Goal: Task Accomplishment & Management: Complete application form

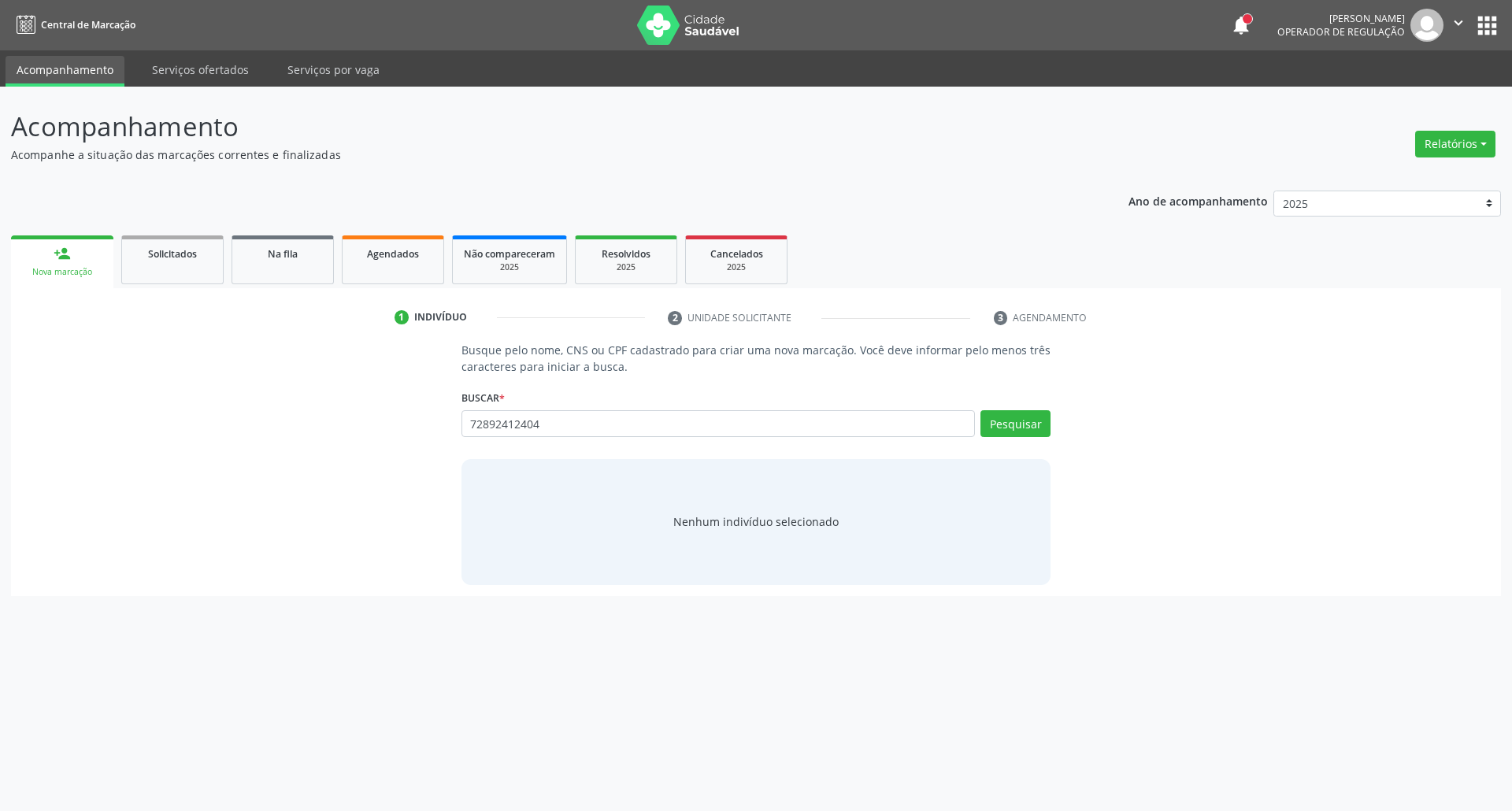
type input "72892412404"
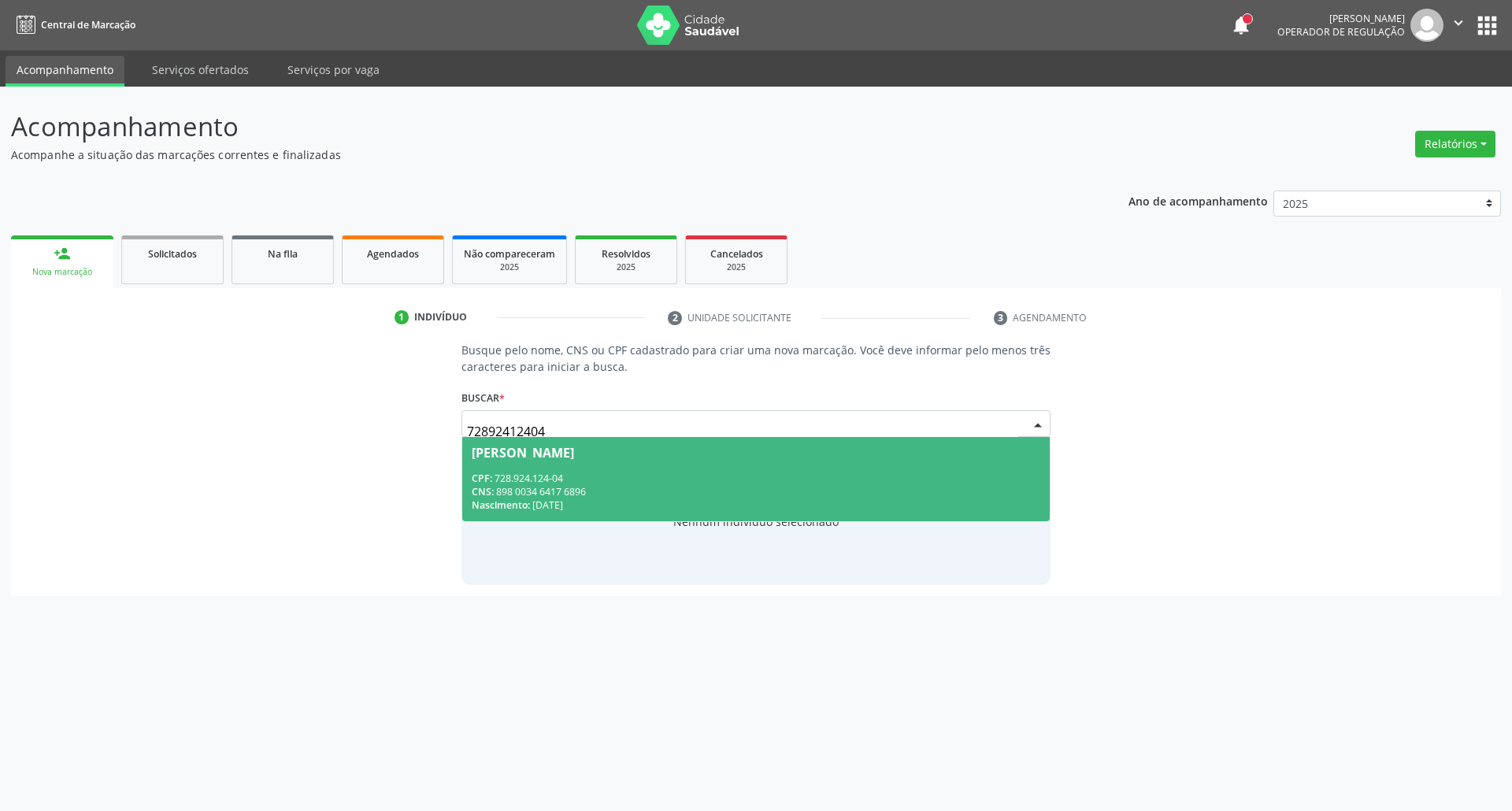
click at [578, 470] on span "[PERSON_NAME] CPF: 728.924.124-04 CNS: 898 0034 6417 6896 Nascimento: 0[DATE]" at bounding box center [756, 479] width 588 height 84
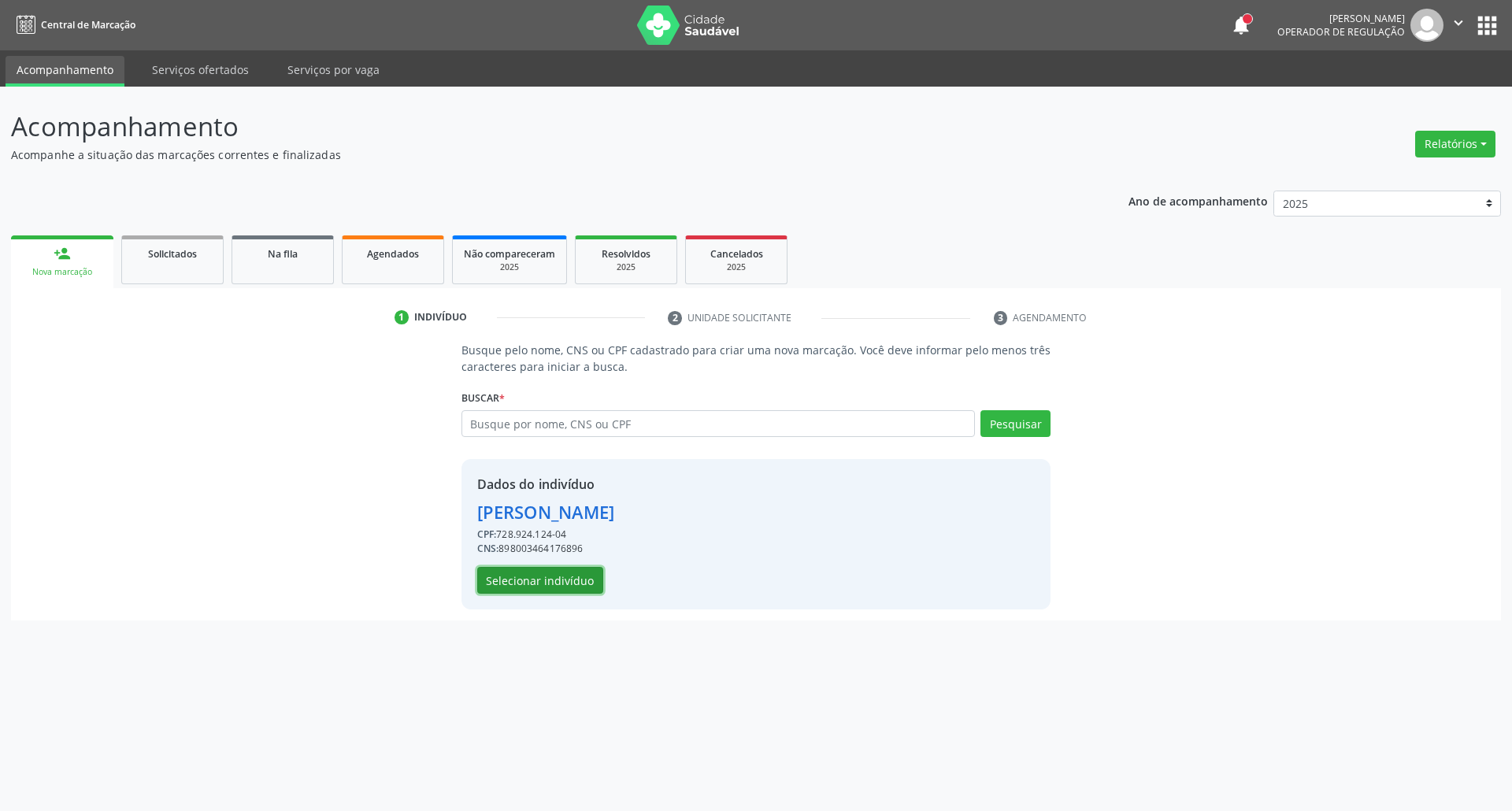
click at [539, 583] on button "Selecionar indivíduo" at bounding box center [539, 581] width 126 height 27
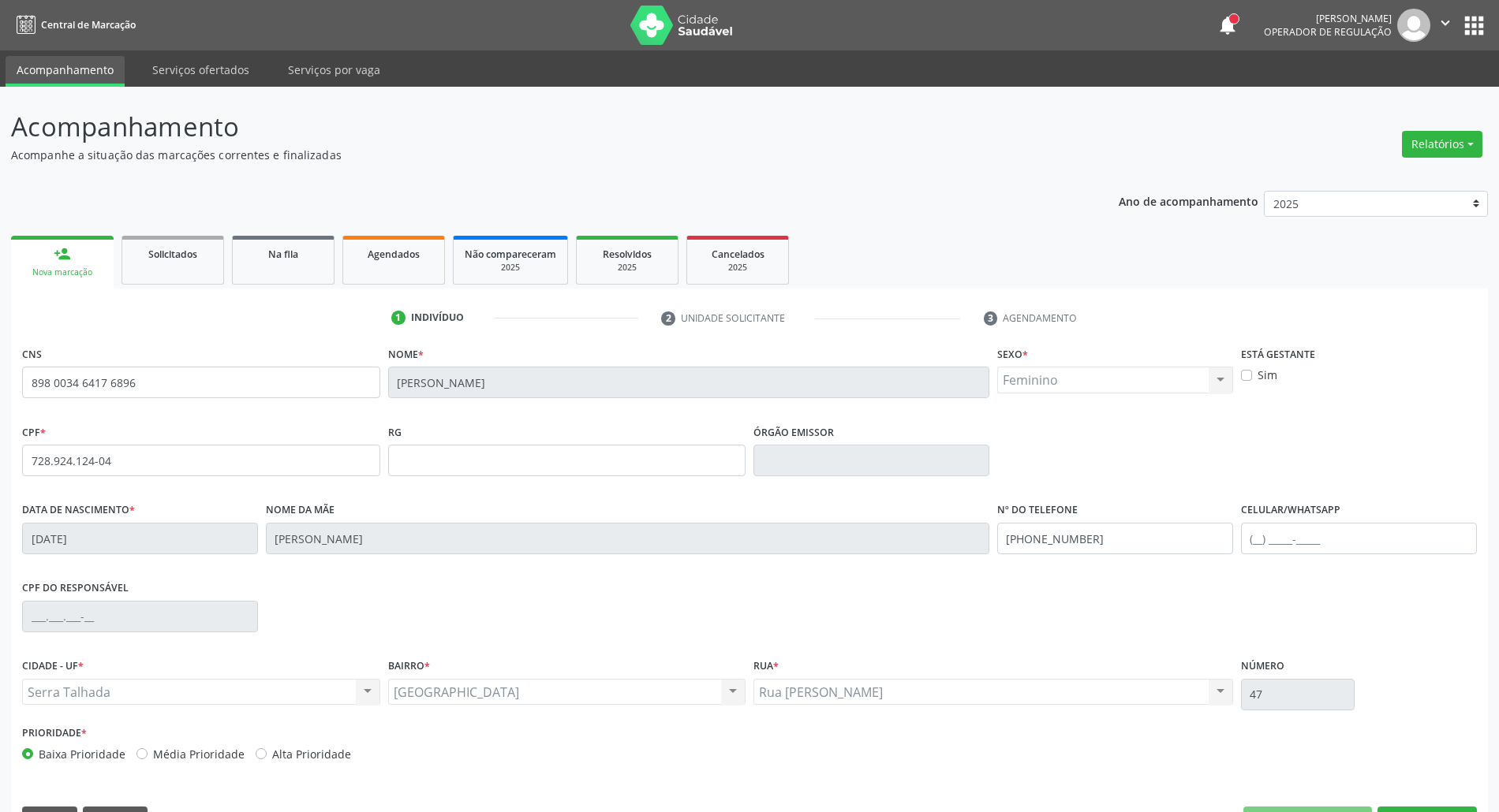
scroll to position [42, 0]
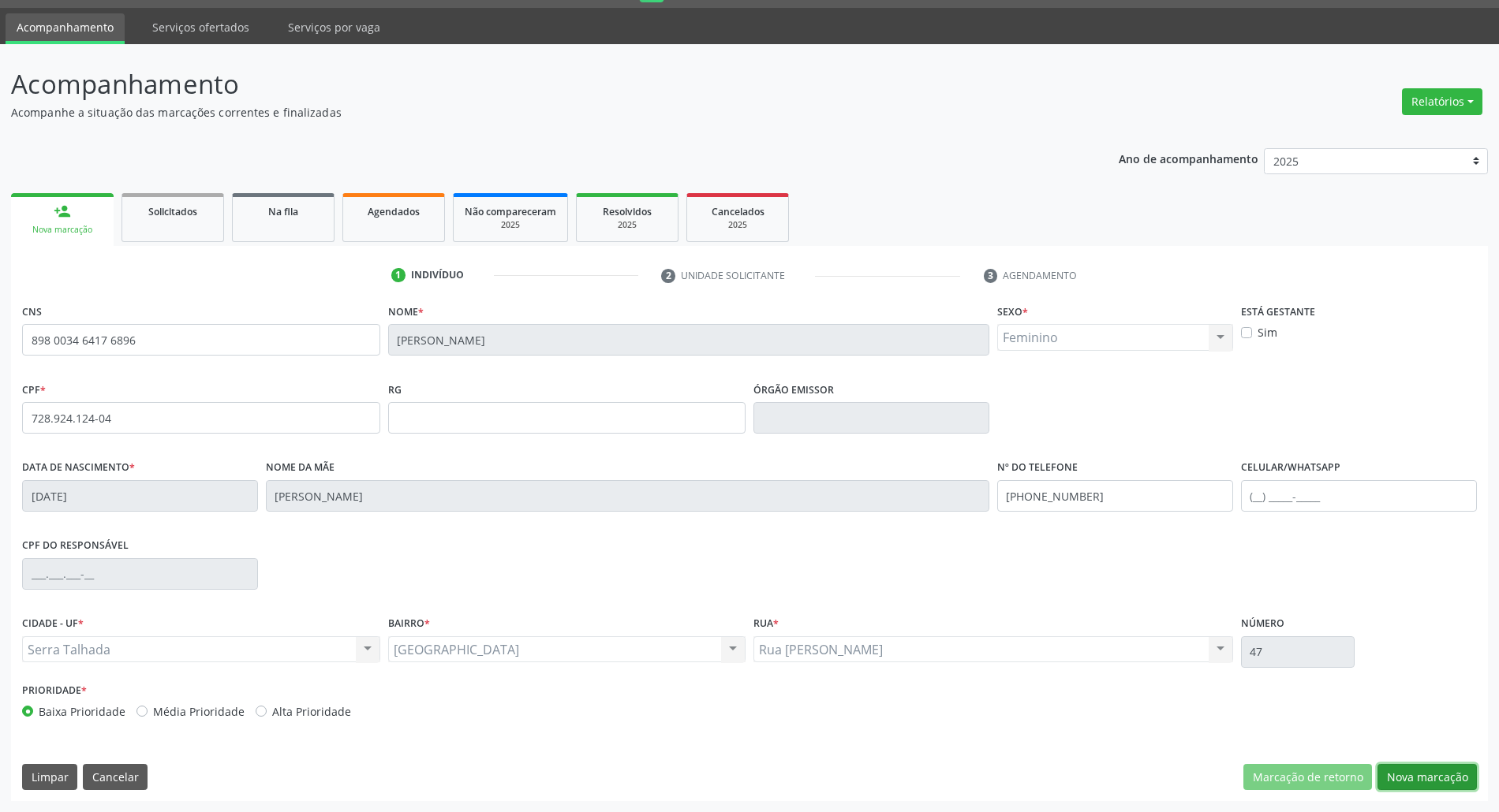
click at [1444, 777] on button "Nova marcação" at bounding box center [1427, 777] width 100 height 27
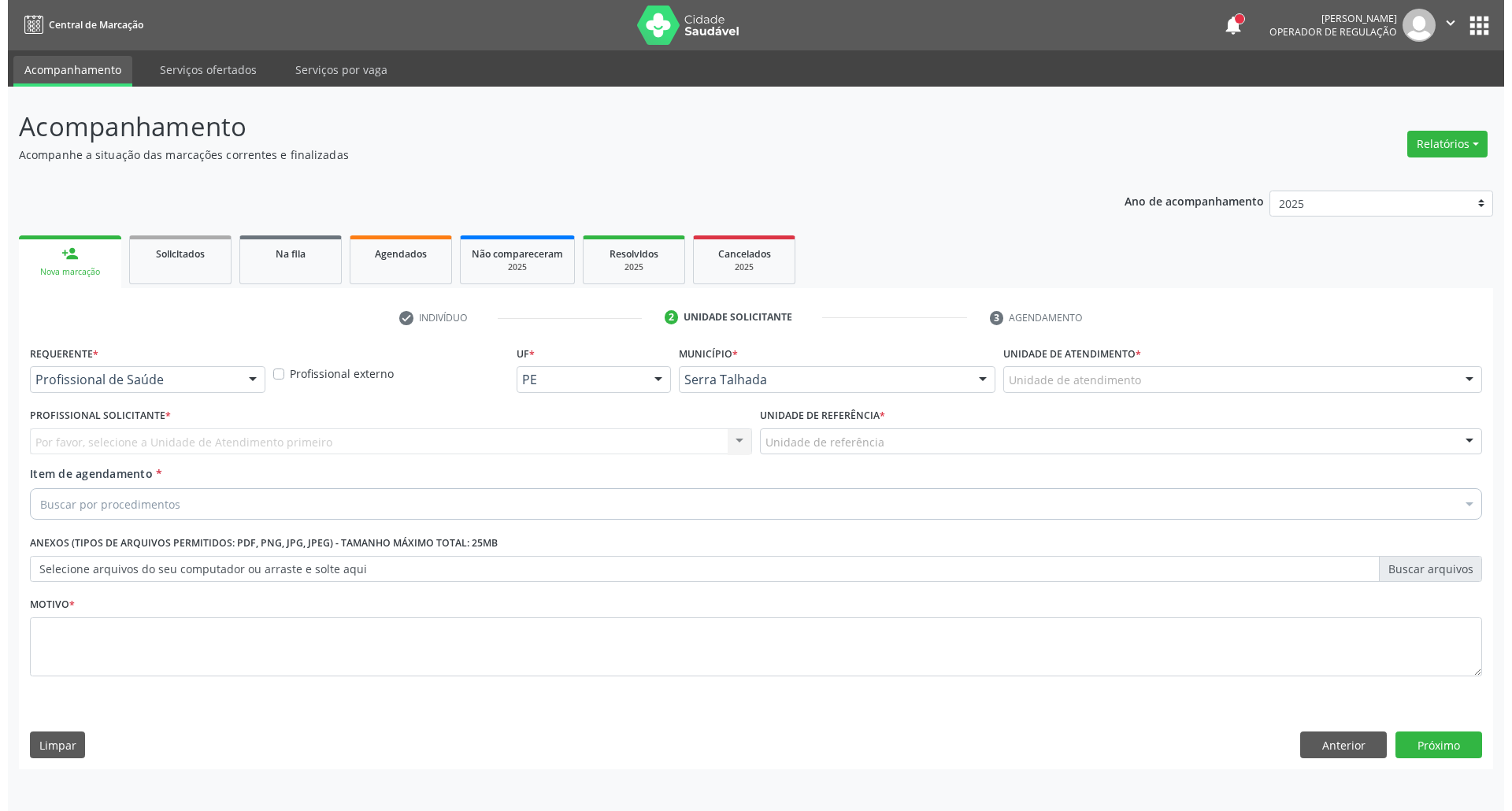
scroll to position [0, 0]
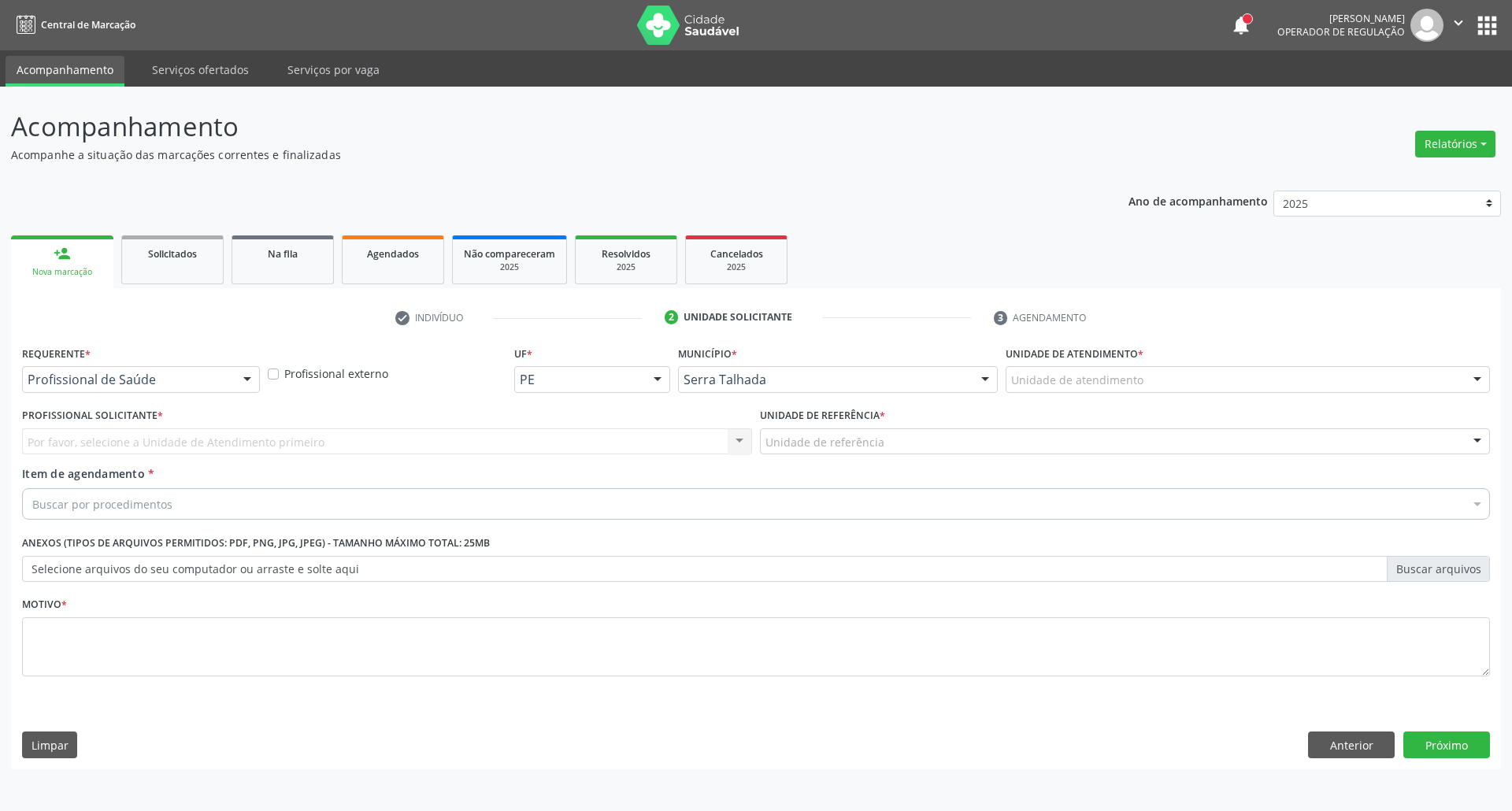
click at [111, 389] on div "Profissional de Saúde" at bounding box center [141, 380] width 238 height 27
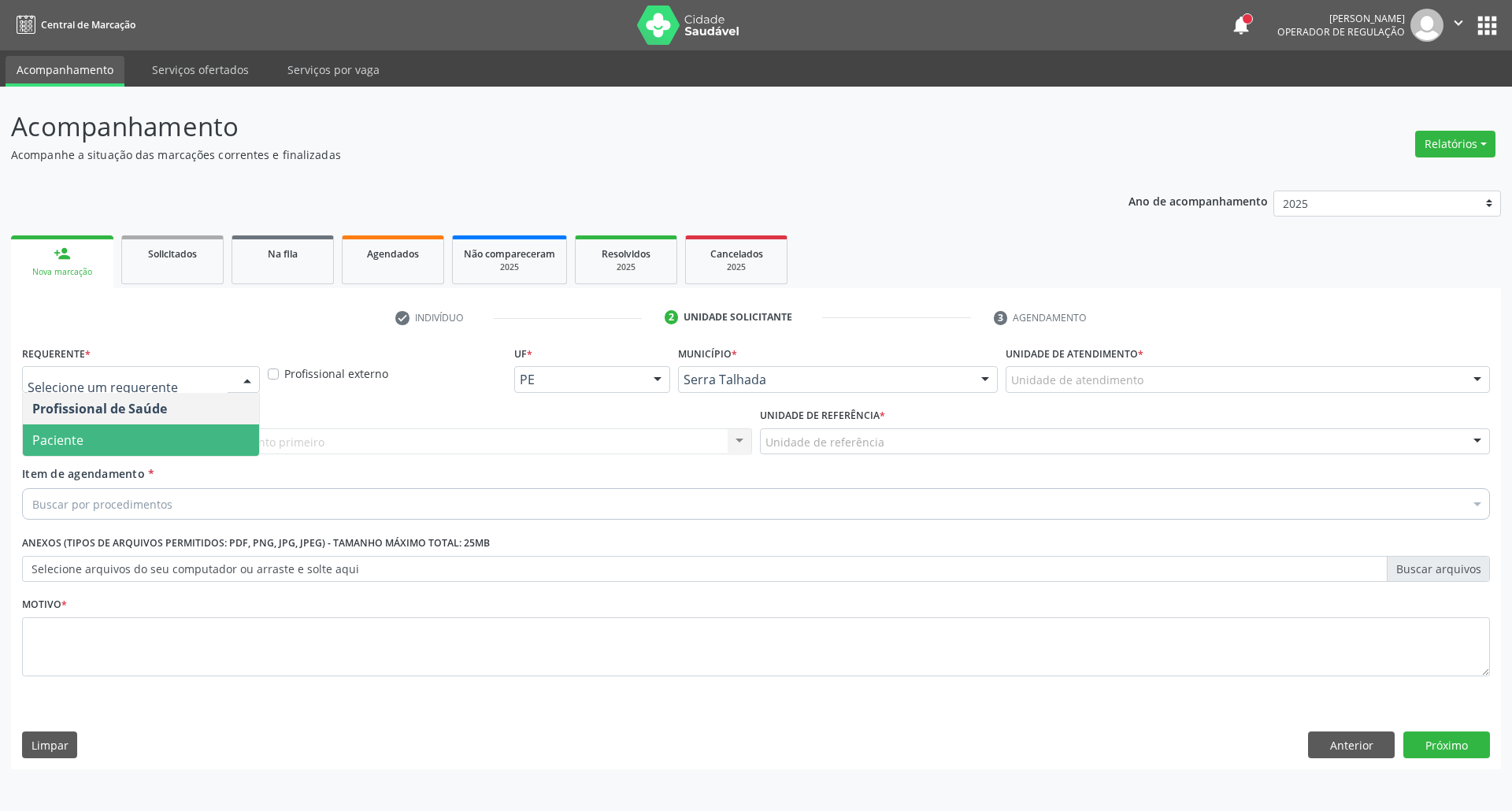
click at [115, 445] on span "Paciente" at bounding box center [141, 440] width 236 height 31
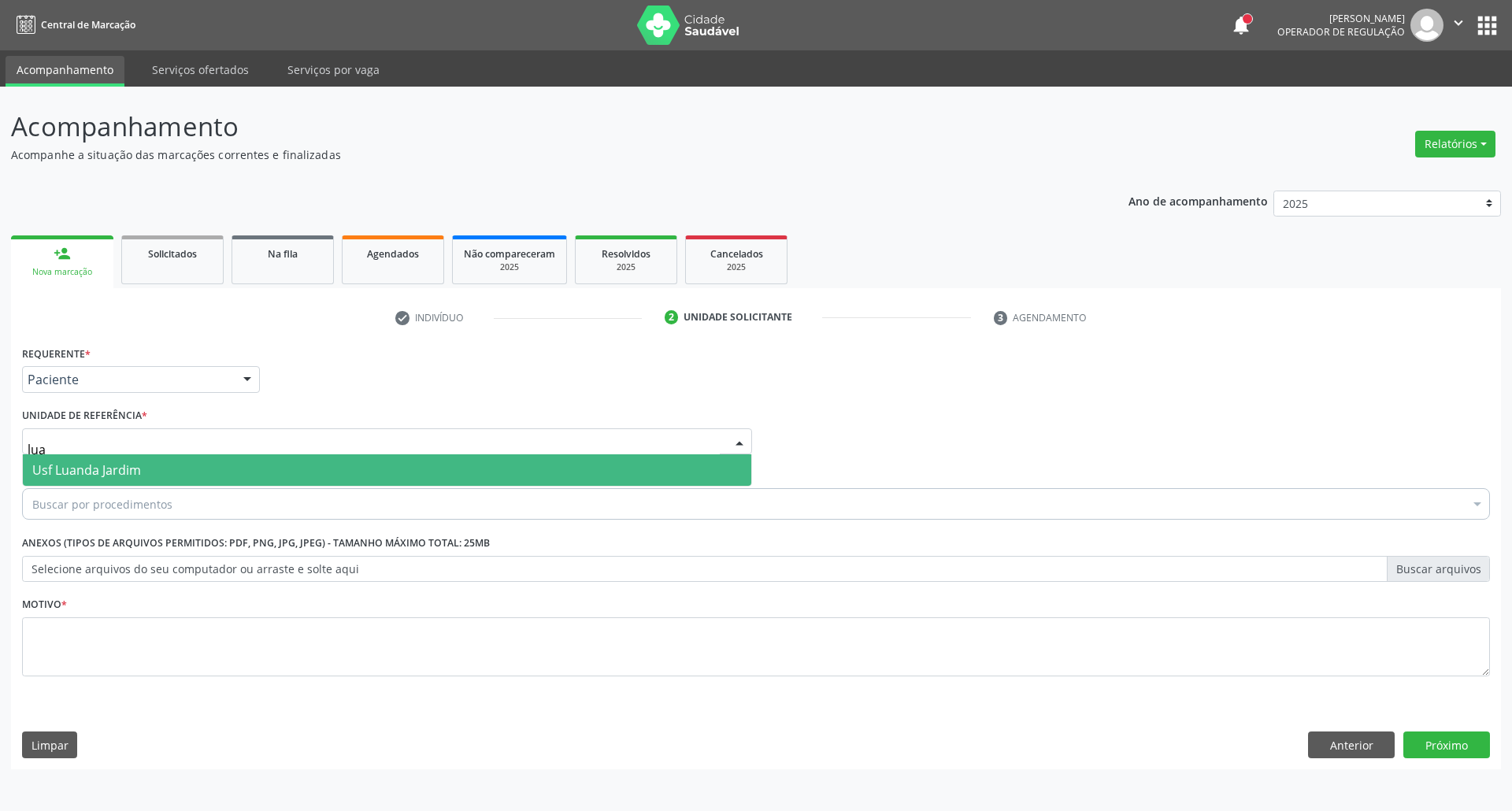
type input "[PERSON_NAME]"
click at [136, 462] on span "Usf Luanda Jardim" at bounding box center [86, 470] width 109 height 18
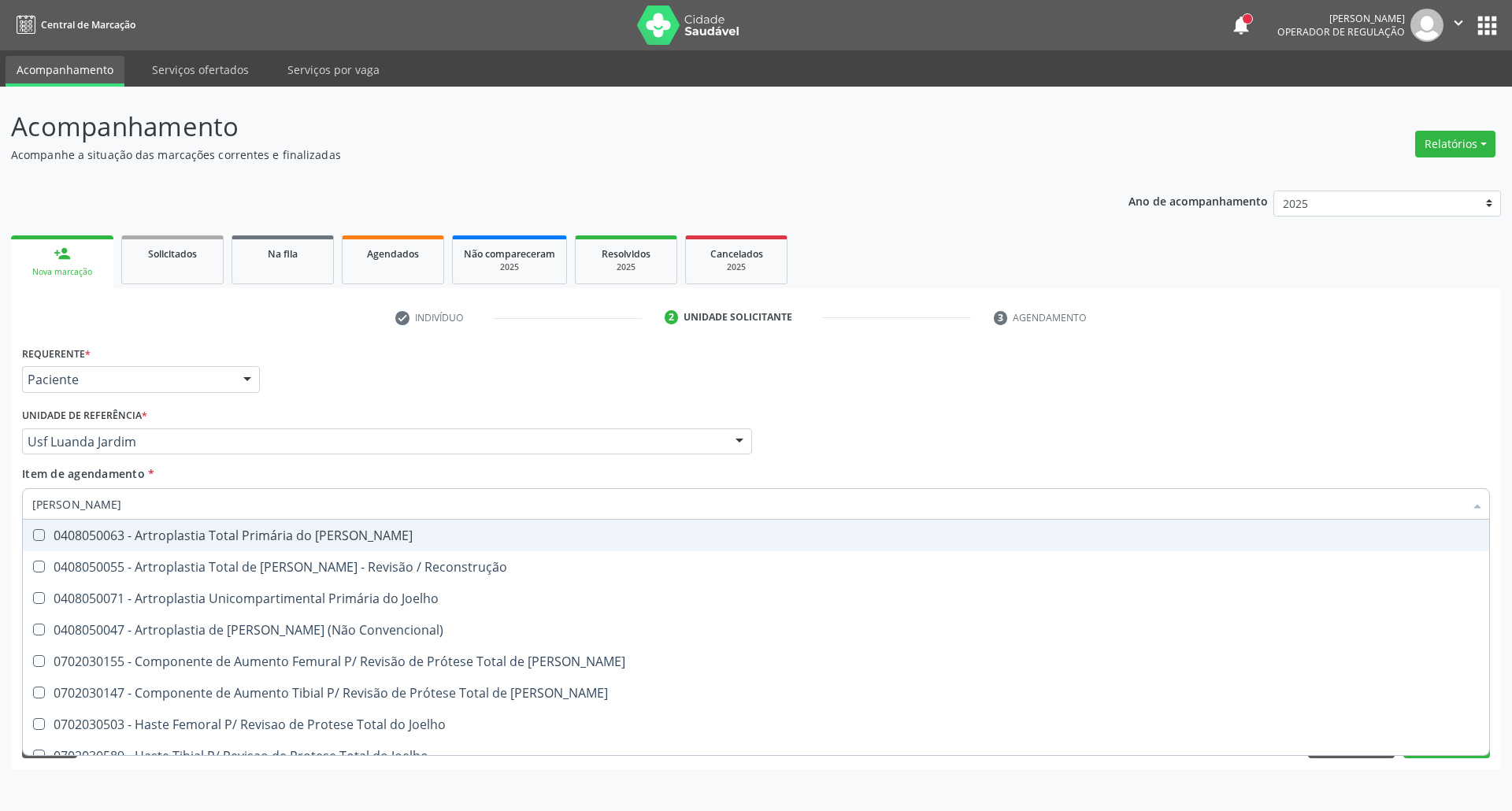
type input "[PERSON_NAME]"
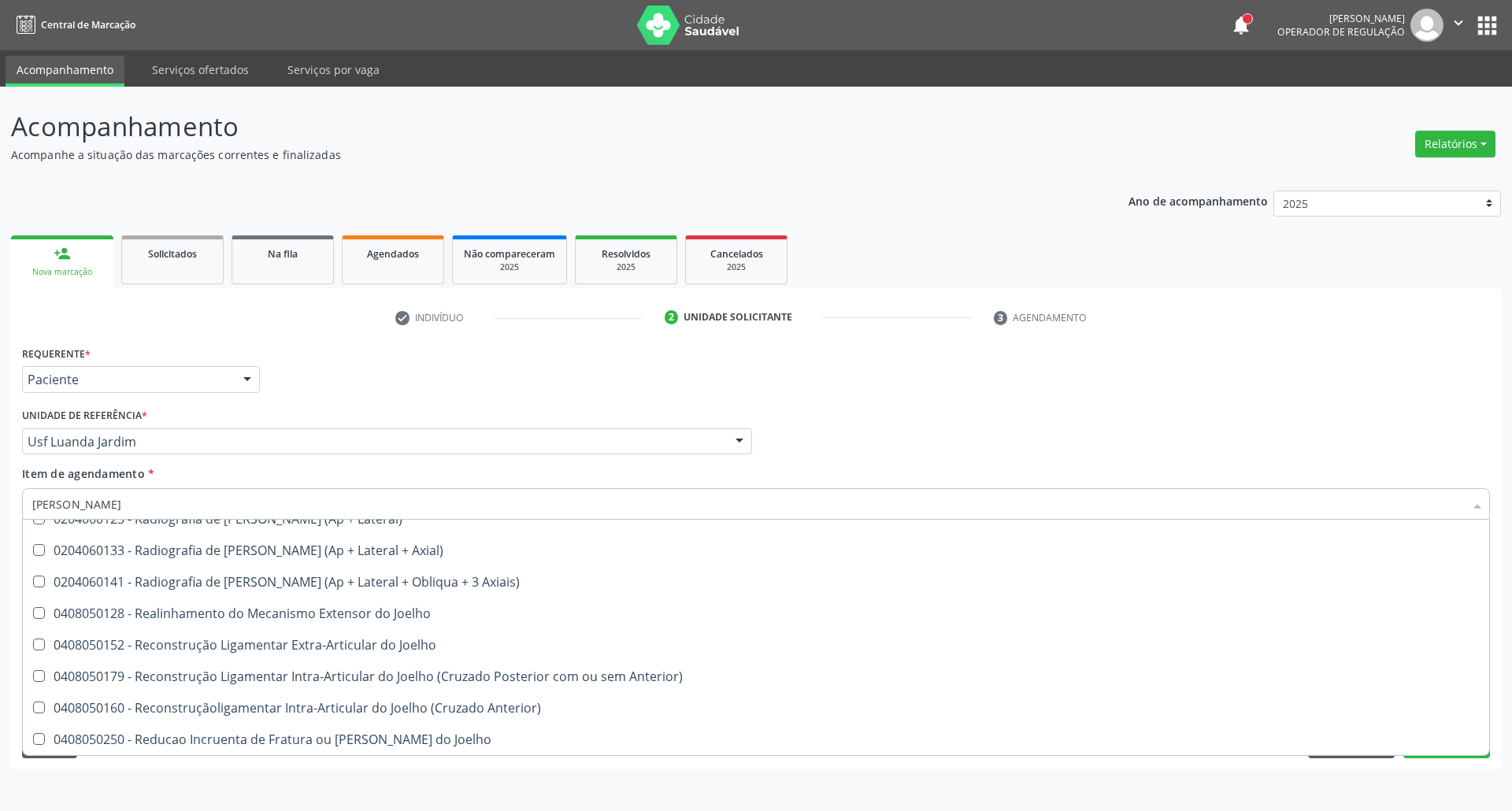
scroll to position [258, 0]
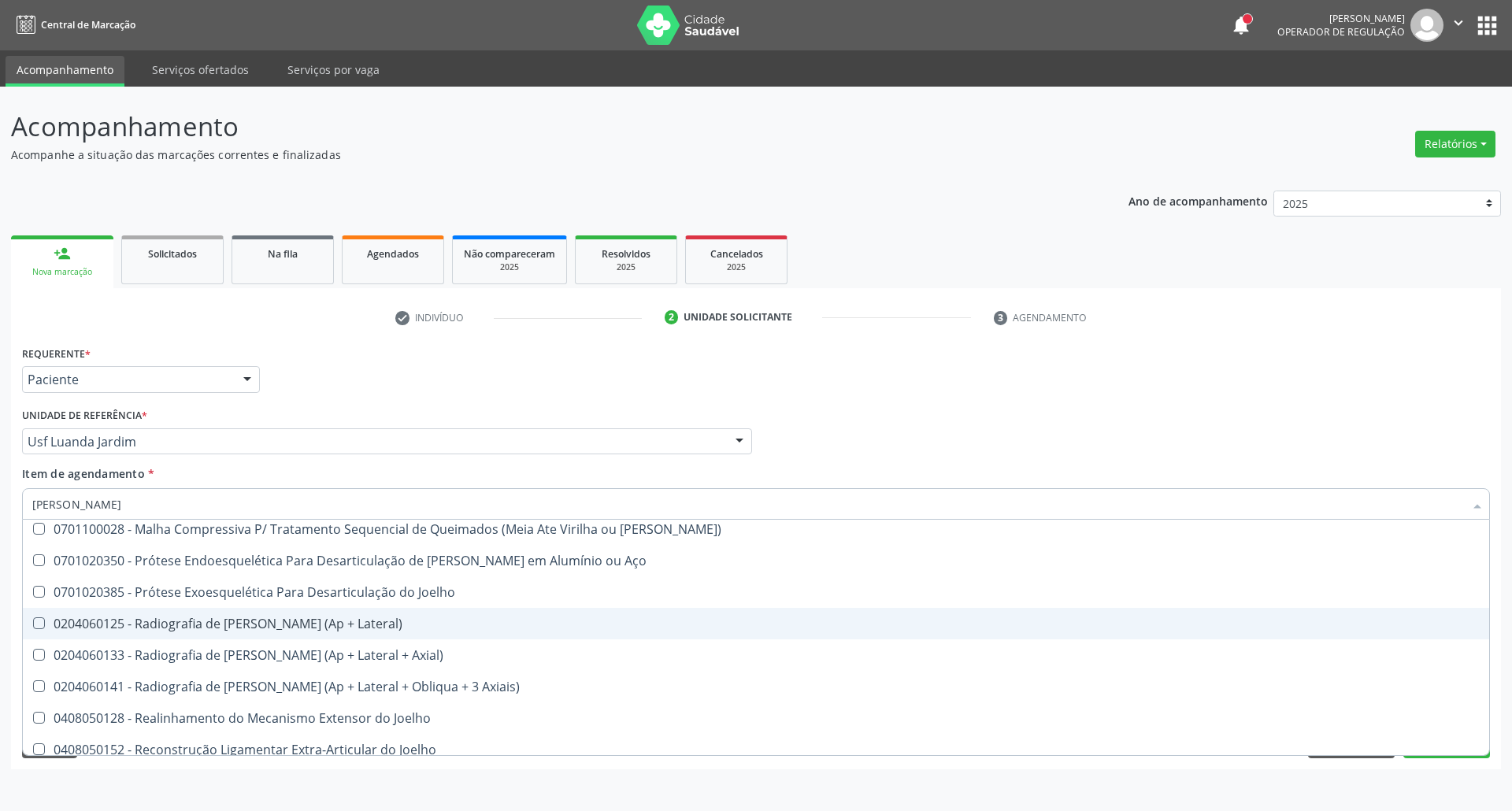
click at [296, 619] on div "0204060125 - Radiografia de [PERSON_NAME] (Ap + Lateral)" at bounding box center [755, 624] width 1447 height 13
checkbox Lateral\) "true"
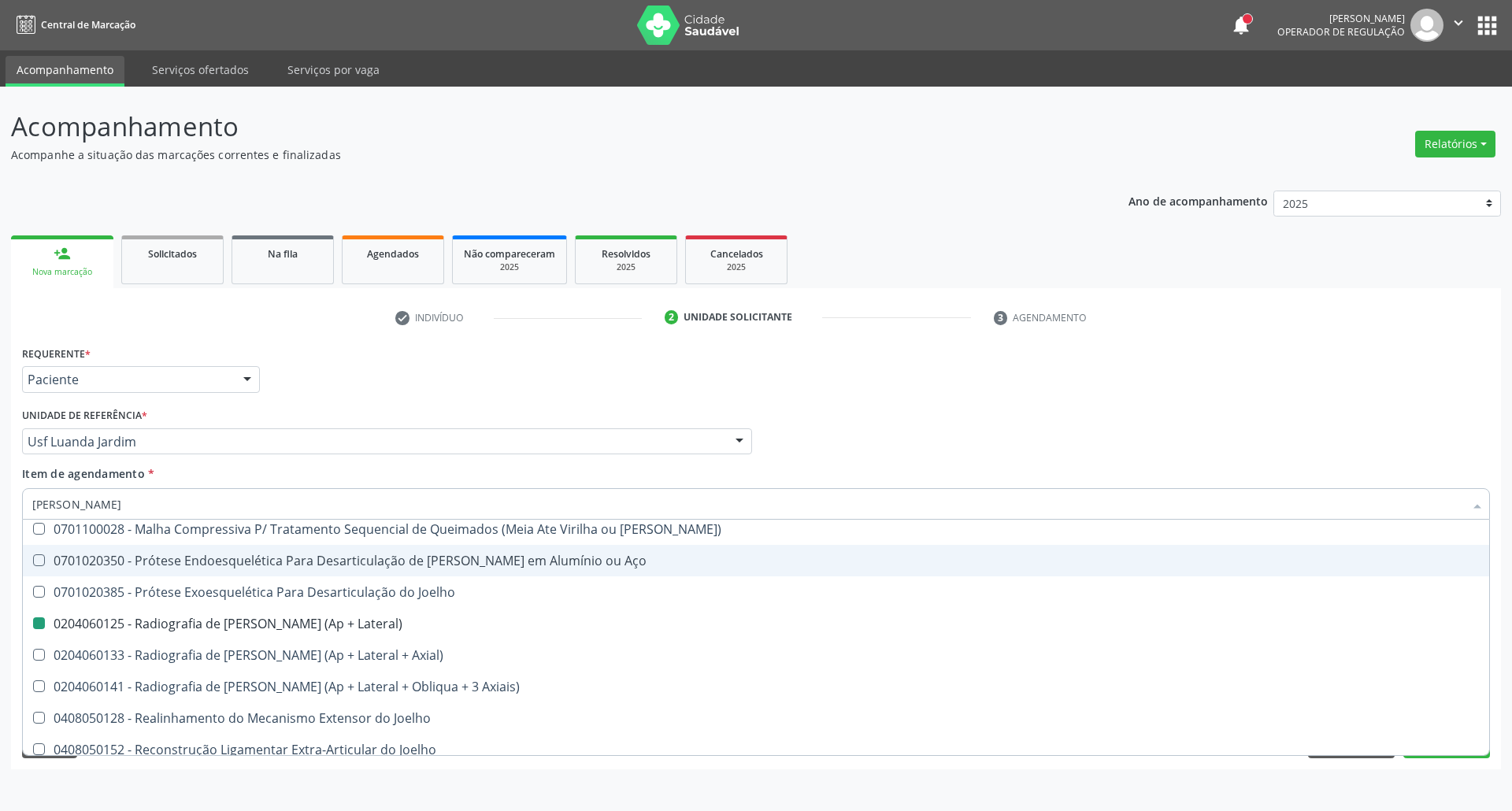
click at [1030, 432] on div "Profissional Solicitante Por favor, selecione a Unidade de Atendimento primeiro…" at bounding box center [755, 435] width 1476 height 62
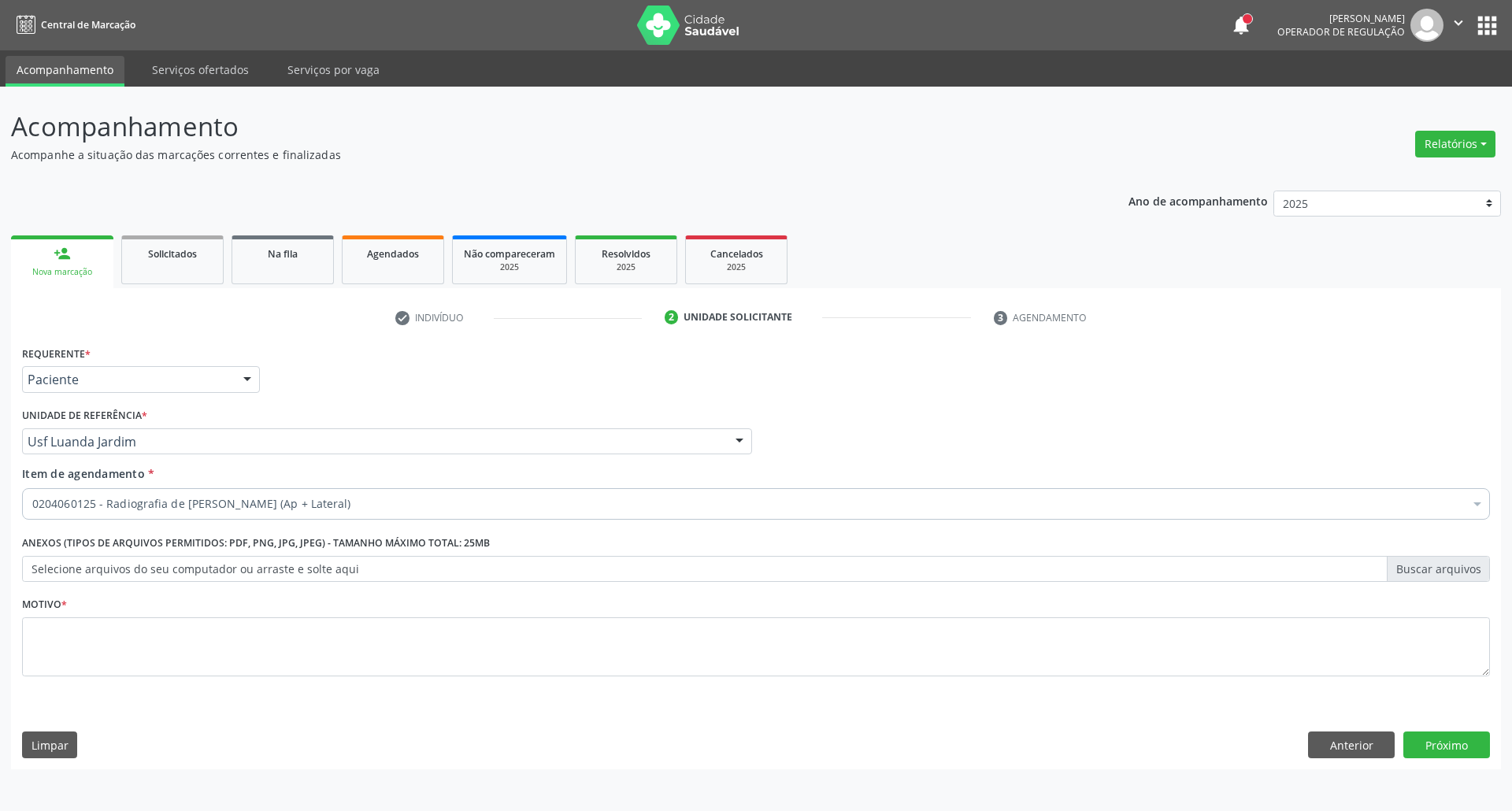
checkbox Lateral\) "true"
checkbox Adolescente\) "false"
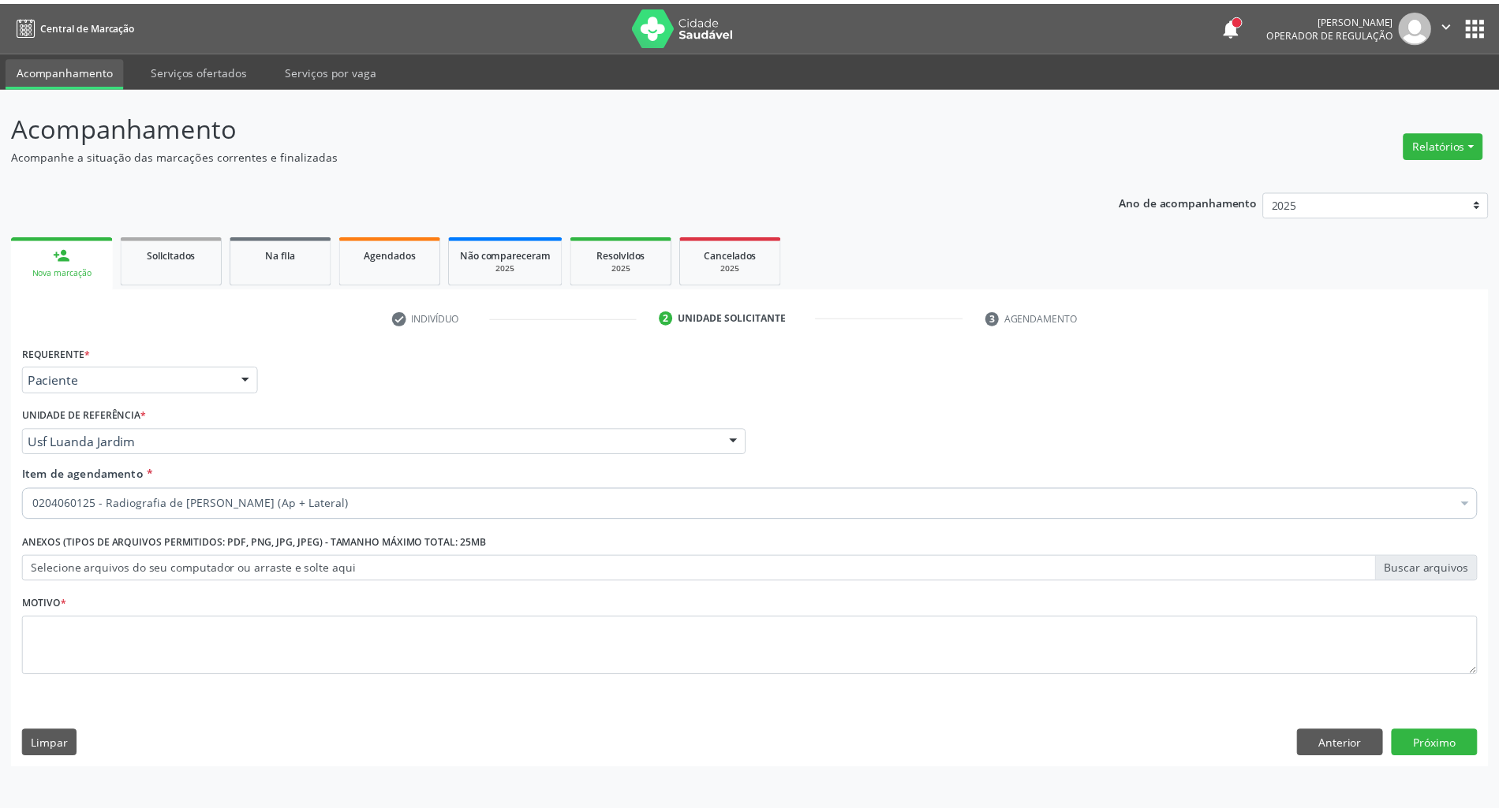
scroll to position [0, 0]
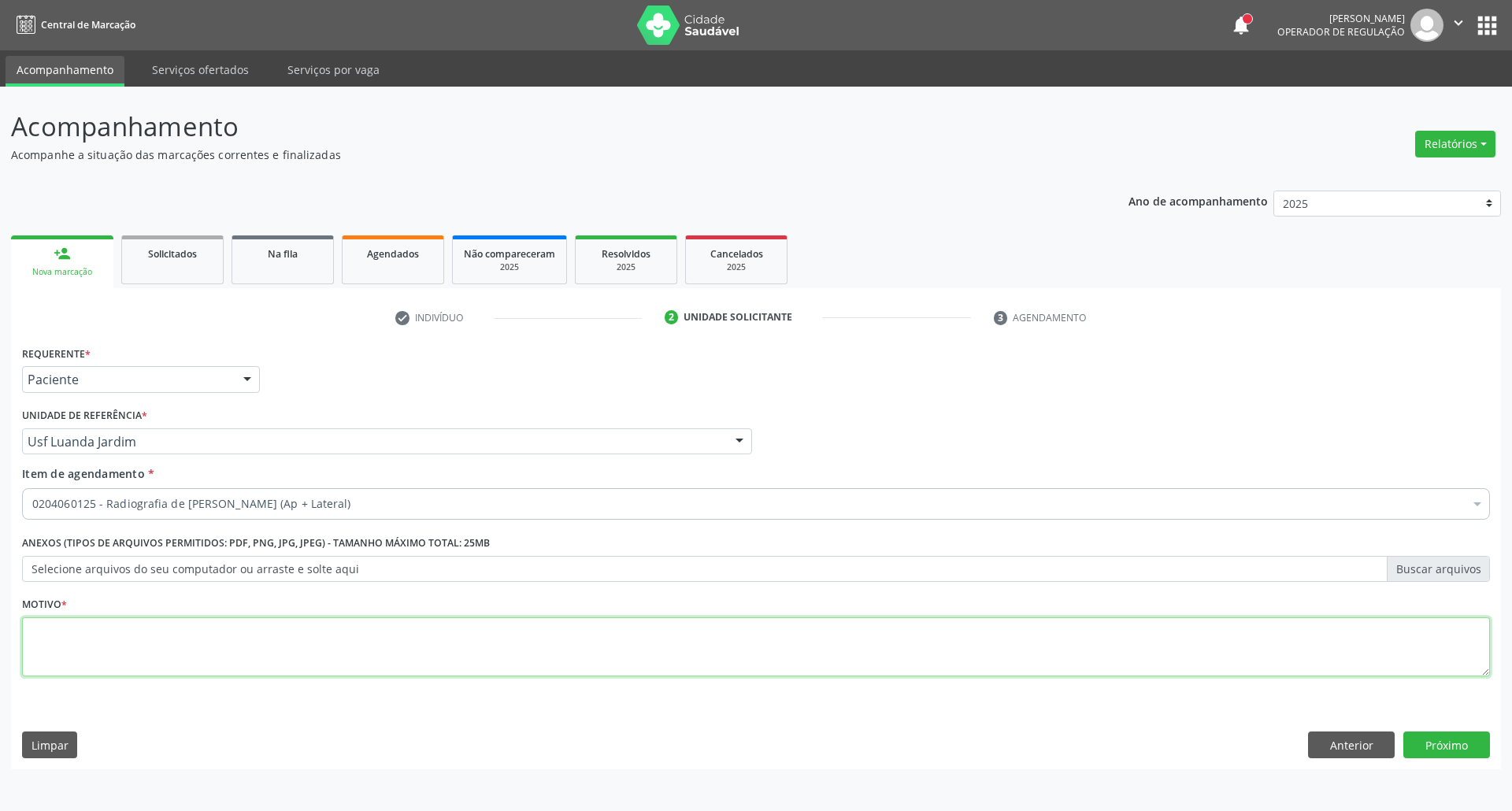
drag, startPoint x: 795, startPoint y: 655, endPoint x: 766, endPoint y: 603, distance: 59.5
click at [794, 651] on textarea at bounding box center [755, 647] width 1467 height 60
type textarea "."
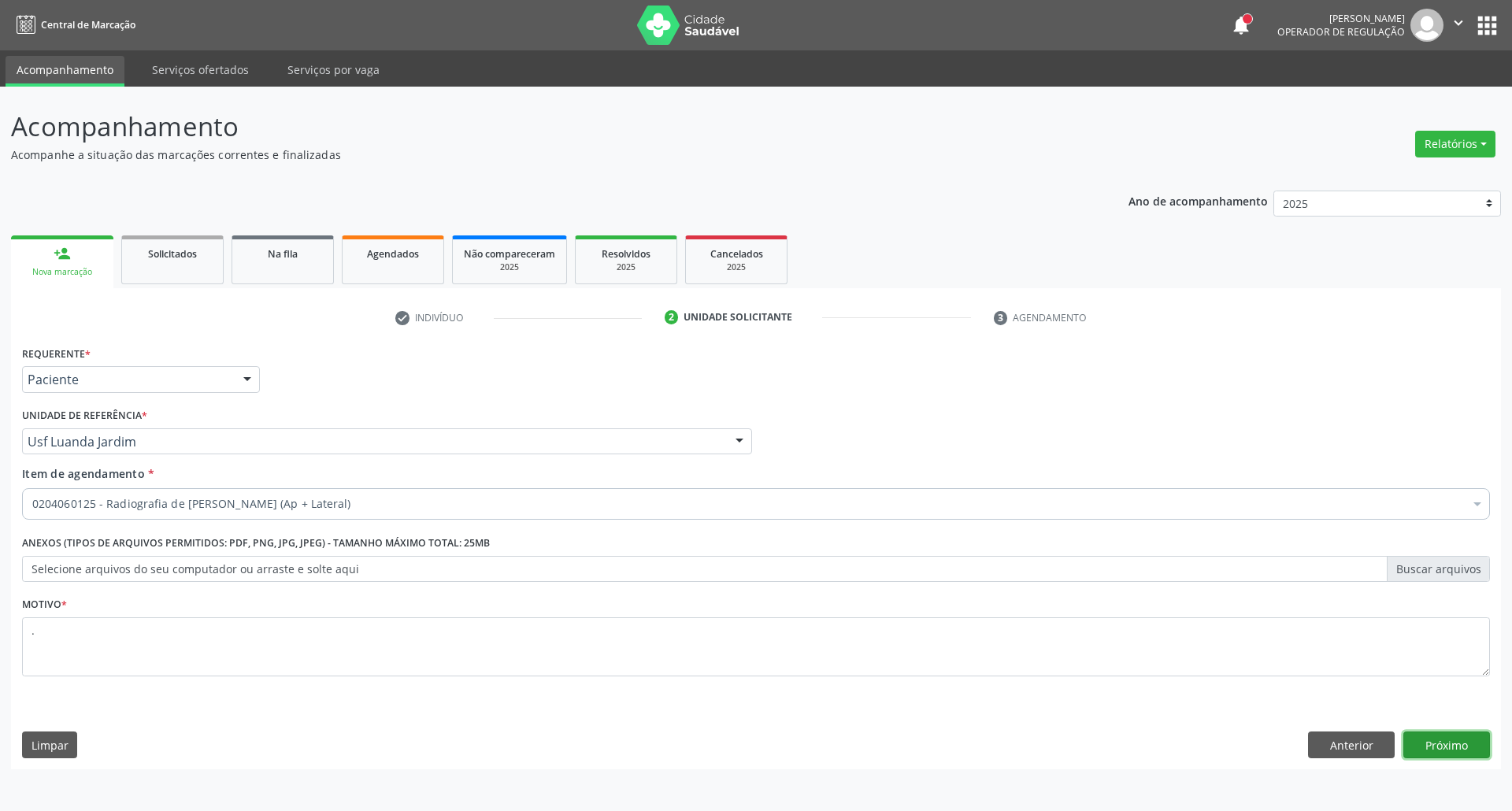
click at [1425, 751] on button "Próximo" at bounding box center [1446, 745] width 87 height 27
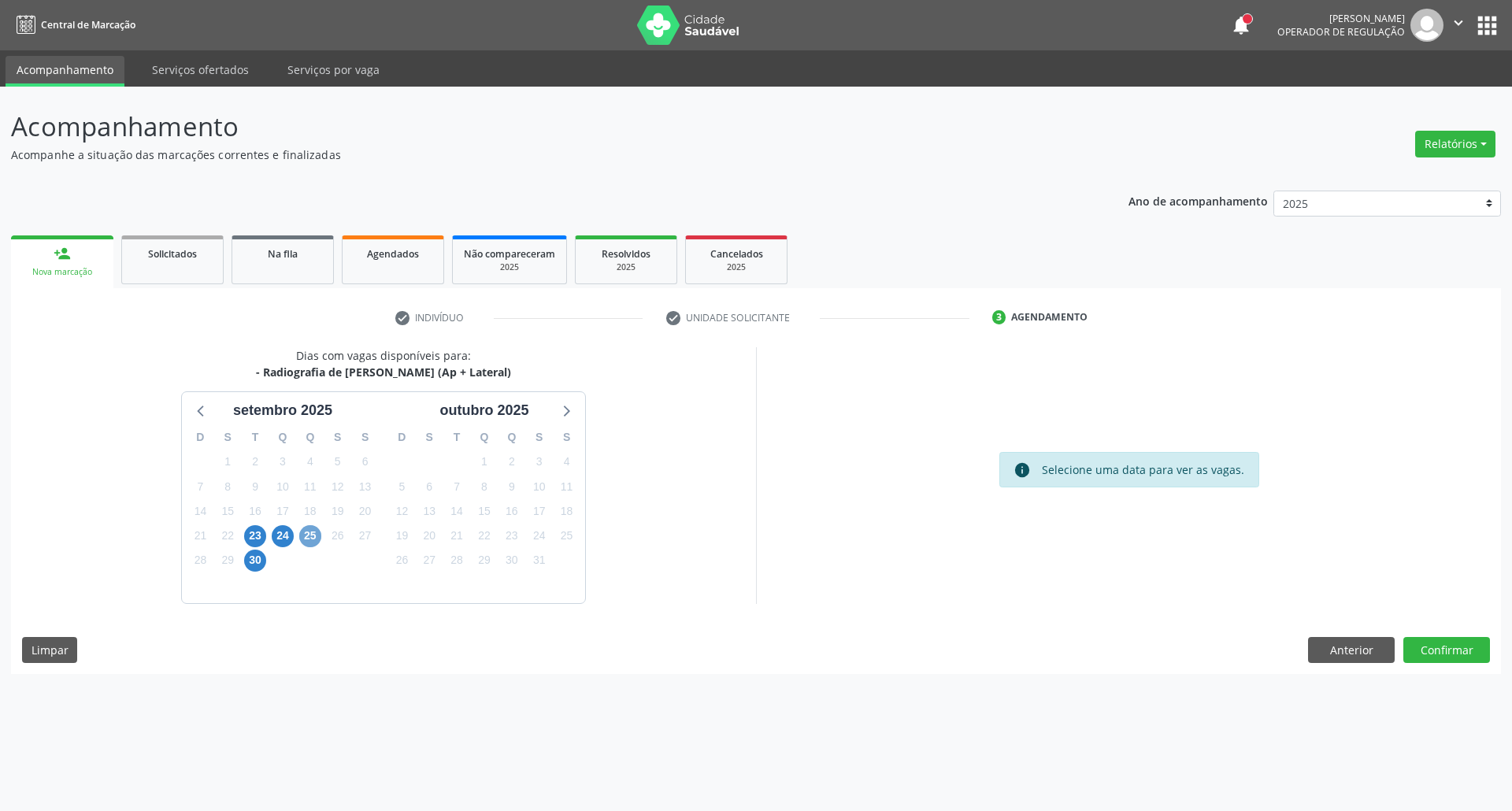
click at [310, 534] on span "25" at bounding box center [310, 536] width 22 height 22
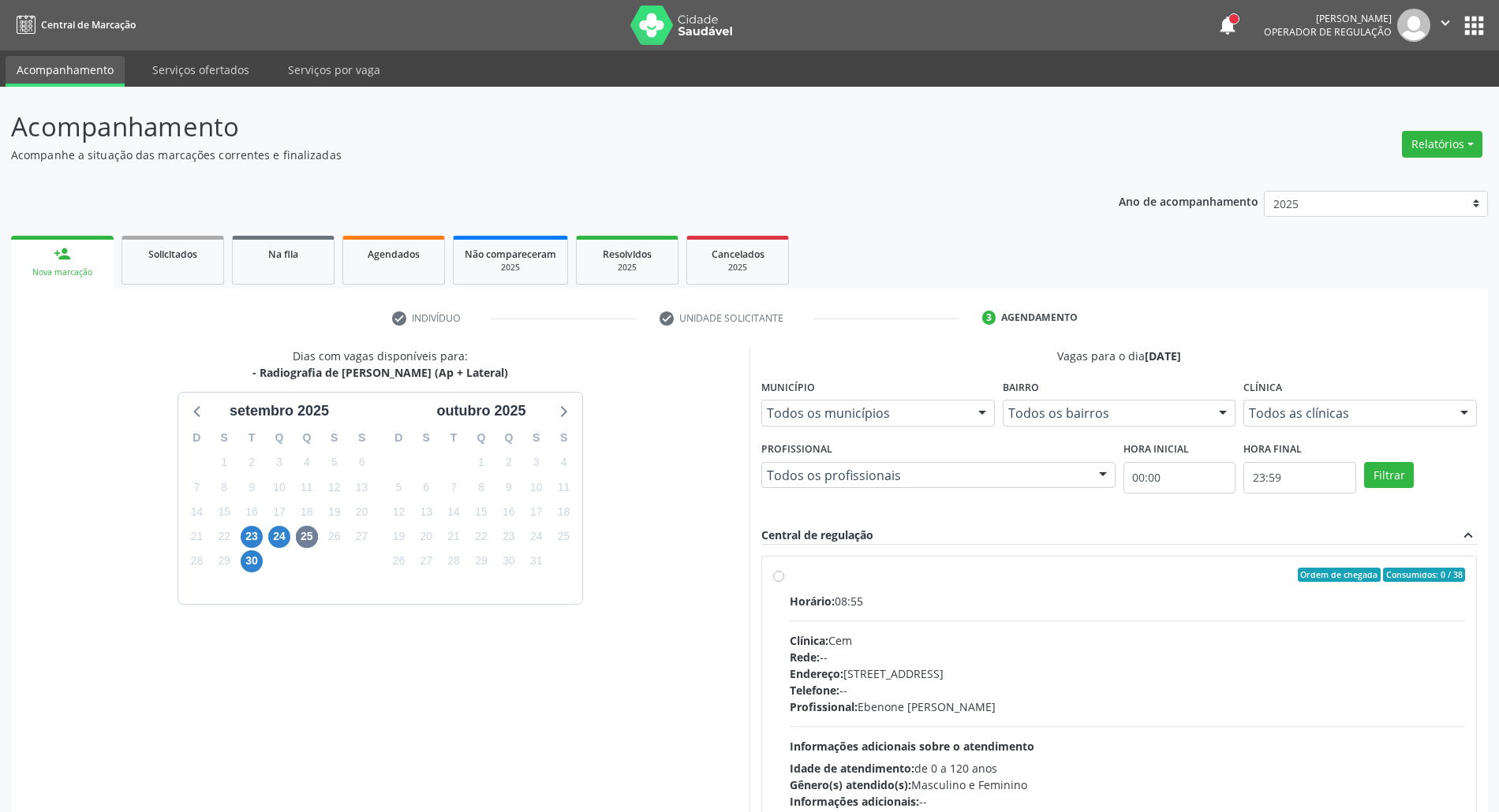
click at [938, 586] on label "Ordem de chegada Consumidos: 0 / 38 Horário: 08:55 Clínica: Cem Rede: -- Endere…" at bounding box center [1127, 689] width 676 height 242
click at [785, 582] on input "Ordem de chegada Consumidos: 0 / 38 Horário: 08:55 Clínica: Cem Rede: -- Endere…" at bounding box center [778, 575] width 11 height 14
radio input "true"
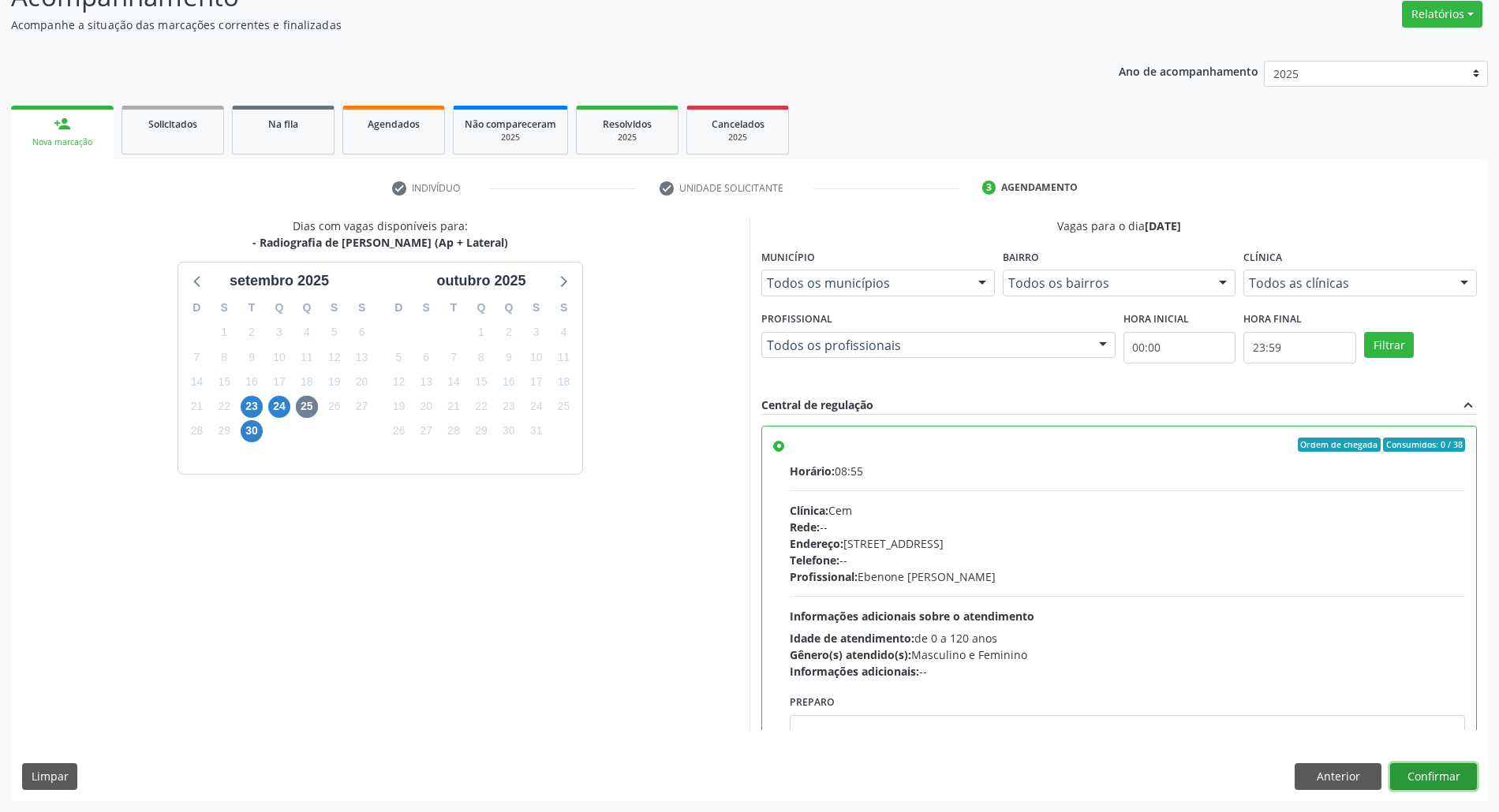
click at [1452, 771] on button "Confirmar" at bounding box center [1433, 777] width 87 height 27
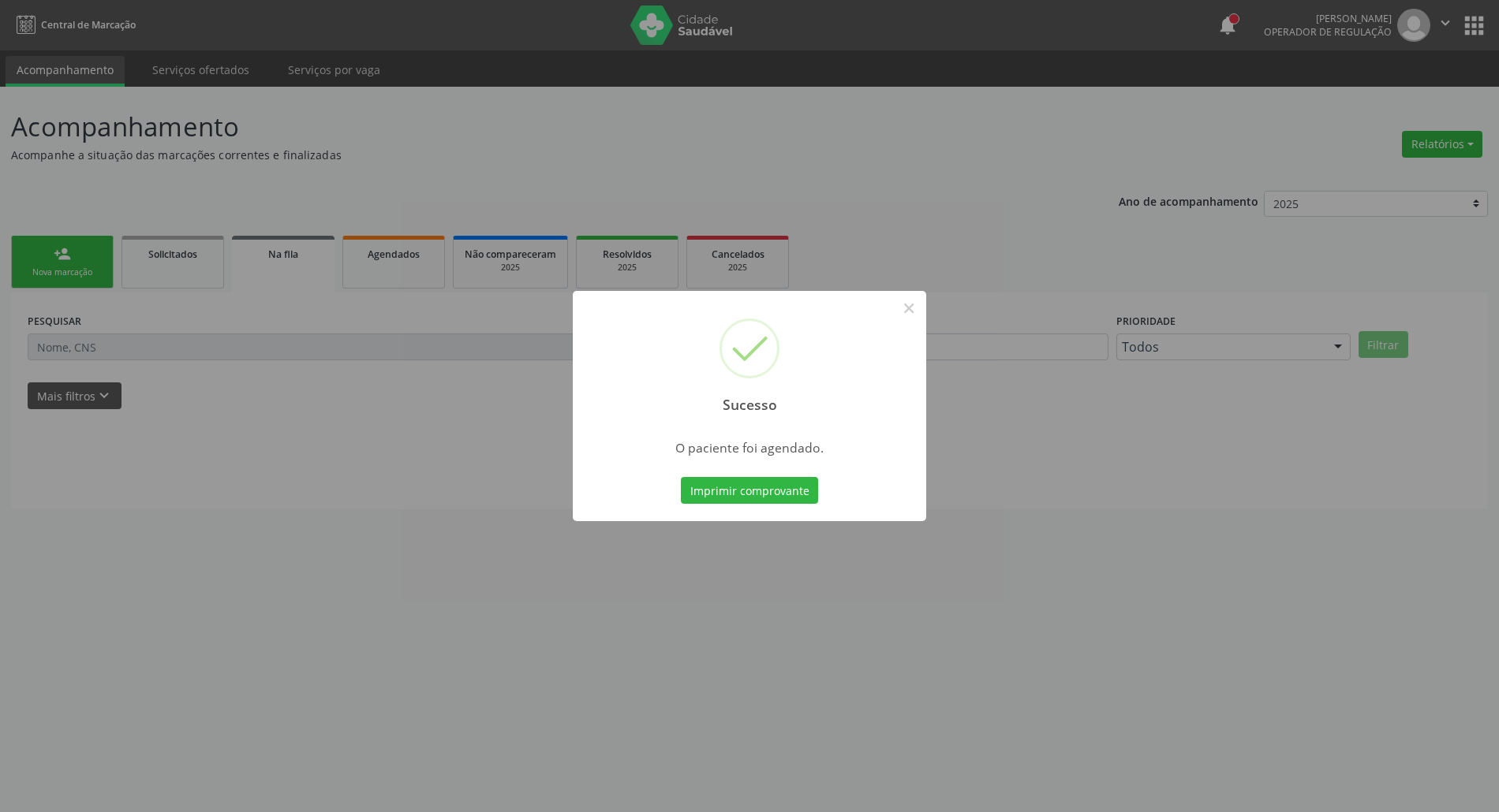
scroll to position [0, 0]
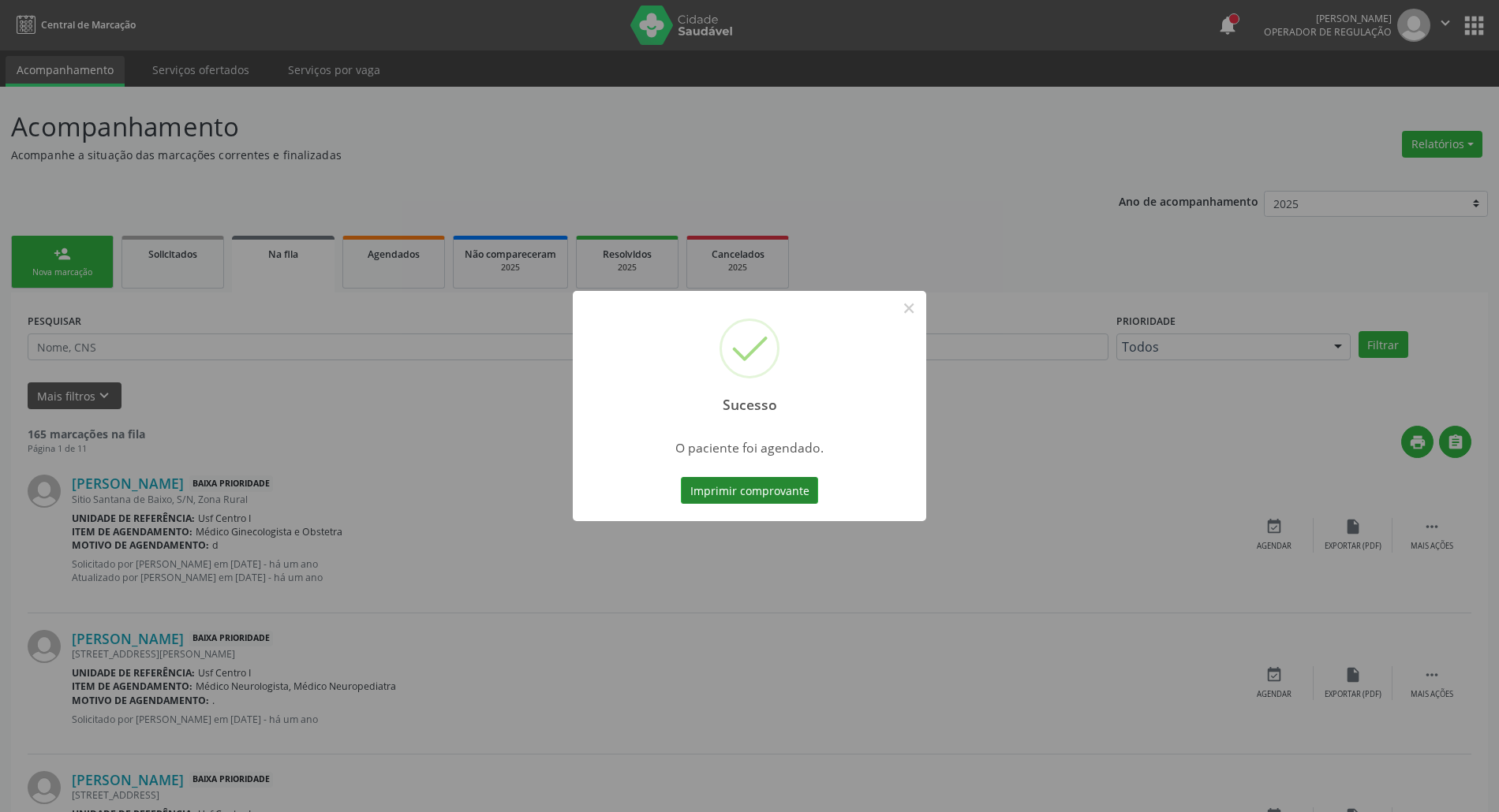
click at [737, 486] on button "Imprimir comprovante" at bounding box center [749, 491] width 137 height 27
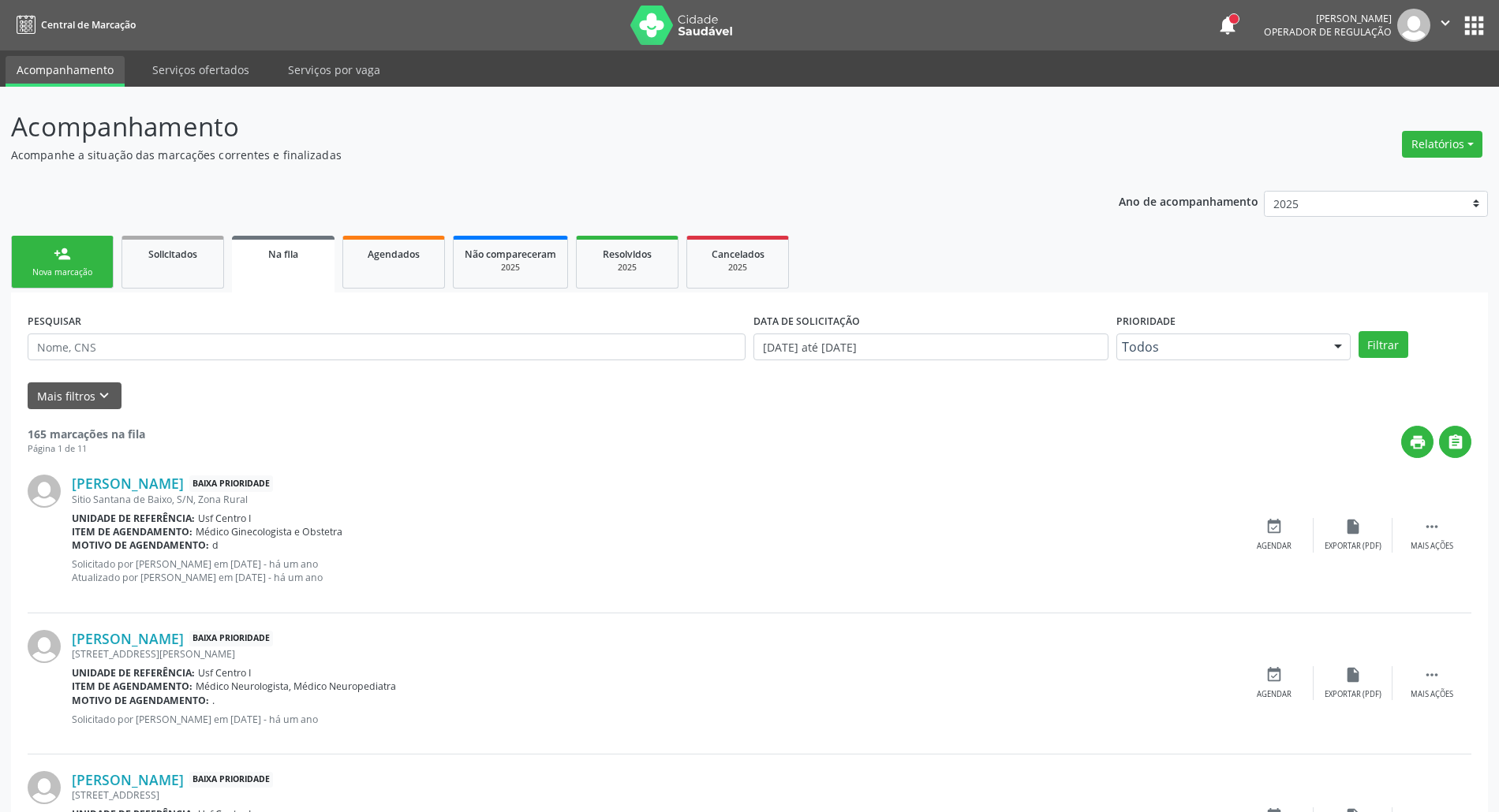
click at [61, 265] on link "person_add Nova marcação" at bounding box center [62, 262] width 102 height 53
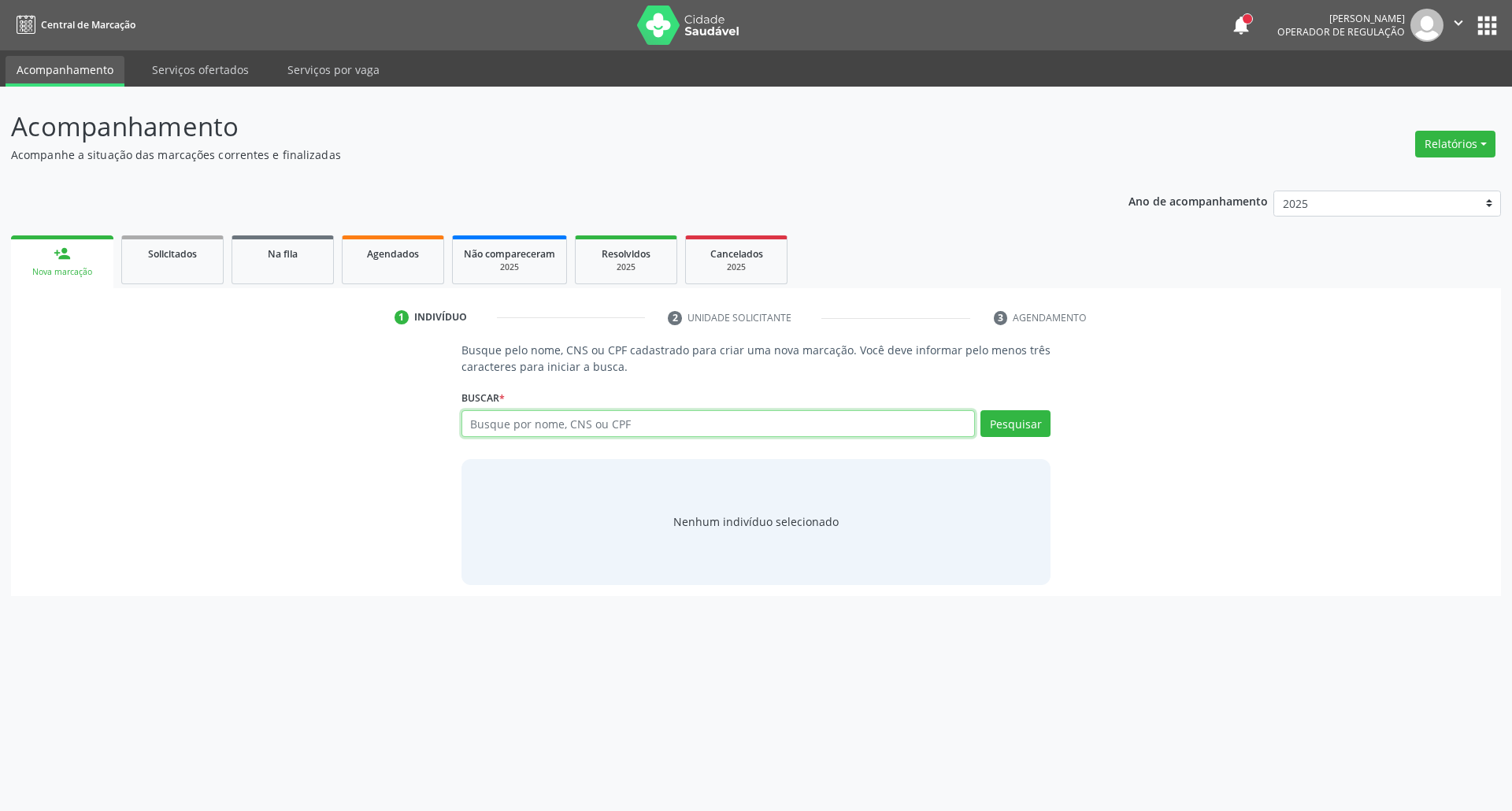
click at [539, 426] on input "text" at bounding box center [718, 424] width 514 height 27
type input "12059322405"
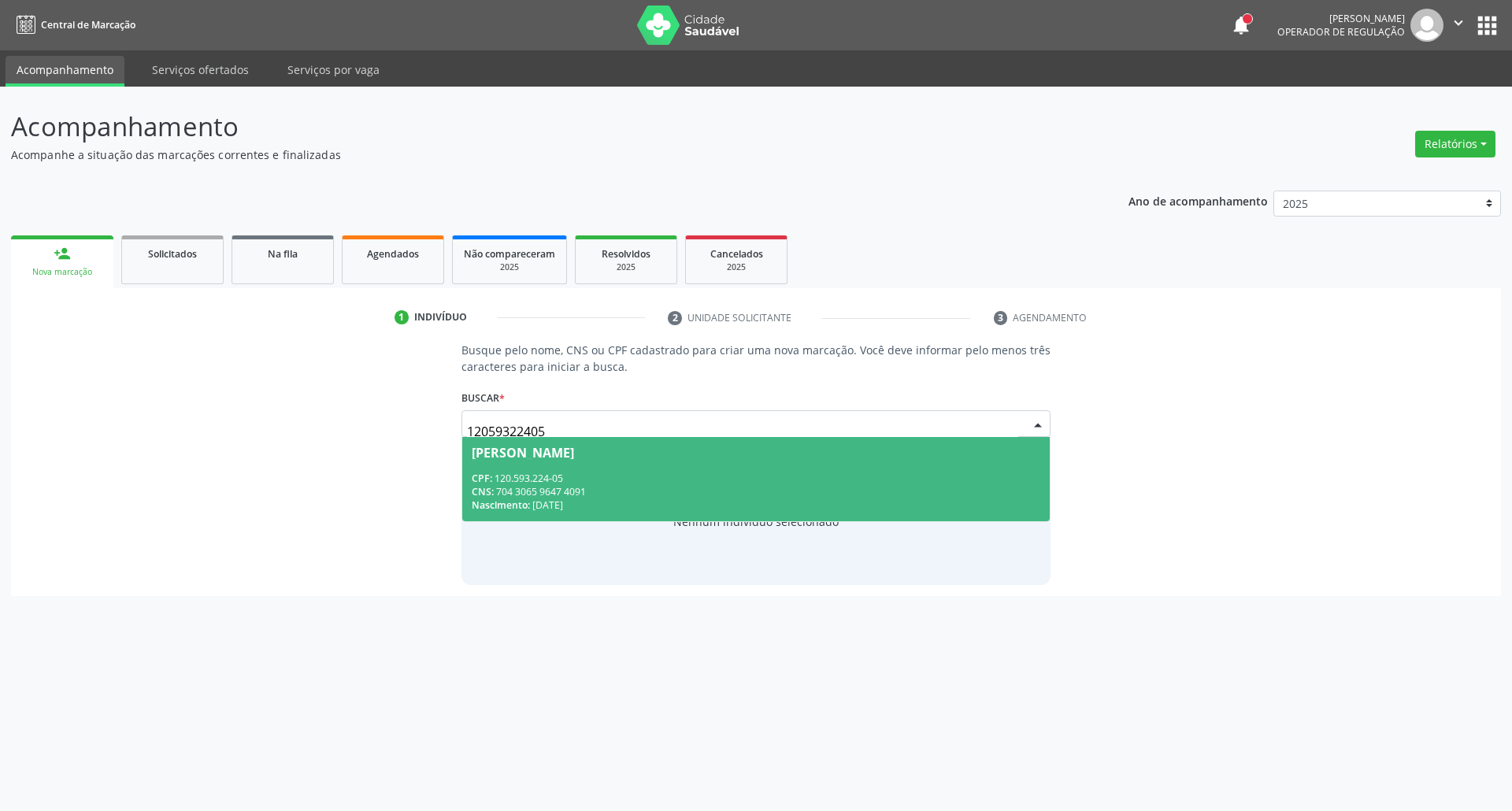
click at [552, 491] on div "CNS: 704 3065 9647 4091" at bounding box center [756, 492] width 570 height 14
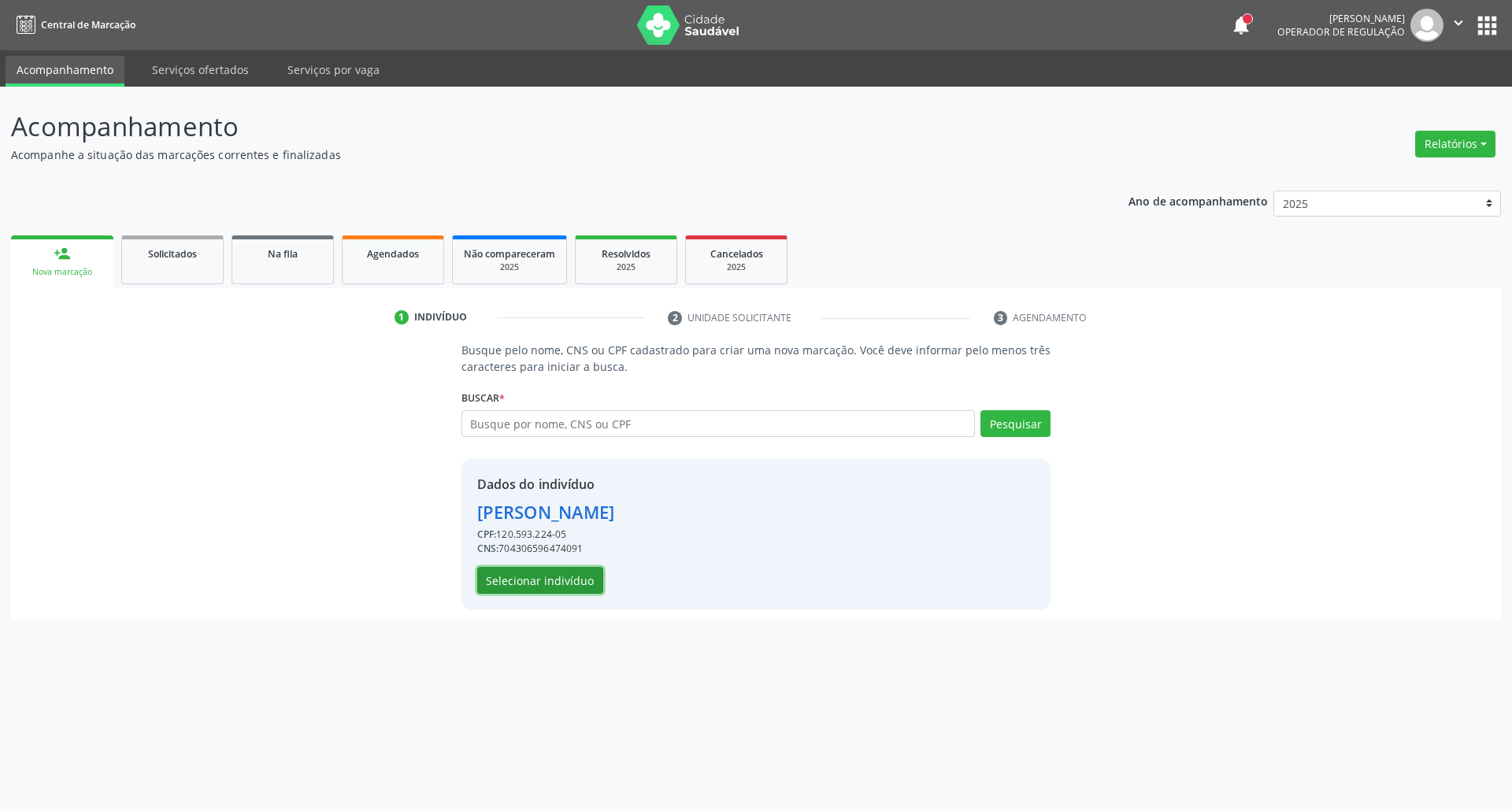
click at [545, 576] on button "Selecionar indivíduo" at bounding box center [539, 581] width 126 height 27
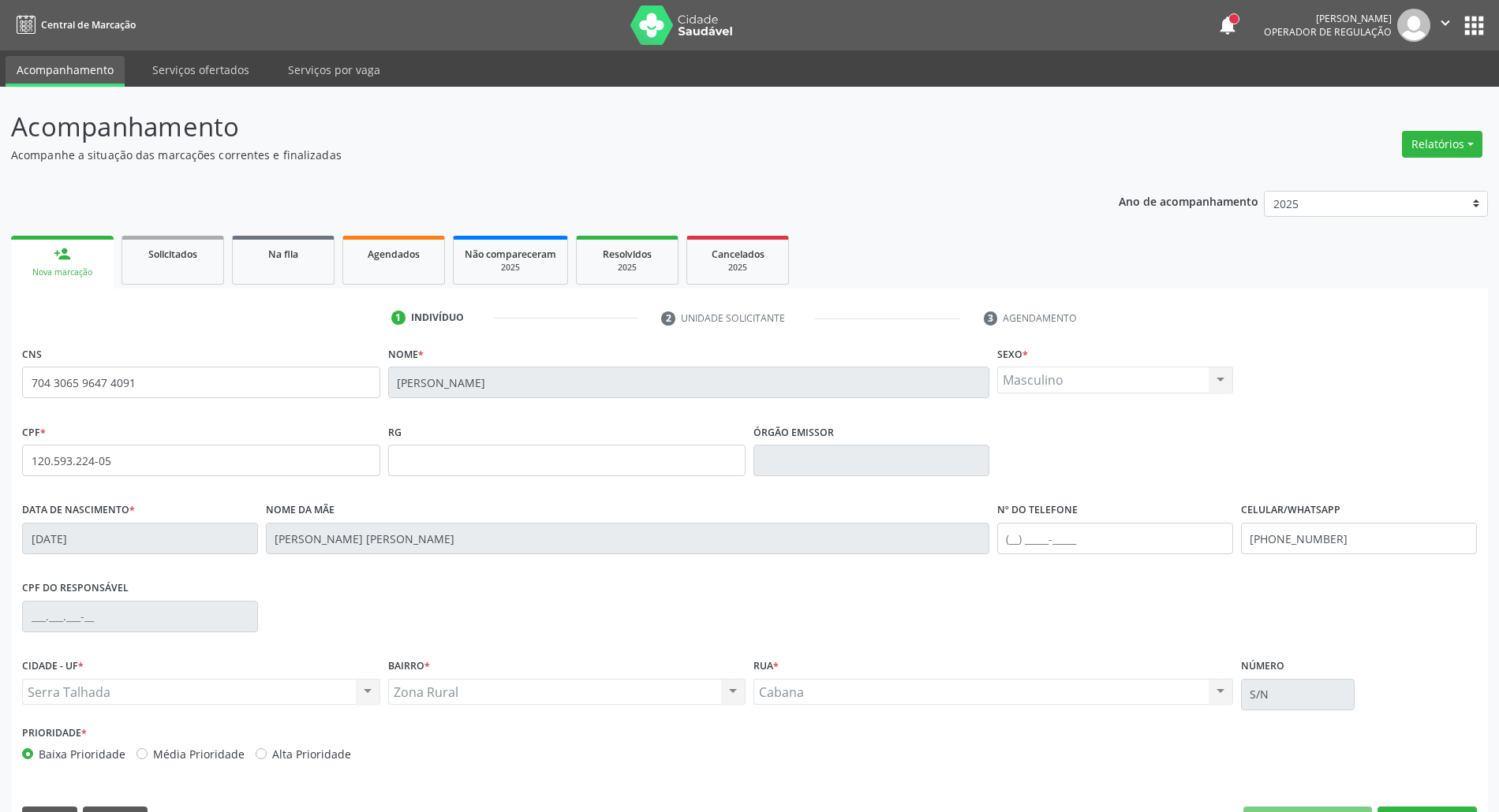
scroll to position [42, 0]
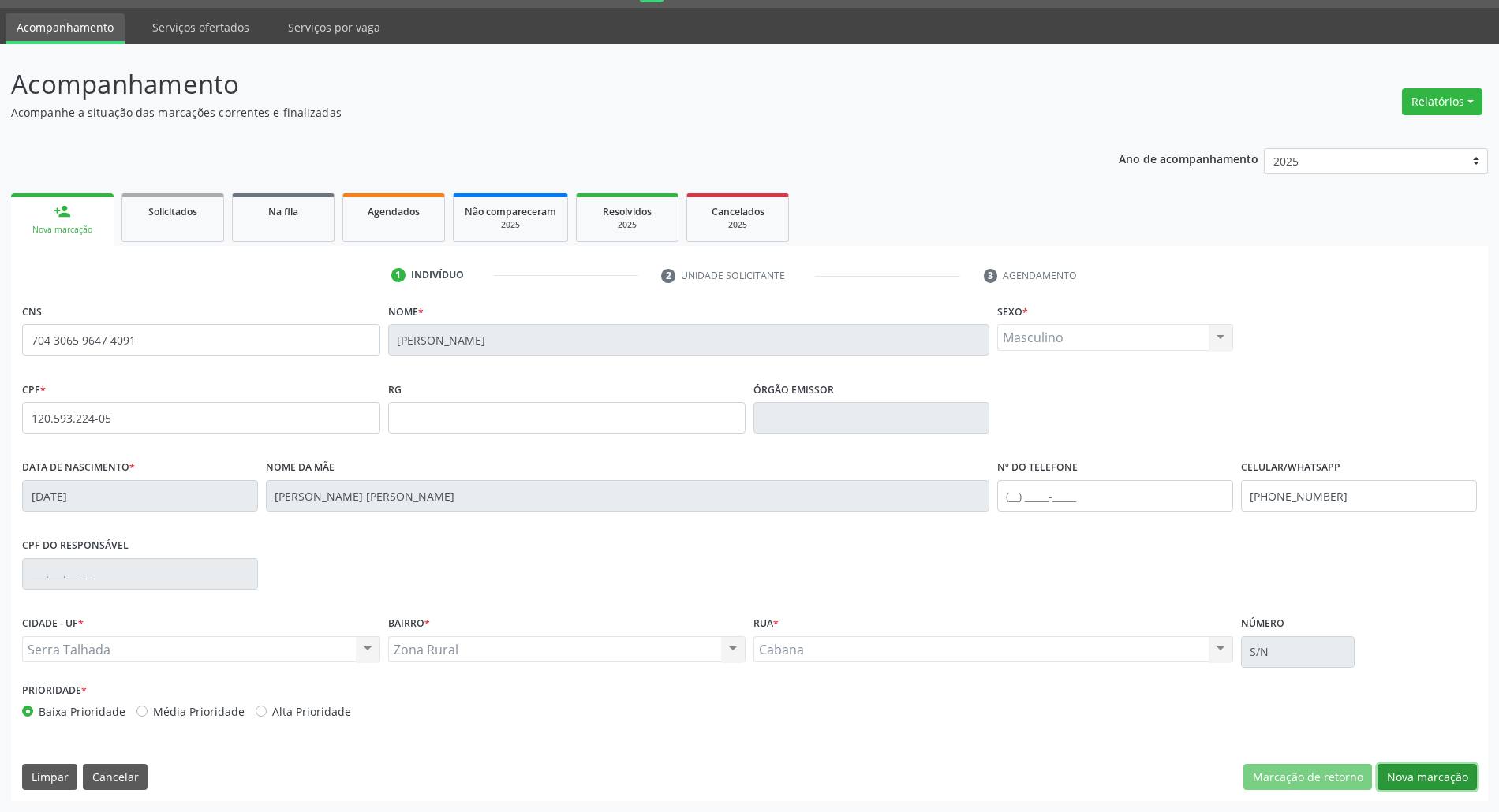
click at [1403, 770] on button "Nova marcação" at bounding box center [1427, 777] width 100 height 27
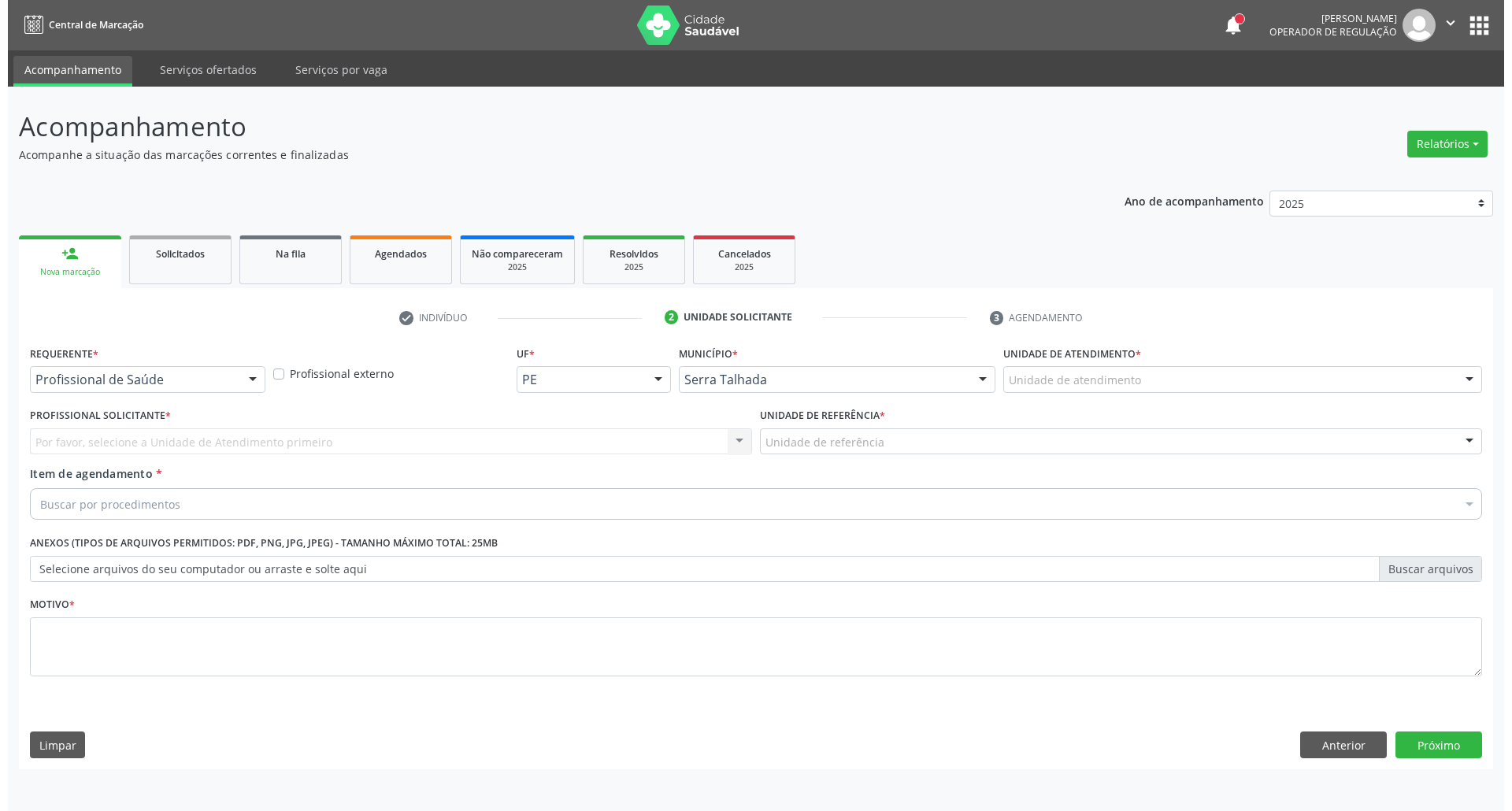
scroll to position [0, 0]
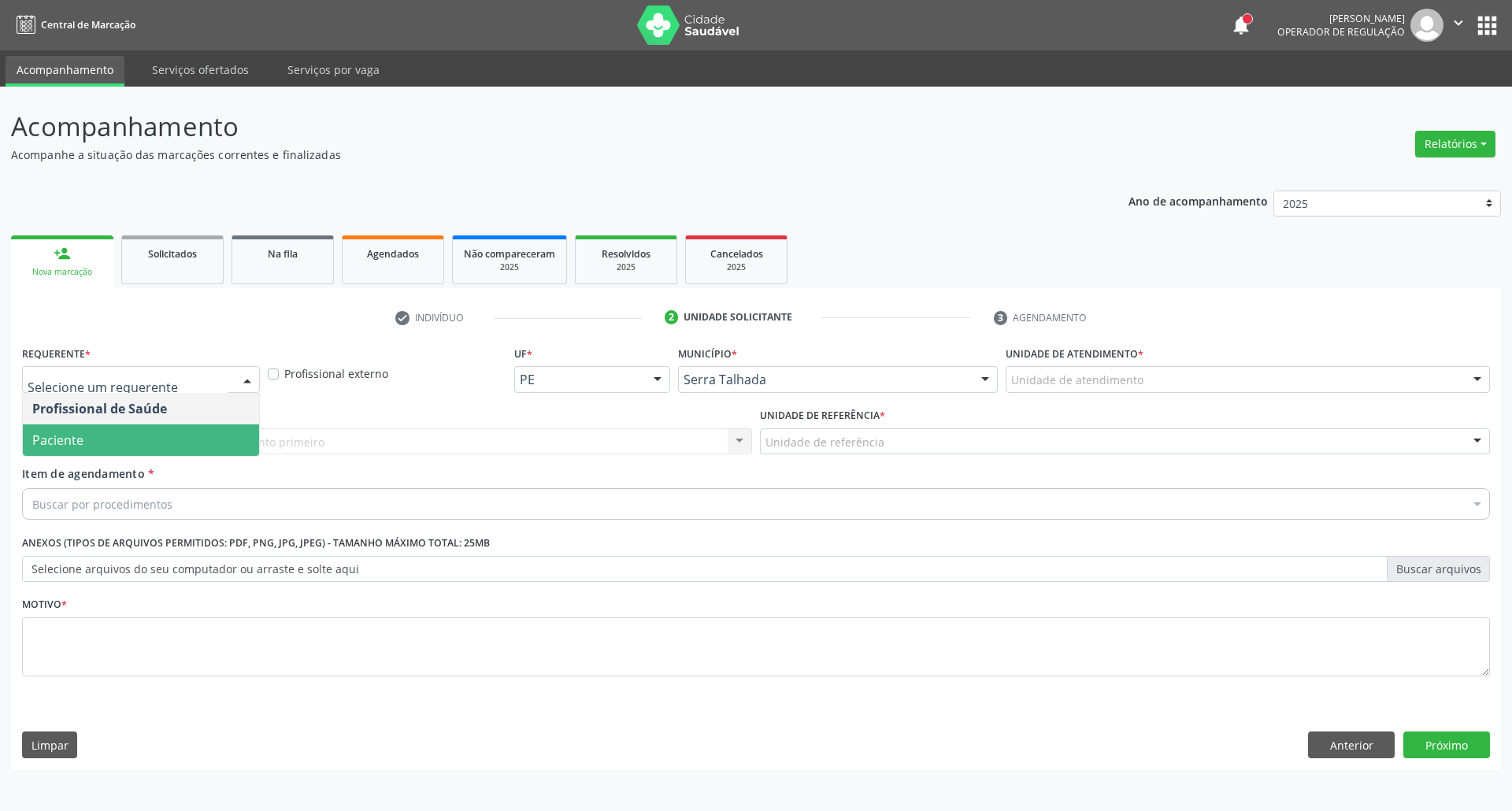
click at [199, 438] on span "Paciente" at bounding box center [141, 440] width 236 height 31
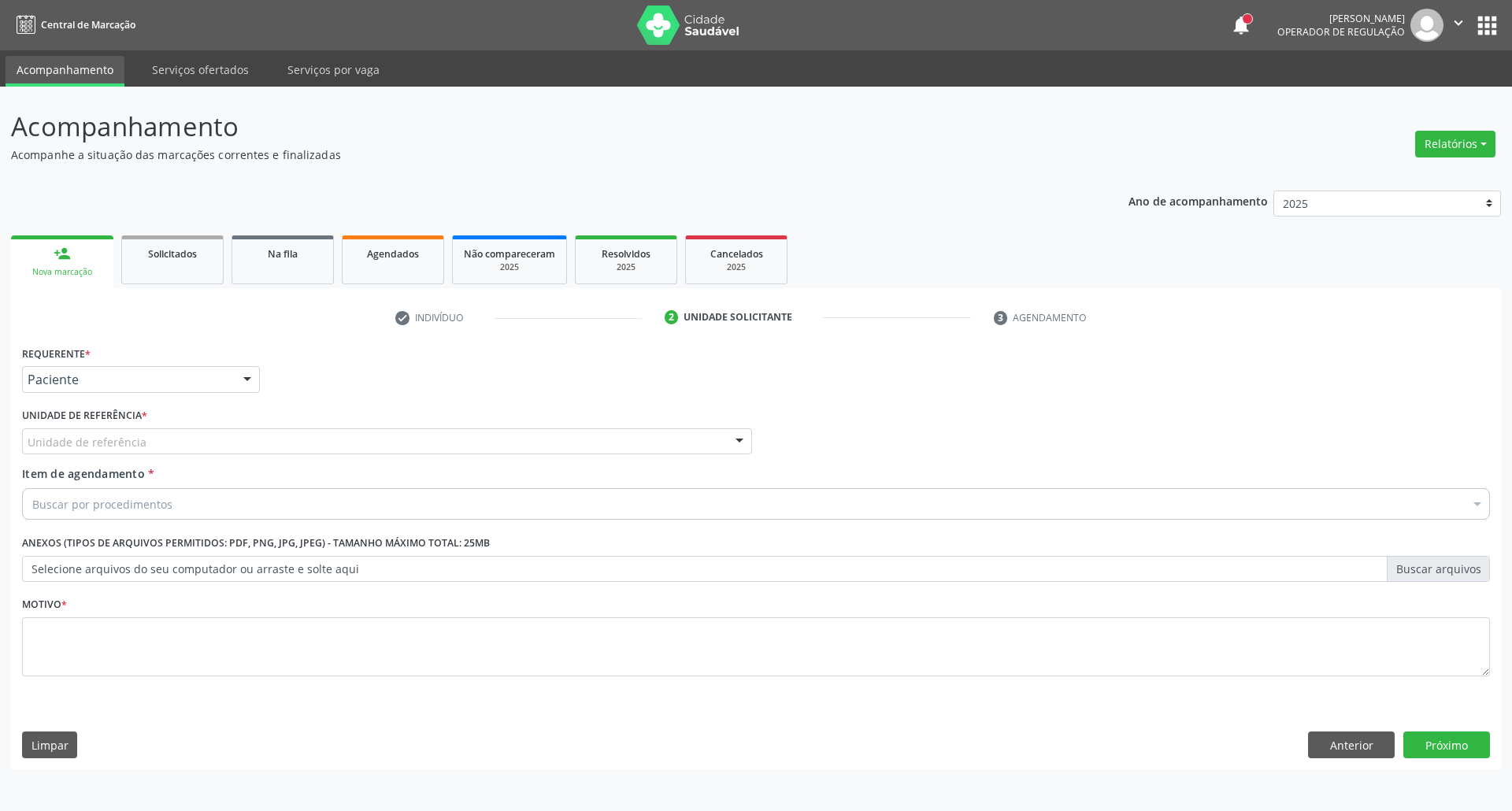
click at [199, 438] on div "Unidade de referência" at bounding box center [386, 442] width 730 height 27
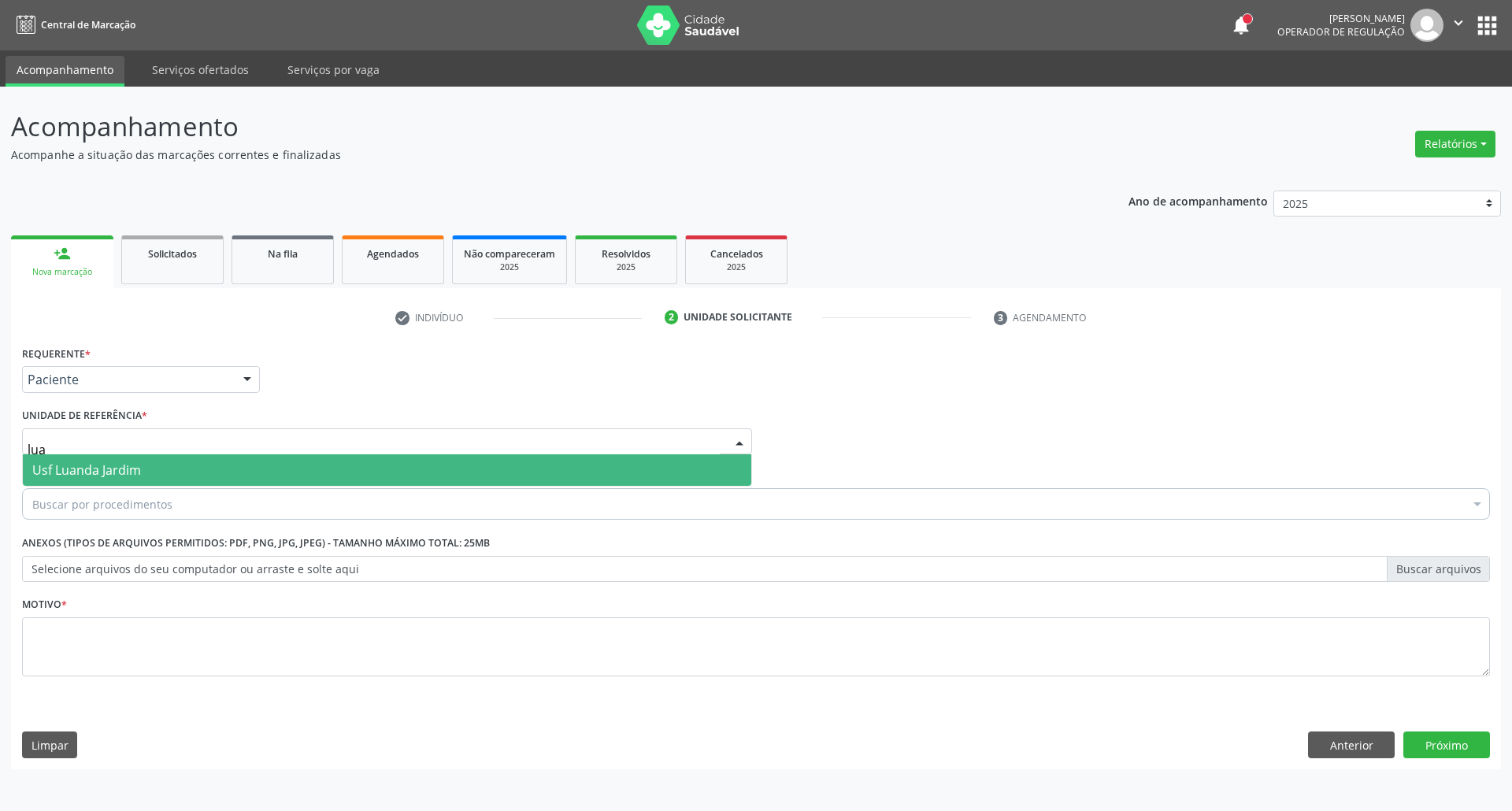
type input "[PERSON_NAME]"
click at [202, 480] on span "Usf Luanda Jardim" at bounding box center [386, 469] width 728 height 31
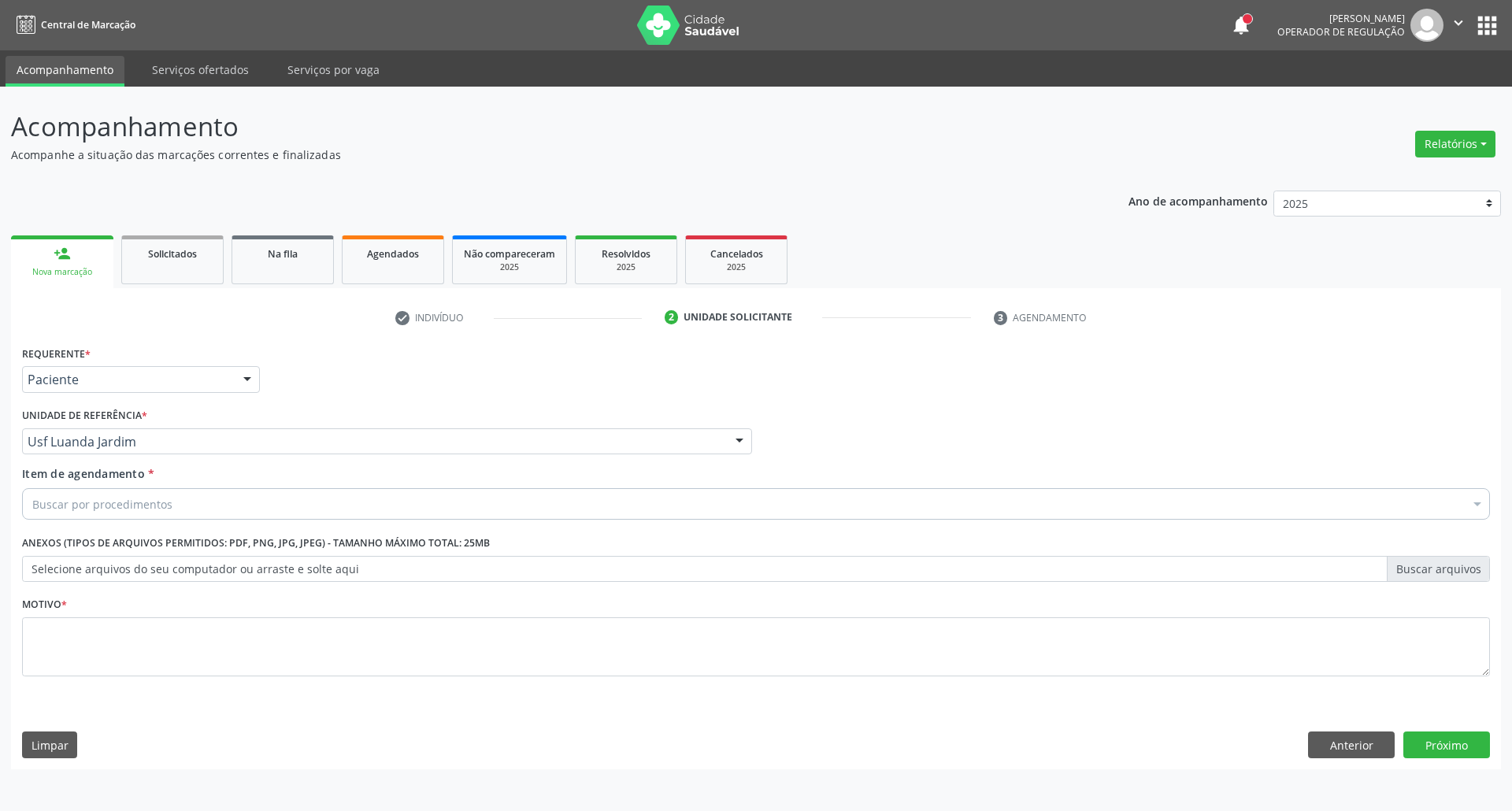
click at [196, 507] on div "Buscar por procedimentos" at bounding box center [755, 504] width 1467 height 31
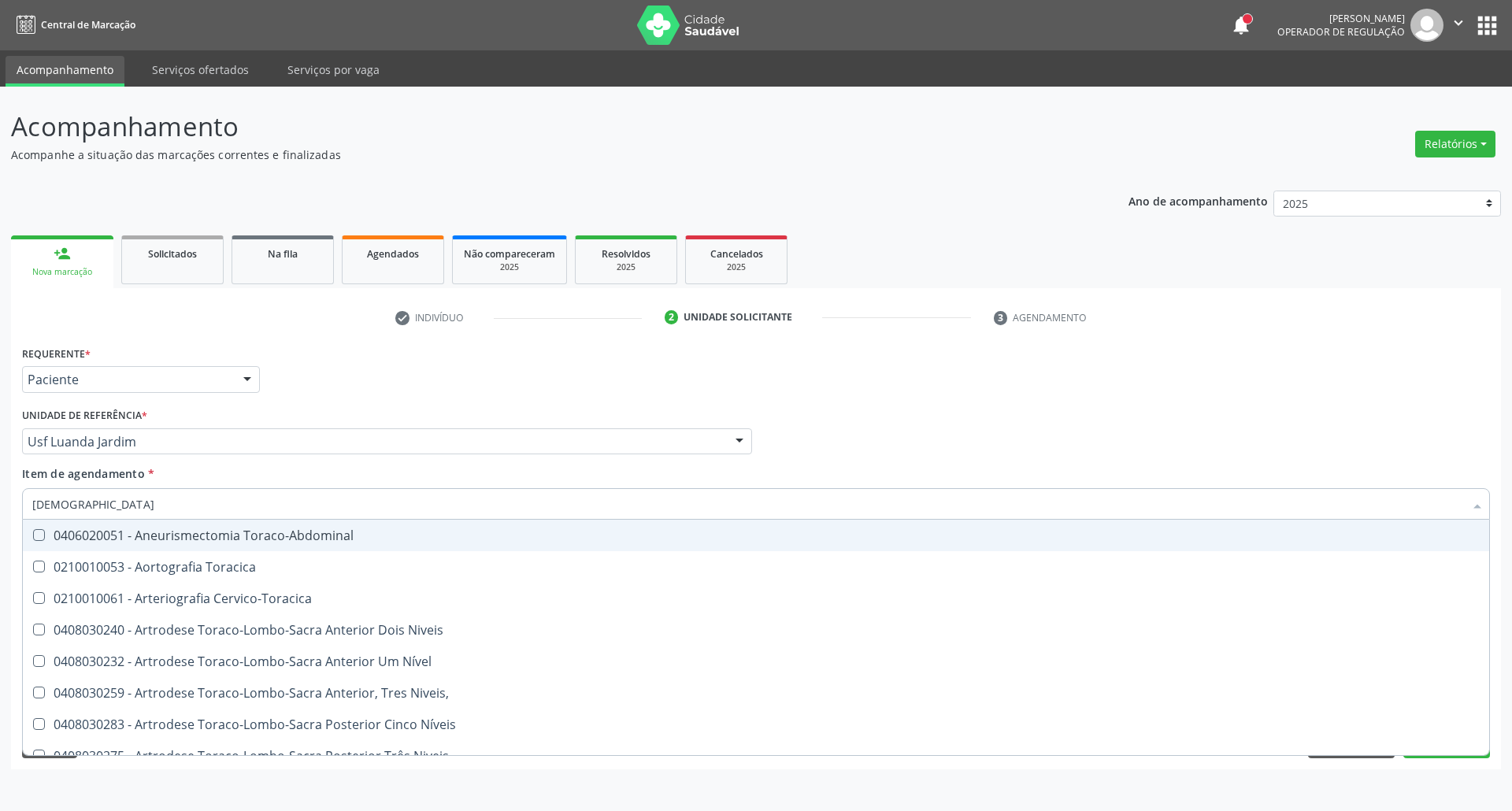
type input "torax"
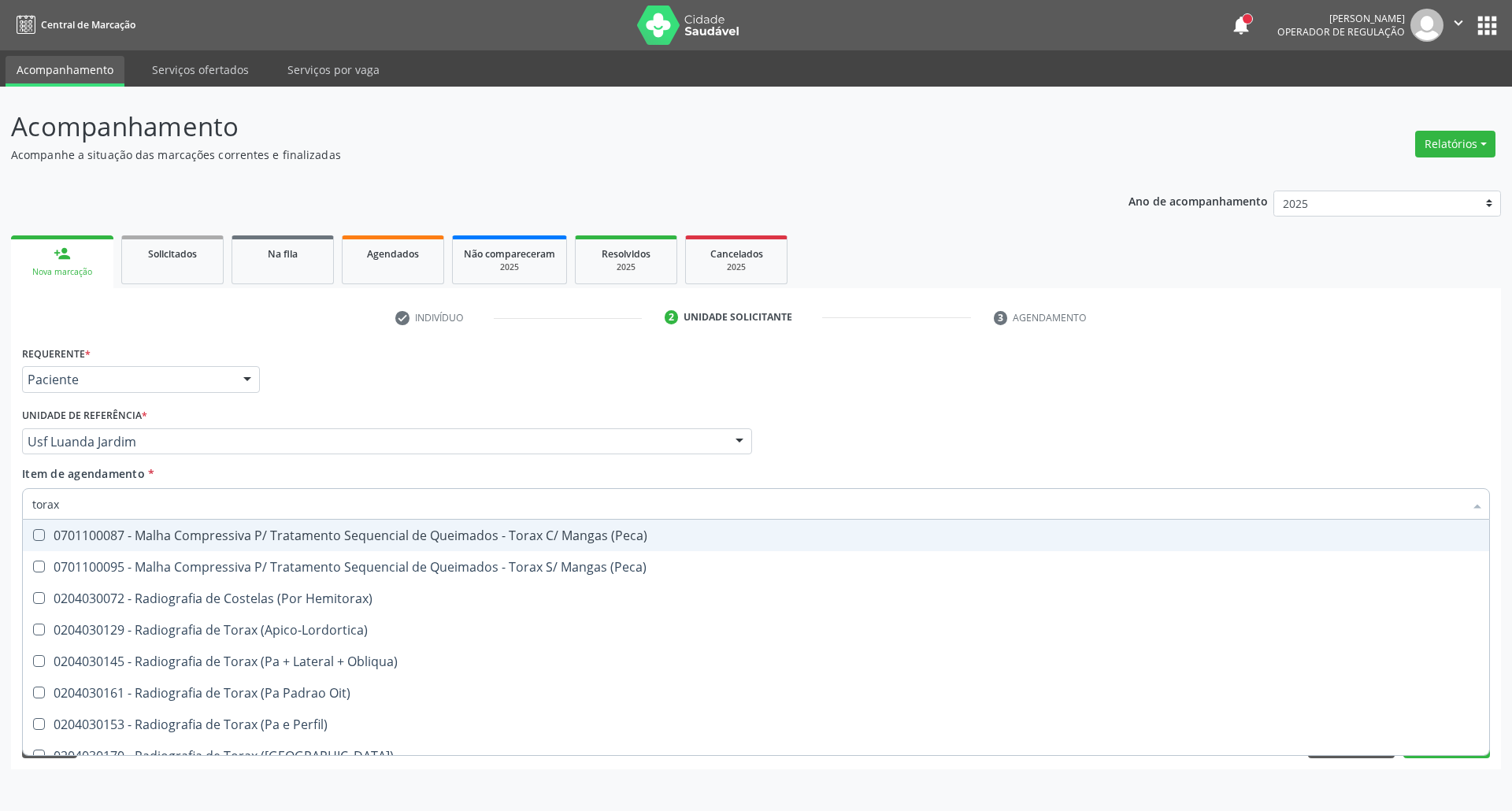
scroll to position [105, 0]
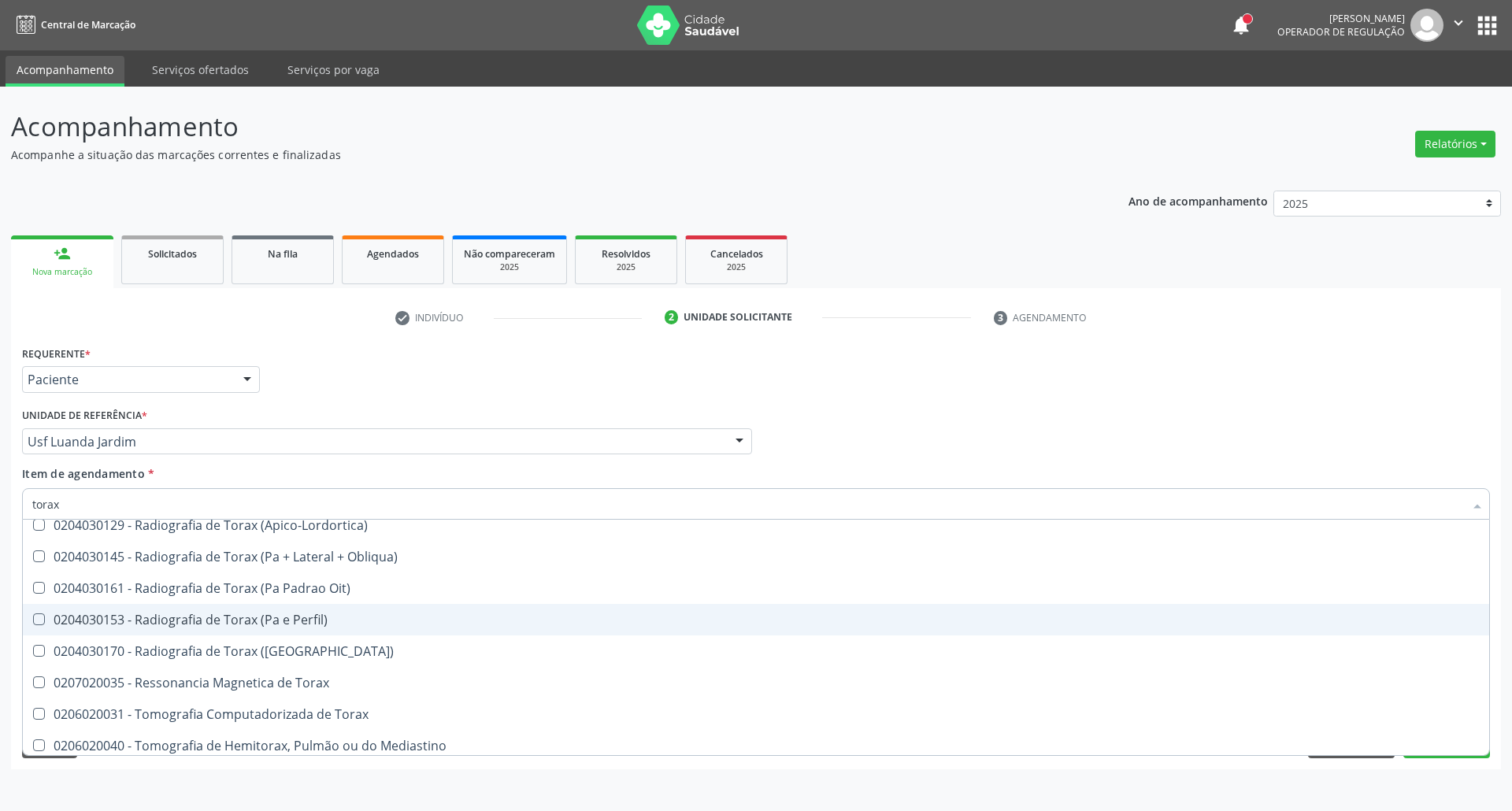
click at [180, 620] on div "0204030153 - Radiografia de Torax (Pa e Perfil)" at bounding box center [755, 619] width 1447 height 13
checkbox Perfil\) "true"
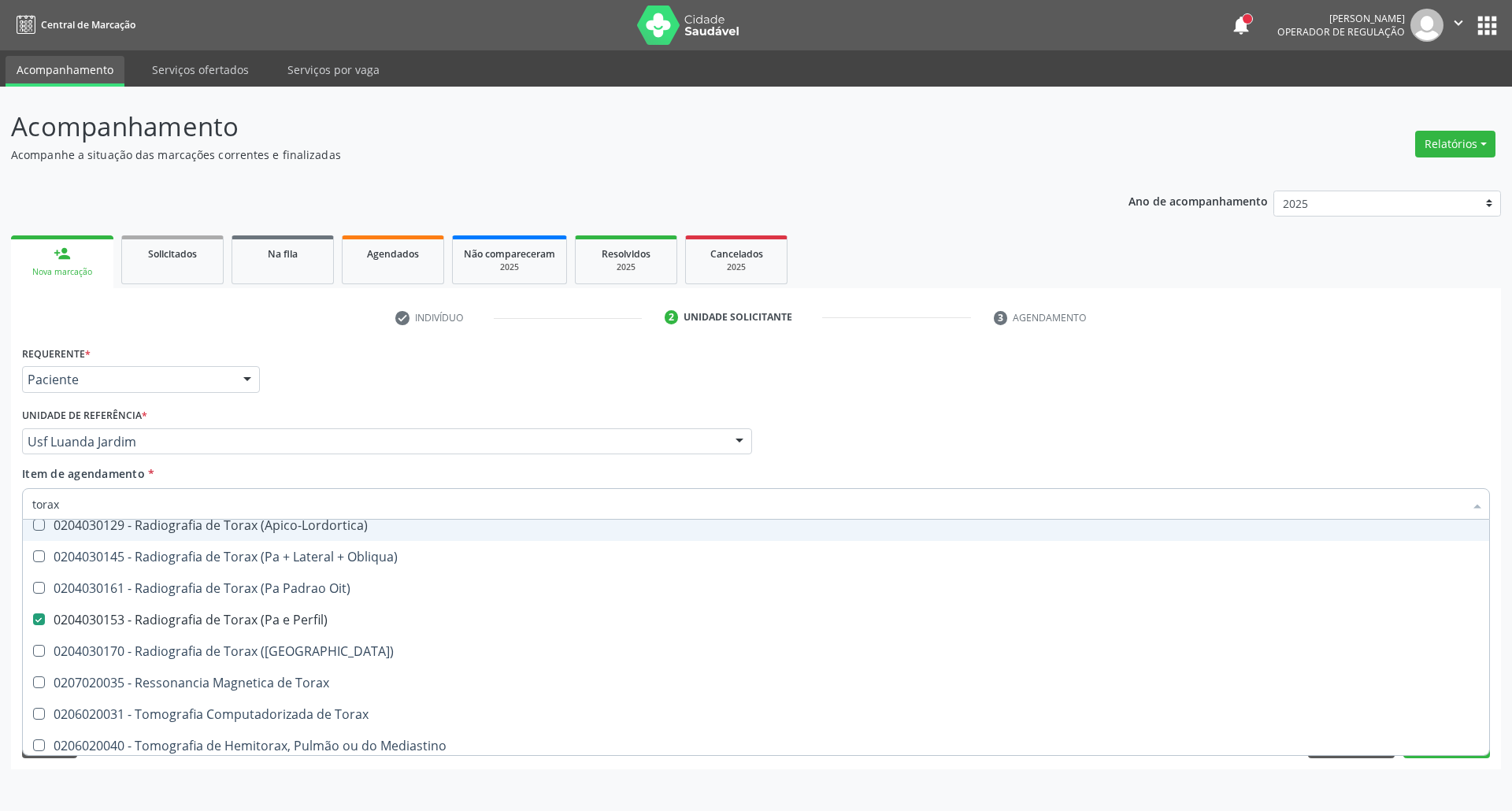
drag, startPoint x: 1112, startPoint y: 423, endPoint x: 820, endPoint y: 706, distance: 406.6
click at [1112, 425] on div "Profissional Solicitante Por favor, selecione a Unidade de Atendimento primeiro…" at bounding box center [755, 435] width 1476 height 62
checkbox \(Peca\) "true"
checkbox Perfil\) "false"
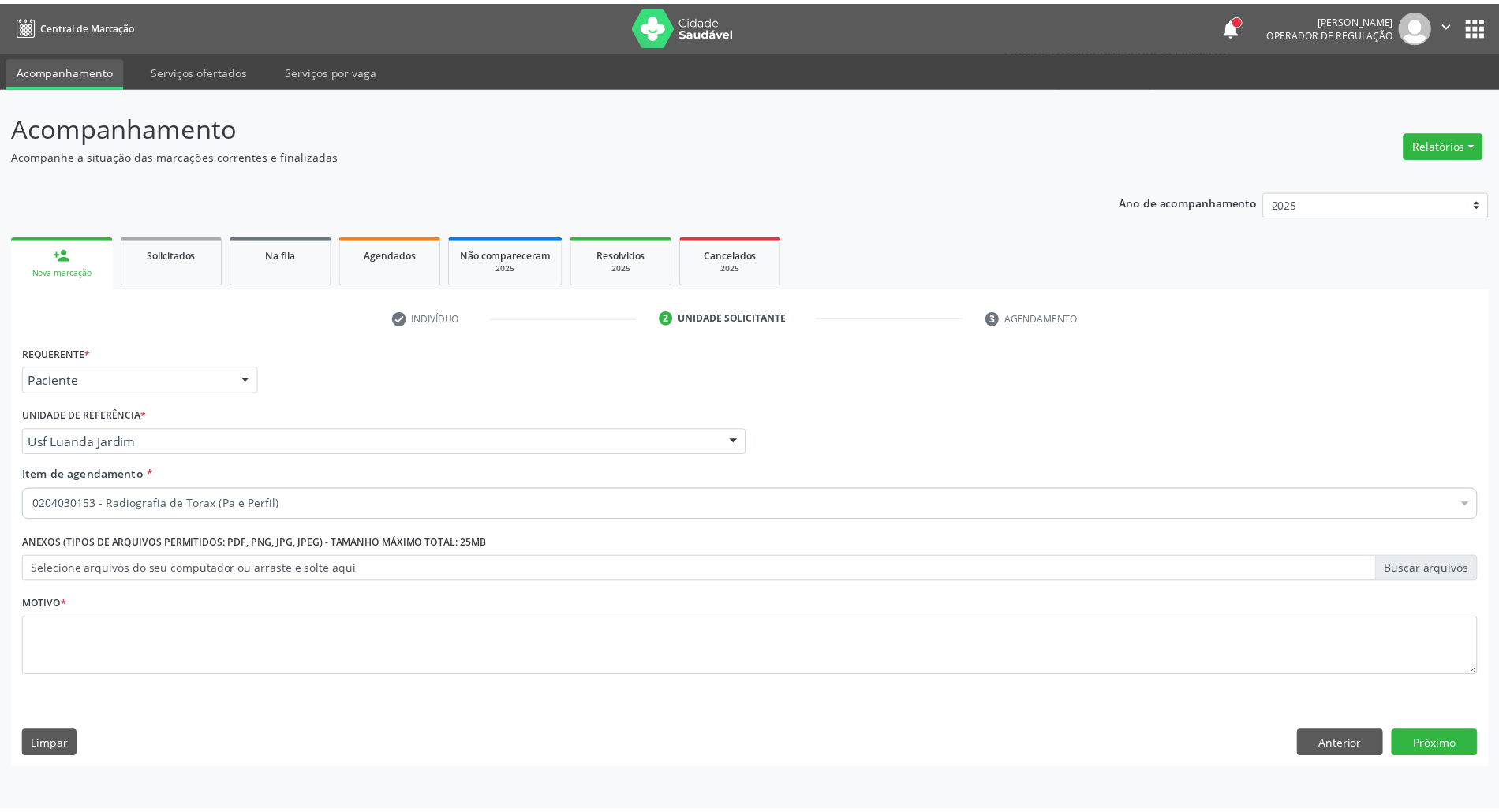
scroll to position [0, 0]
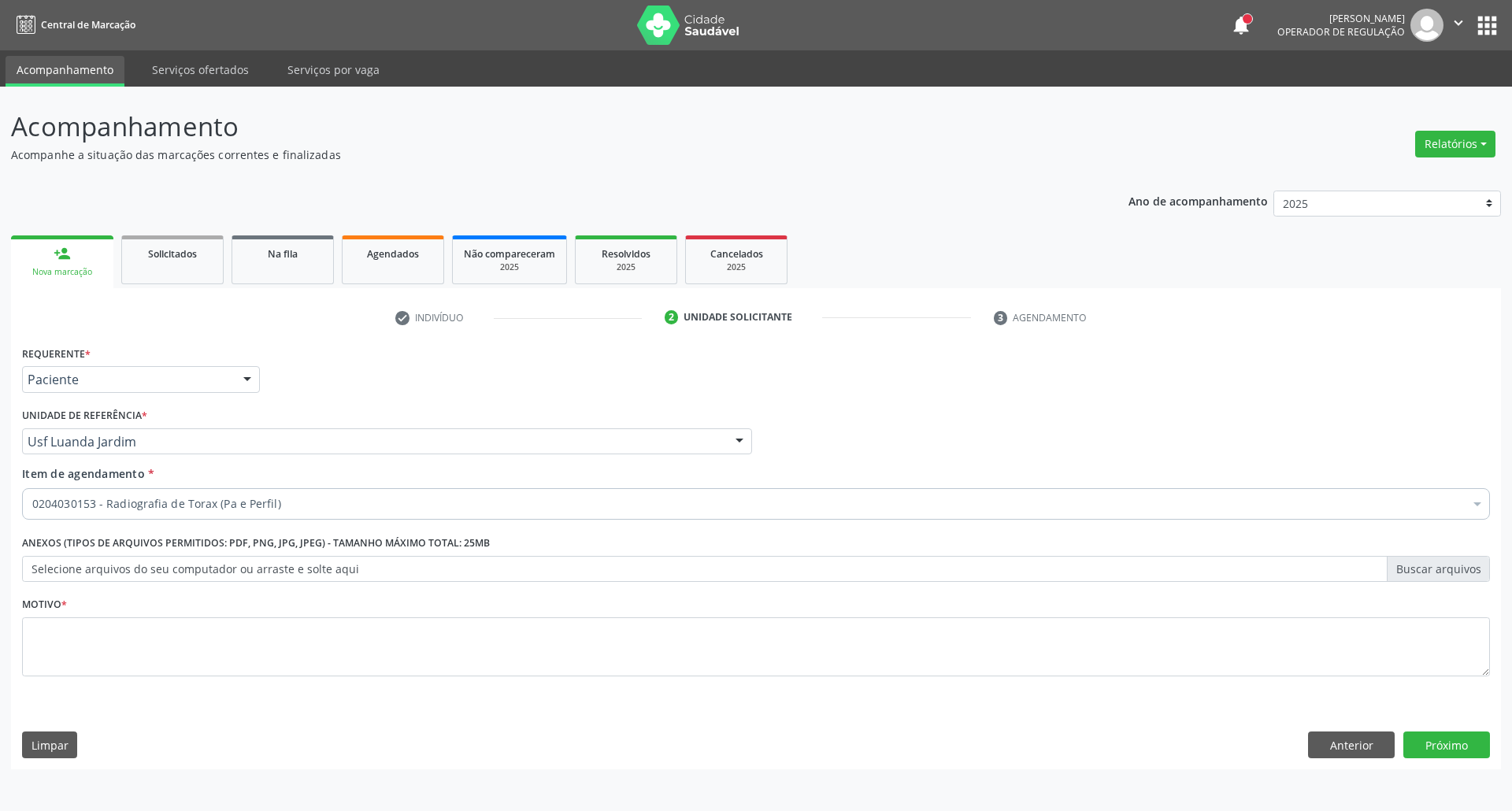
click at [769, 718] on div "Requerente * Paciente Profissional de Saúde Paciente Nenhum resultado encontrad…" at bounding box center [755, 555] width 1489 height 428
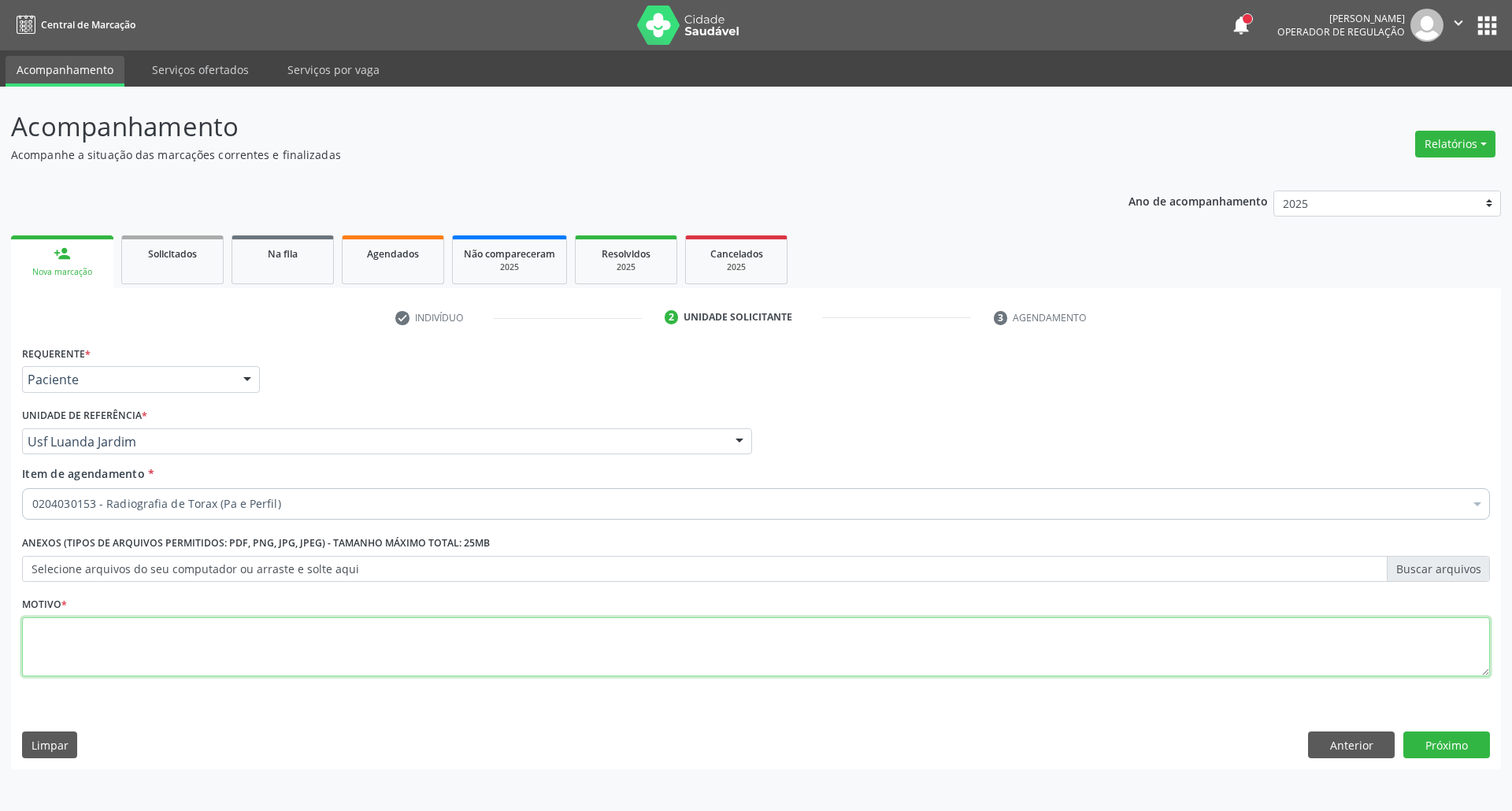
click at [779, 652] on textarea at bounding box center [755, 647] width 1467 height 60
type textarea "."
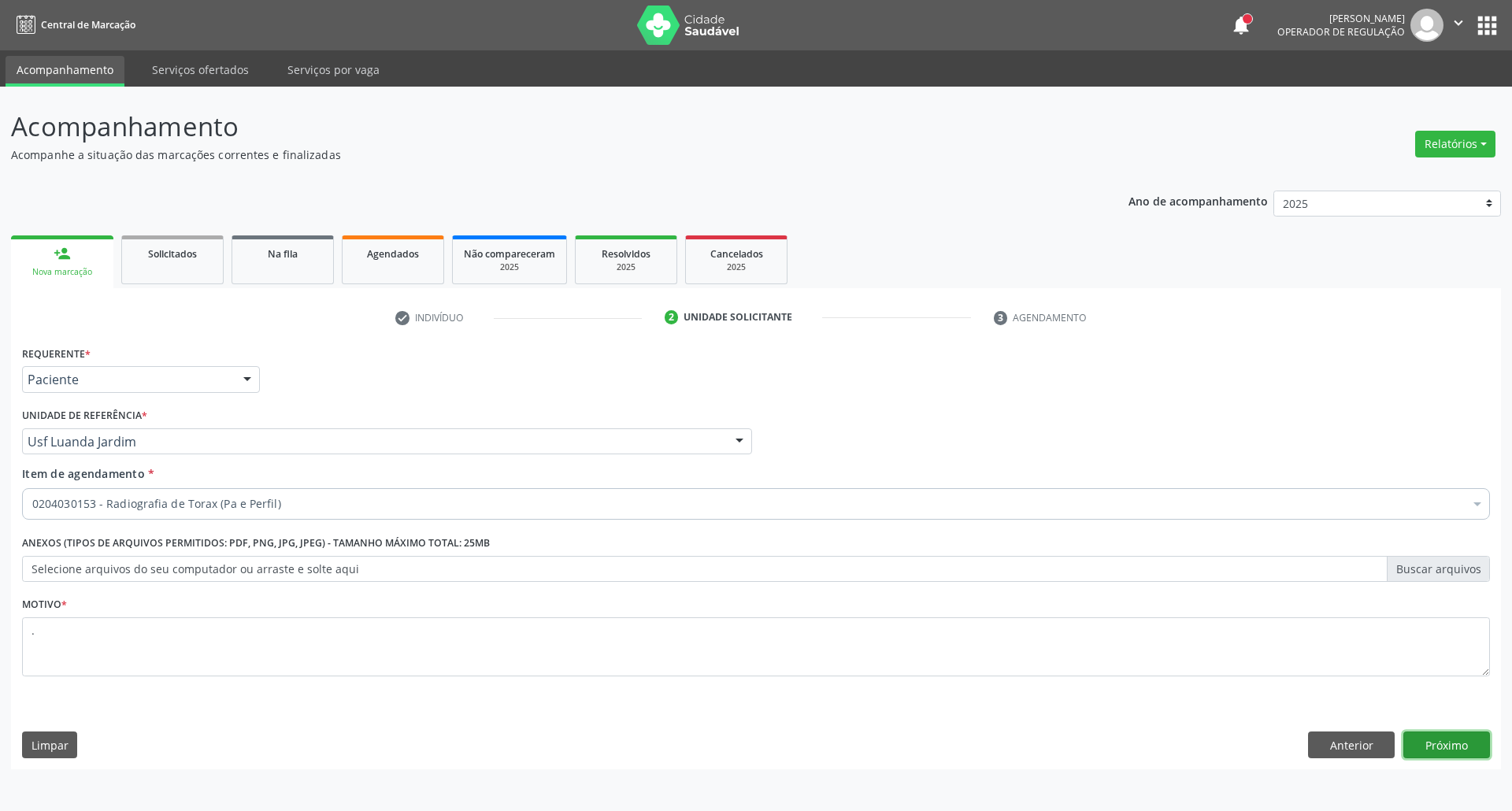
drag, startPoint x: 1412, startPoint y: 749, endPoint x: 1192, endPoint y: 712, distance: 223.1
click at [1411, 748] on button "Próximo" at bounding box center [1446, 745] width 87 height 27
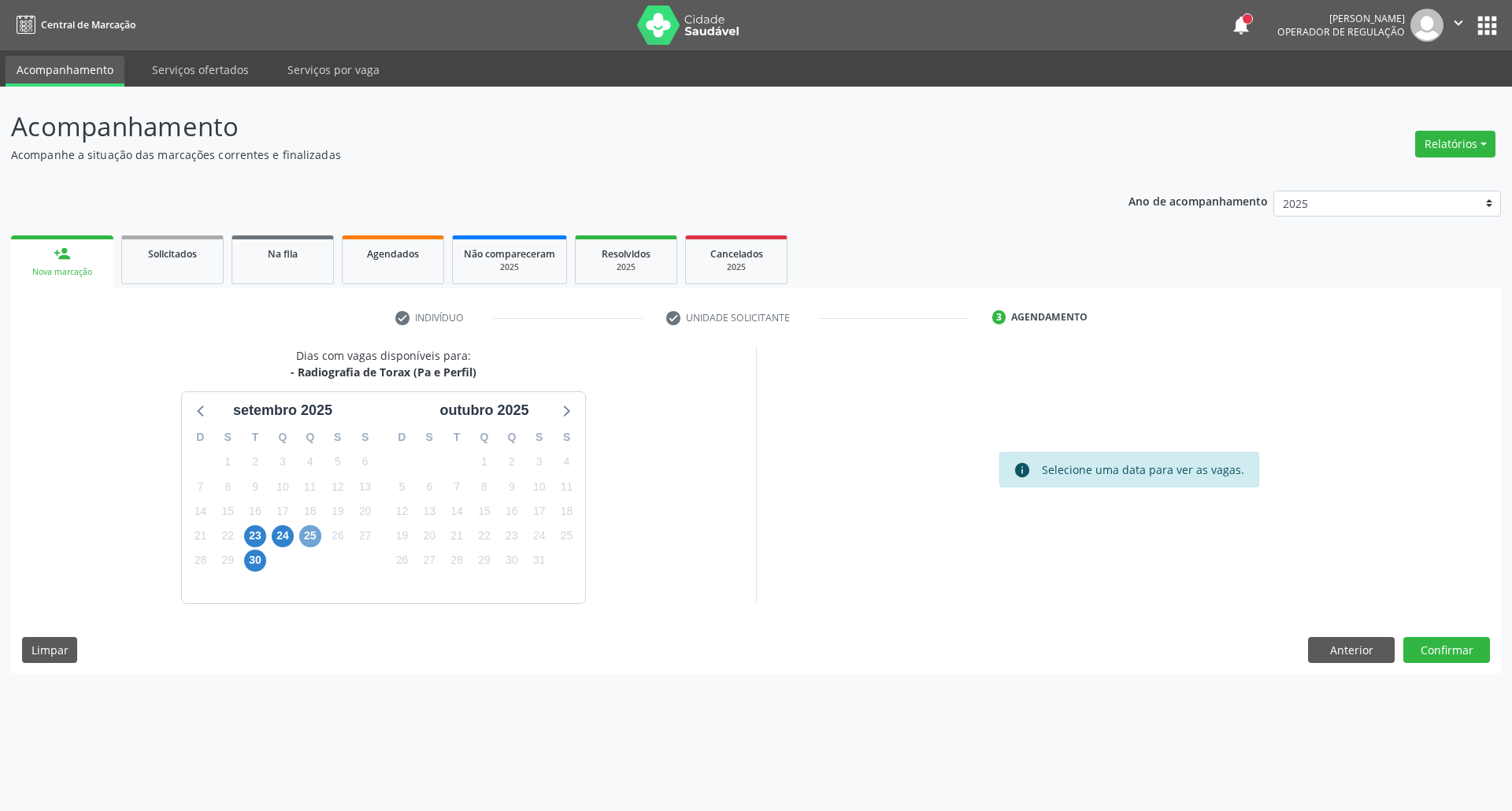
click at [305, 537] on span "25" at bounding box center [310, 536] width 22 height 22
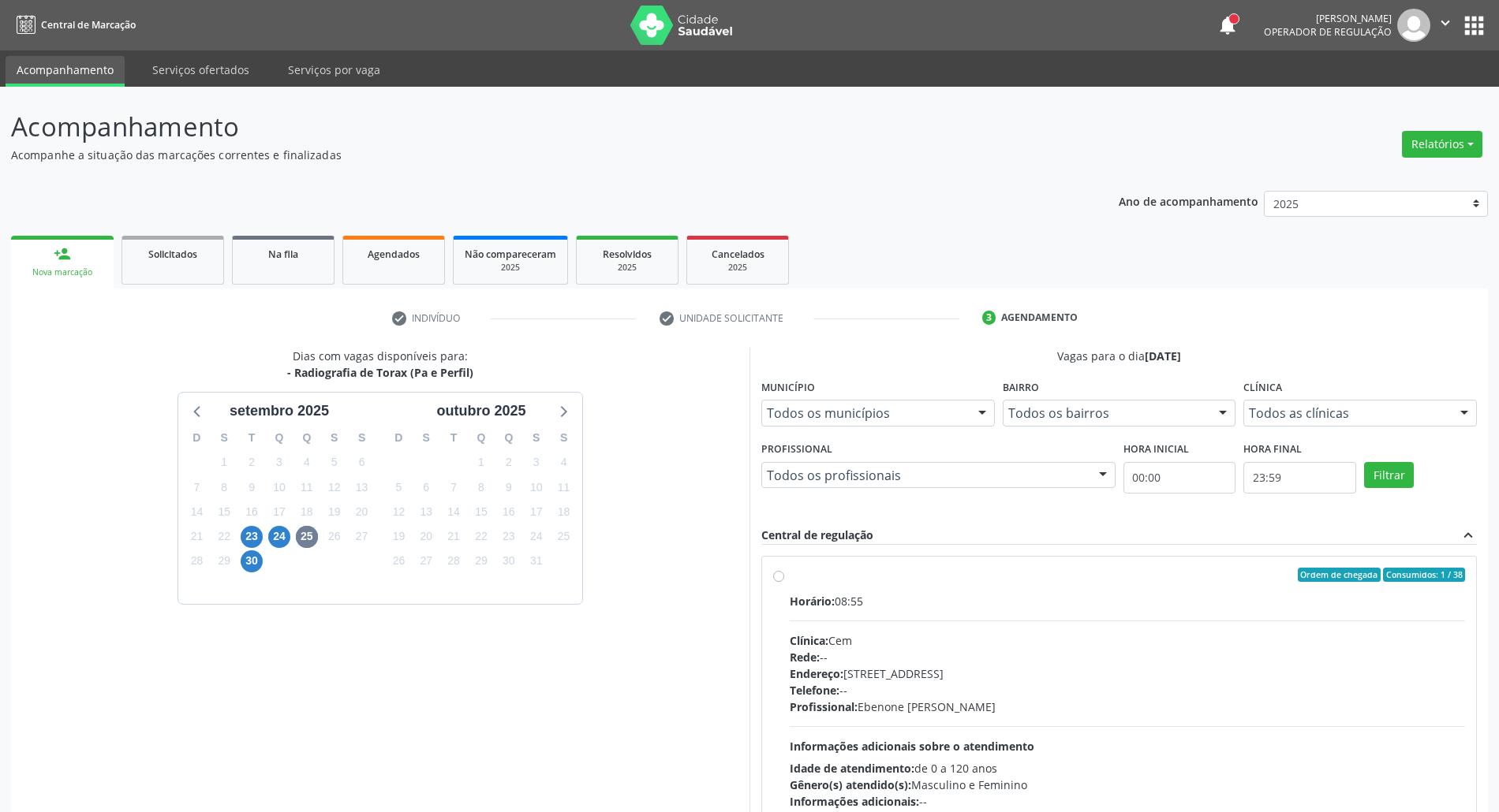
drag, startPoint x: 961, startPoint y: 631, endPoint x: 966, endPoint y: 606, distance: 25.5
click at [961, 629] on div "Horário: 08:55 Clínica: Cem Rede: -- Endereço: [STREET_ADDRESS] Telefone: -- Pr…" at bounding box center [1127, 701] width 676 height 217
click at [785, 582] on input "Ordem de chegada Consumidos: 1 / 38 Horário: 08:55 Clínica: Cem Rede: -- Endere…" at bounding box center [778, 575] width 11 height 14
radio input "true"
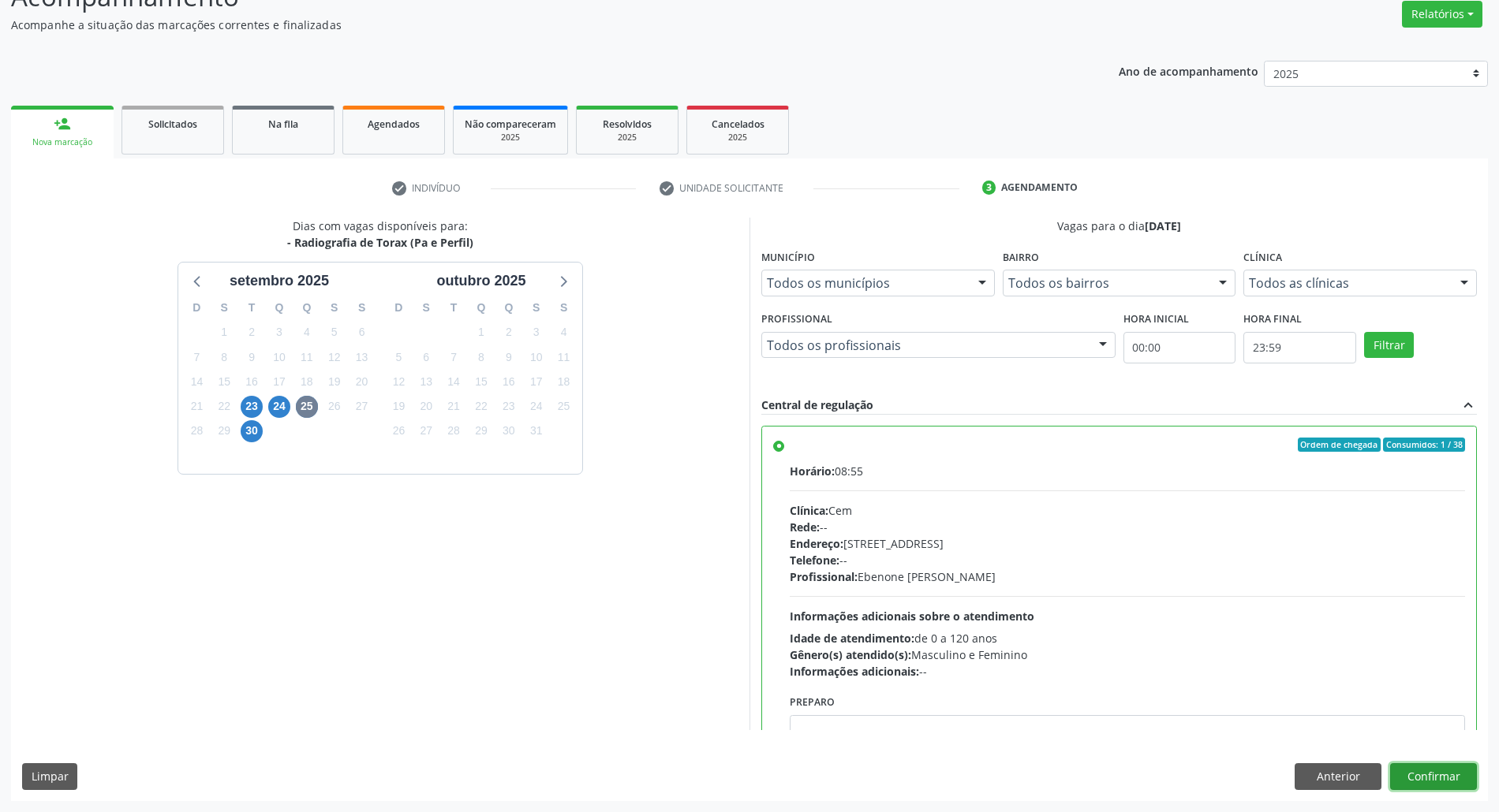
drag, startPoint x: 1445, startPoint y: 777, endPoint x: 1310, endPoint y: 774, distance: 135.0
click at [1444, 777] on button "Confirmar" at bounding box center [1433, 777] width 87 height 27
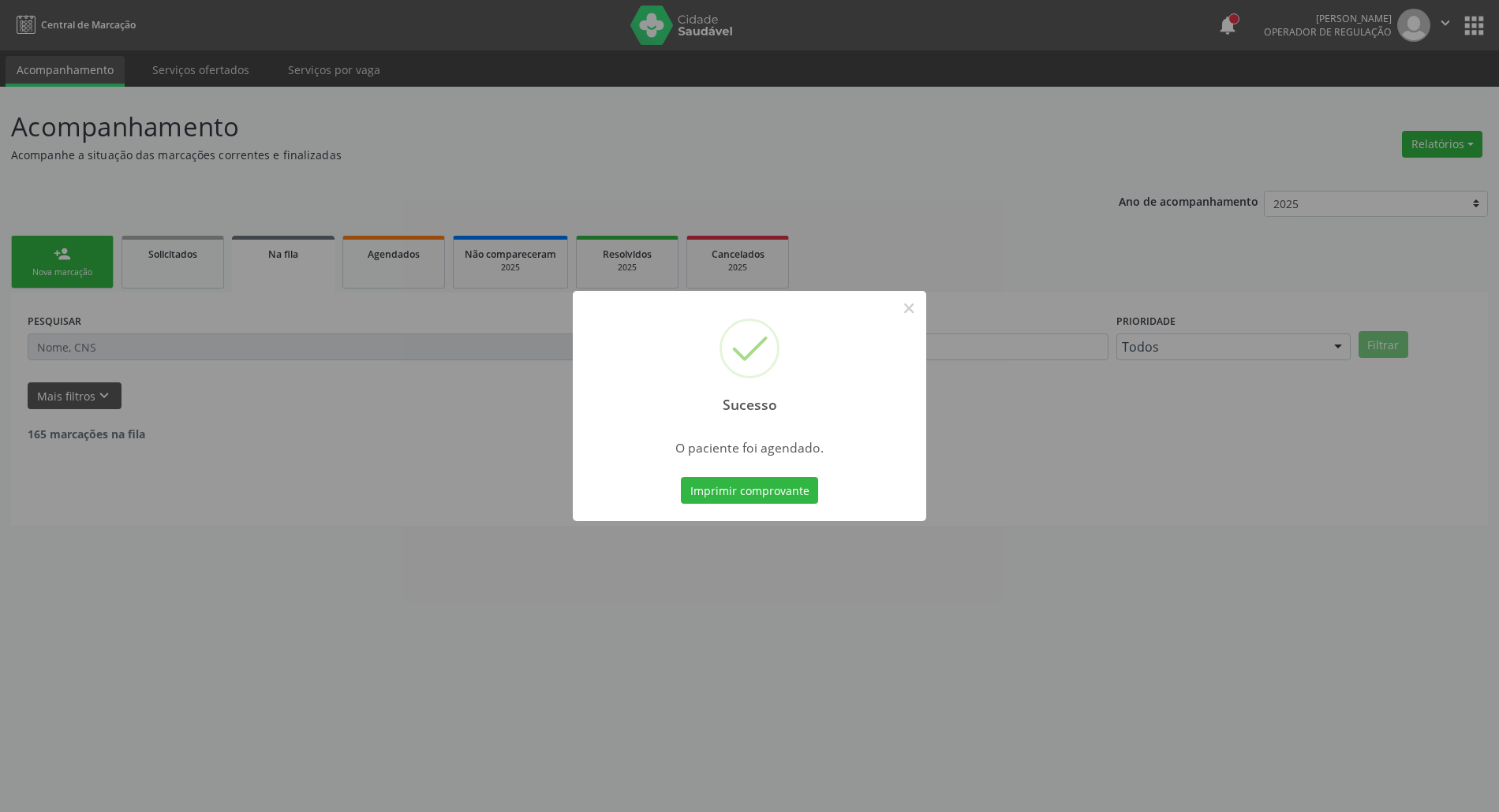
scroll to position [0, 0]
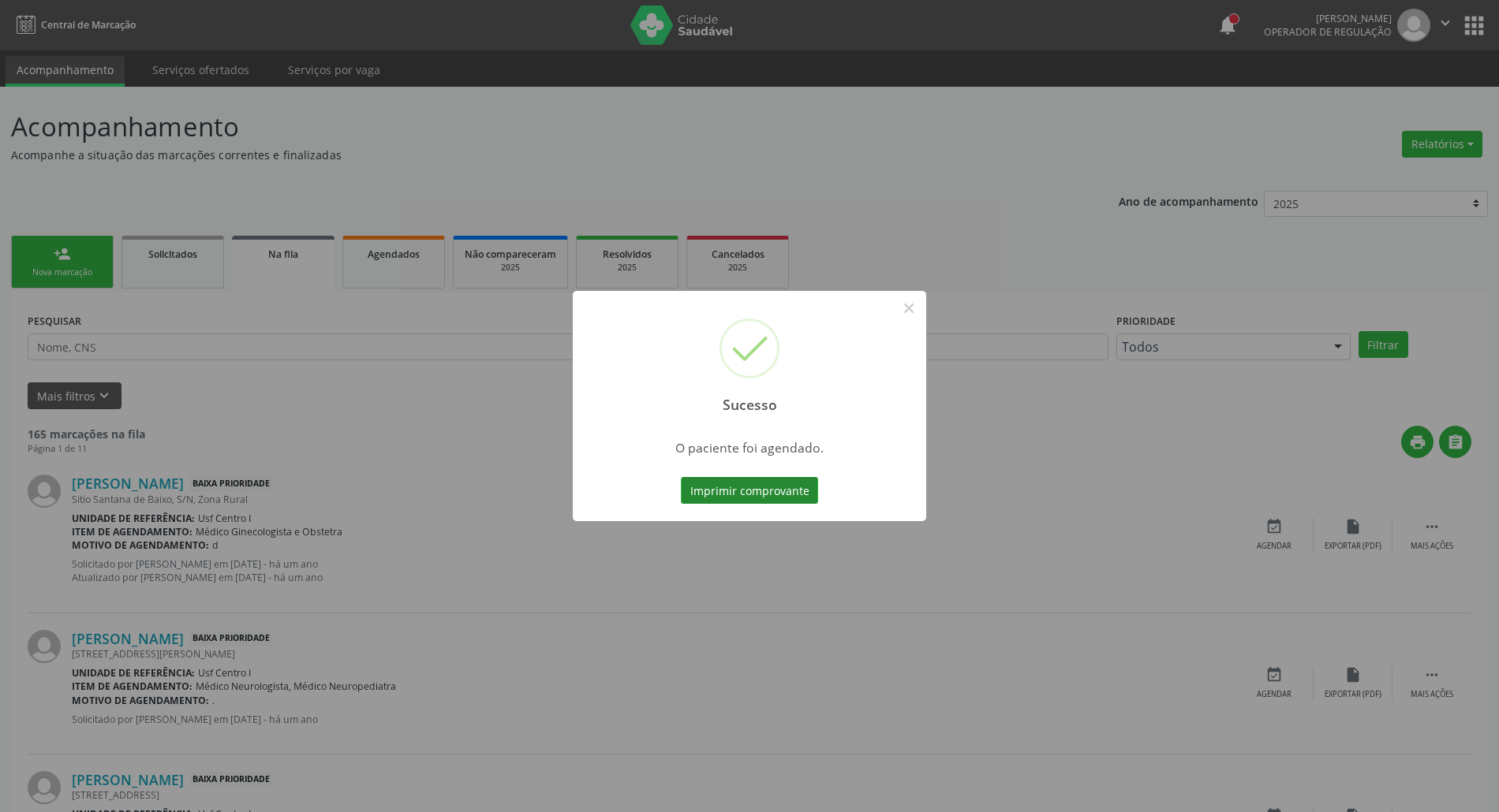
click at [769, 496] on button "Imprimir comprovante" at bounding box center [749, 491] width 137 height 27
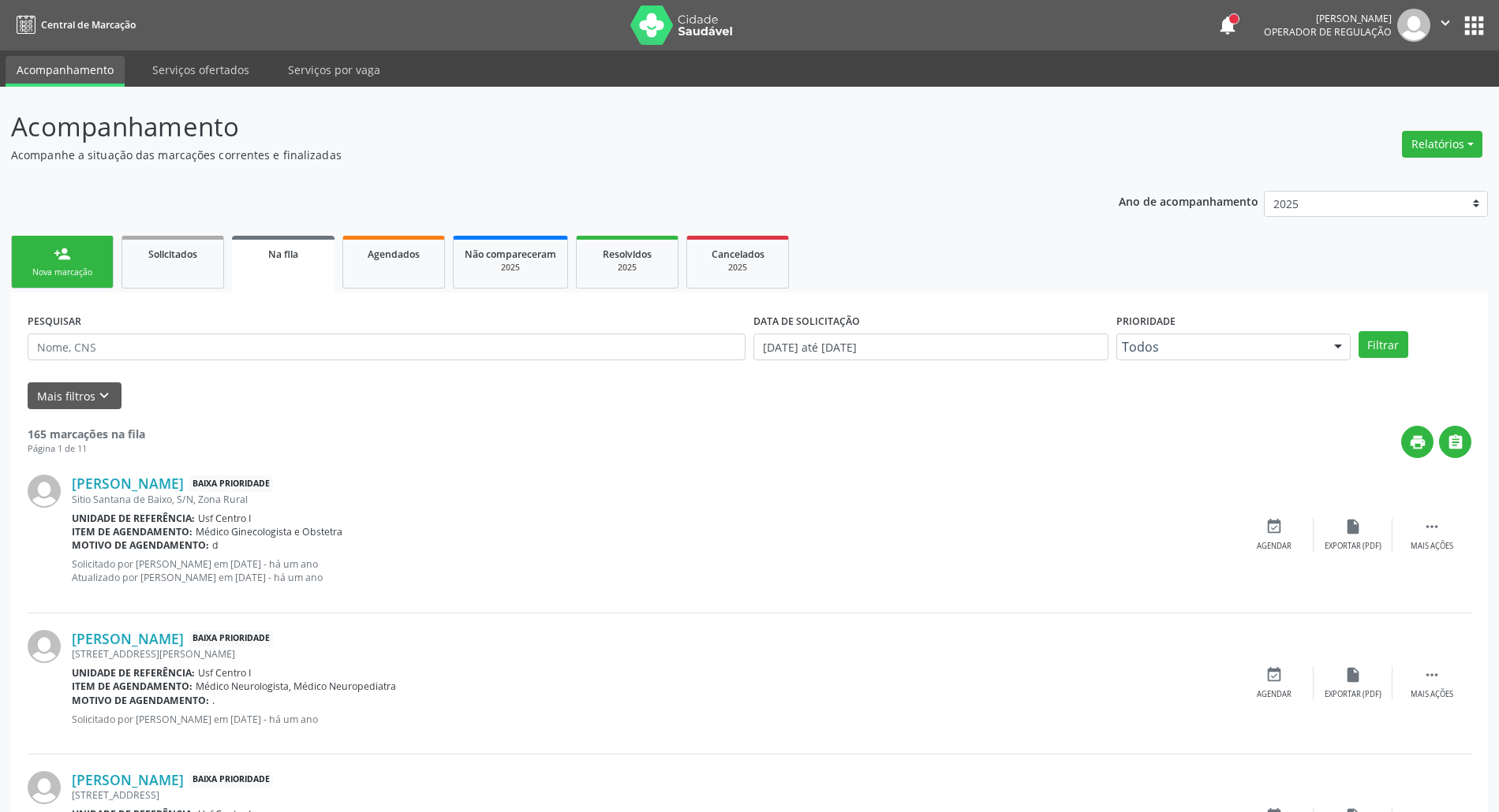
click at [76, 248] on link "person_add Nova marcação" at bounding box center [62, 262] width 102 height 53
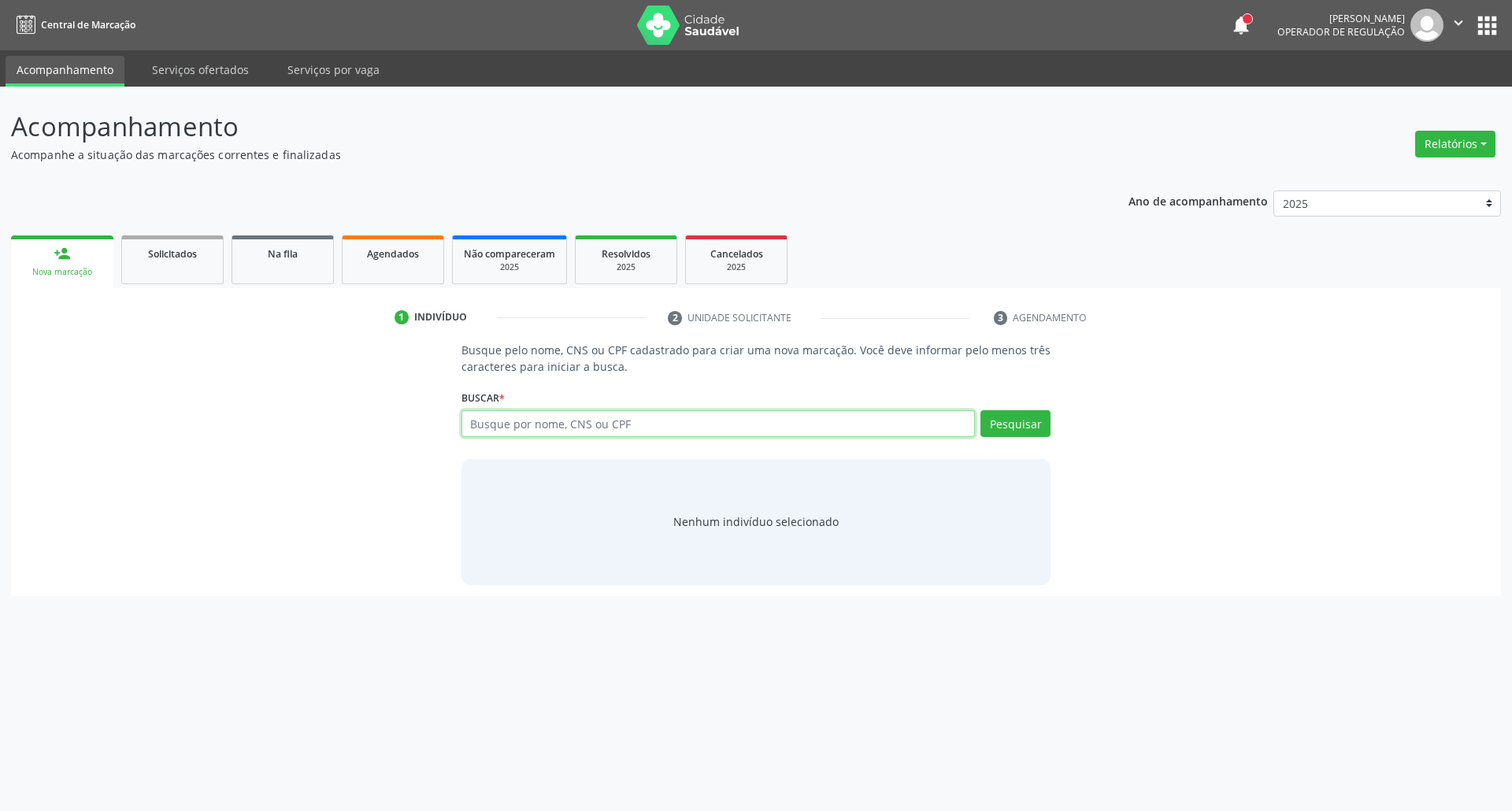
click at [486, 416] on input "text" at bounding box center [718, 424] width 514 height 27
type input "62809296472"
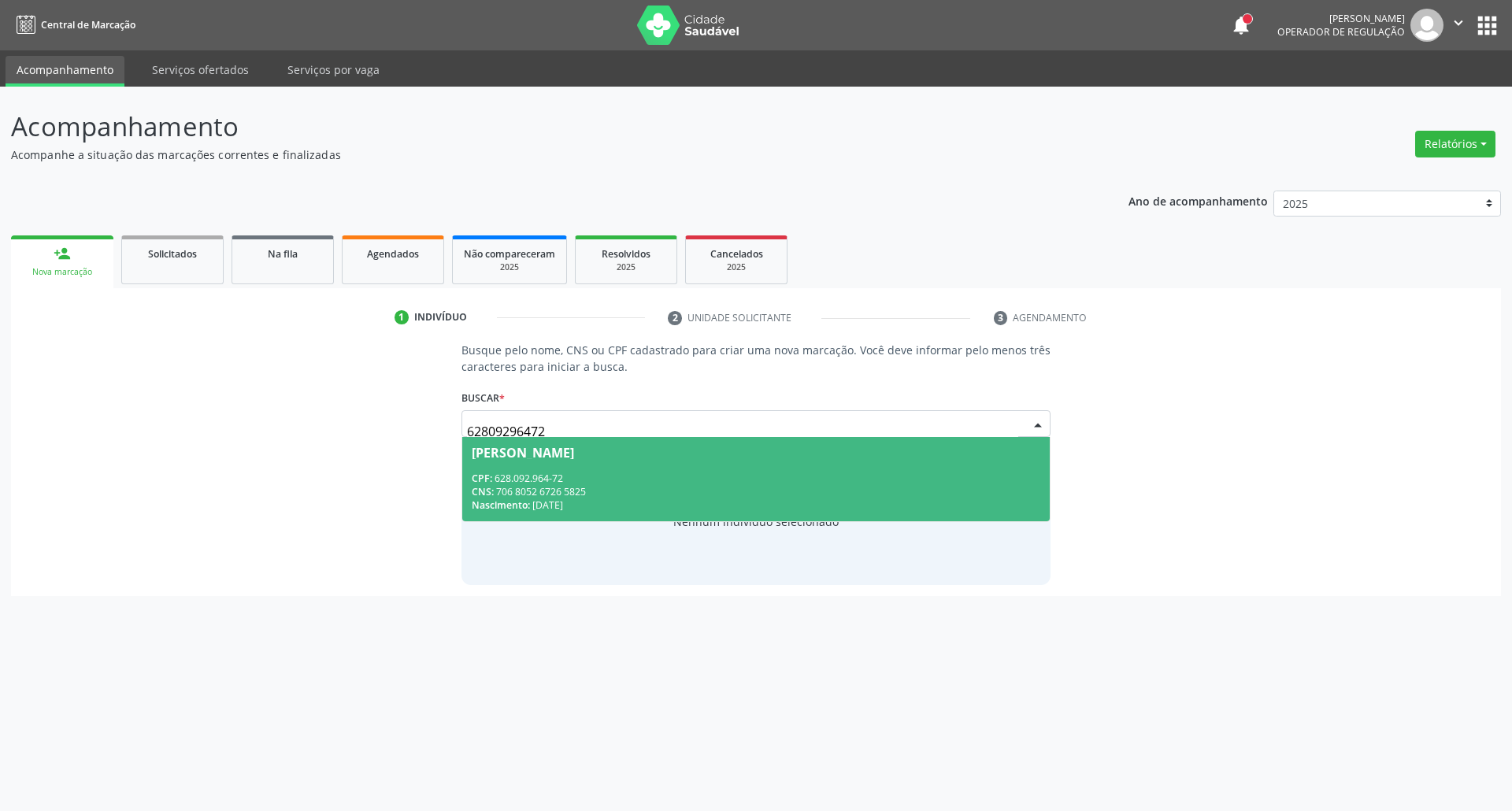
click at [709, 457] on div "[PERSON_NAME]" at bounding box center [756, 452] width 570 height 13
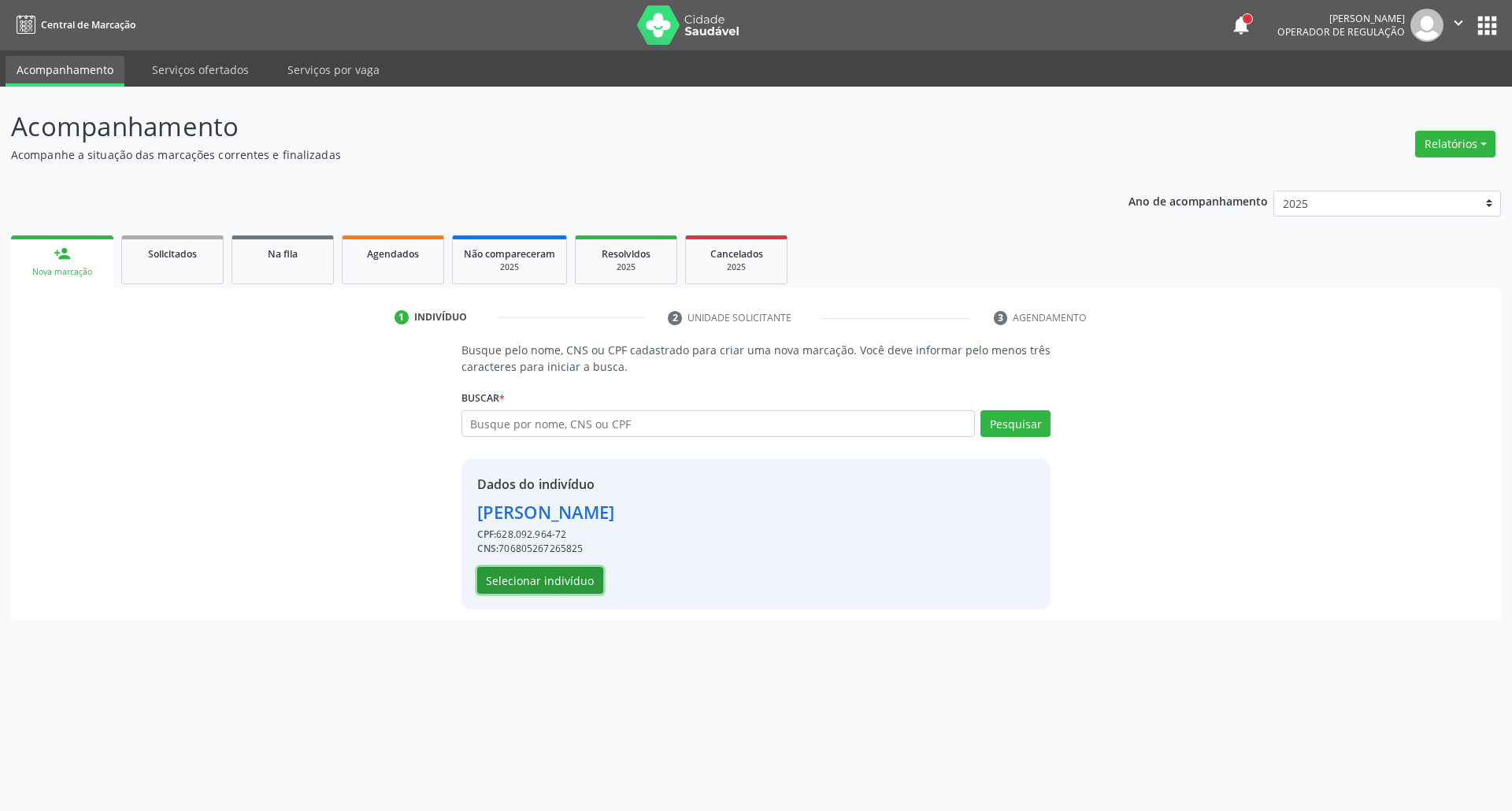
click at [524, 580] on button "Selecionar indivíduo" at bounding box center [539, 581] width 126 height 27
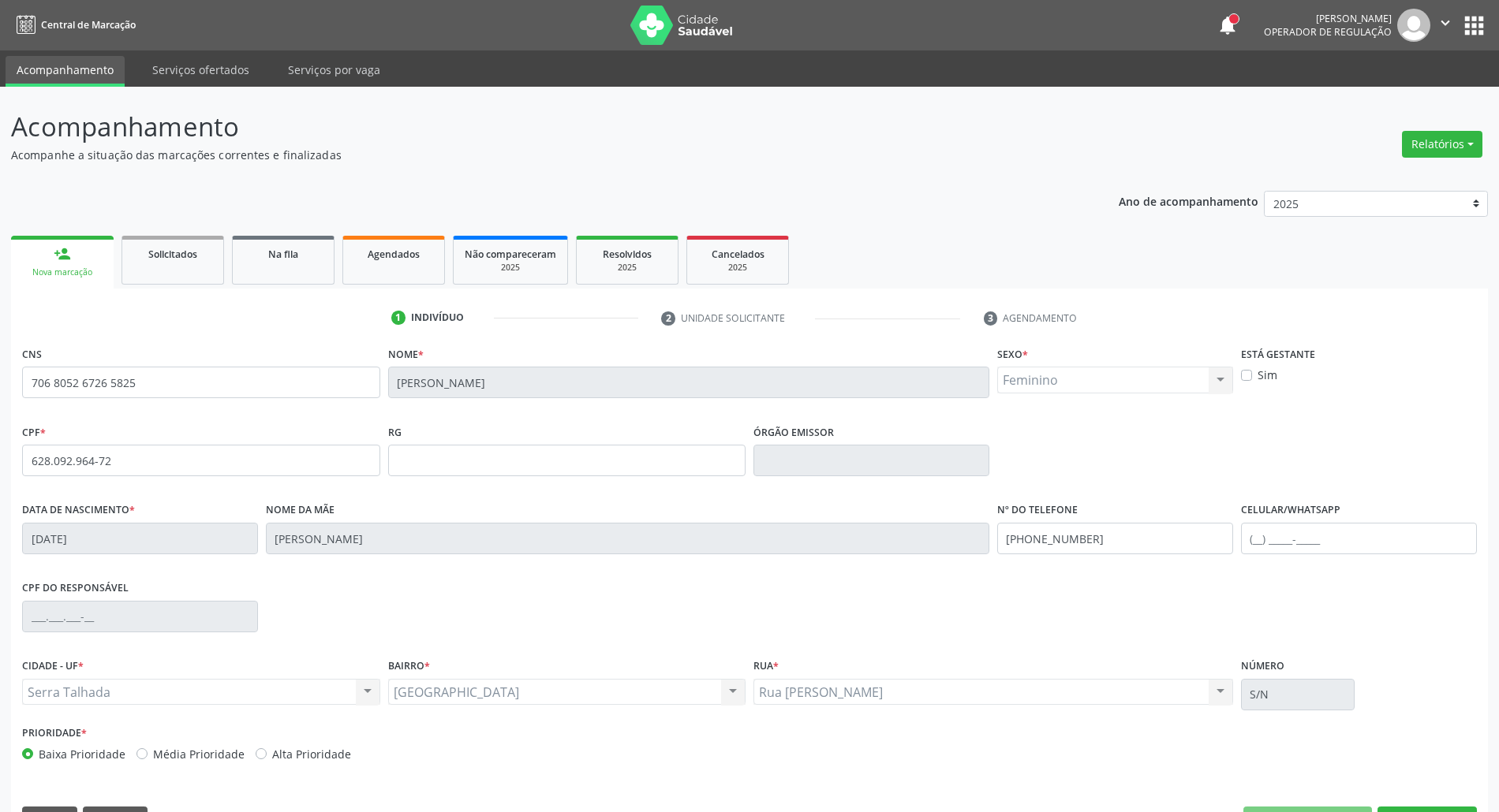
scroll to position [42, 0]
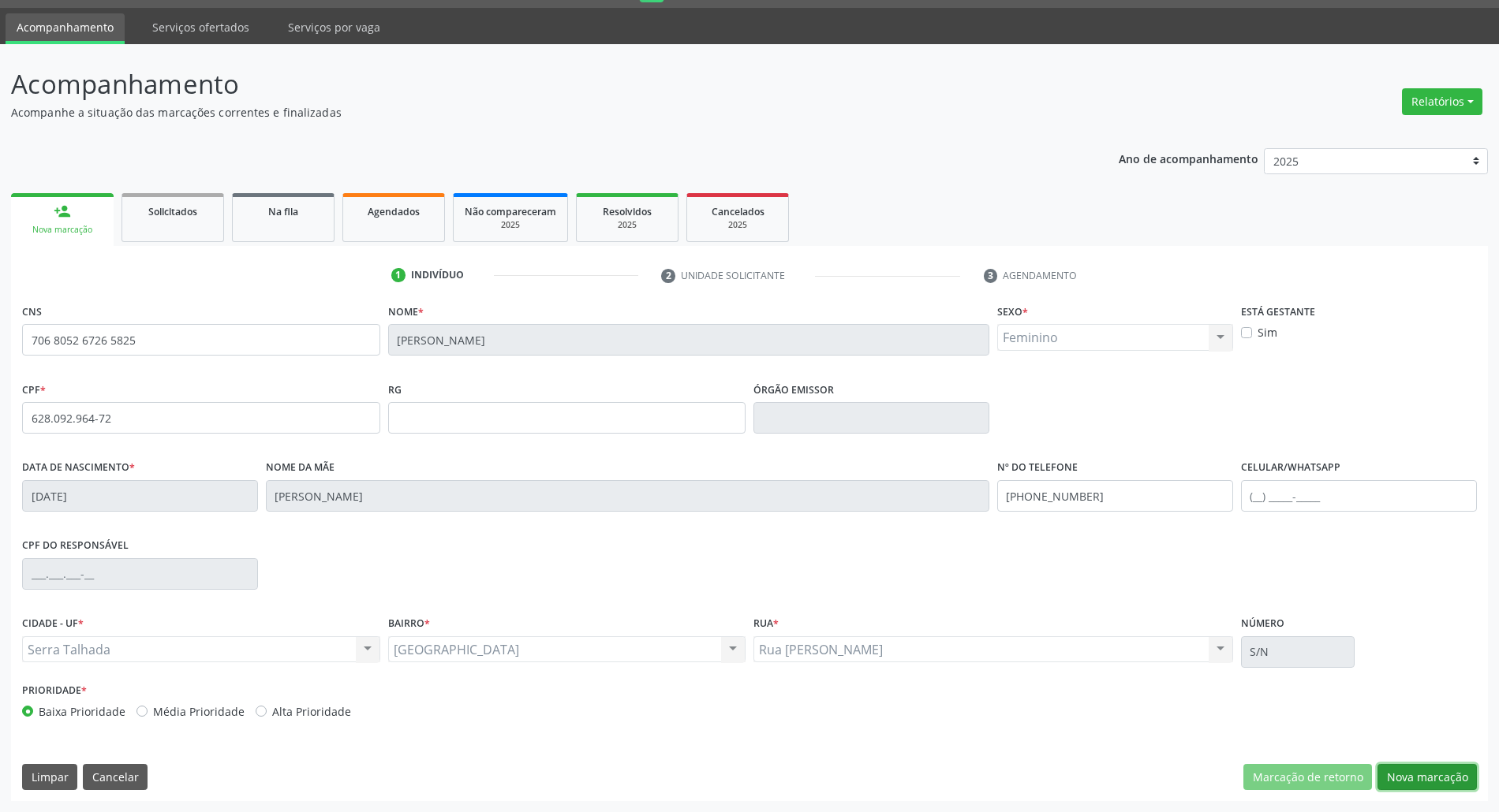
click at [1395, 772] on button "Nova marcação" at bounding box center [1427, 777] width 100 height 27
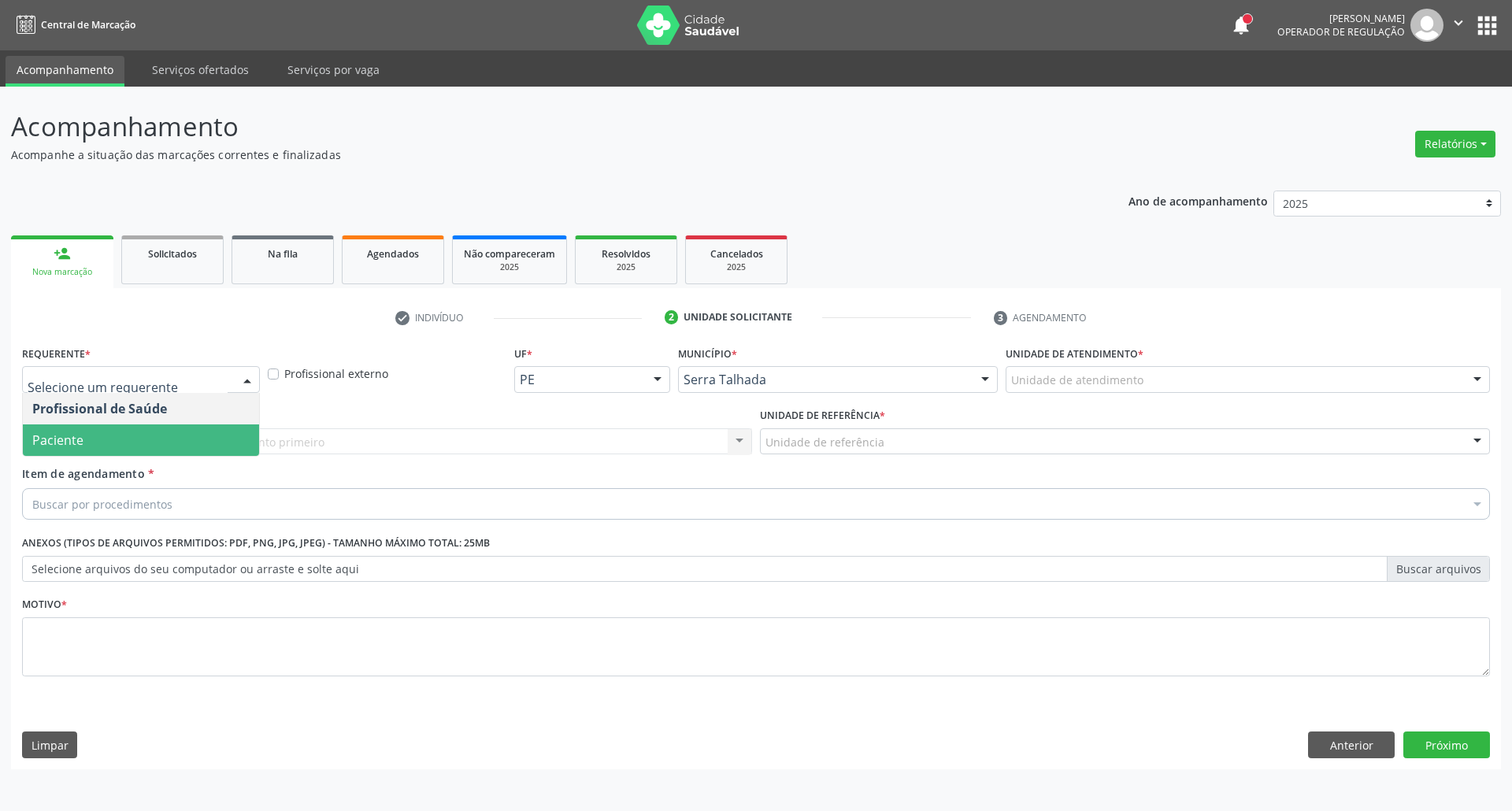
click at [127, 435] on span "Paciente" at bounding box center [141, 440] width 236 height 31
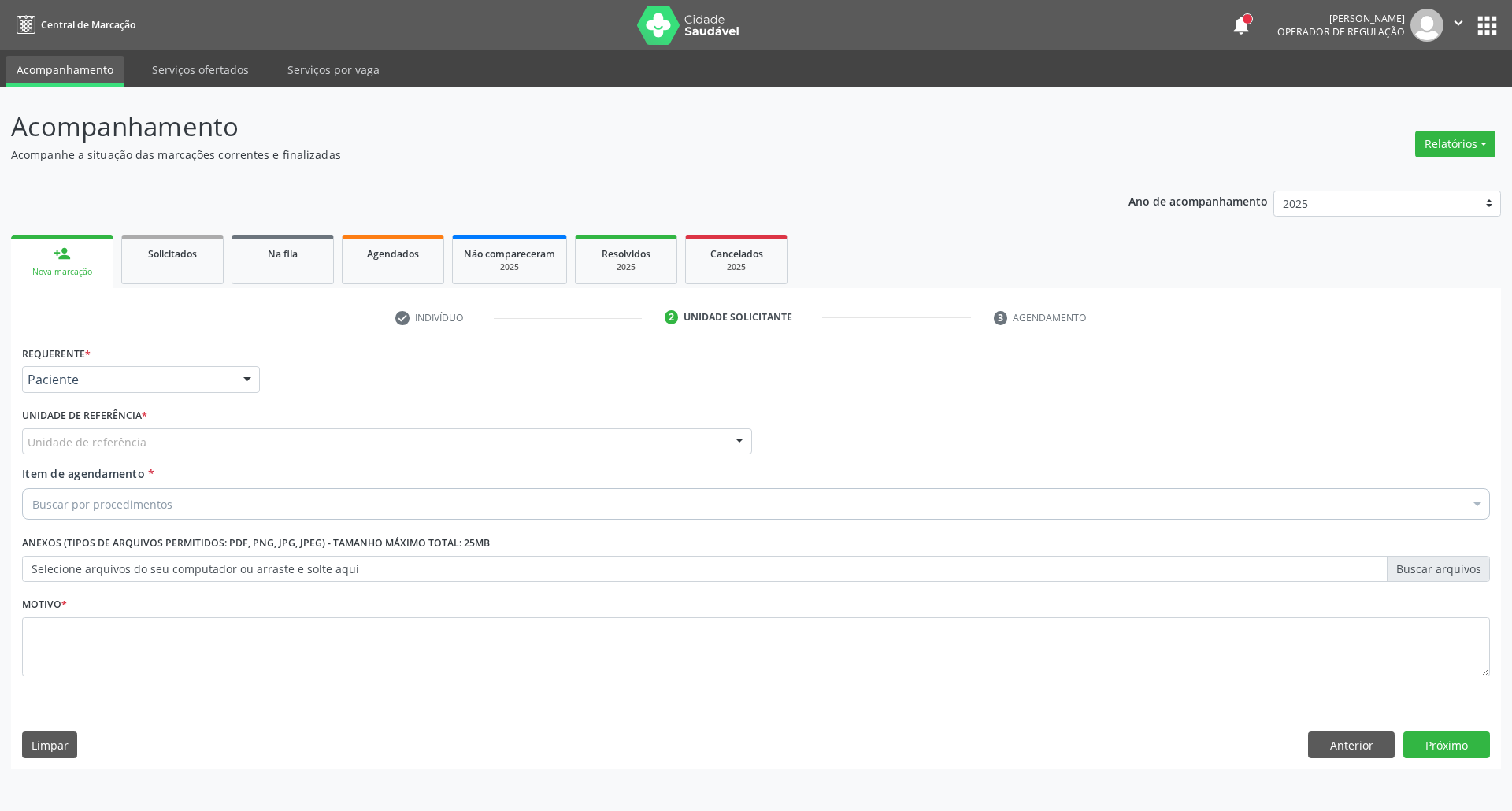
click at [165, 438] on div "Unidade de referência" at bounding box center [386, 442] width 730 height 27
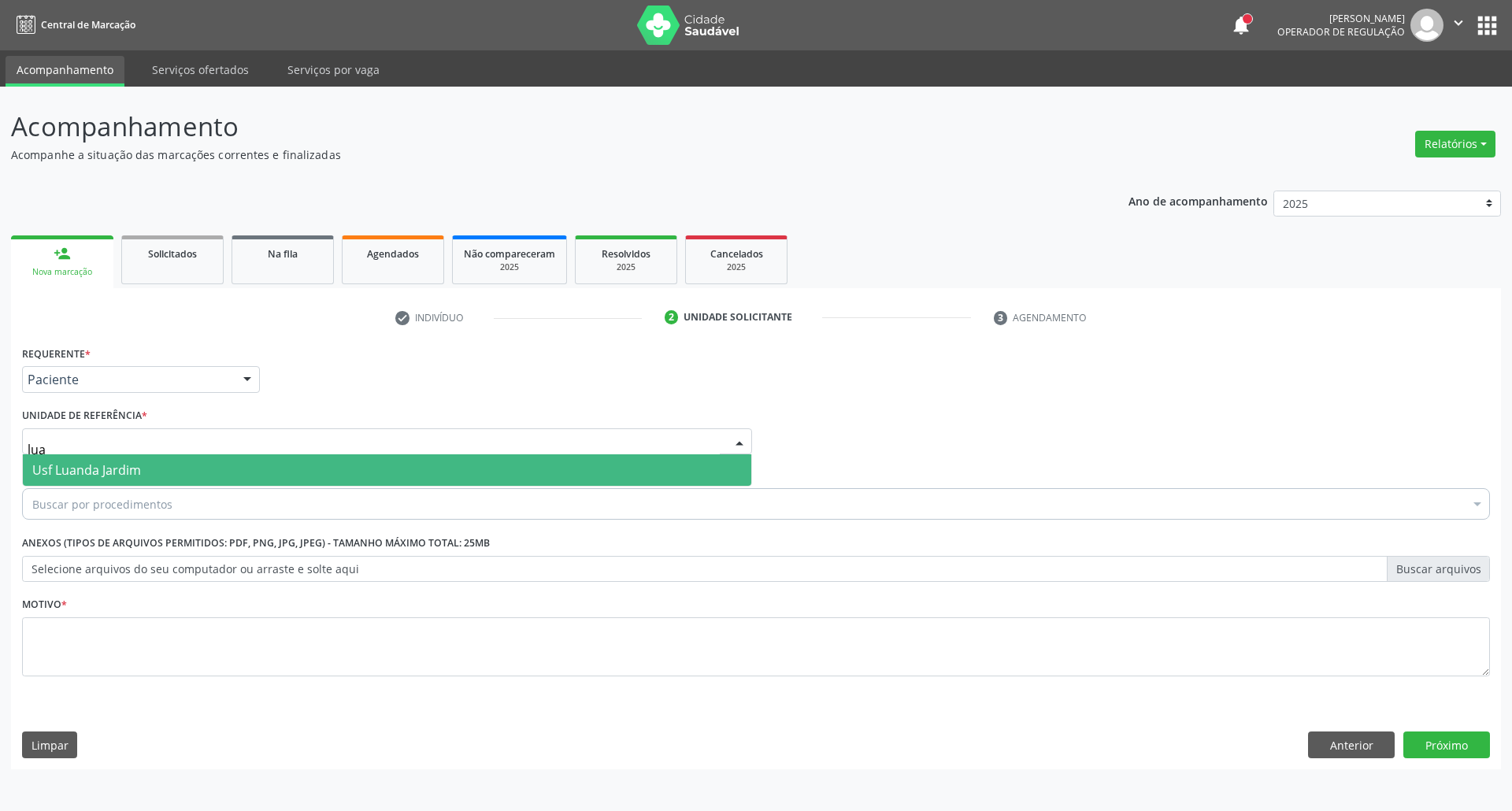
type input "[PERSON_NAME]"
click at [126, 470] on span "Usf Luanda Jardim" at bounding box center [86, 470] width 109 height 18
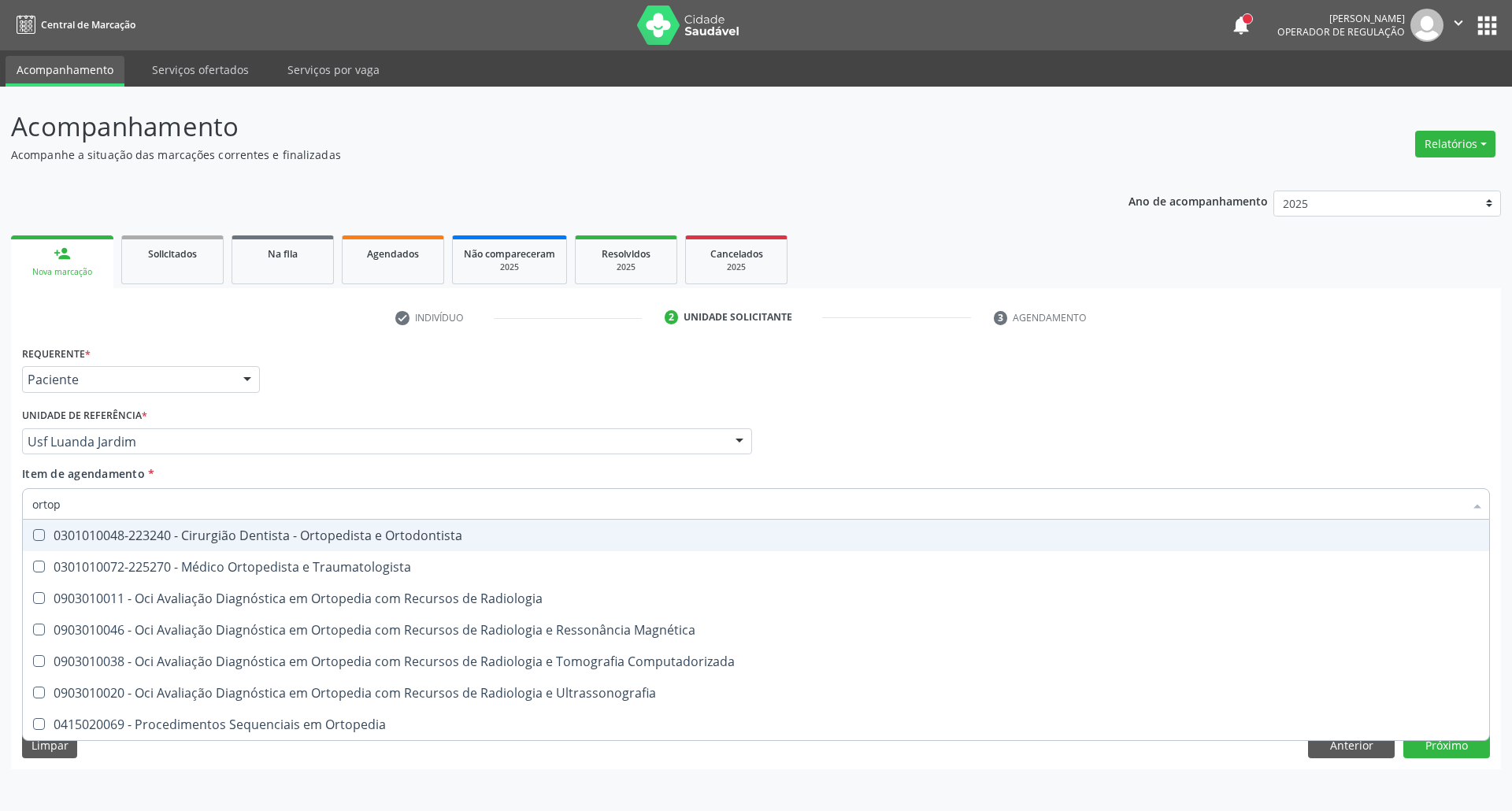
type input "ortope"
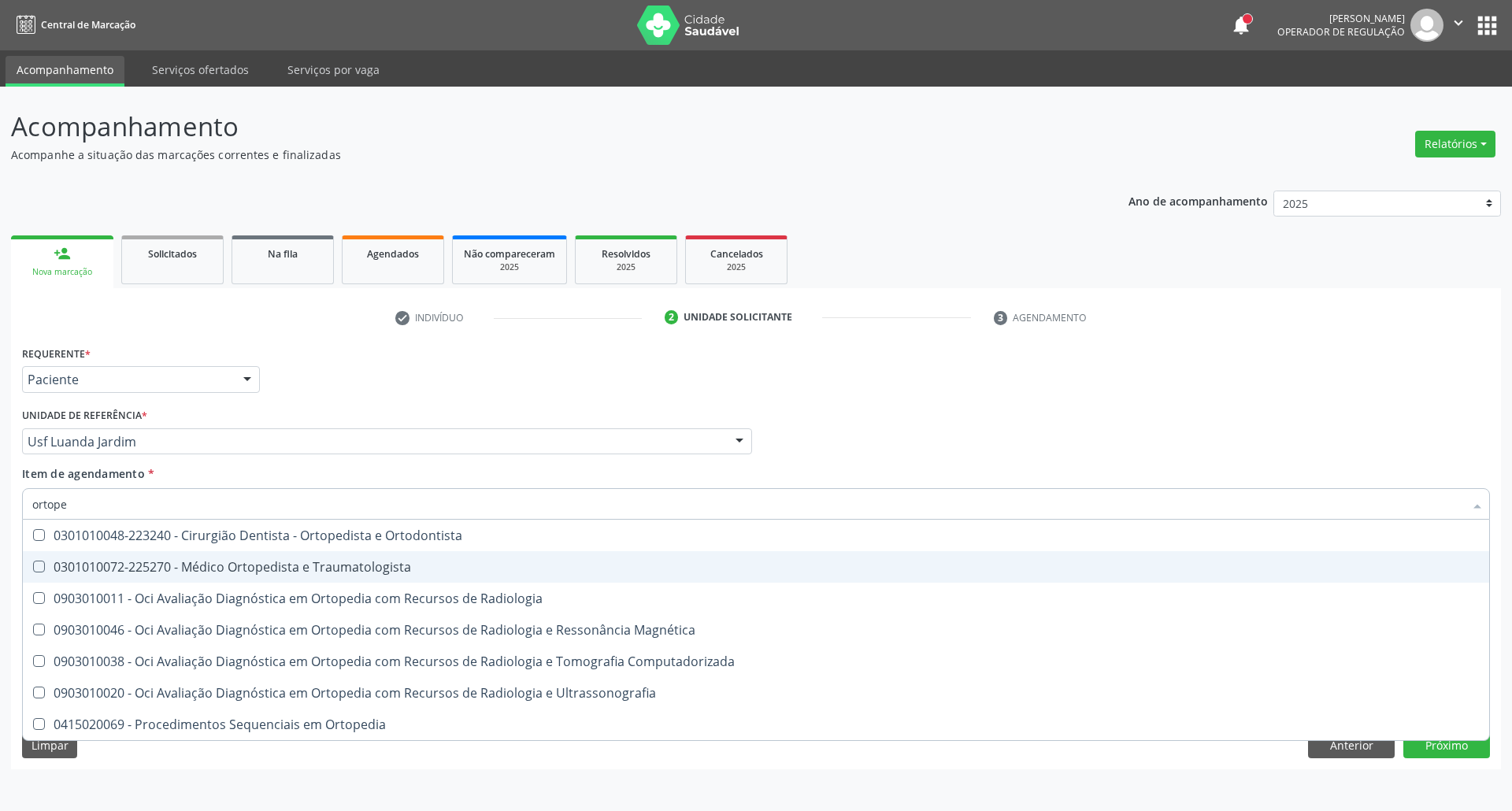
drag, startPoint x: 203, startPoint y: 562, endPoint x: 724, endPoint y: 523, distance: 522.5
click at [206, 561] on div "0301010072-225270 - Médico Ortopedista e Traumatologista" at bounding box center [755, 566] width 1447 height 13
checkbox Traumatologista "true"
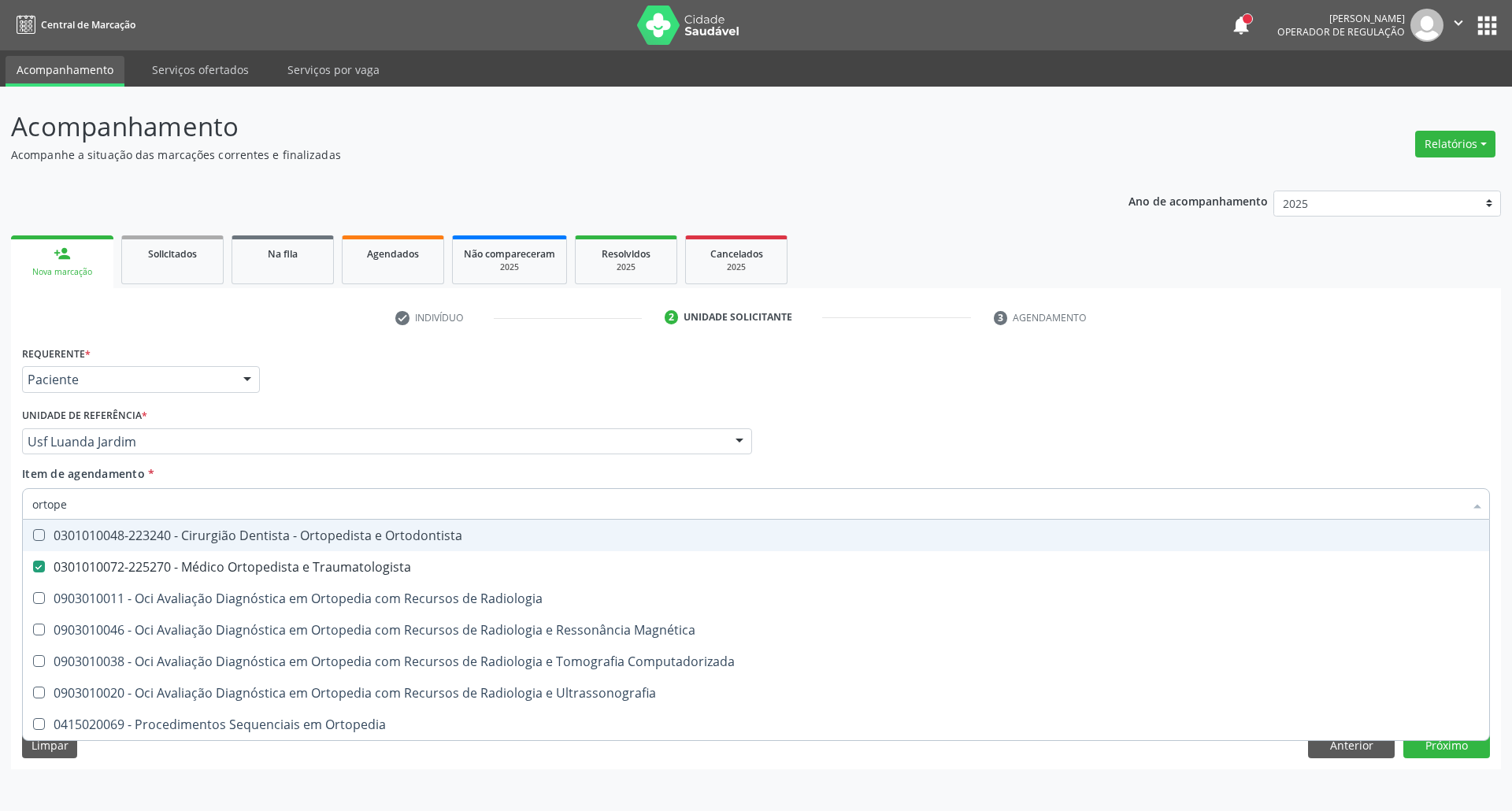
drag, startPoint x: 1163, startPoint y: 395, endPoint x: 1060, endPoint y: 531, distance: 170.6
click at [1162, 395] on div "Requerente * Paciente Profissional de Saúde Paciente Nenhum resultado encontrad…" at bounding box center [755, 372] width 1476 height 62
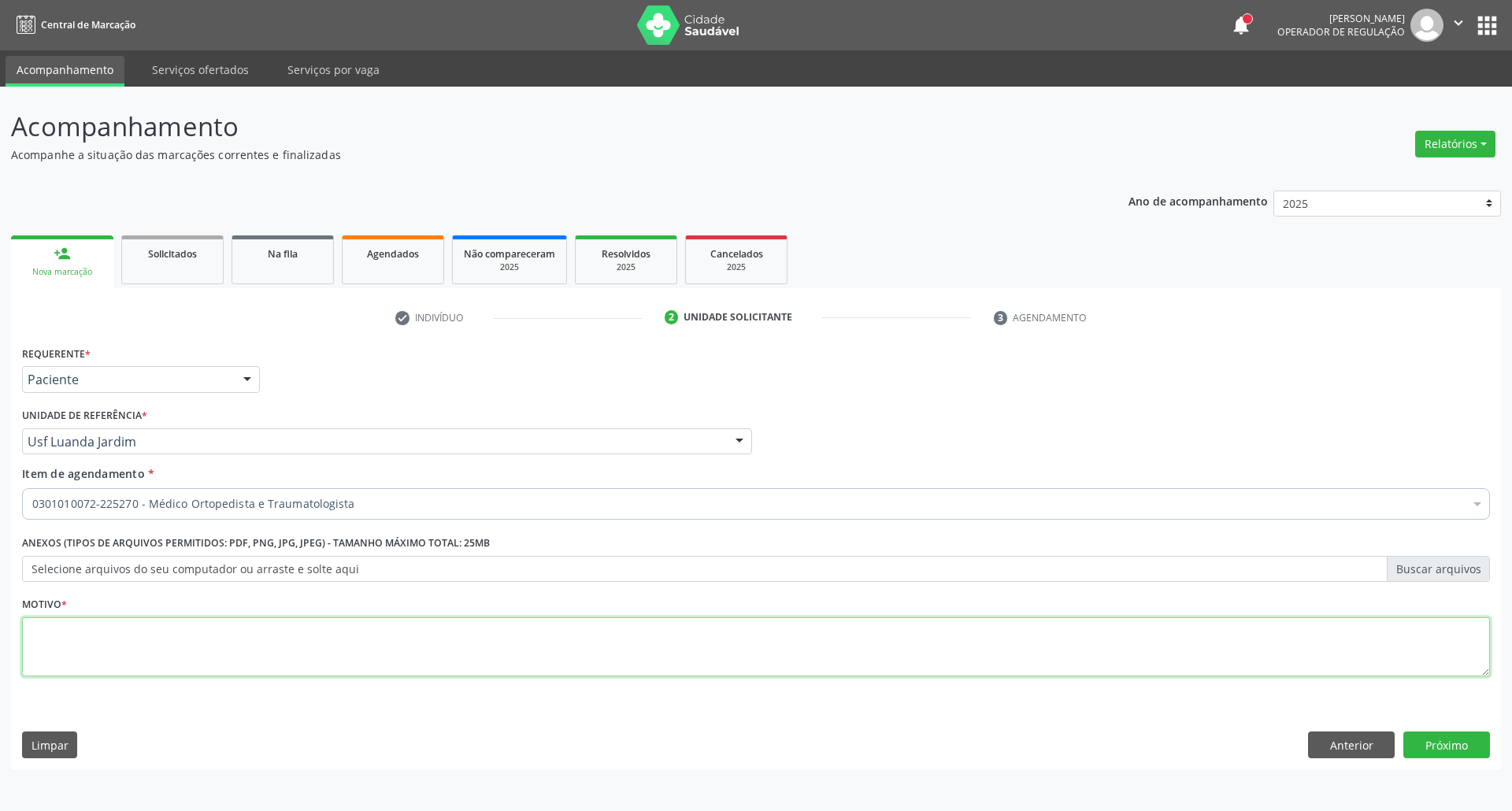
click at [697, 656] on textarea at bounding box center [755, 647] width 1467 height 60
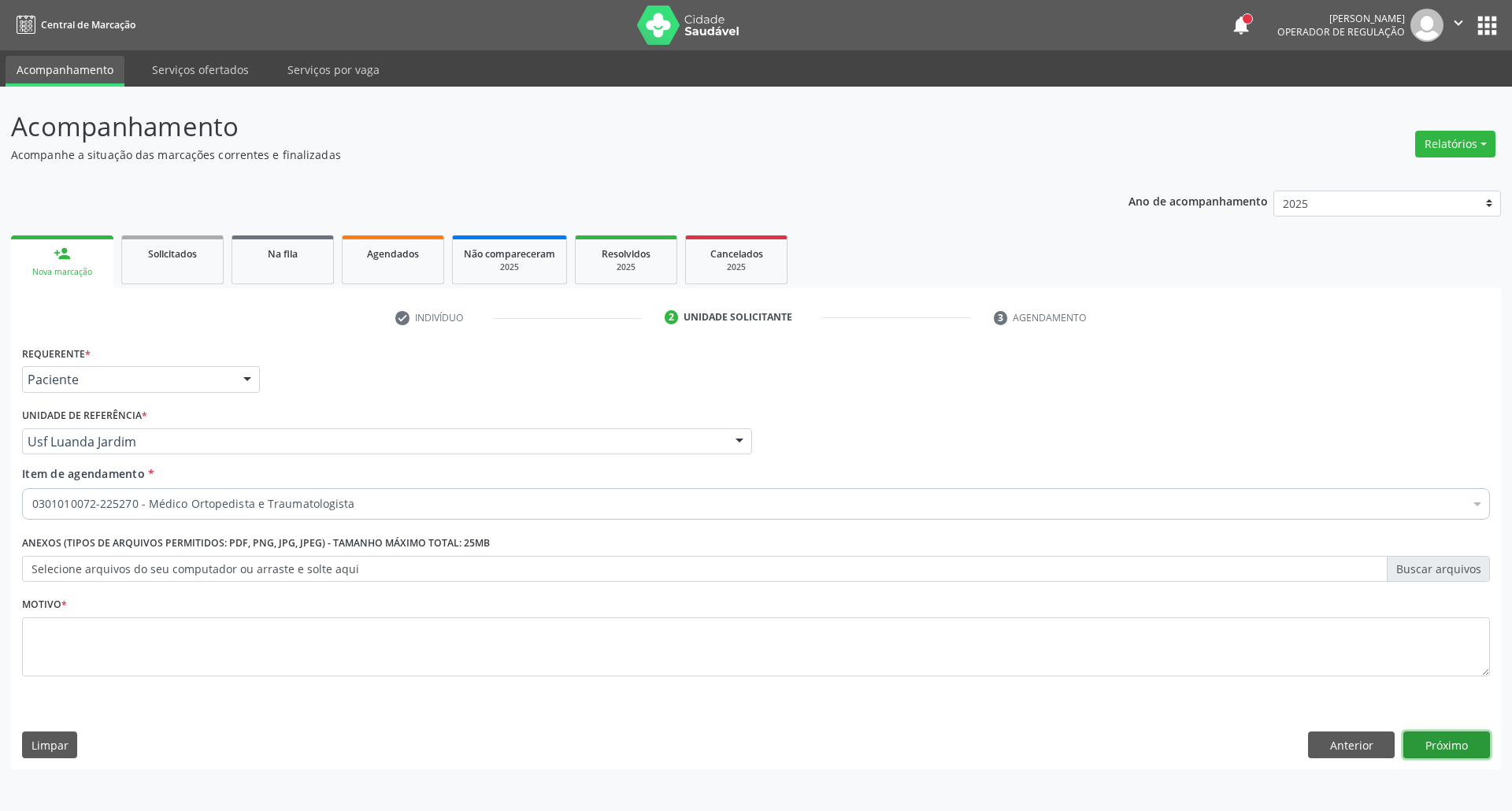
click at [1466, 745] on button "Próximo" at bounding box center [1446, 745] width 87 height 27
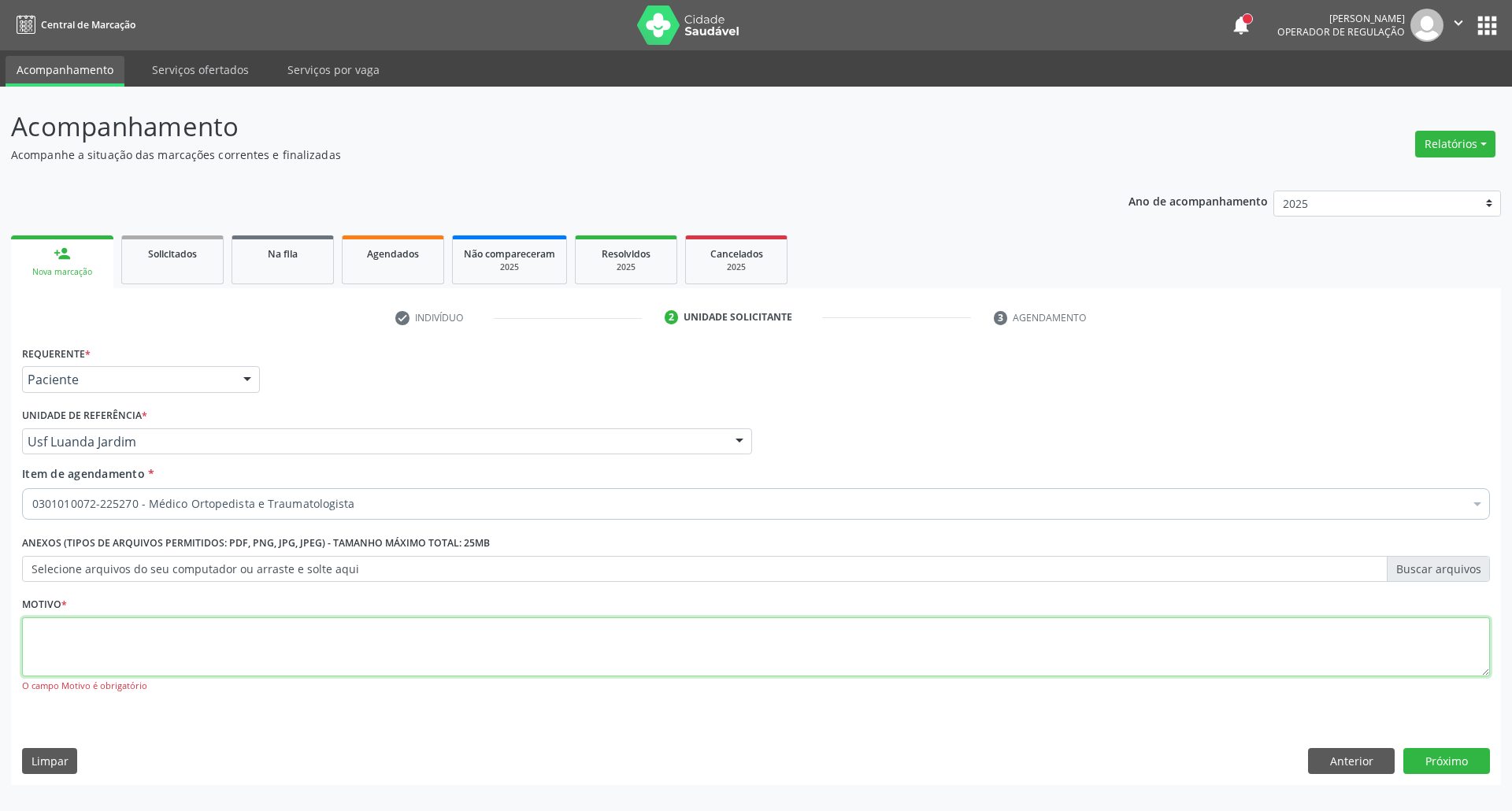
click at [499, 642] on textarea at bounding box center [755, 647] width 1467 height 60
type textarea "."
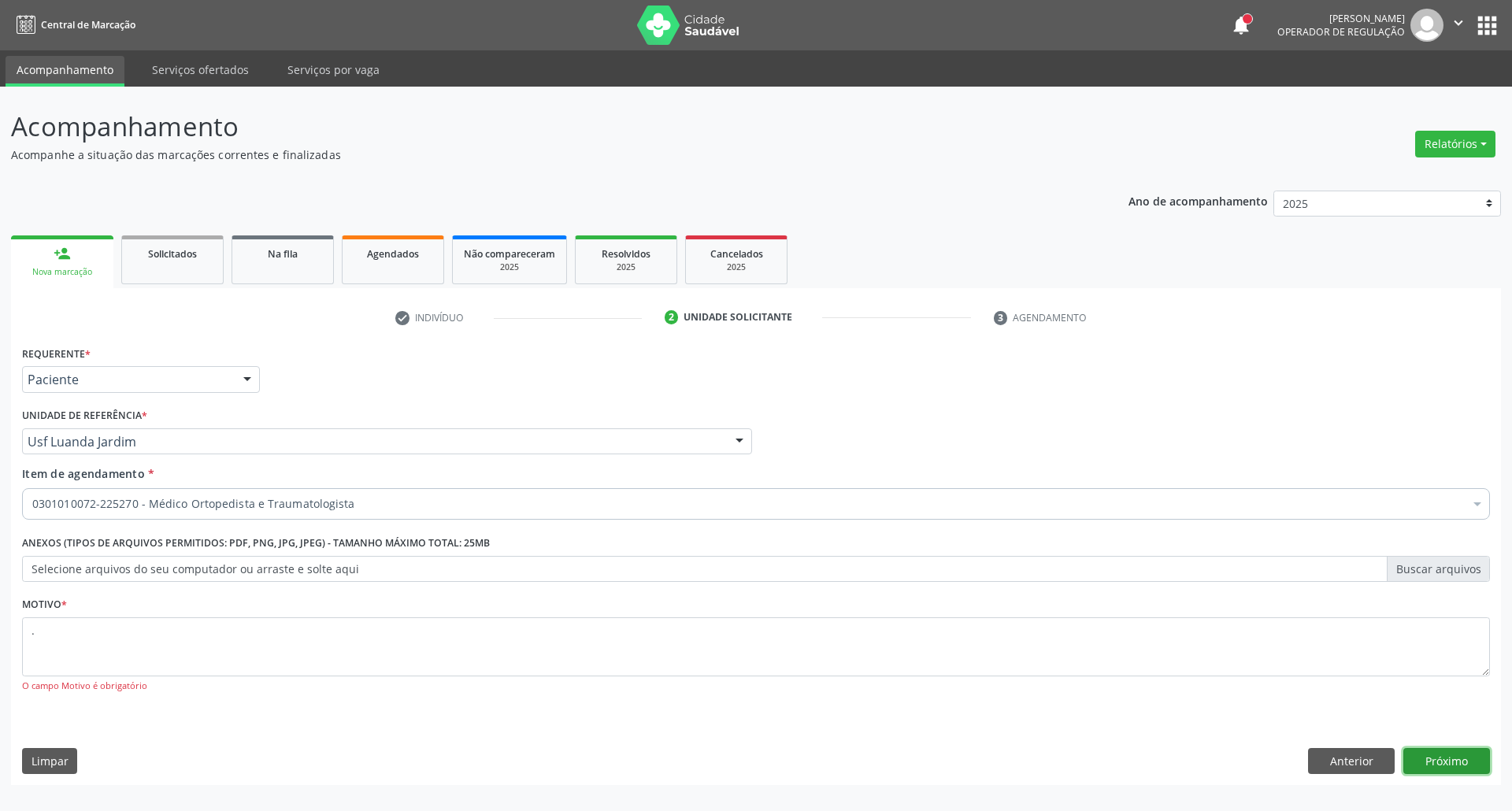
drag, startPoint x: 1433, startPoint y: 757, endPoint x: 1398, endPoint y: 754, distance: 35.1
click at [1433, 756] on button "Próximo" at bounding box center [1446, 761] width 87 height 27
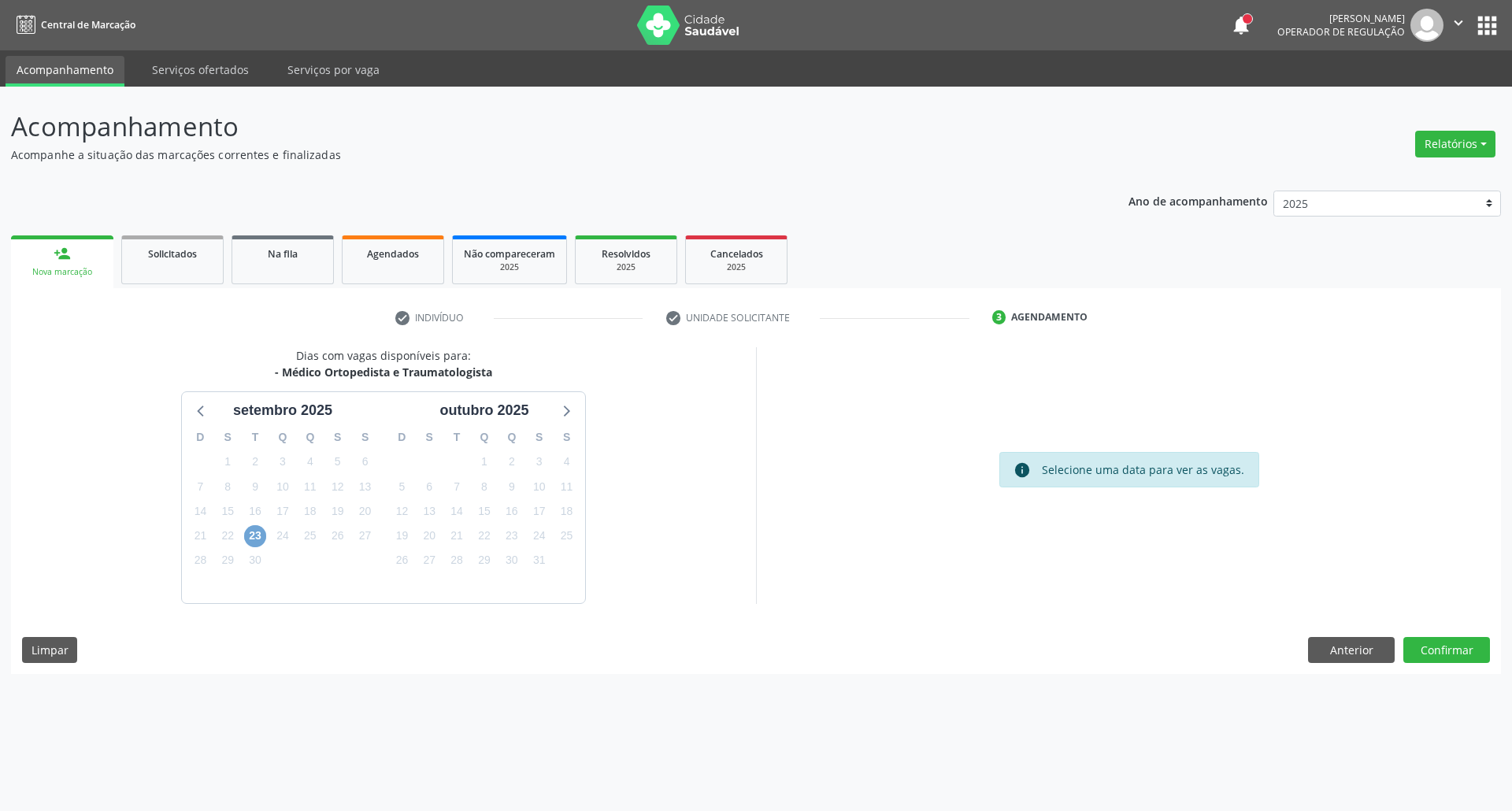
click at [251, 536] on span "23" at bounding box center [255, 536] width 22 height 22
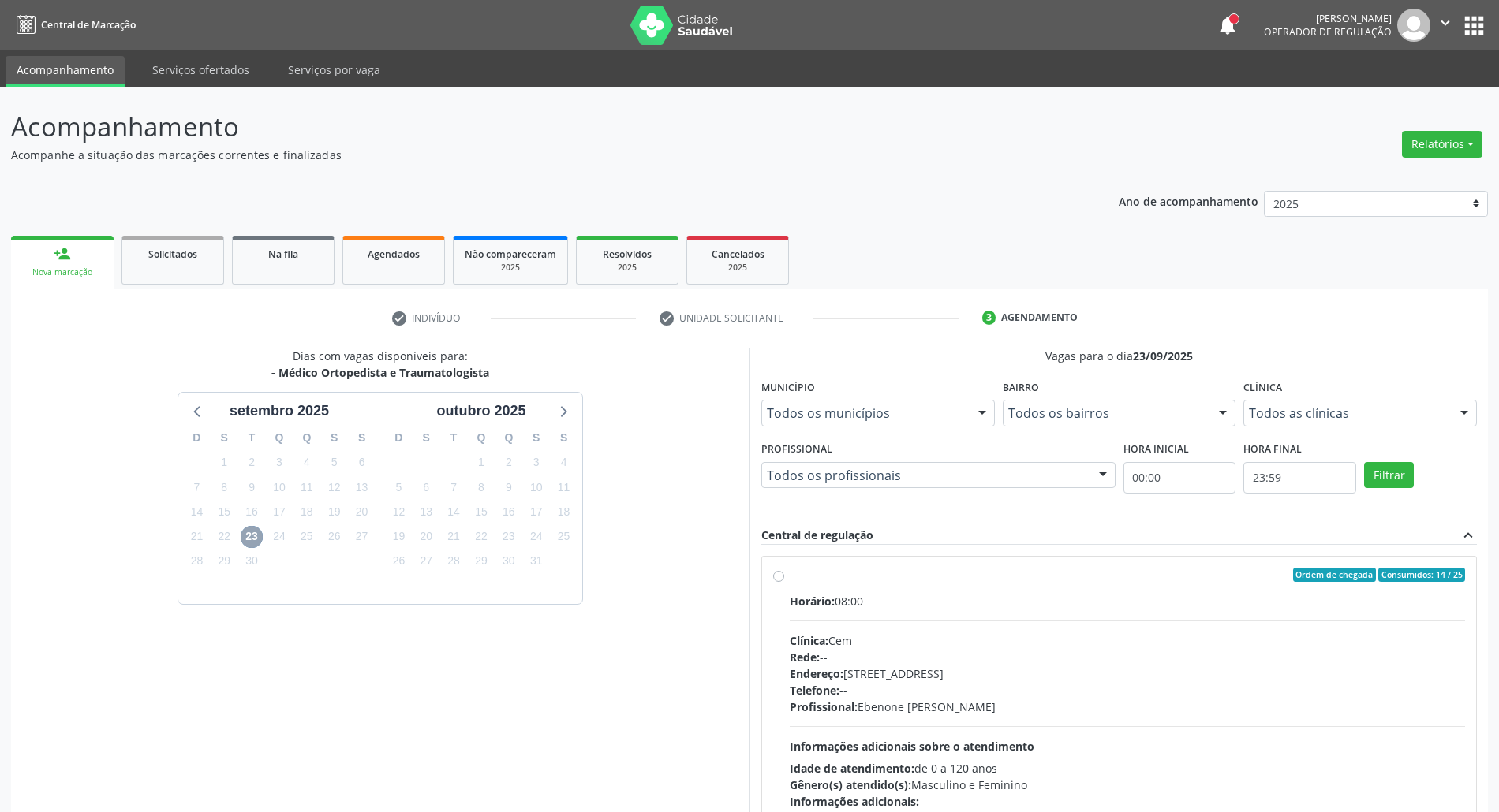
scroll to position [104, 0]
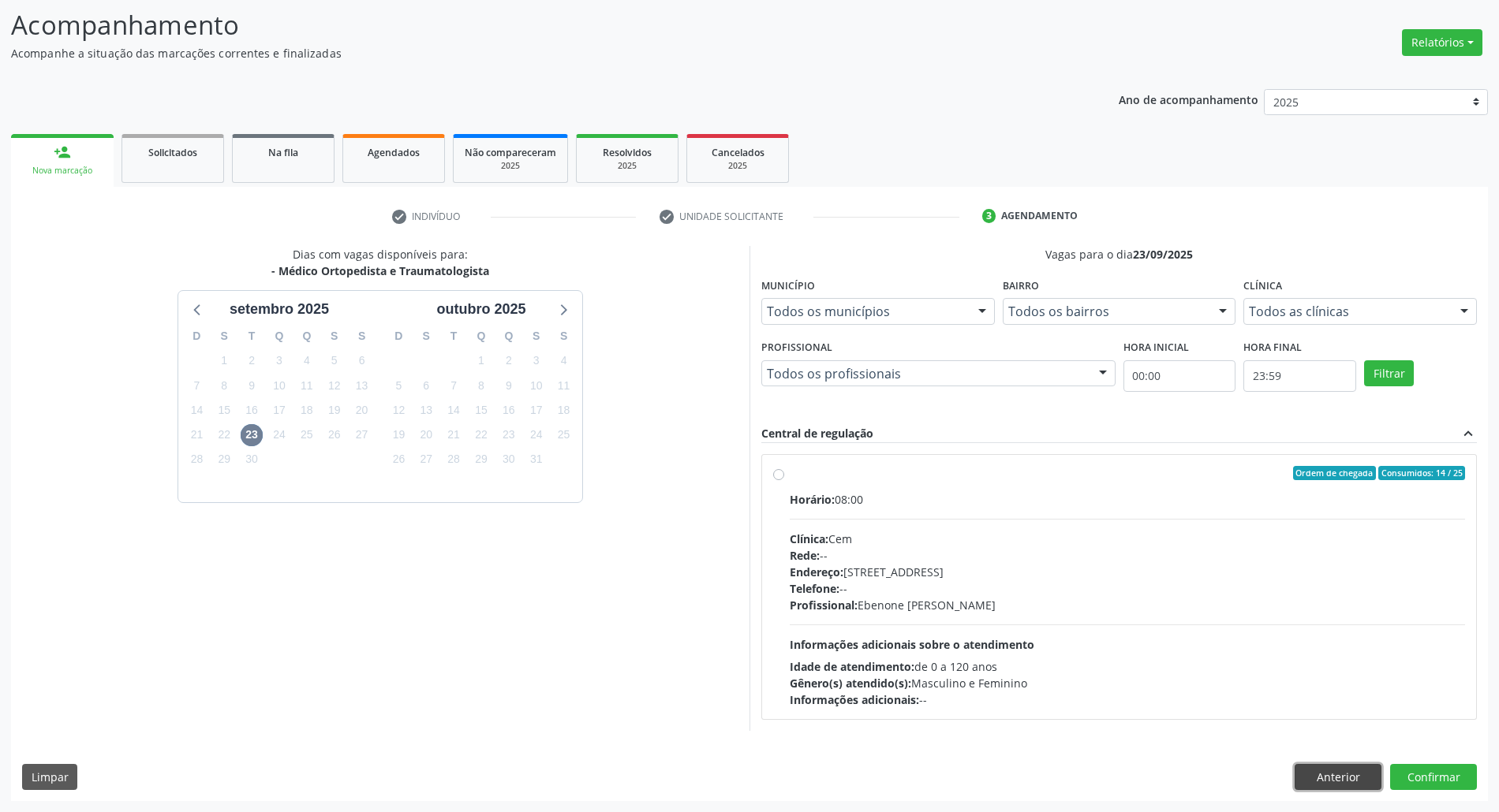
click at [1304, 781] on button "Anterior" at bounding box center [1338, 777] width 87 height 27
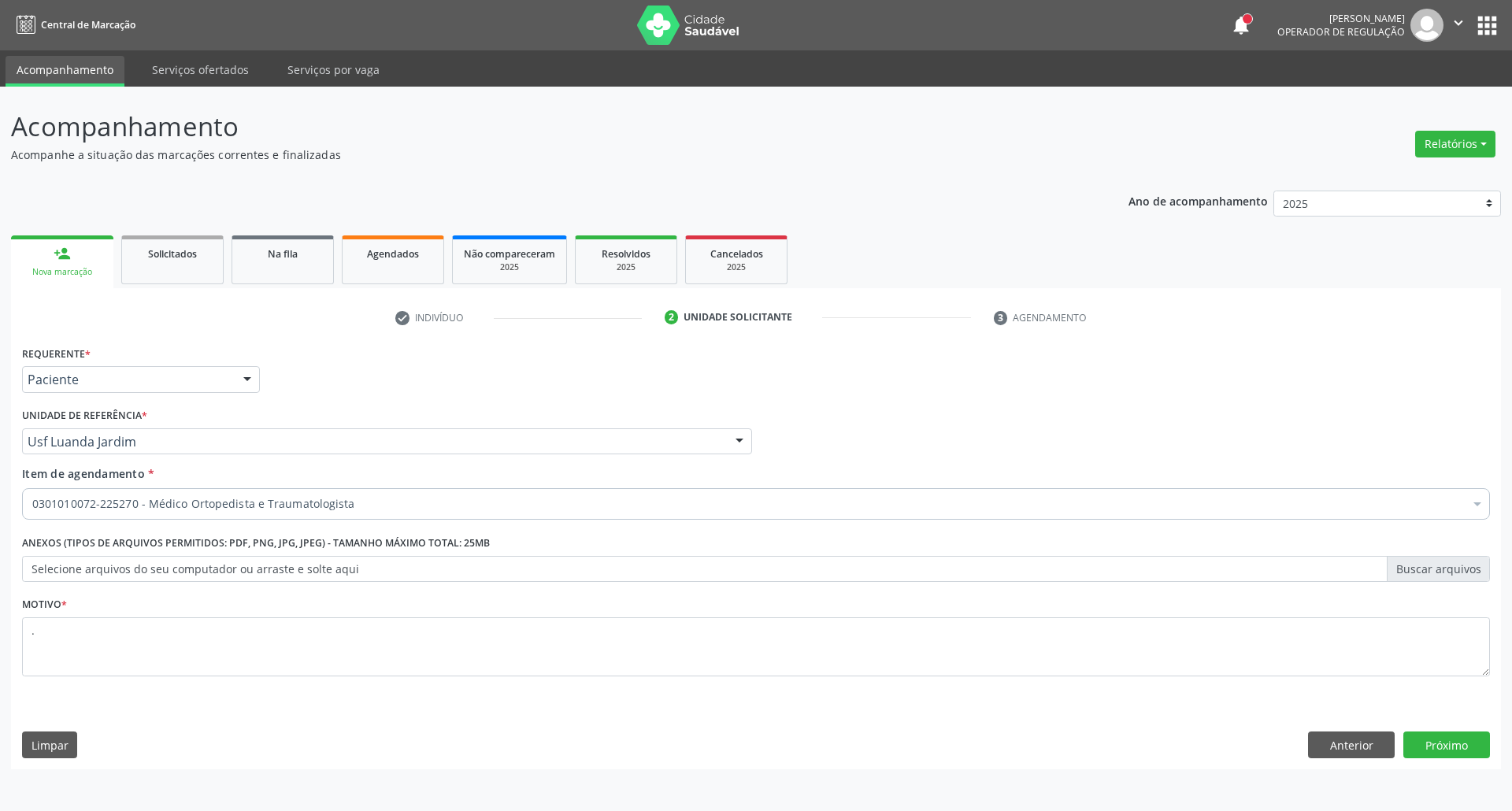
click at [20, 749] on div "Requerente * Paciente Profissional de Saúde Paciente Nenhum resultado encontrad…" at bounding box center [755, 555] width 1489 height 428
click at [35, 757] on button "Limpar" at bounding box center [49, 745] width 55 height 27
drag, startPoint x: 1356, startPoint y: 749, endPoint x: 991, endPoint y: 776, distance: 366.0
click at [1352, 750] on button "Anterior" at bounding box center [1351, 745] width 87 height 27
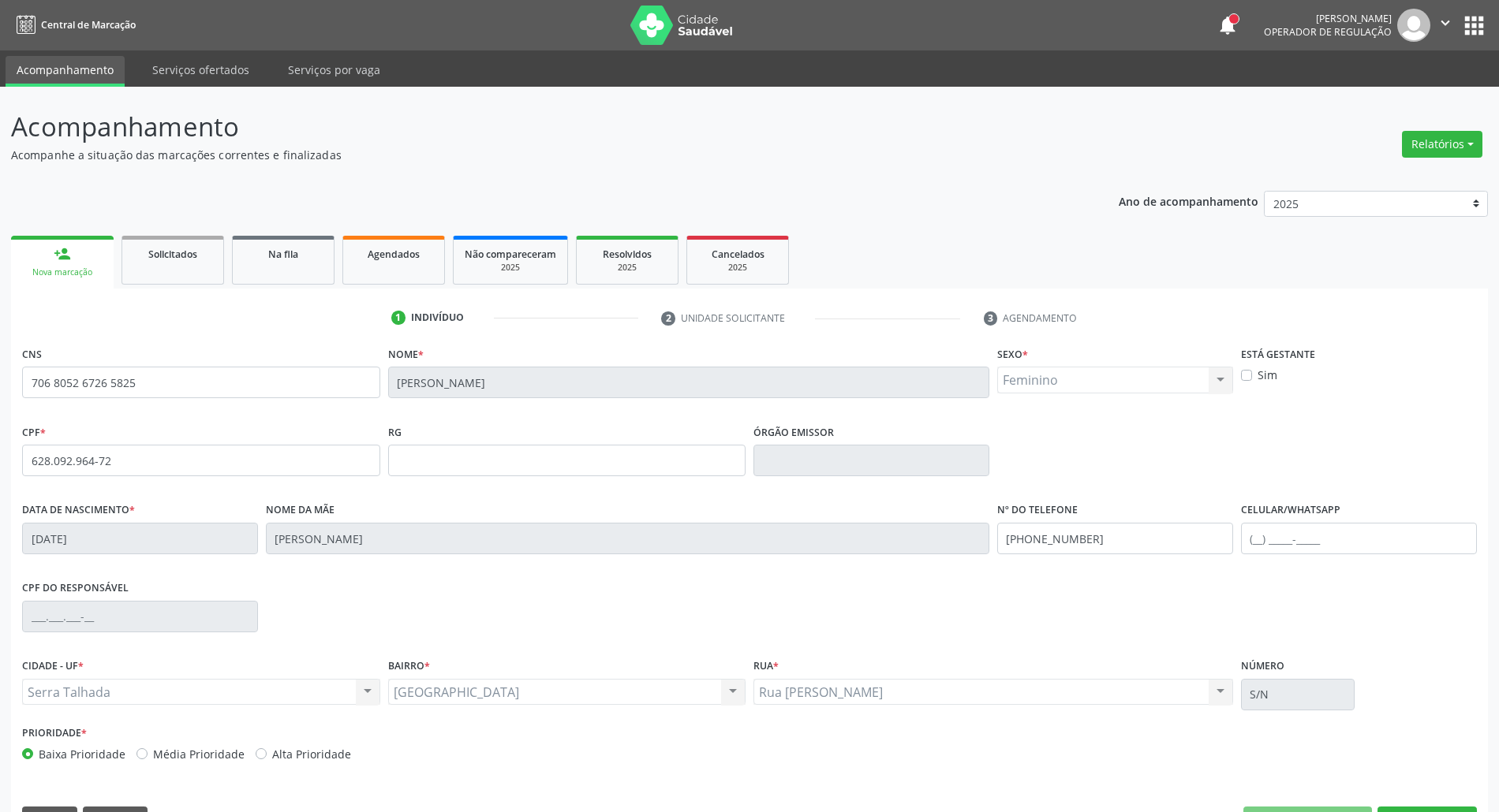
scroll to position [42, 0]
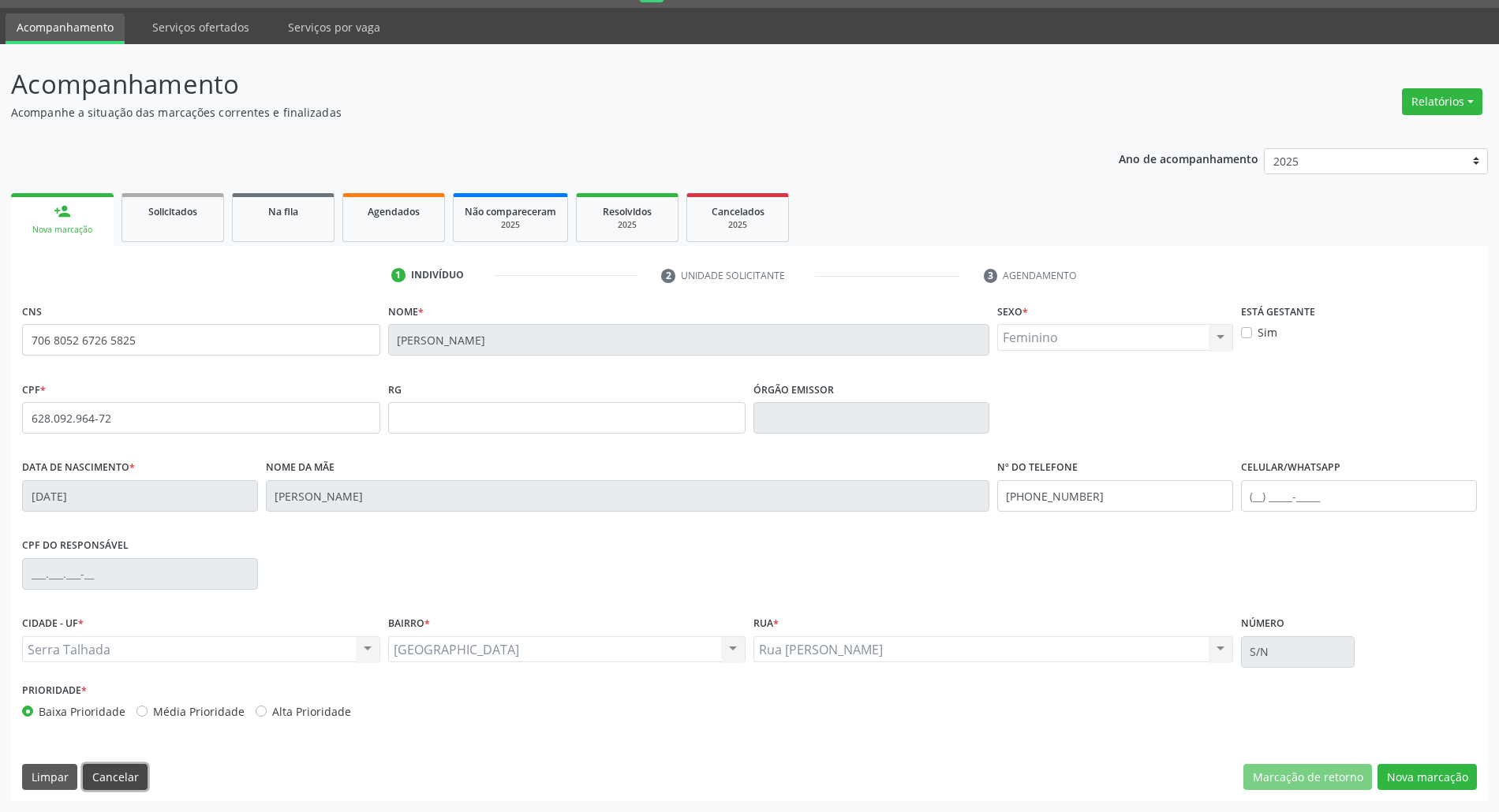
click at [109, 783] on button "Cancelar" at bounding box center [115, 777] width 65 height 27
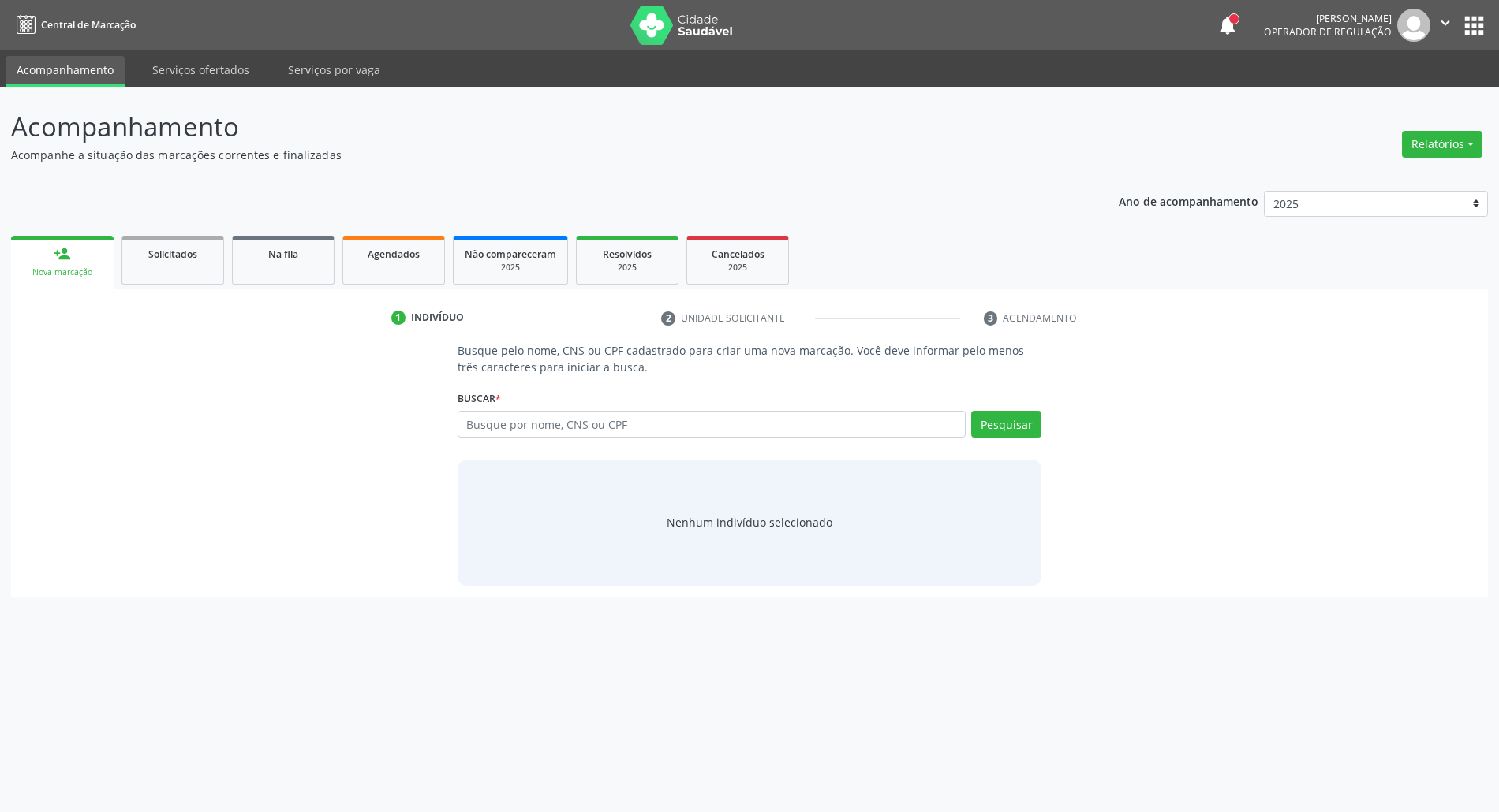
scroll to position [0, 0]
click at [619, 427] on input "text" at bounding box center [719, 424] width 515 height 27
type input "09772929406"
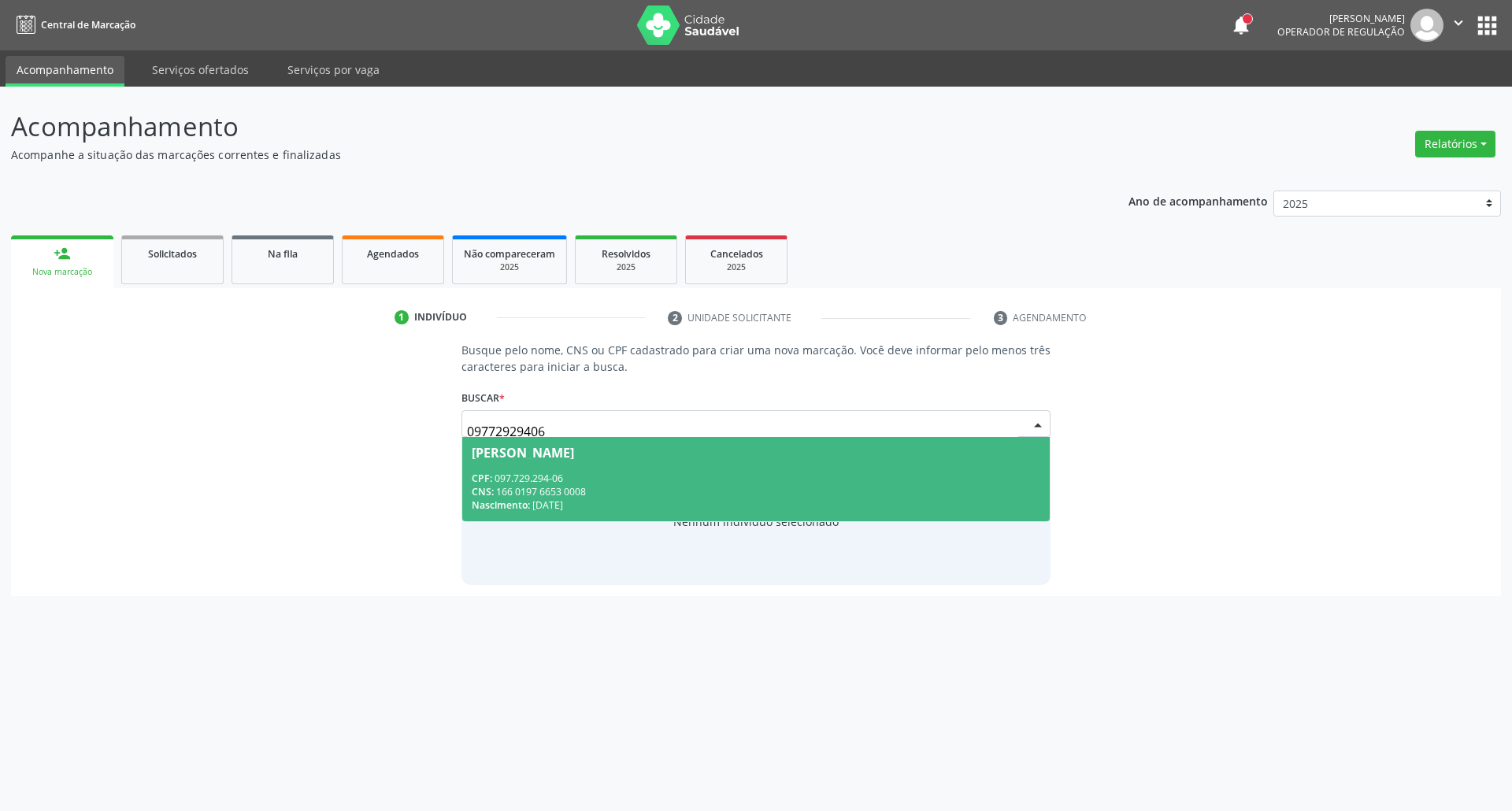
click at [640, 493] on div "CNS: 166 0197 6653 0008" at bounding box center [756, 492] width 570 height 14
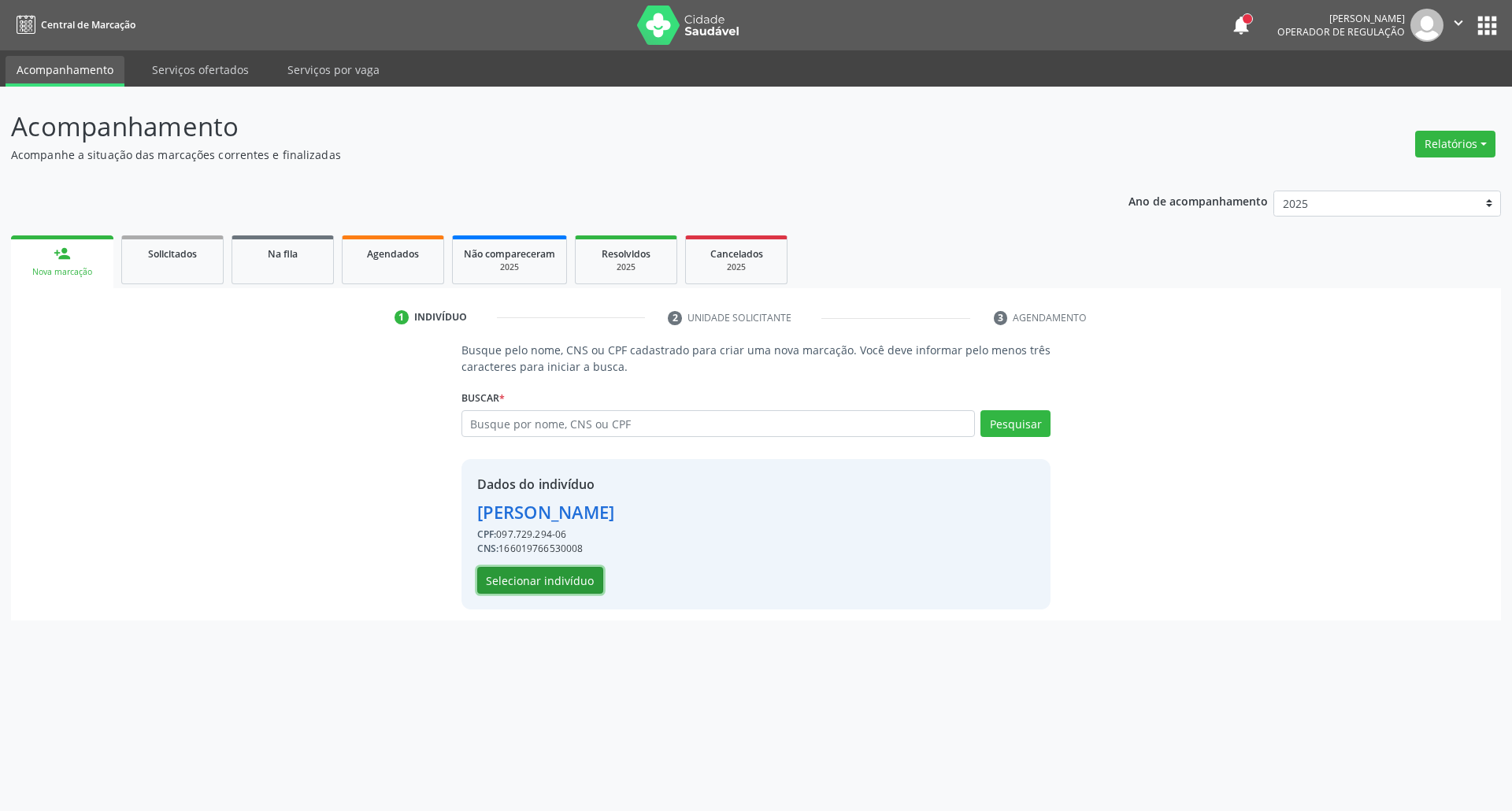
click at [516, 589] on button "Selecionar indivíduo" at bounding box center [539, 581] width 126 height 27
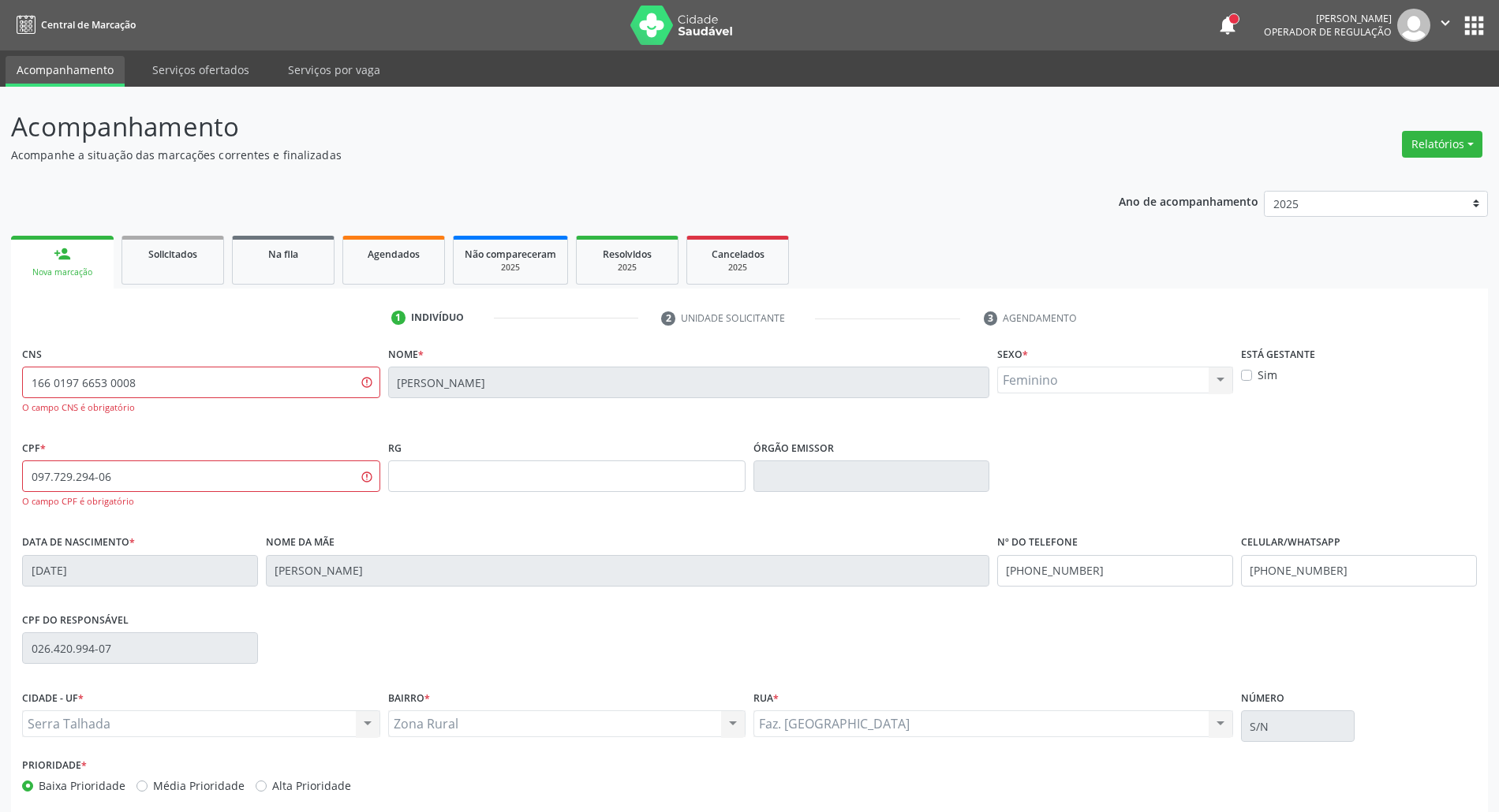
scroll to position [76, 0]
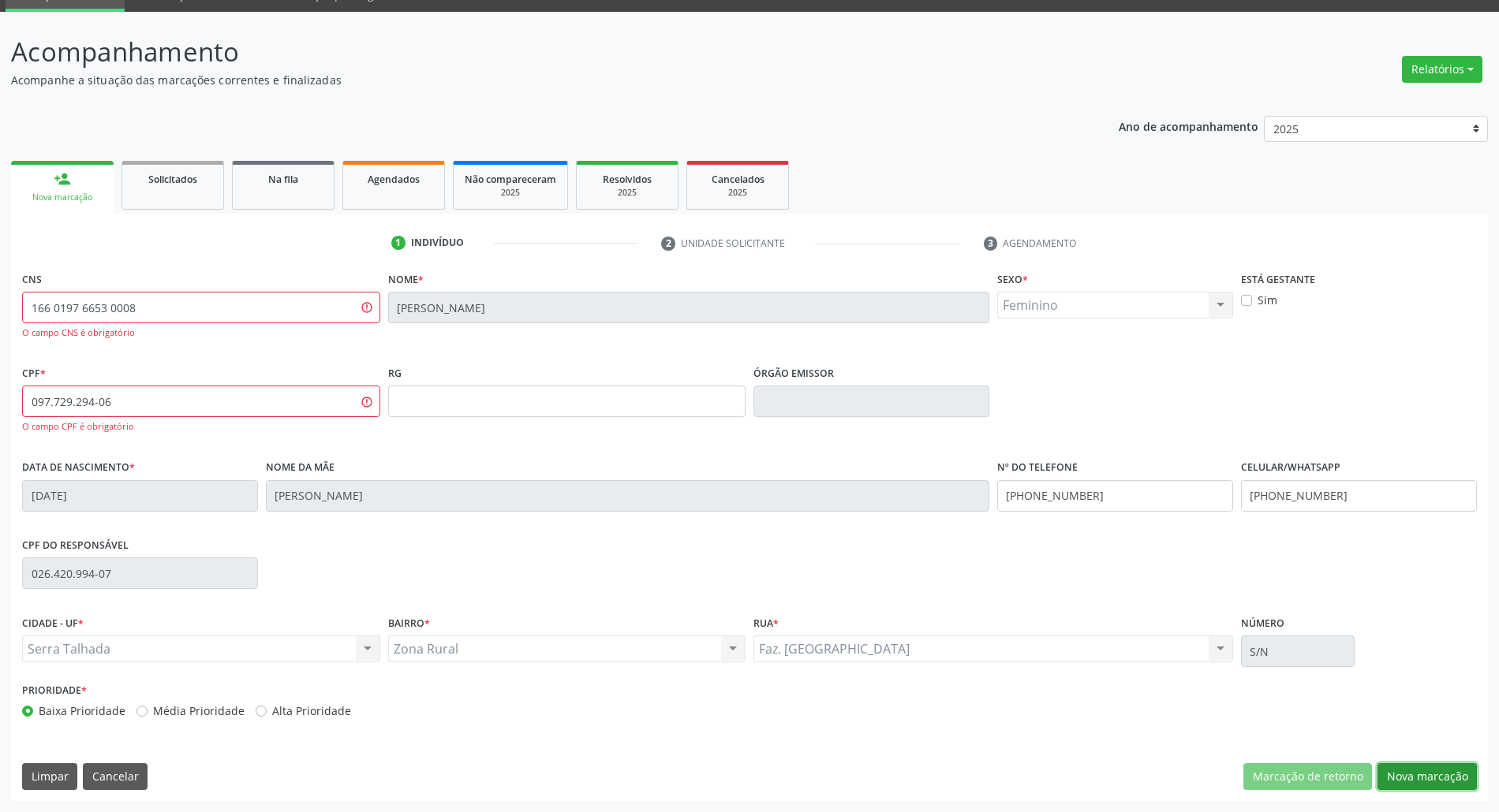
click at [1453, 774] on button "Nova marcação" at bounding box center [1427, 777] width 100 height 27
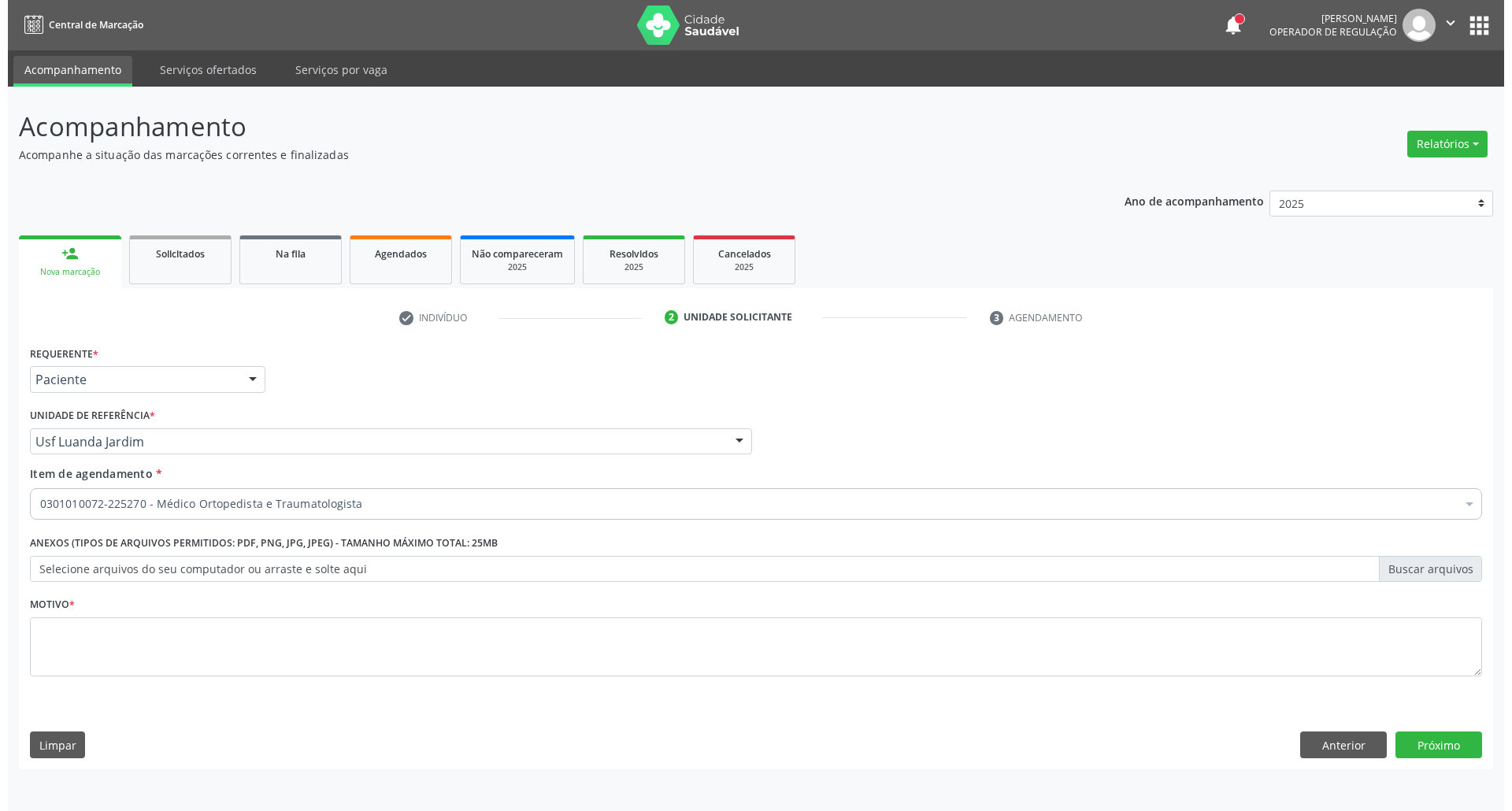
scroll to position [0, 0]
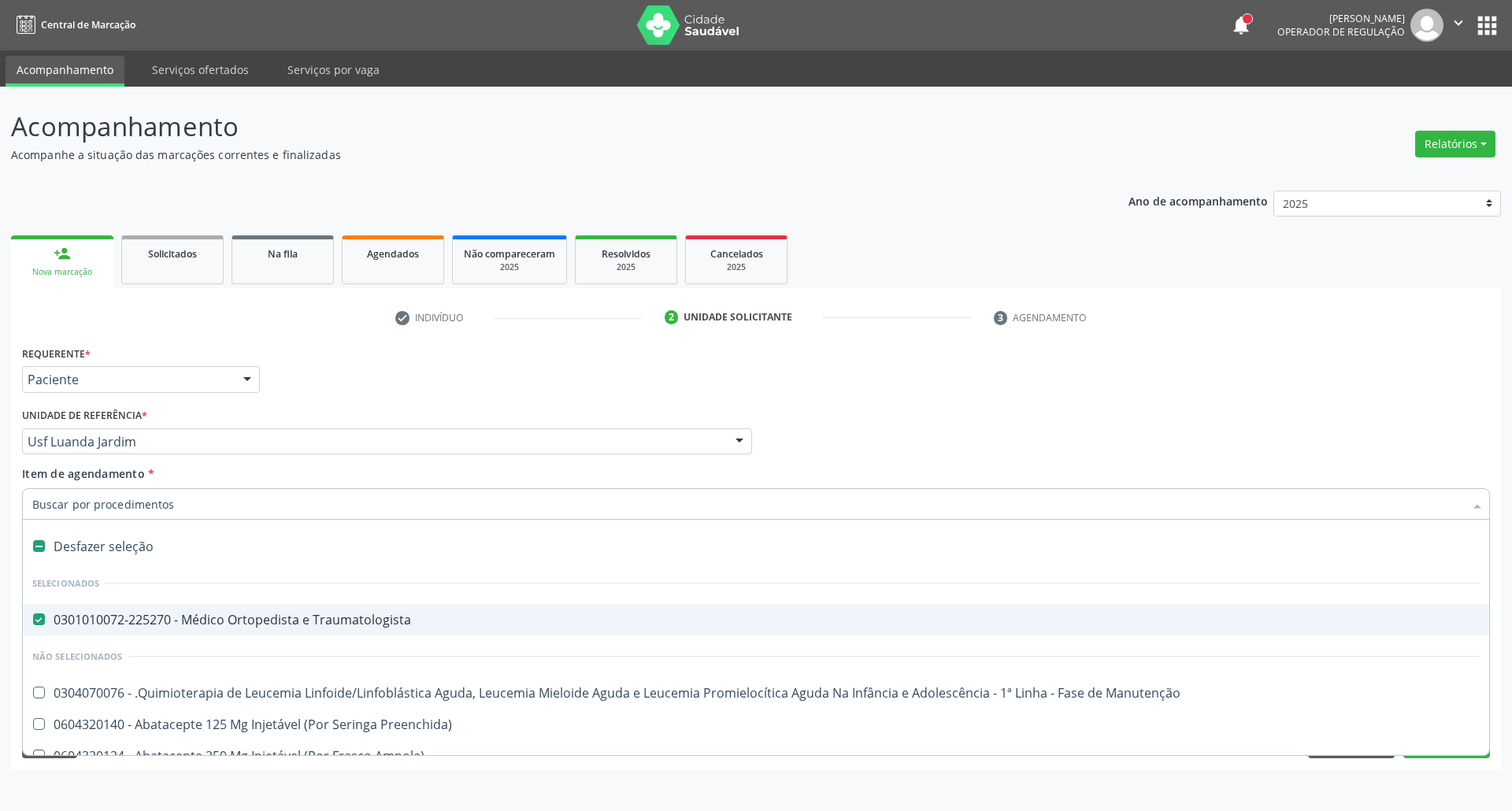
click at [285, 502] on input "Item de agendamento *" at bounding box center [748, 504] width 1431 height 31
click at [46, 554] on div "Desfazer seleção" at bounding box center [755, 546] width 1466 height 31
checkbox Traumatologista "false"
click at [84, 502] on input "Item de agendamento *" at bounding box center [748, 504] width 1431 height 31
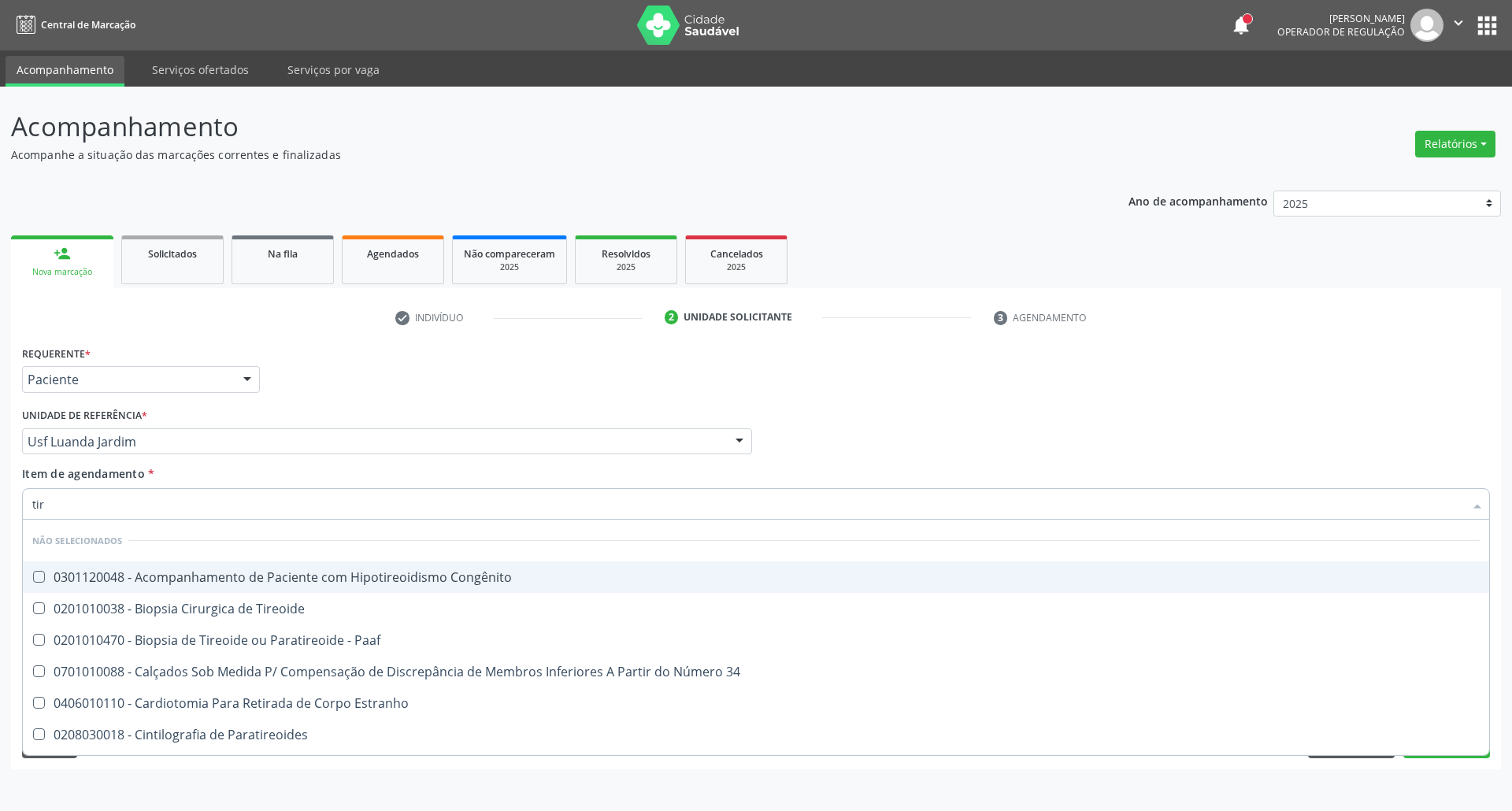
type input "tire"
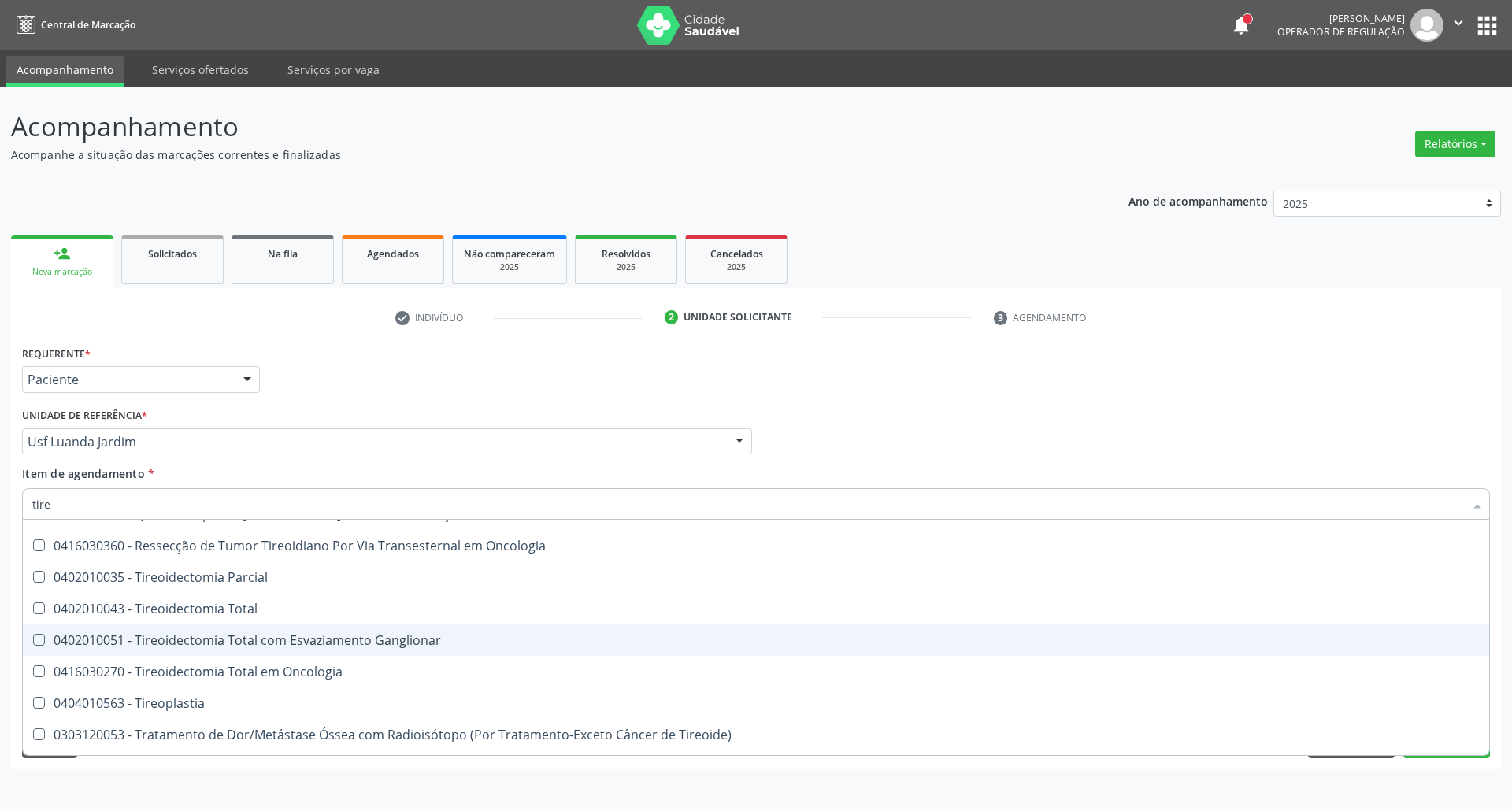
scroll to position [751, 0]
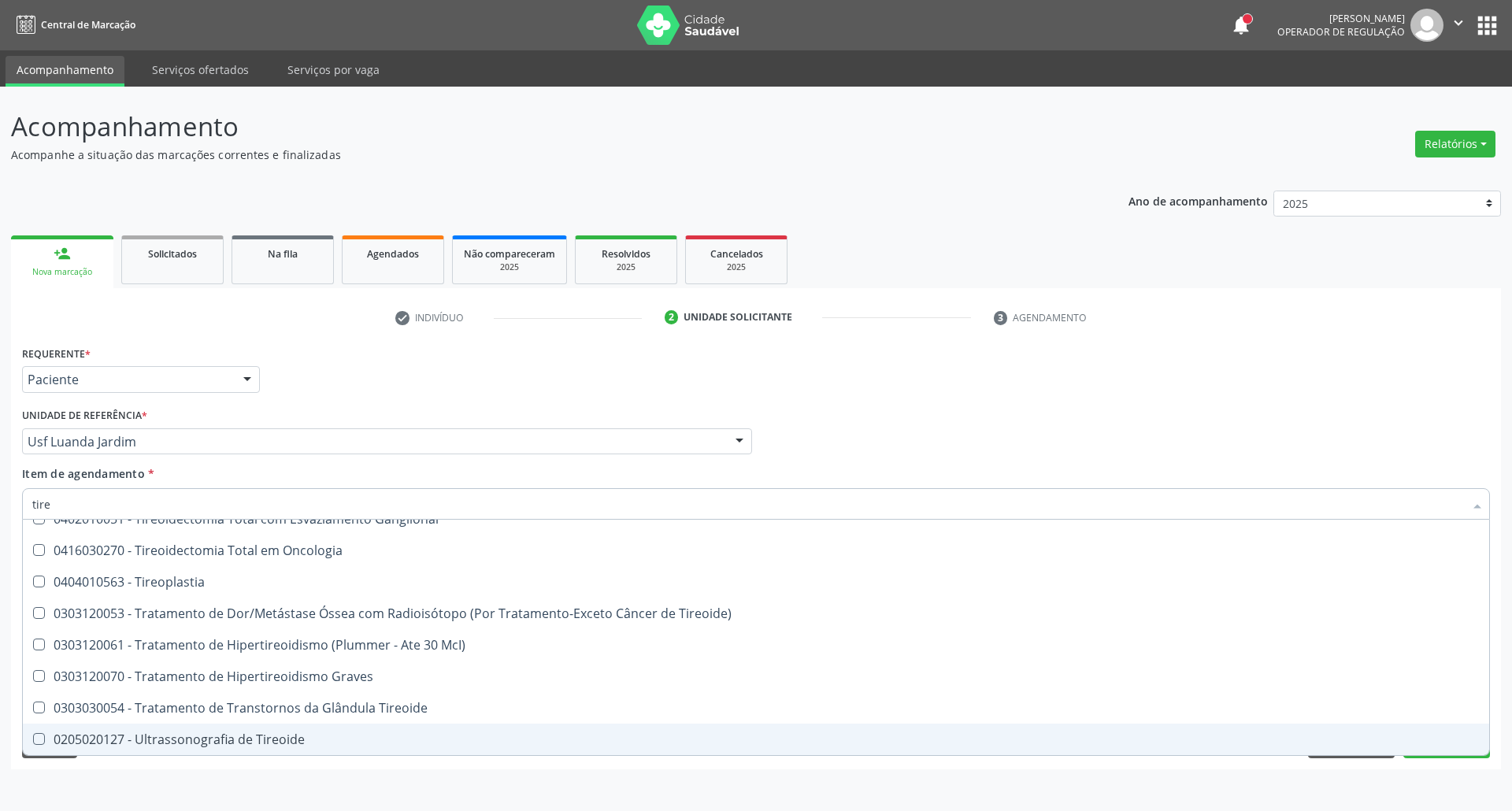
click at [191, 744] on div "0205020127 - Ultrassonografia de Tireoide" at bounding box center [755, 739] width 1447 height 13
checkbox Tireoide "true"
click at [180, 781] on div "Acompanhamento Acompanhe a situação das marcações correntes e finalizadas Relat…" at bounding box center [756, 449] width 1512 height 724
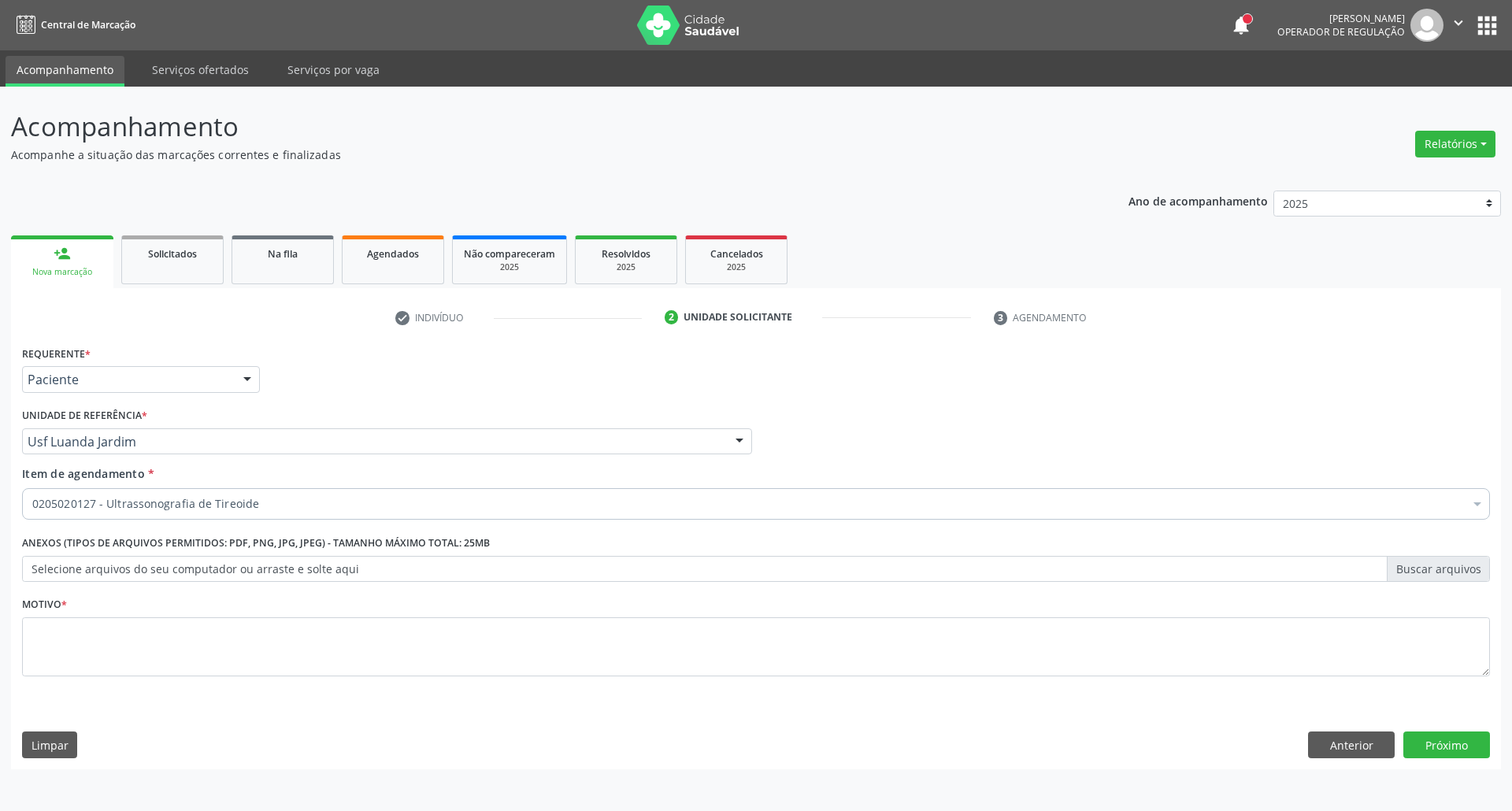
checkbox Tireoide "true"
checkbox Pulmão "false"
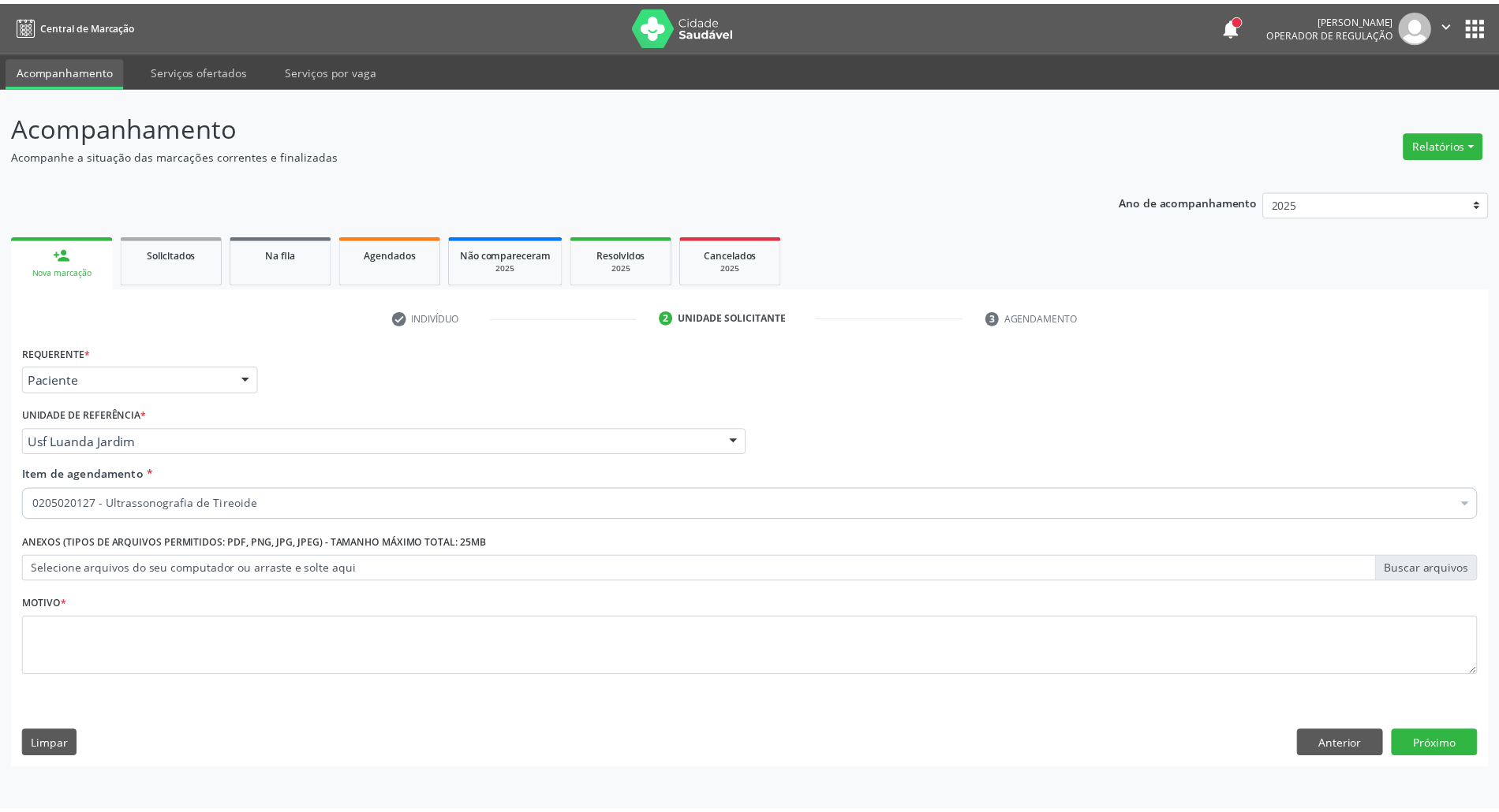
scroll to position [0, 0]
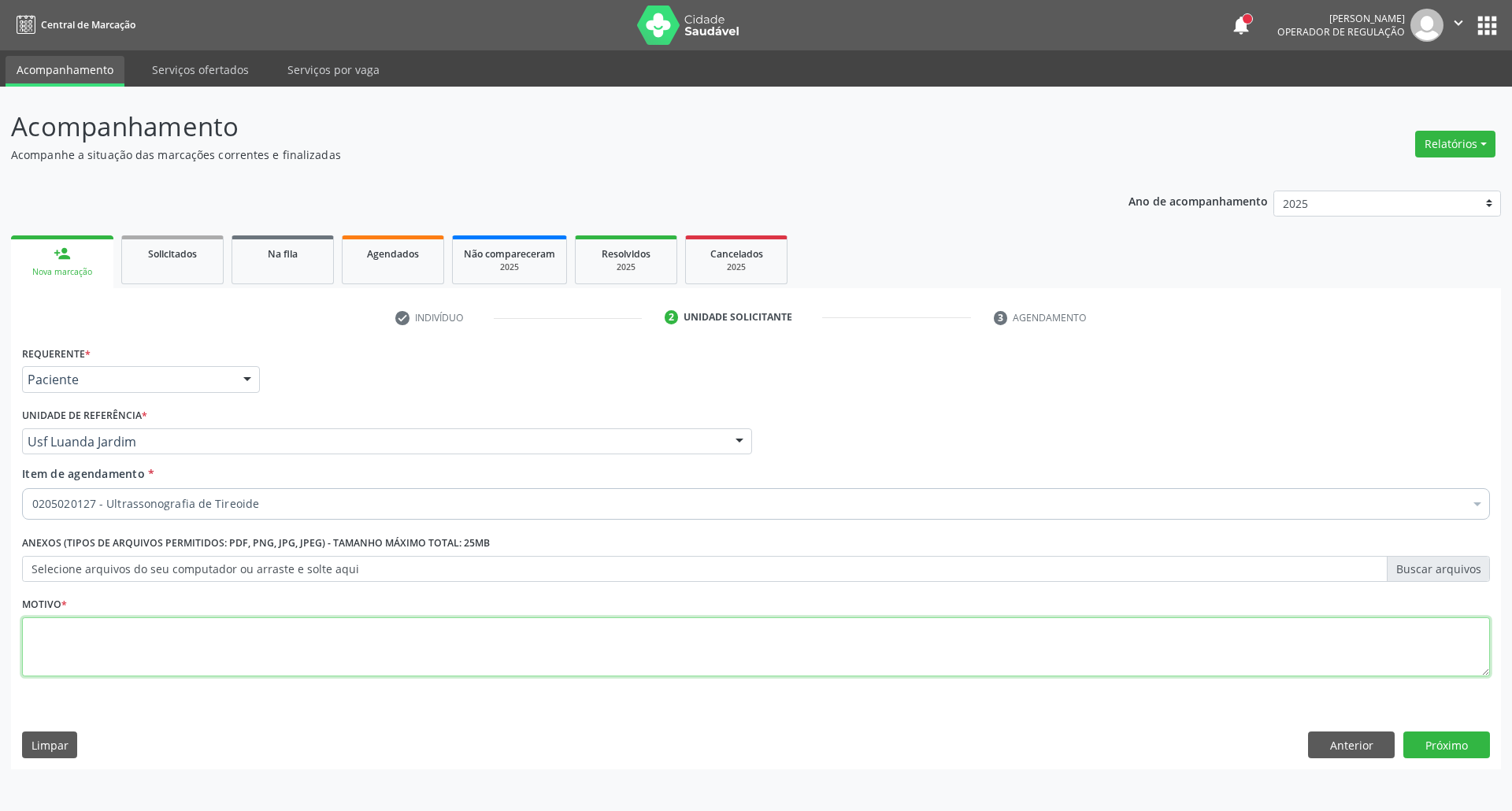
click at [224, 650] on textarea at bounding box center [755, 647] width 1467 height 60
type textarea "."
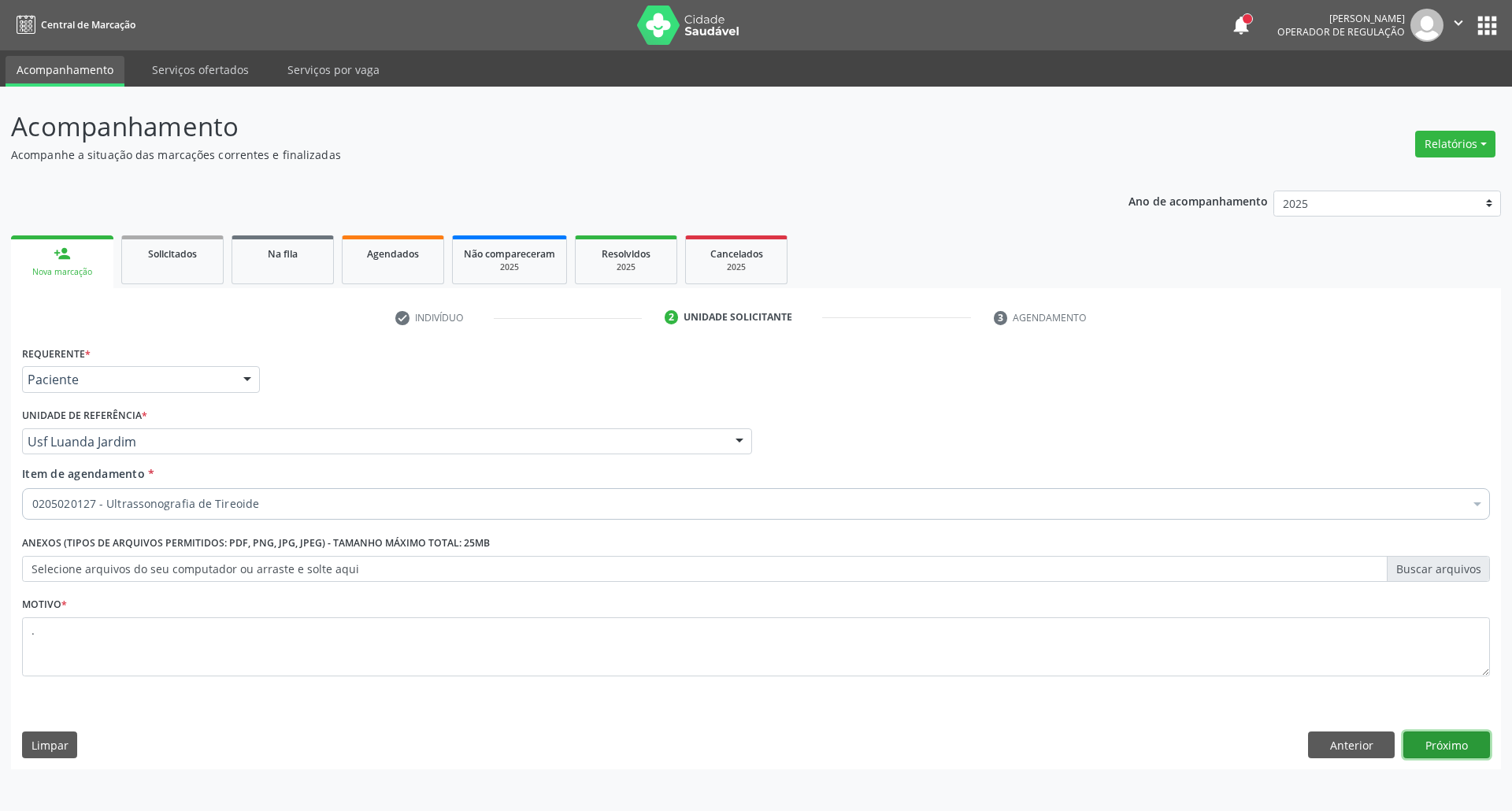
drag, startPoint x: 1425, startPoint y: 750, endPoint x: 1412, endPoint y: 754, distance: 13.6
click at [1423, 750] on button "Próximo" at bounding box center [1446, 745] width 87 height 27
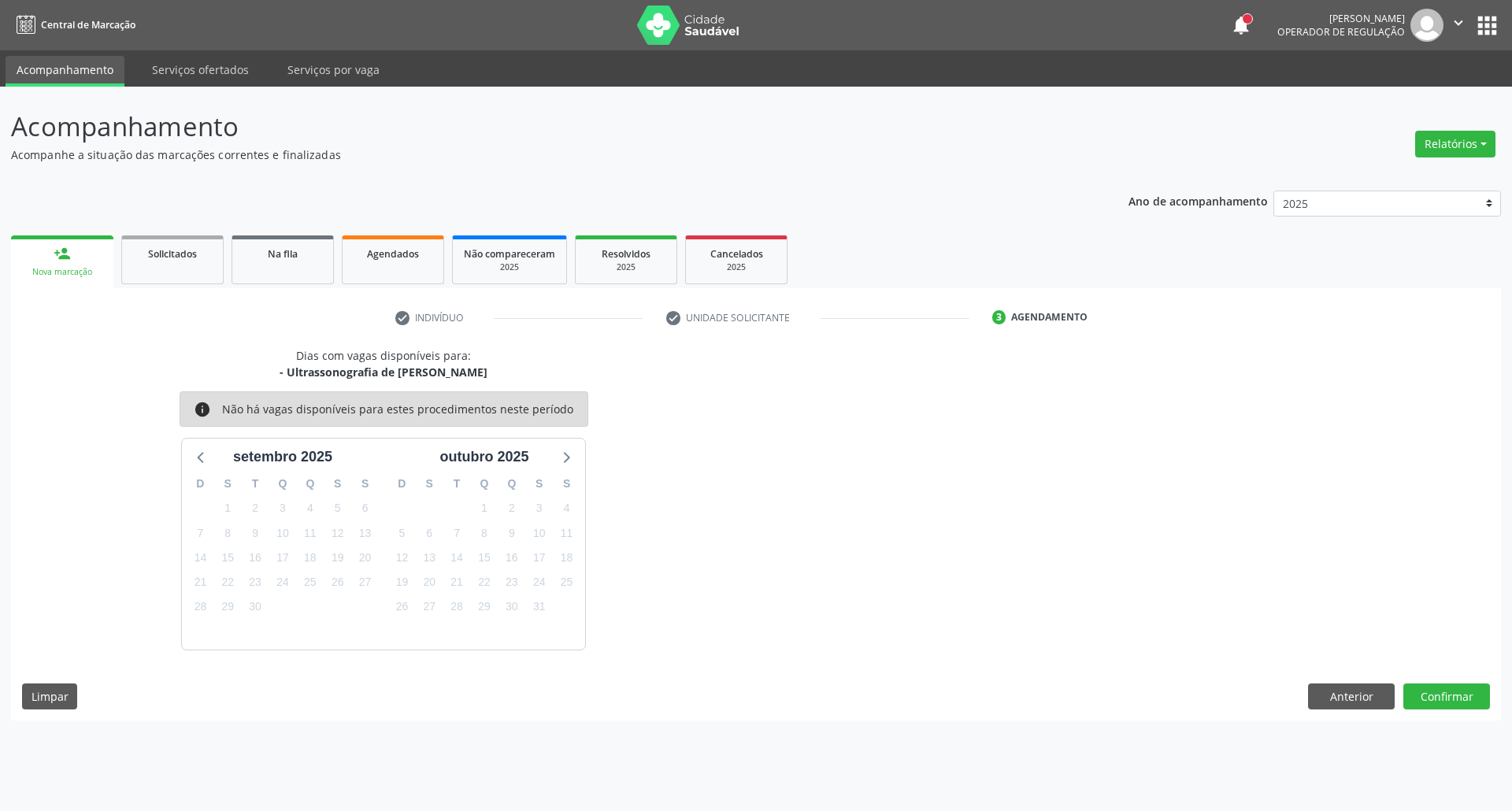
click at [1323, 712] on div "Dias com vagas disponíveis para: - Ultrassonografia de [PERSON_NAME] info Não h…" at bounding box center [755, 534] width 1489 height 373
click at [1326, 700] on button "Anterior" at bounding box center [1351, 697] width 87 height 27
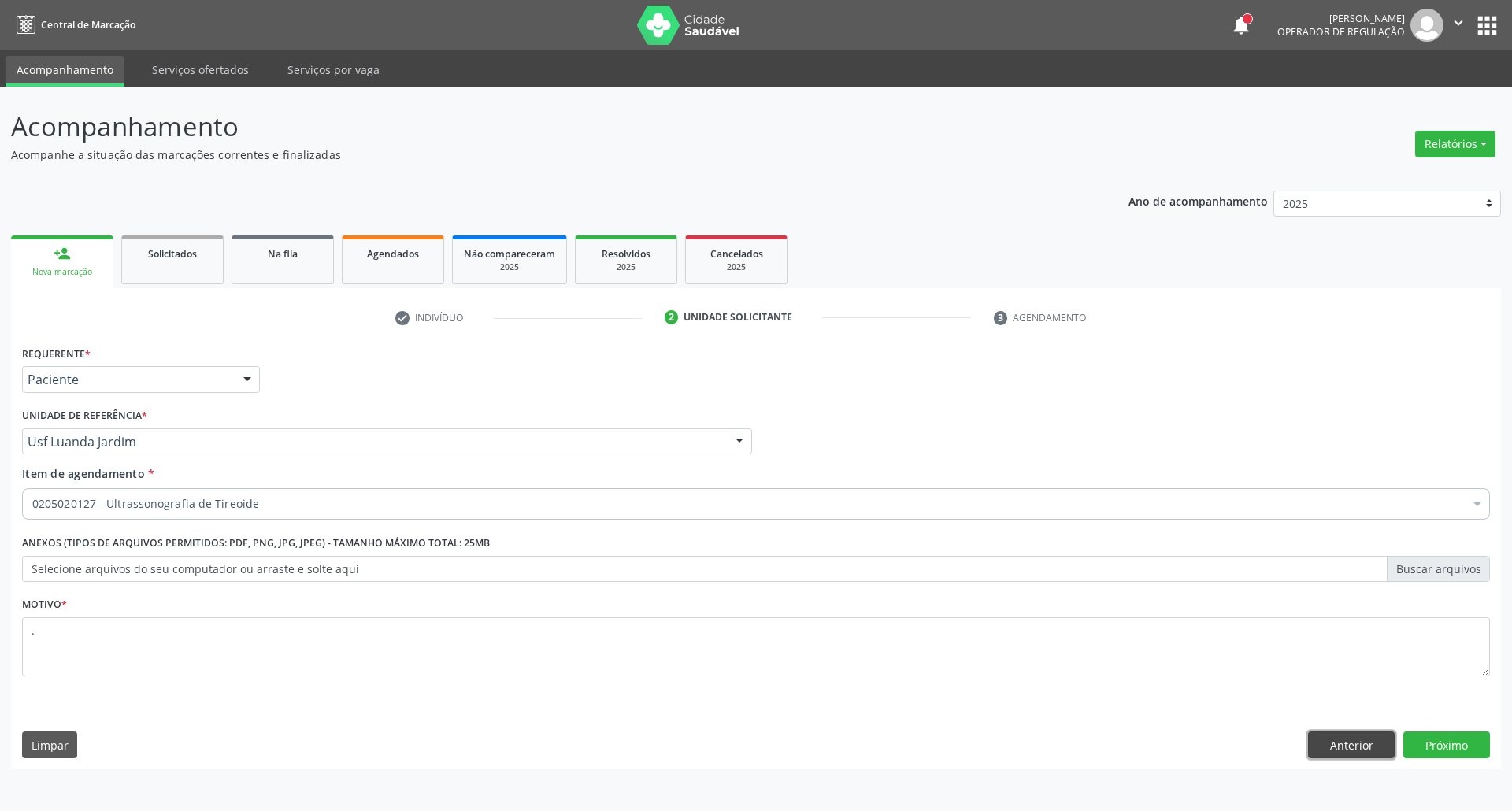
click at [1316, 745] on button "Anterior" at bounding box center [1351, 745] width 87 height 27
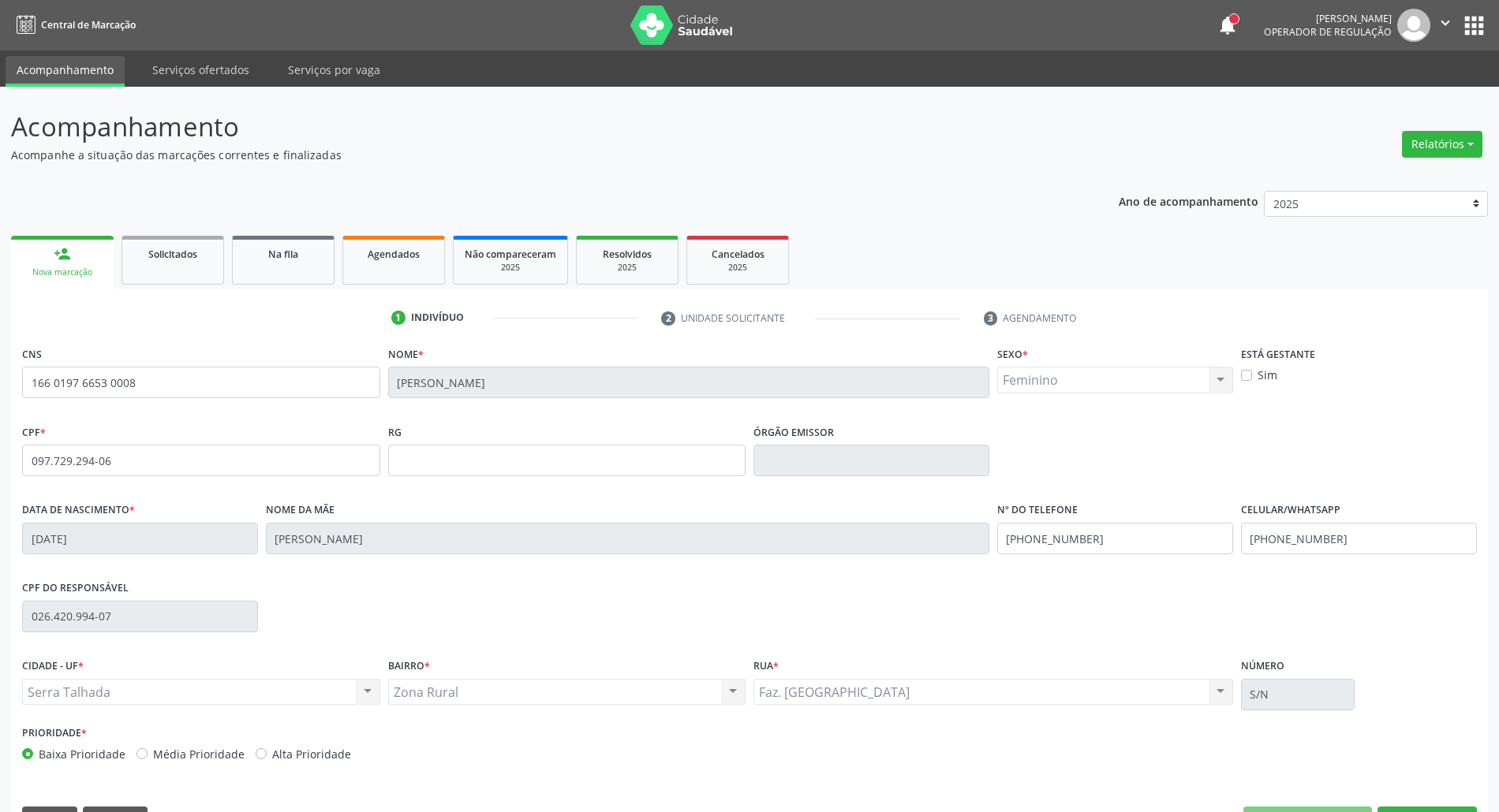
scroll to position [42, 0]
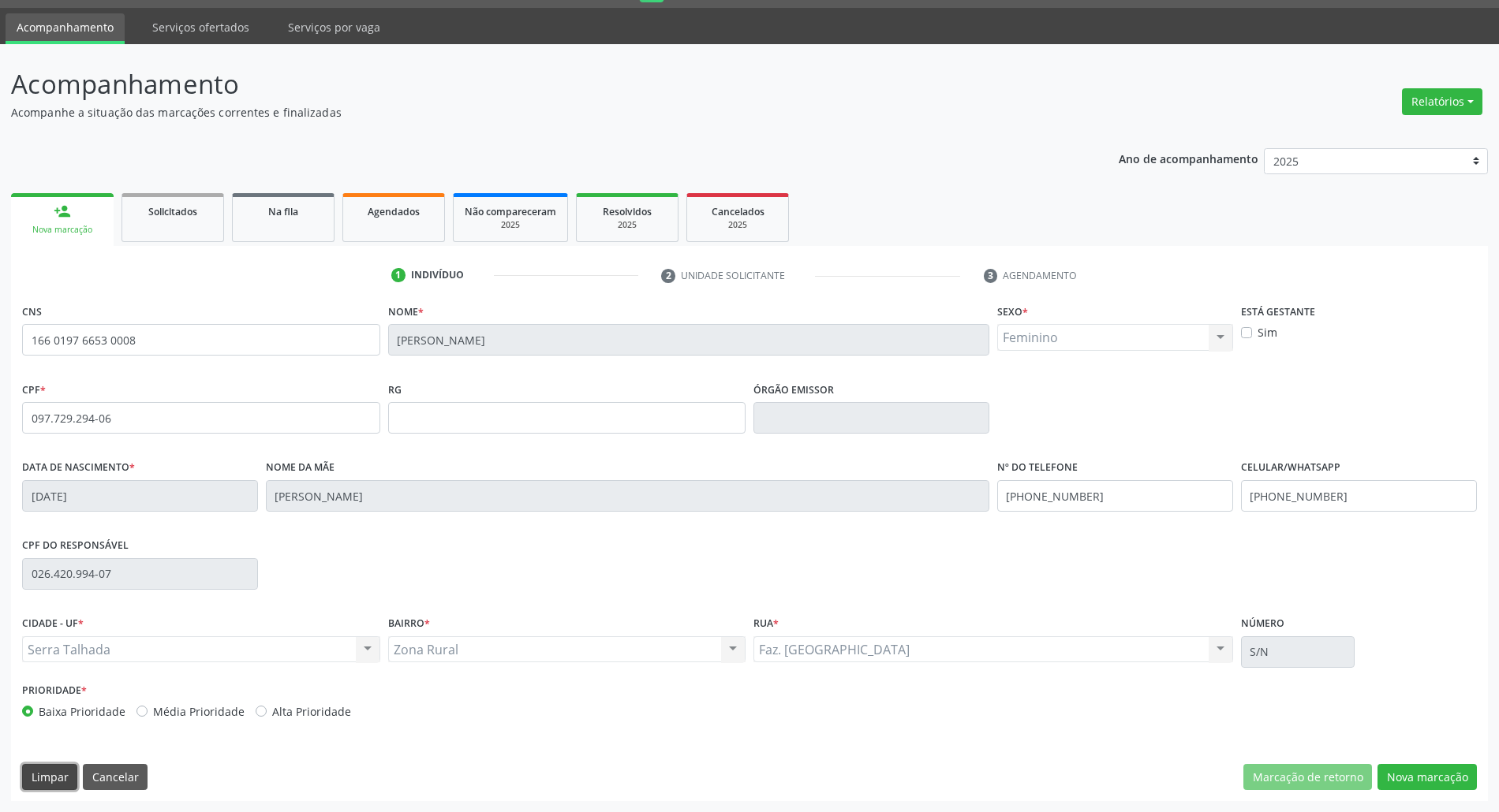
click at [32, 773] on button "Limpar" at bounding box center [49, 777] width 55 height 27
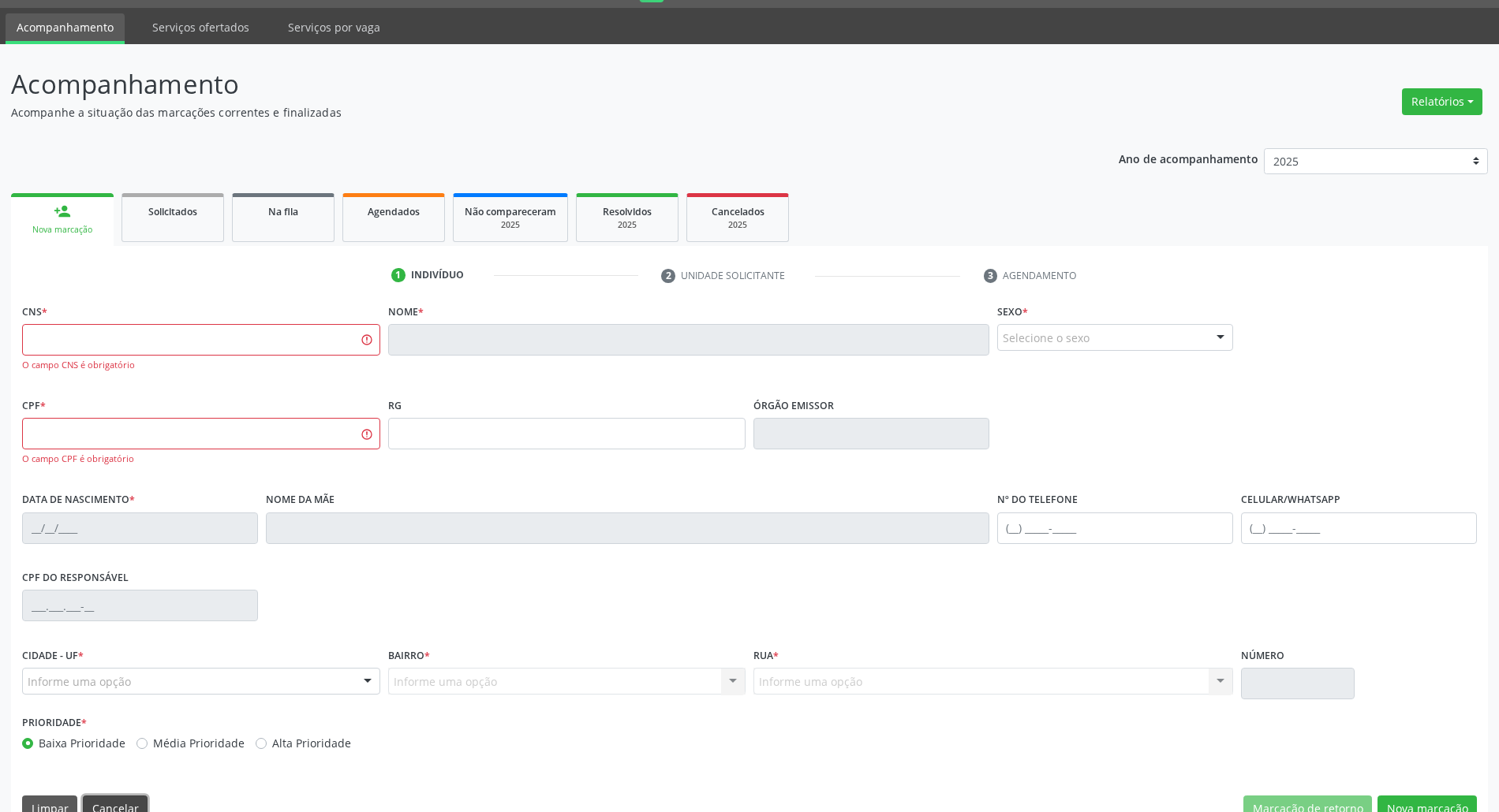
drag, startPoint x: 128, startPoint y: 803, endPoint x: 375, endPoint y: 590, distance: 326.2
click at [128, 801] on button "Cancelar" at bounding box center [115, 809] width 65 height 27
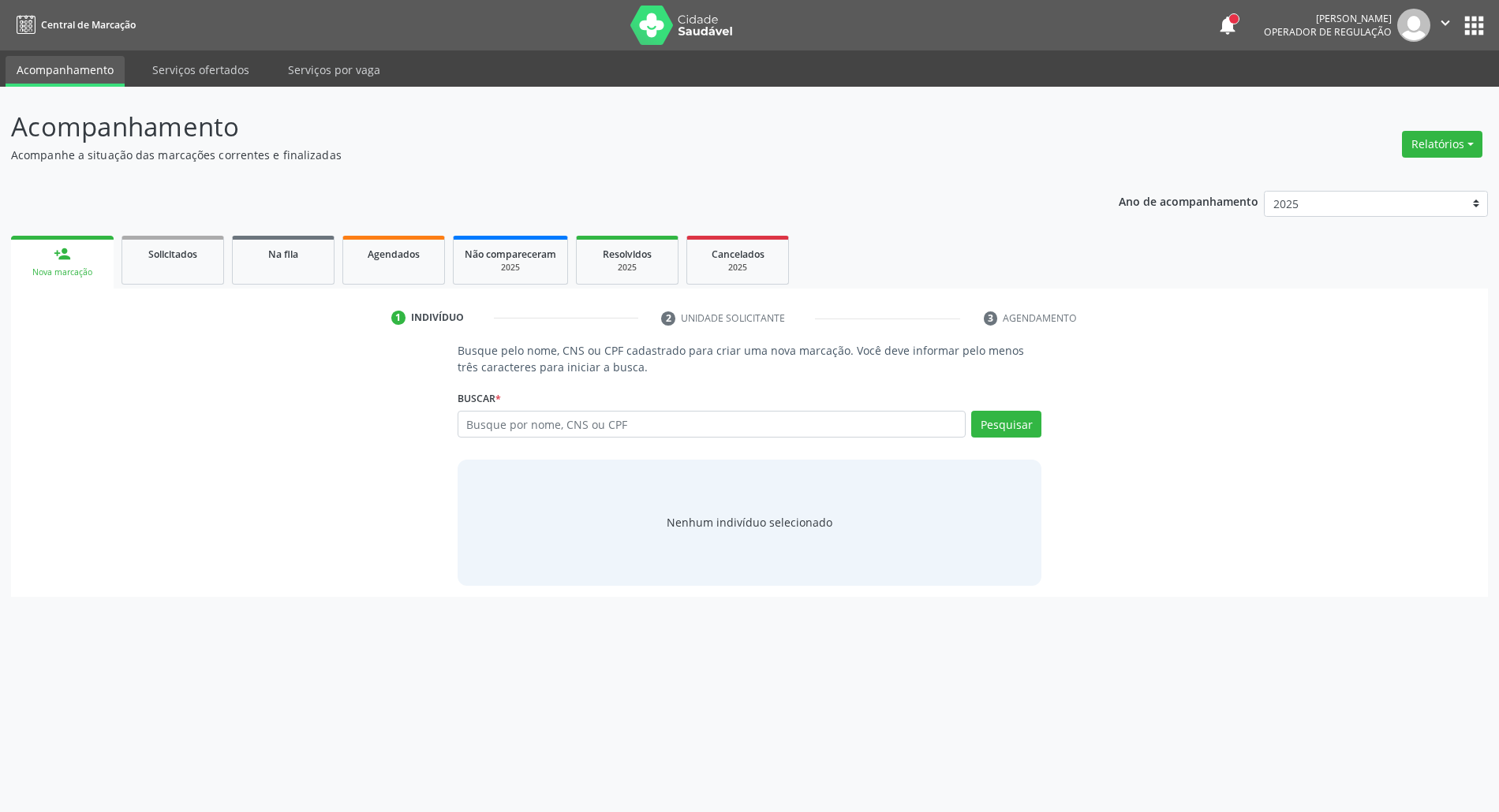
scroll to position [0, 0]
click at [486, 427] on input "text" at bounding box center [719, 424] width 515 height 27
type input "04843254428"
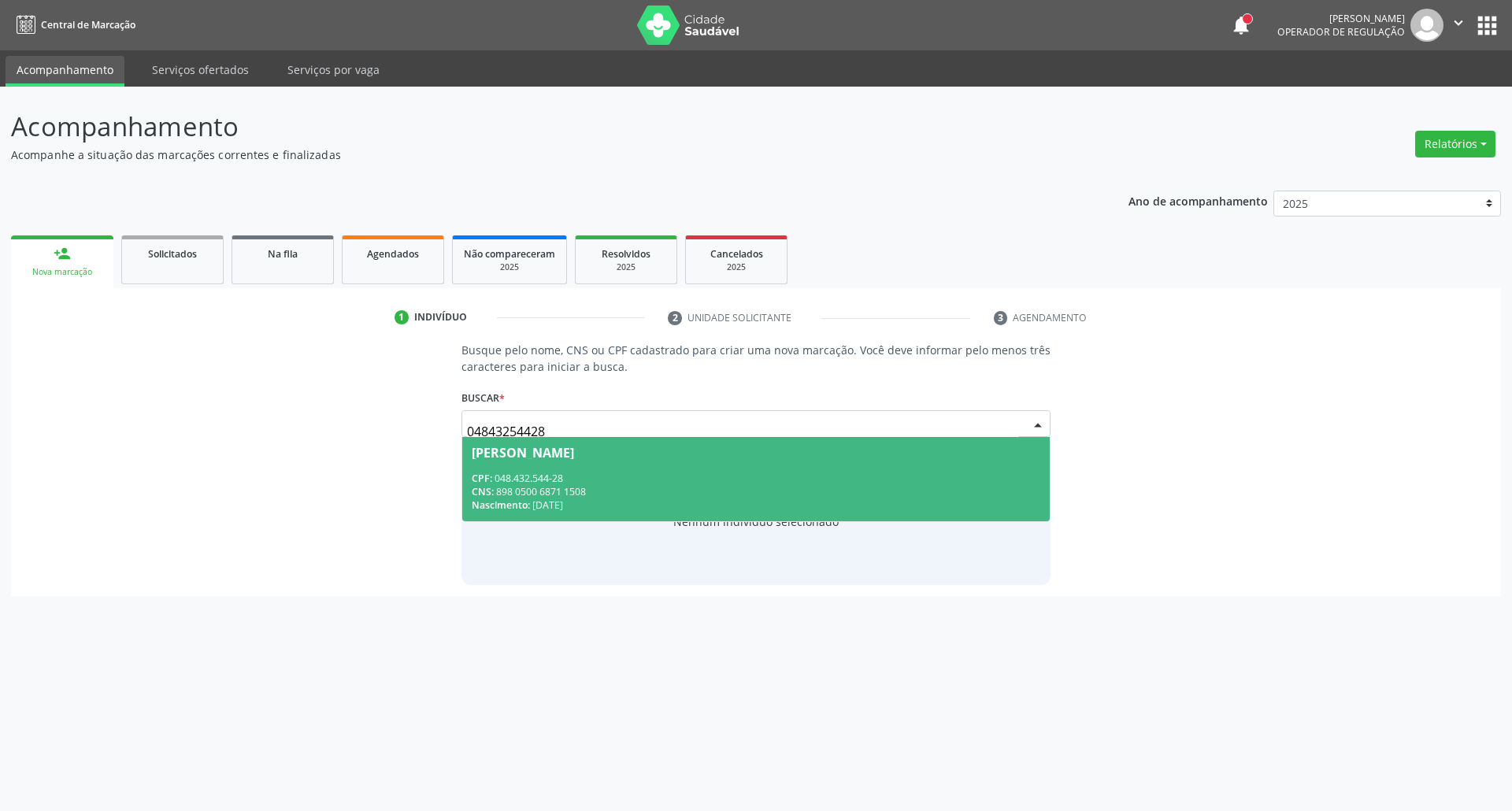
drag, startPoint x: 546, startPoint y: 458, endPoint x: 546, endPoint y: 495, distance: 37.0
click at [546, 460] on span "[PERSON_NAME] CPF: 048.432.544-28 CNS: 898 0500 6871 1508 Nascimento: [DATE]" at bounding box center [756, 479] width 588 height 84
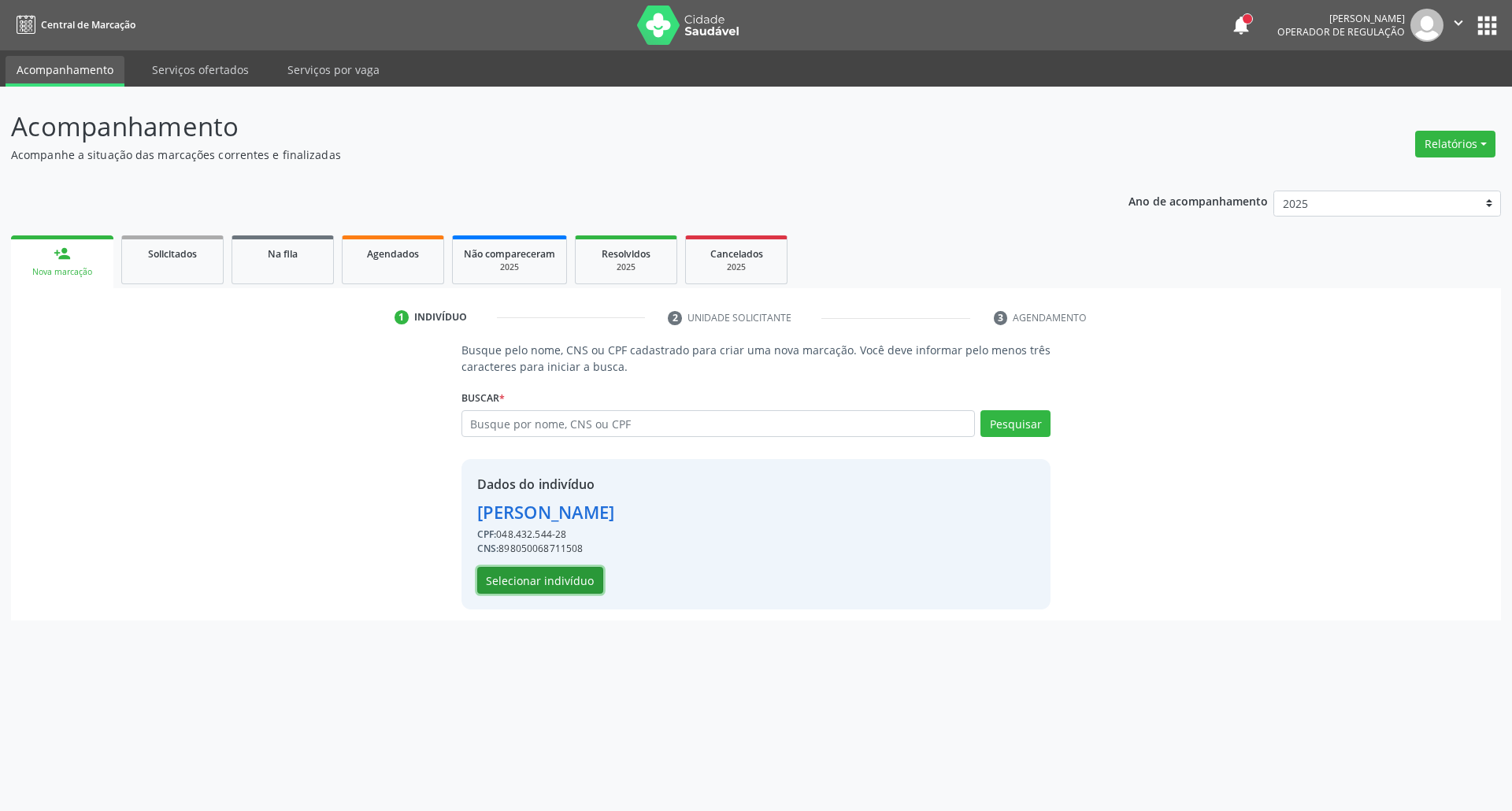
click at [529, 587] on button "Selecionar indivíduo" at bounding box center [539, 581] width 126 height 27
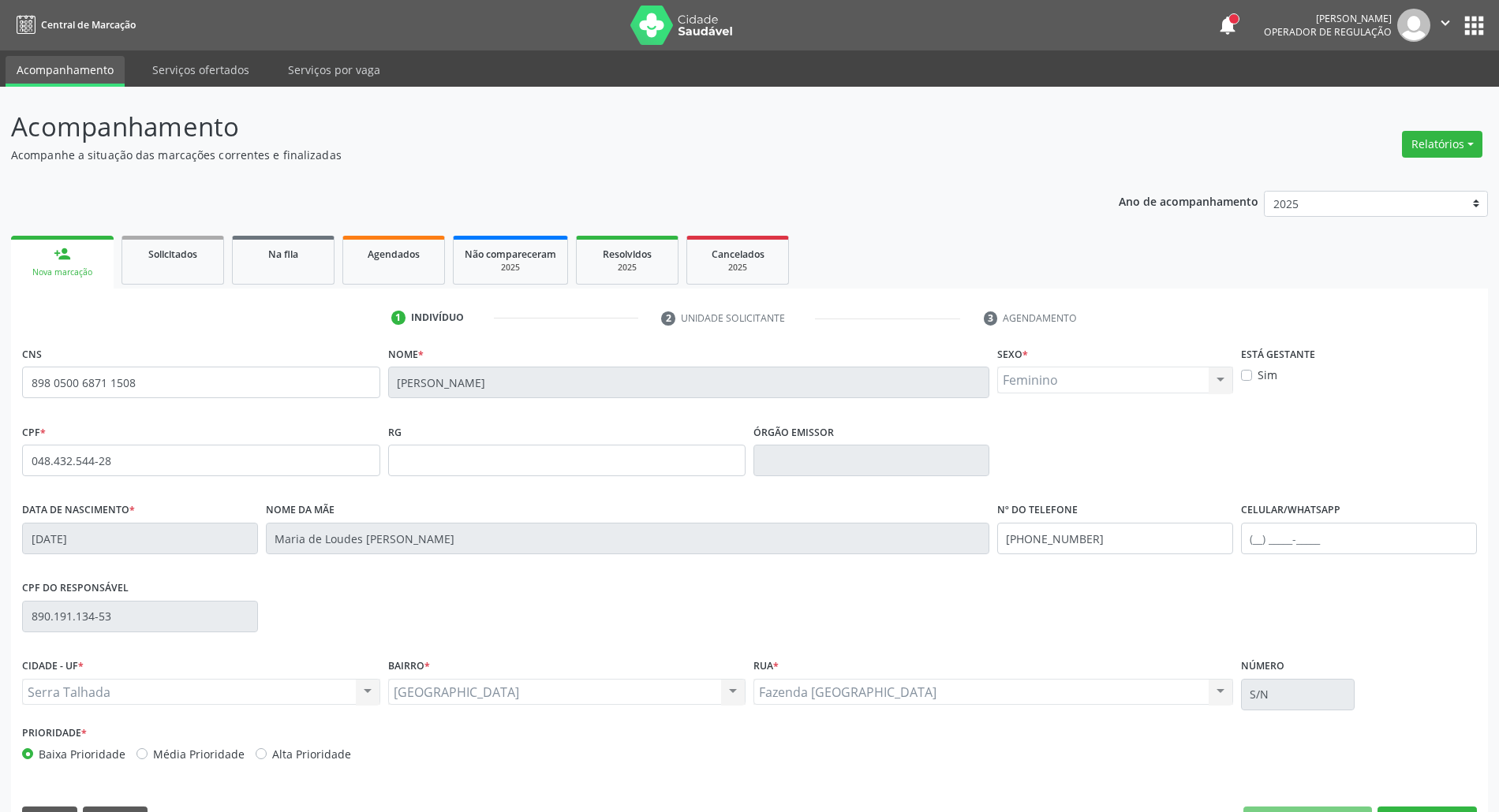
scroll to position [42, 0]
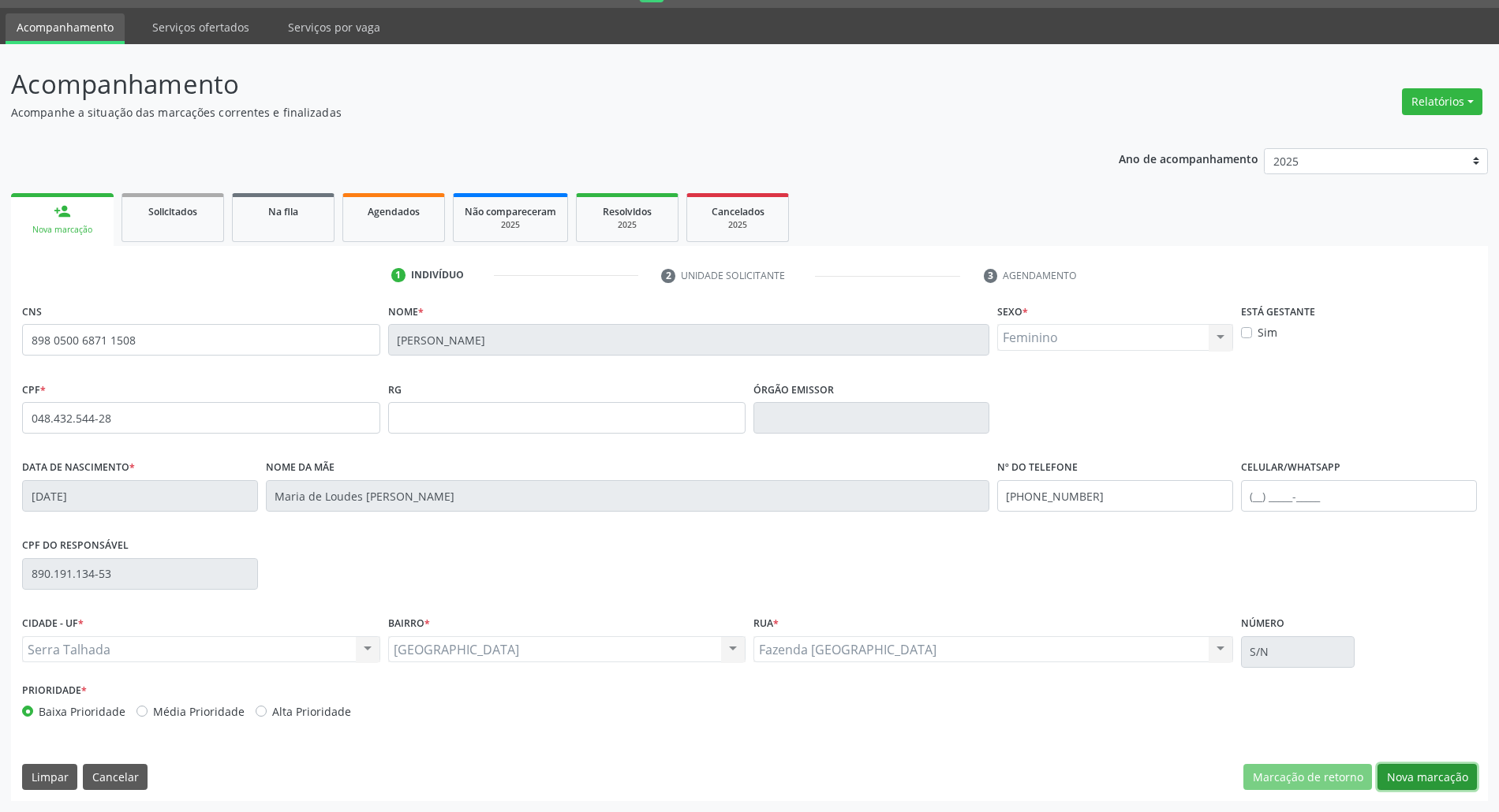
drag, startPoint x: 1452, startPoint y: 770, endPoint x: 793, endPoint y: 569, distance: 689.0
click at [1450, 770] on button "Nova marcação" at bounding box center [1427, 777] width 100 height 27
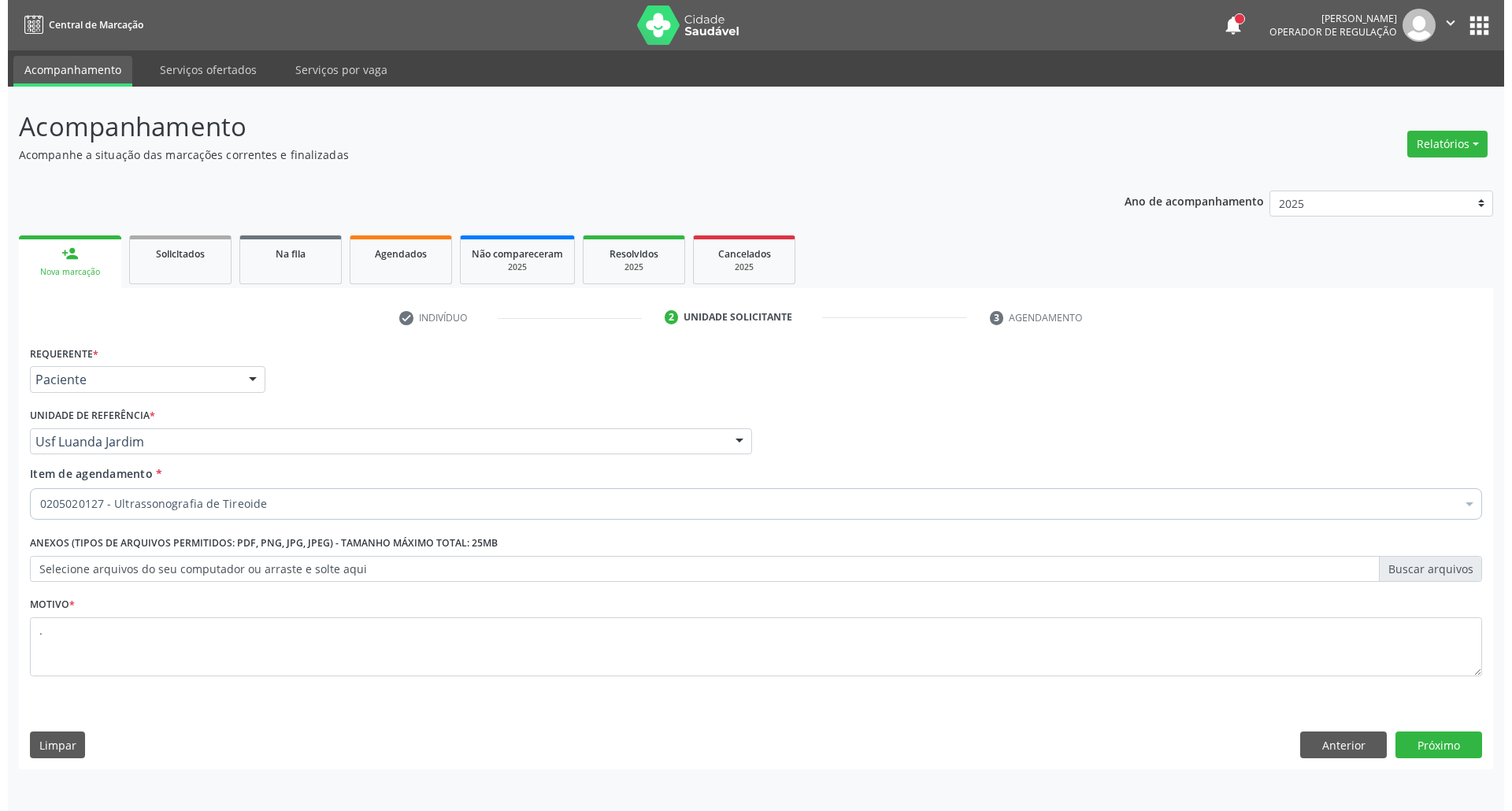
scroll to position [0, 0]
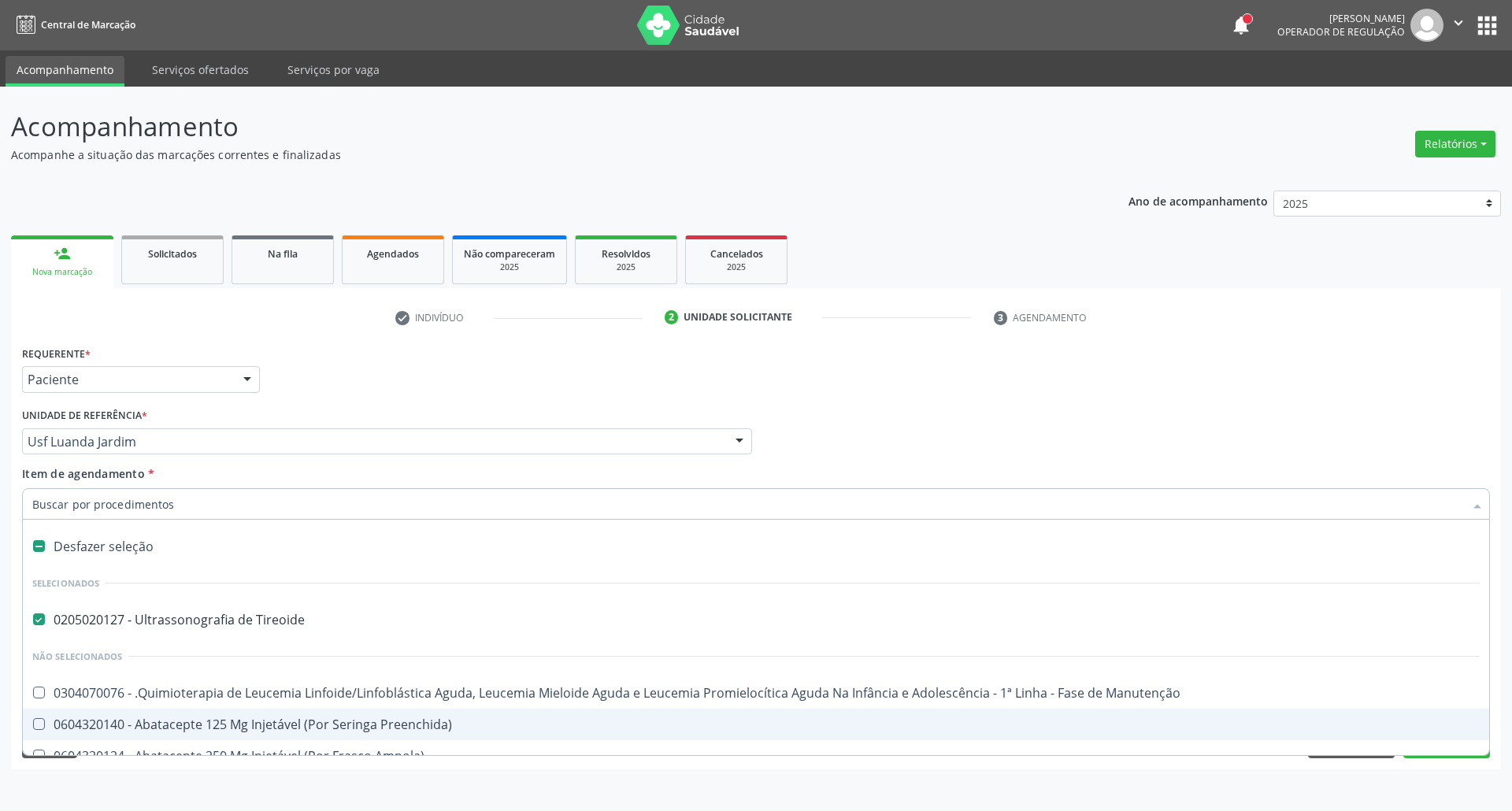
drag, startPoint x: 196, startPoint y: 545, endPoint x: 206, endPoint y: 506, distance: 40.3
click at [198, 540] on div "Desfazer seleção" at bounding box center [755, 546] width 1466 height 31
checkbox Tireoide "false"
click at [206, 502] on input "Item de agendamento *" at bounding box center [748, 504] width 1431 height 31
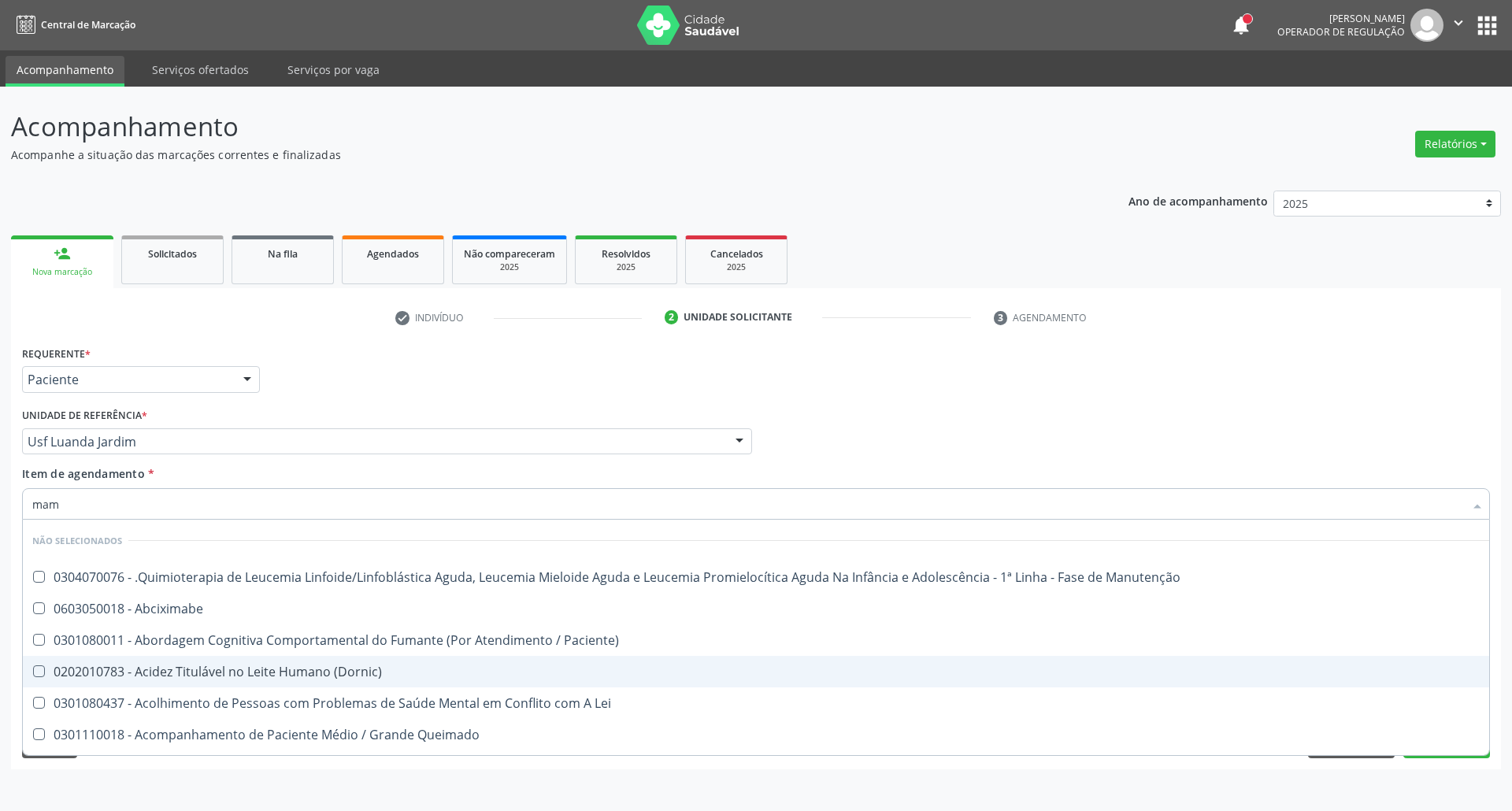
type input "mama"
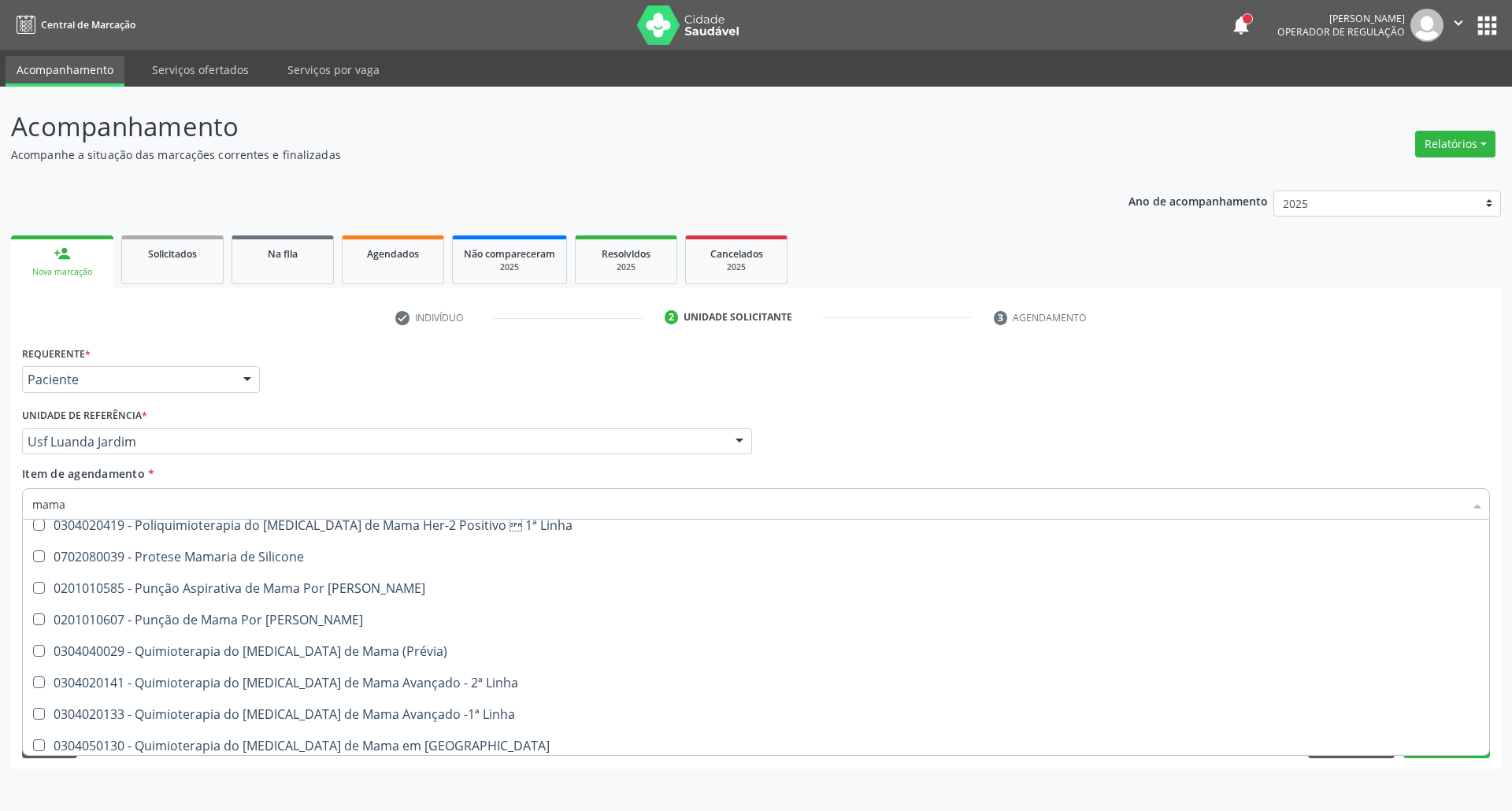
scroll to position [1381, 0]
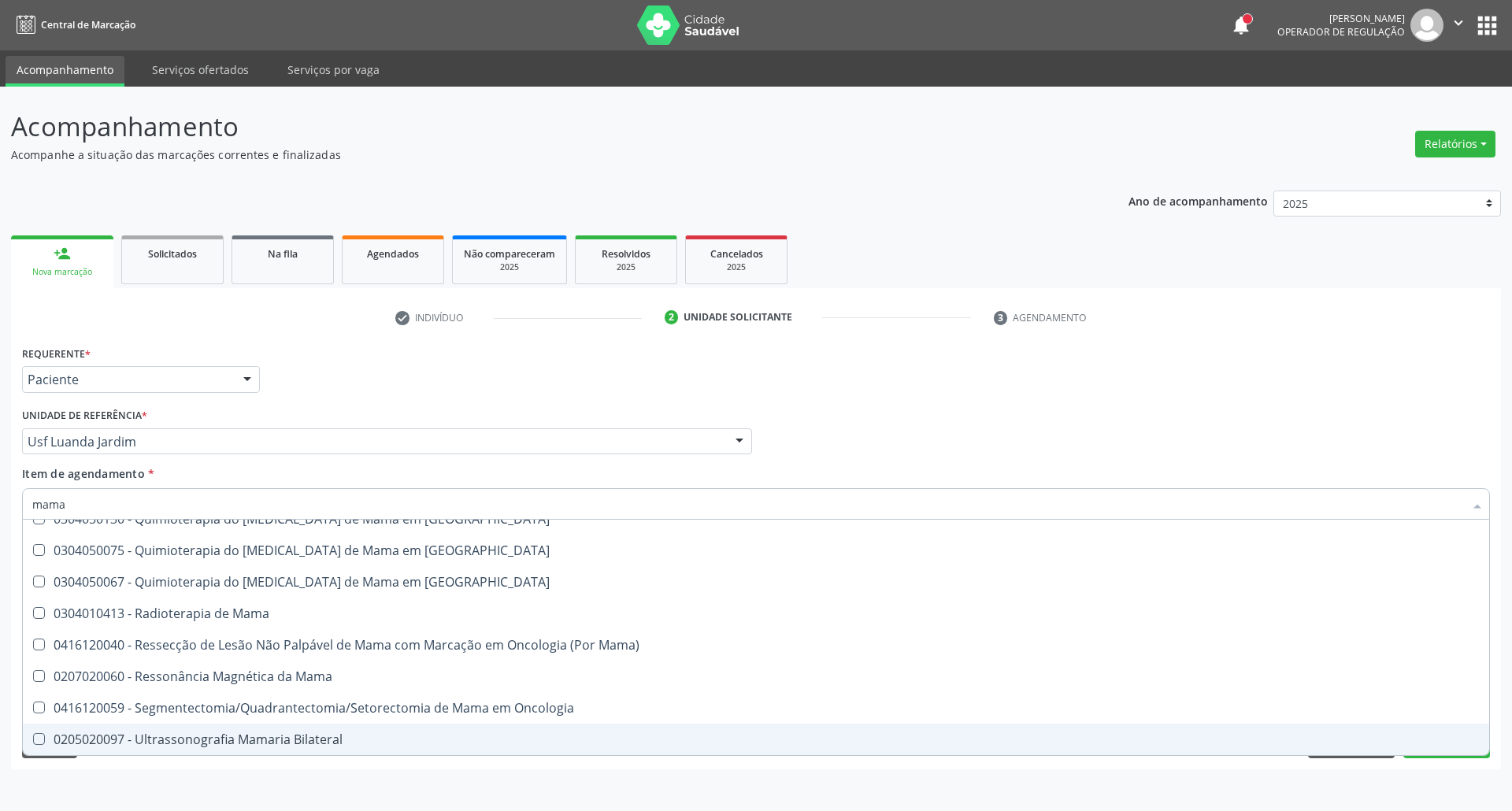
drag, startPoint x: 133, startPoint y: 736, endPoint x: 310, endPoint y: 630, distance: 206.3
click at [132, 737] on div "0205020097 - Ultrassonografia Mamaria Bilateral" at bounding box center [755, 739] width 1447 height 13
checkbox Bilateral "true"
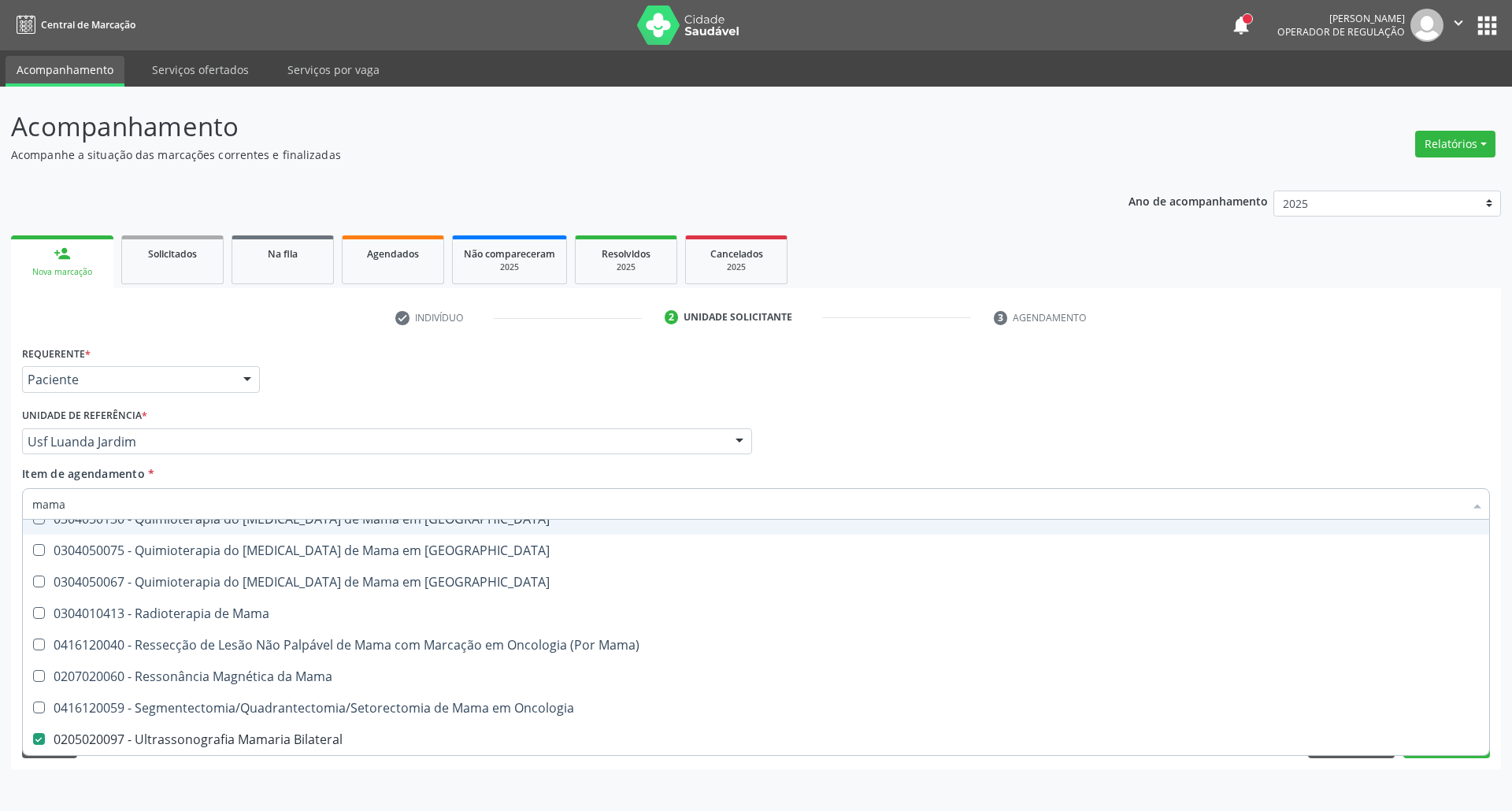
drag, startPoint x: 883, startPoint y: 436, endPoint x: 521, endPoint y: 709, distance: 453.4
click at [883, 436] on div "Profissional Solicitante Por favor, selecione a Unidade de Atendimento primeiro…" at bounding box center [755, 435] width 1476 height 62
checkbox Mama "true"
checkbox Bilateral "false"
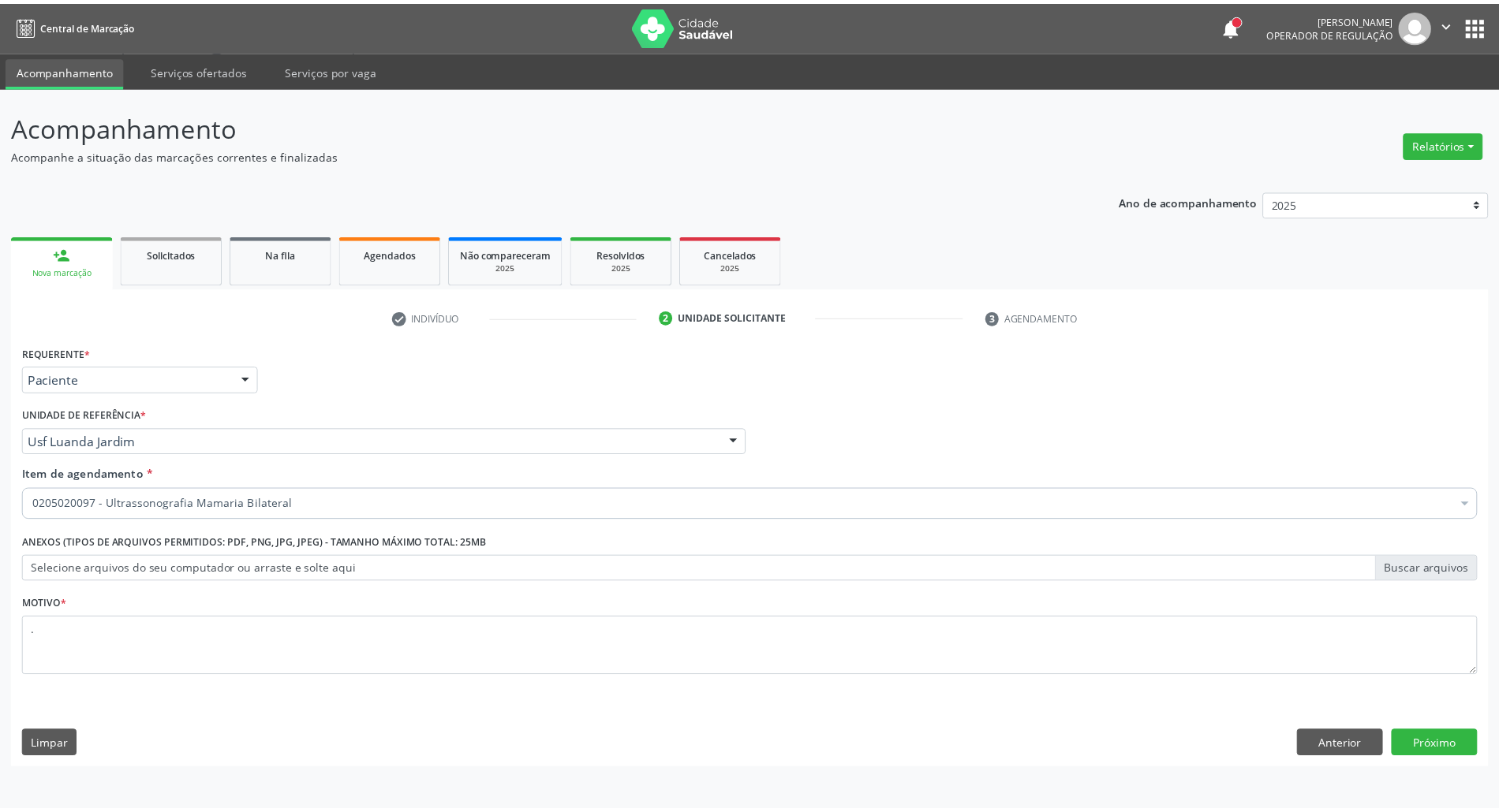
scroll to position [0, 0]
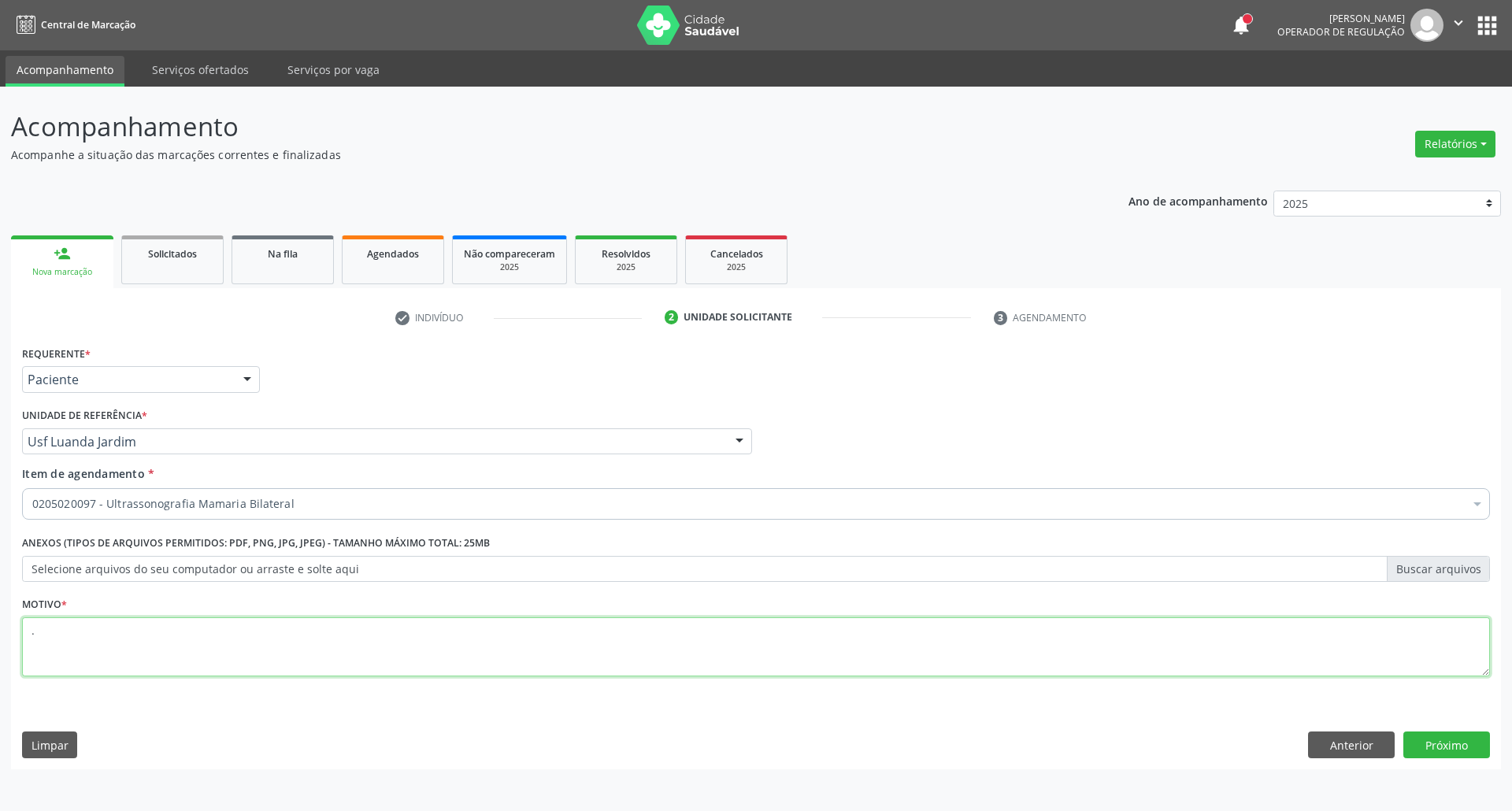
click at [354, 641] on textarea "." at bounding box center [755, 647] width 1467 height 60
type textarea ".."
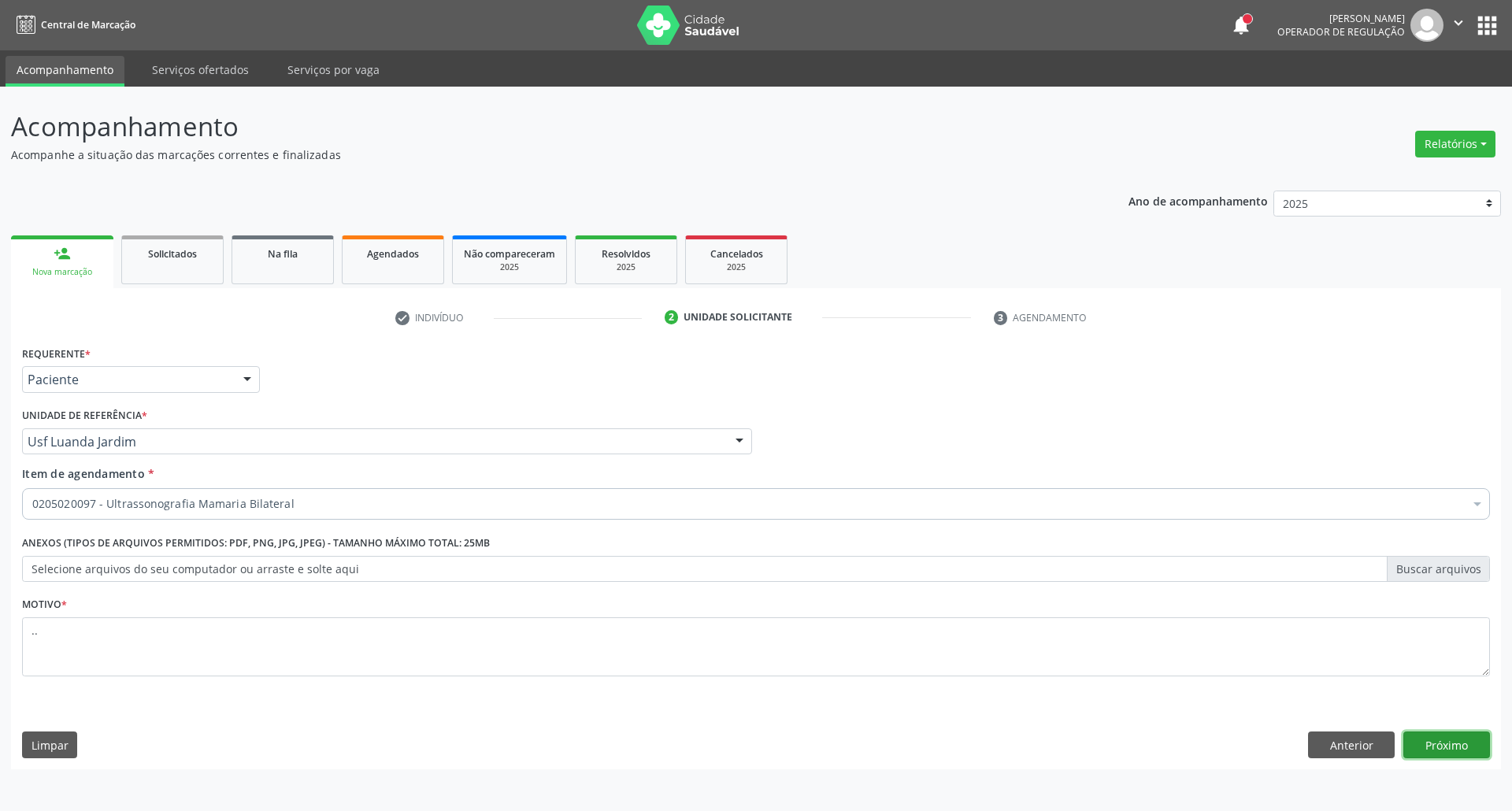
click at [1456, 745] on button "Próximo" at bounding box center [1446, 745] width 87 height 27
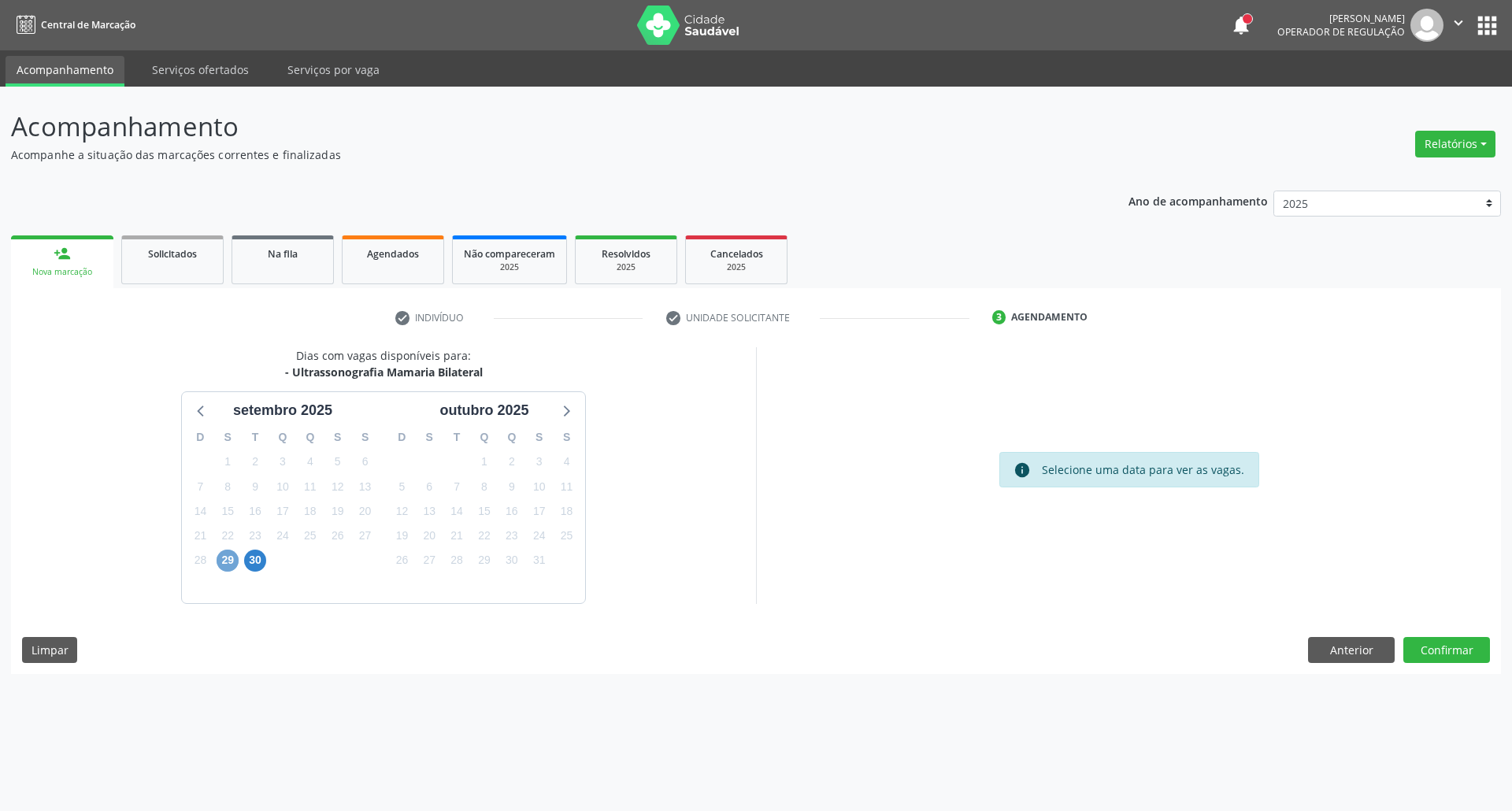
click at [230, 561] on span "29" at bounding box center [228, 560] width 22 height 22
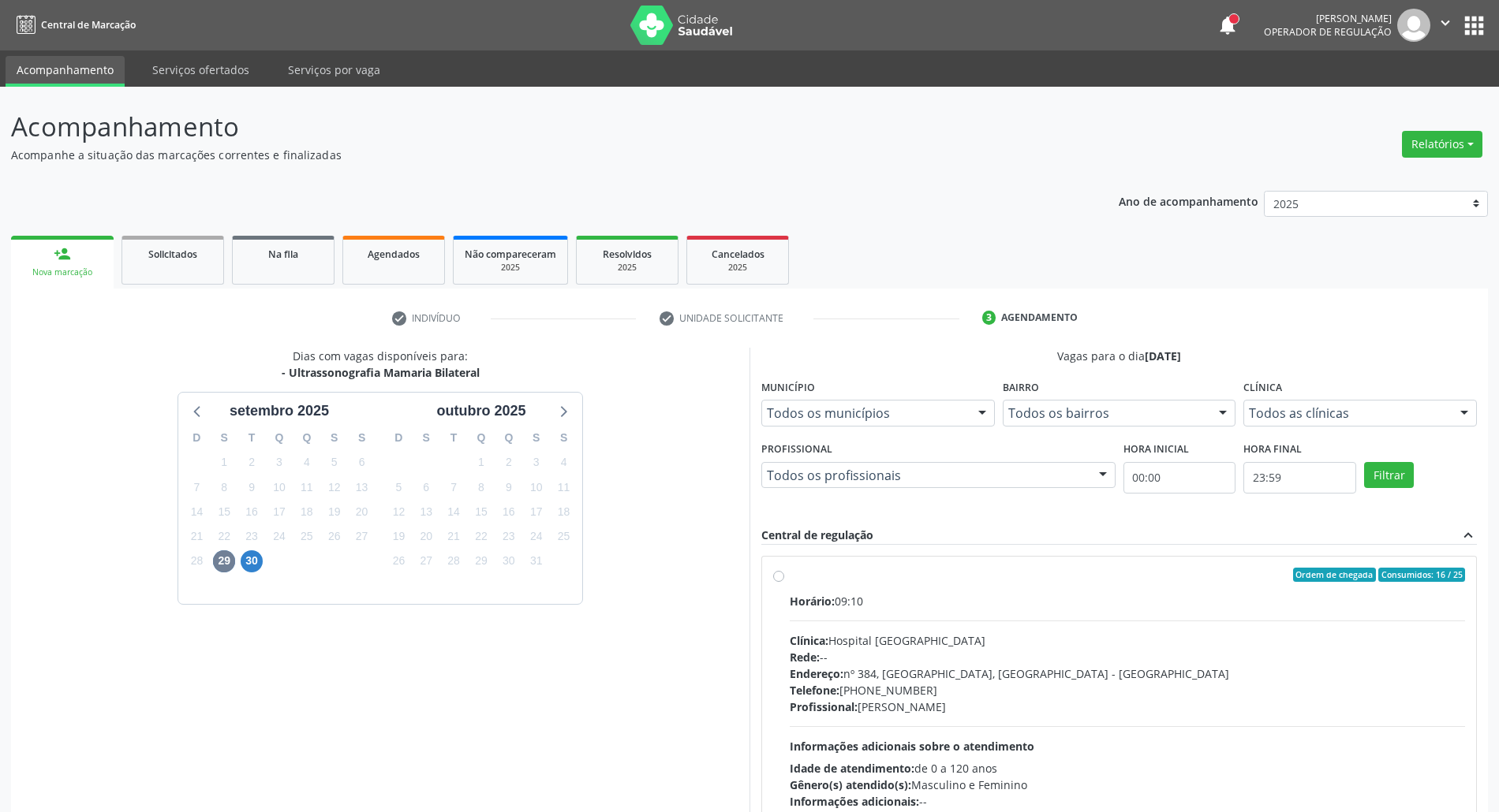
drag, startPoint x: 1060, startPoint y: 601, endPoint x: 1137, endPoint y: 443, distance: 175.8
click at [1060, 600] on div "Horário: 09:10" at bounding box center [1127, 602] width 676 height 17
click at [785, 582] on input "Ordem de chegada Consumidos: 16 / 25 Horário: 09:10 Clínica: Hospital [GEOGRAPH…" at bounding box center [778, 575] width 11 height 14
radio input "true"
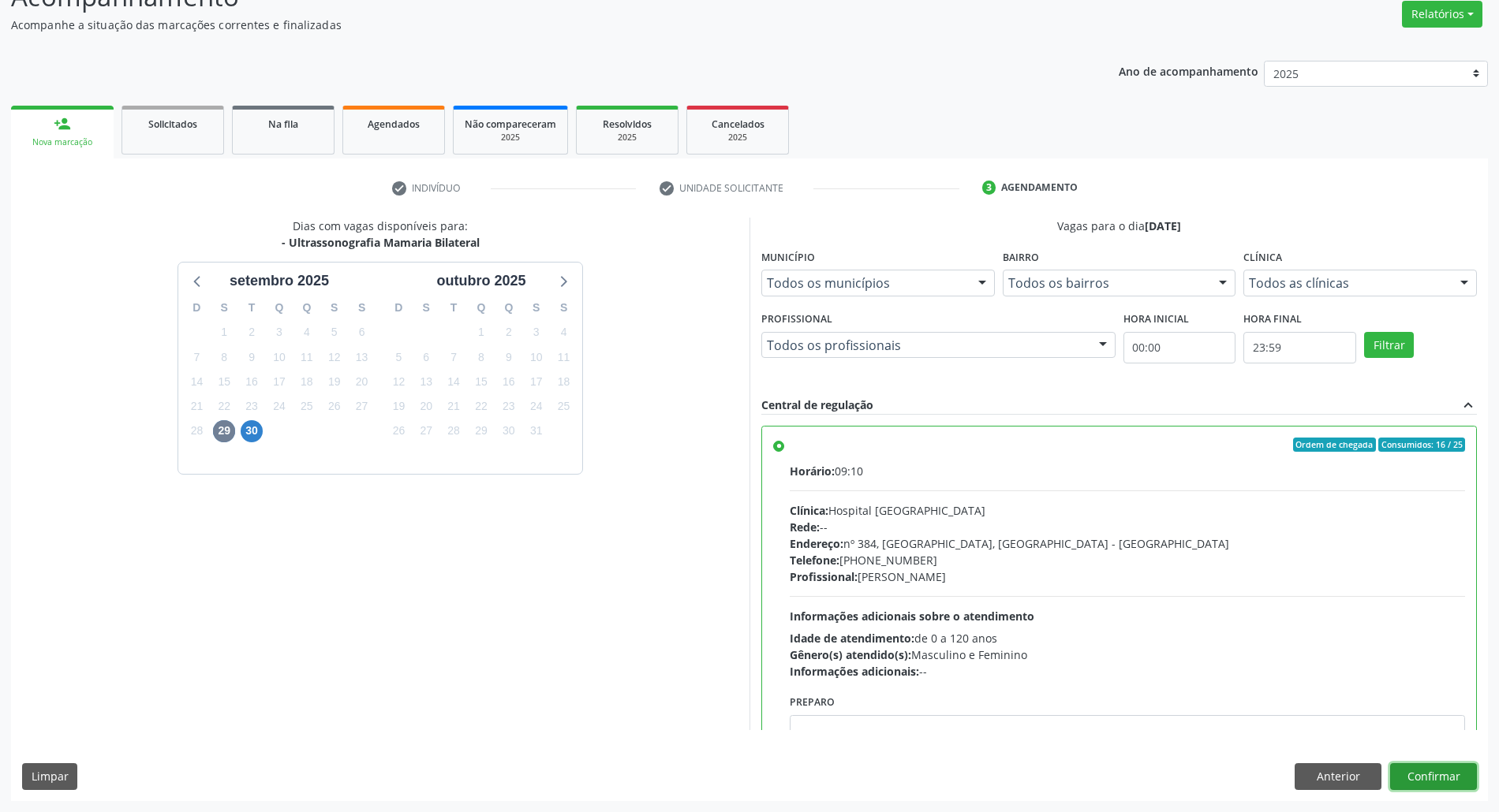
click at [1411, 768] on button "Confirmar" at bounding box center [1433, 777] width 87 height 27
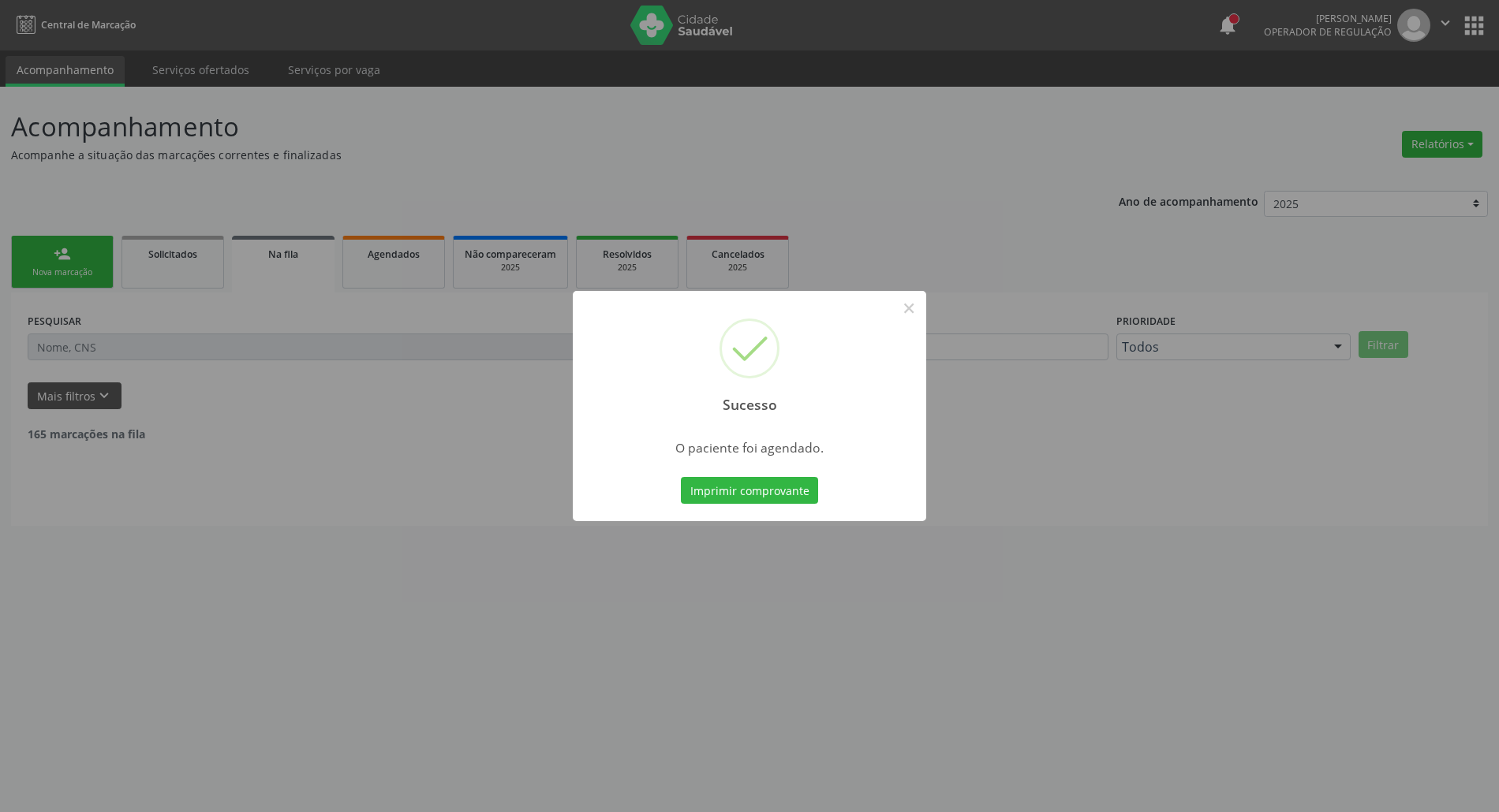
scroll to position [0, 0]
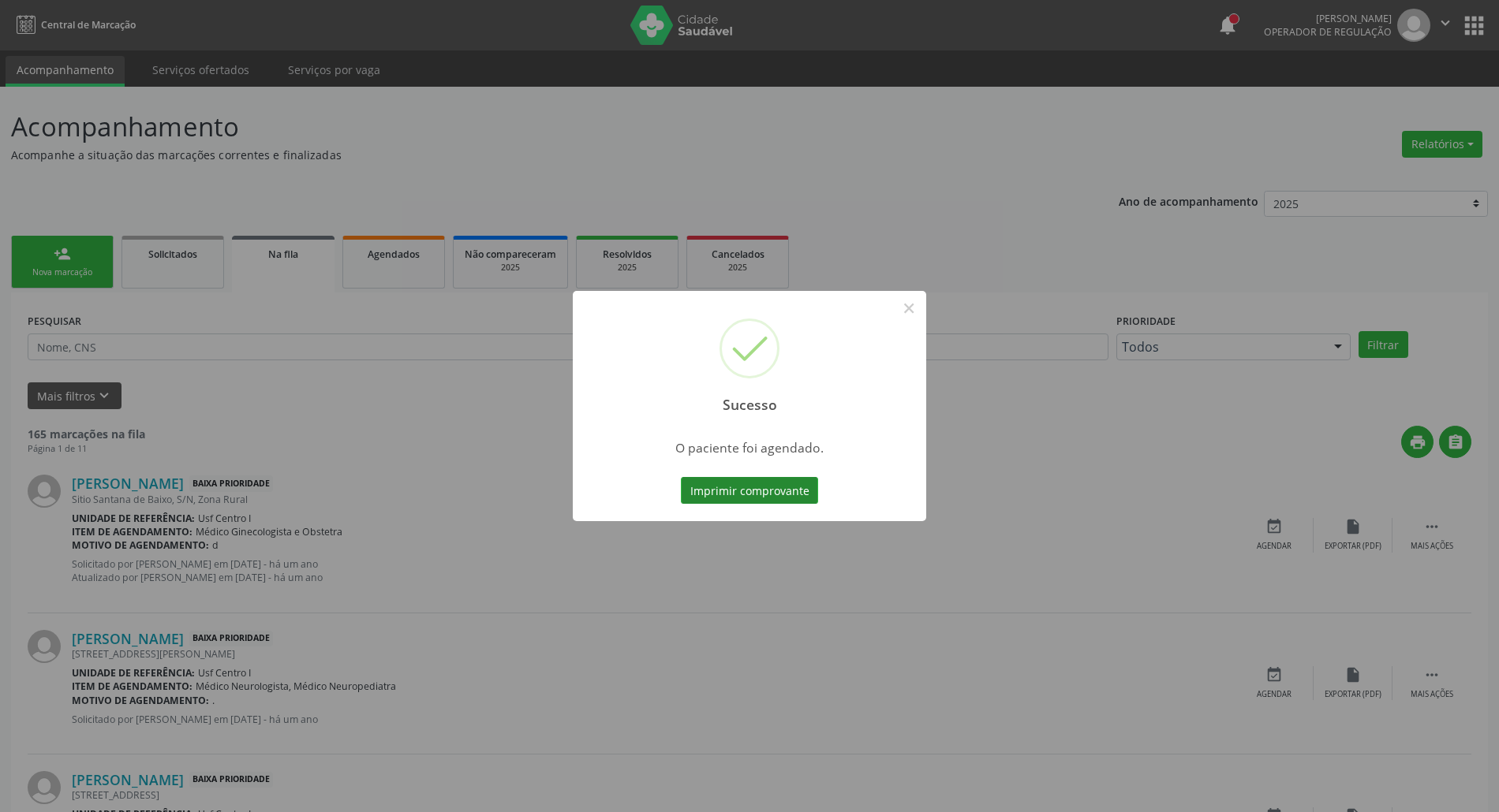
click at [702, 481] on button "Imprimir comprovante" at bounding box center [749, 491] width 137 height 27
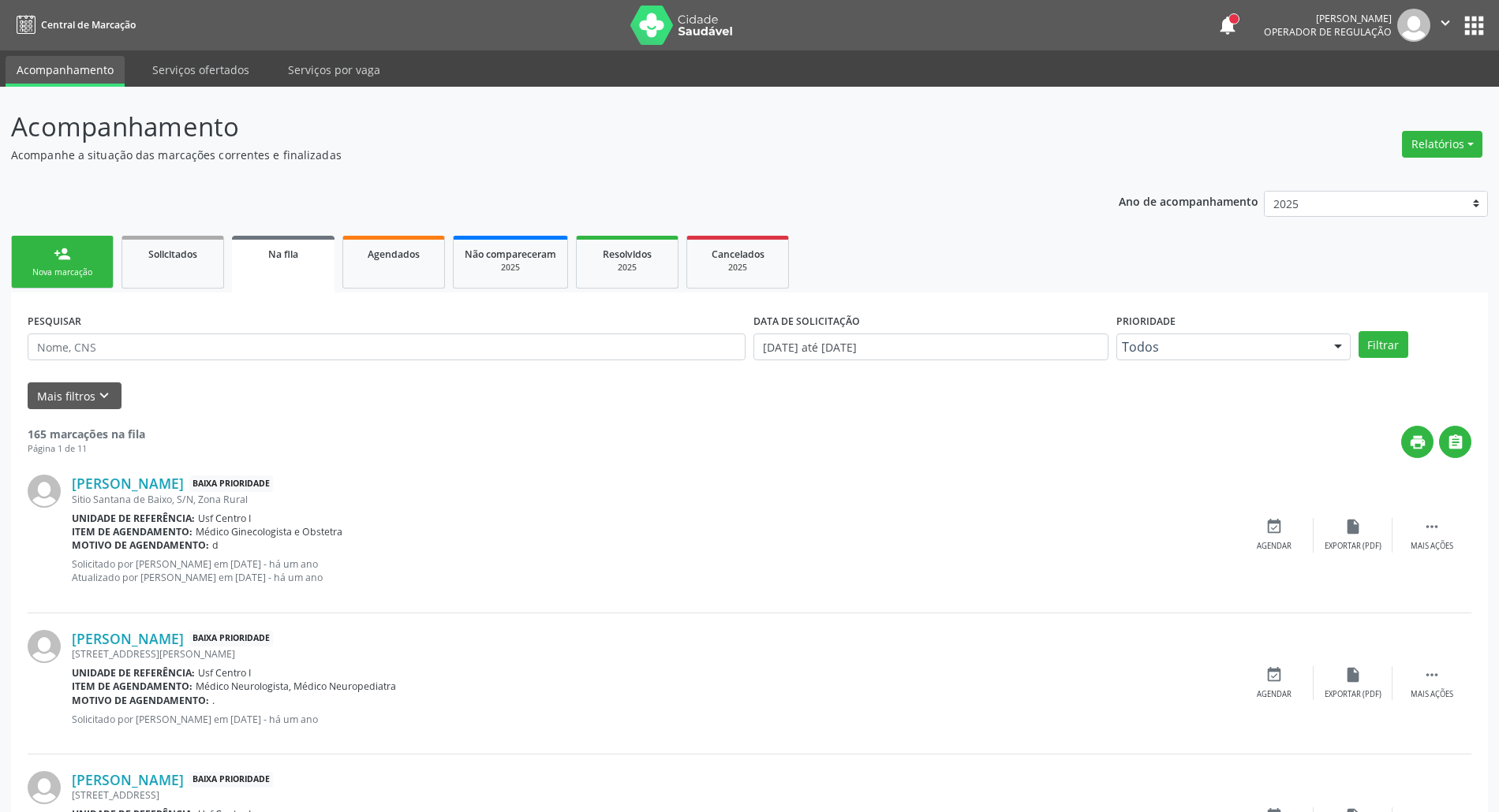
click at [80, 263] on link "person_add Nova marcação" at bounding box center [62, 262] width 102 height 53
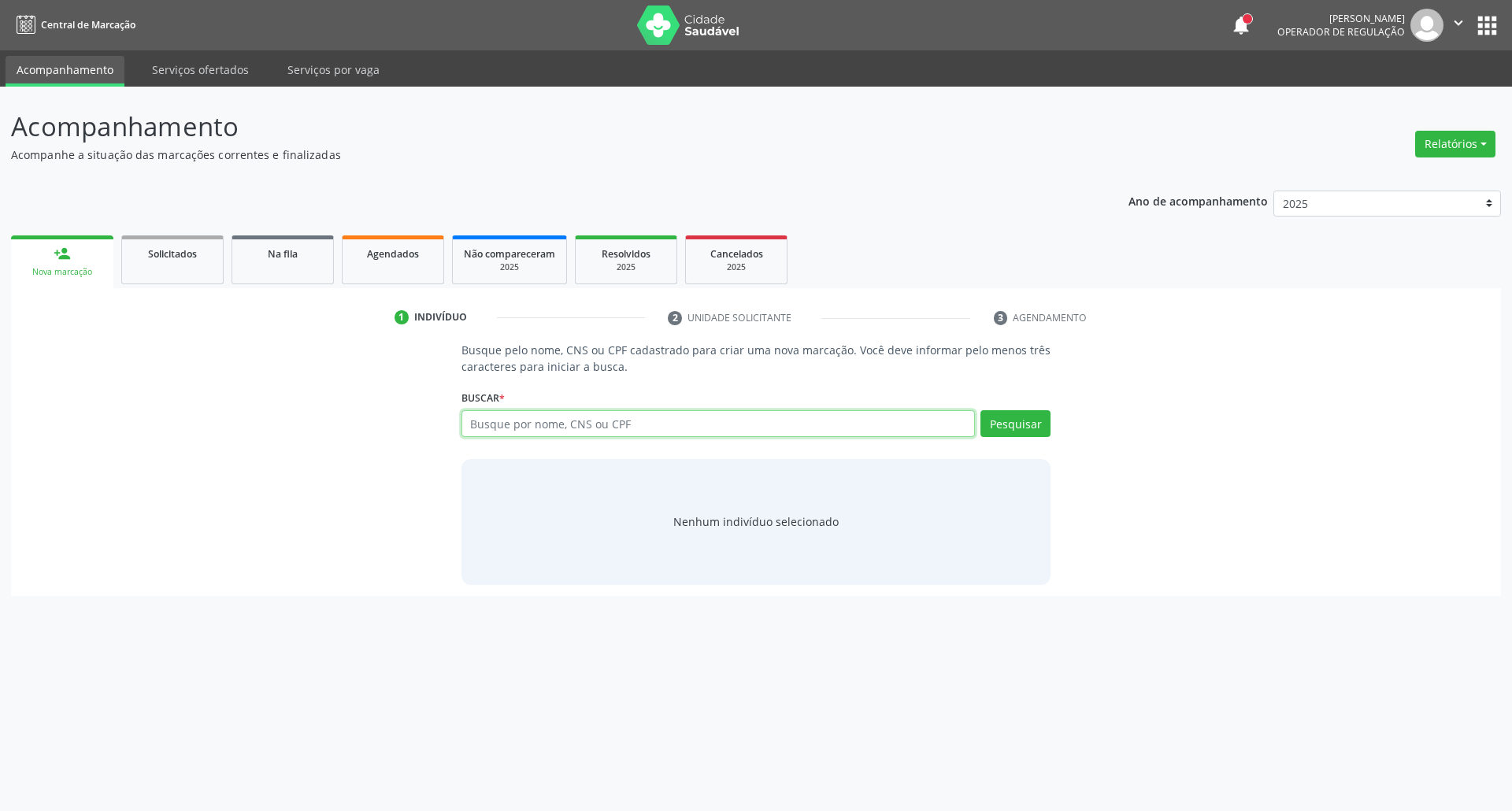
click at [537, 419] on input "text" at bounding box center [718, 424] width 514 height 27
type input "34782103808"
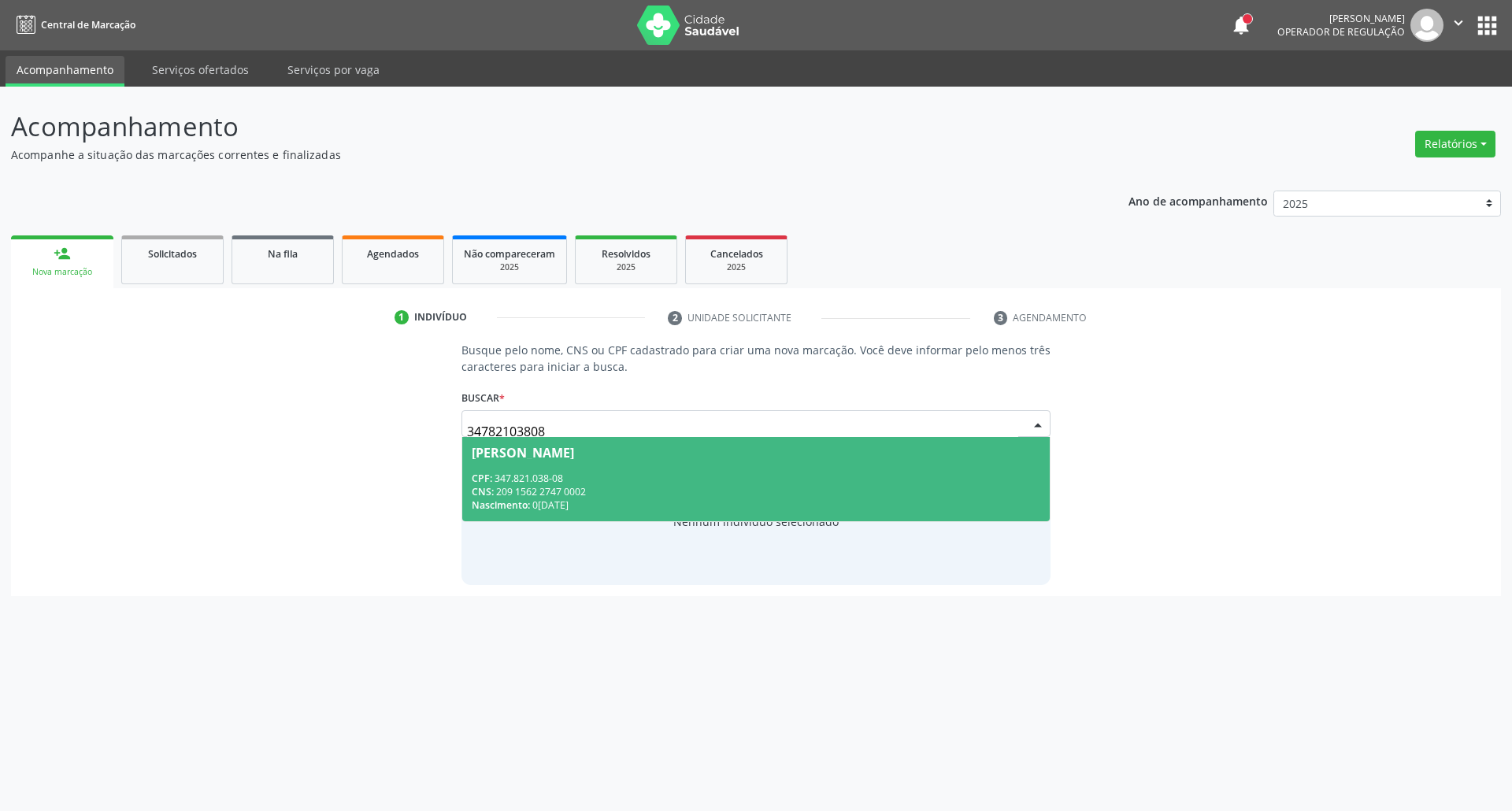
drag, startPoint x: 606, startPoint y: 470, endPoint x: 593, endPoint y: 495, distance: 28.2
click at [605, 474] on span "[PERSON_NAME] CPF: 347.821.038-08 CNS: 209 1562 2747 0002 Nascimento: [DATE]" at bounding box center [756, 479] width 588 height 84
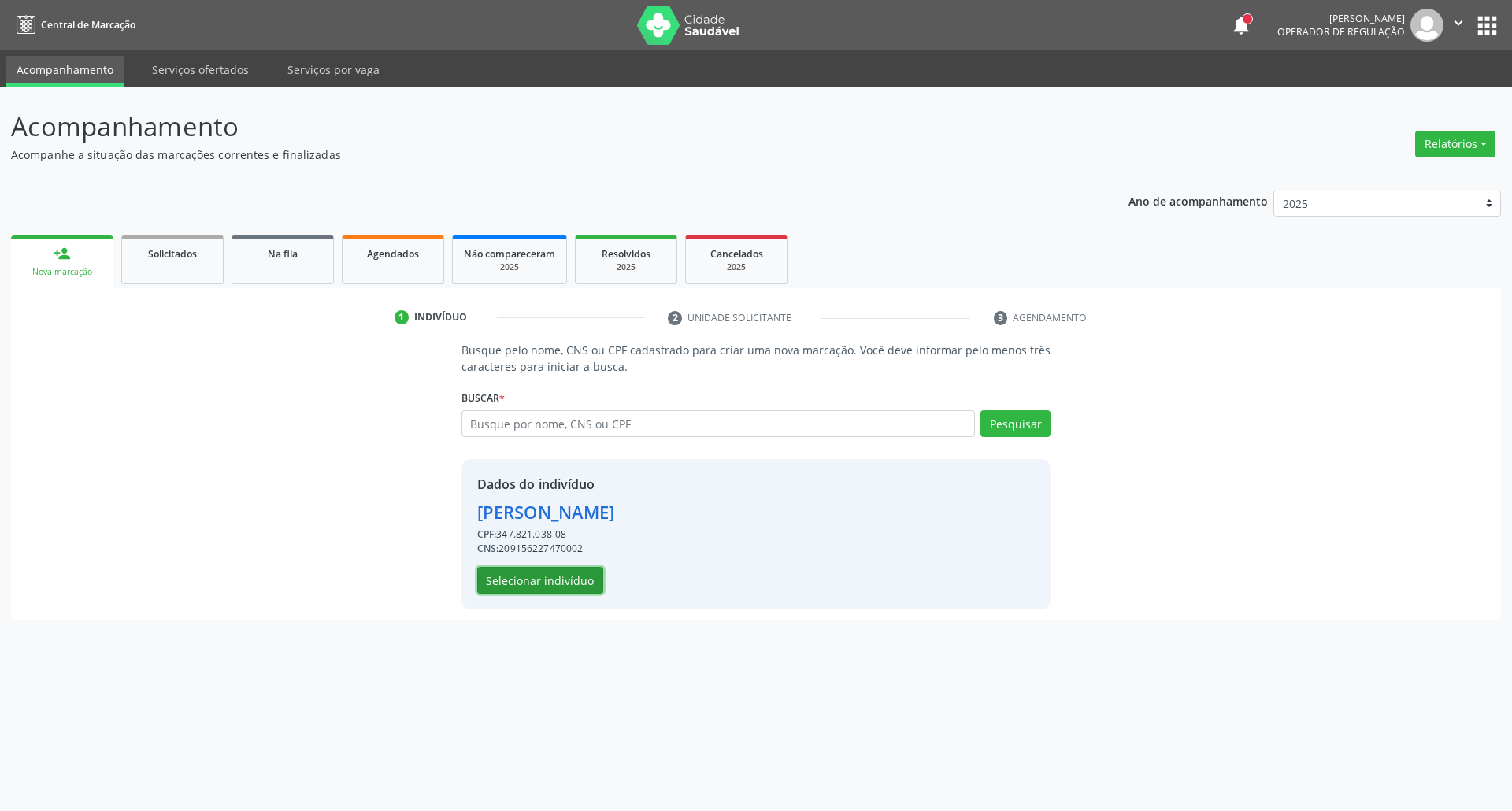
click at [532, 571] on button "Selecionar indivíduo" at bounding box center [539, 581] width 126 height 27
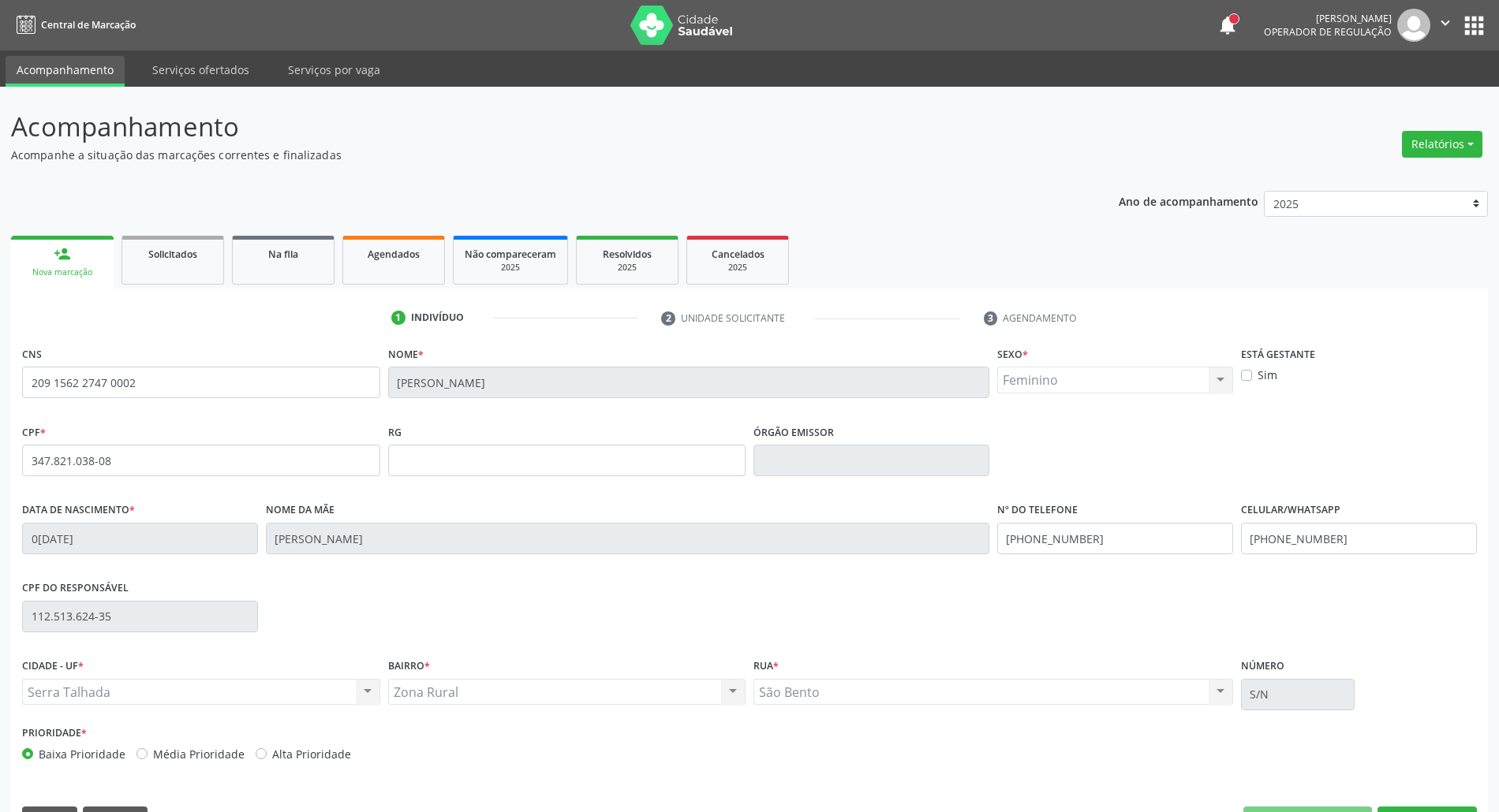
scroll to position [42, 0]
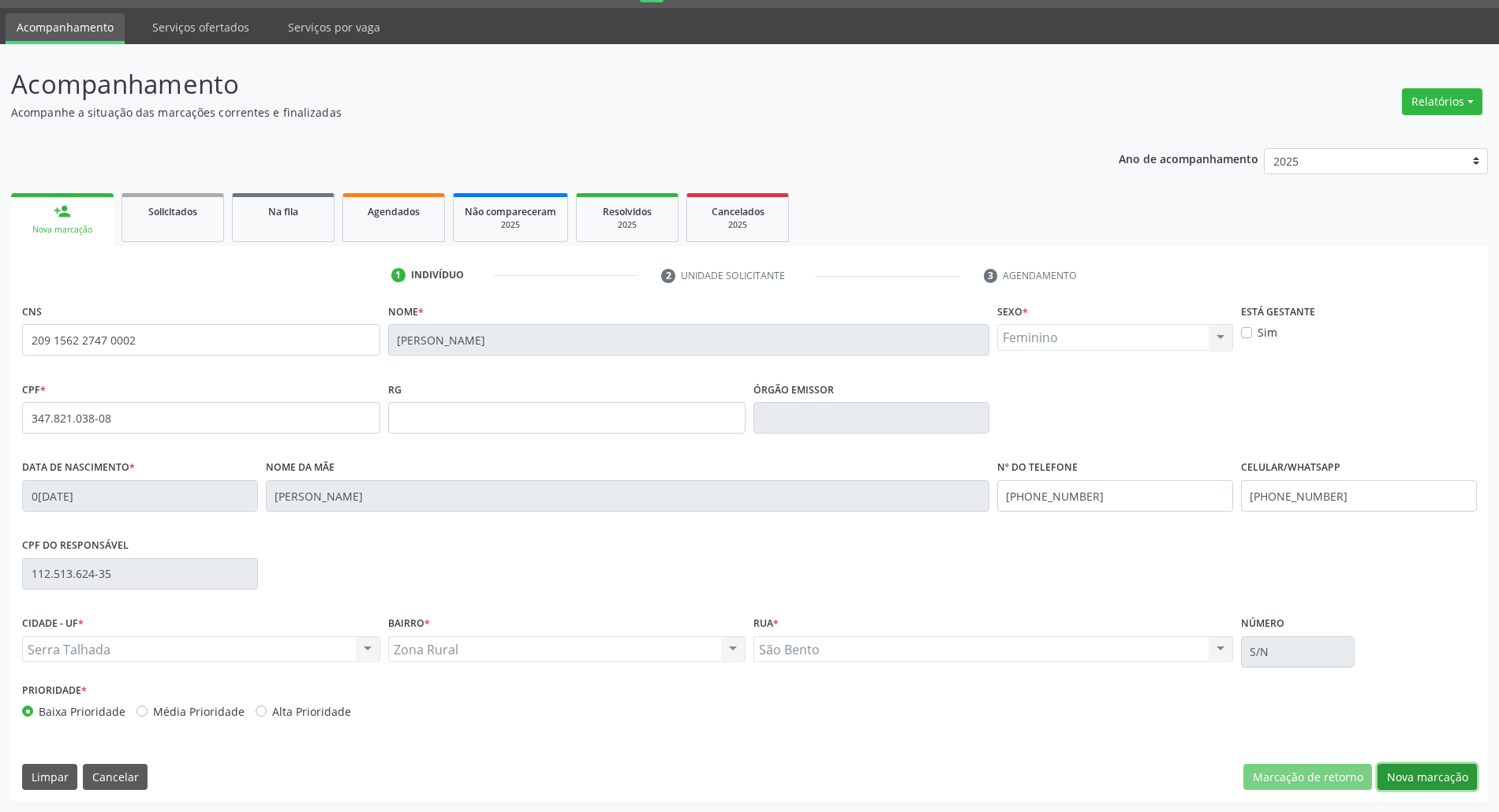
drag, startPoint x: 1402, startPoint y: 774, endPoint x: 1010, endPoint y: 634, distance: 416.2
click at [1390, 771] on button "Nova marcação" at bounding box center [1427, 777] width 100 height 27
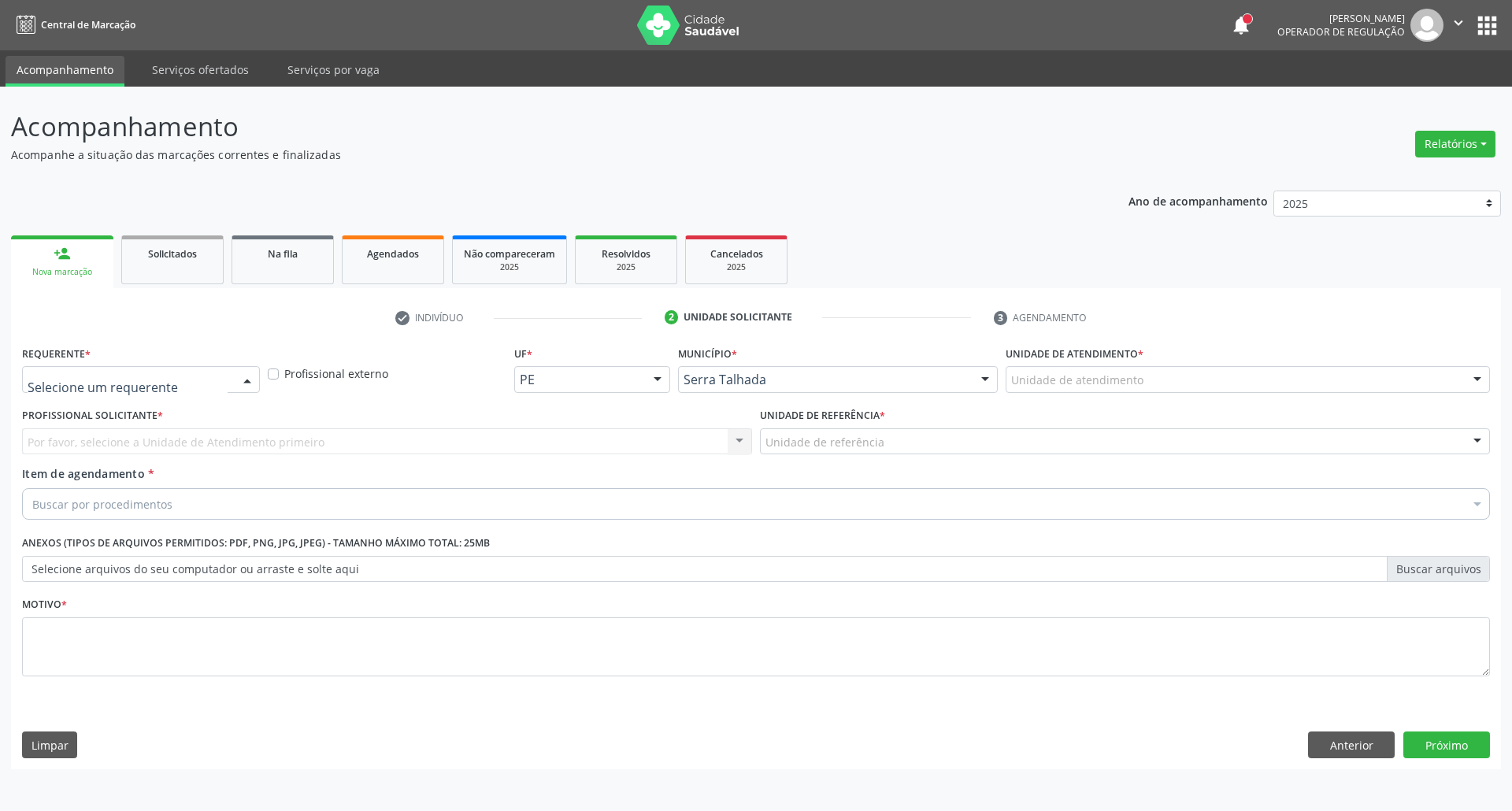
drag, startPoint x: 176, startPoint y: 371, endPoint x: 162, endPoint y: 439, distance: 69.4
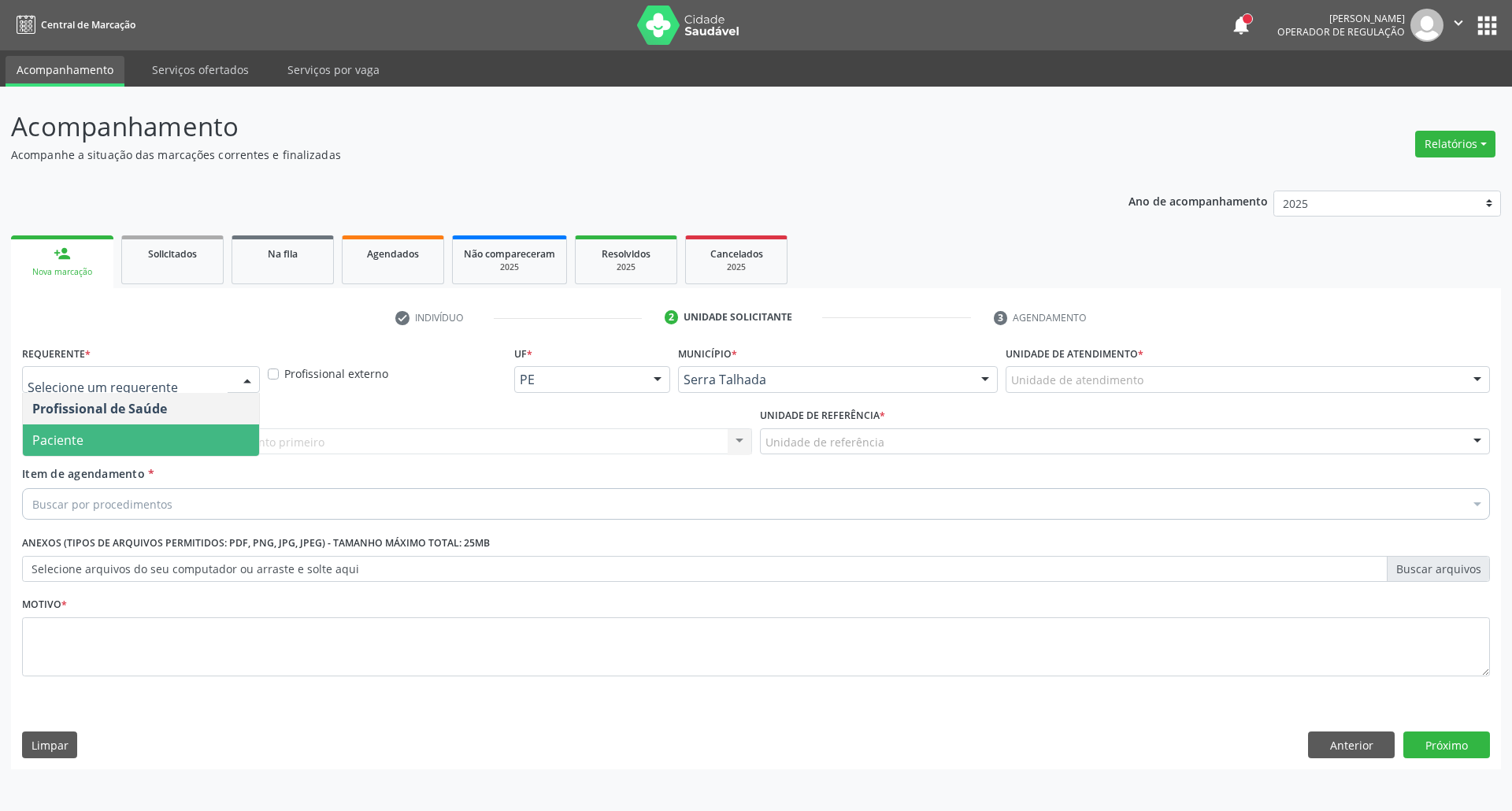
click at [159, 448] on span "Paciente" at bounding box center [141, 440] width 236 height 31
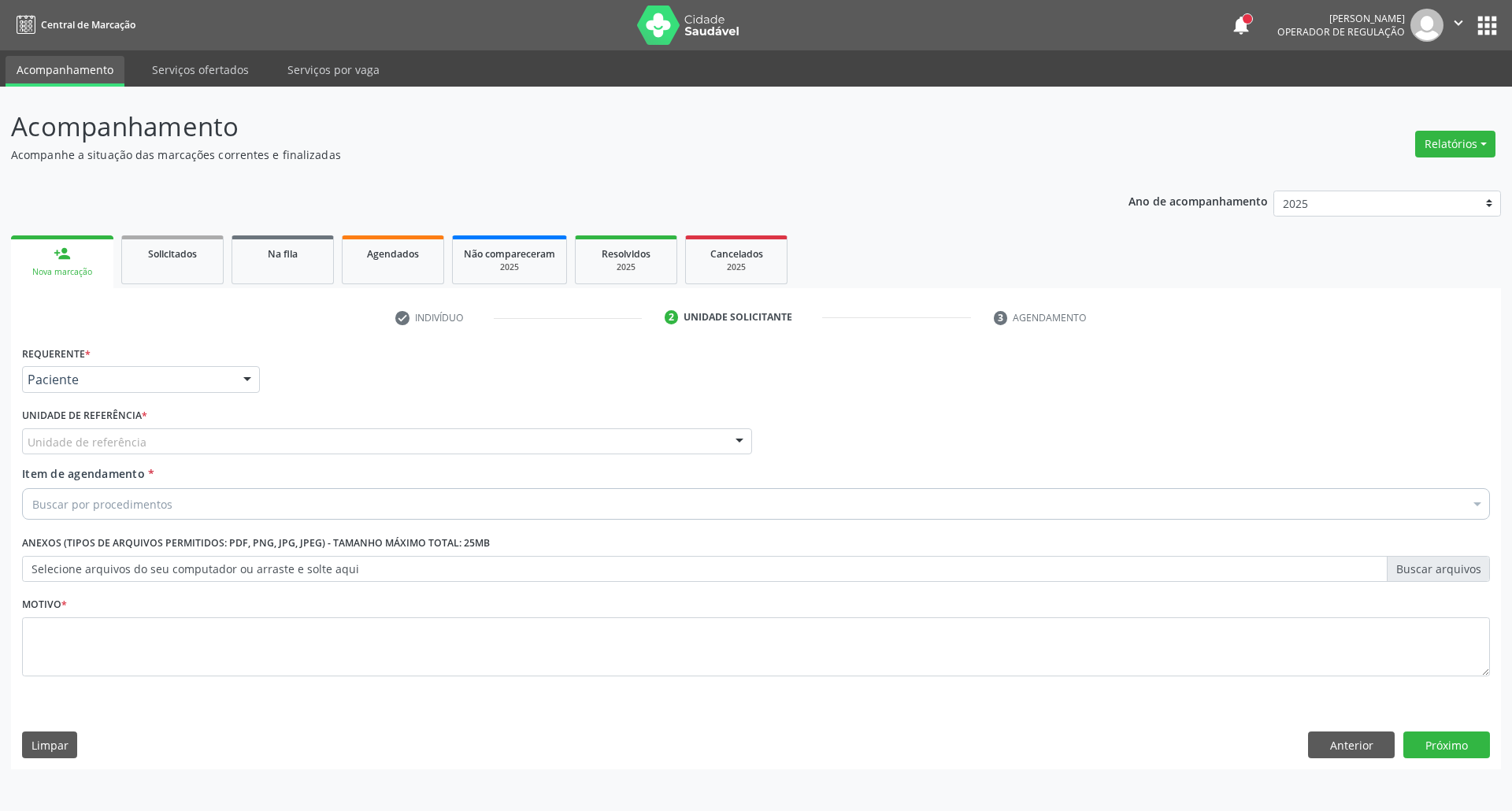
click at [165, 438] on div "Unidade de referência" at bounding box center [386, 442] width 730 height 27
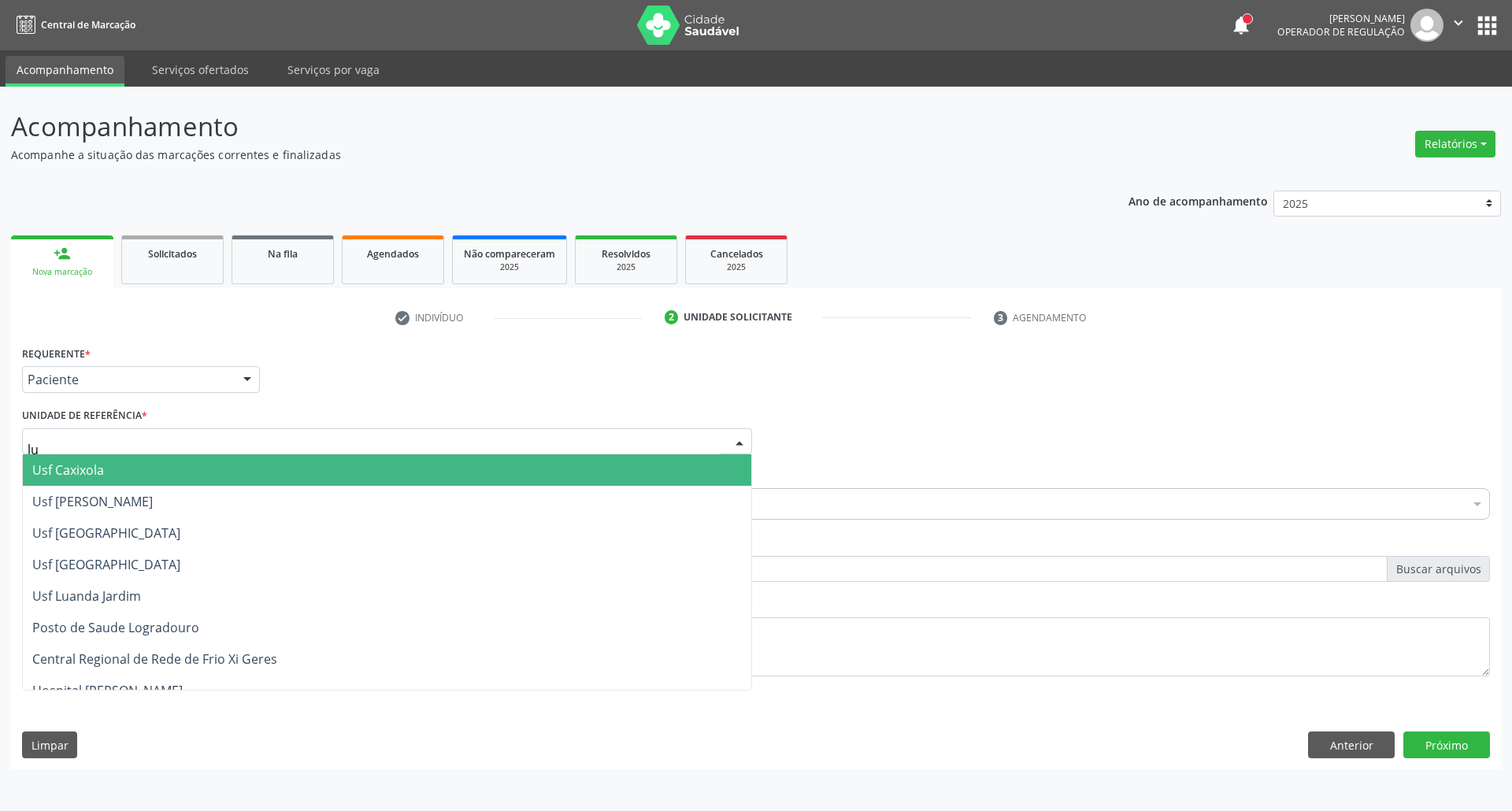
type input "lua"
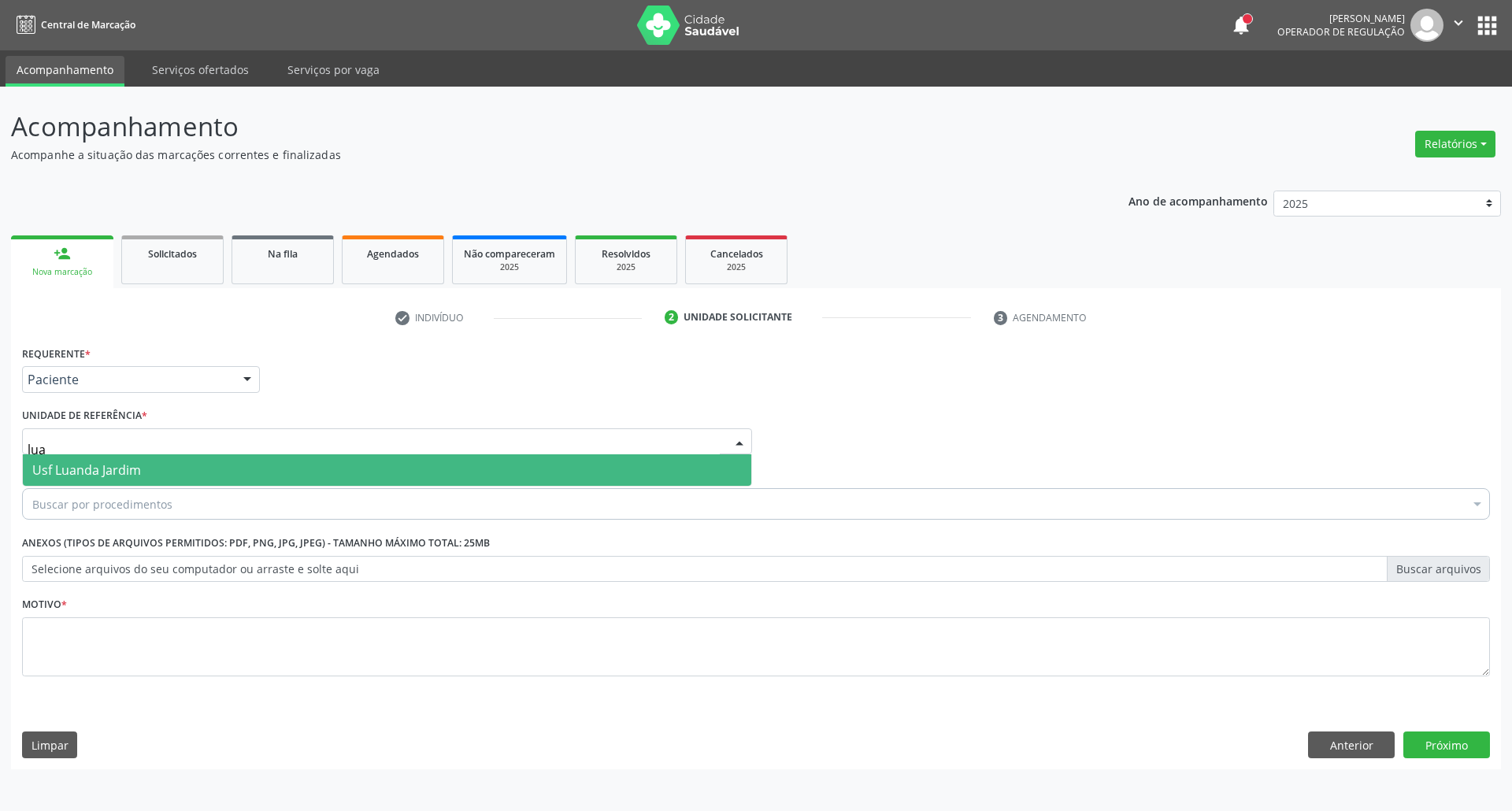
drag, startPoint x: 105, startPoint y: 468, endPoint x: 105, endPoint y: 482, distance: 14.0
click at [105, 469] on span "Usf Luanda Jardim" at bounding box center [86, 470] width 109 height 18
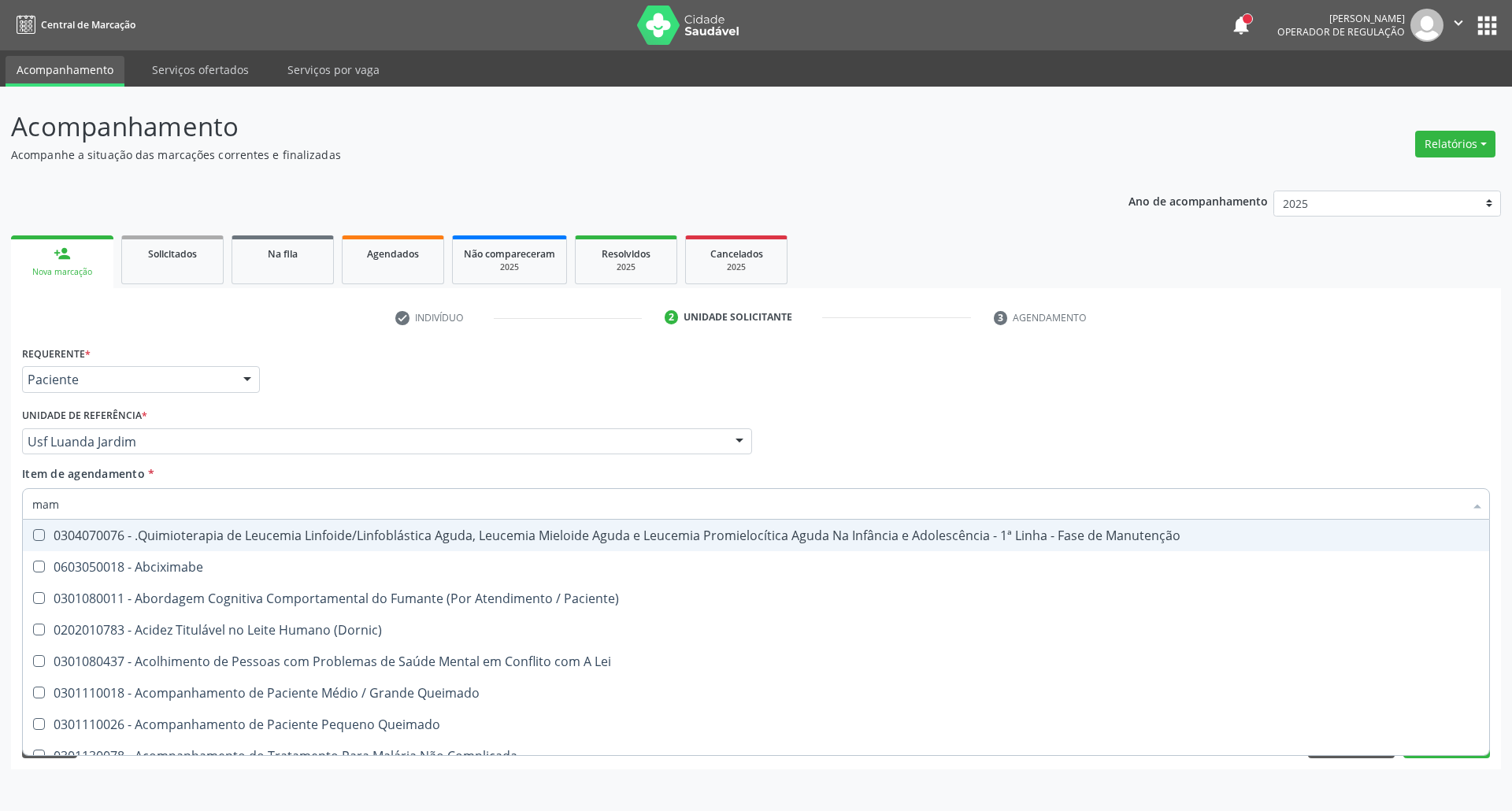
type input "mama"
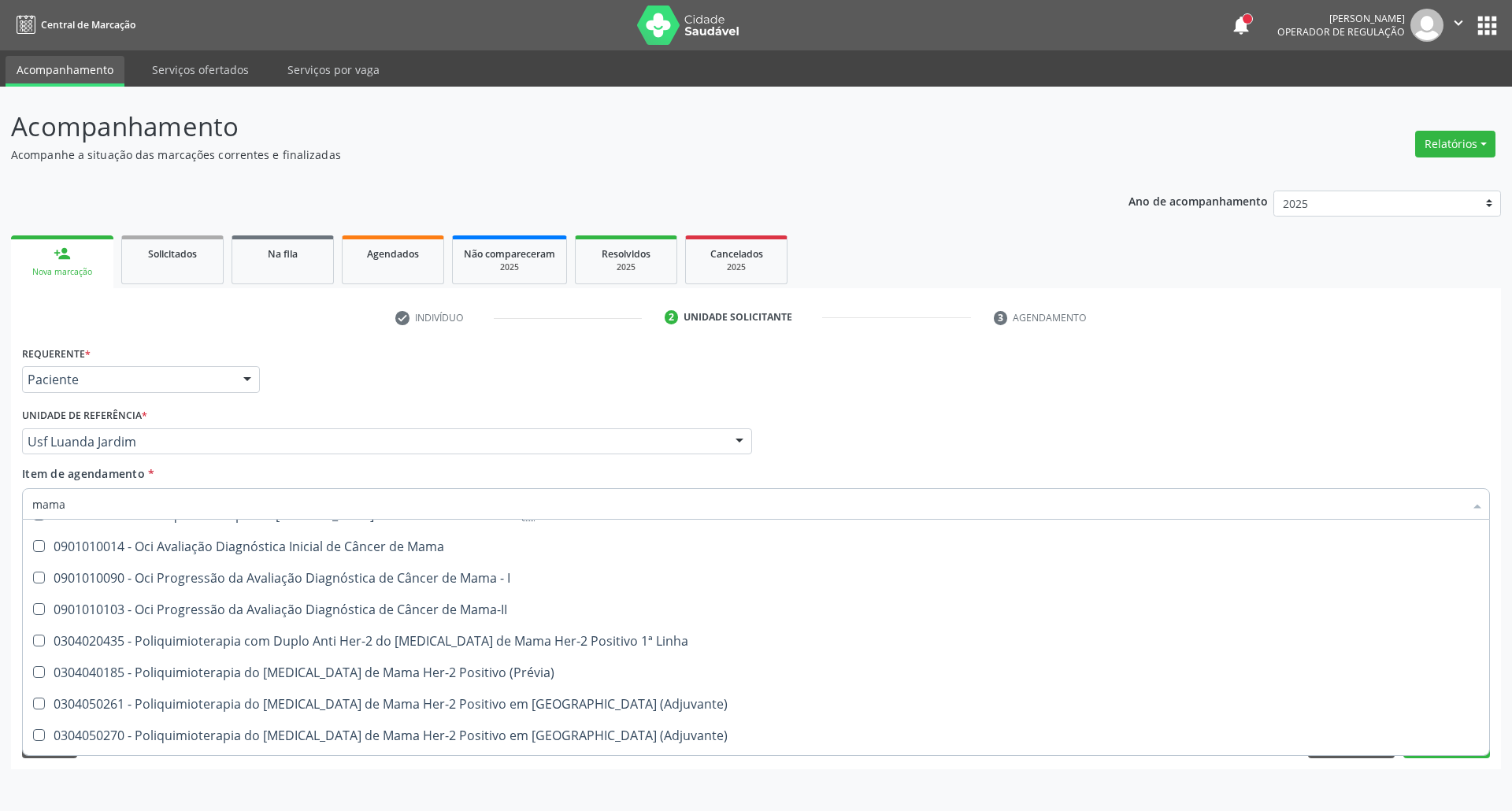
scroll to position [1339, 0]
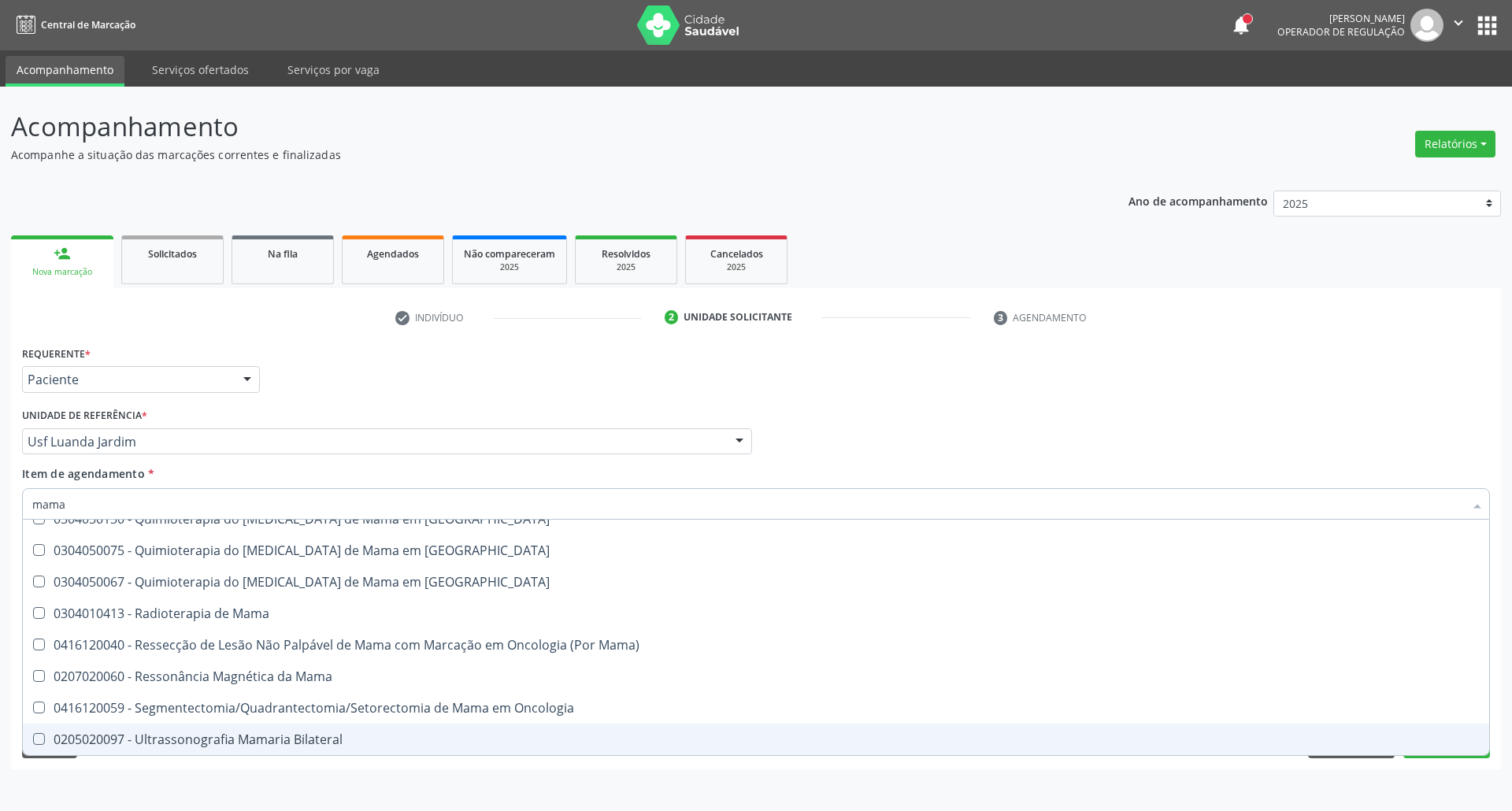
click at [148, 737] on div "0205020097 - Ultrassonografia Mamaria Bilateral" at bounding box center [755, 739] width 1447 height 13
checkbox Bilateral "true"
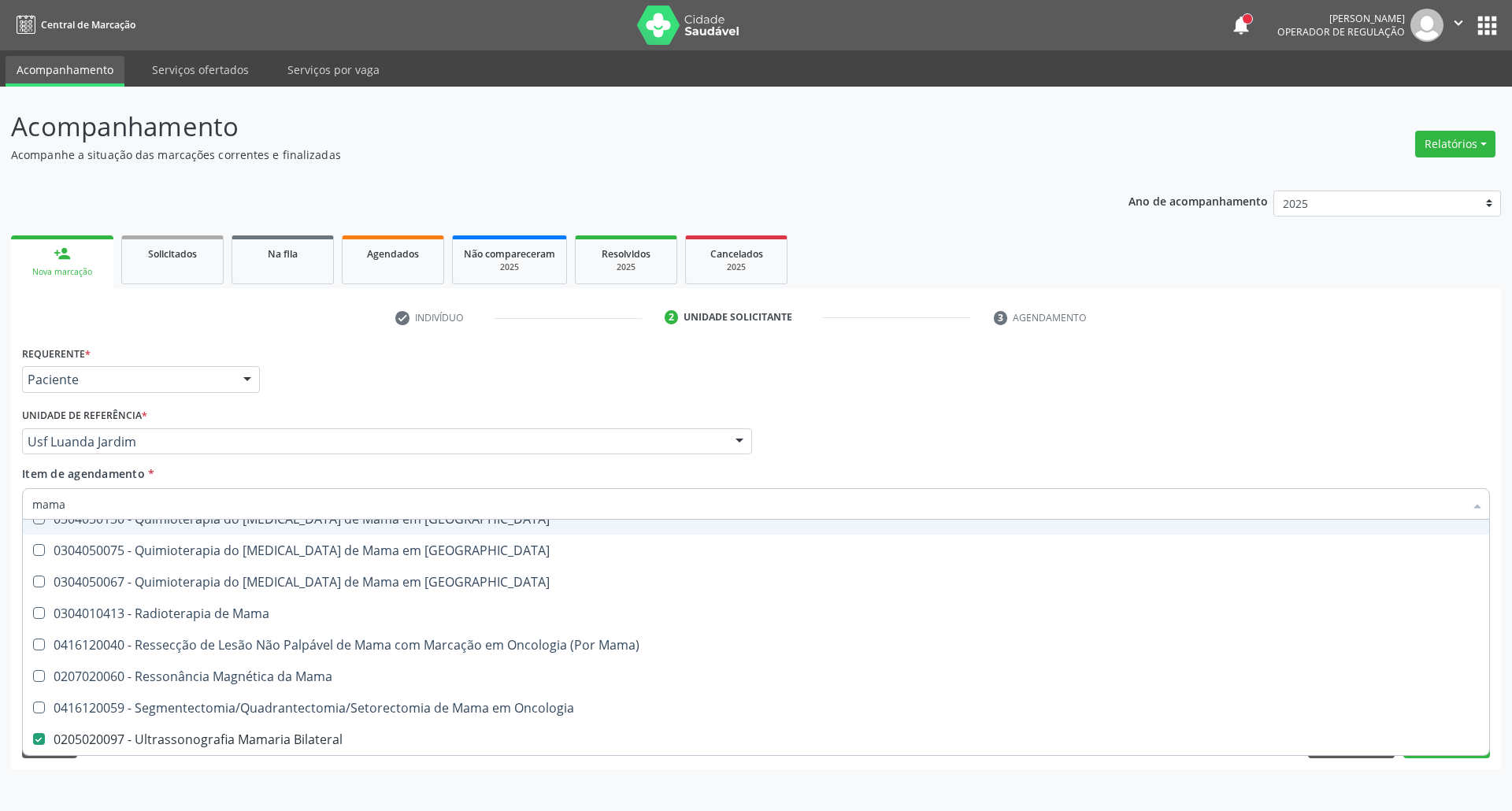
click at [899, 445] on div "Profissional Solicitante Por favor, selecione a Unidade de Atendimento primeiro…" at bounding box center [755, 435] width 1476 height 62
checkbox Linha "true"
checkbox Bilateral "false"
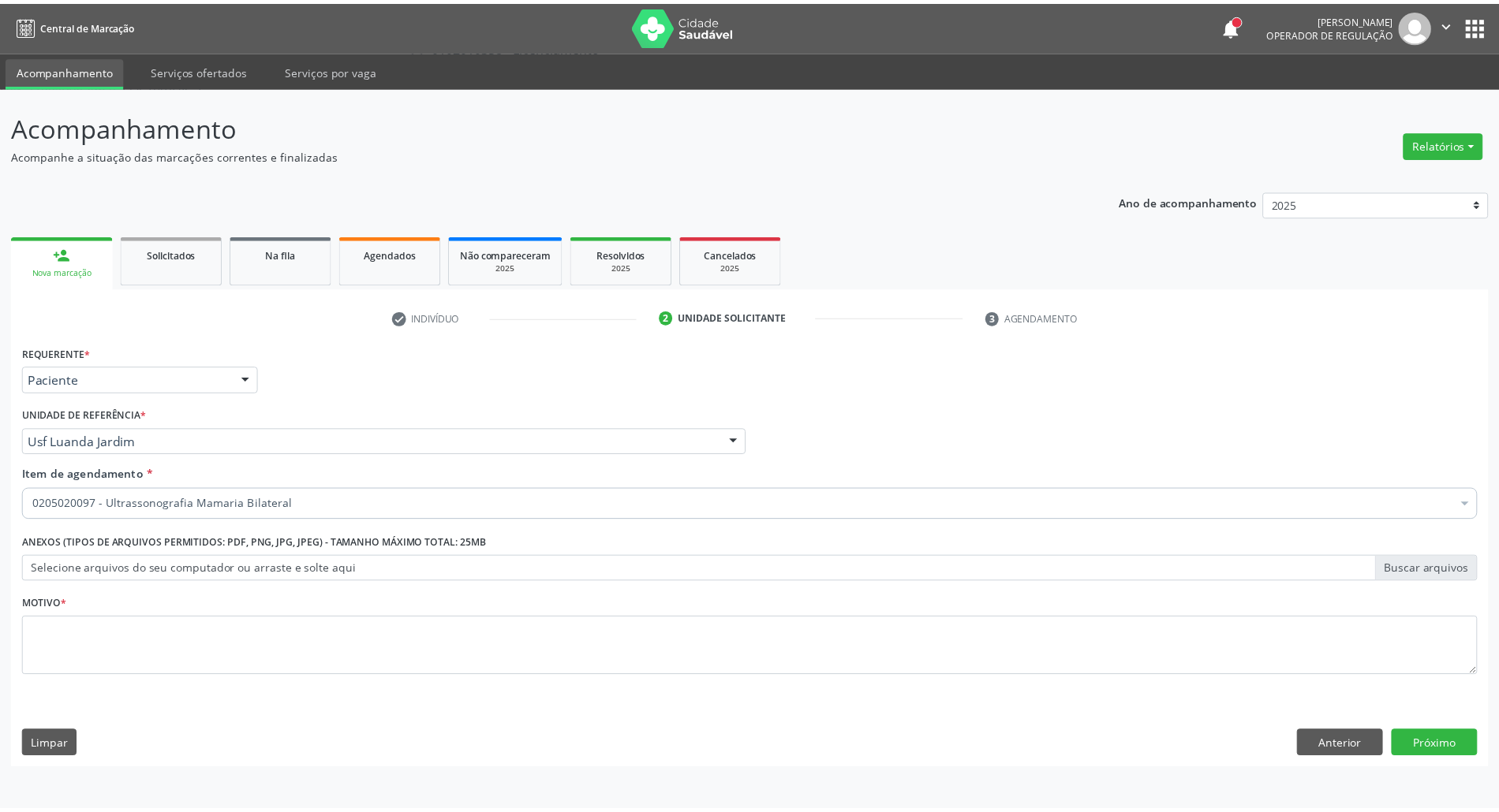
scroll to position [0, 0]
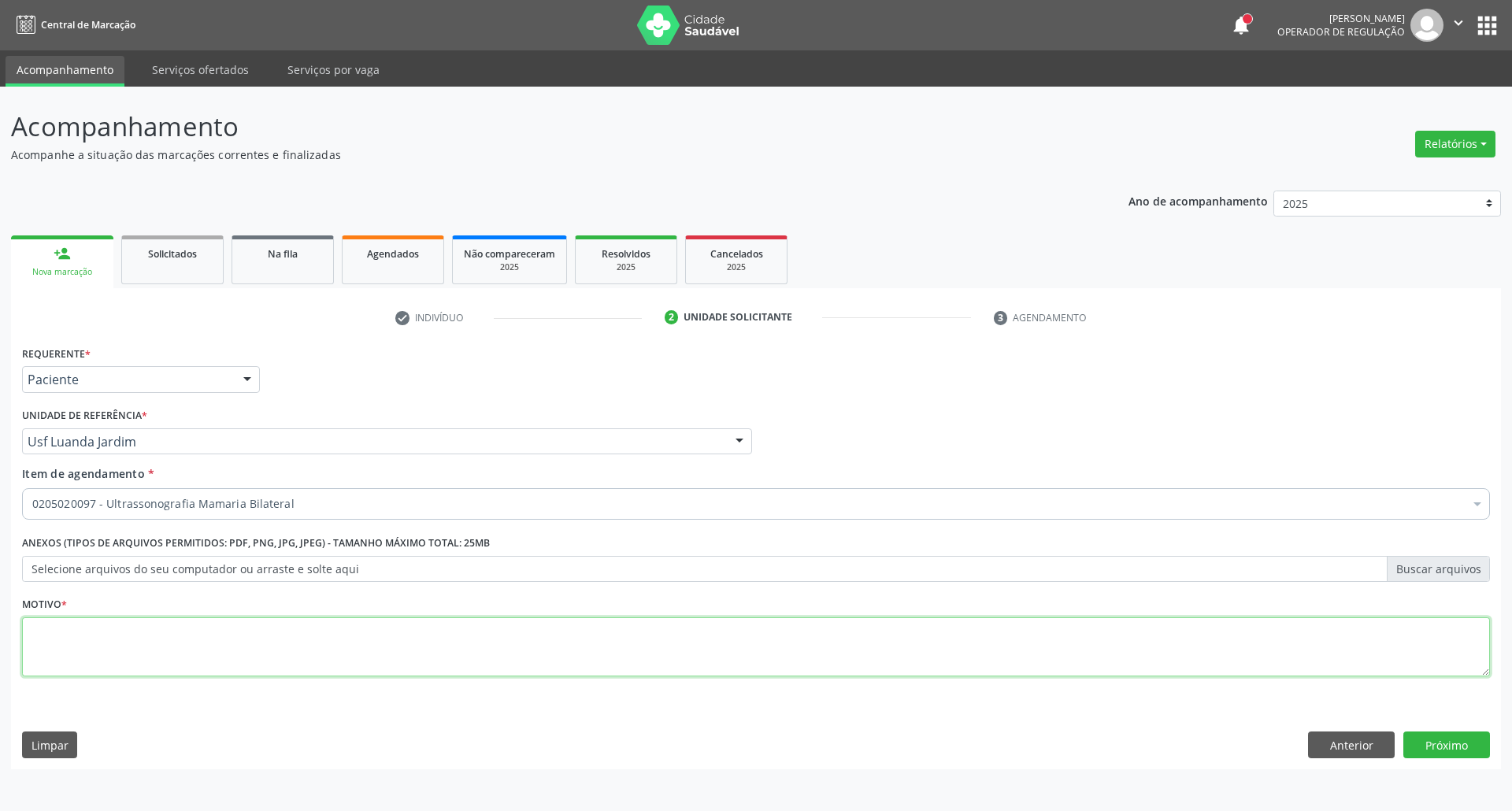
click at [663, 674] on textarea at bounding box center [755, 647] width 1467 height 60
type textarea "."
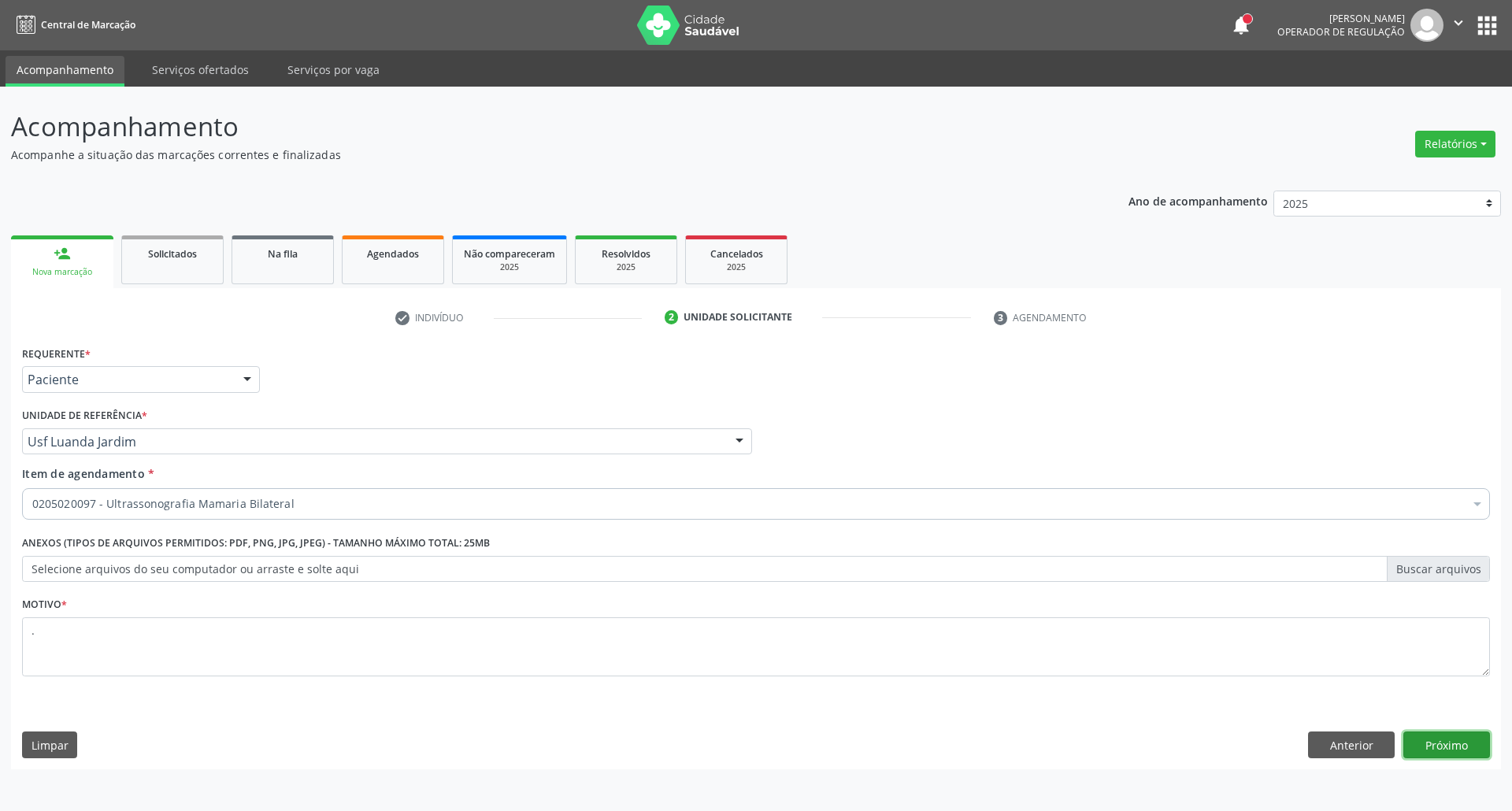
click at [1414, 737] on button "Próximo" at bounding box center [1446, 745] width 87 height 27
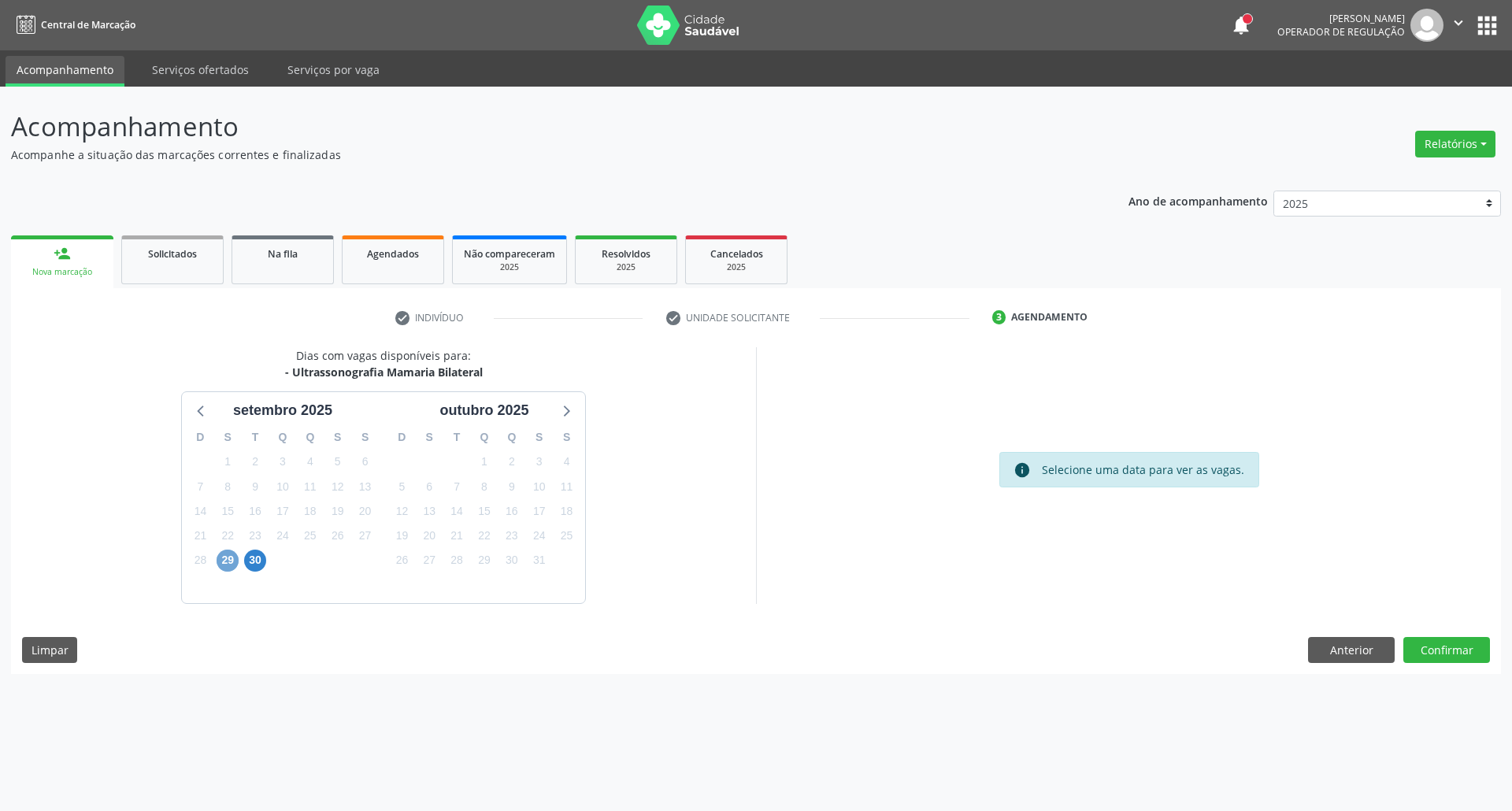
drag, startPoint x: 230, startPoint y: 554, endPoint x: 813, endPoint y: 531, distance: 583.5
click at [231, 554] on span "29" at bounding box center [228, 560] width 22 height 22
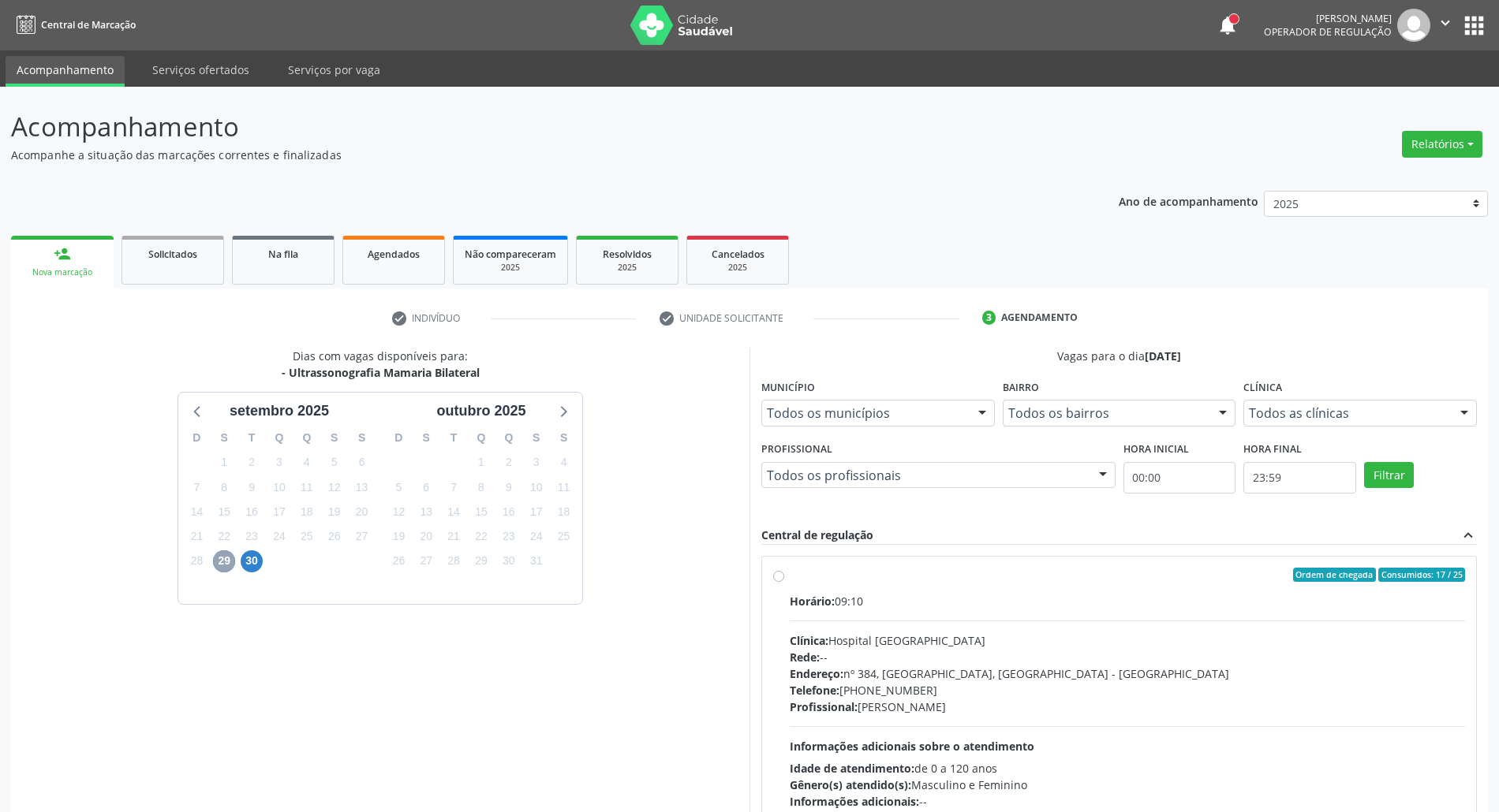
scroll to position [104, 0]
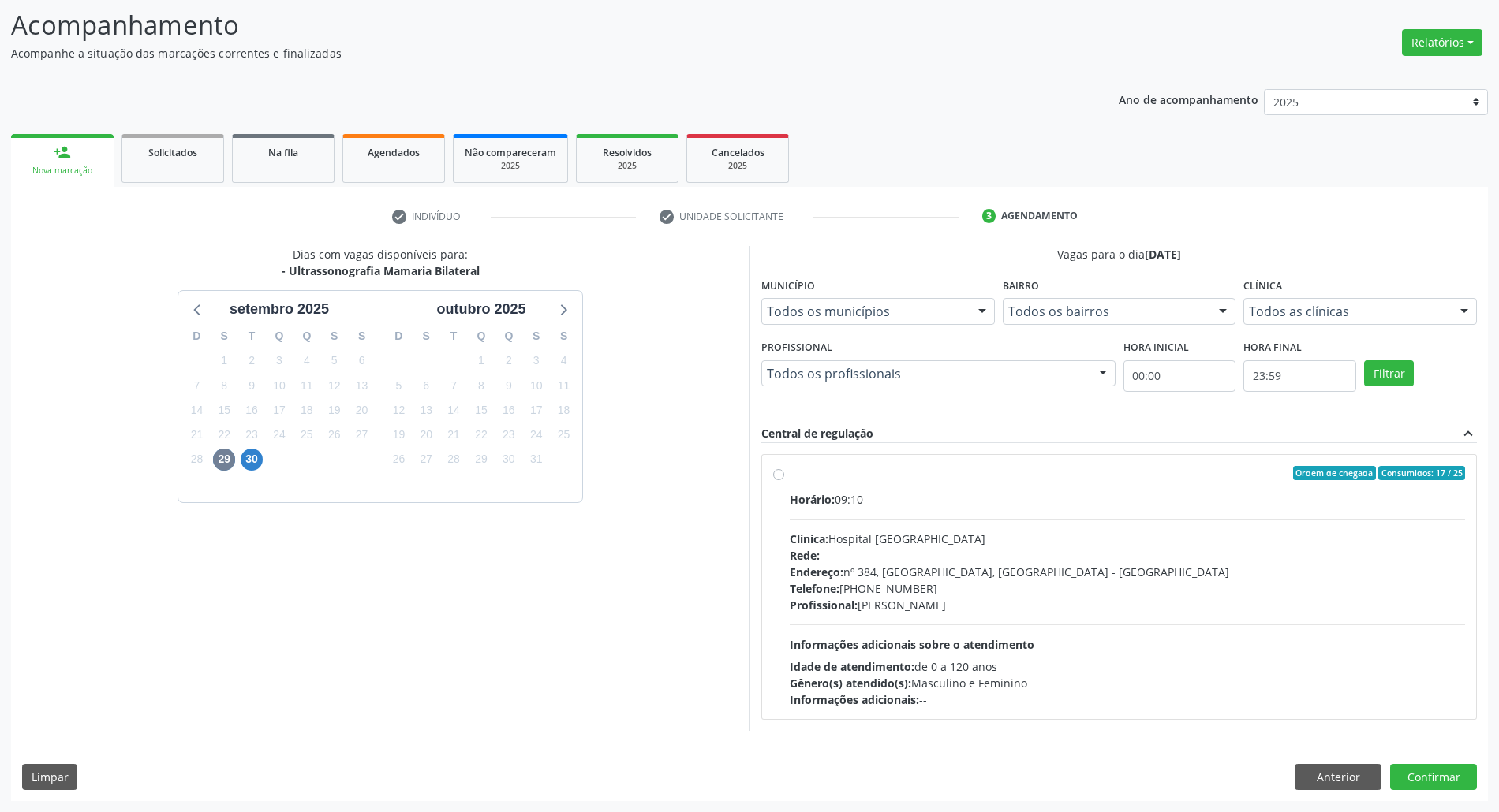
click at [1311, 590] on div "Telefone: [PHONE_NUMBER]" at bounding box center [1127, 589] width 676 height 17
click at [785, 480] on input "Ordem de chegada Consumidos: 17 / 25 Horário: 09:10 Clínica: Hospital [GEOGRAPH…" at bounding box center [778, 472] width 11 height 14
radio input "true"
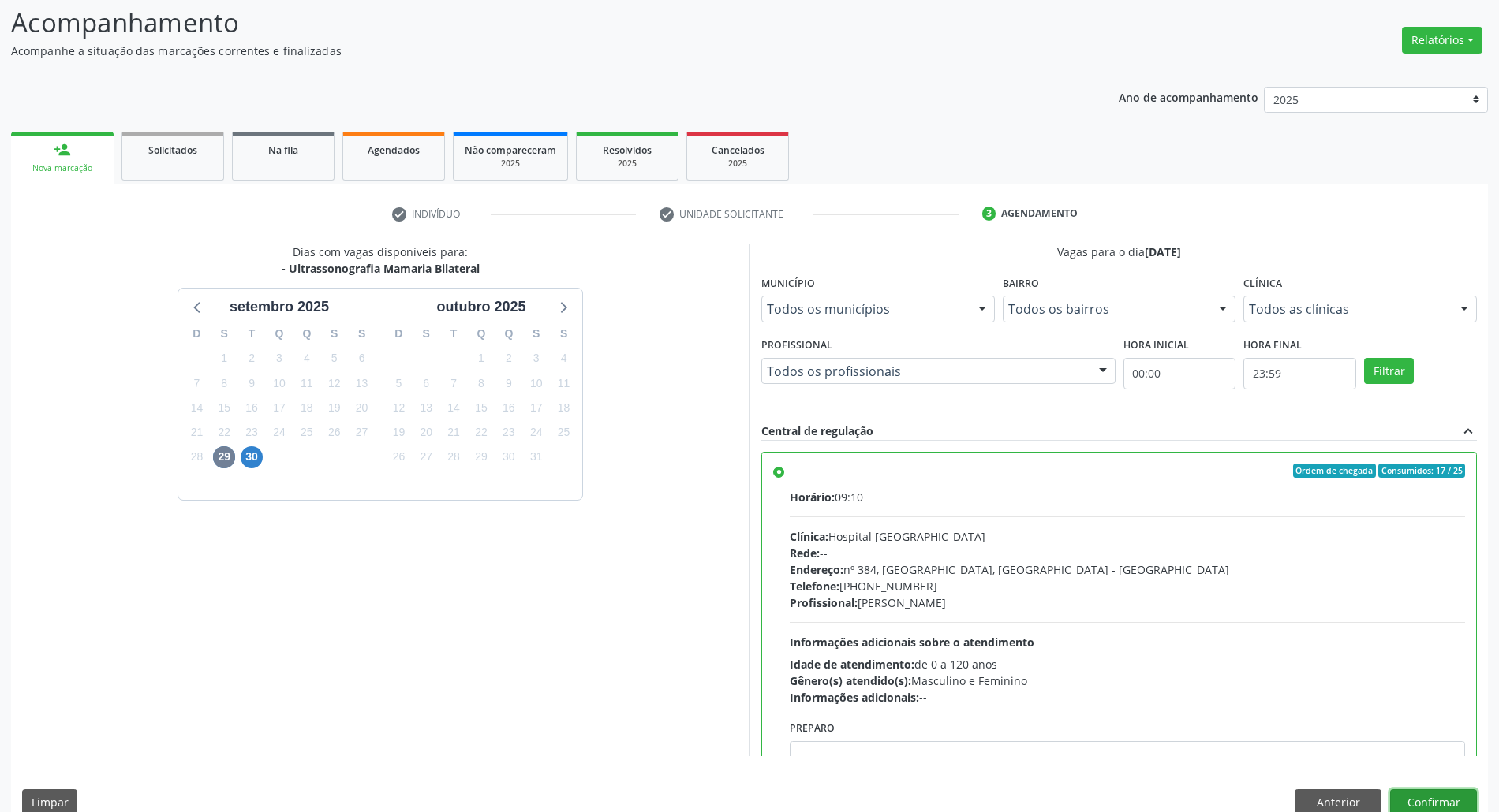
click at [1437, 793] on button "Confirmar" at bounding box center [1433, 803] width 87 height 27
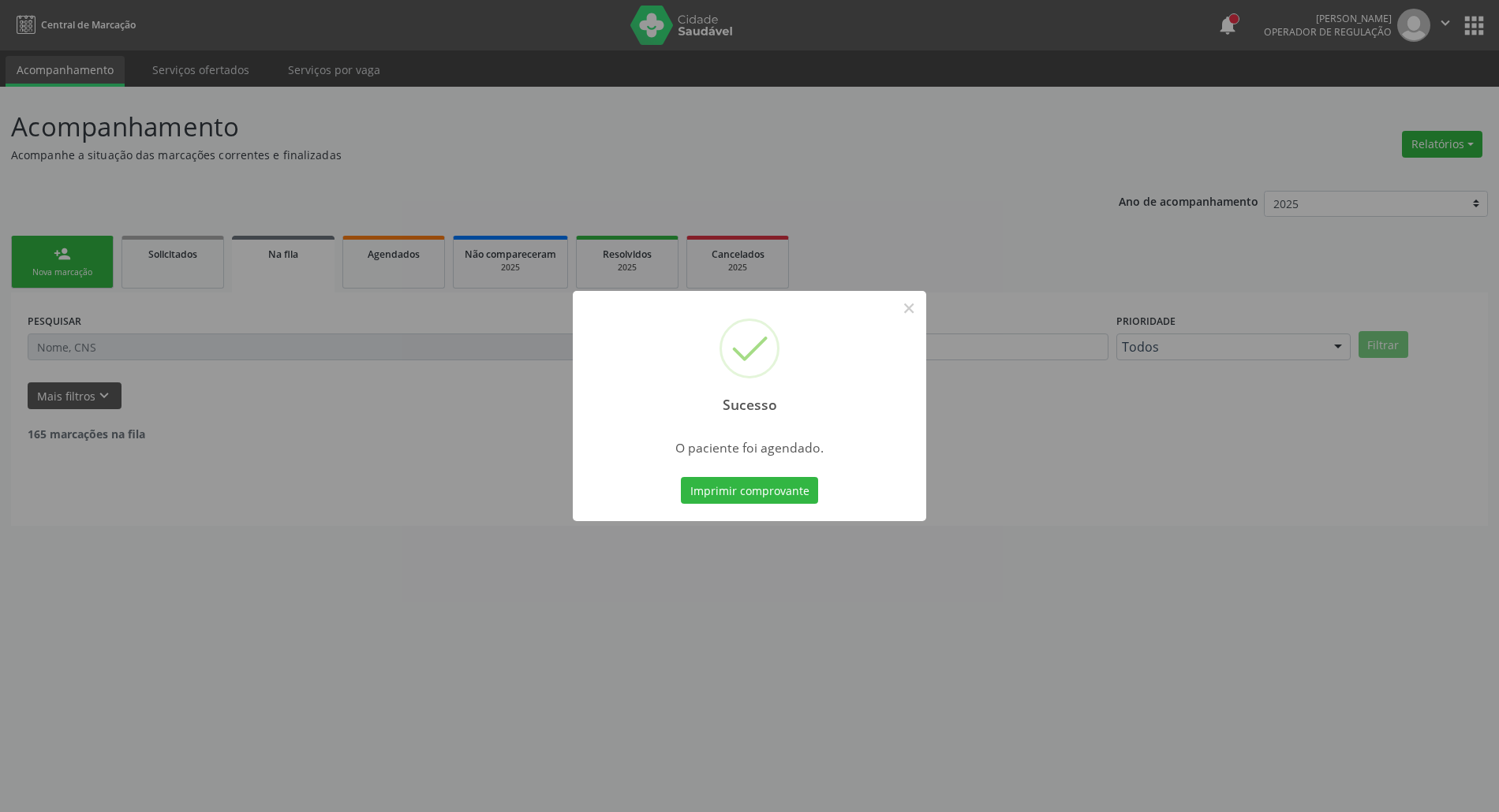
scroll to position [0, 0]
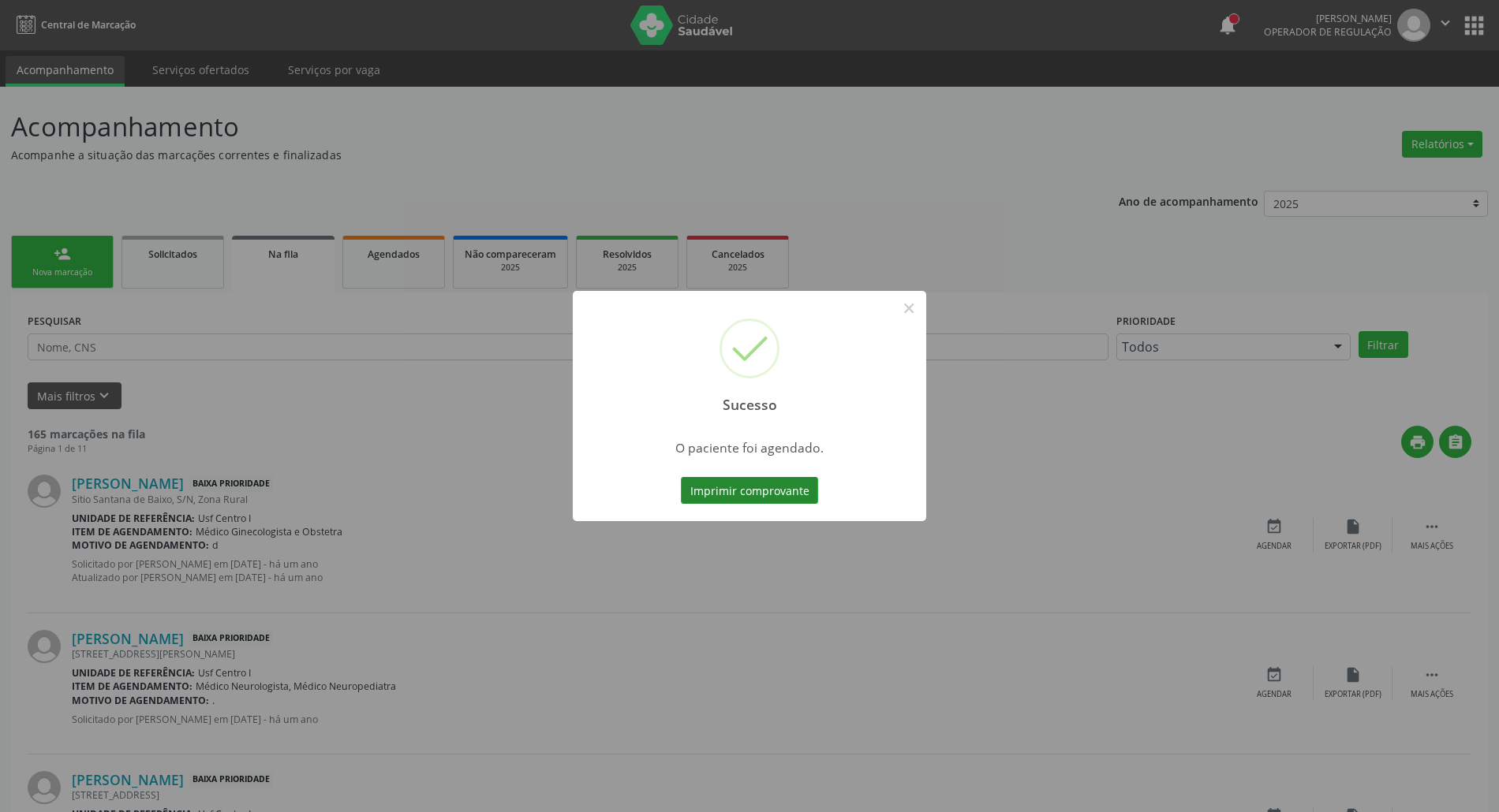
click at [729, 489] on button "Imprimir comprovante" at bounding box center [749, 491] width 137 height 27
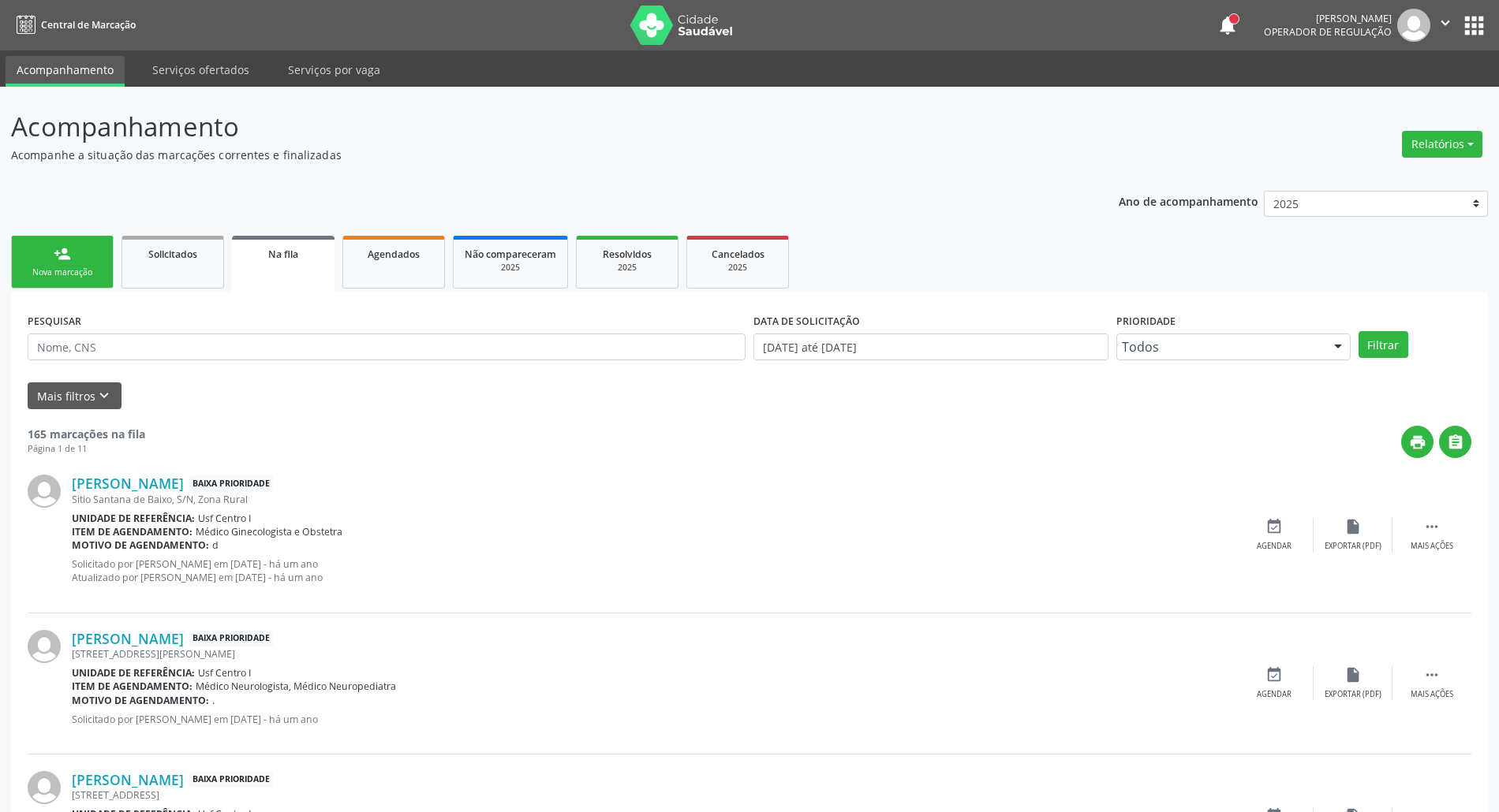
click at [64, 255] on div "person_add" at bounding box center [62, 253] width 18 height 18
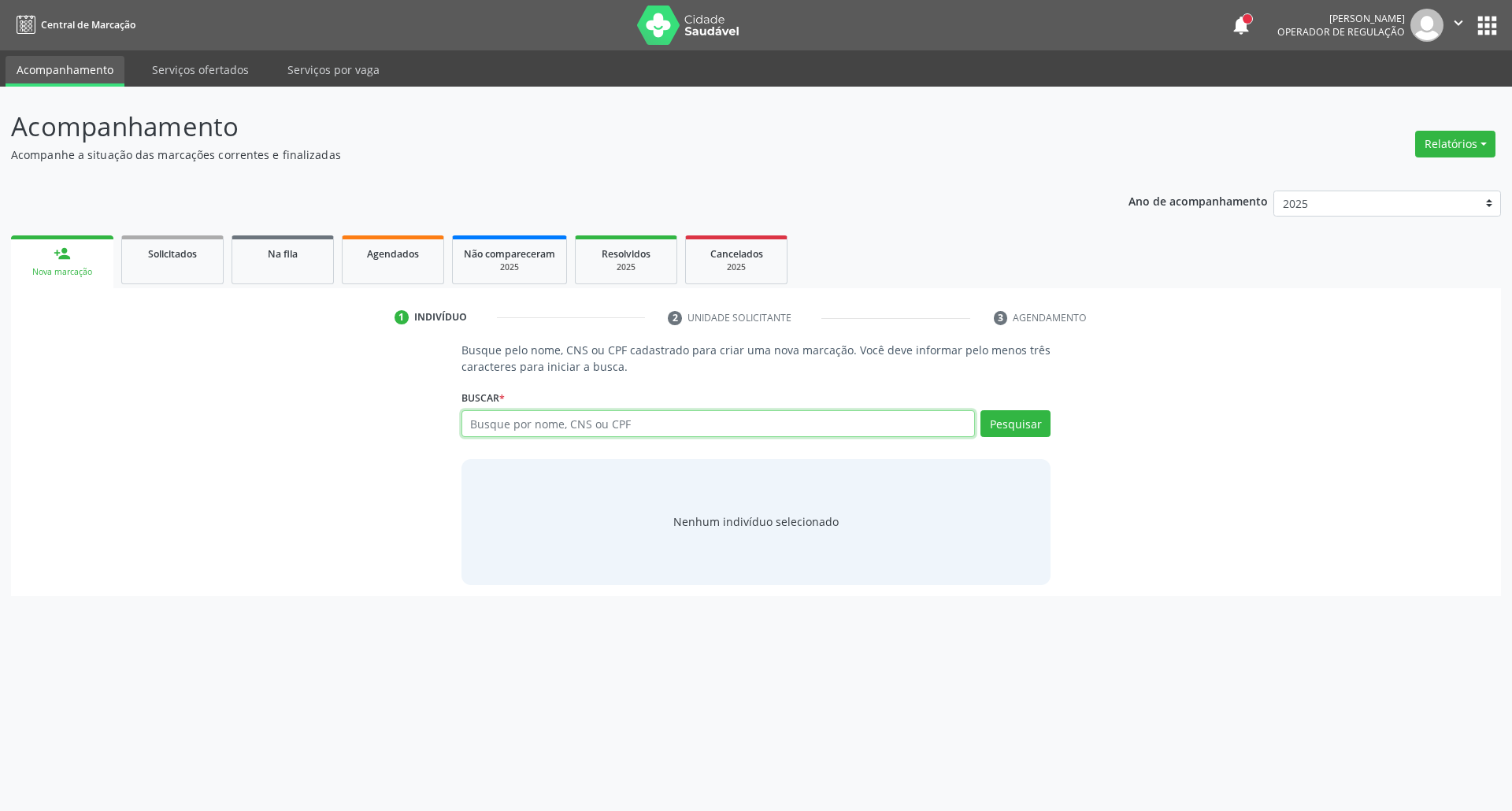
click at [538, 419] on input "text" at bounding box center [718, 424] width 514 height 27
type input "11360622462"
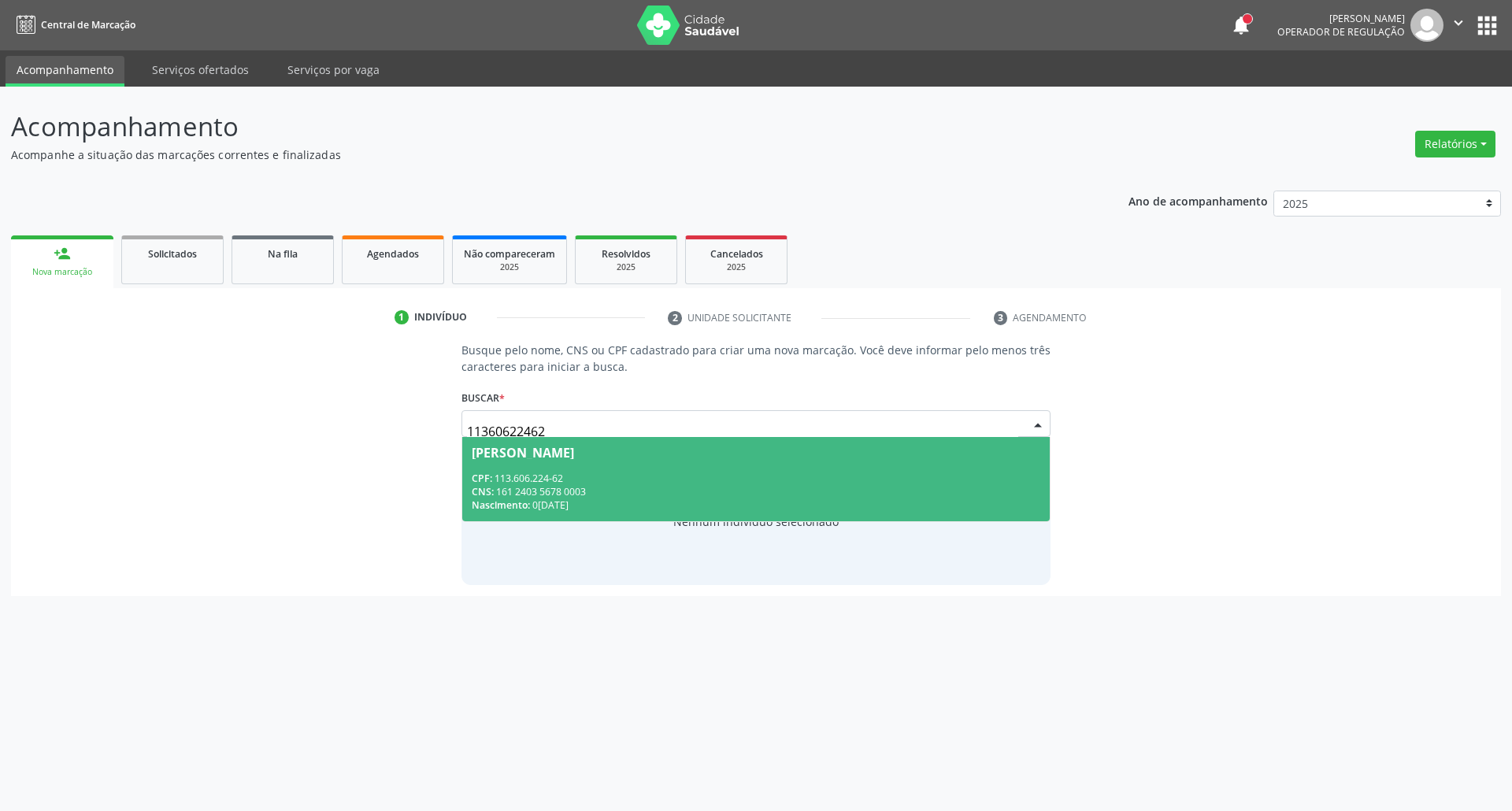
click at [622, 498] on div "CNS: 161 2403 5678 0003" at bounding box center [756, 492] width 570 height 14
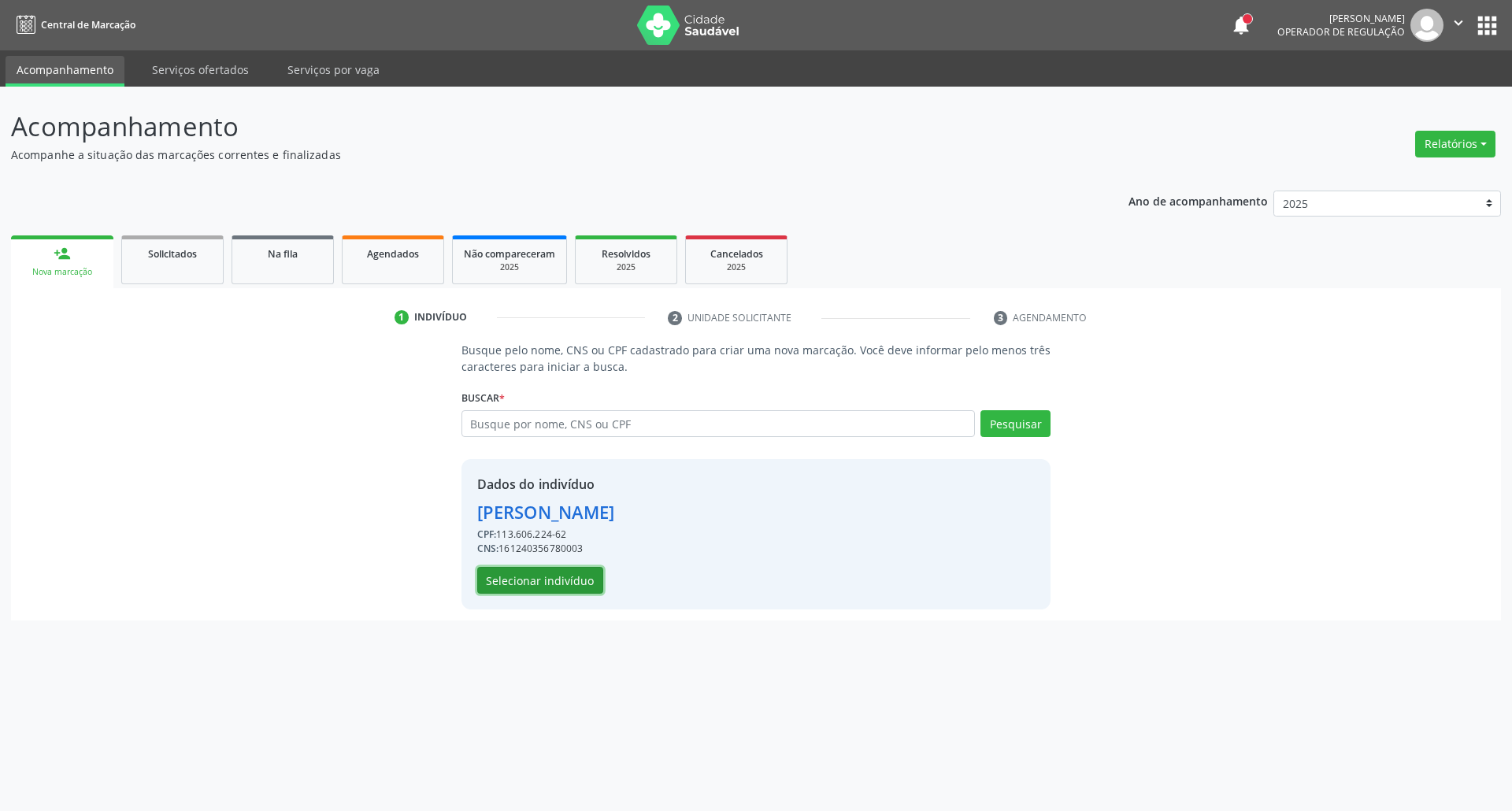
click at [568, 575] on button "Selecionar indivíduo" at bounding box center [539, 581] width 126 height 27
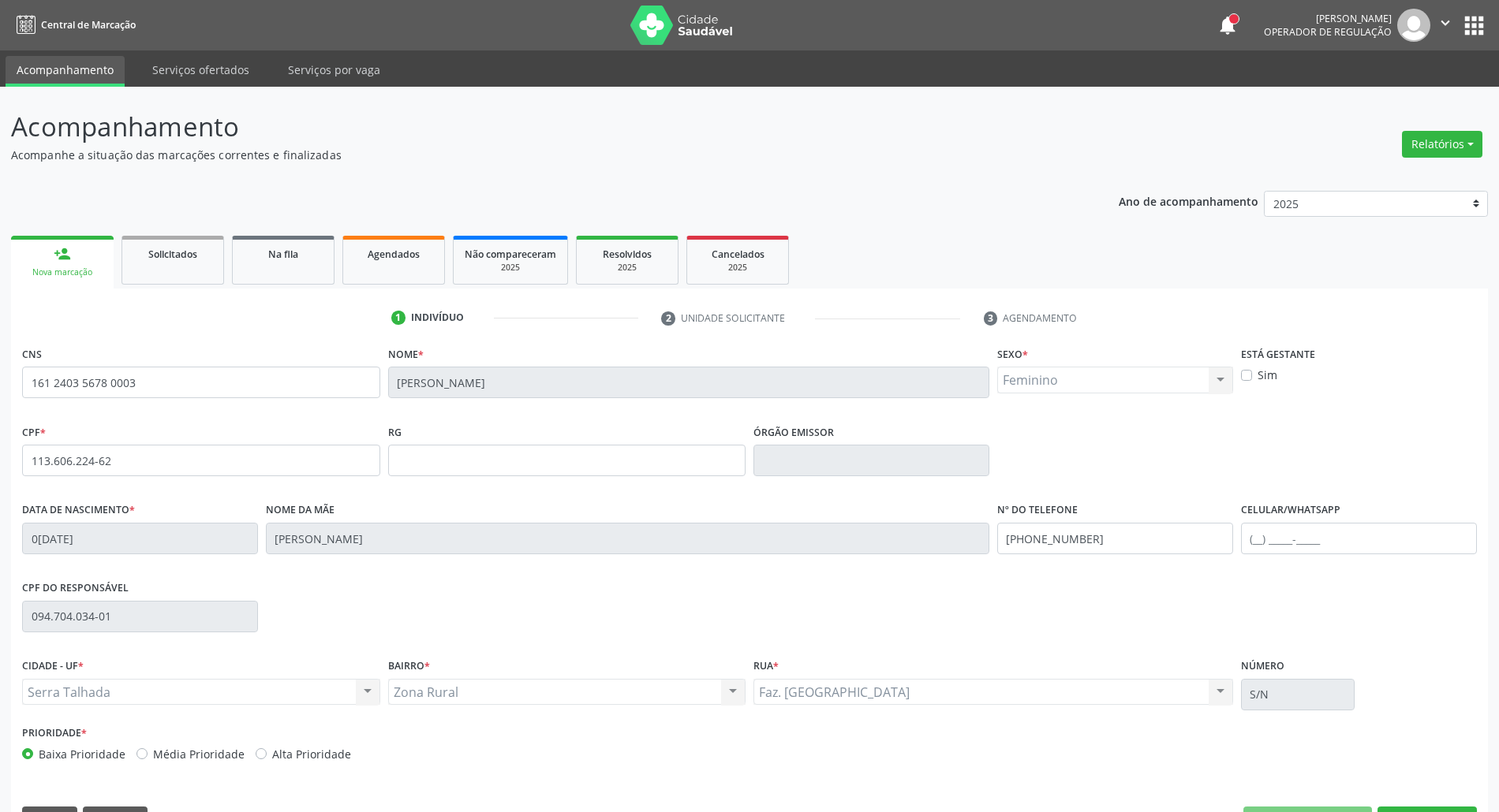
scroll to position [42, 0]
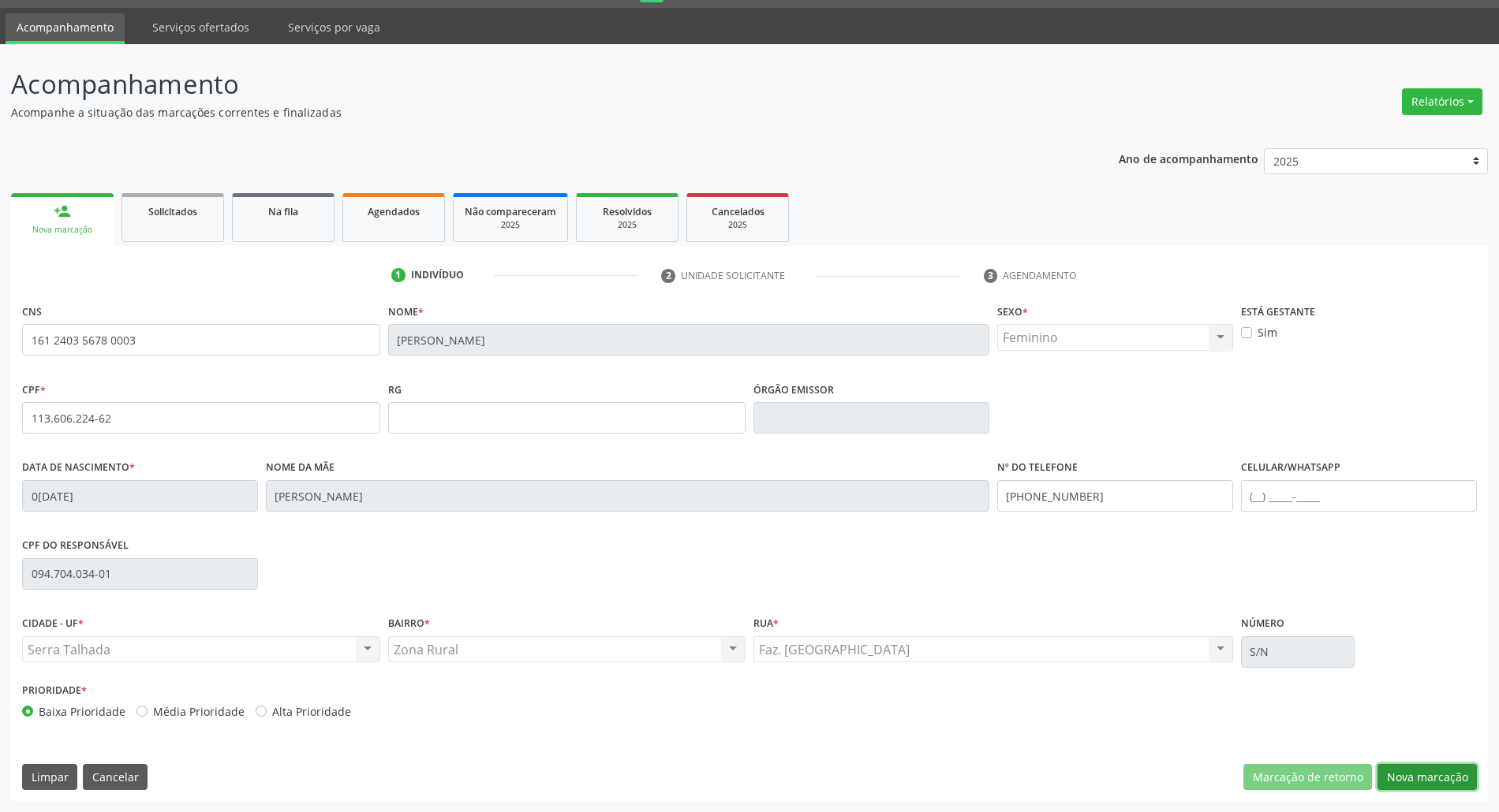
click at [1433, 779] on button "Nova marcação" at bounding box center [1427, 777] width 100 height 27
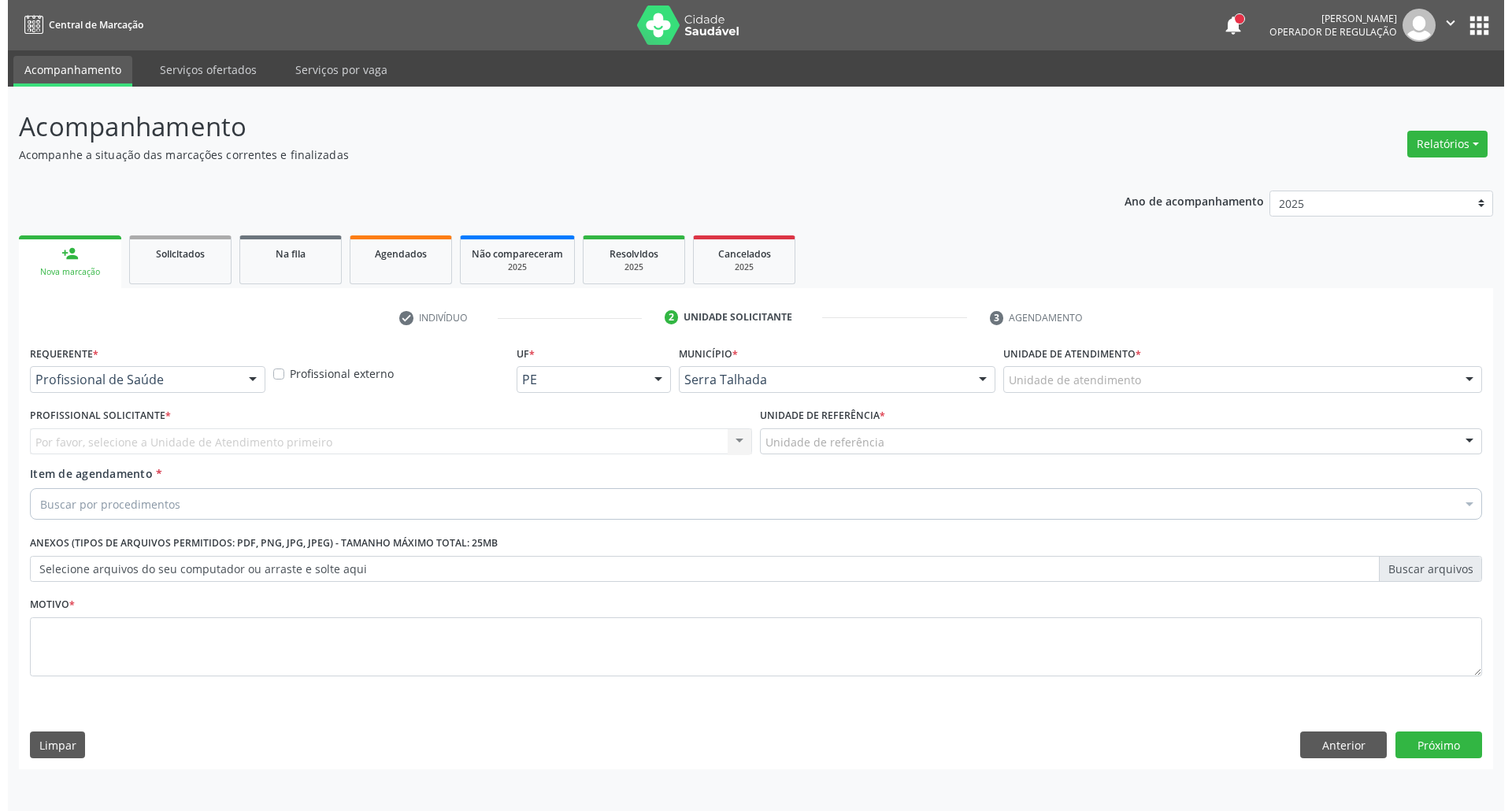
scroll to position [0, 0]
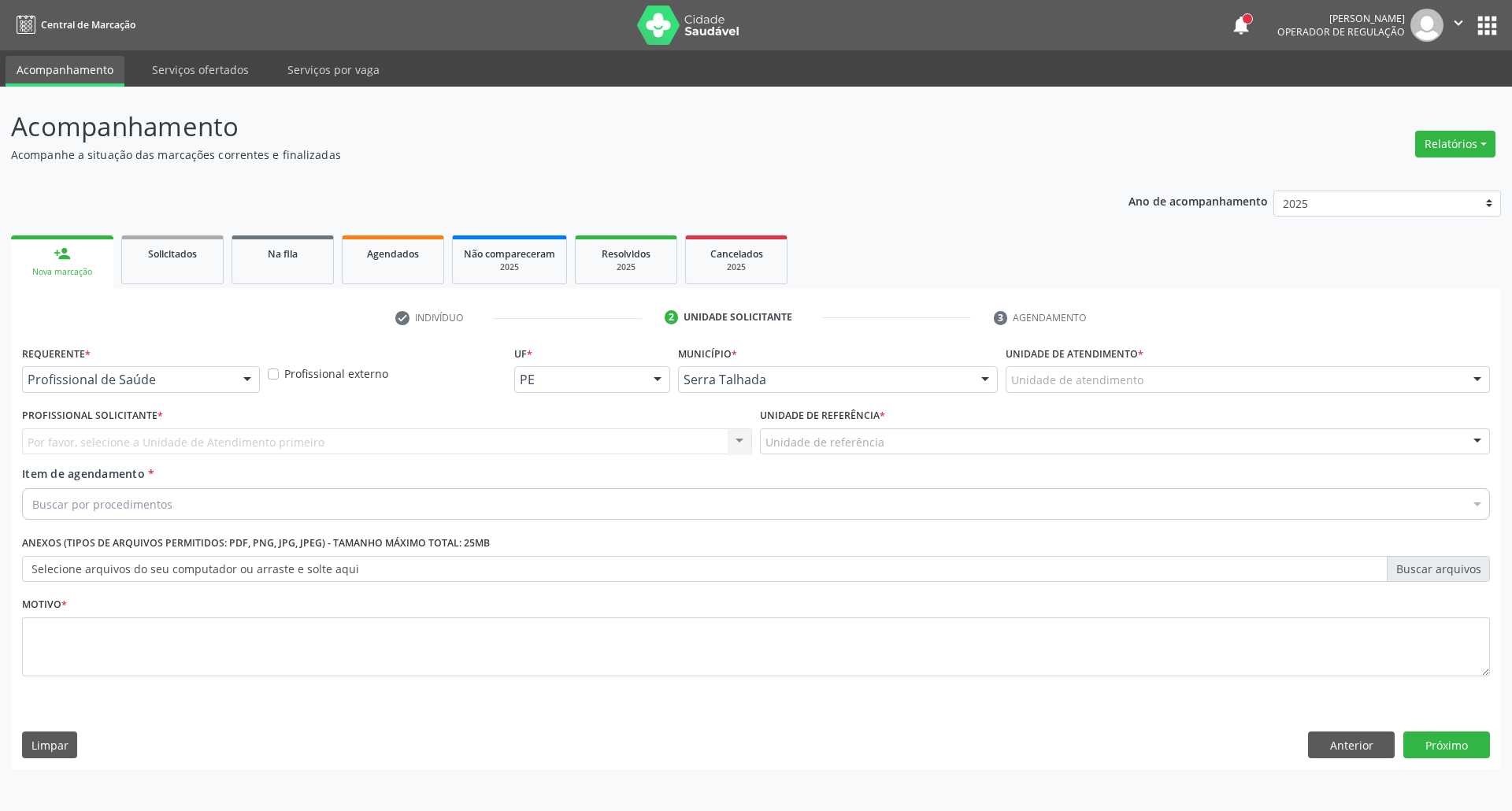
click at [111, 370] on div "Profissional de Saúde" at bounding box center [141, 380] width 238 height 27
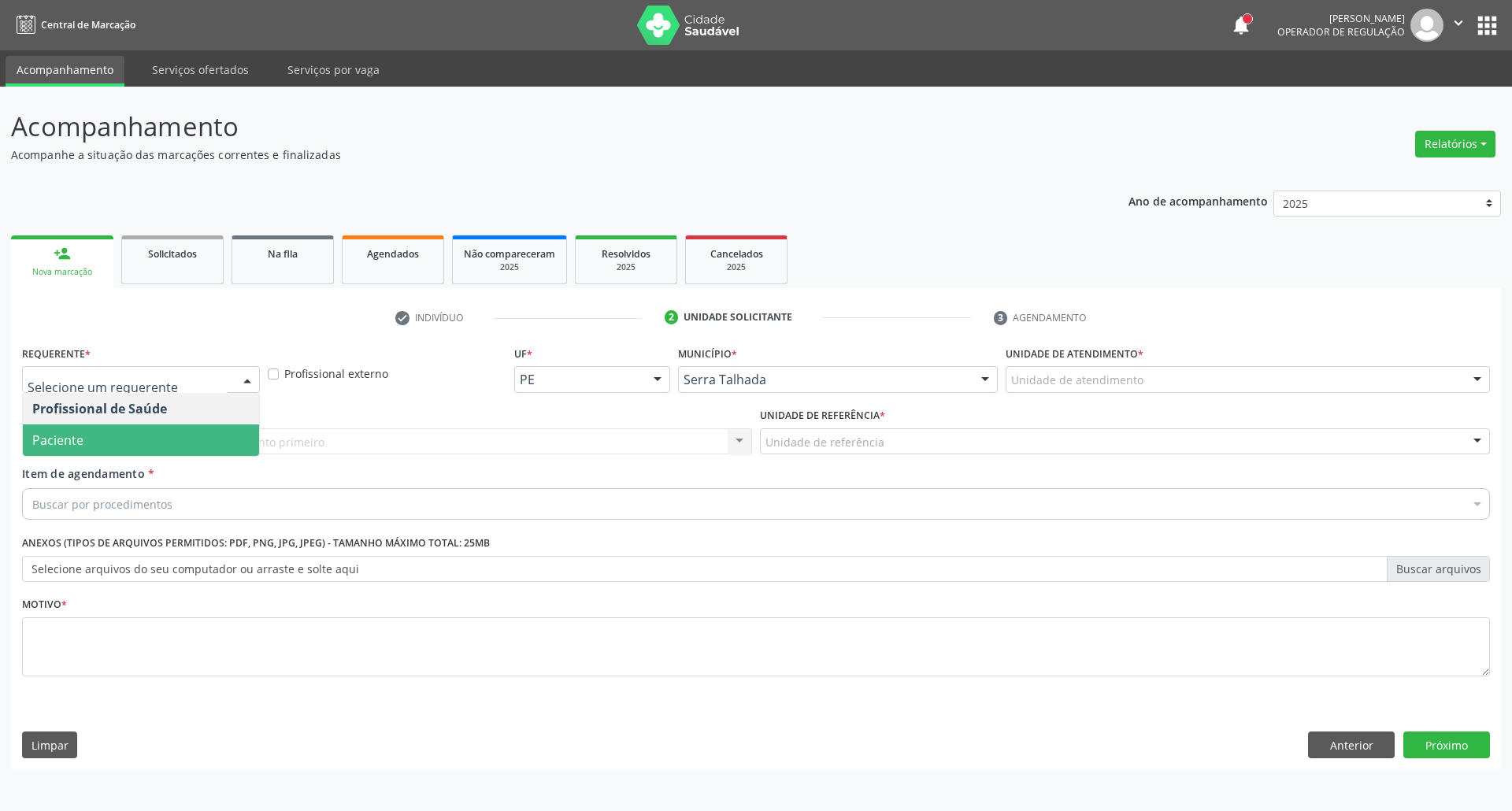
click at [111, 435] on span "Paciente" at bounding box center [141, 440] width 236 height 31
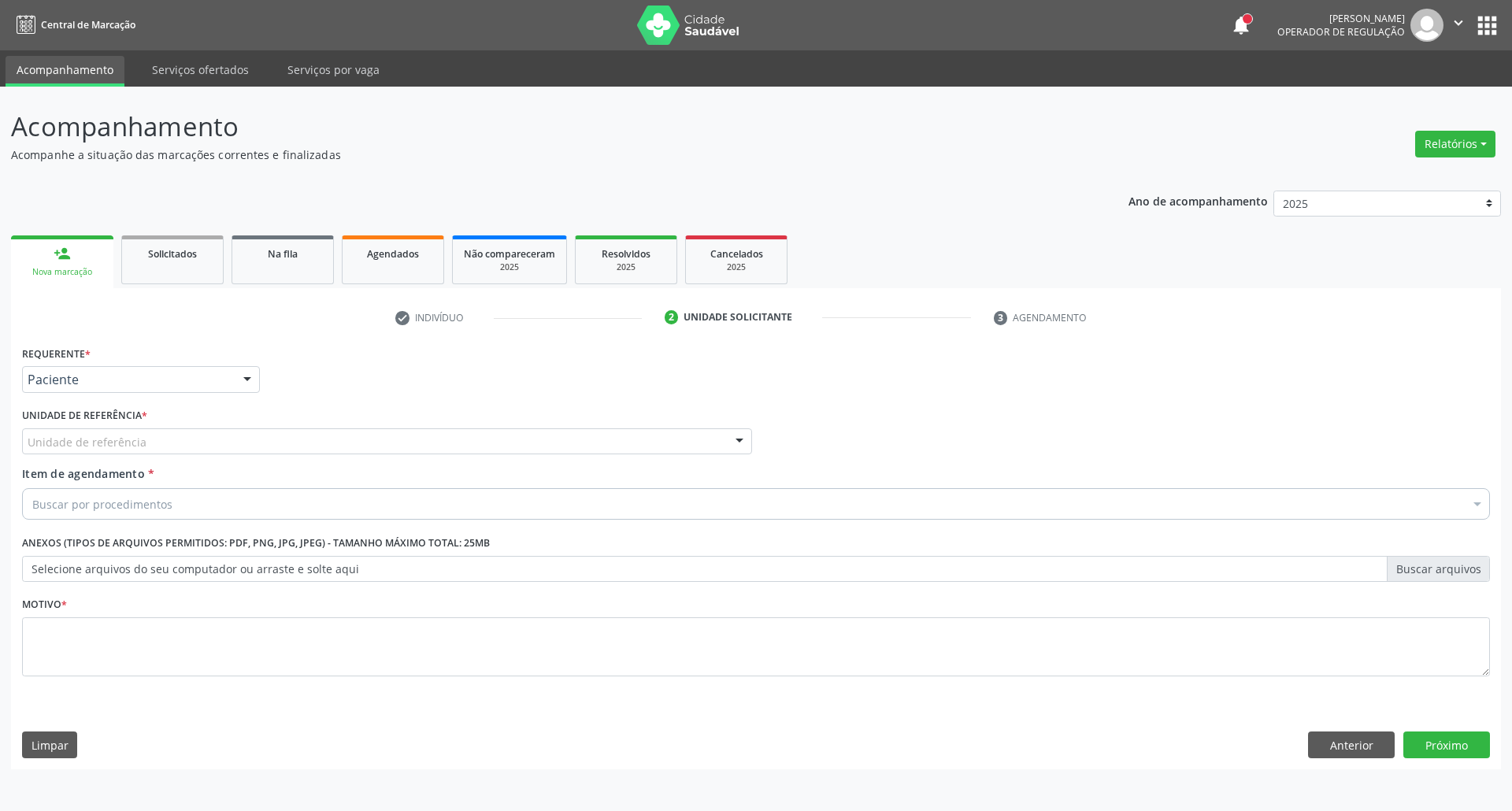
drag, startPoint x: 164, startPoint y: 442, endPoint x: 152, endPoint y: 498, distance: 57.3
click at [164, 445] on div "Unidade de referência" at bounding box center [386, 442] width 730 height 27
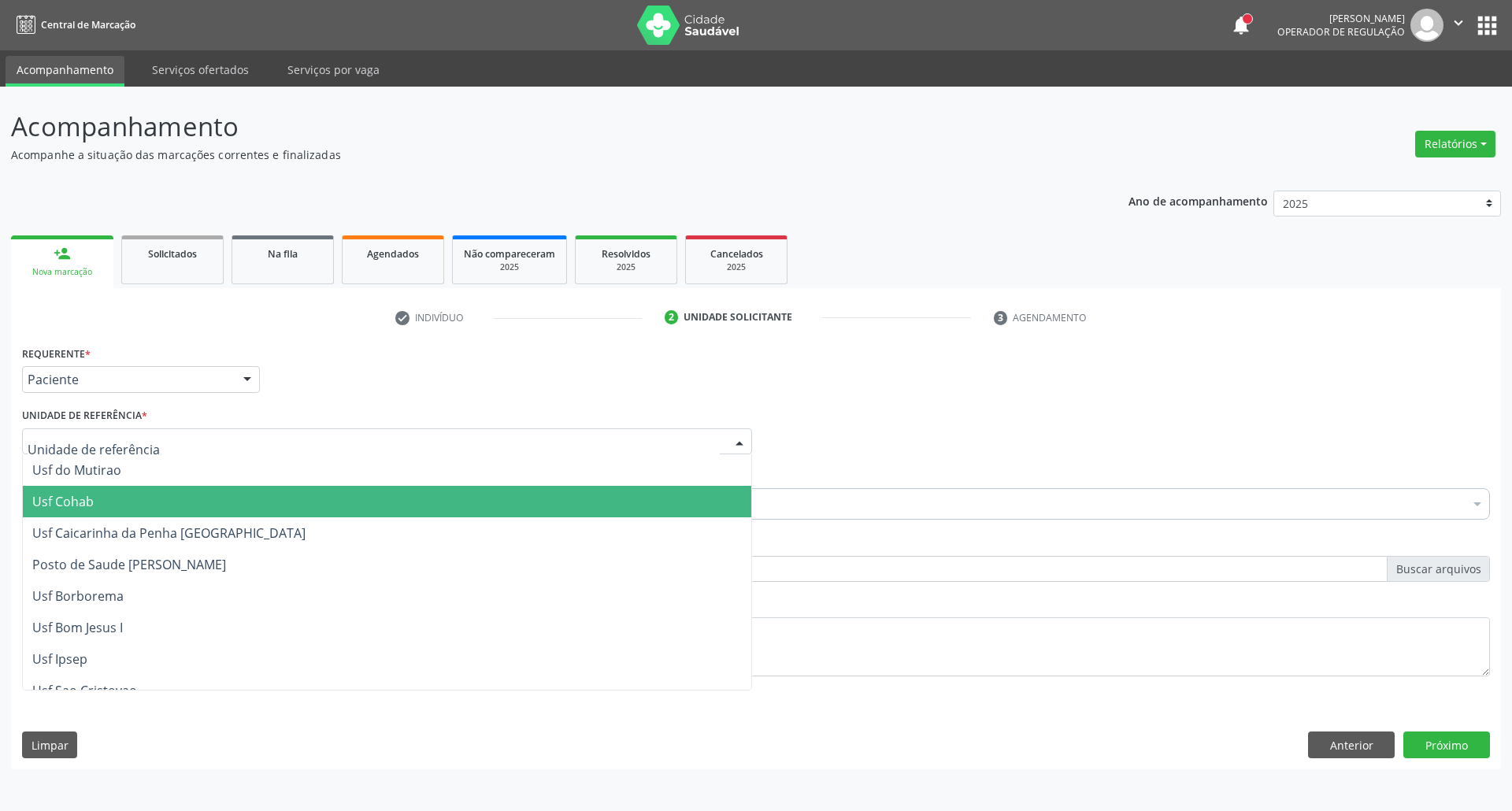
click at [152, 498] on span "Usf Cohab" at bounding box center [386, 501] width 728 height 31
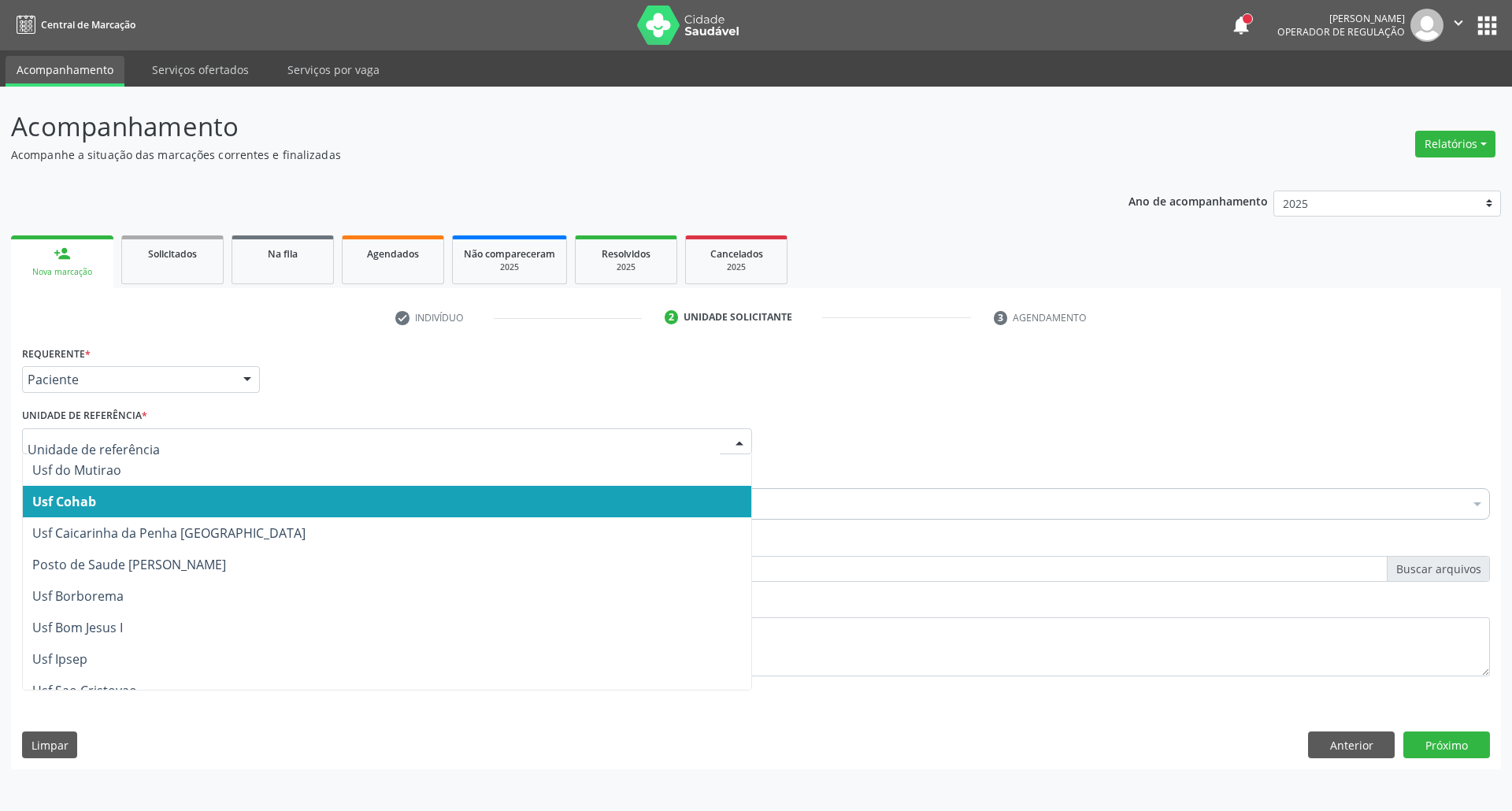
drag, startPoint x: 164, startPoint y: 441, endPoint x: 0, endPoint y: 474, distance: 167.3
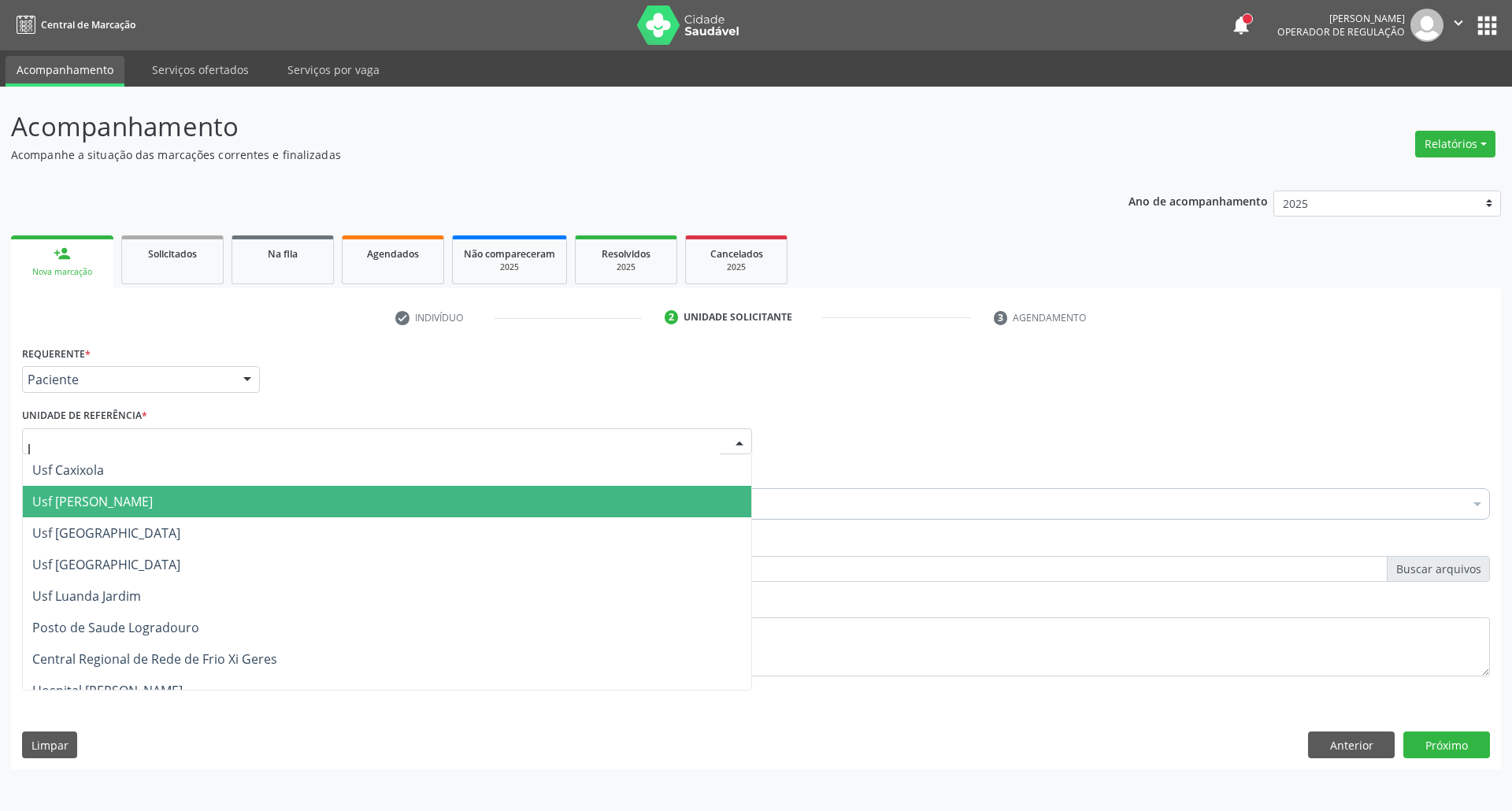
type input "lu"
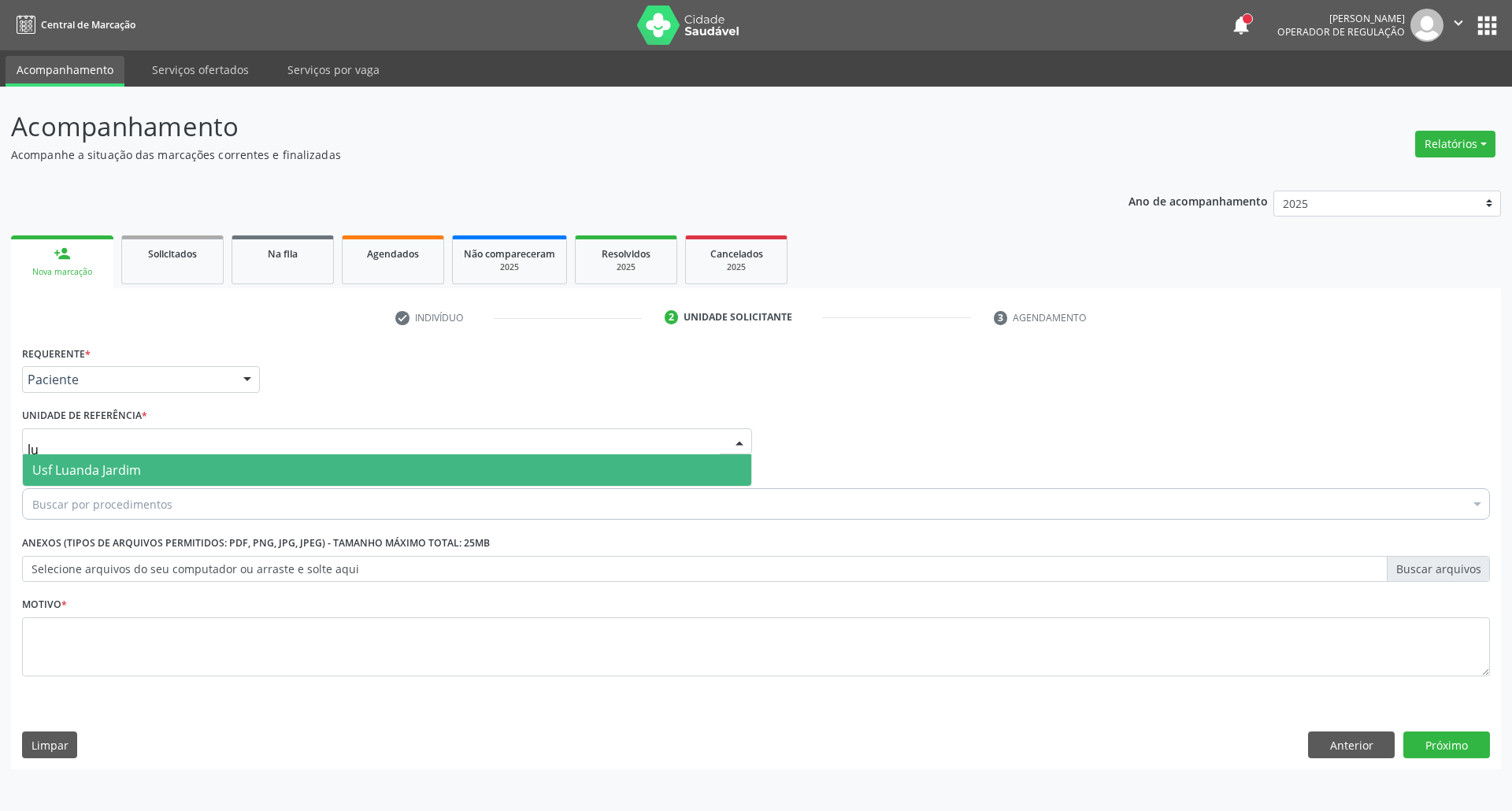
click at [143, 468] on span "Usf Luanda Jardim" at bounding box center [386, 469] width 728 height 31
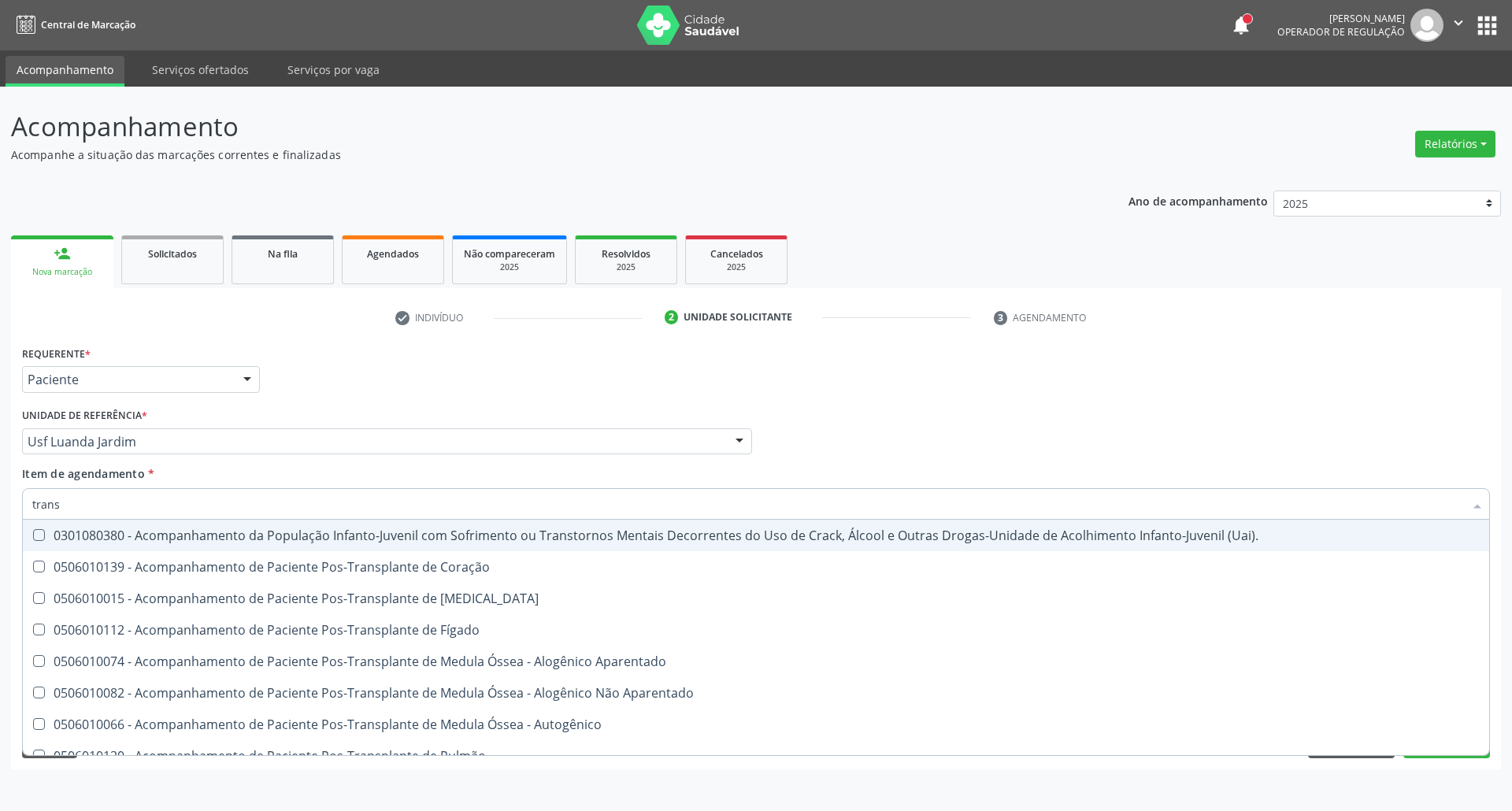
type input "transv"
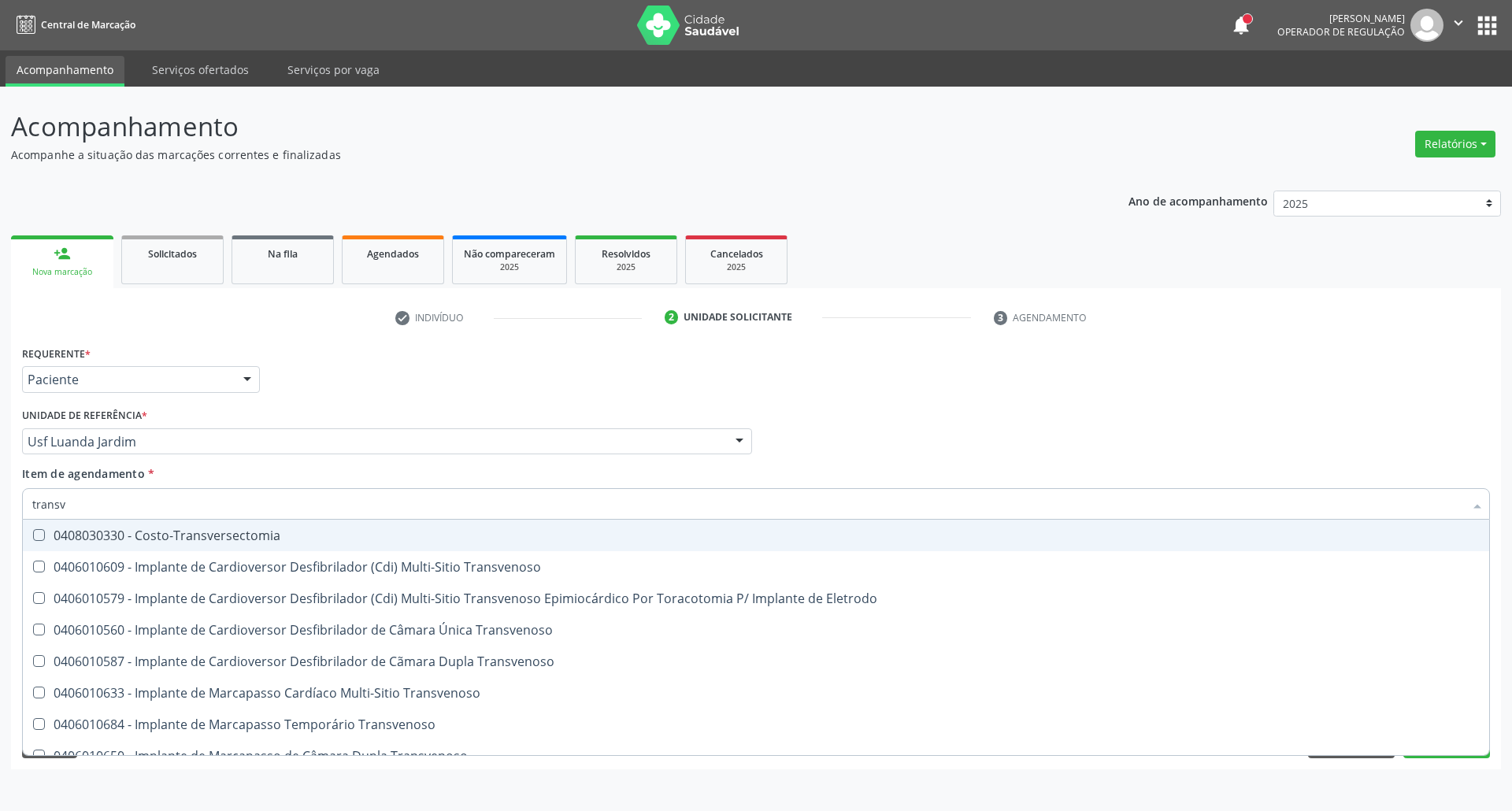
scroll to position [174, 0]
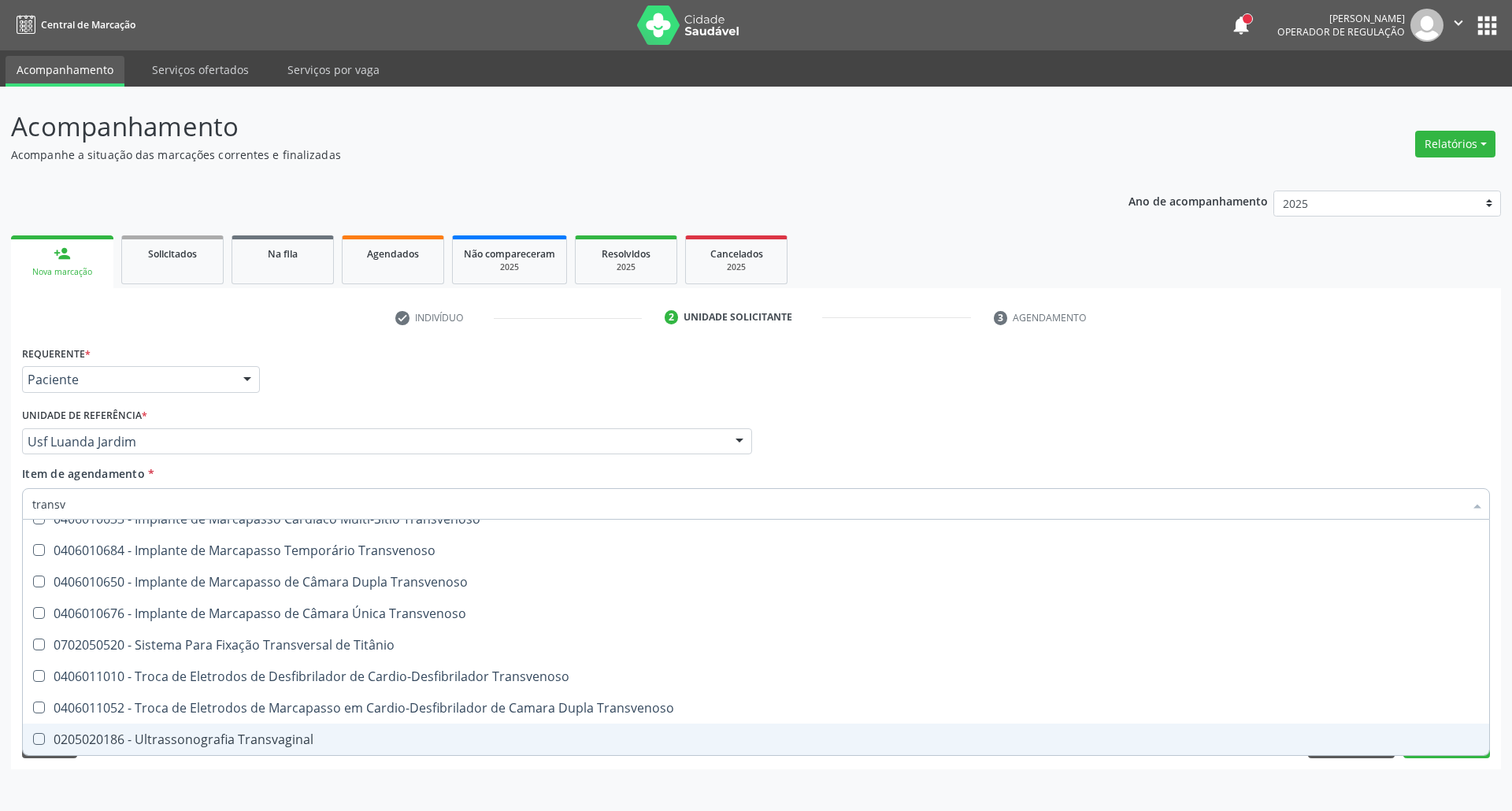
click at [133, 741] on div "0205020186 - Ultrassonografia Transvaginal" at bounding box center [755, 739] width 1447 height 13
checkbox Transvaginal "true"
click at [256, 787] on div "Acompanhamento Acompanhe a situação das marcações correntes e finalizadas Relat…" at bounding box center [756, 449] width 1512 height 724
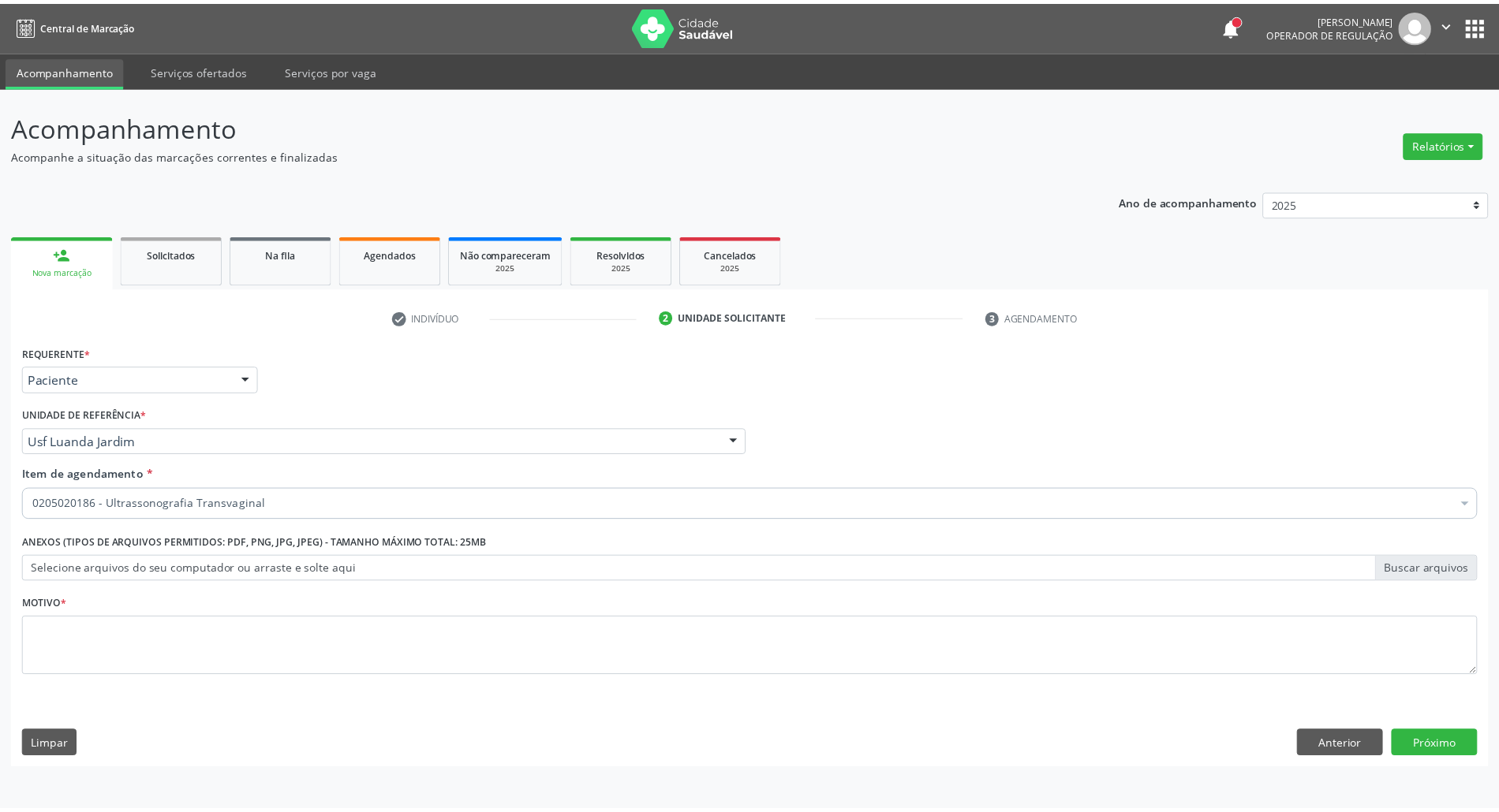
scroll to position [0, 0]
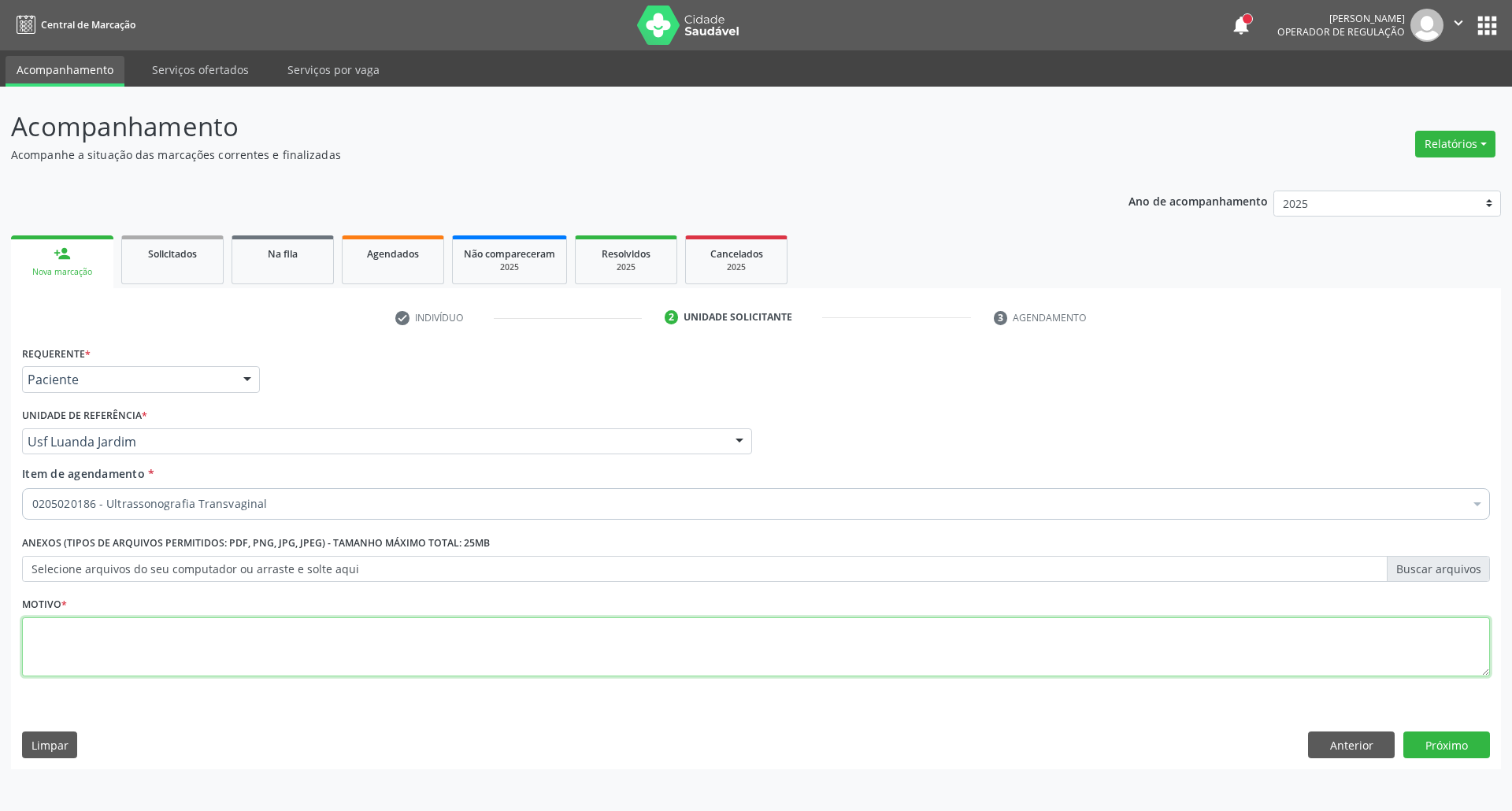
drag, startPoint x: 278, startPoint y: 655, endPoint x: 276, endPoint y: 636, distance: 19.1
click at [274, 655] on textarea at bounding box center [755, 647] width 1467 height 60
type textarea "."
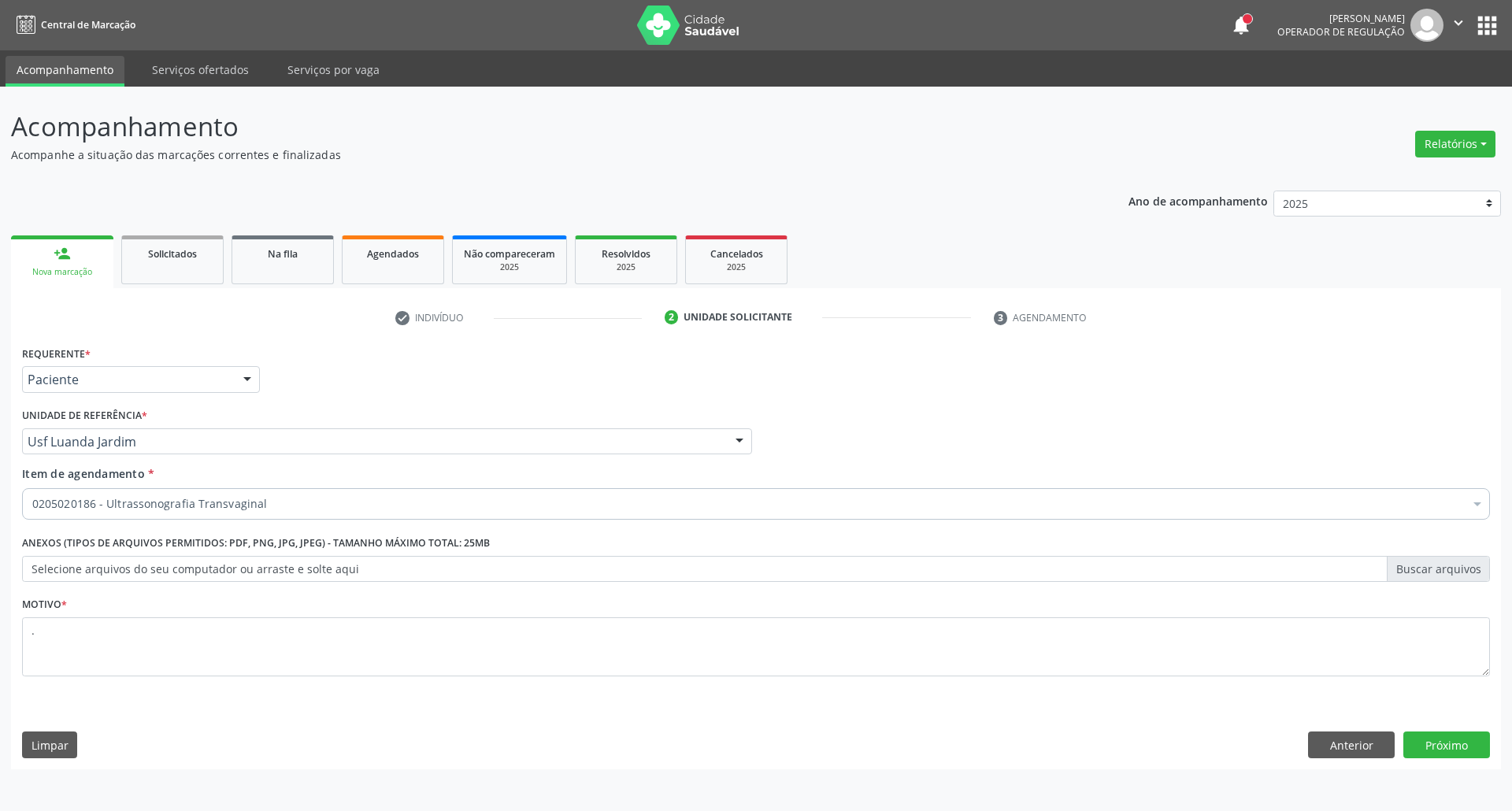
click at [1428, 728] on div "Requerente * Paciente Profissional de Saúde Paciente Nenhum resultado encontrad…" at bounding box center [755, 555] width 1489 height 428
click at [1430, 741] on button "Próximo" at bounding box center [1446, 745] width 87 height 27
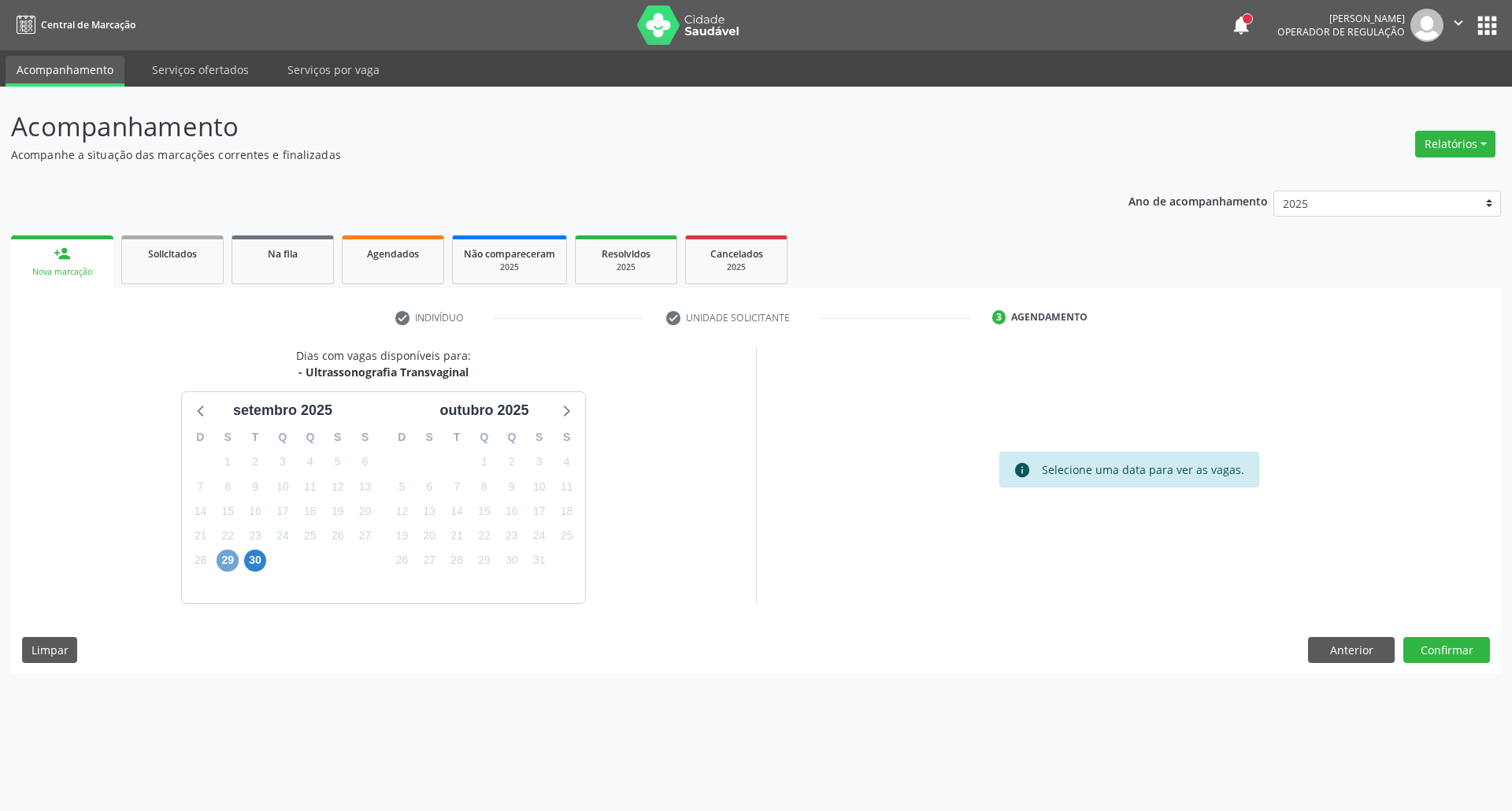
click at [227, 555] on span "29" at bounding box center [228, 560] width 22 height 22
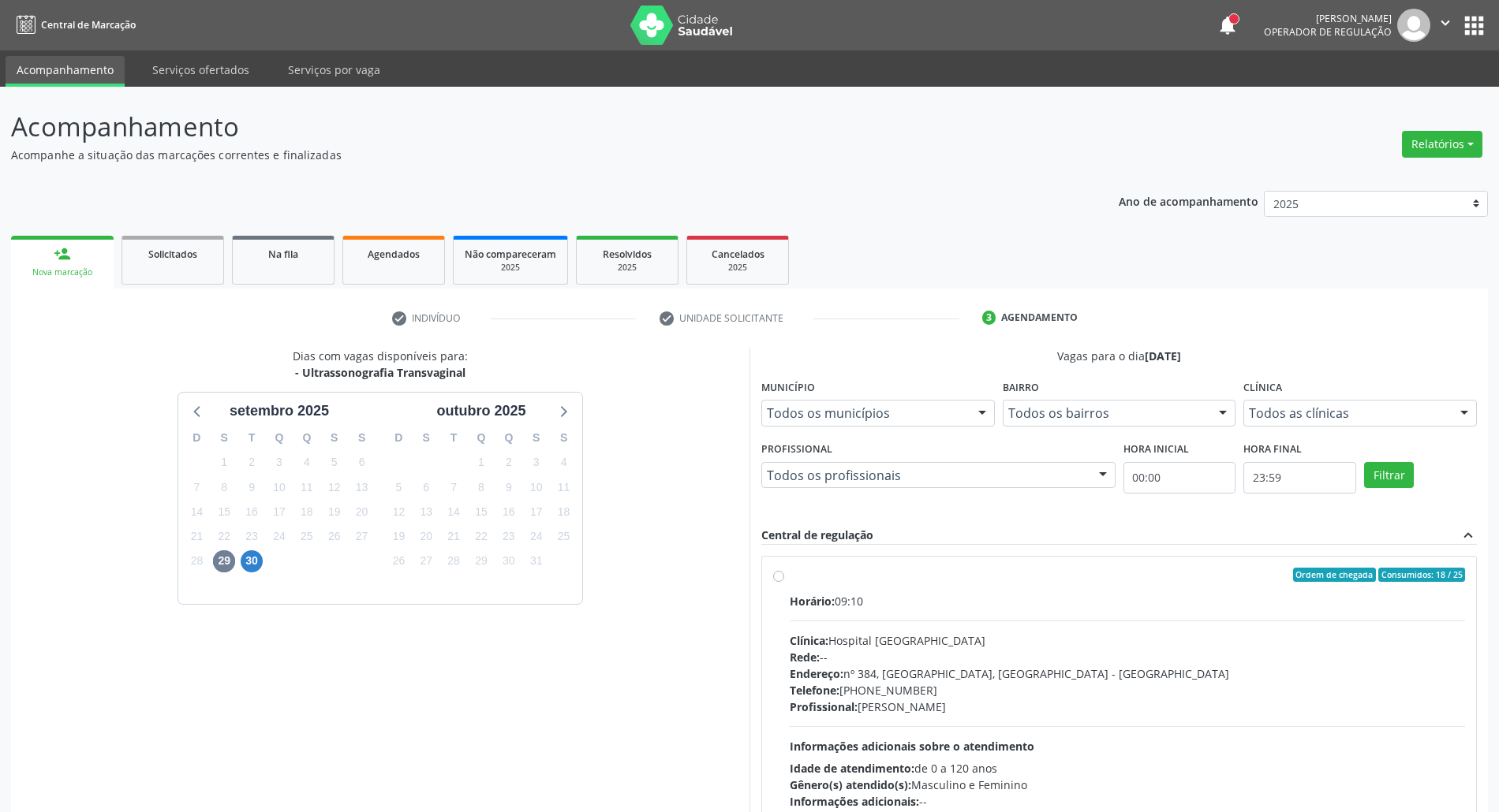
drag, startPoint x: 1057, startPoint y: 593, endPoint x: 1114, endPoint y: 440, distance: 163.3
click at [1057, 587] on label "Ordem de chegada Consumidos: 18 / 25 Horário: 09:10 Clínica: Hospital [GEOGRAPH…" at bounding box center [1127, 689] width 676 height 242
click at [785, 582] on input "Ordem de chegada Consumidos: 18 / 25 Horário: 09:10 Clínica: Hospital [GEOGRAPH…" at bounding box center [778, 575] width 11 height 14
radio input "true"
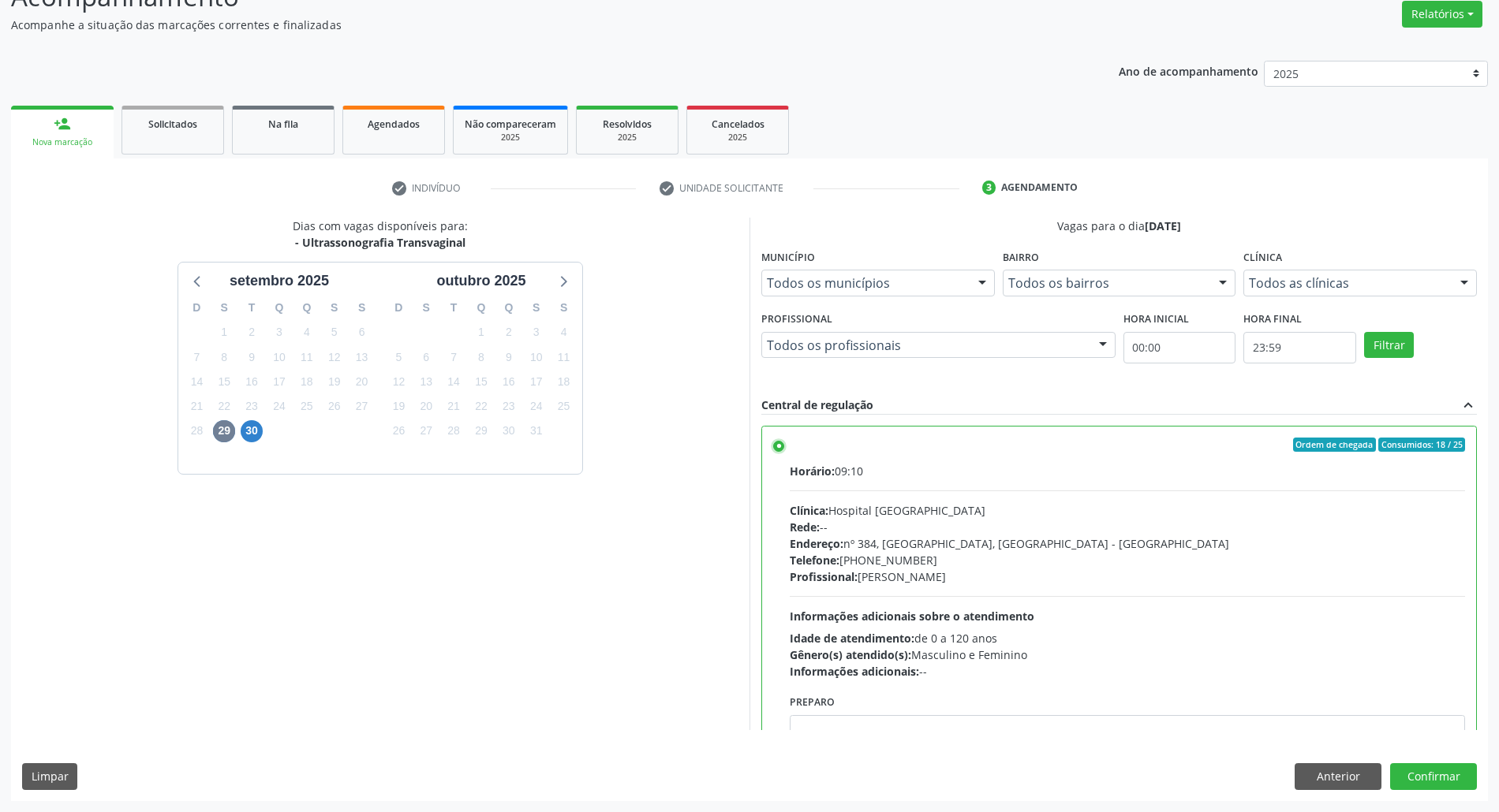
scroll to position [79, 0]
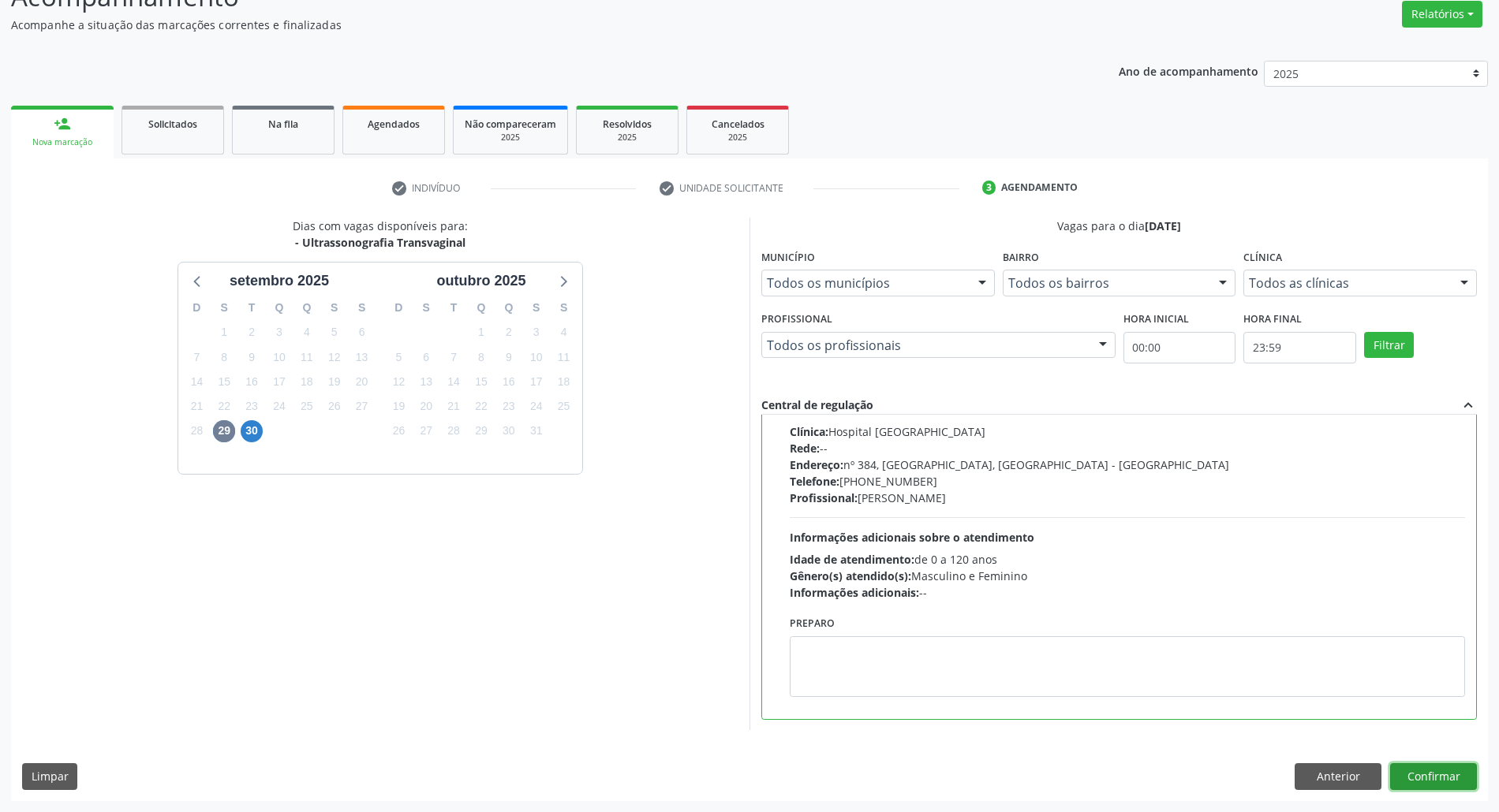
click at [1447, 771] on button "Confirmar" at bounding box center [1433, 777] width 87 height 27
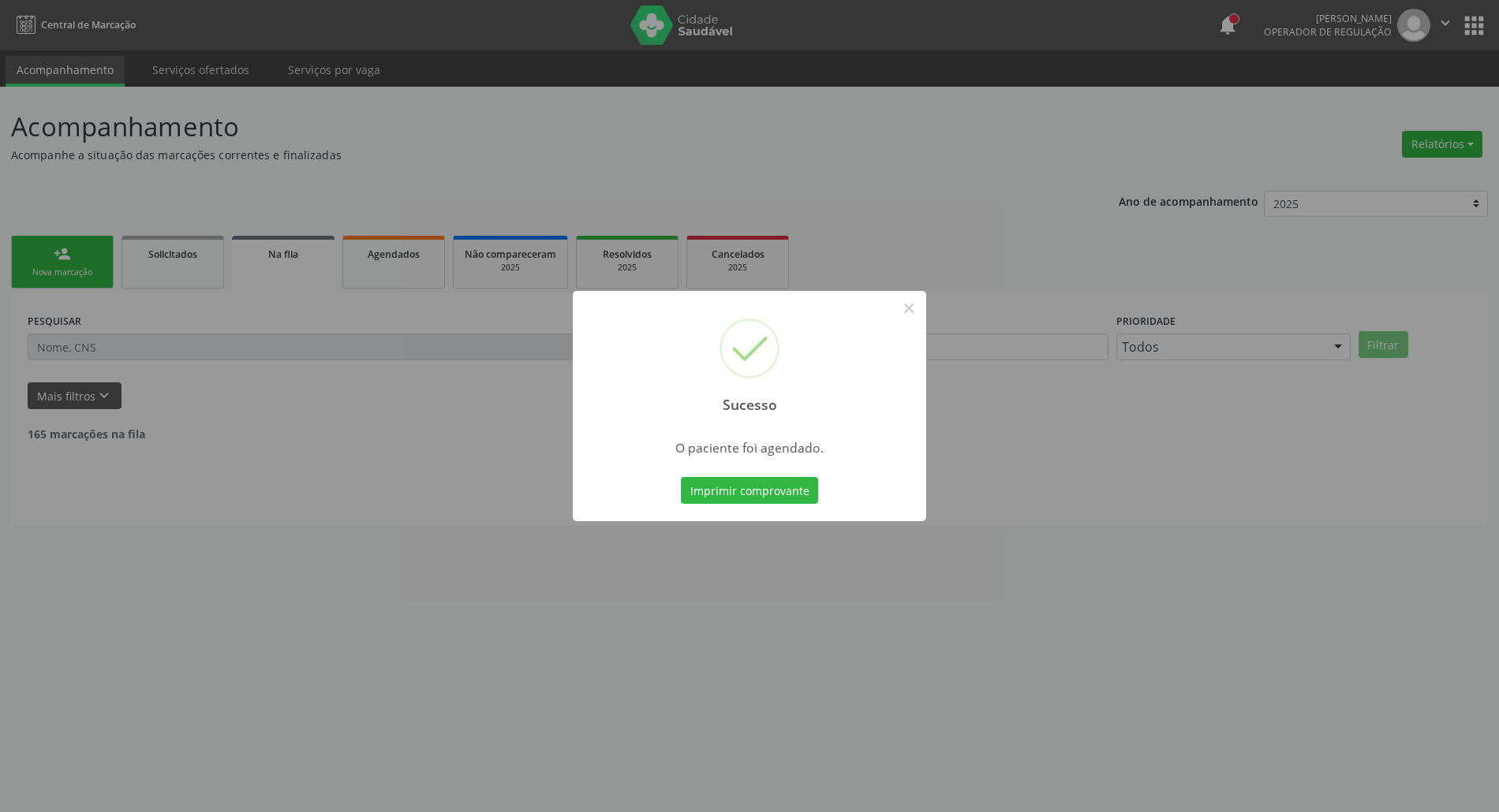
scroll to position [0, 0]
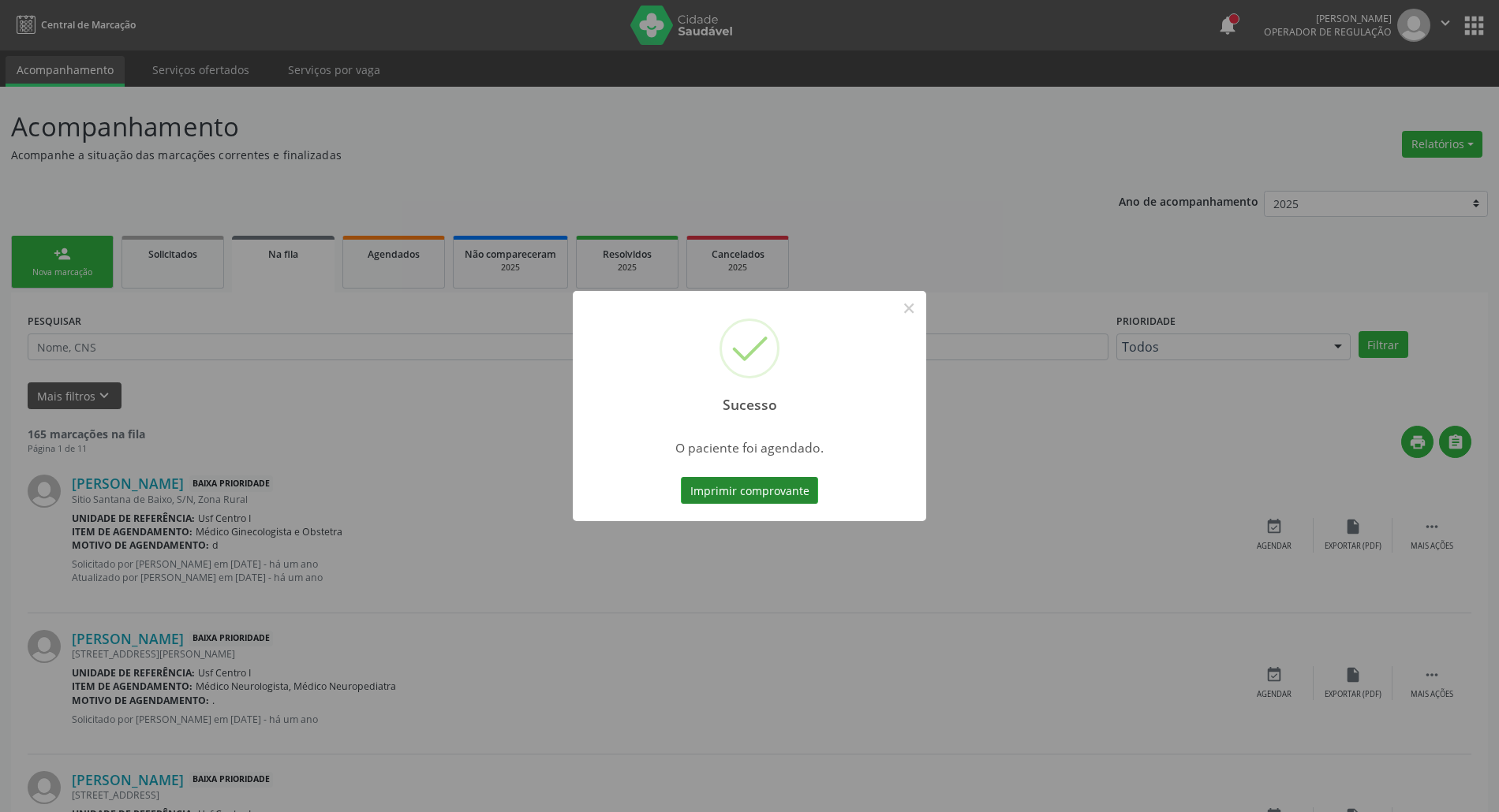
click at [726, 484] on button "Imprimir comprovante" at bounding box center [749, 491] width 137 height 27
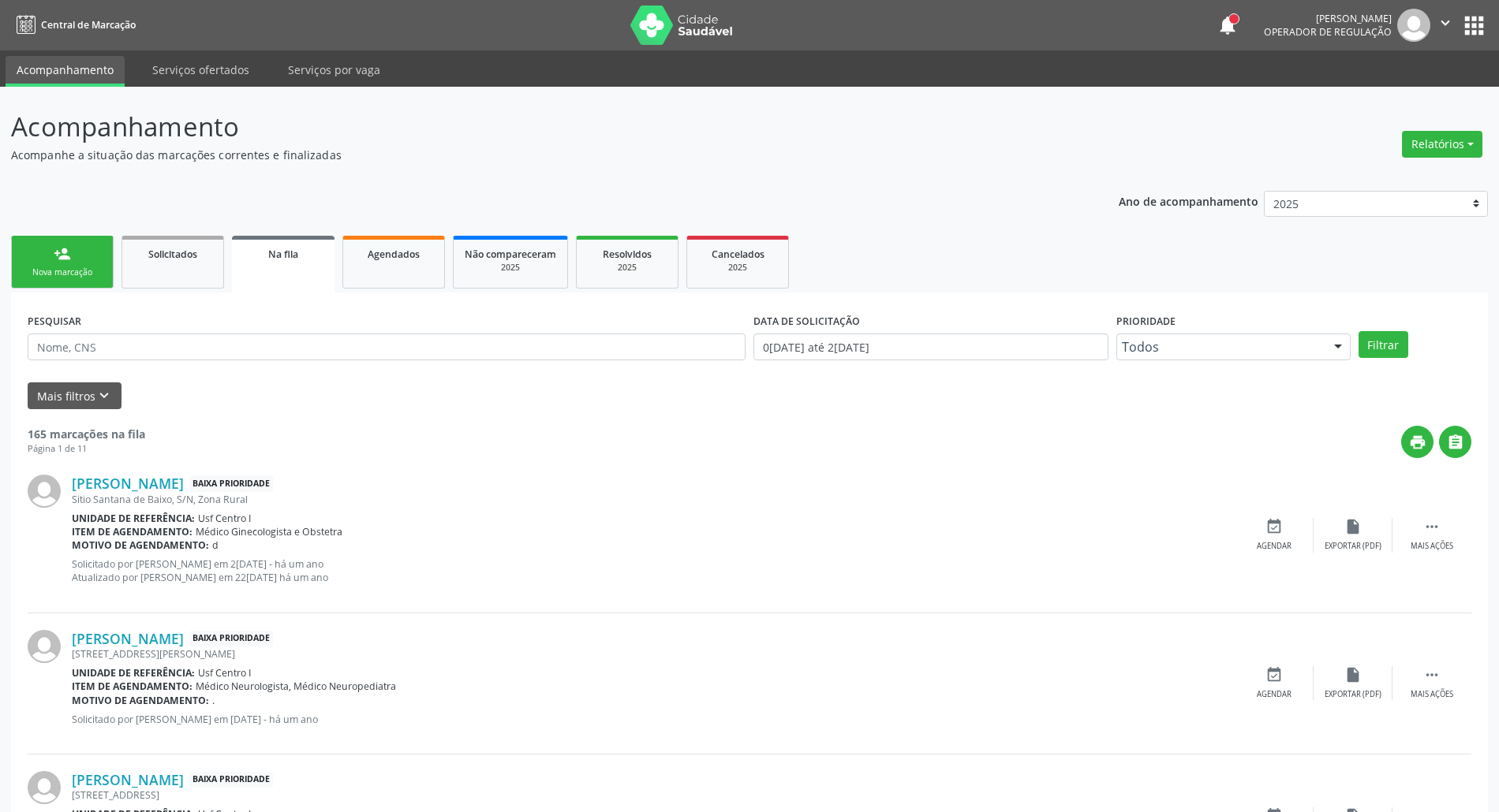
click at [82, 253] on link "person_add Nova marcação" at bounding box center [62, 262] width 102 height 53
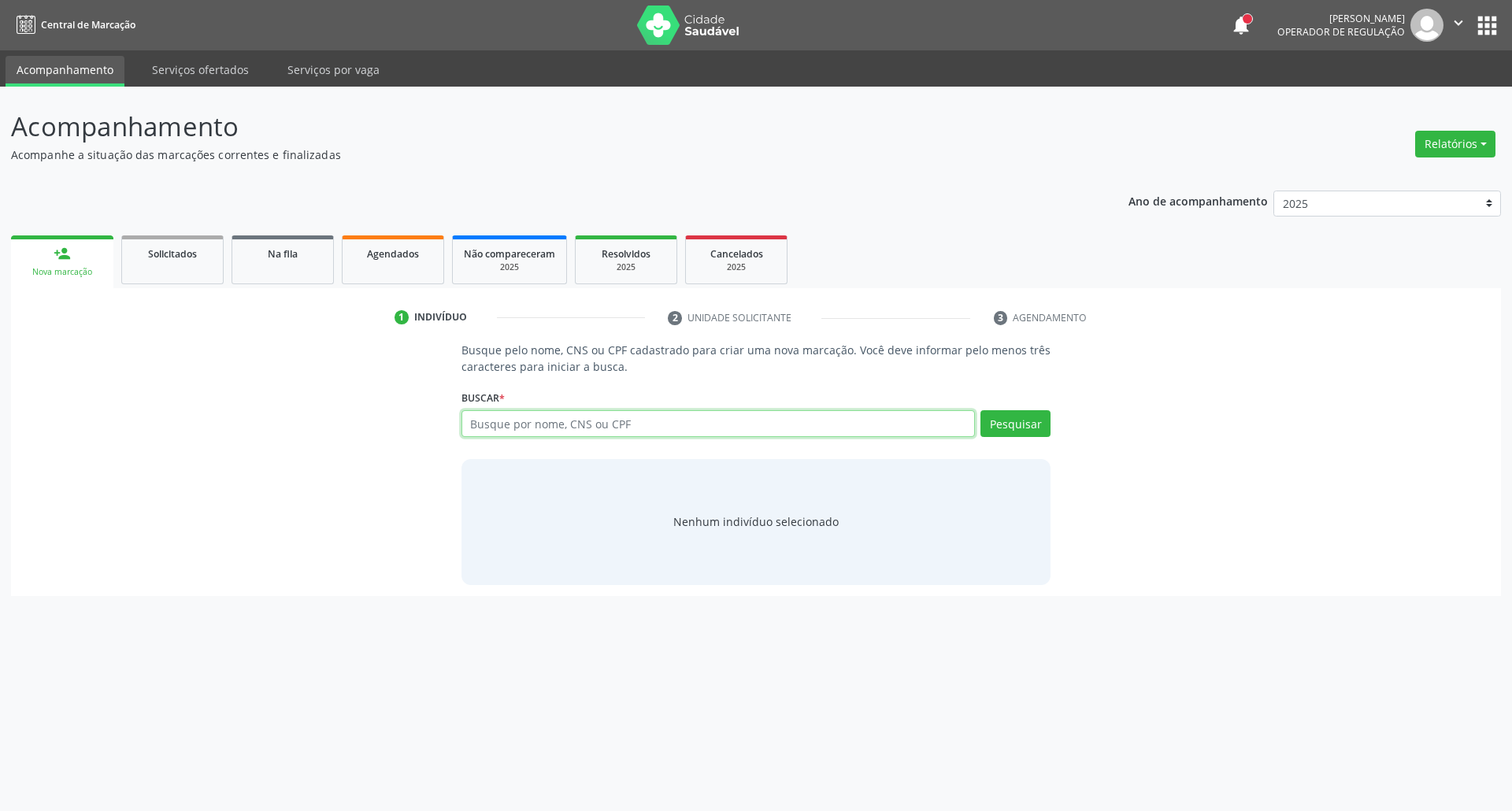
click at [599, 426] on input "text" at bounding box center [718, 424] width 514 height 27
type input "10020960492"
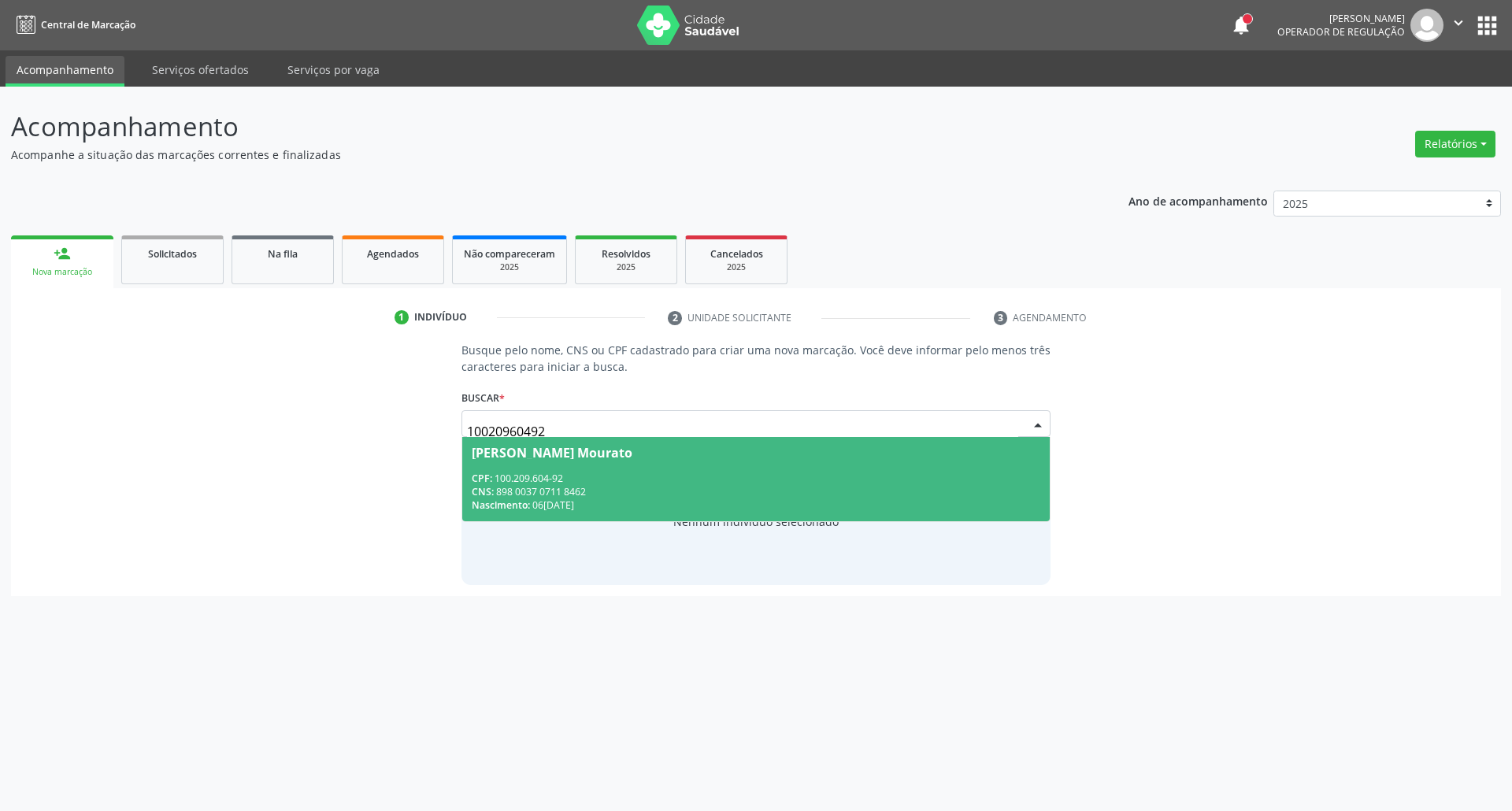
click at [594, 486] on div "CNS: 898 0037 0711 8462" at bounding box center [756, 492] width 570 height 14
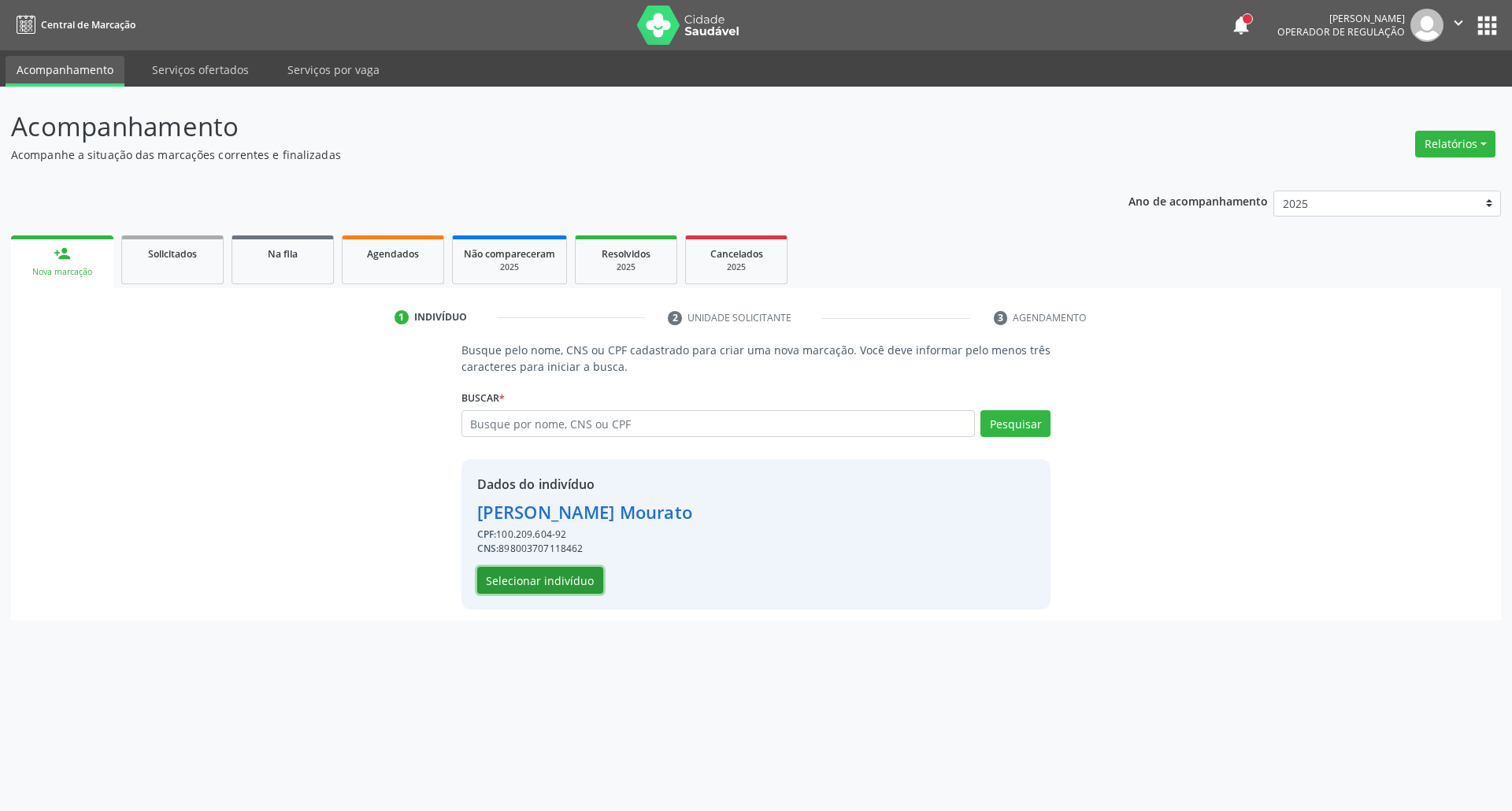
click at [548, 580] on button "Selecionar indivíduo" at bounding box center [539, 581] width 126 height 27
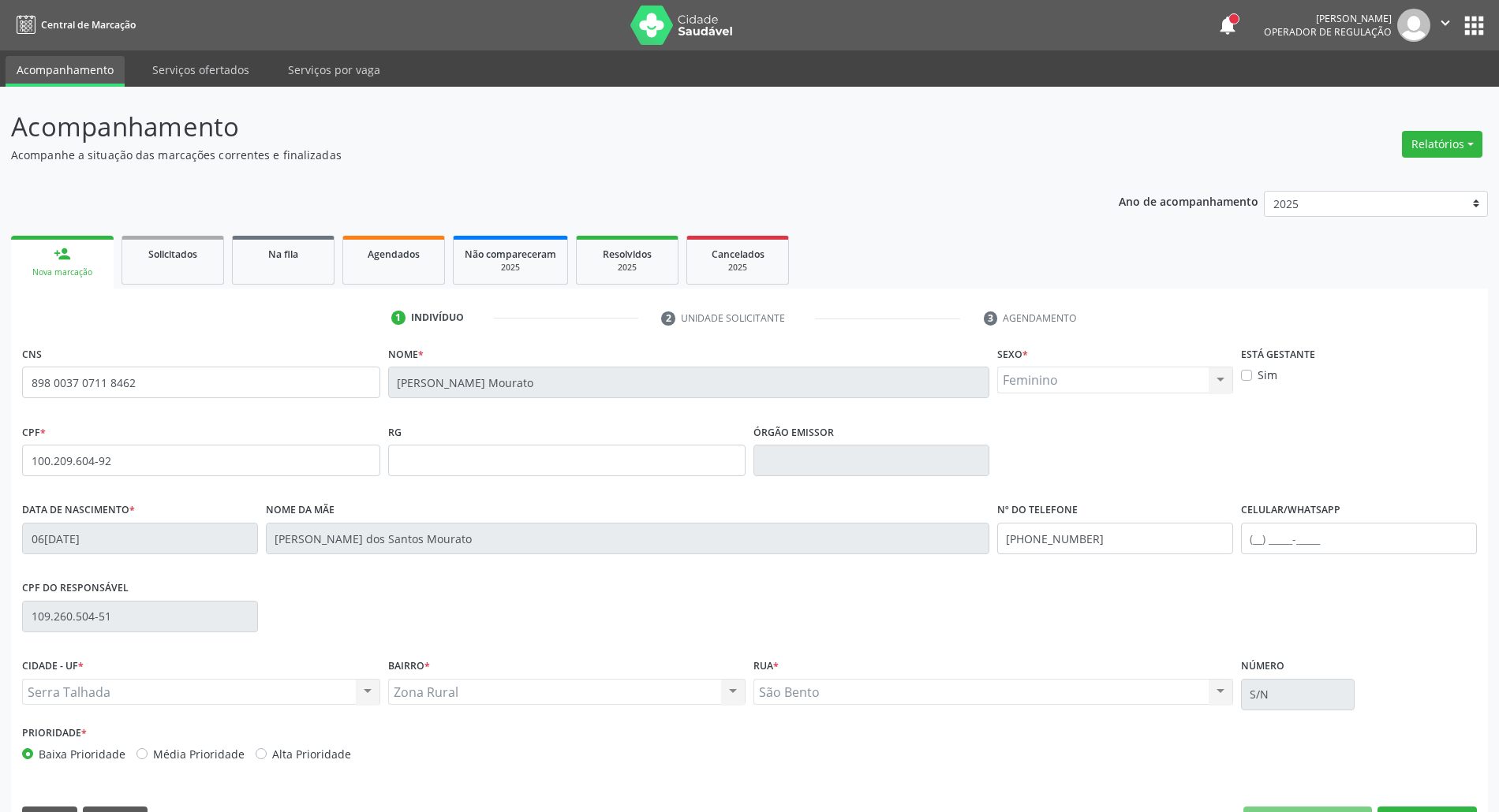
scroll to position [42, 0]
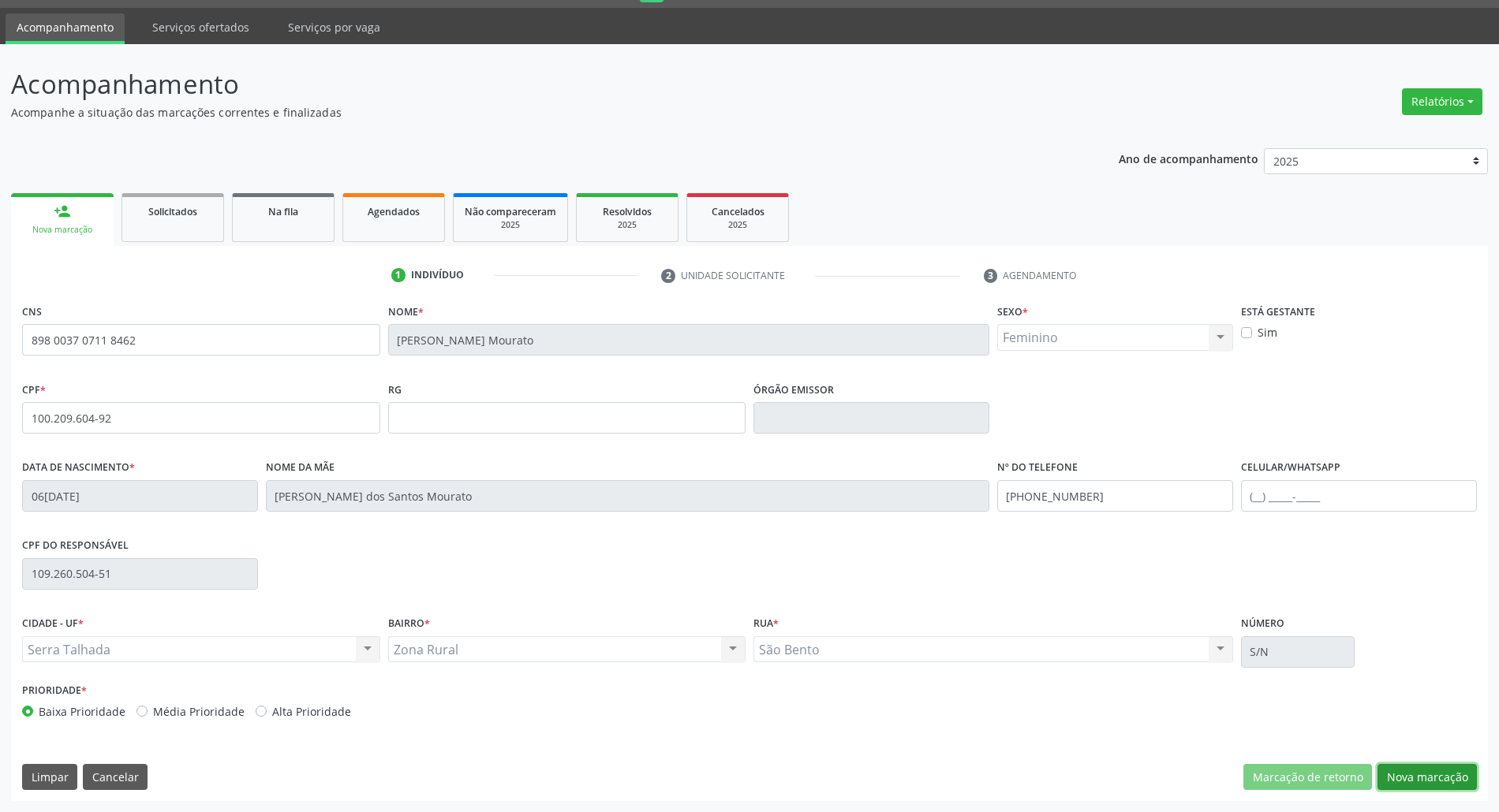
drag, startPoint x: 1390, startPoint y: 766, endPoint x: 1288, endPoint y: 745, distance: 104.1
click at [1388, 766] on button "Nova marcação" at bounding box center [1427, 777] width 100 height 27
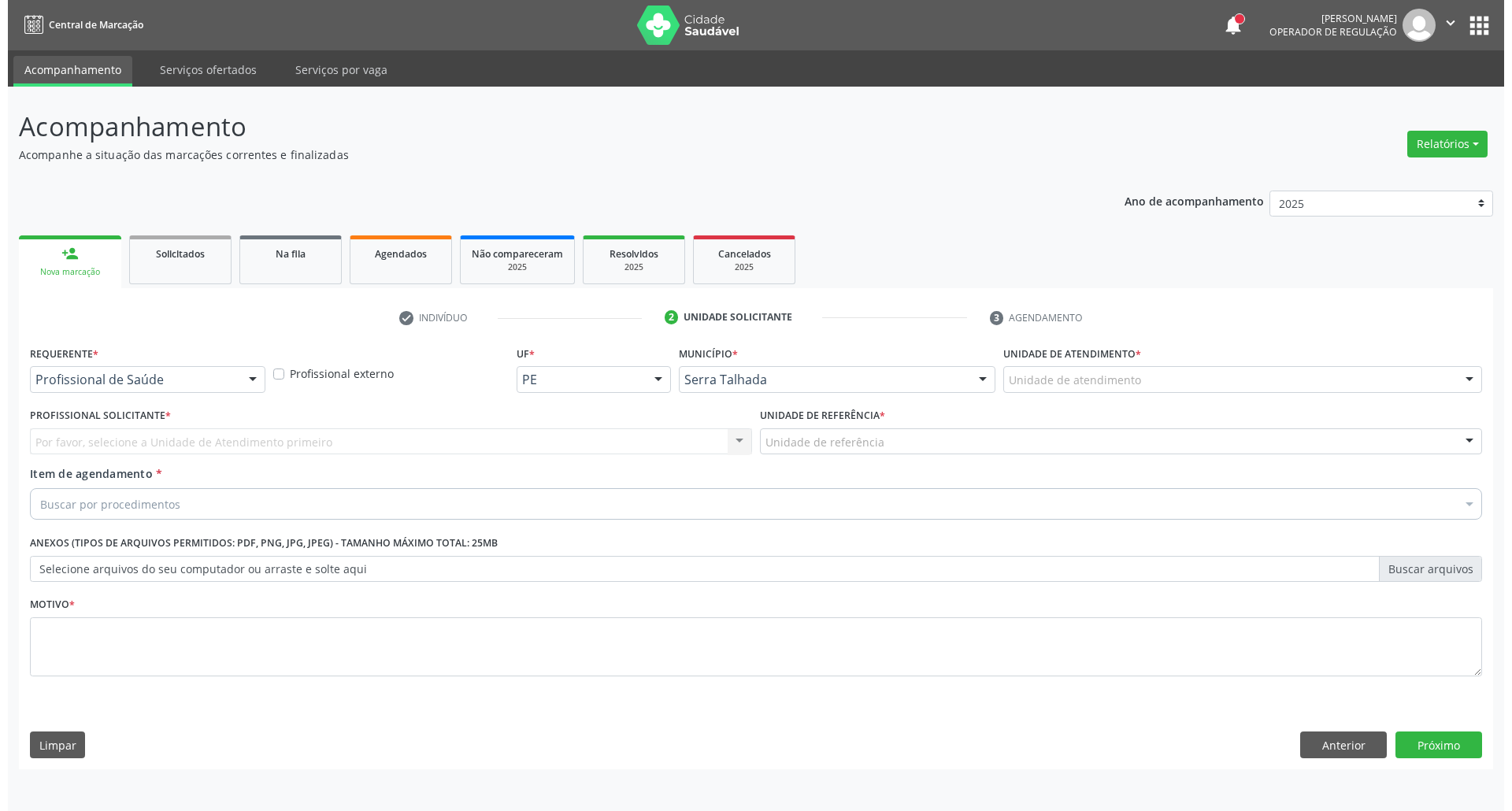
scroll to position [0, 0]
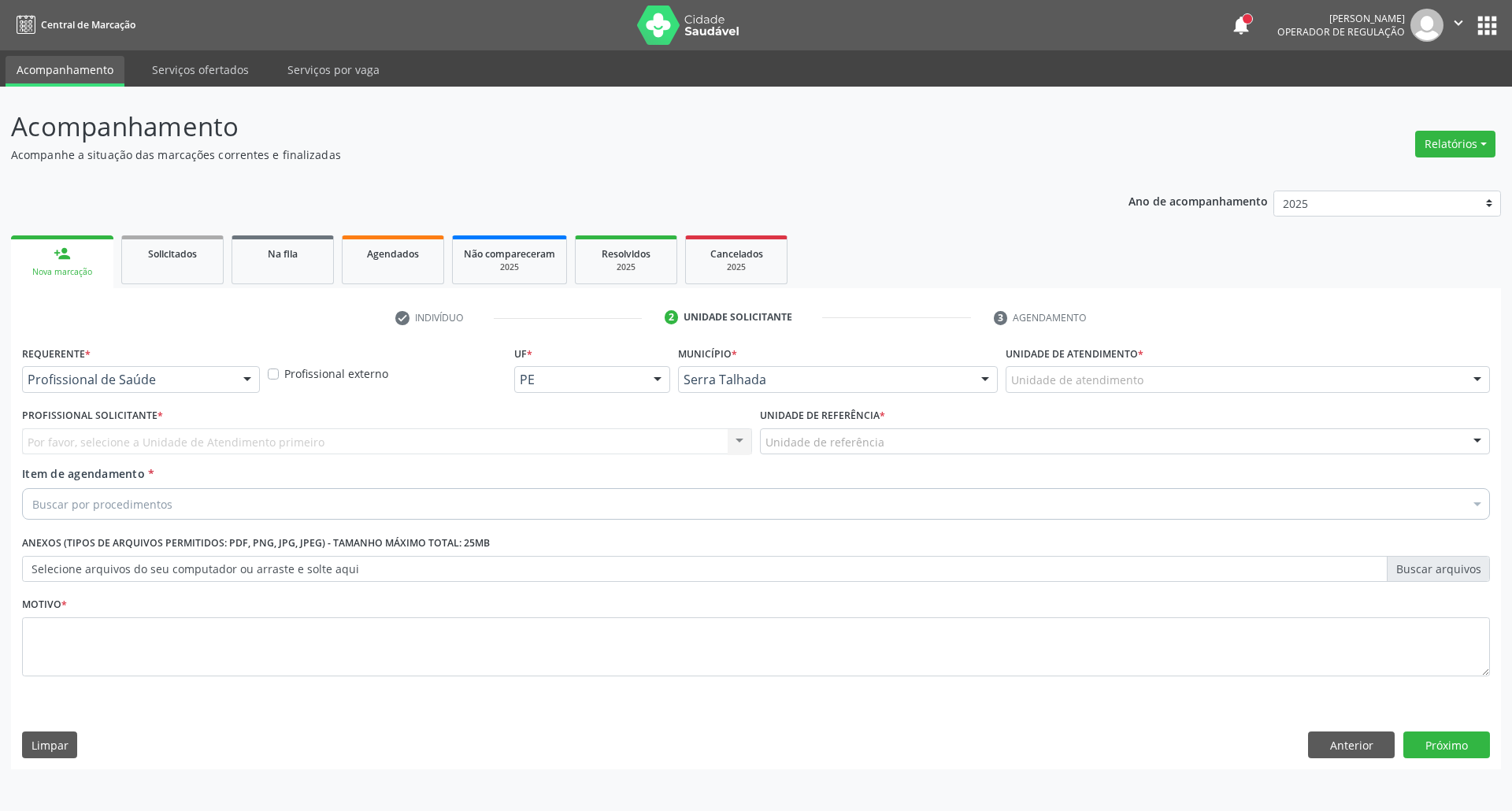
drag, startPoint x: 169, startPoint y: 386, endPoint x: 164, endPoint y: 426, distance: 40.3
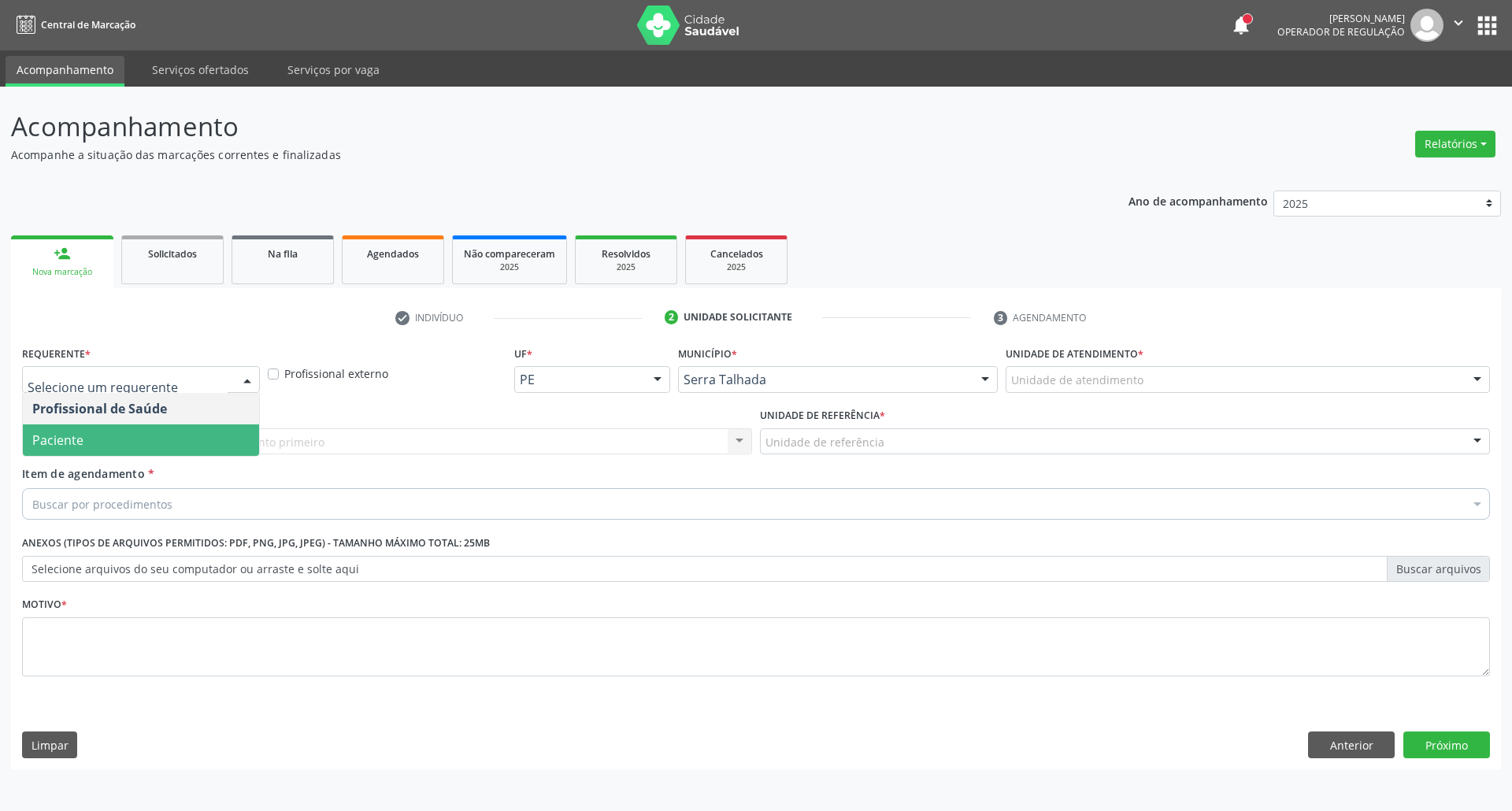
click at [155, 429] on span "Paciente" at bounding box center [141, 440] width 236 height 31
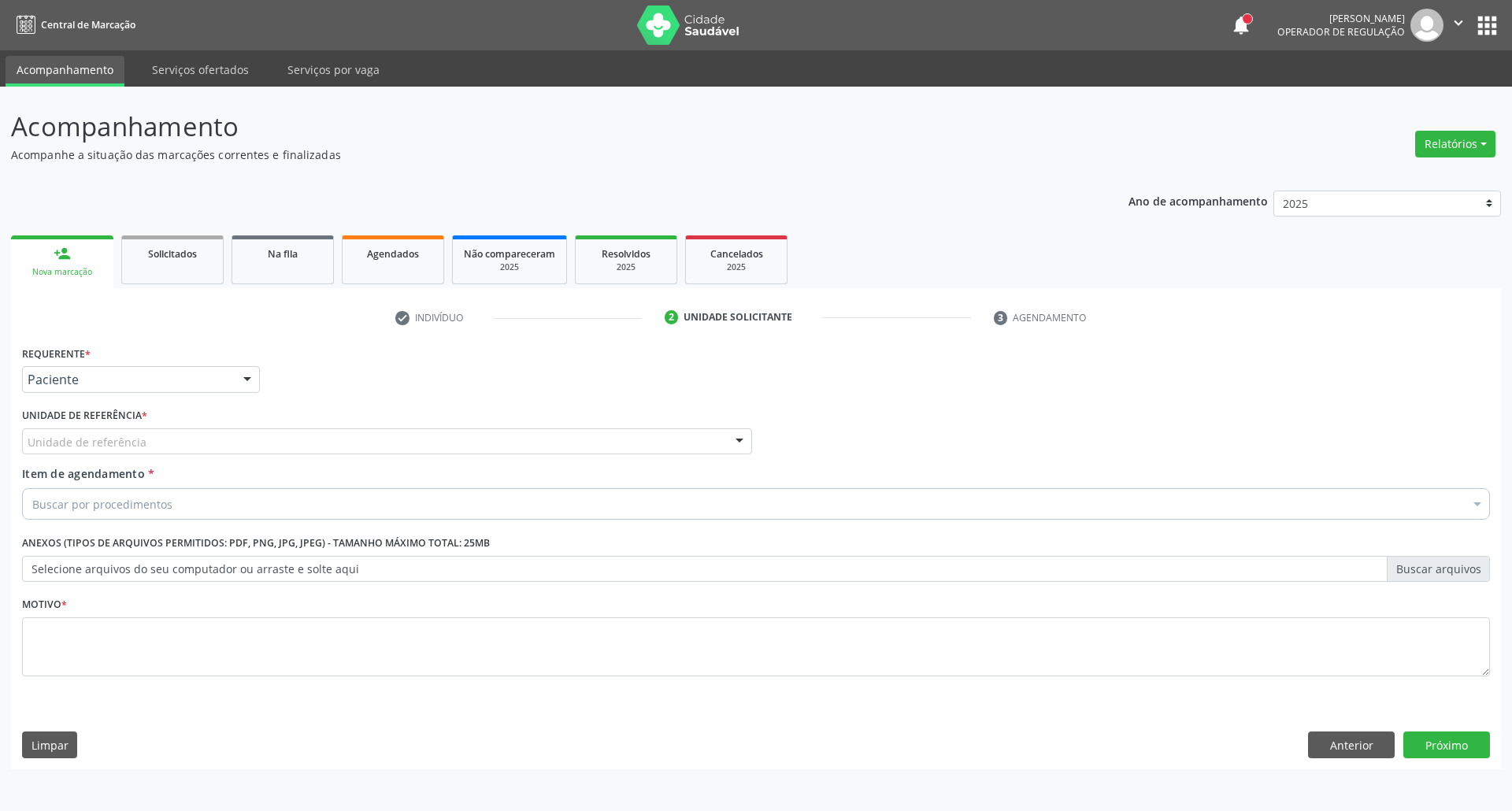
click at [164, 438] on div "Unidade de referência" at bounding box center [386, 442] width 730 height 27
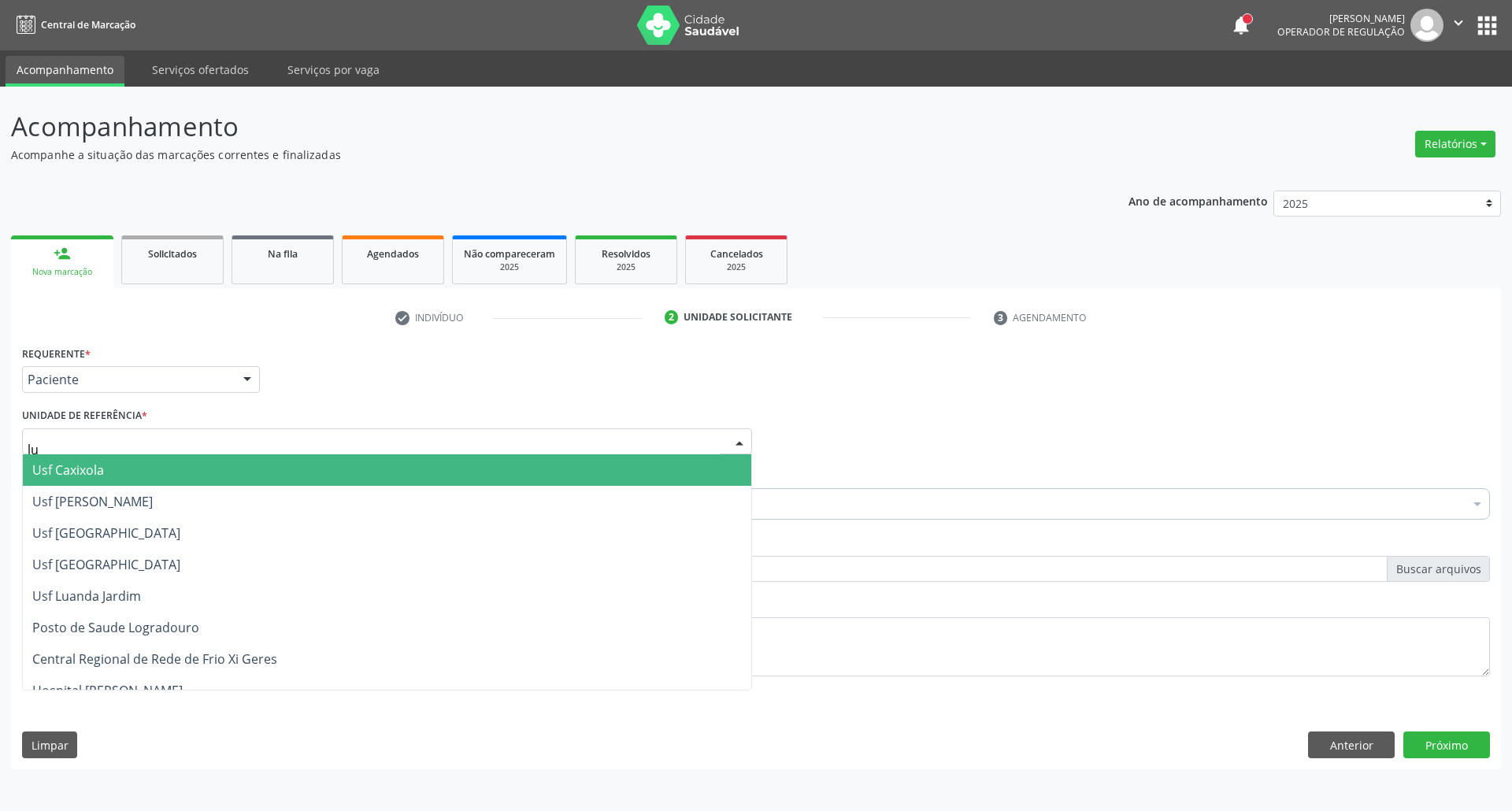
type input "lua"
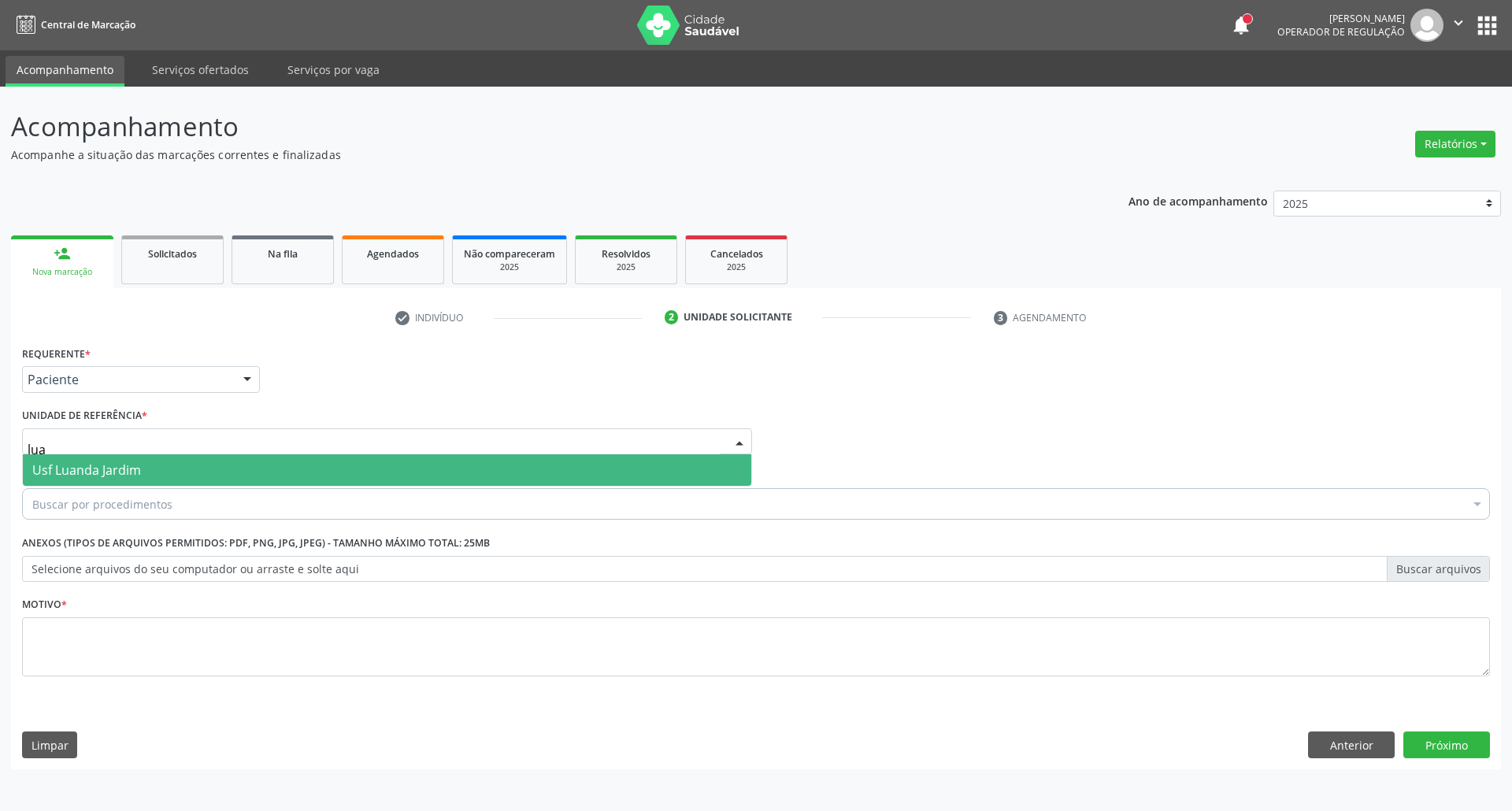
click at [151, 477] on span "Usf Luanda Jardim" at bounding box center [386, 469] width 728 height 31
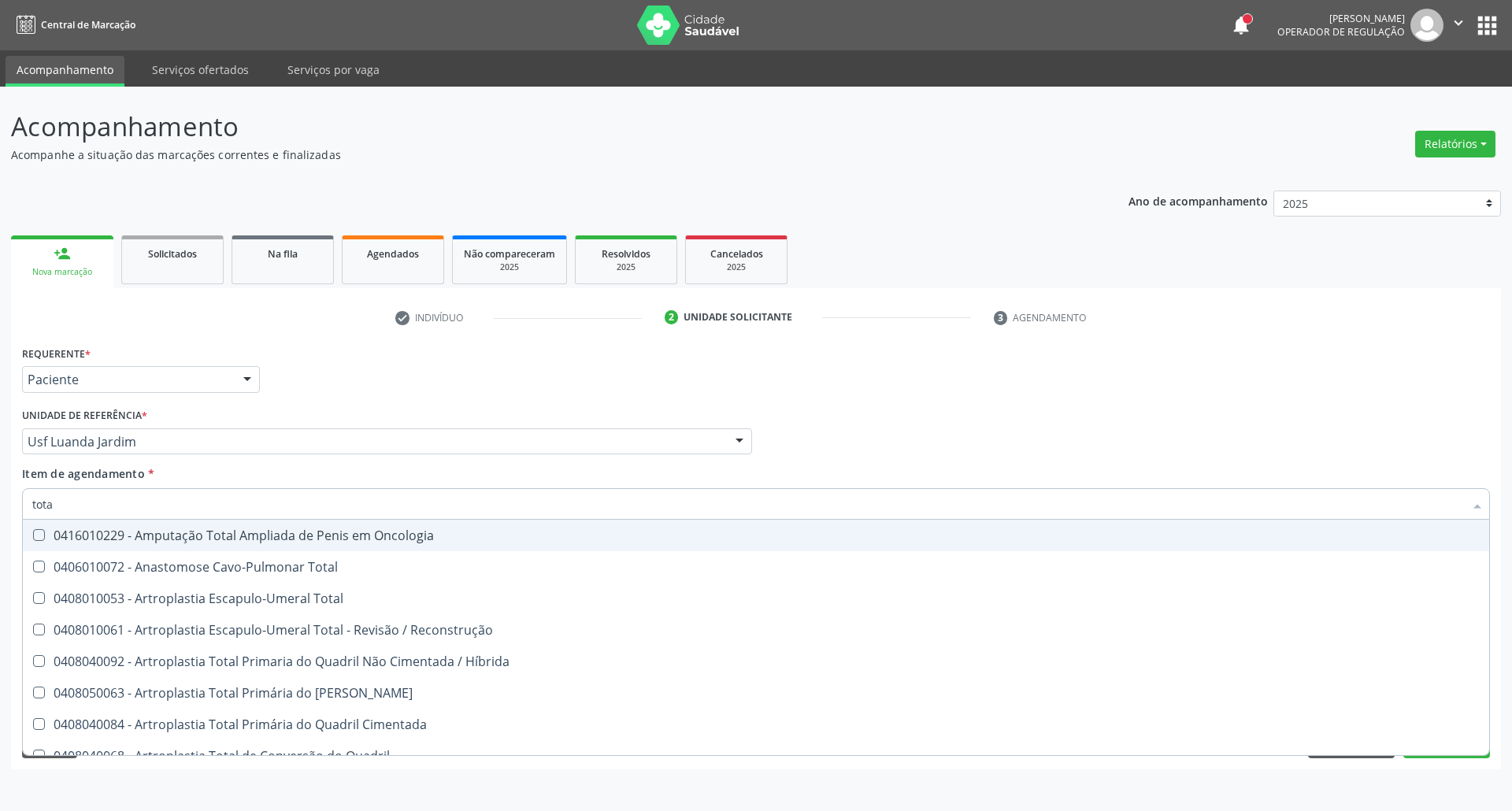
type input "total"
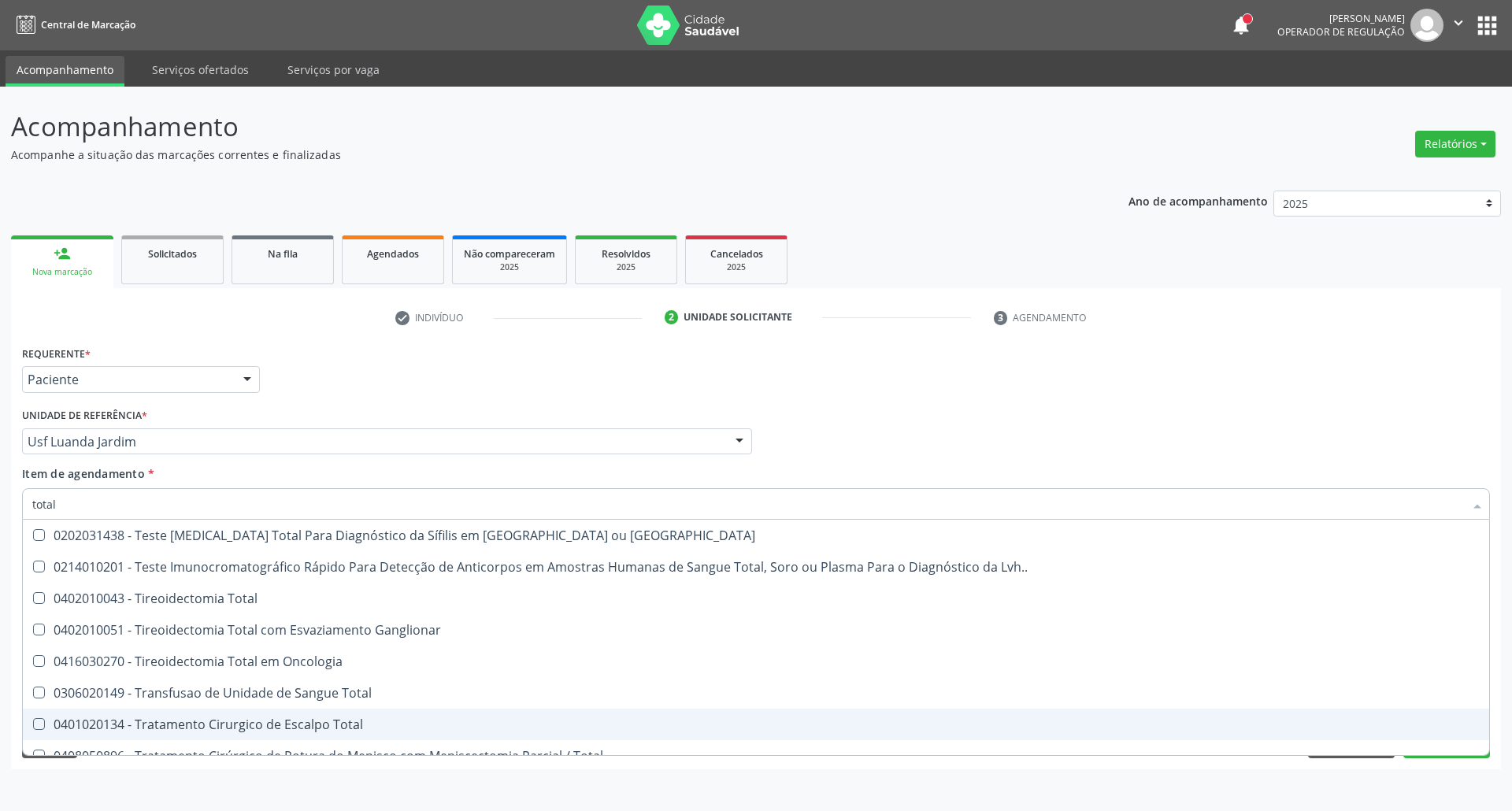
scroll to position [2599, 0]
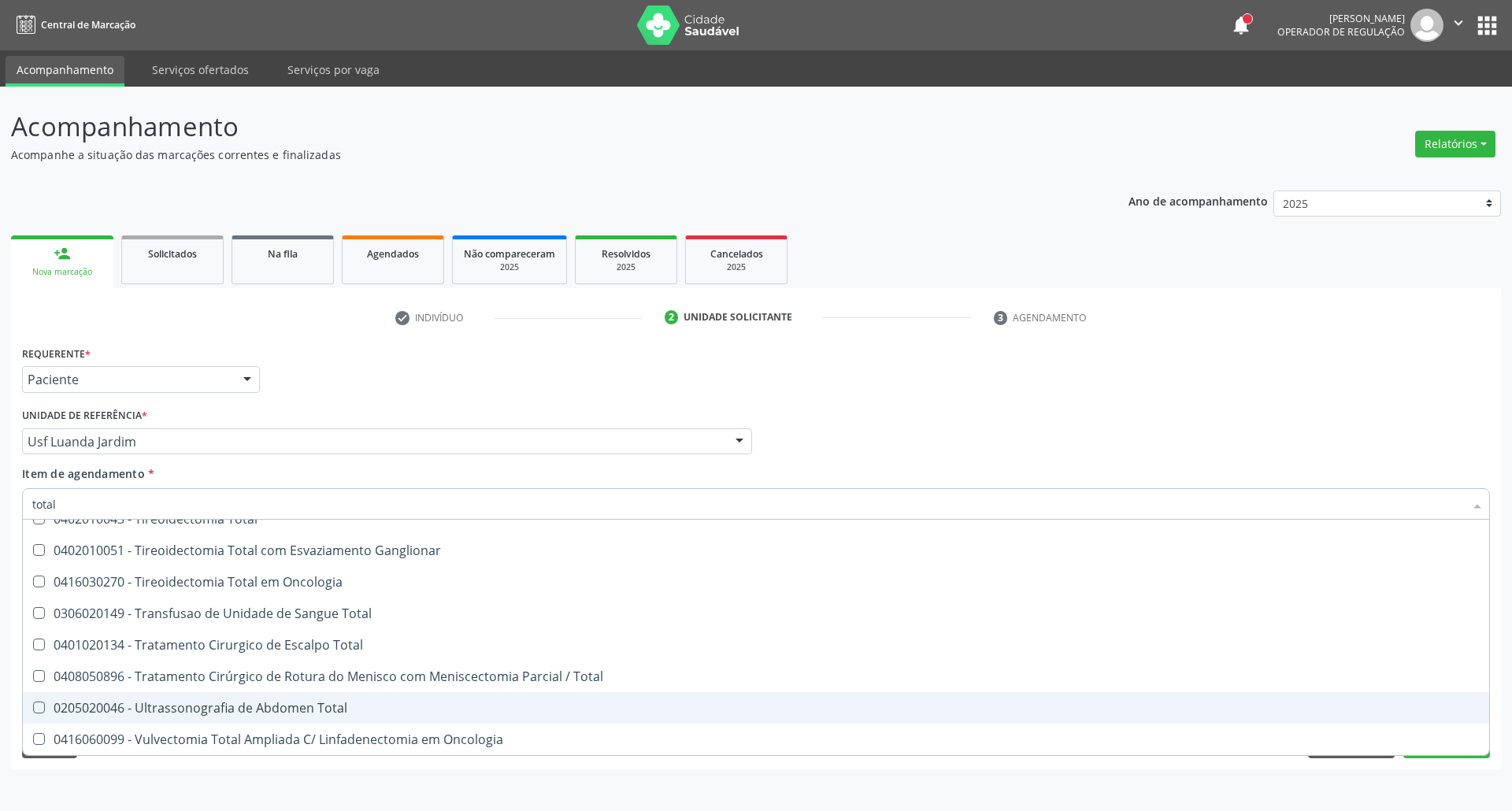
click at [384, 709] on div "0205020046 - Ultrassonografia de Abdomen Total" at bounding box center [755, 707] width 1447 height 13
checkbox Total "true"
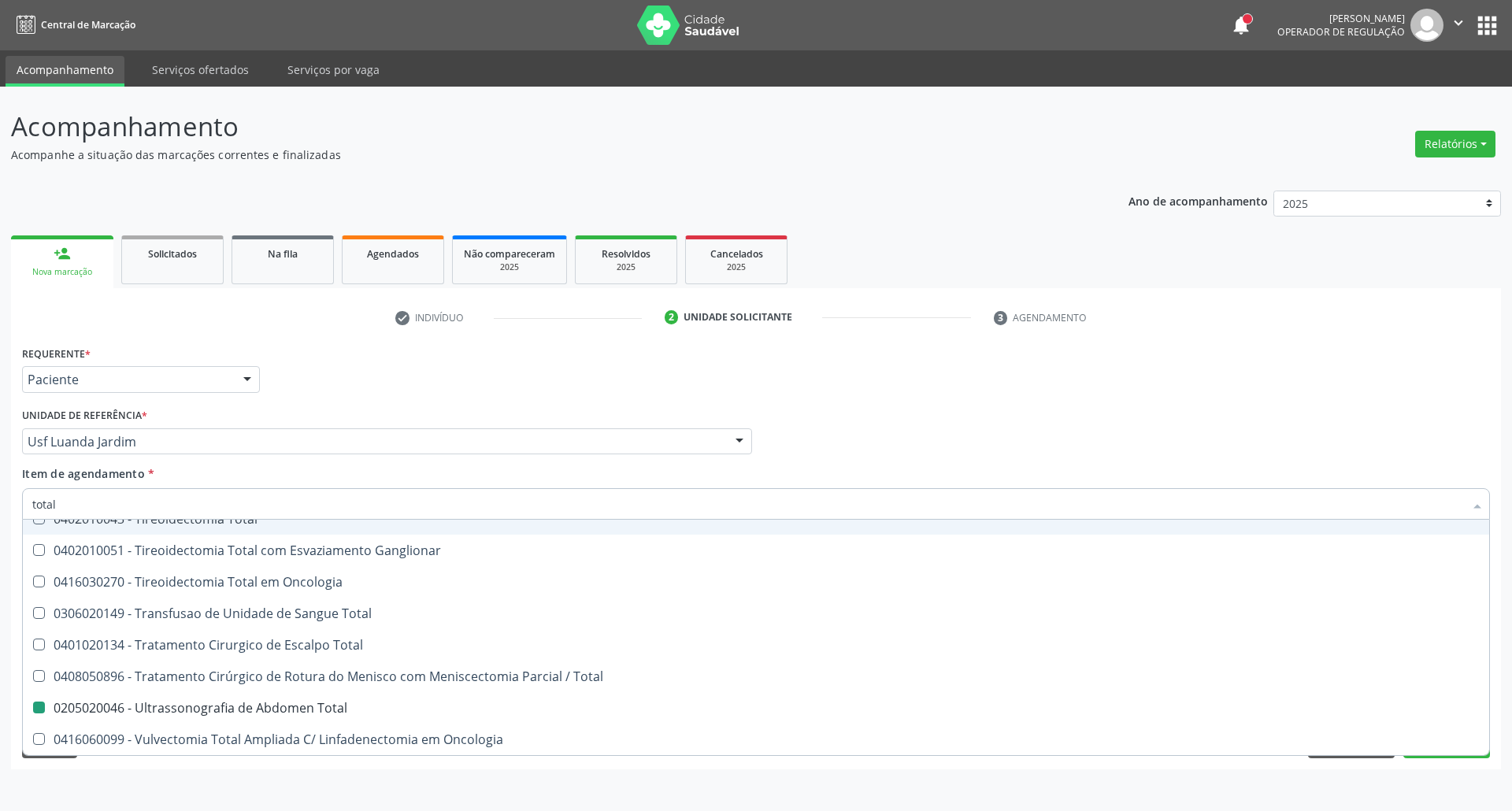
click at [914, 445] on div "Profissional Solicitante Por favor, selecione a Unidade de Atendimento primeiro…" at bounding box center [755, 435] width 1476 height 62
checkbox Total "true"
checkbox Total "false"
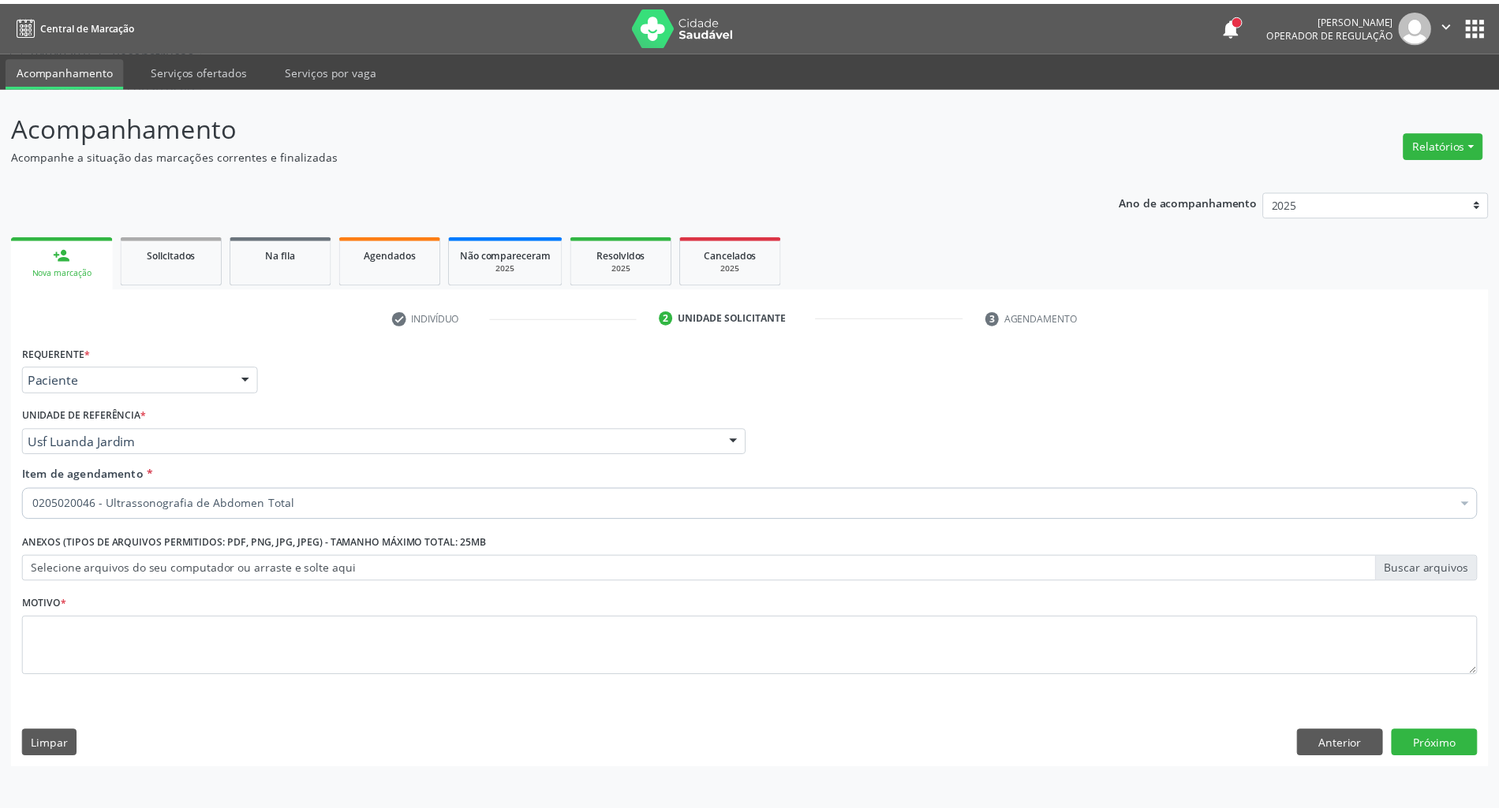
scroll to position [0, 0]
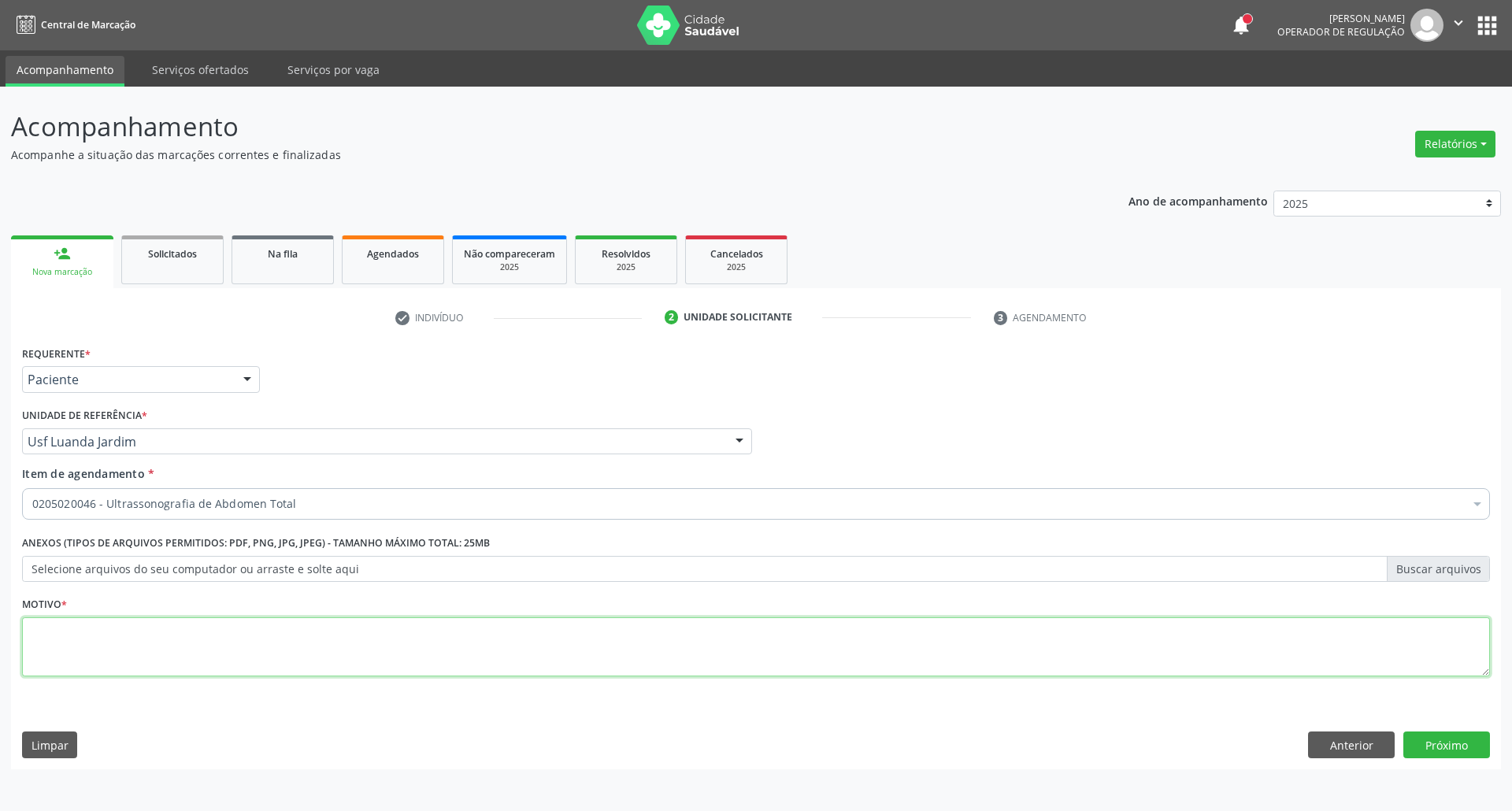
click at [709, 638] on textarea at bounding box center [755, 647] width 1467 height 60
type textarea "."
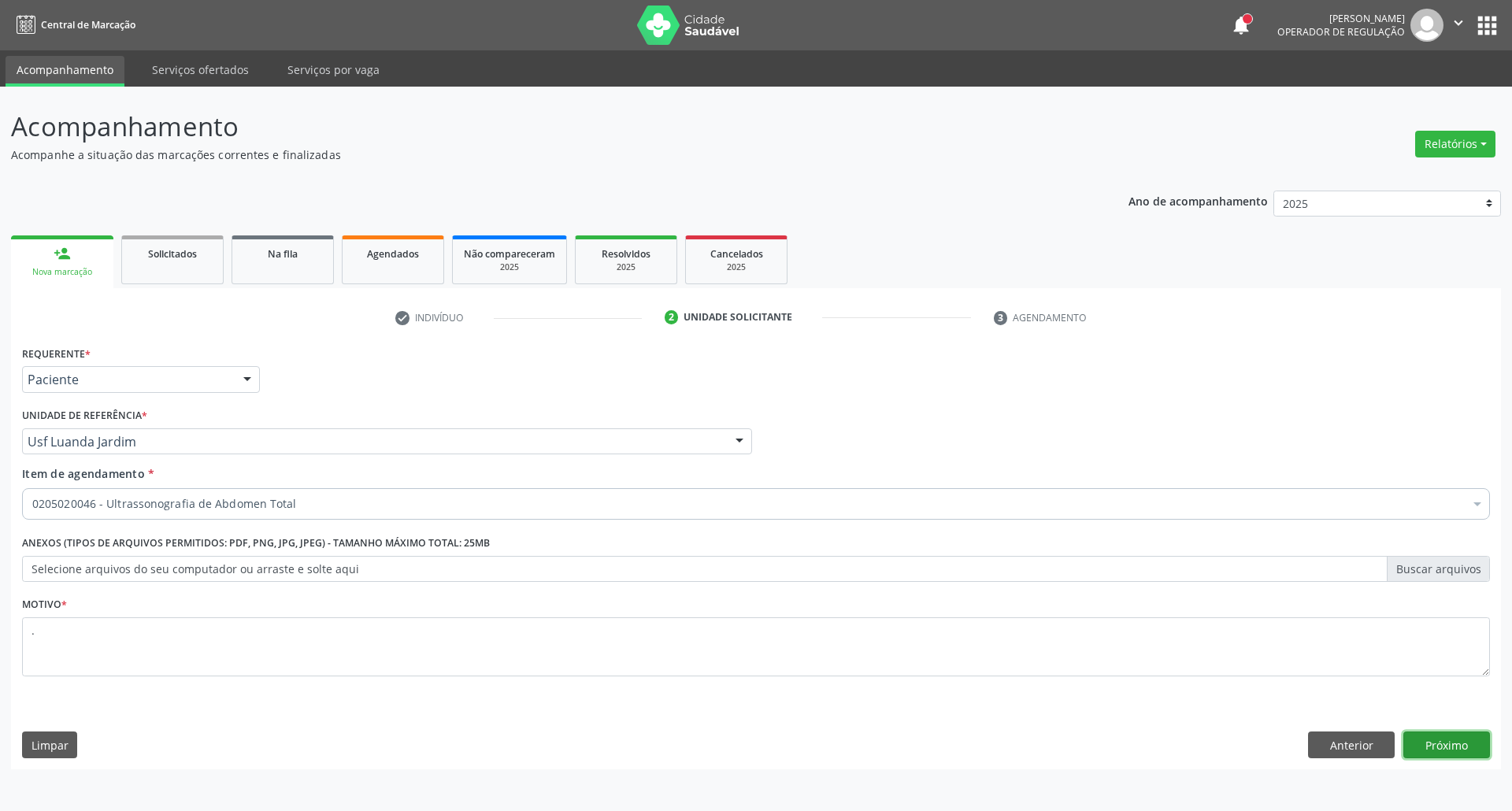
click at [1422, 751] on button "Próximo" at bounding box center [1446, 745] width 87 height 27
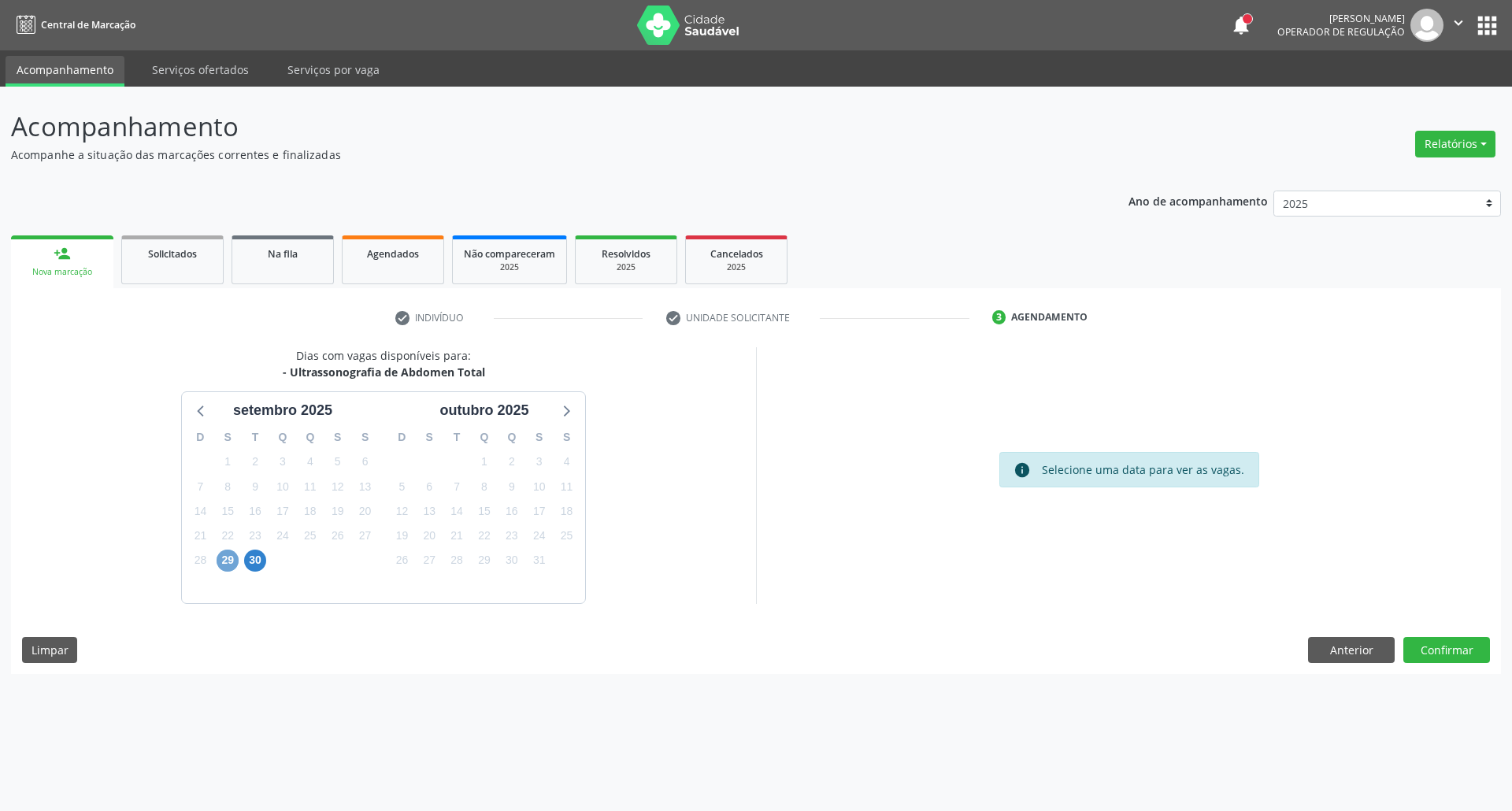
click at [228, 559] on span "29" at bounding box center [228, 560] width 22 height 22
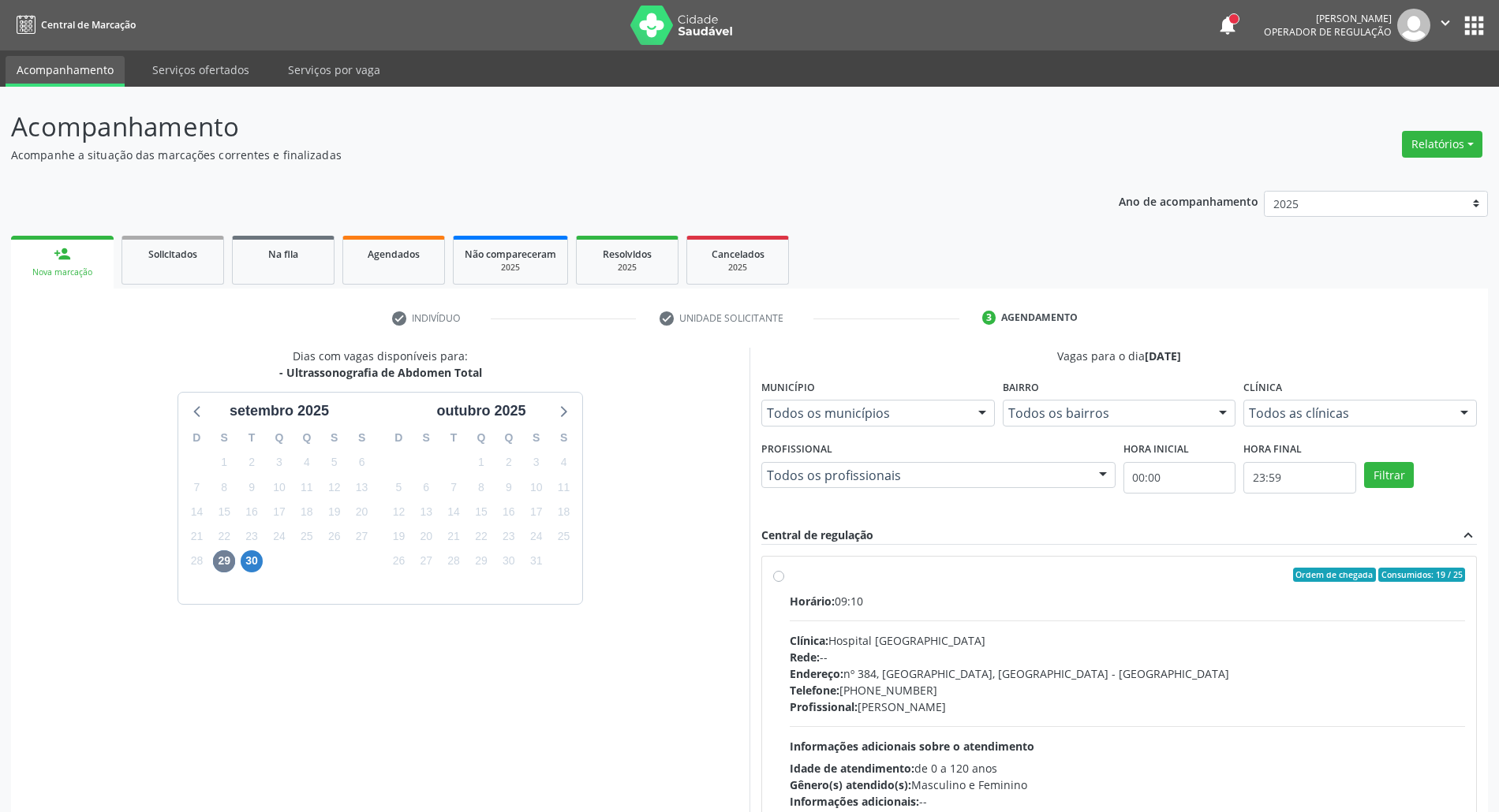
drag, startPoint x: 1001, startPoint y: 610, endPoint x: 1058, endPoint y: 427, distance: 191.7
click at [1001, 608] on div "Horário: 09:10 Clínica: Hospital Sao Francisco Rede: -- Endereço: nº 384, Varze…" at bounding box center [1127, 701] width 676 height 217
radio input "true"
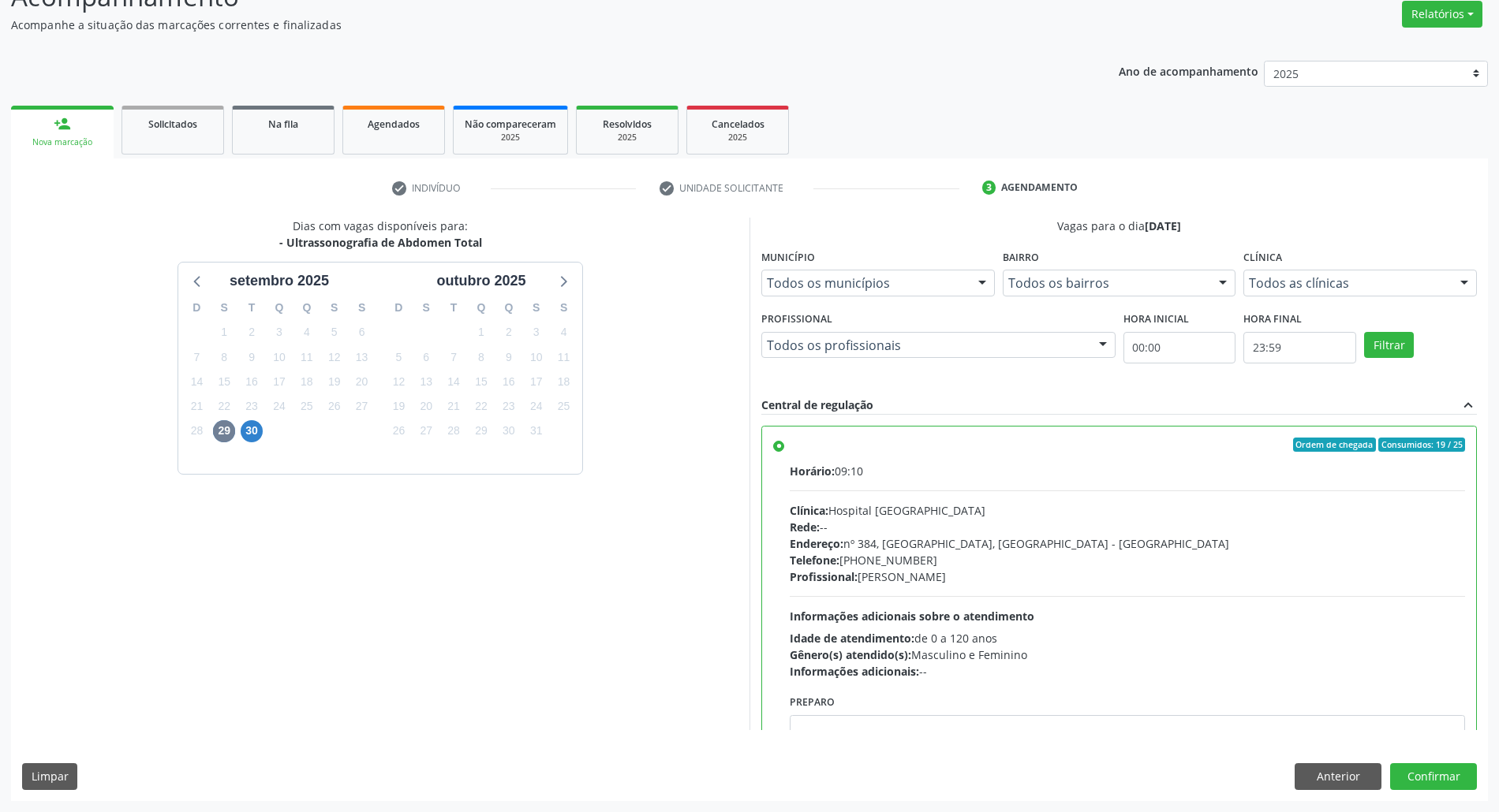
scroll to position [79, 0]
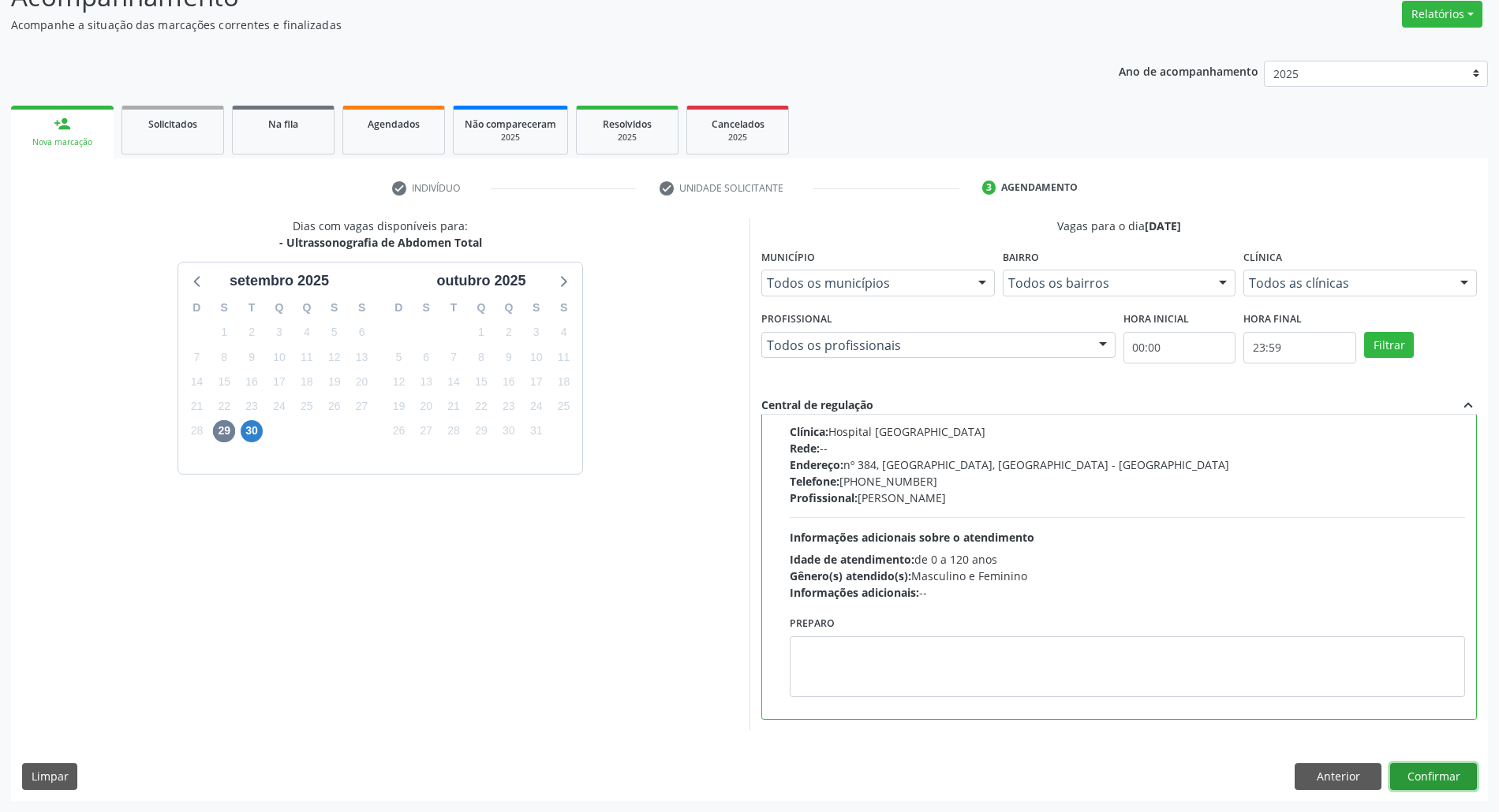
click at [1411, 785] on button "Confirmar" at bounding box center [1433, 777] width 87 height 27
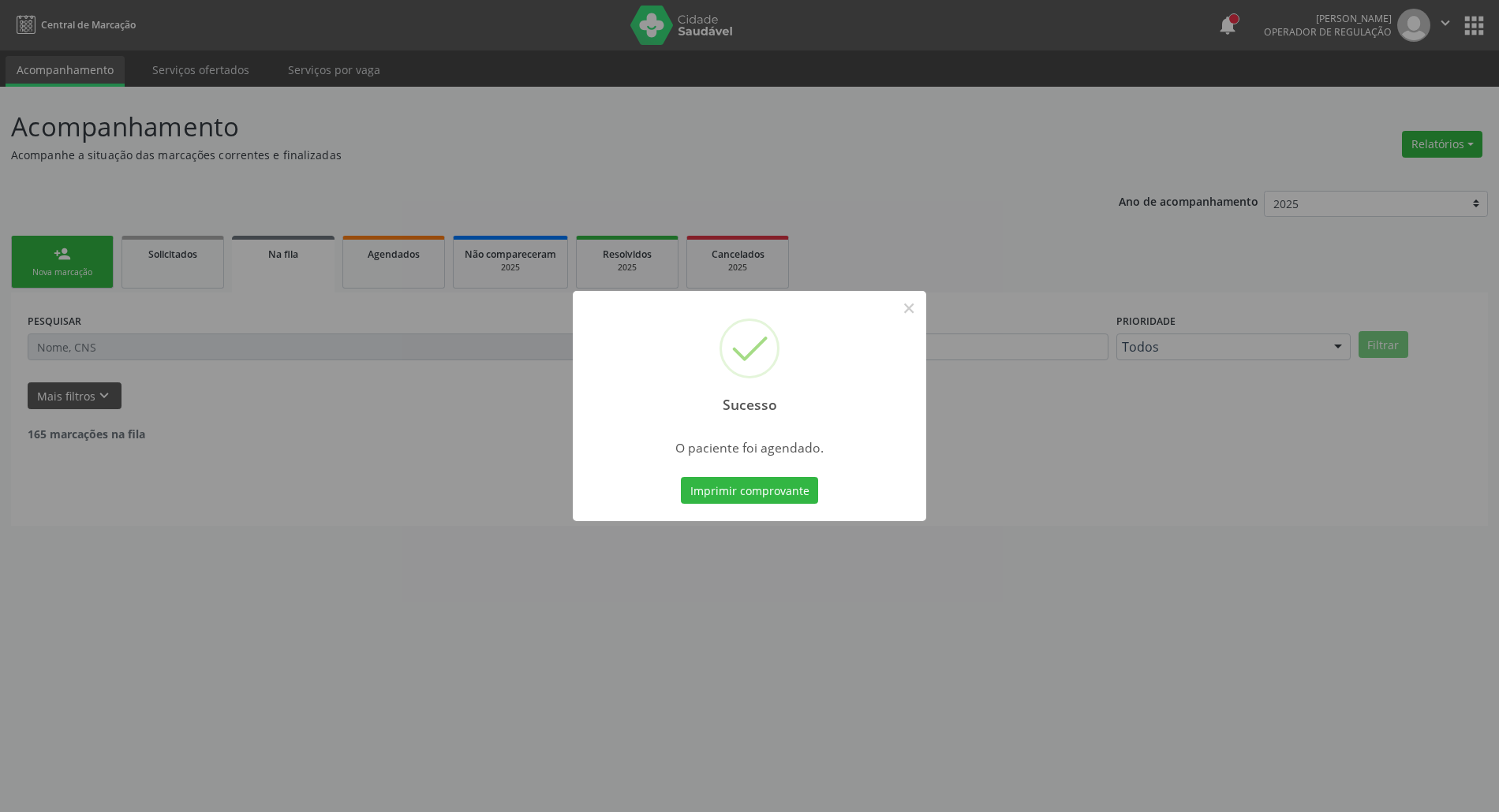
scroll to position [0, 0]
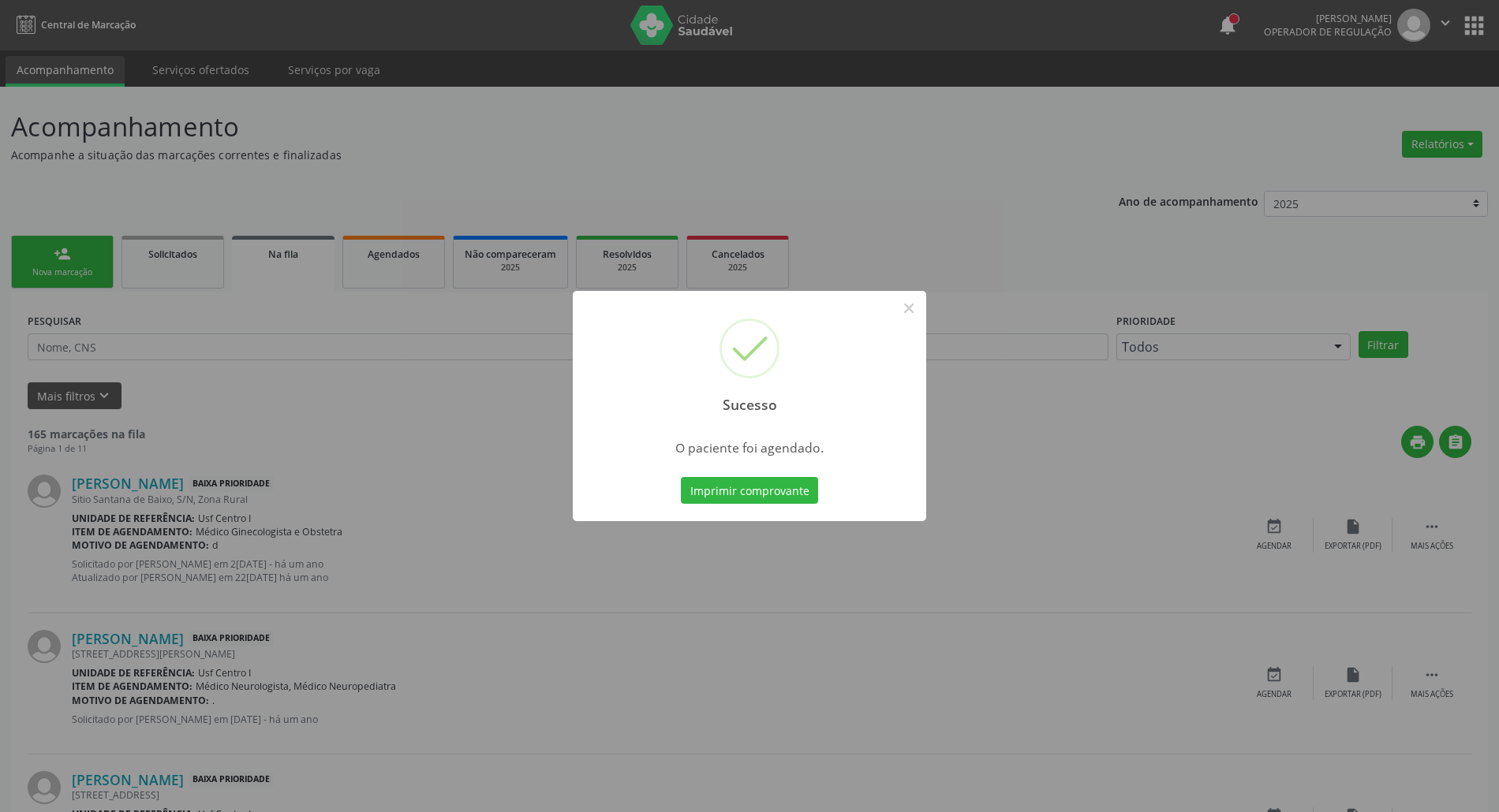
click at [681, 477] on button "Imprimir comprovante" at bounding box center [749, 491] width 137 height 27
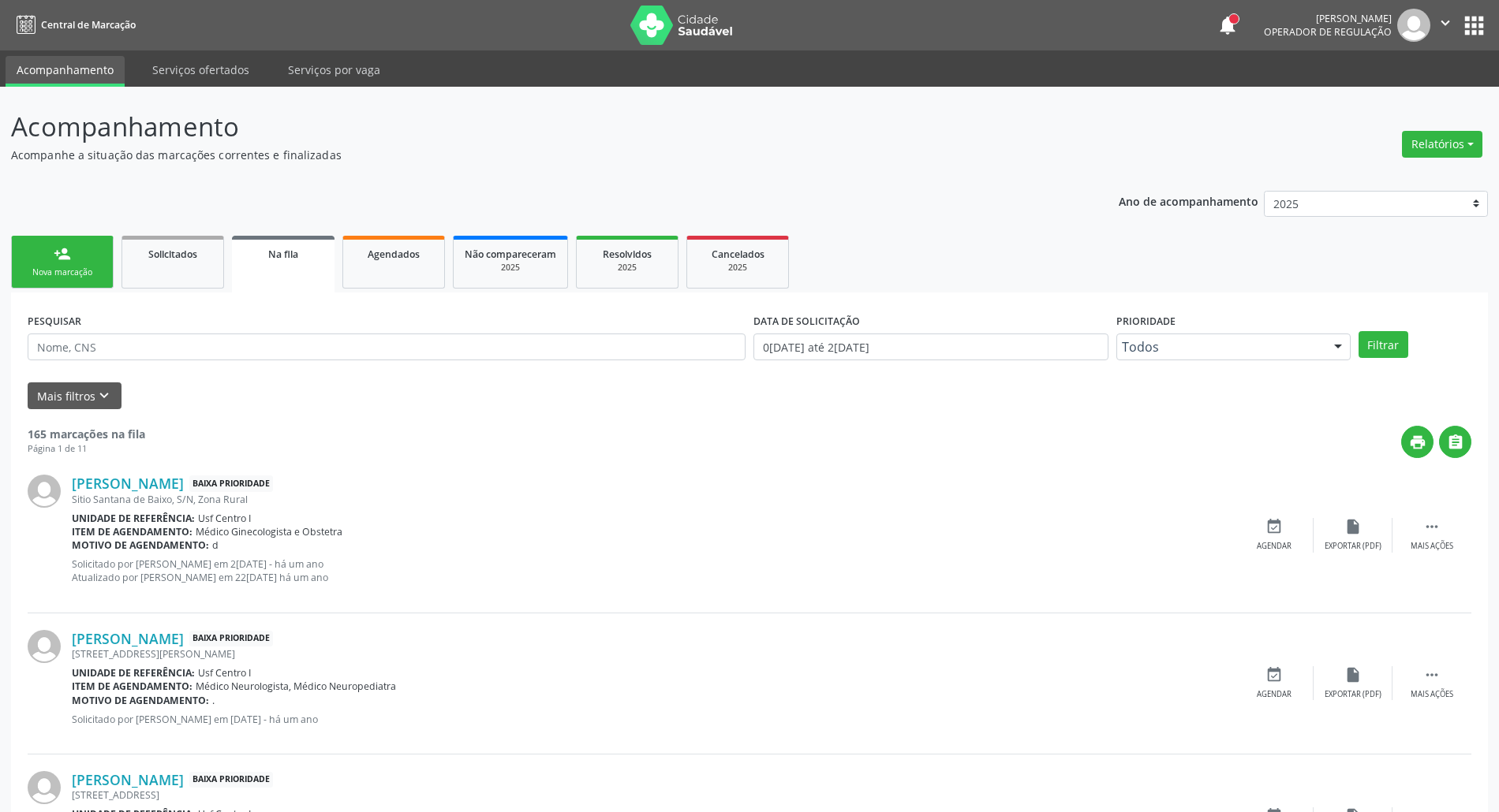
click at [82, 262] on link "person_add Nova marcação" at bounding box center [62, 262] width 102 height 53
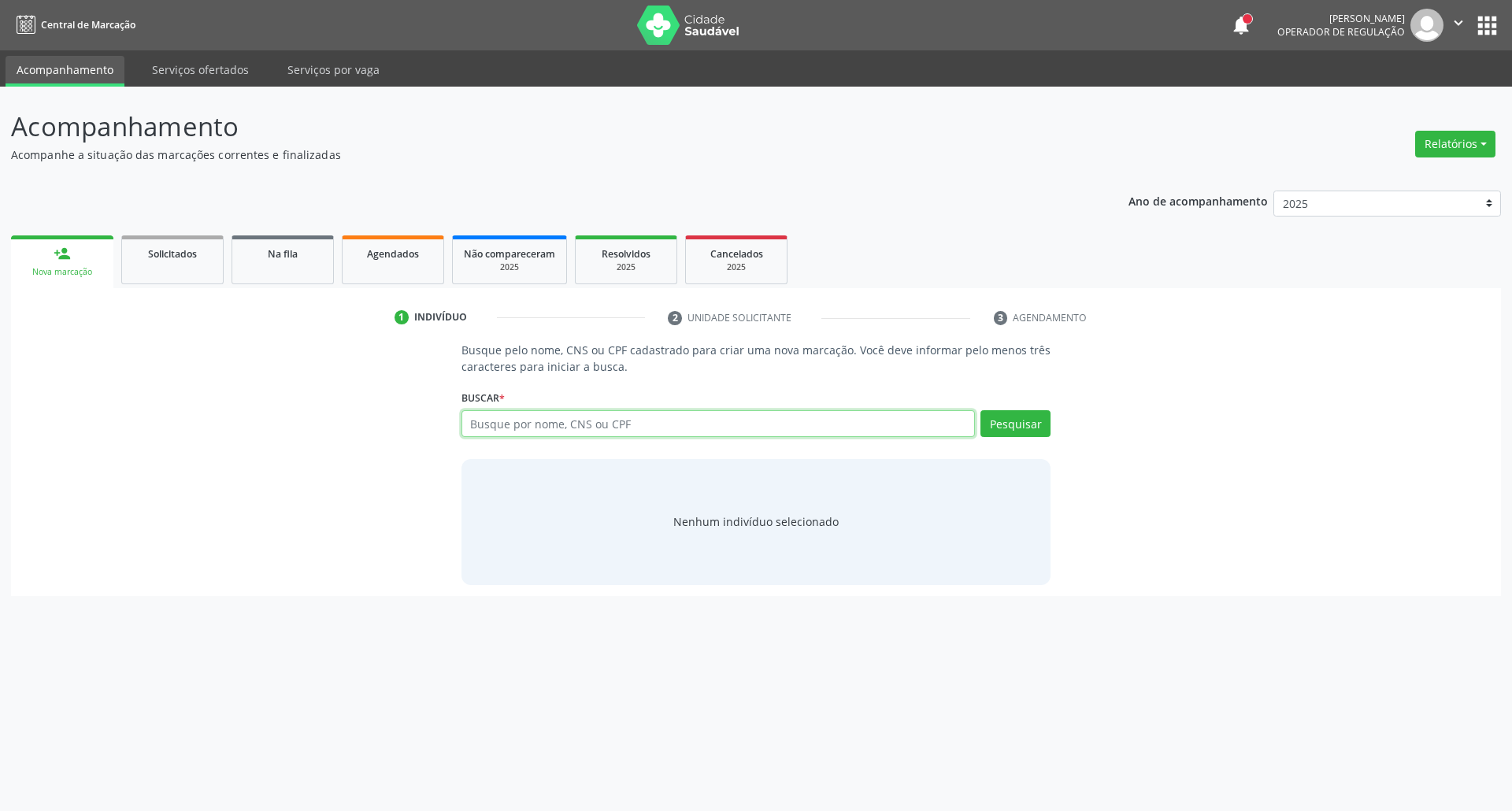
click at [920, 423] on input "text" at bounding box center [718, 424] width 514 height 27
type input "41839390468"
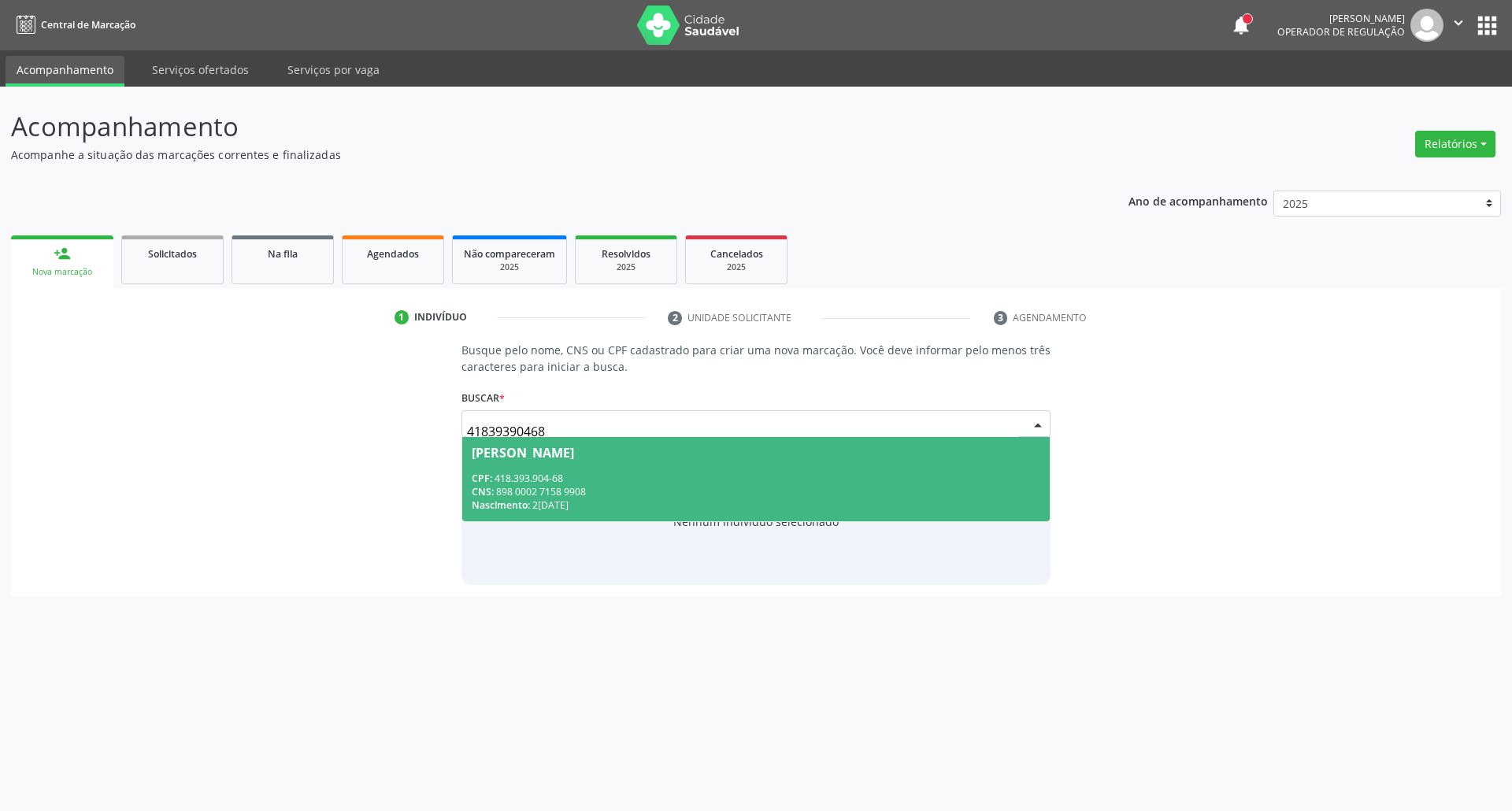
drag, startPoint x: 829, startPoint y: 470, endPoint x: 667, endPoint y: 502, distance: 165.1
click at [824, 469] on span "Jose Valdo Mourato CPF: 418.393.904-68 CNS: 898 0002 7158 9908 Nascimento: 28/0…" at bounding box center [756, 479] width 588 height 84
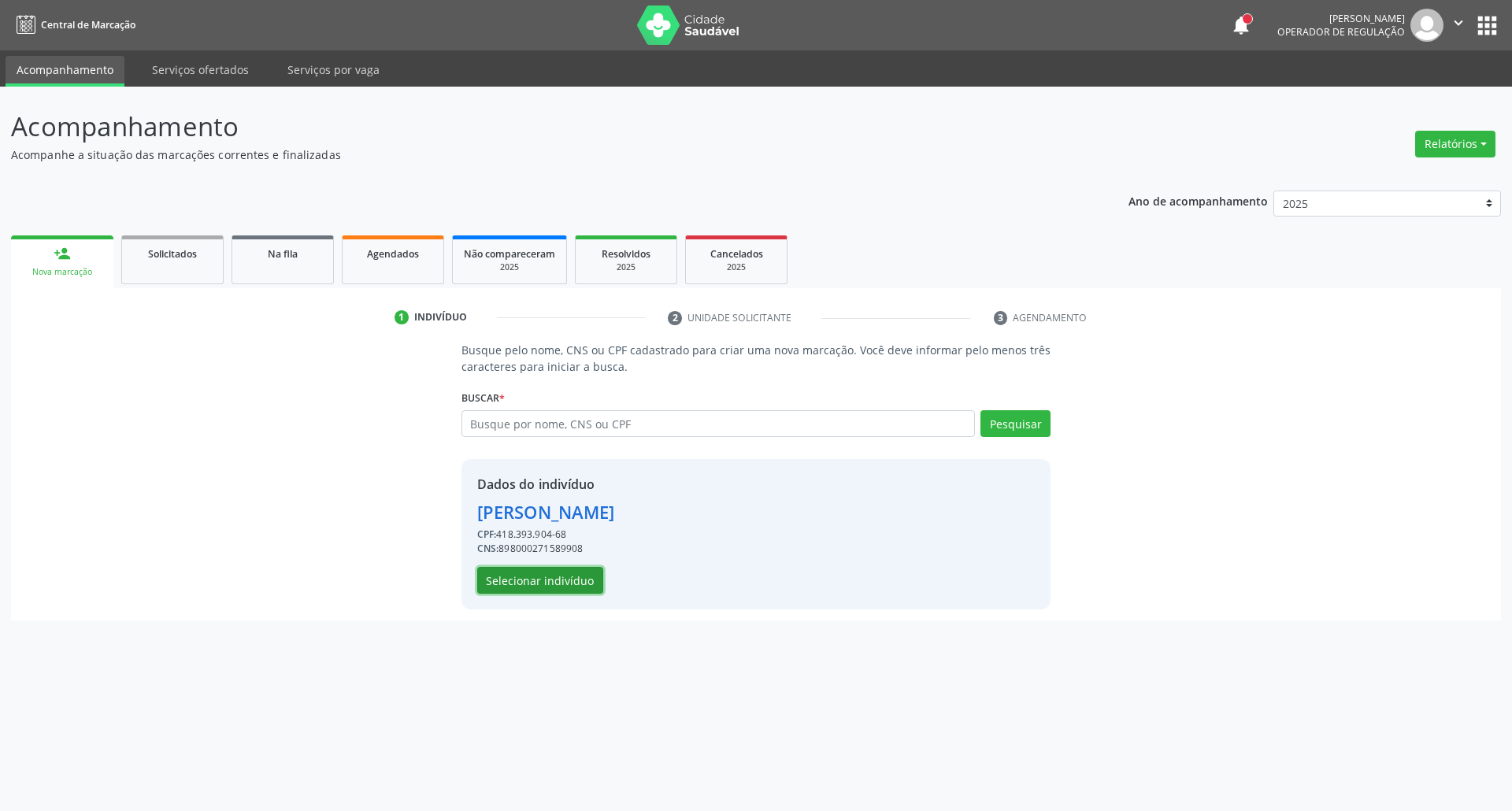
click at [523, 576] on button "Selecionar indivíduo" at bounding box center [539, 581] width 126 height 27
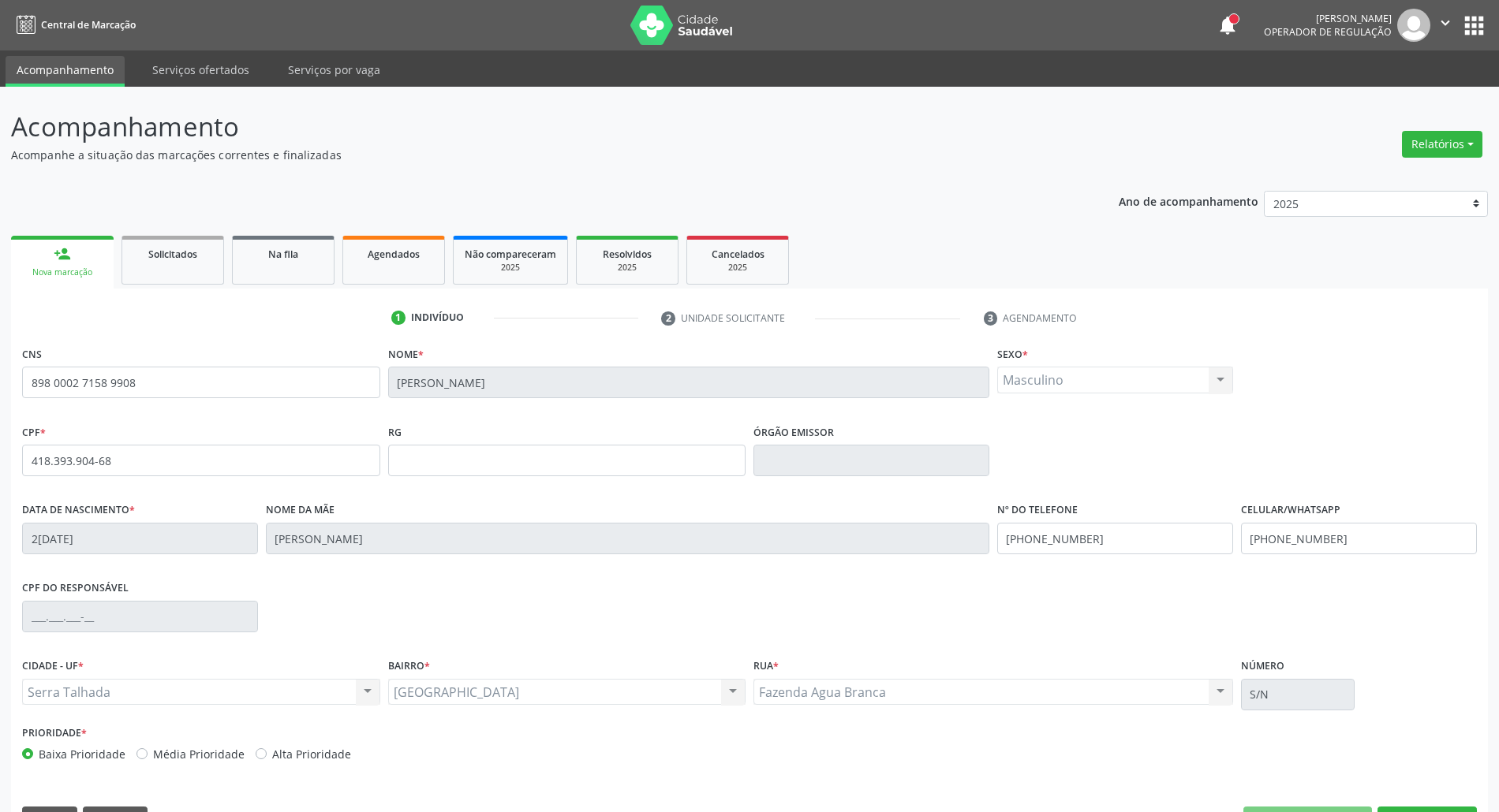
scroll to position [42, 0]
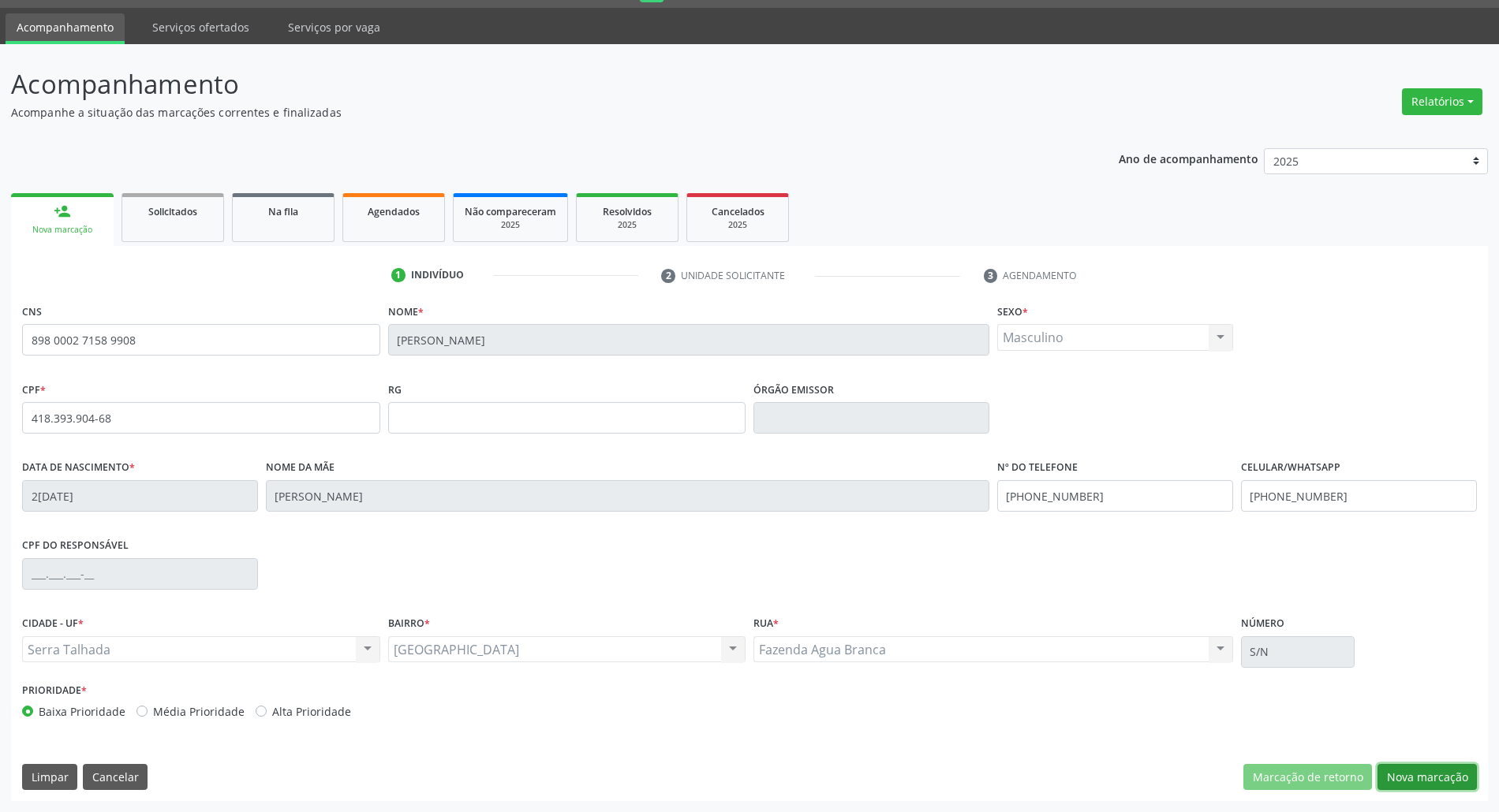
click at [1396, 771] on button "Nova marcação" at bounding box center [1427, 777] width 100 height 27
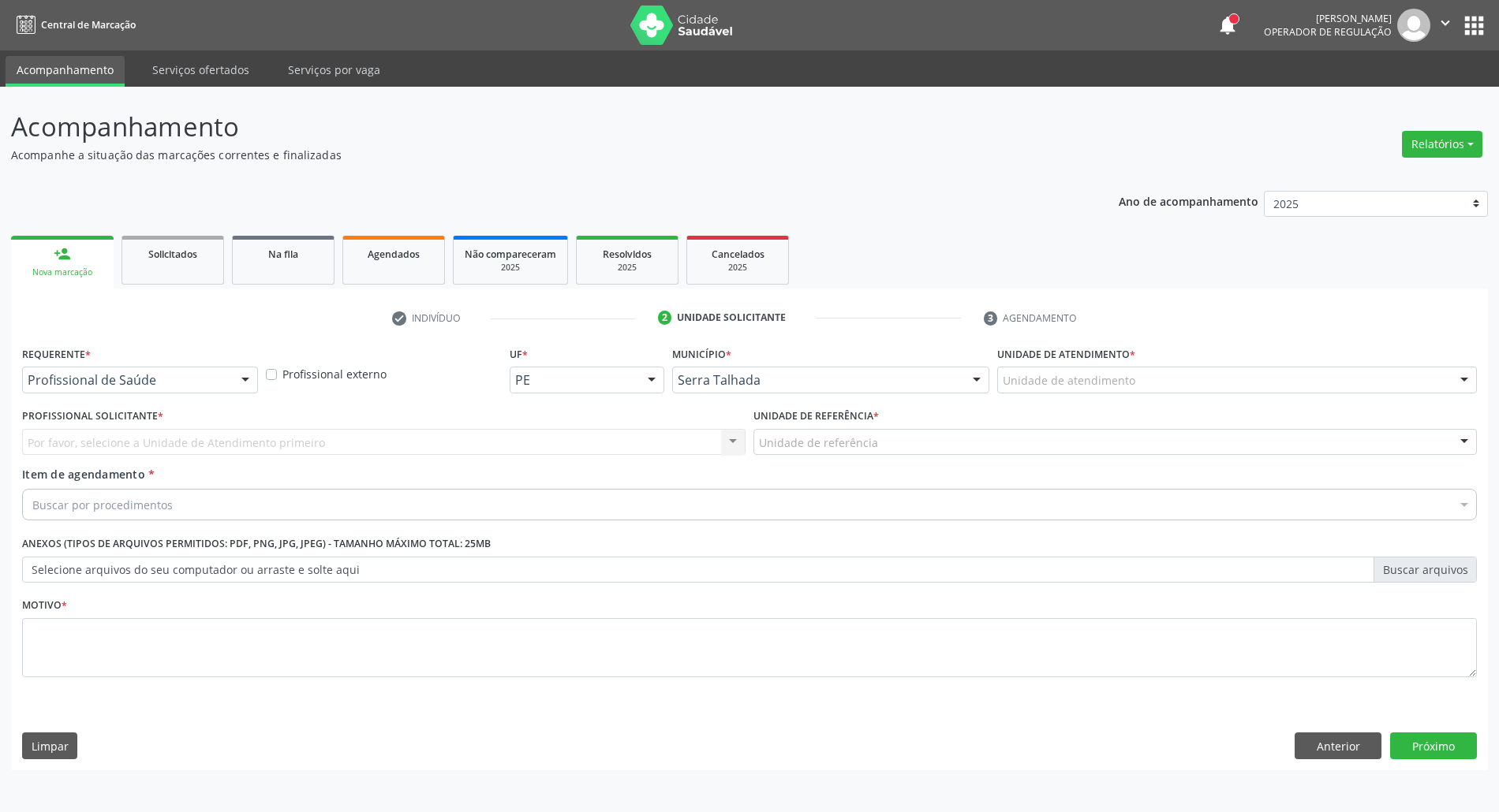
scroll to position [0, 0]
drag, startPoint x: 191, startPoint y: 384, endPoint x: 165, endPoint y: 439, distance: 60.8
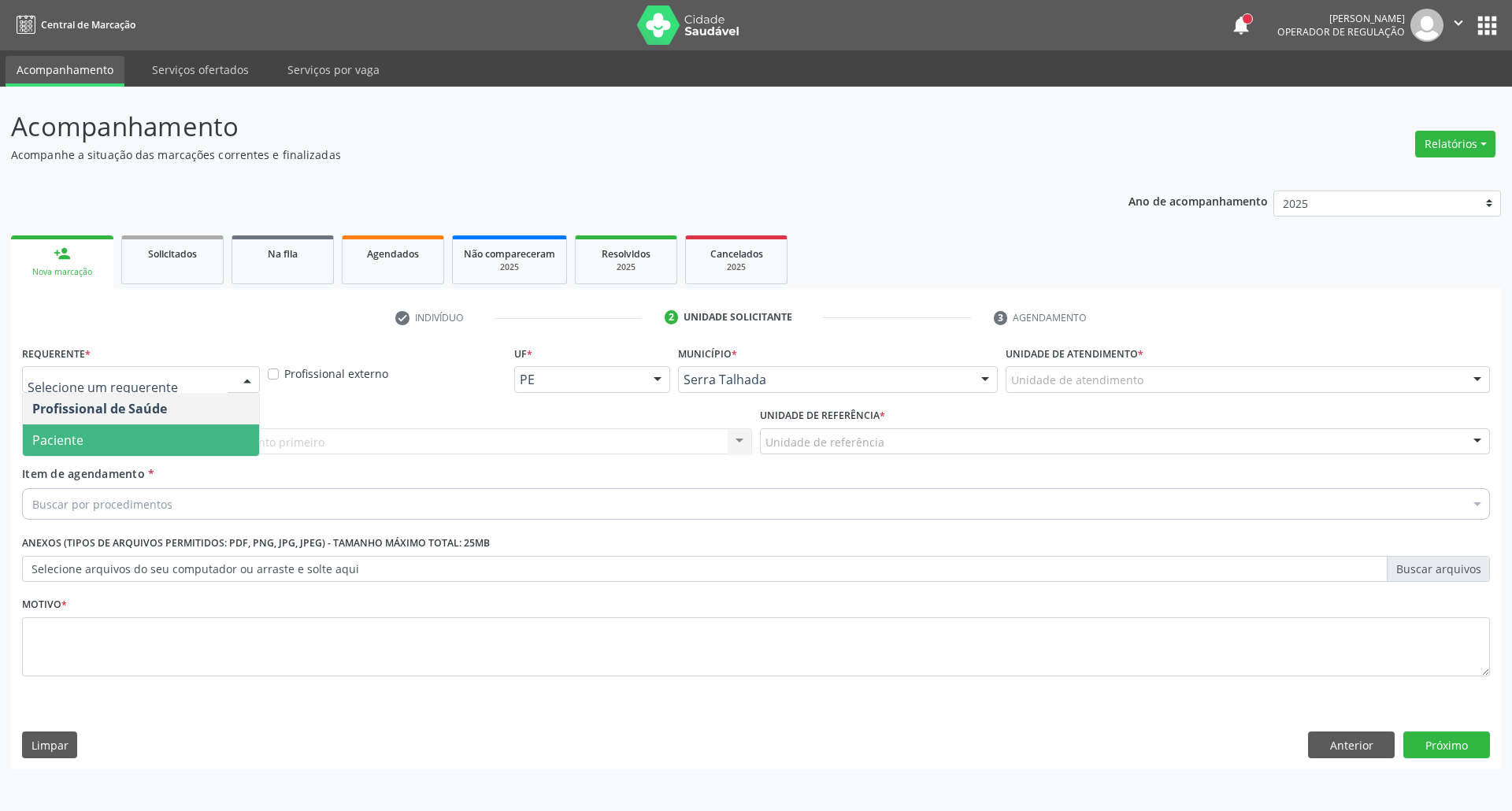
drag, startPoint x: 162, startPoint y: 445, endPoint x: 169, endPoint y: 430, distance: 16.6
click at [162, 441] on span "Paciente" at bounding box center [141, 440] width 236 height 31
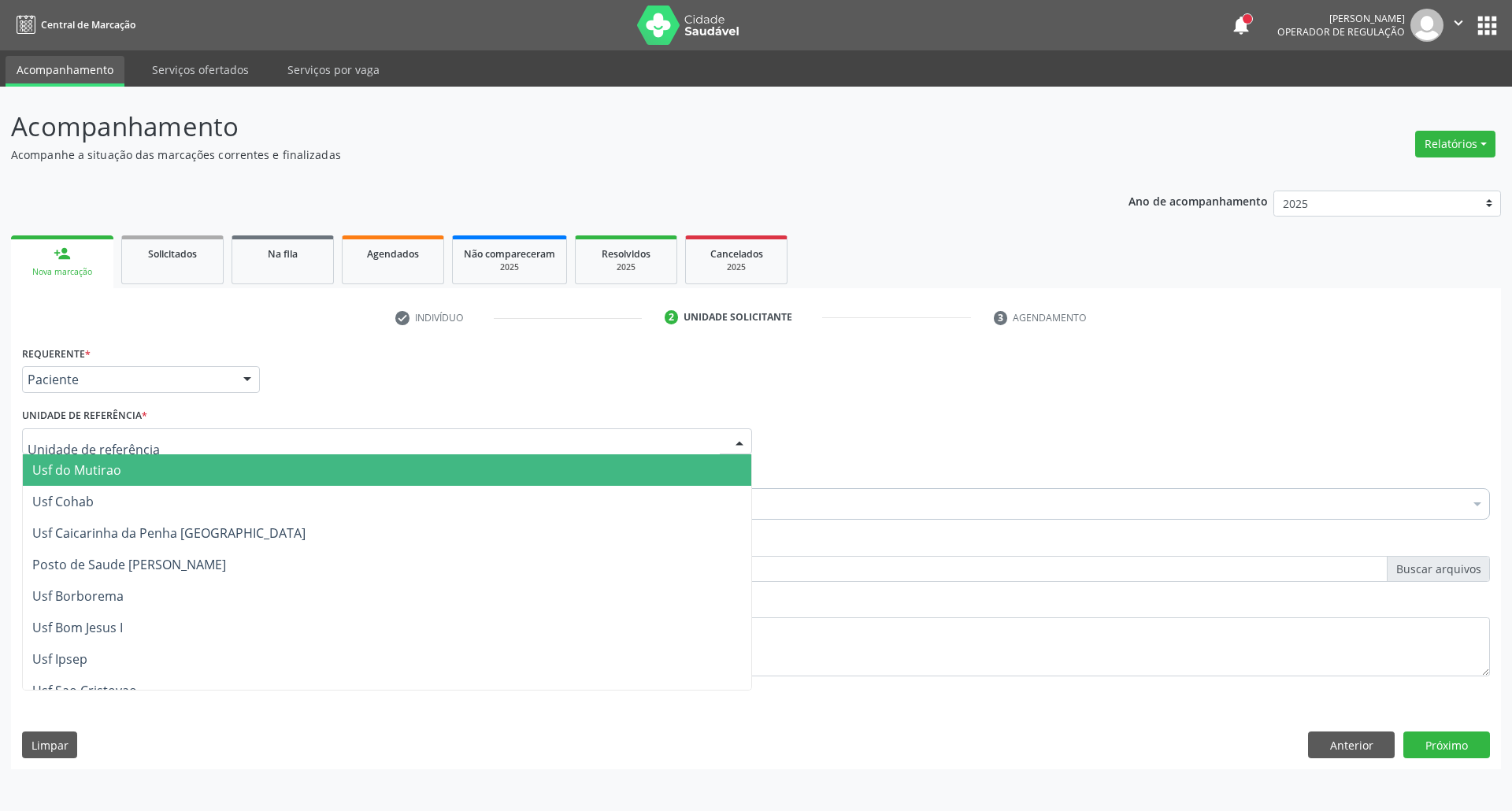
click at [173, 435] on div at bounding box center [386, 442] width 730 height 27
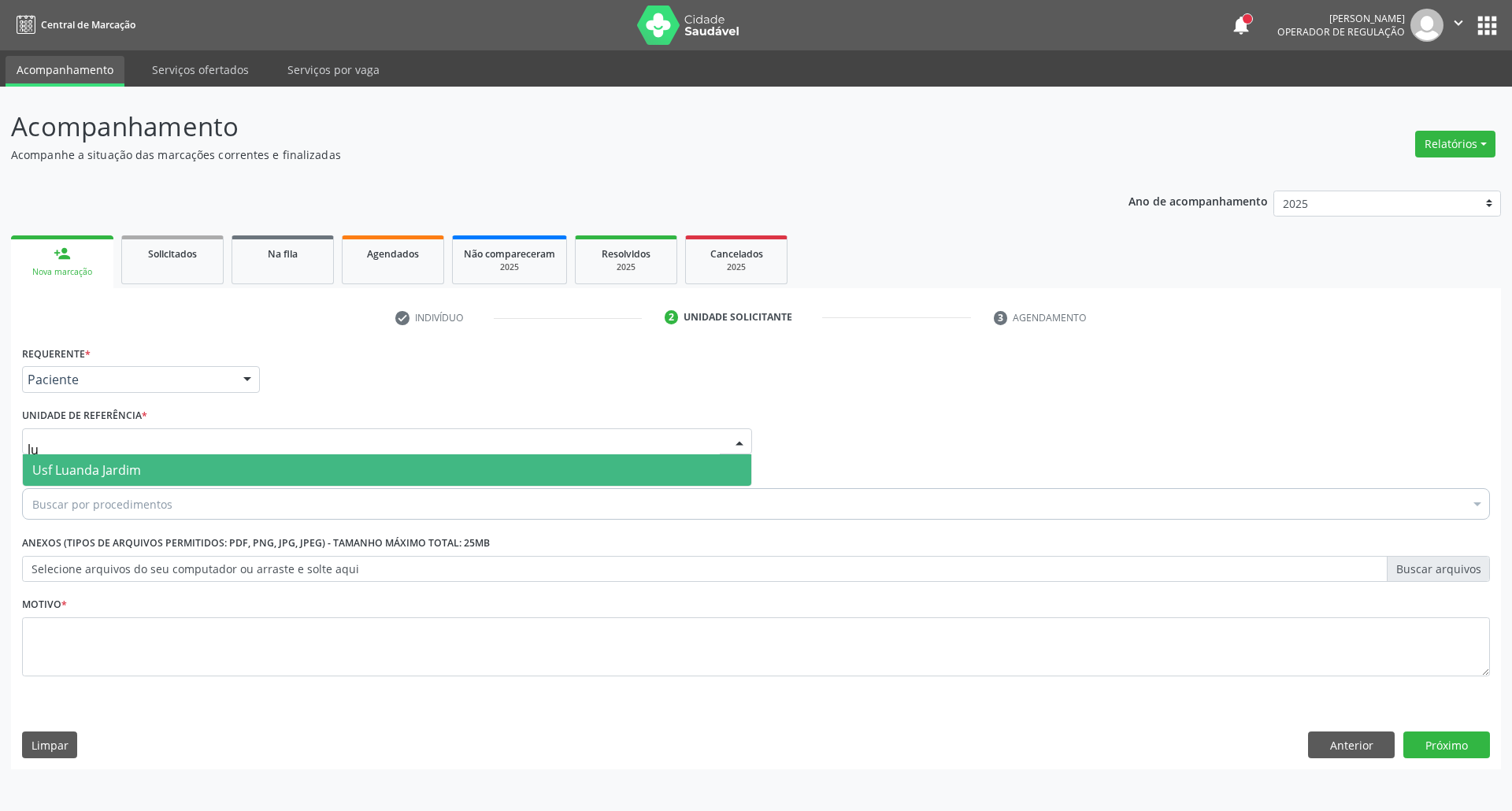
type input "lua"
click at [123, 473] on span "Usf Luanda Jardim" at bounding box center [86, 470] width 109 height 18
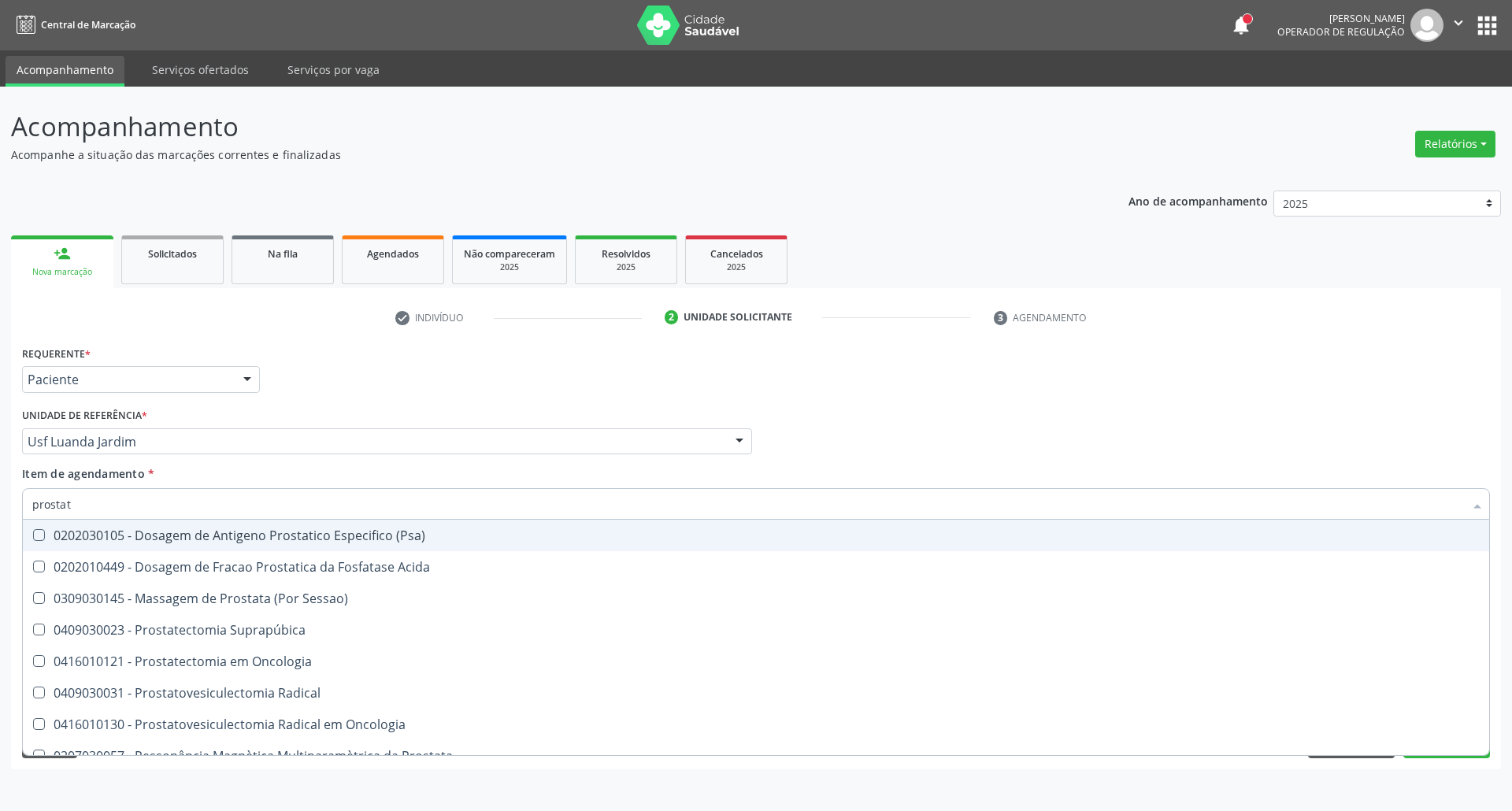
type input "prostata"
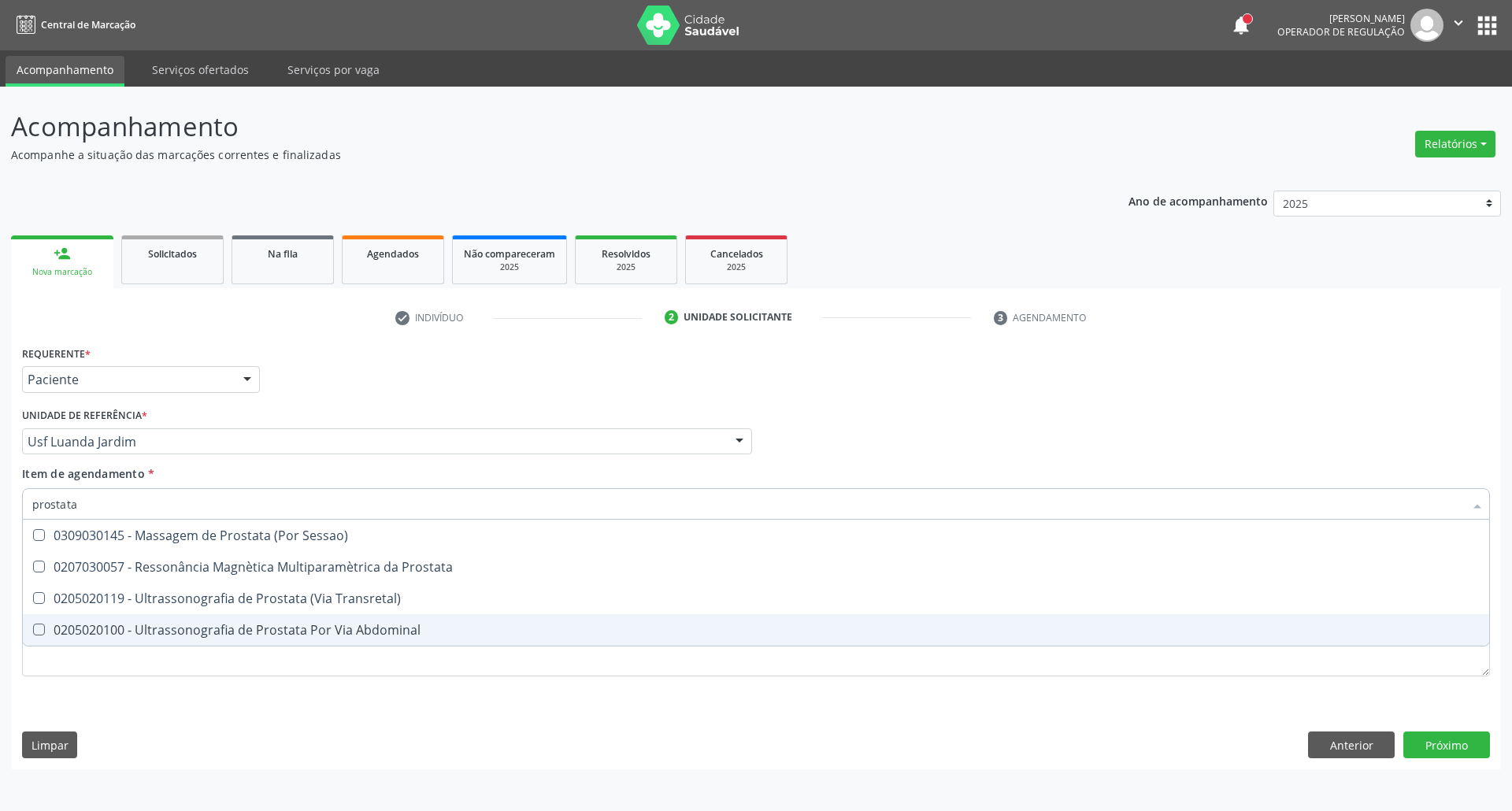
click at [183, 630] on div "0205020100 - Ultrassonografia de Prostata Por Via Abdominal" at bounding box center [755, 630] width 1447 height 13
checkbox Abdominal "true"
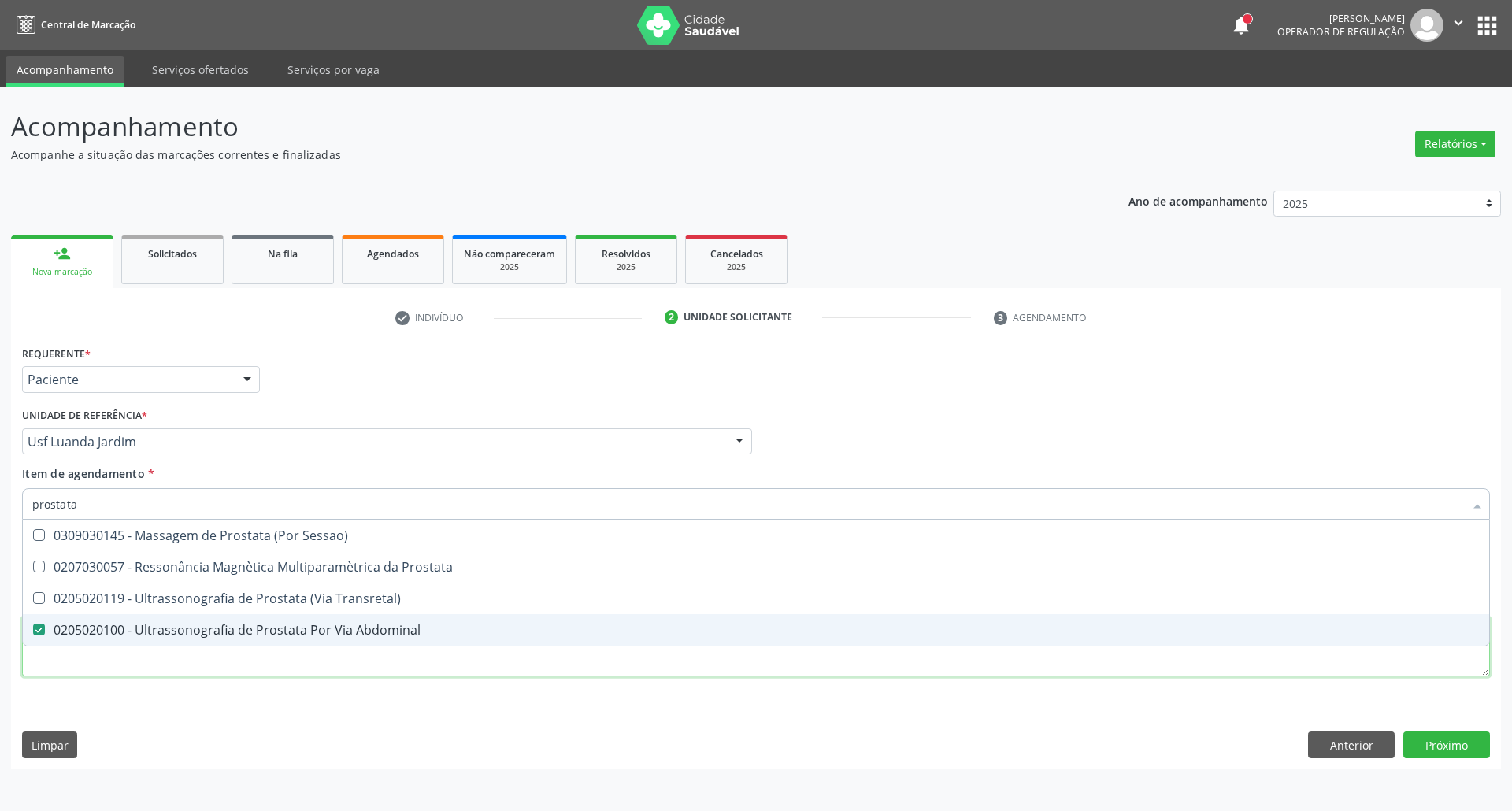
click at [645, 660] on div "Requerente * Paciente Profissional de Saúde Paciente Nenhum resultado encontrad…" at bounding box center [755, 520] width 1467 height 357
type textarea "."
checkbox Prostata "true"
checkbox Abdominal "false"
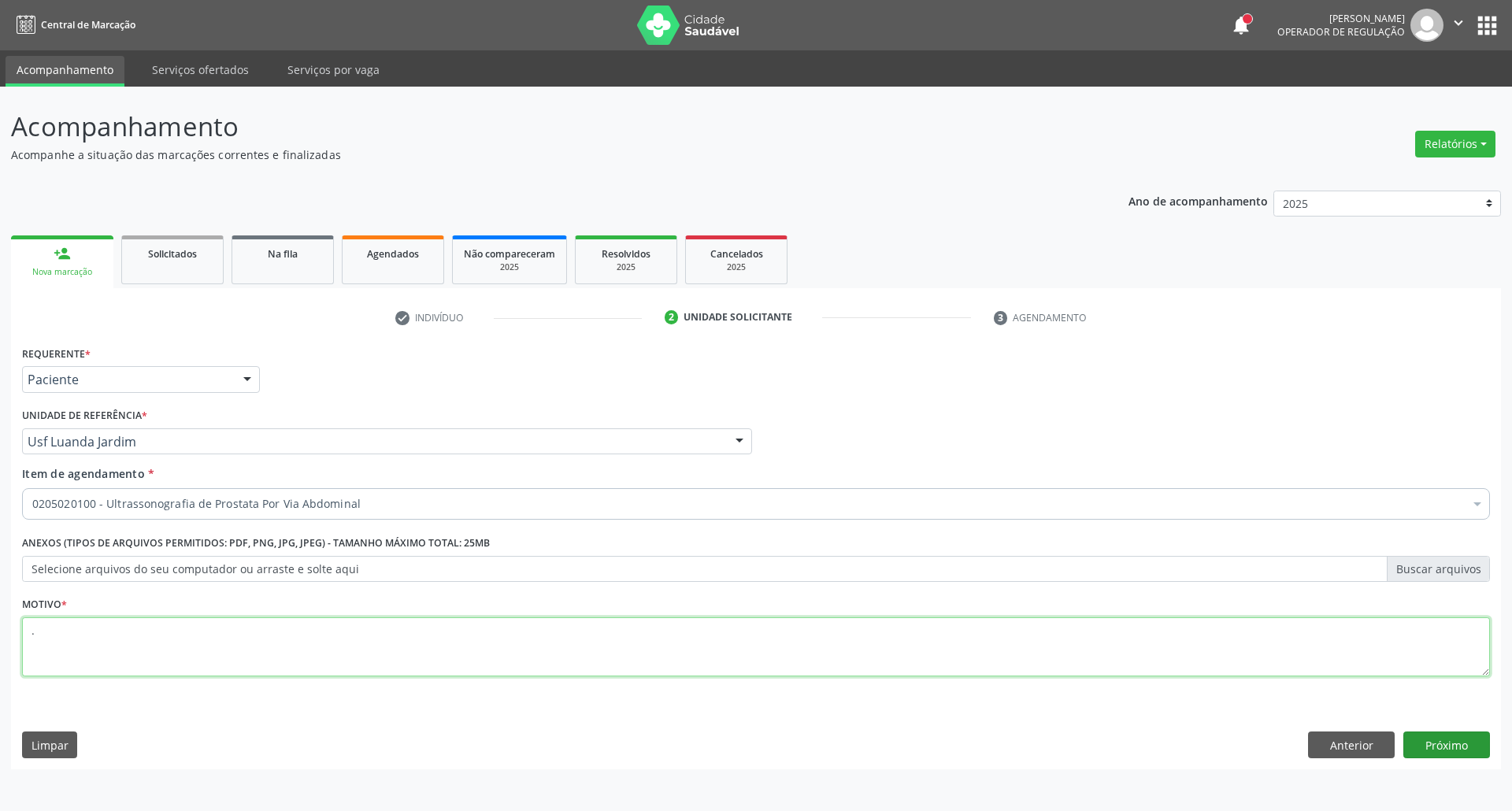
type textarea "."
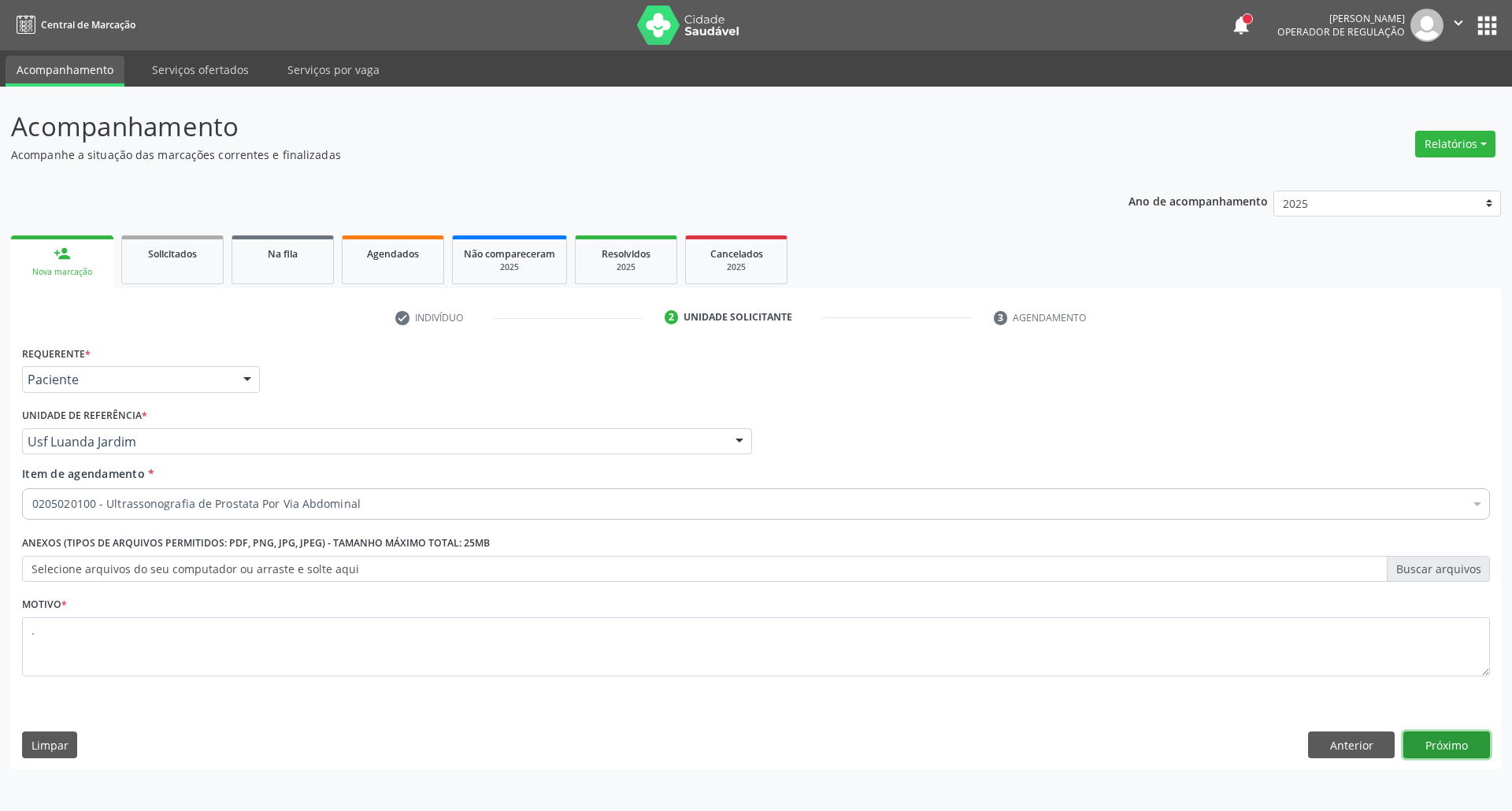
click at [1445, 738] on button "Próximo" at bounding box center [1446, 745] width 87 height 27
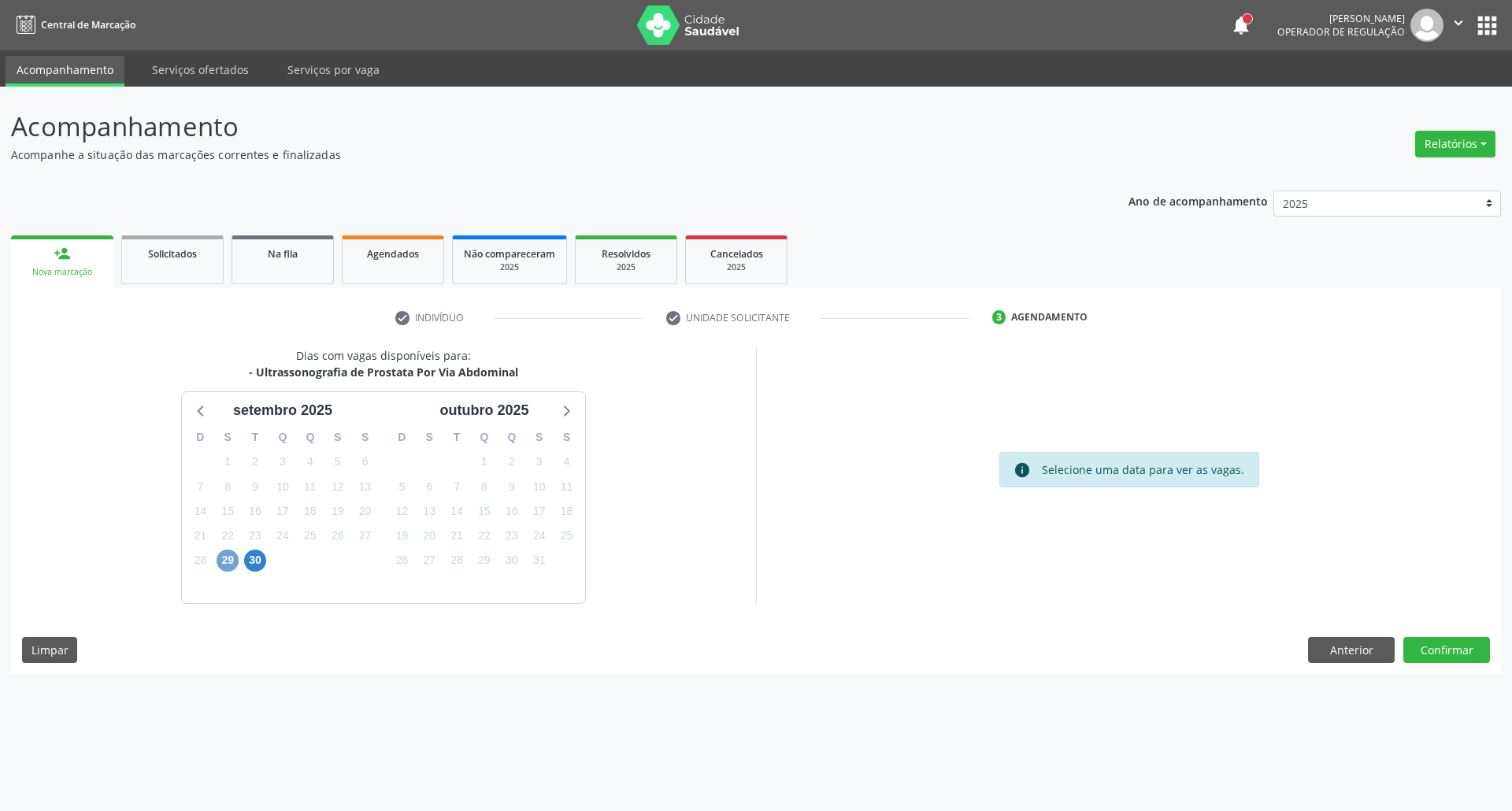
click at [236, 562] on span "29" at bounding box center [228, 560] width 22 height 22
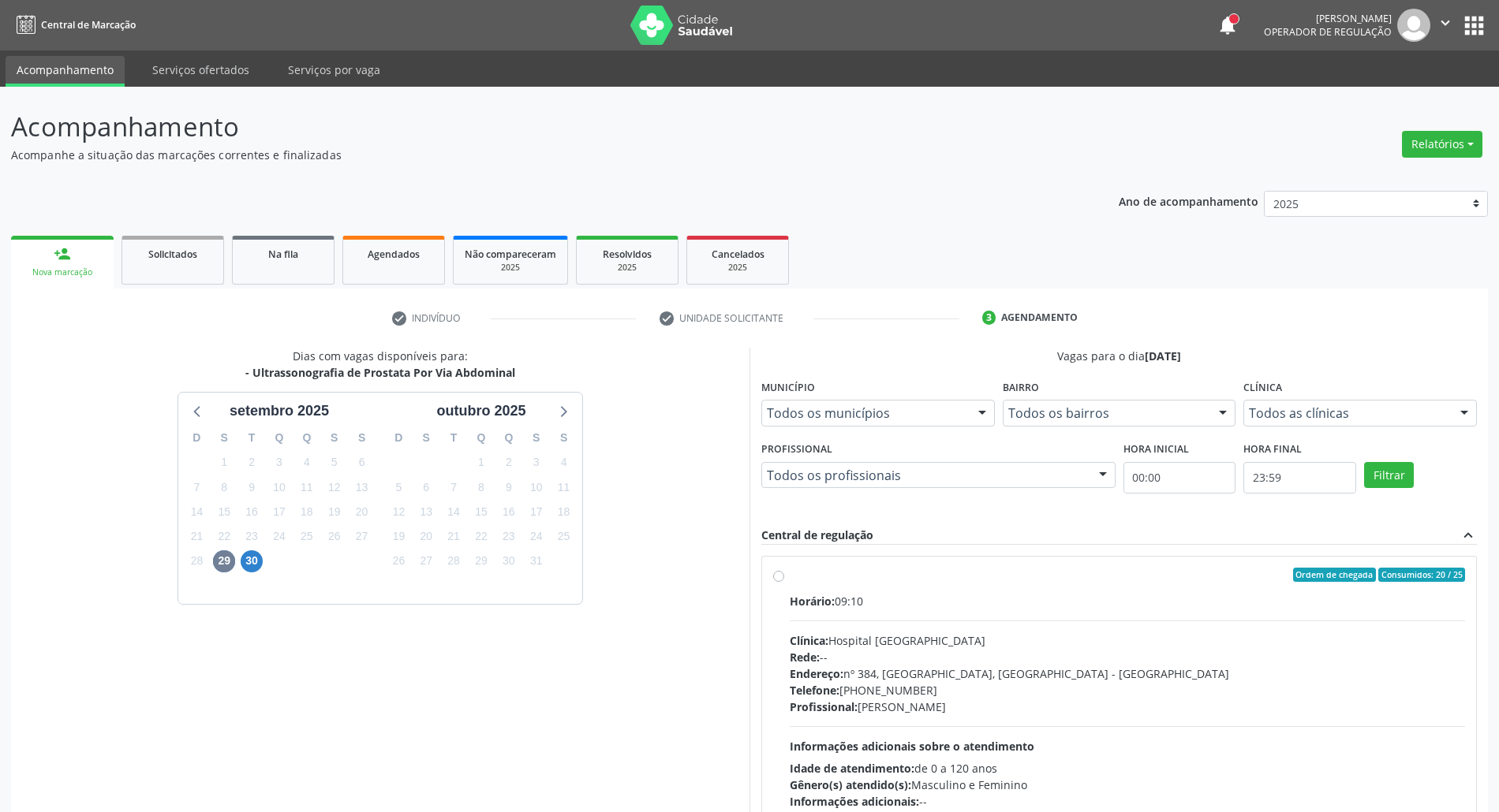
drag, startPoint x: 993, startPoint y: 617, endPoint x: 1219, endPoint y: 415, distance: 303.1
click at [993, 615] on div "Horário: 09:10 Clínica: Hospital Sao Francisco Rede: -- Endereço: nº 384, Varze…" at bounding box center [1127, 701] width 676 height 217
click at [785, 582] on input "Ordem de chegada Consumidos: 20 / 25 Horário: 09:10 Clínica: Hospital Sao Franc…" at bounding box center [778, 575] width 11 height 14
radio input "true"
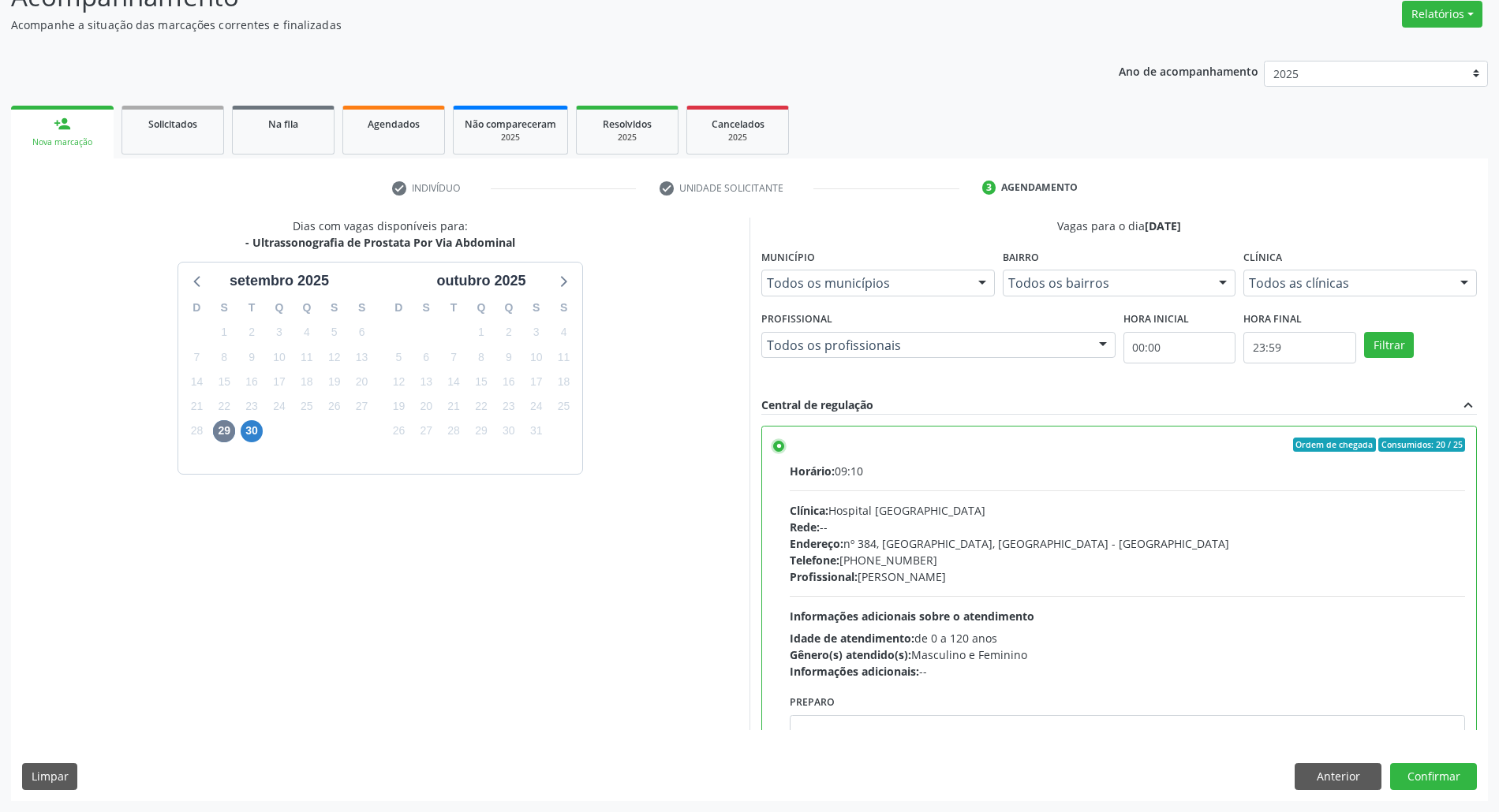
scroll to position [79, 0]
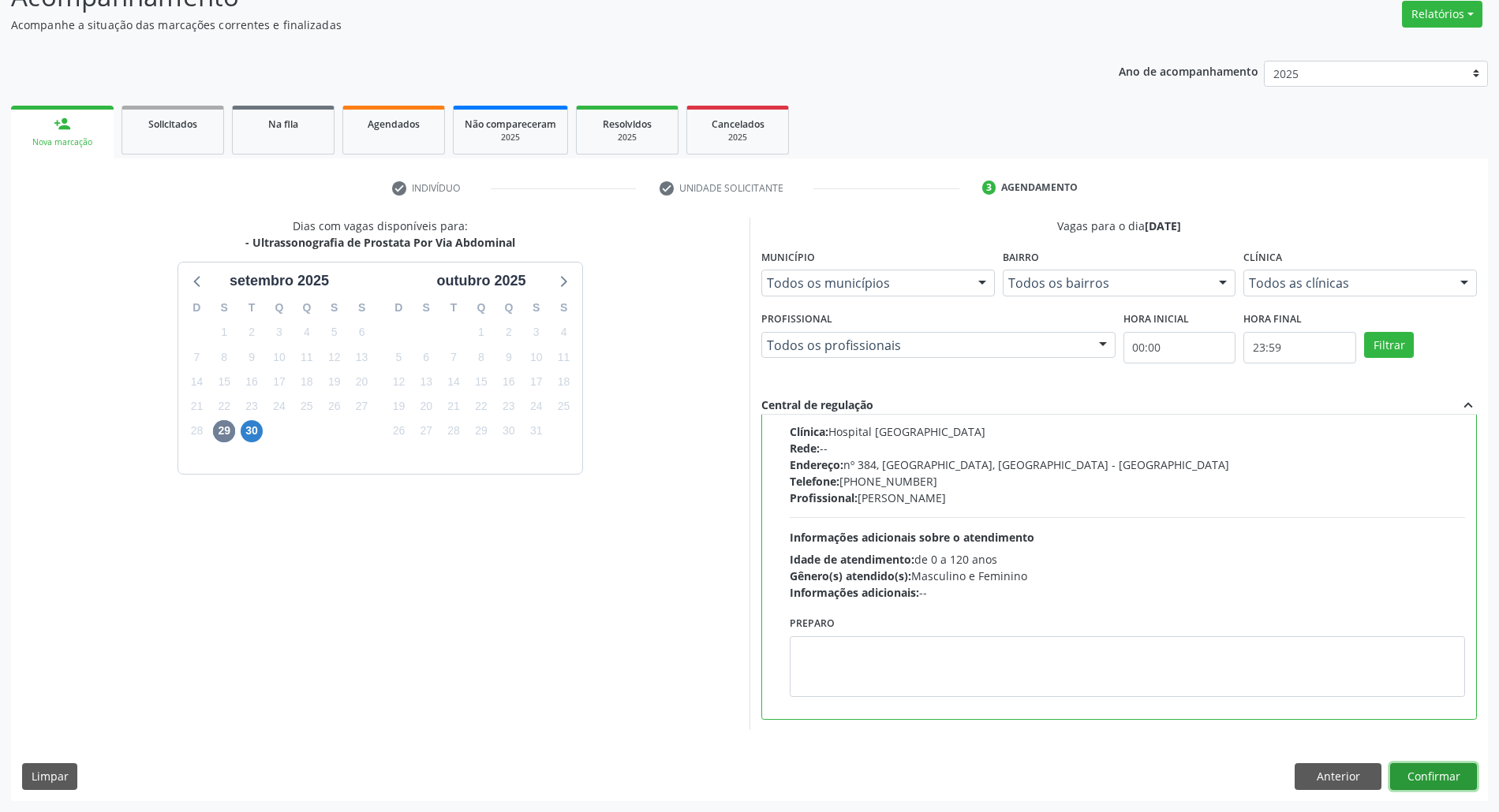
click at [1426, 780] on button "Confirmar" at bounding box center [1433, 777] width 87 height 27
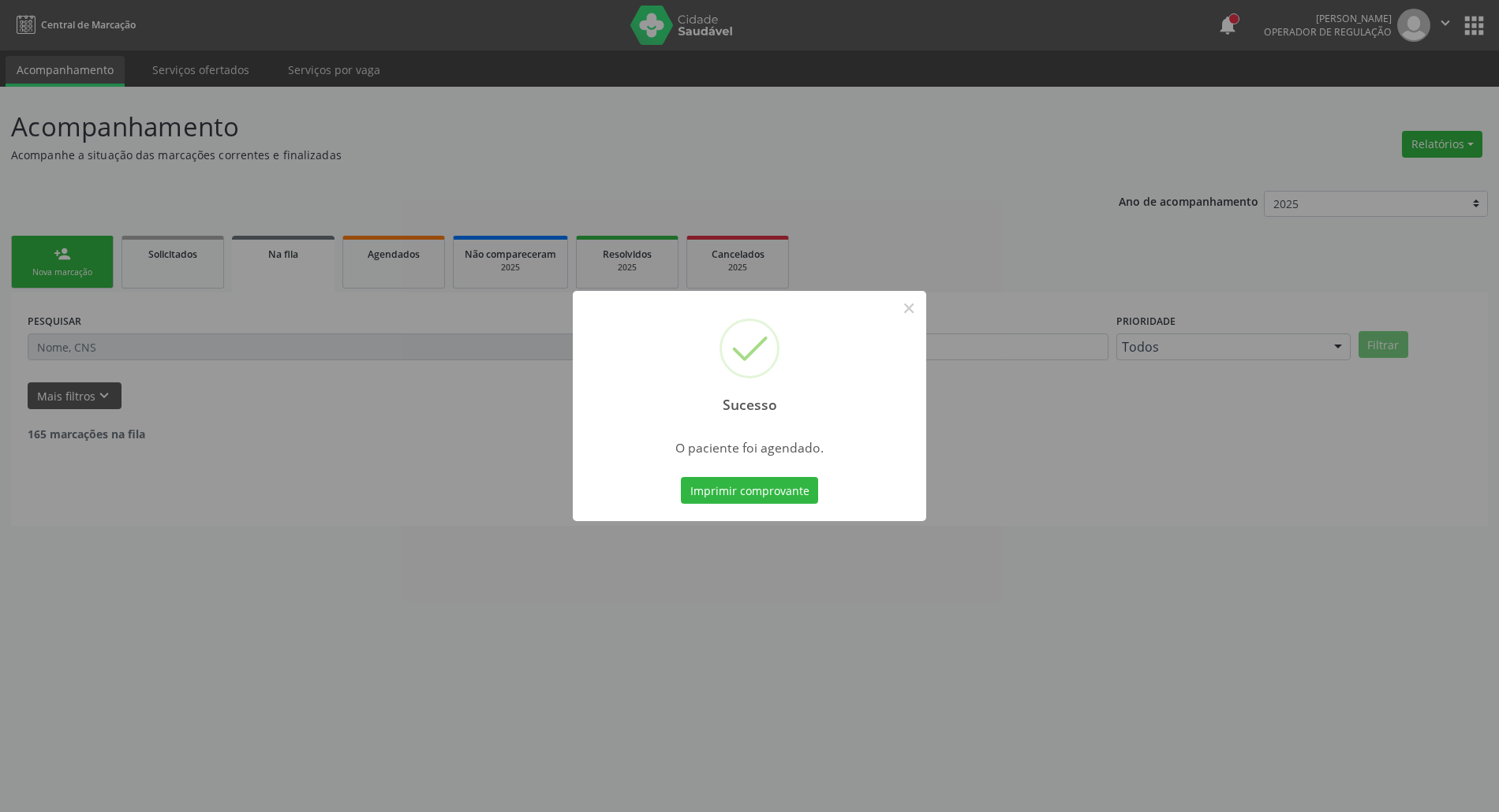
scroll to position [0, 0]
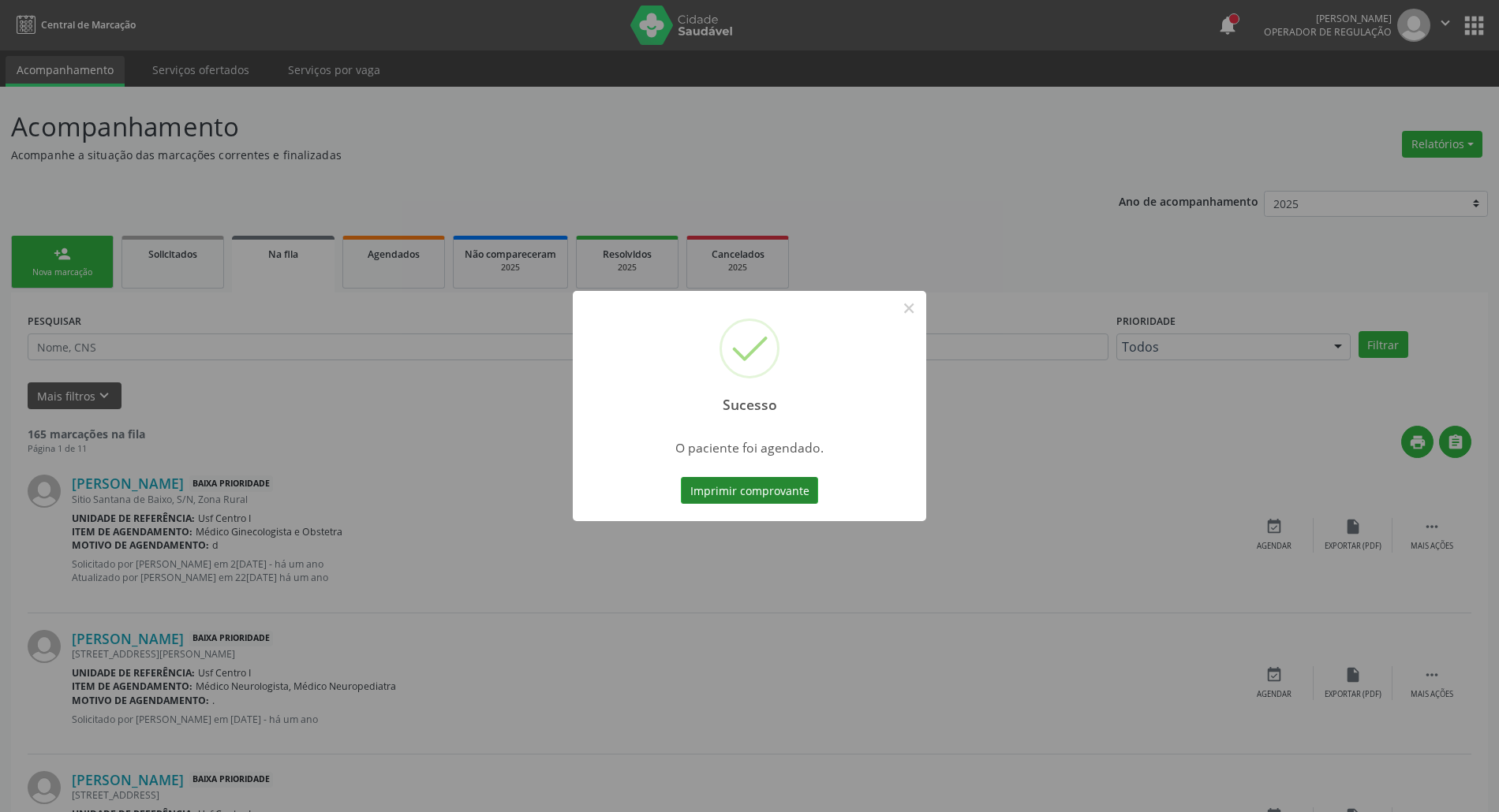
click at [781, 487] on button "Imprimir comprovante" at bounding box center [749, 491] width 137 height 27
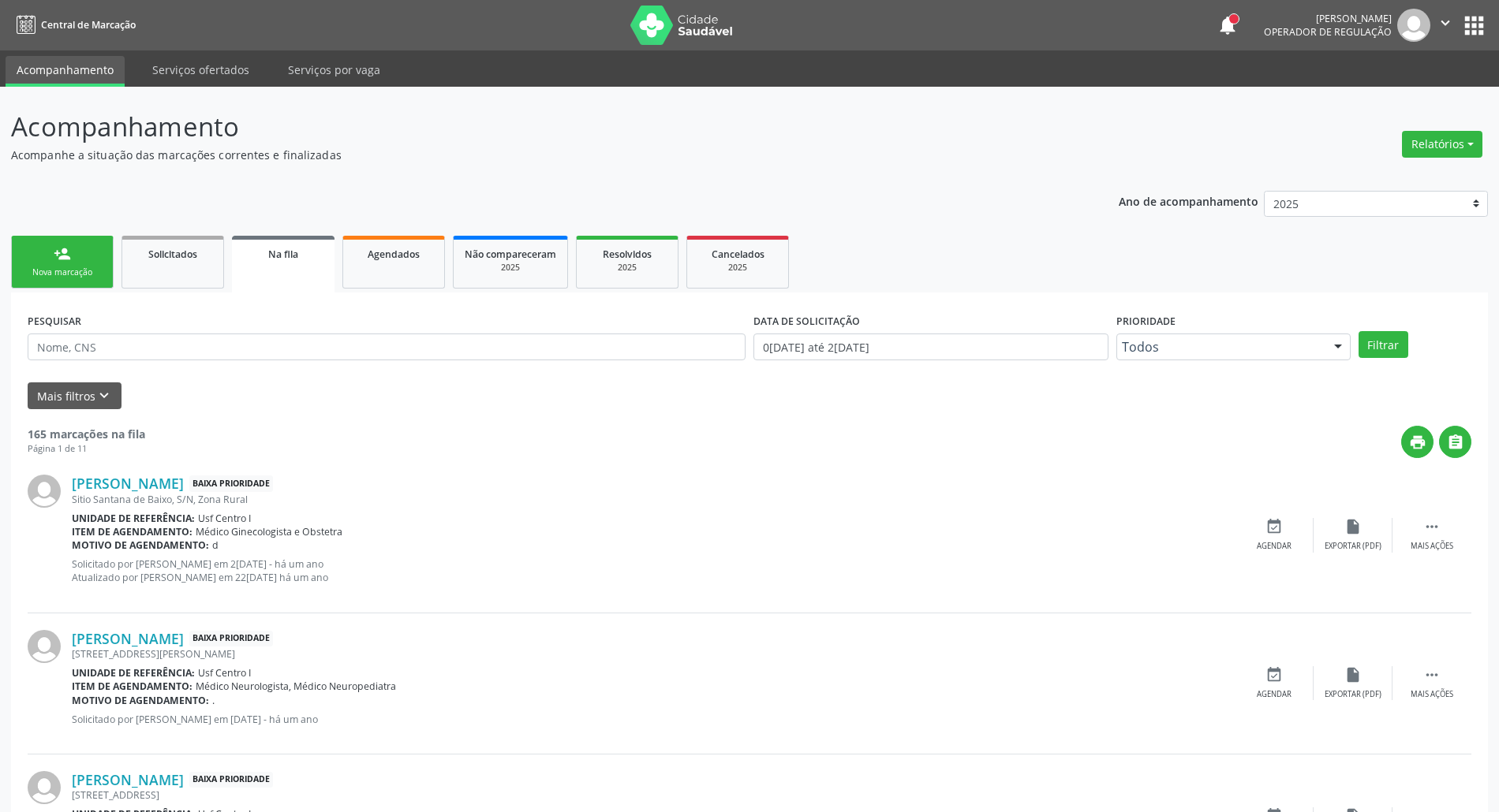
click at [53, 259] on div "person_add" at bounding box center [62, 253] width 18 height 18
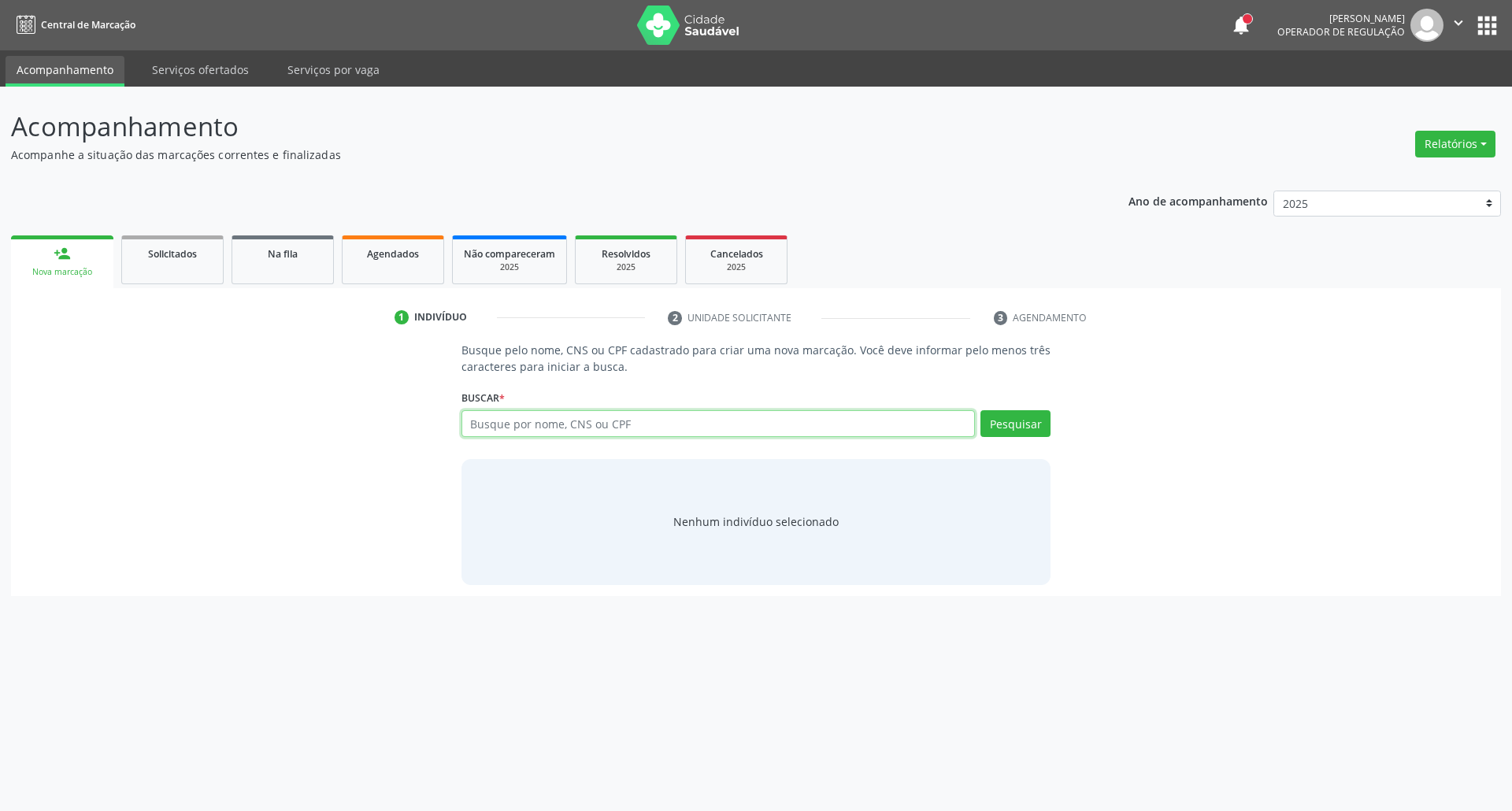
click at [509, 422] on input "text" at bounding box center [718, 424] width 514 height 27
type input "03440835430"
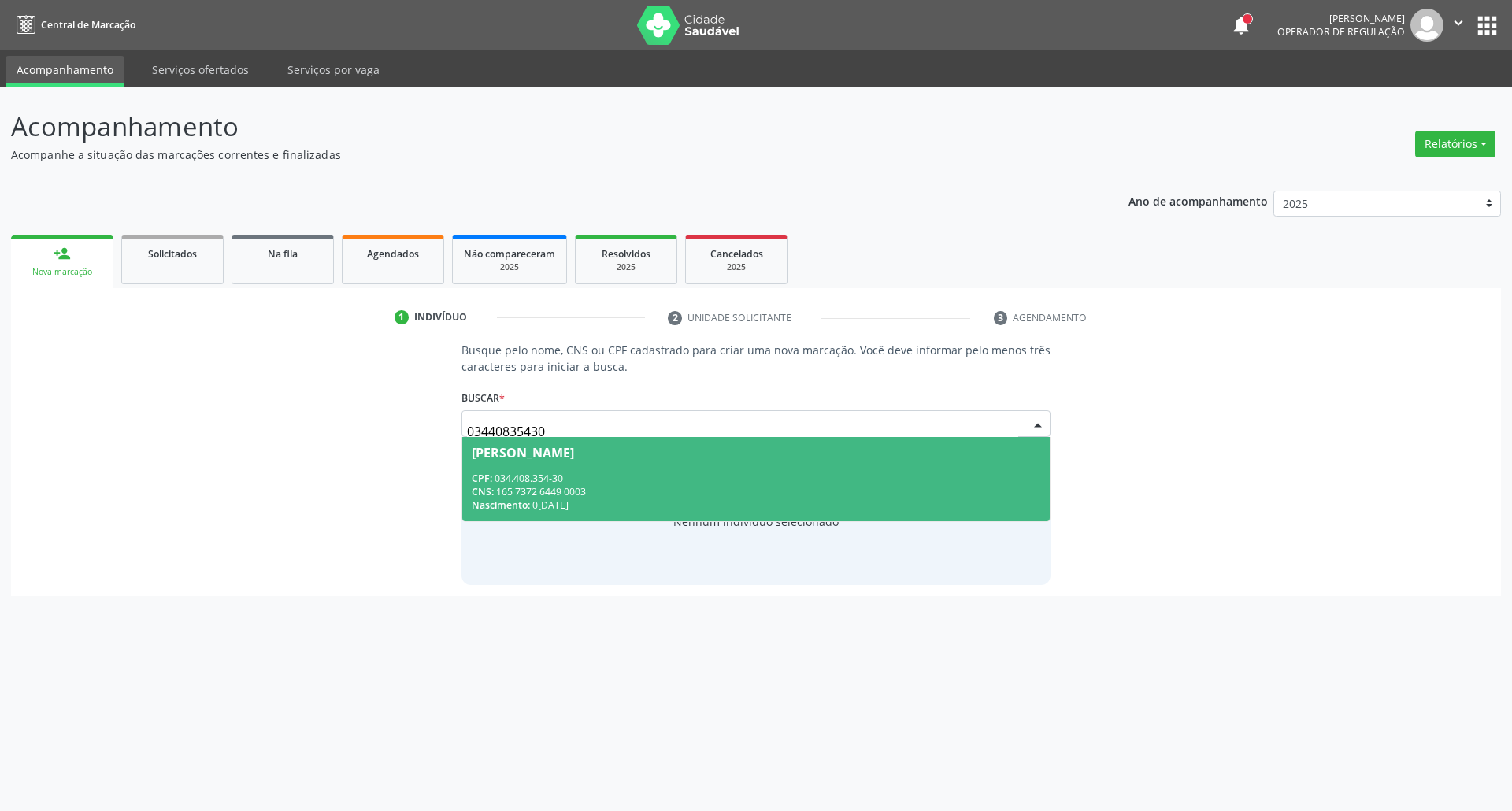
click at [564, 472] on div "CPF: 034.408.354-30" at bounding box center [756, 478] width 570 height 14
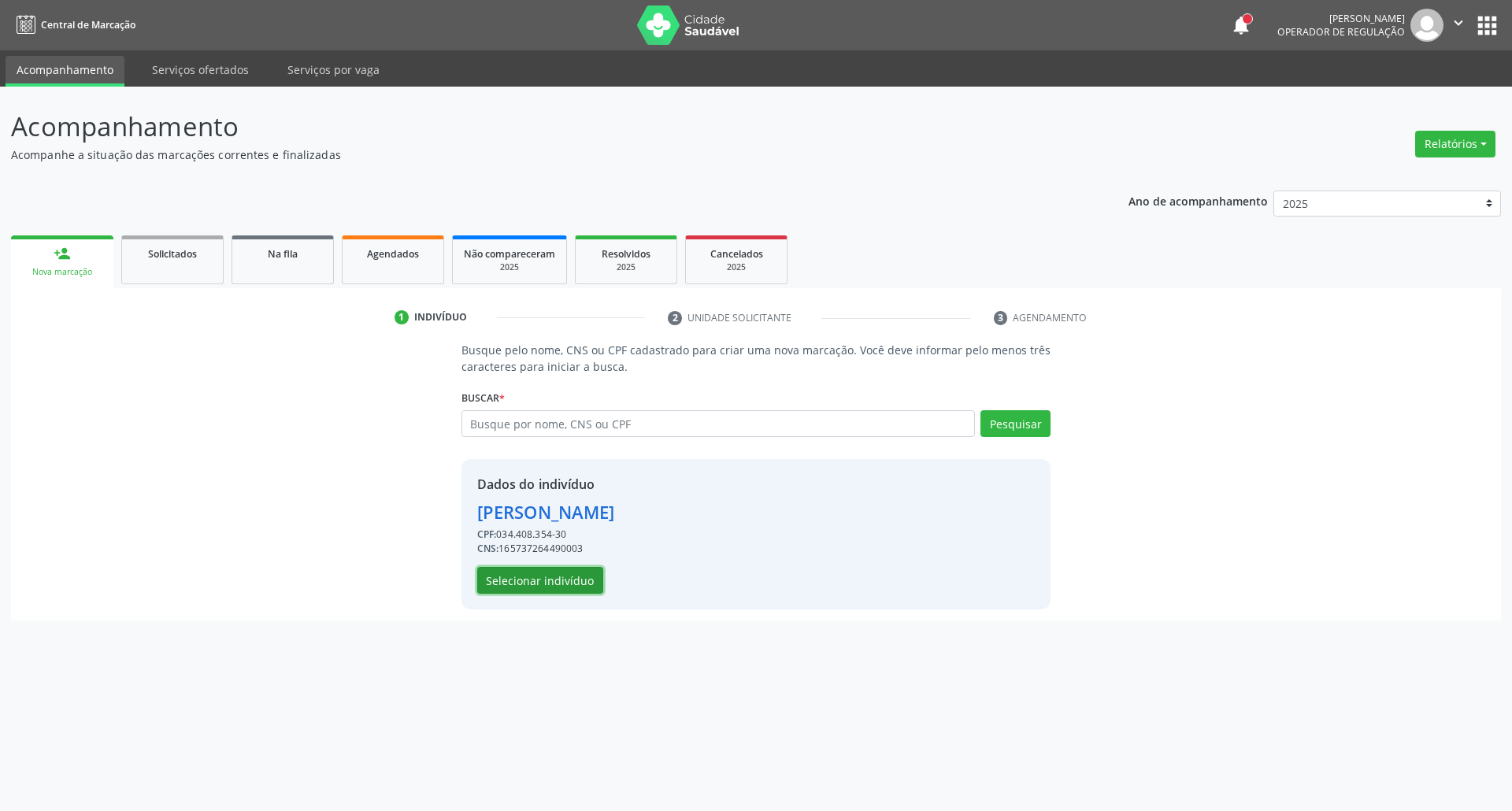
click at [543, 577] on button "Selecionar indivíduo" at bounding box center [539, 581] width 126 height 27
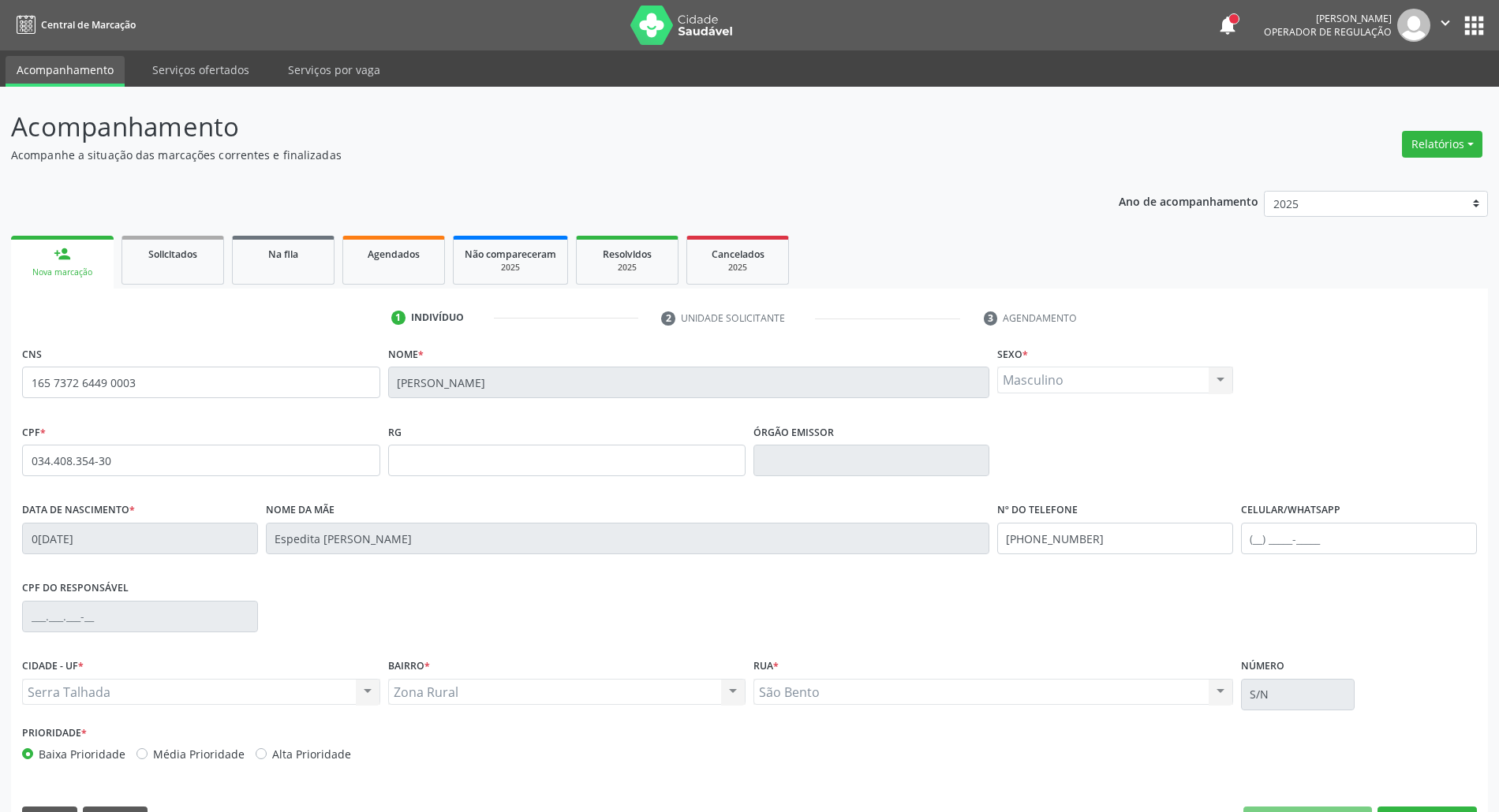
scroll to position [42, 0]
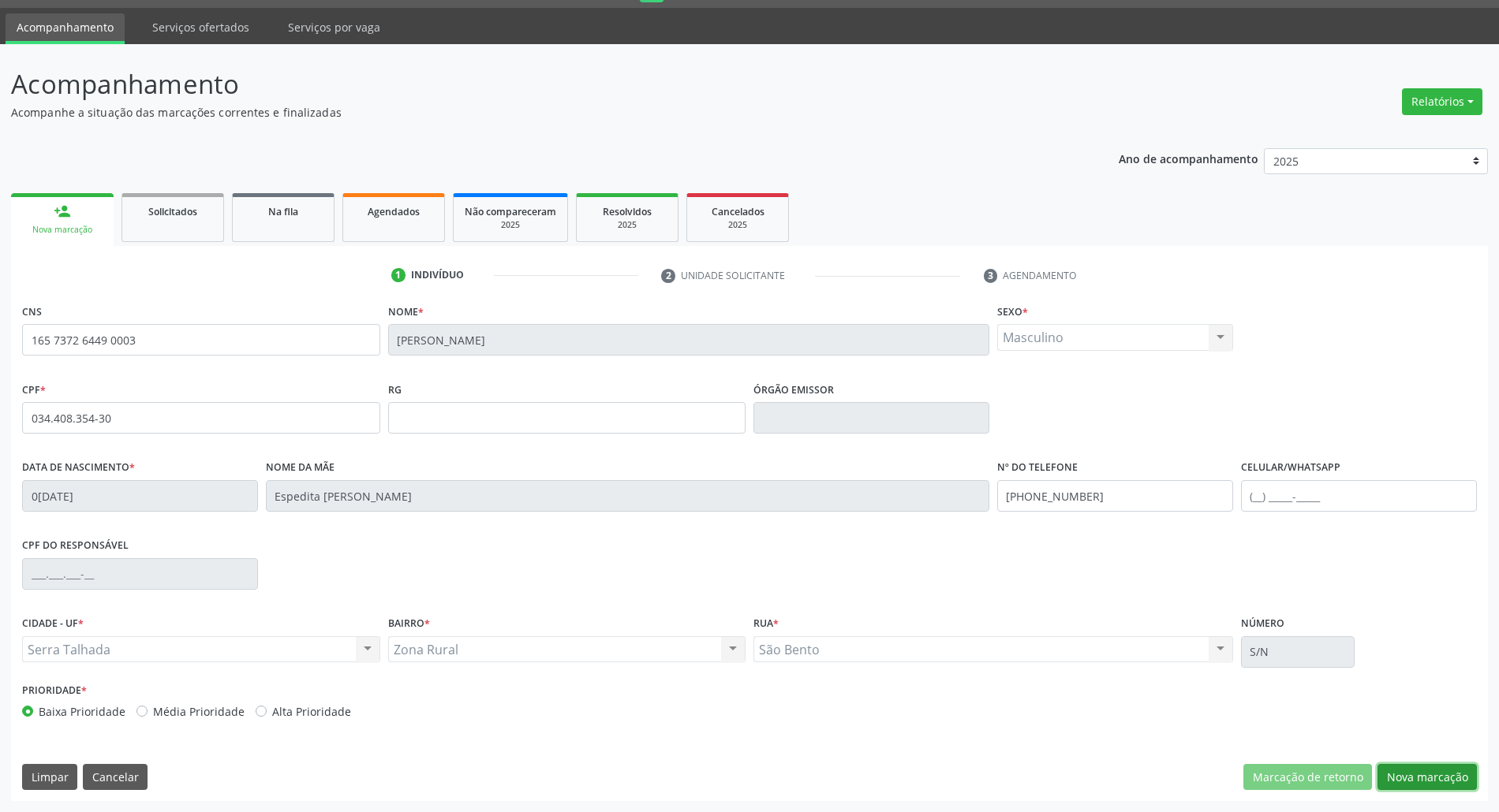
drag, startPoint x: 1448, startPoint y: 780, endPoint x: 1392, endPoint y: 766, distance: 57.7
click at [1446, 779] on button "Nova marcação" at bounding box center [1427, 777] width 100 height 27
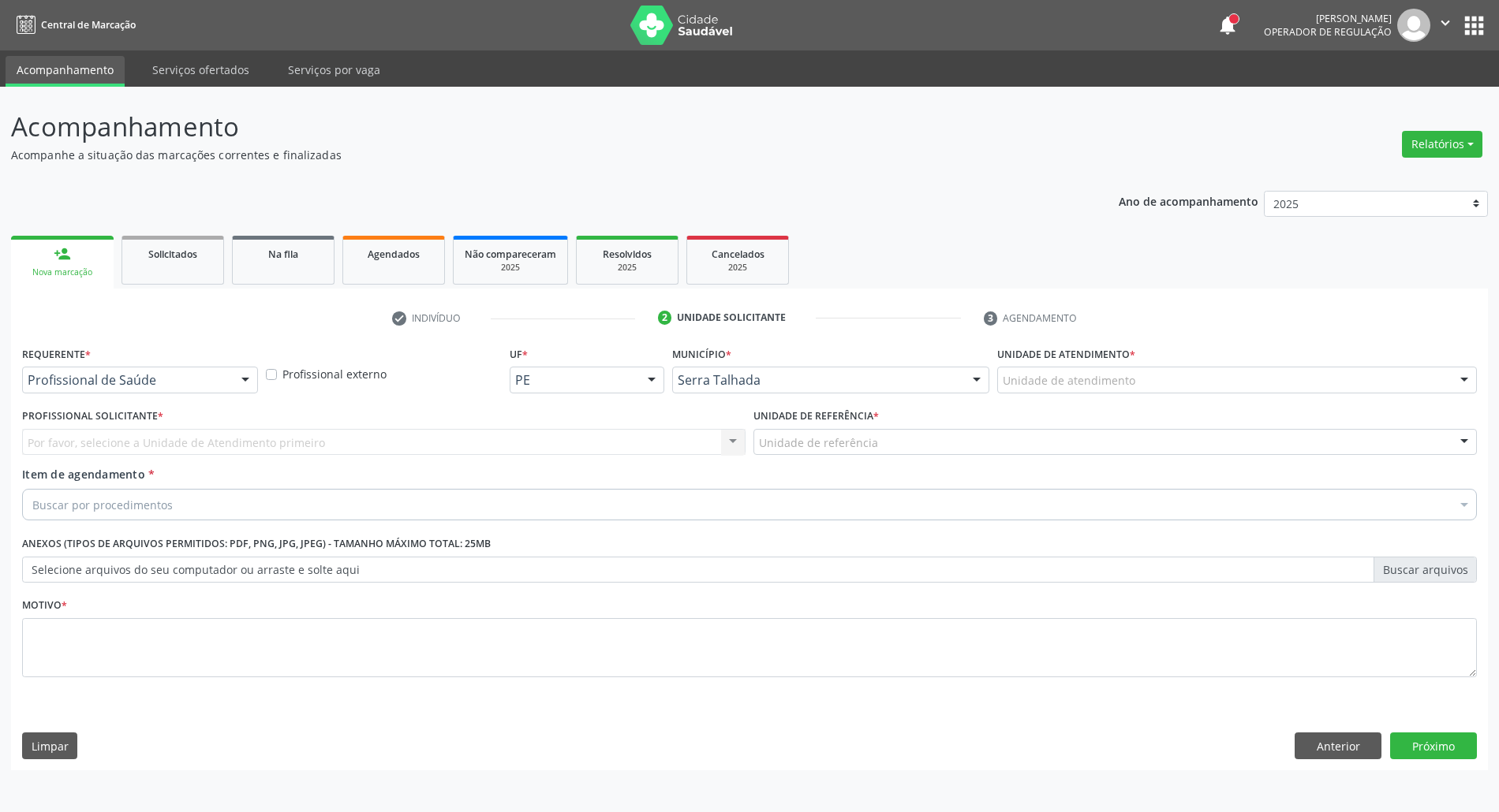
scroll to position [0, 0]
drag, startPoint x: 136, startPoint y: 383, endPoint x: 147, endPoint y: 430, distance: 48.3
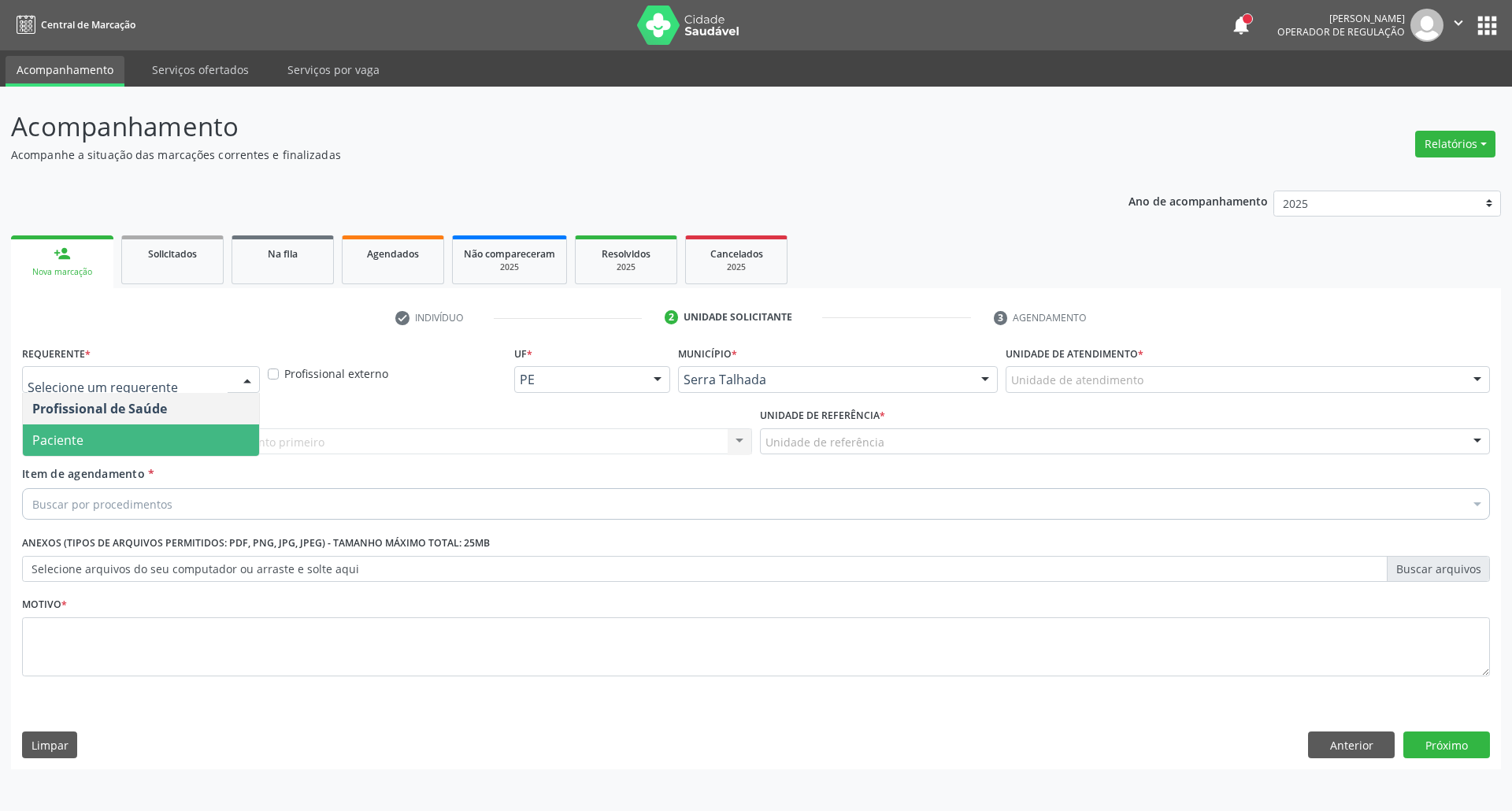
click at [143, 436] on span "Paciente" at bounding box center [141, 440] width 236 height 31
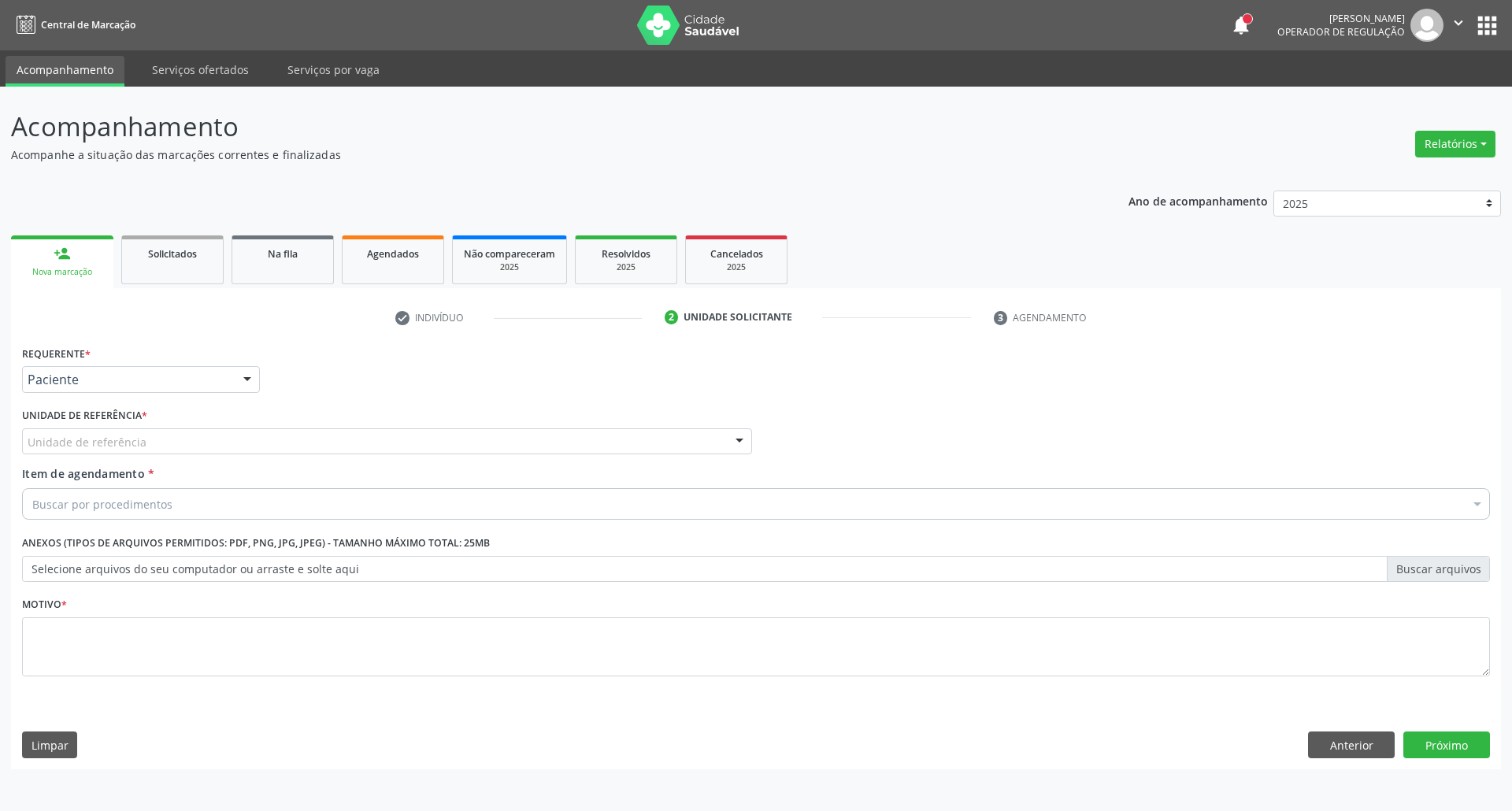
click at [143, 436] on div "Unidade de referência" at bounding box center [386, 442] width 730 height 27
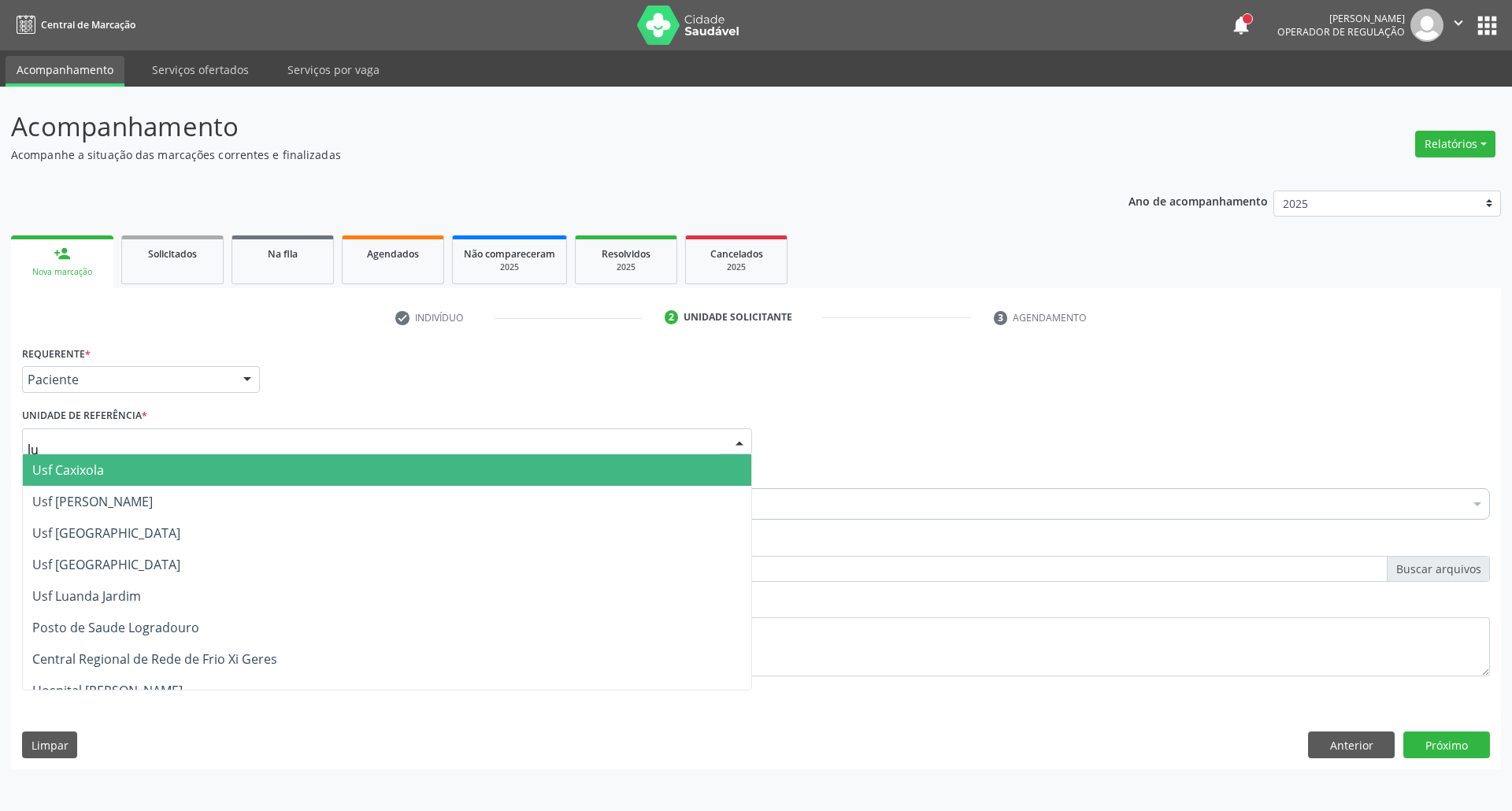
type input "lua"
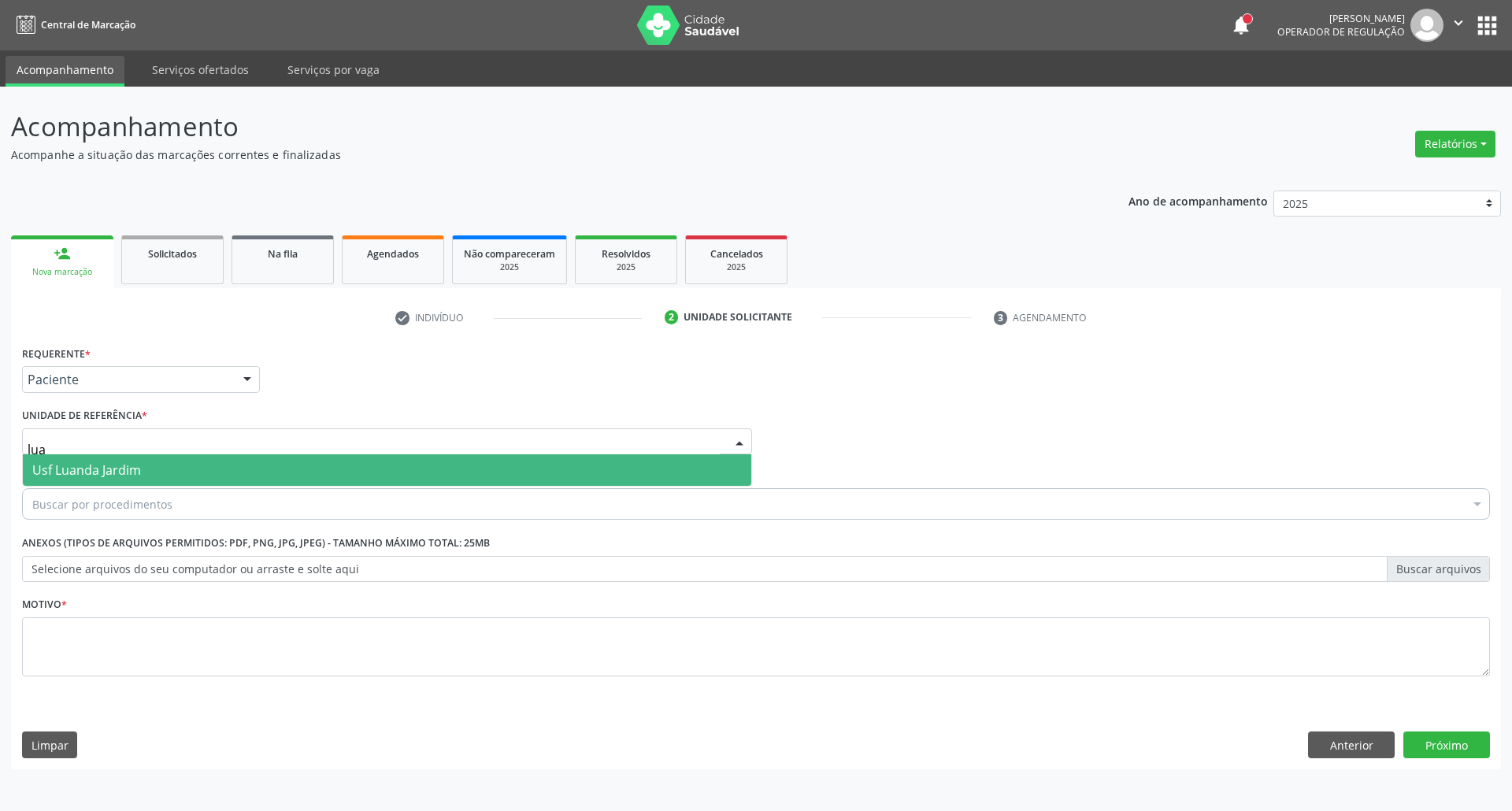
click at [57, 476] on span "Usf Luanda Jardim" at bounding box center [86, 470] width 109 height 18
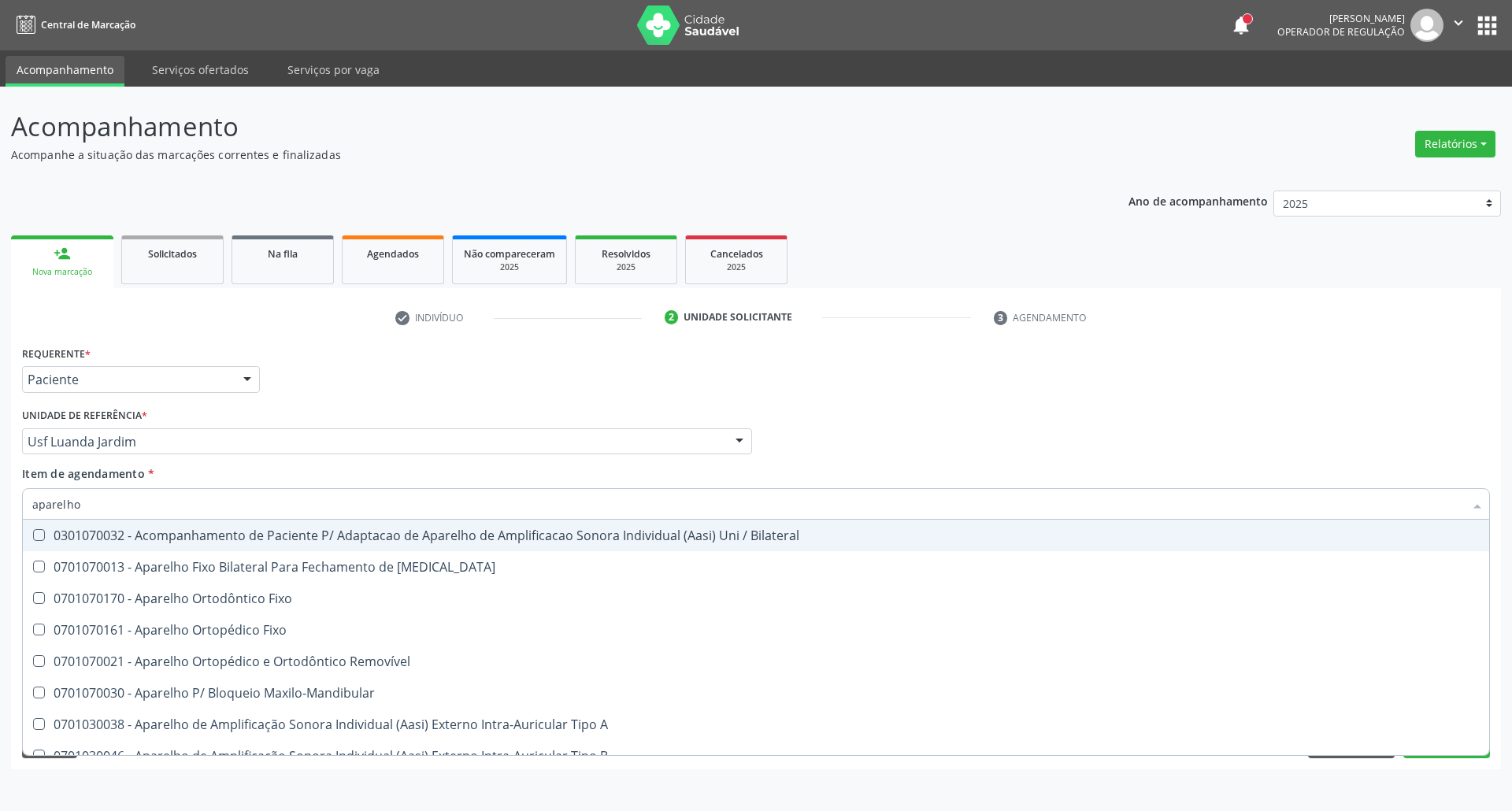
type input "aparelho u"
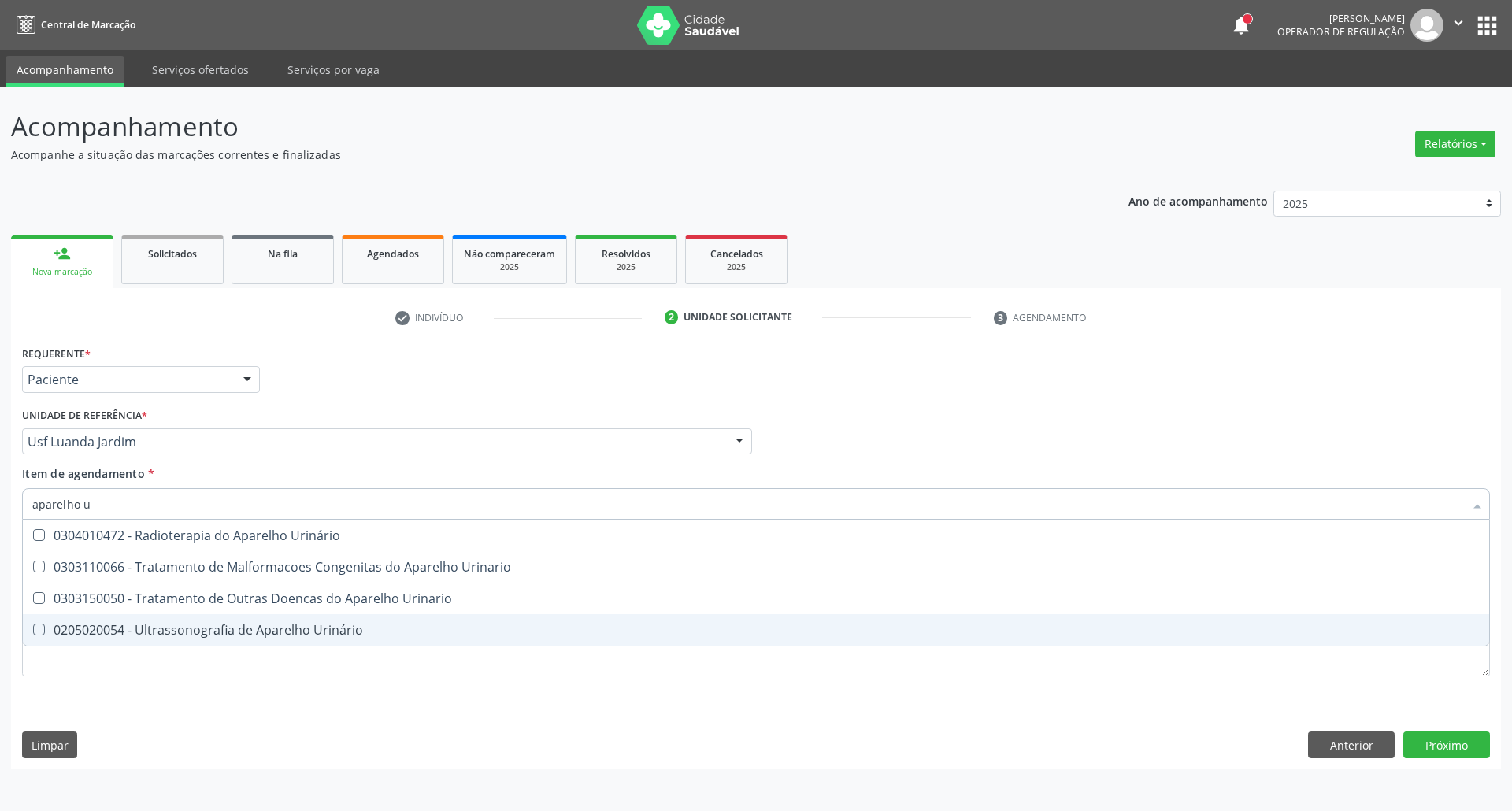
click at [148, 630] on div "0205020054 - Ultrassonografia de Aparelho Urinário" at bounding box center [755, 630] width 1447 height 13
checkbox Urinário "true"
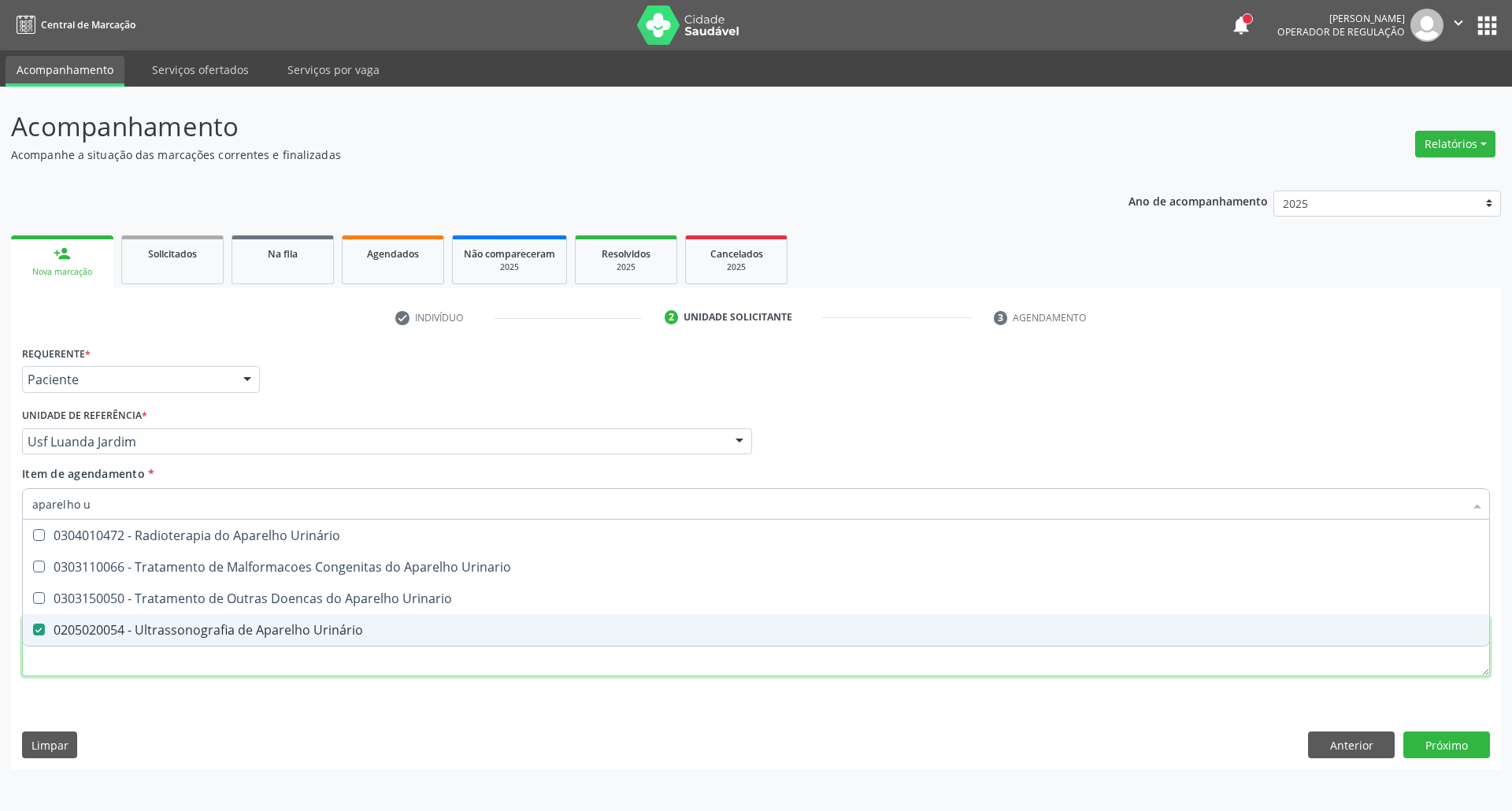
click at [153, 662] on div "Requerente * Paciente Profissional de Saúde Paciente Nenhum resultado encontrad…" at bounding box center [755, 520] width 1467 height 357
checkbox Urinario "true"
checkbox Urinário "false"
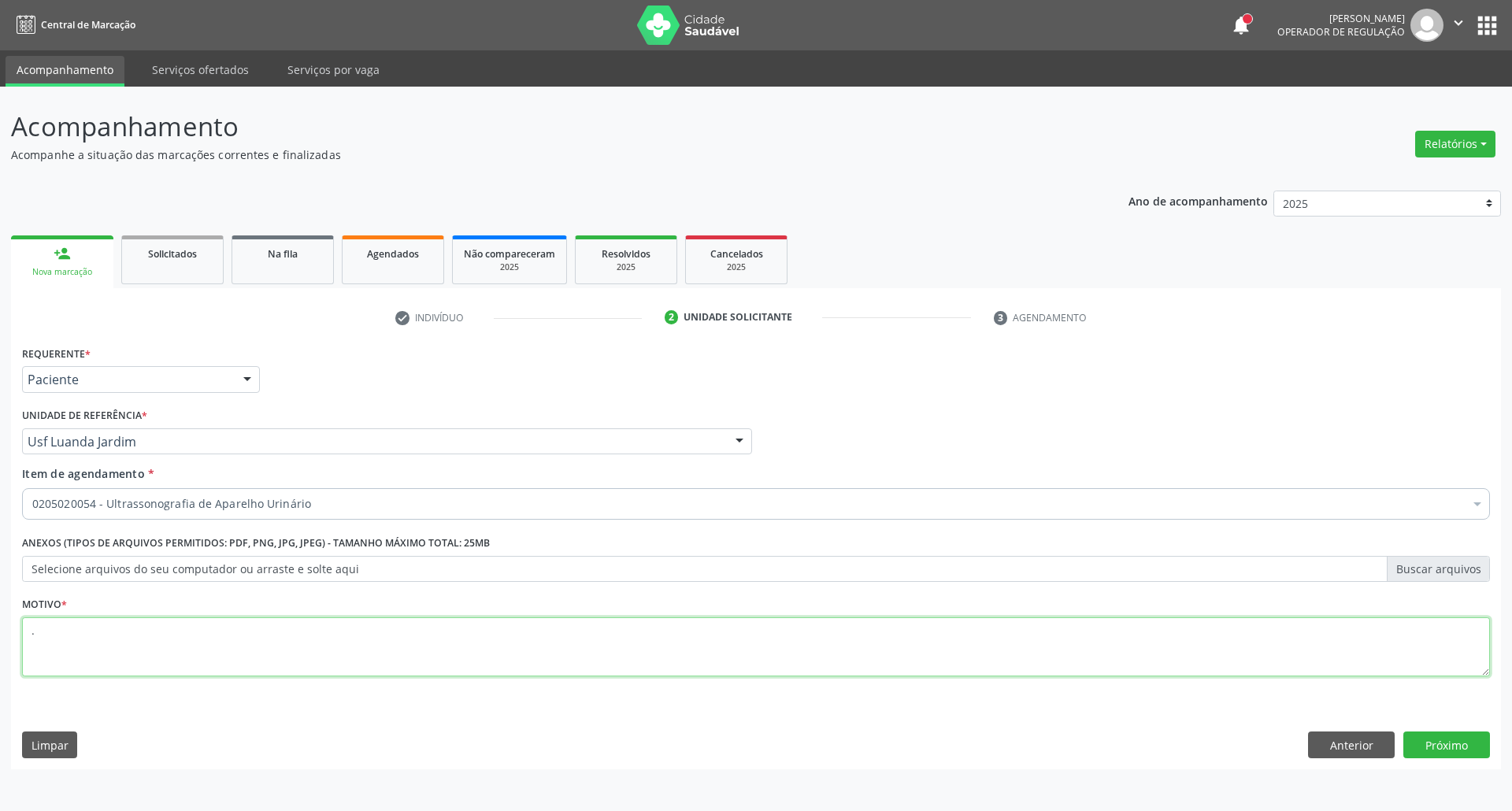
type textarea "."
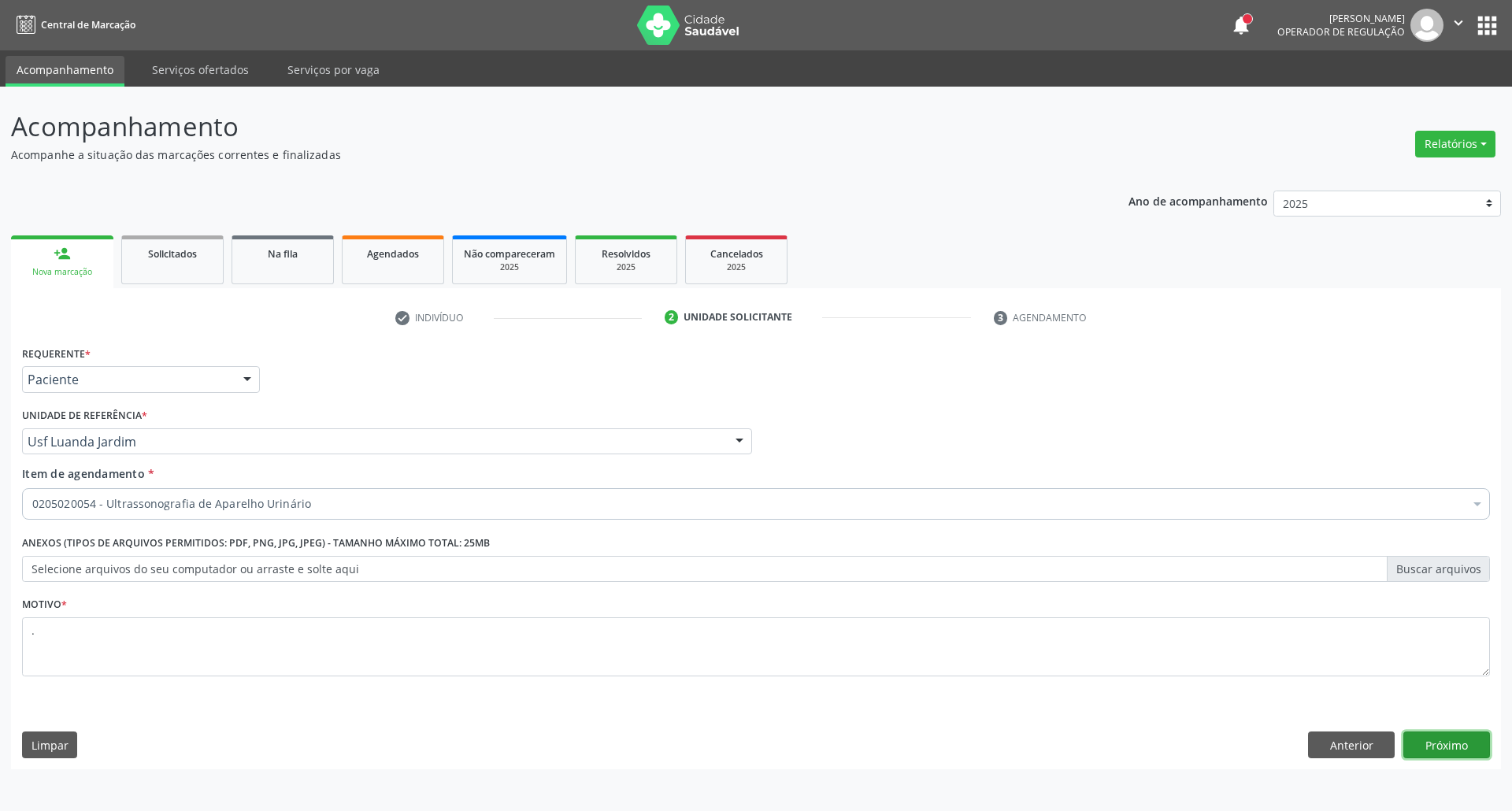
click at [1433, 751] on button "Próximo" at bounding box center [1446, 745] width 87 height 27
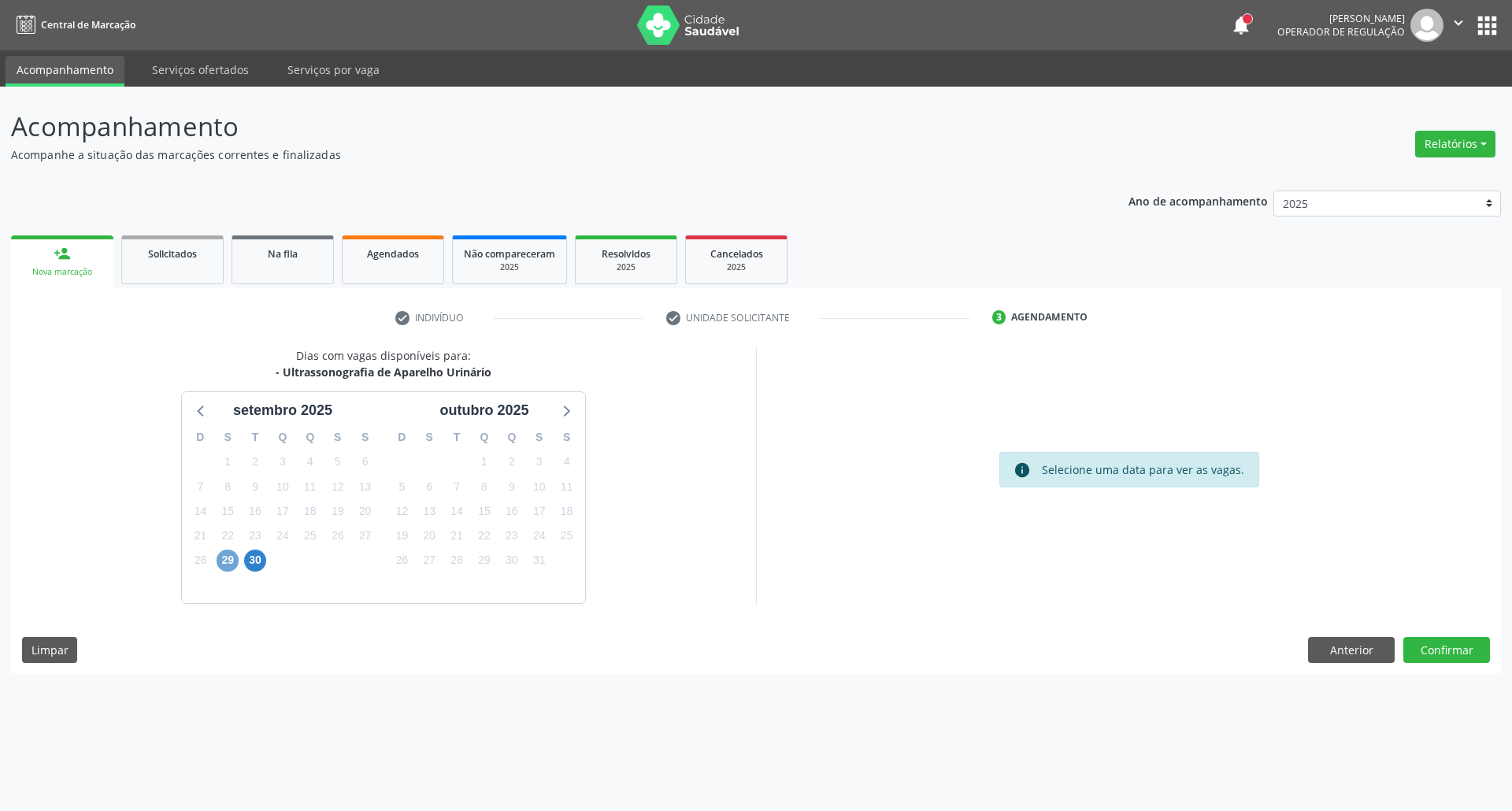
click at [230, 560] on span "29" at bounding box center [228, 560] width 22 height 22
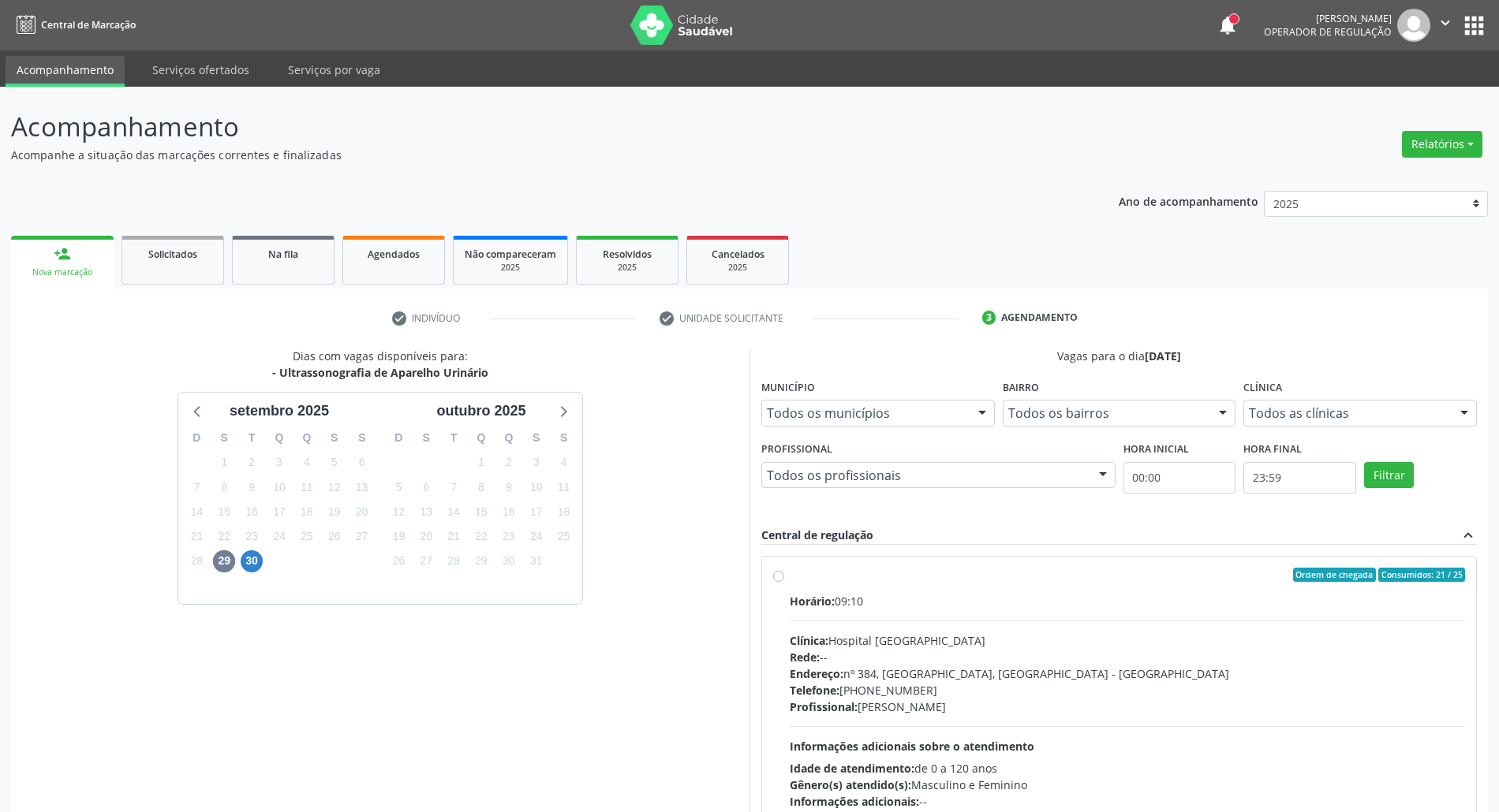
click at [1014, 617] on div "Horário: 09:10 Clínica: Hospital Sao Francisco Rede: -- Endereço: nº 384, Varze…" at bounding box center [1127, 701] width 676 height 217
click at [785, 582] on input "Ordem de chegada Consumidos: 21 / 25 Horário: 09:10 Clínica: Hospital Sao Franc…" at bounding box center [778, 575] width 11 height 14
radio input "true"
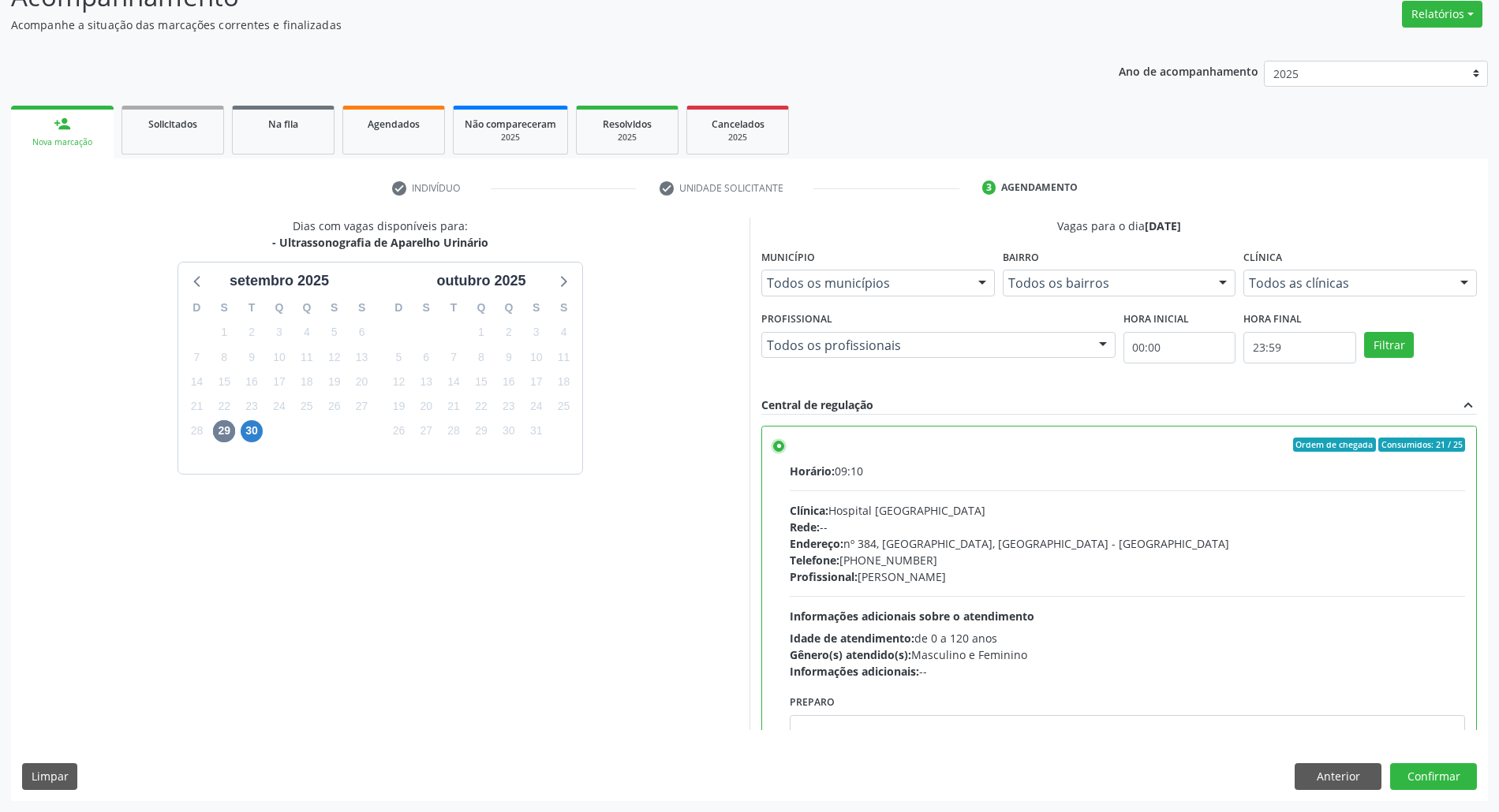
scroll to position [79, 0]
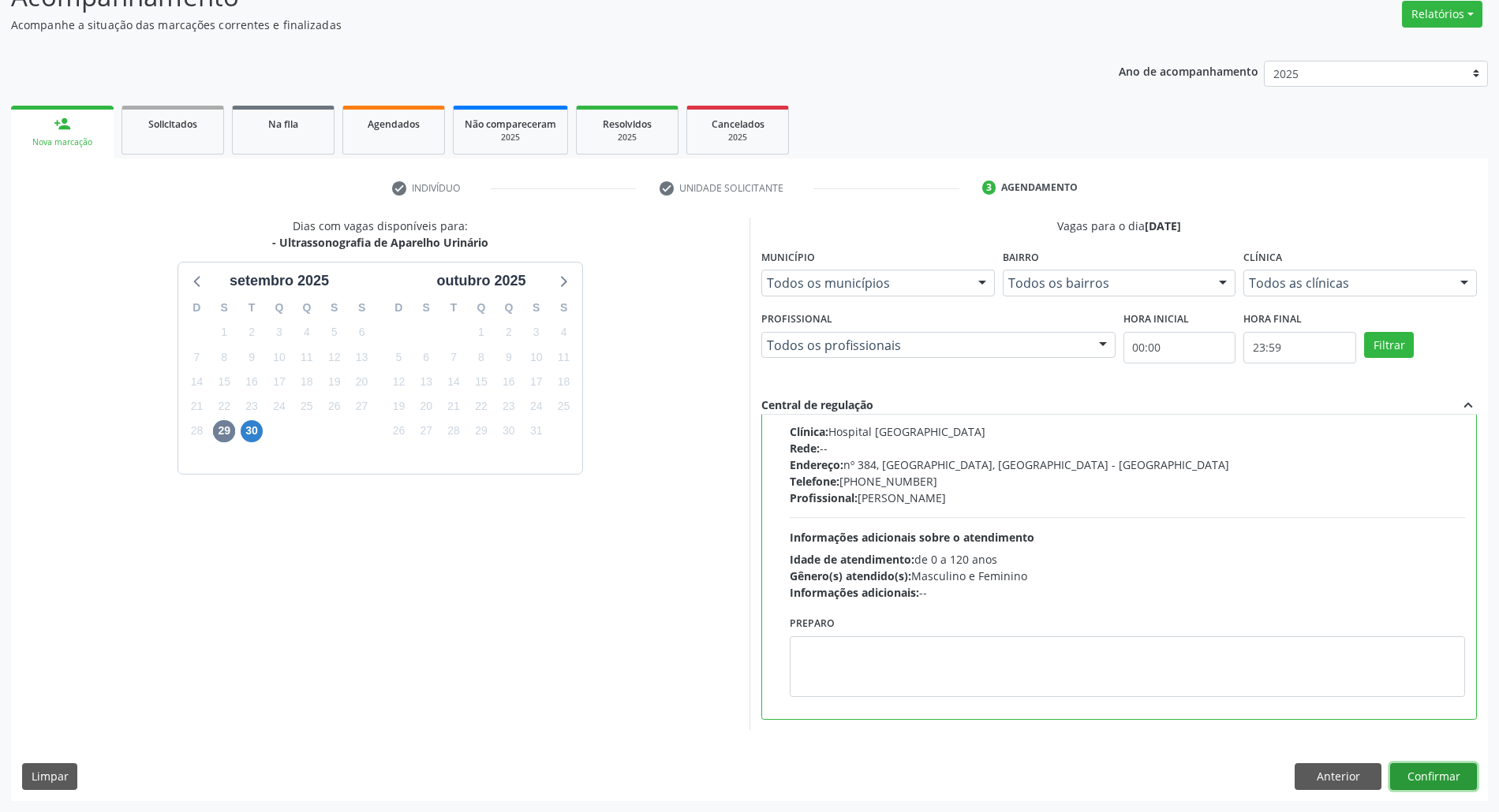
click at [1436, 781] on button "Confirmar" at bounding box center [1433, 777] width 87 height 27
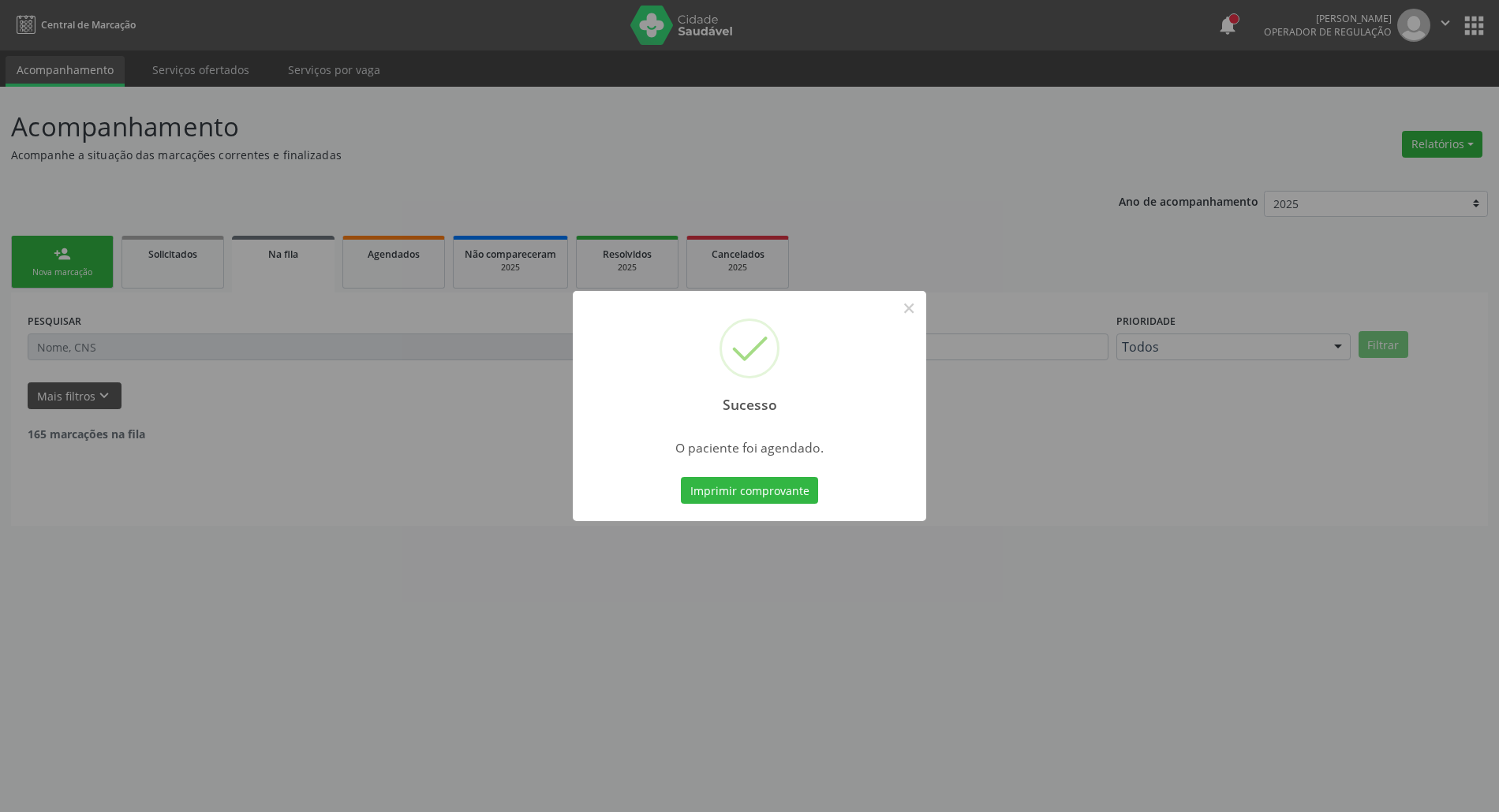
scroll to position [0, 0]
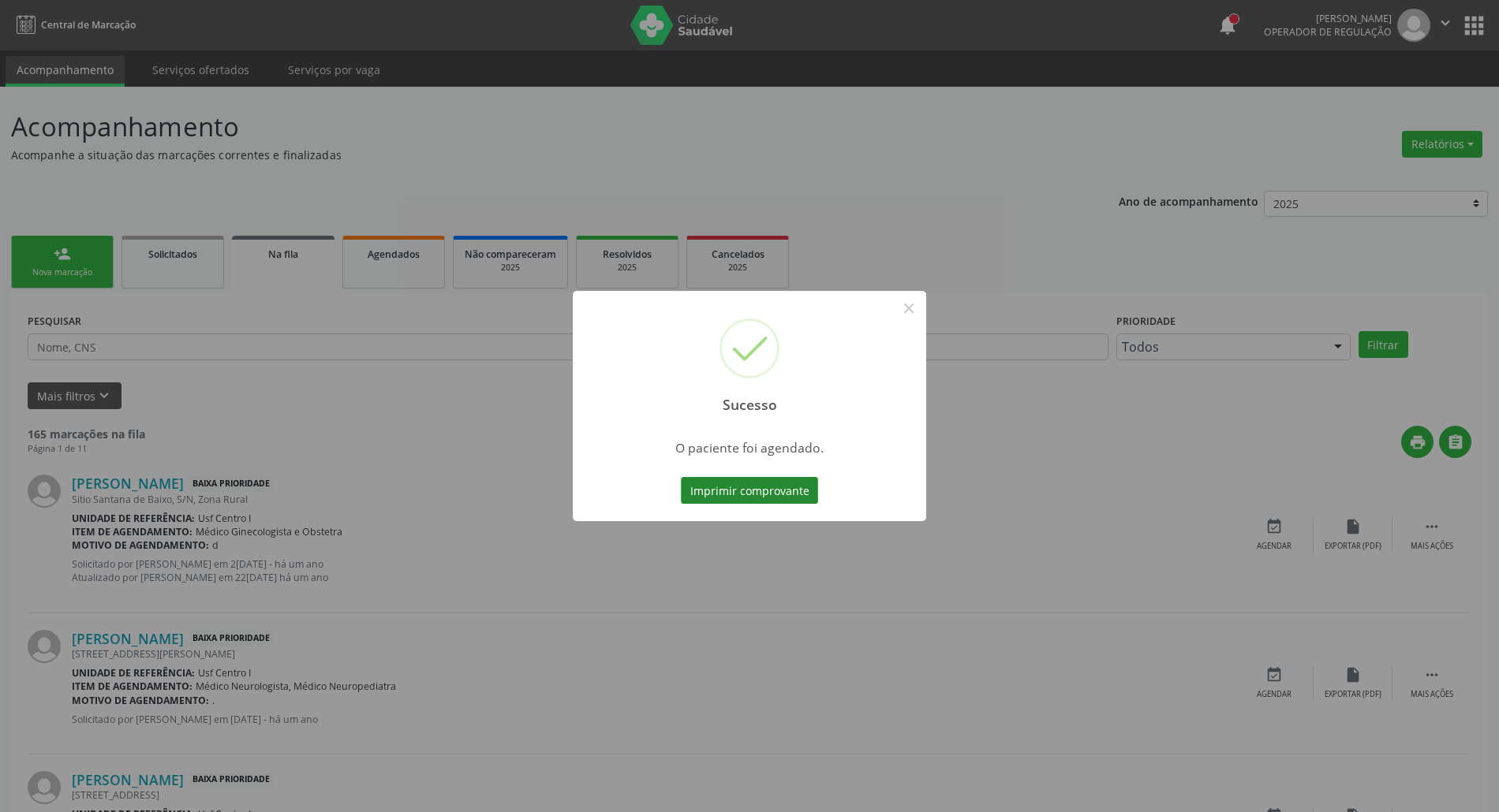
click at [732, 493] on button "Imprimir comprovante" at bounding box center [749, 491] width 137 height 27
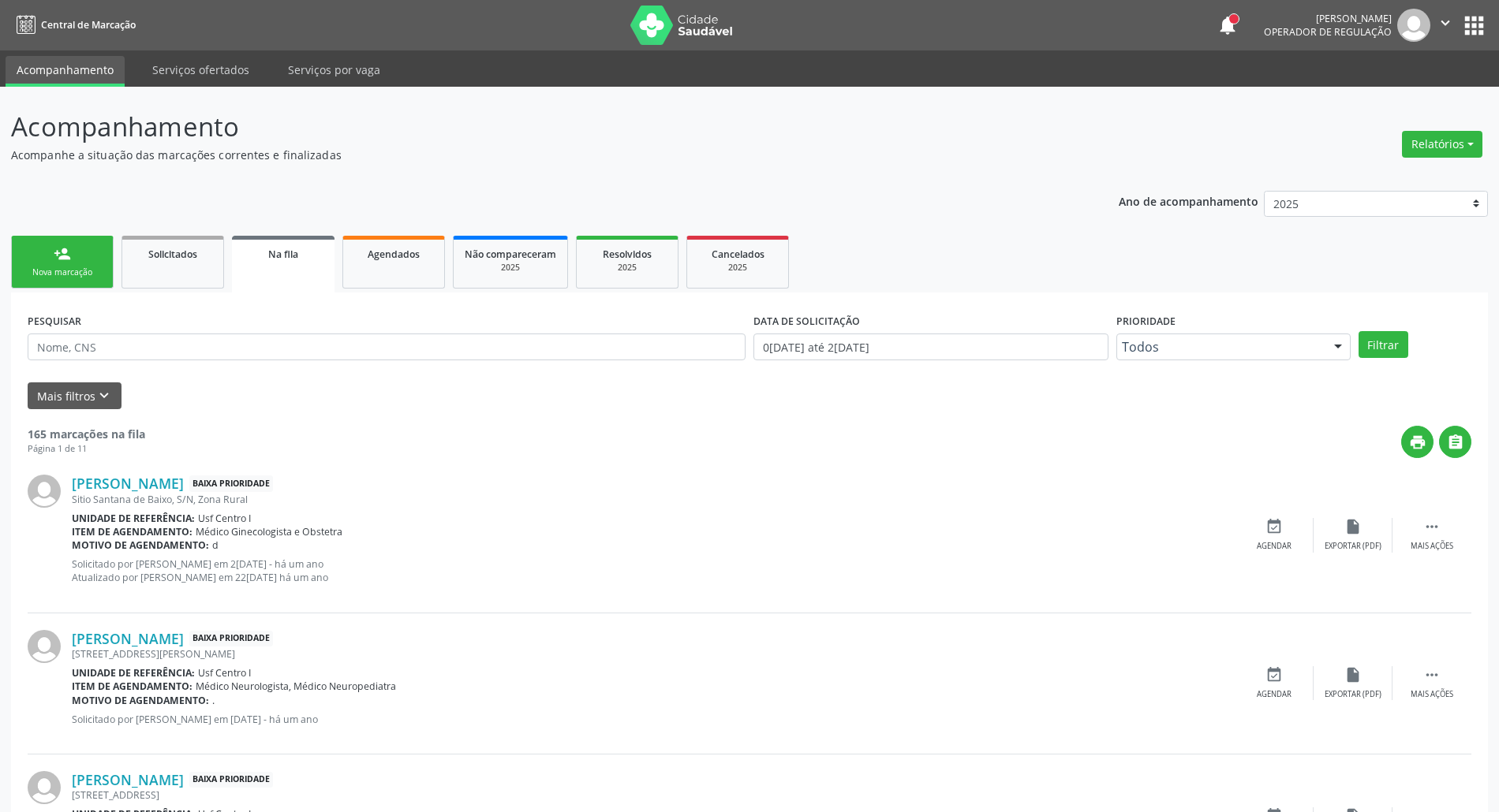
click at [54, 262] on link "person_add Nova marcação" at bounding box center [62, 262] width 102 height 53
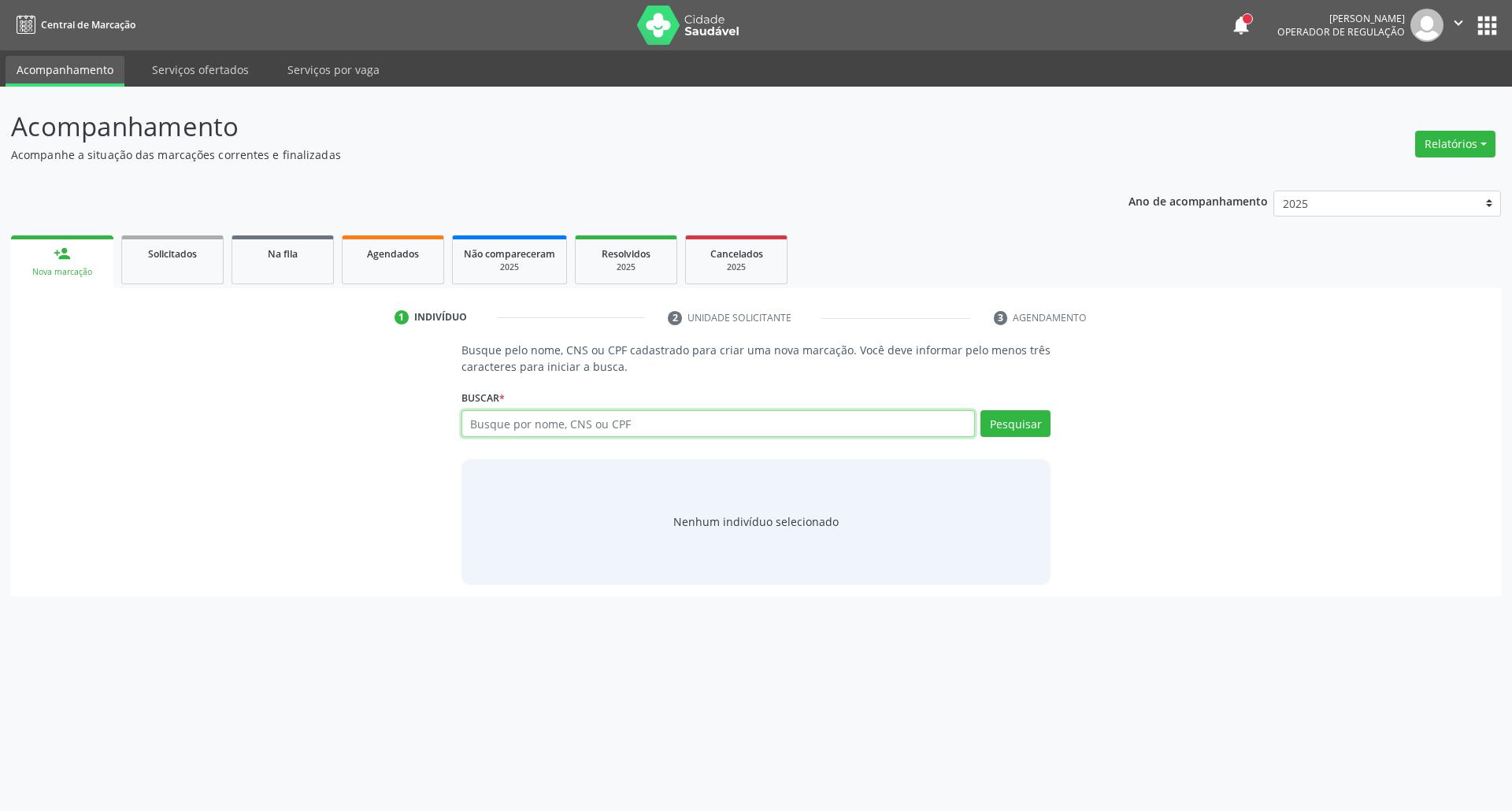
click at [521, 429] on input "text" at bounding box center [718, 424] width 514 height 27
paste input "703601083313030"
type input "703601083313030"
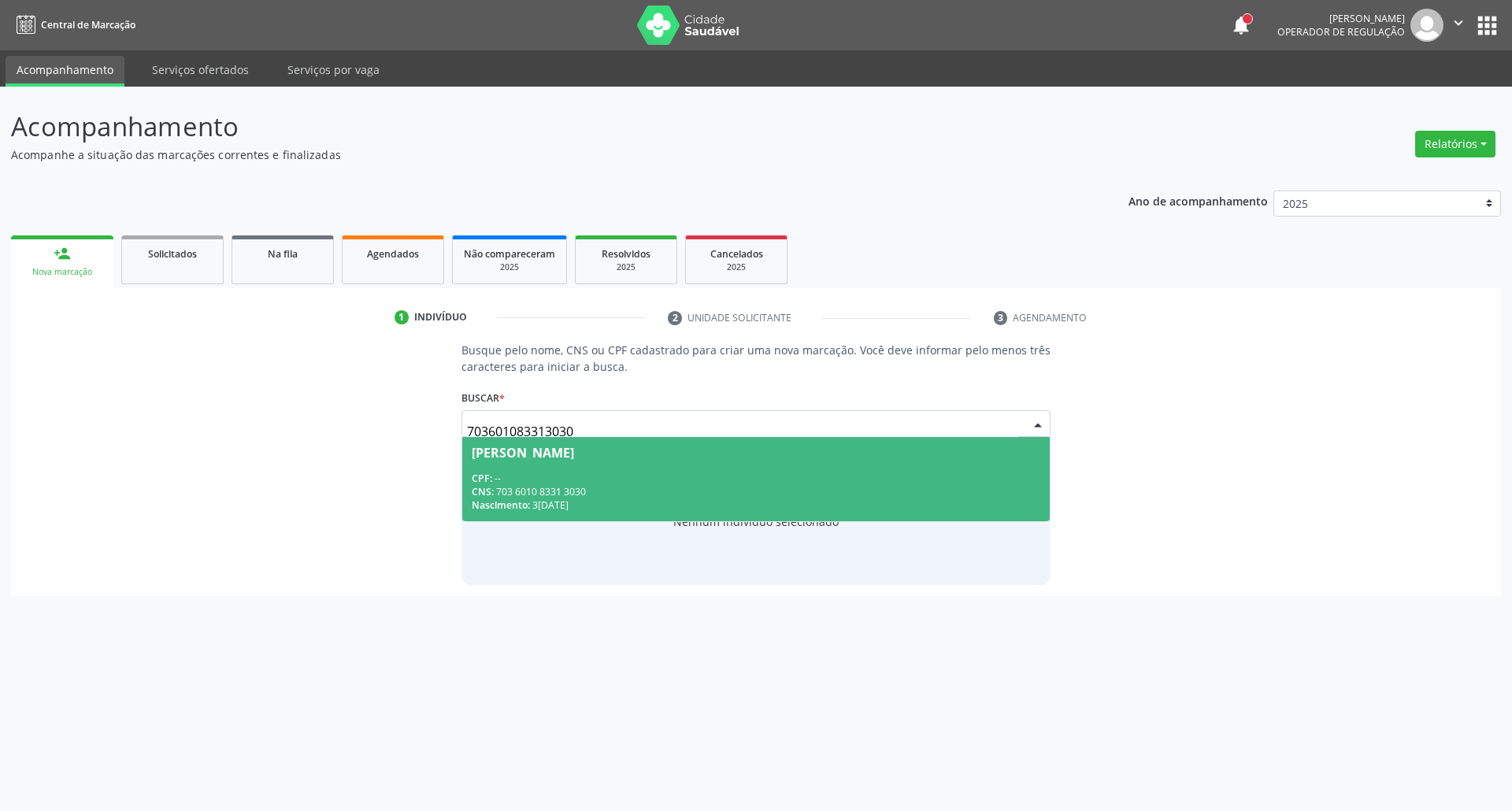
click at [704, 480] on div "CPF: --" at bounding box center [756, 478] width 570 height 14
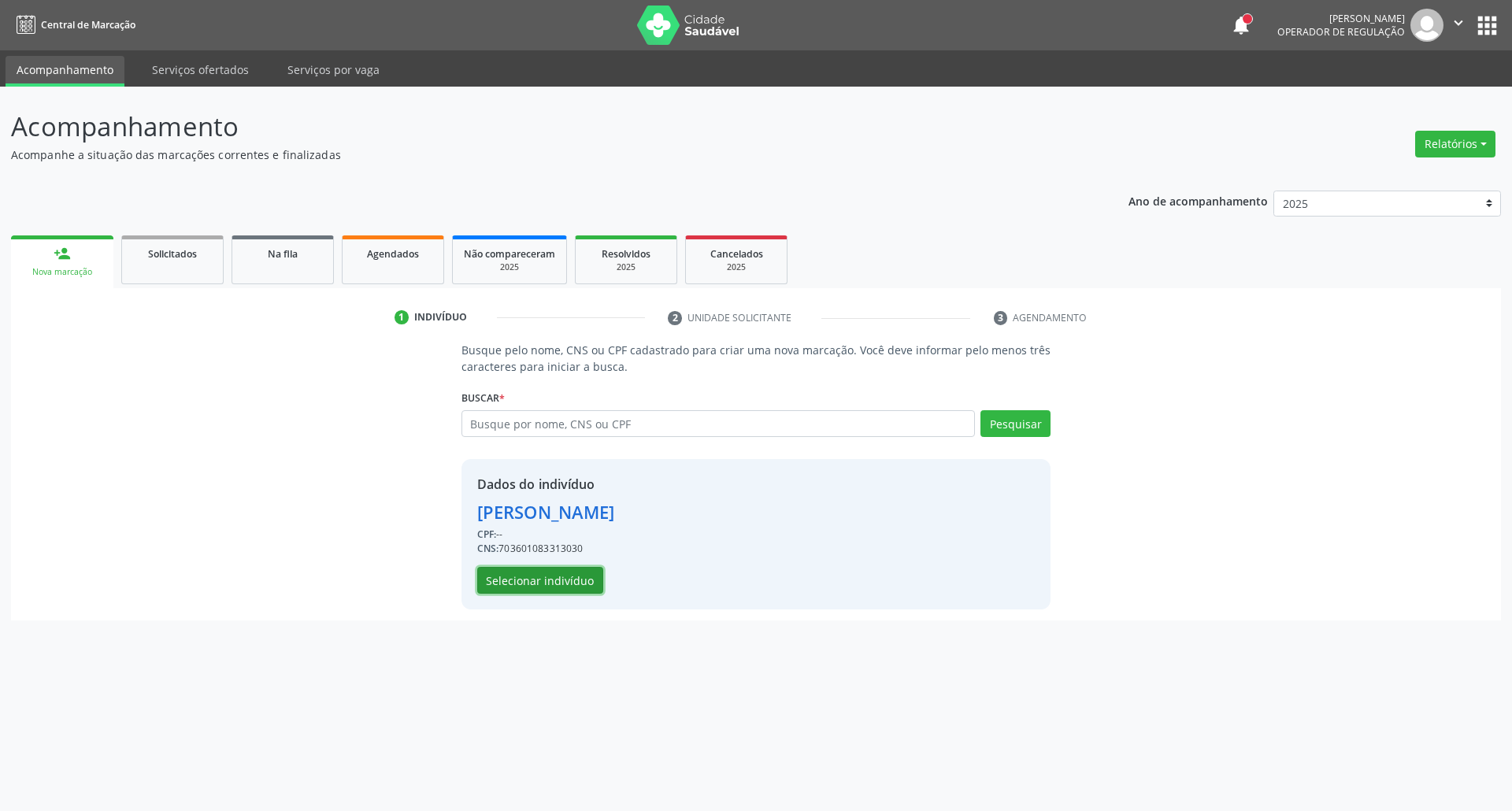
click at [571, 583] on button "Selecionar indivíduo" at bounding box center [539, 581] width 126 height 27
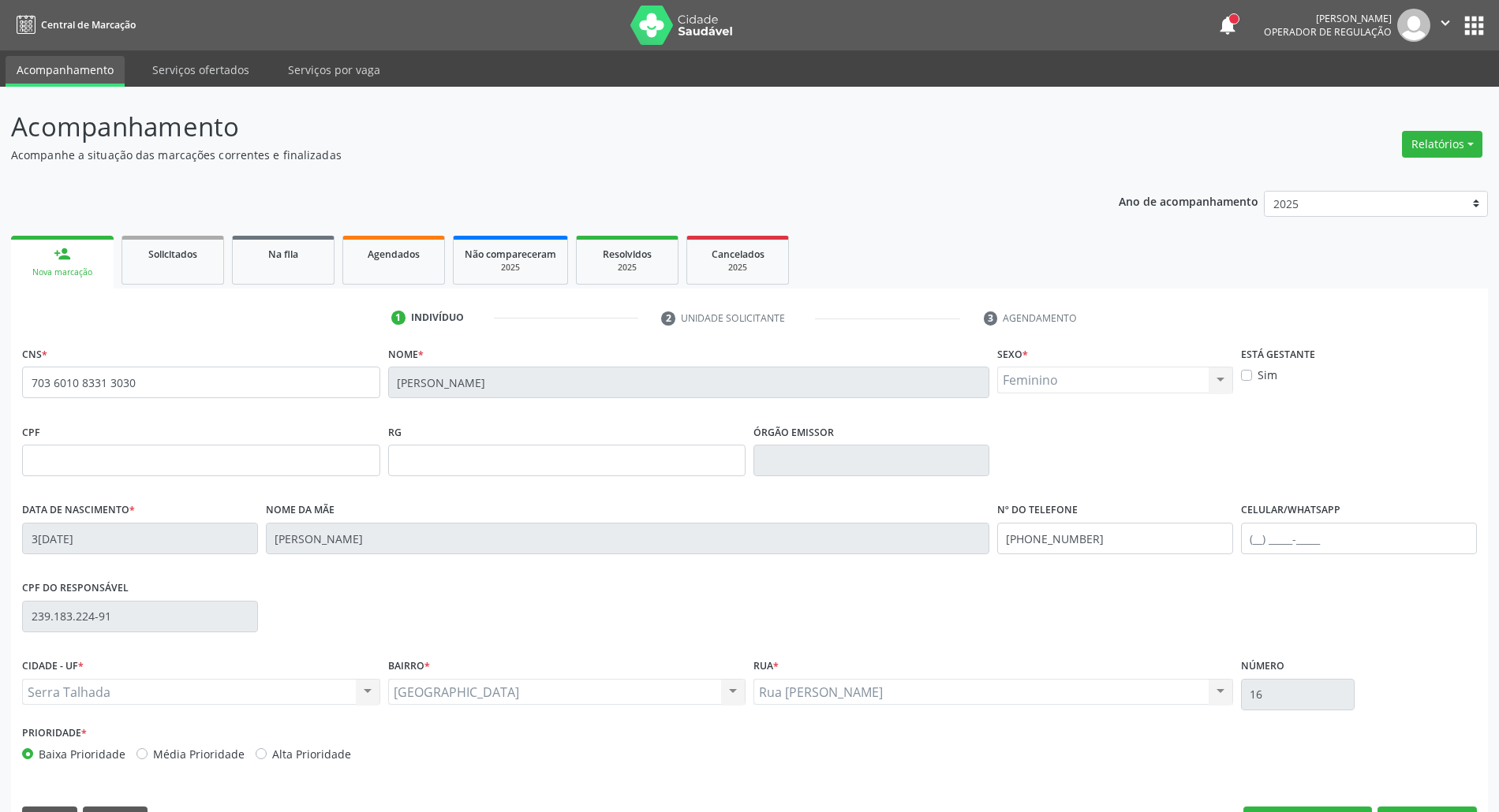
scroll to position [42, 0]
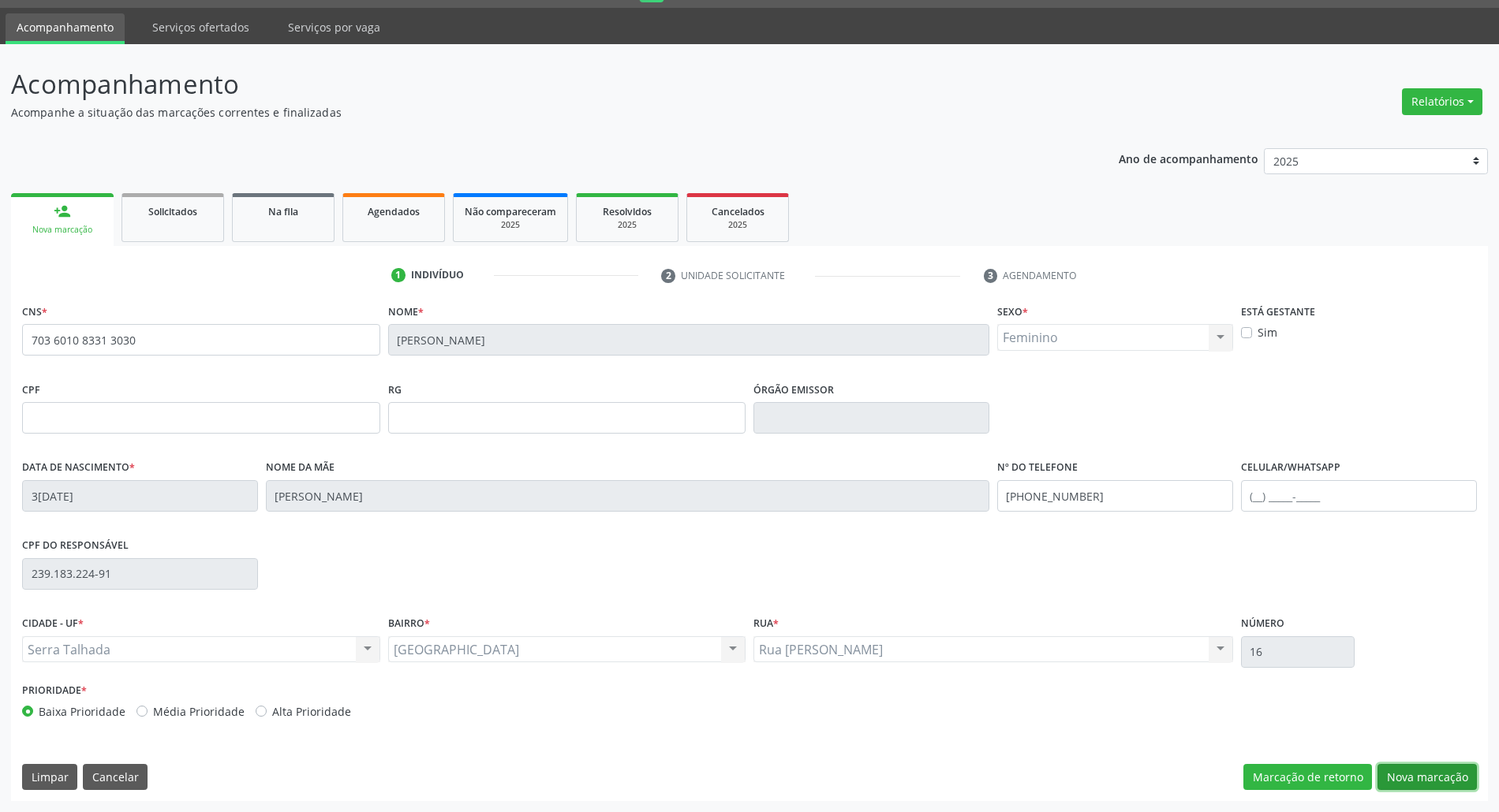
drag, startPoint x: 1414, startPoint y: 777, endPoint x: 1403, endPoint y: 785, distance: 13.6
click at [1409, 783] on button "Nova marcação" at bounding box center [1427, 777] width 100 height 27
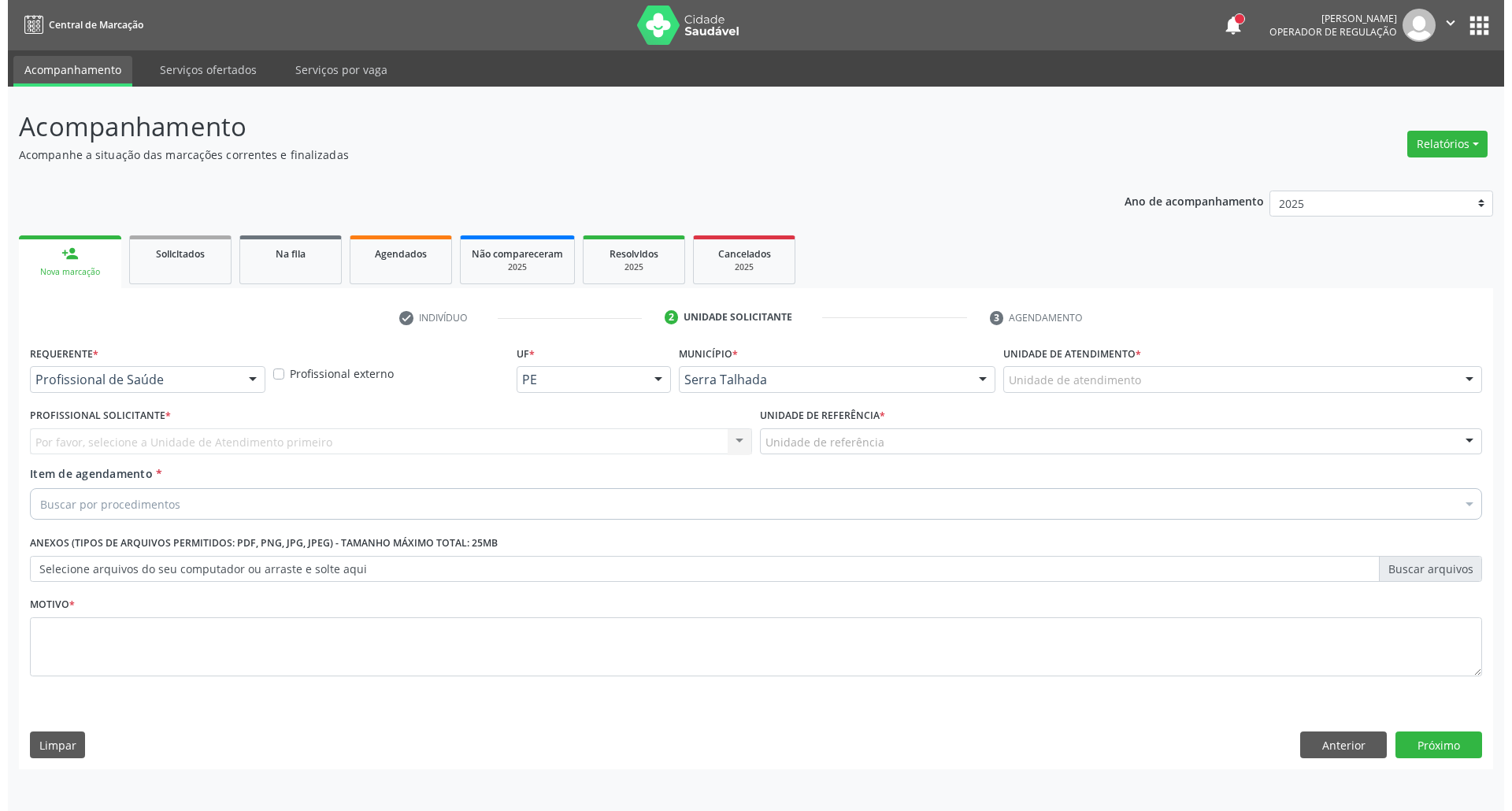
scroll to position [0, 0]
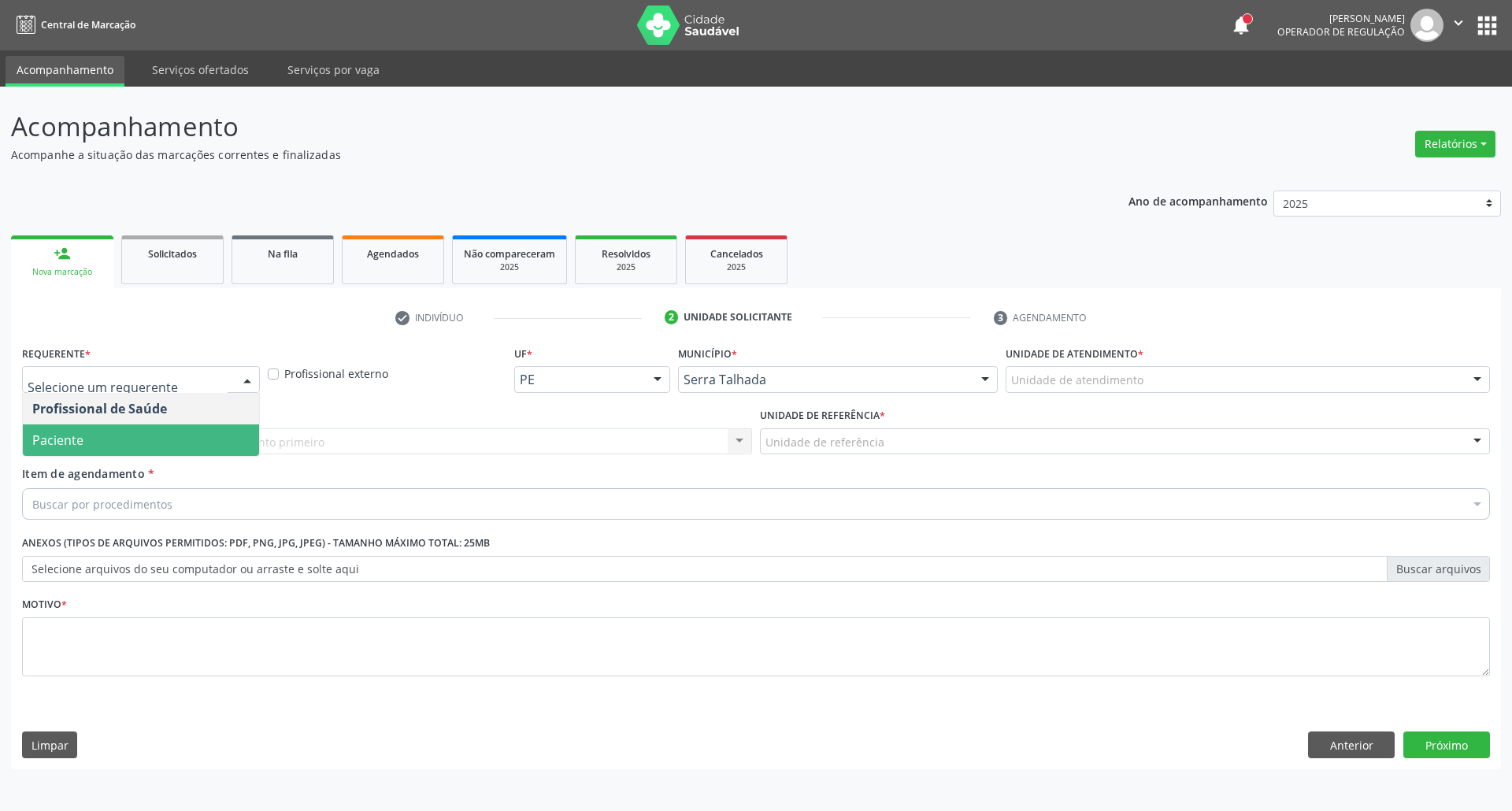
click at [127, 439] on span "Paciente" at bounding box center [141, 440] width 236 height 31
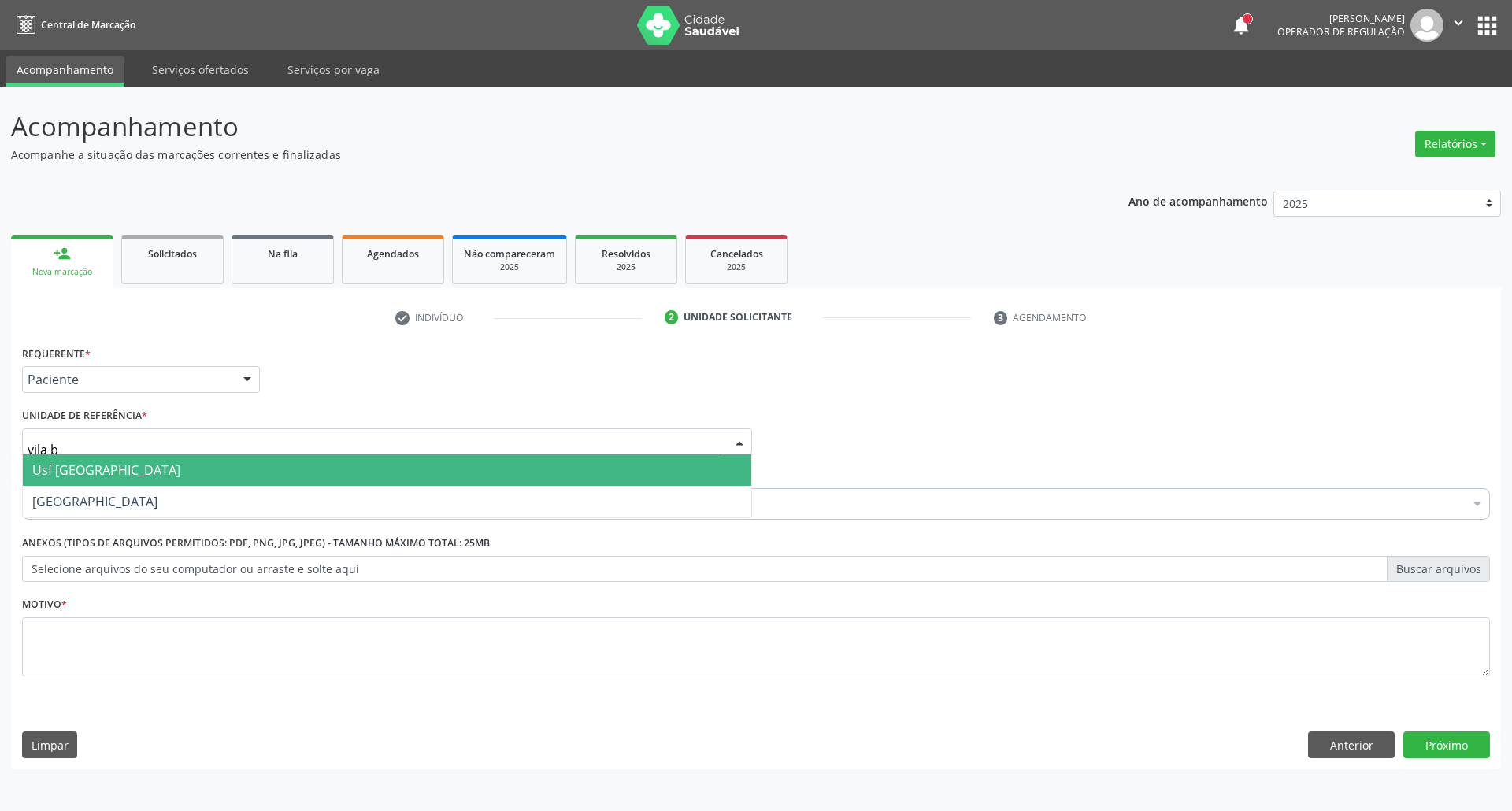
type input "vila be"
click at [142, 473] on span "Usf [GEOGRAPHIC_DATA]" at bounding box center [386, 469] width 728 height 31
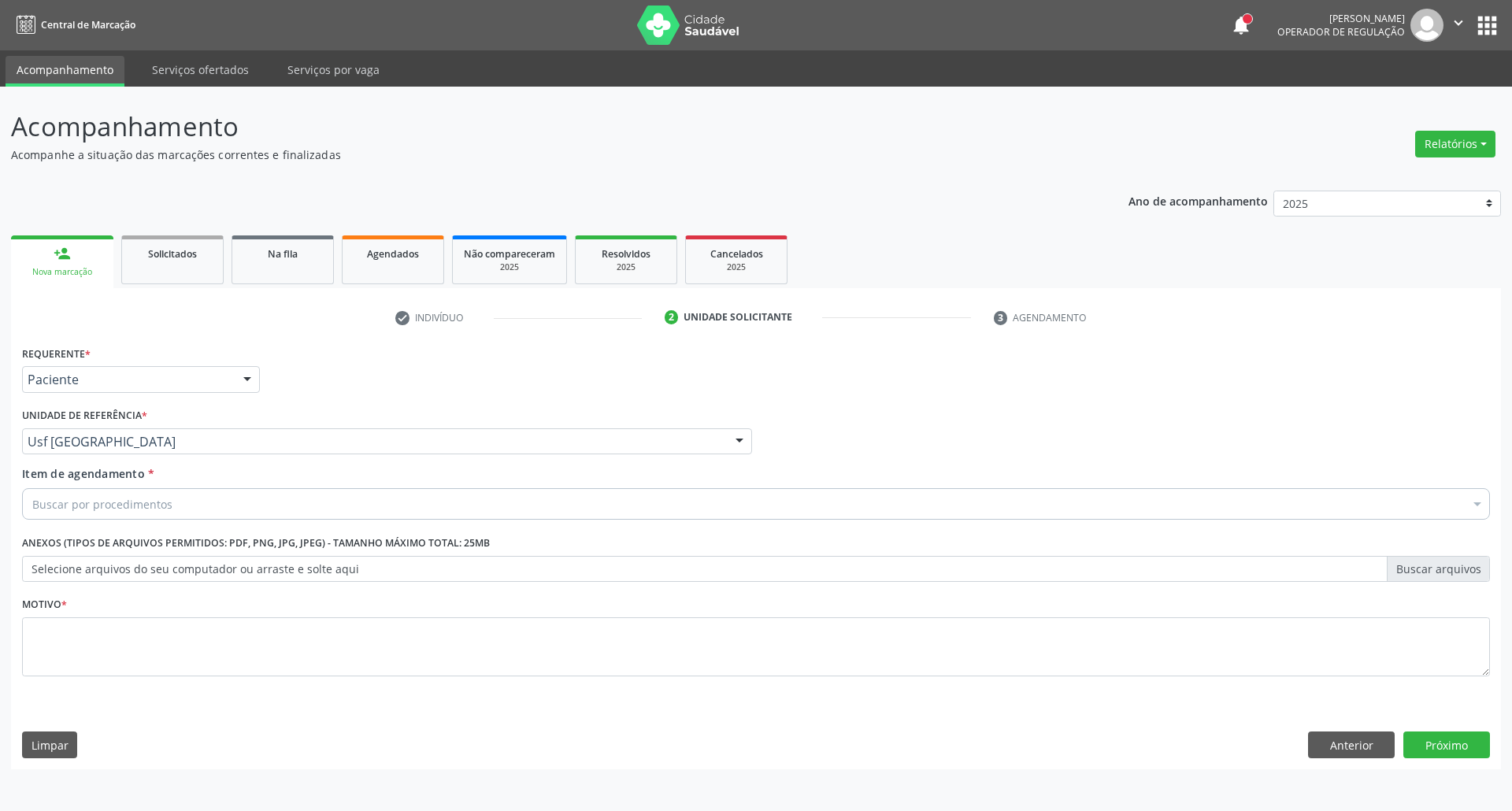
click at [184, 504] on div "Buscar por procedimentos" at bounding box center [755, 504] width 1467 height 31
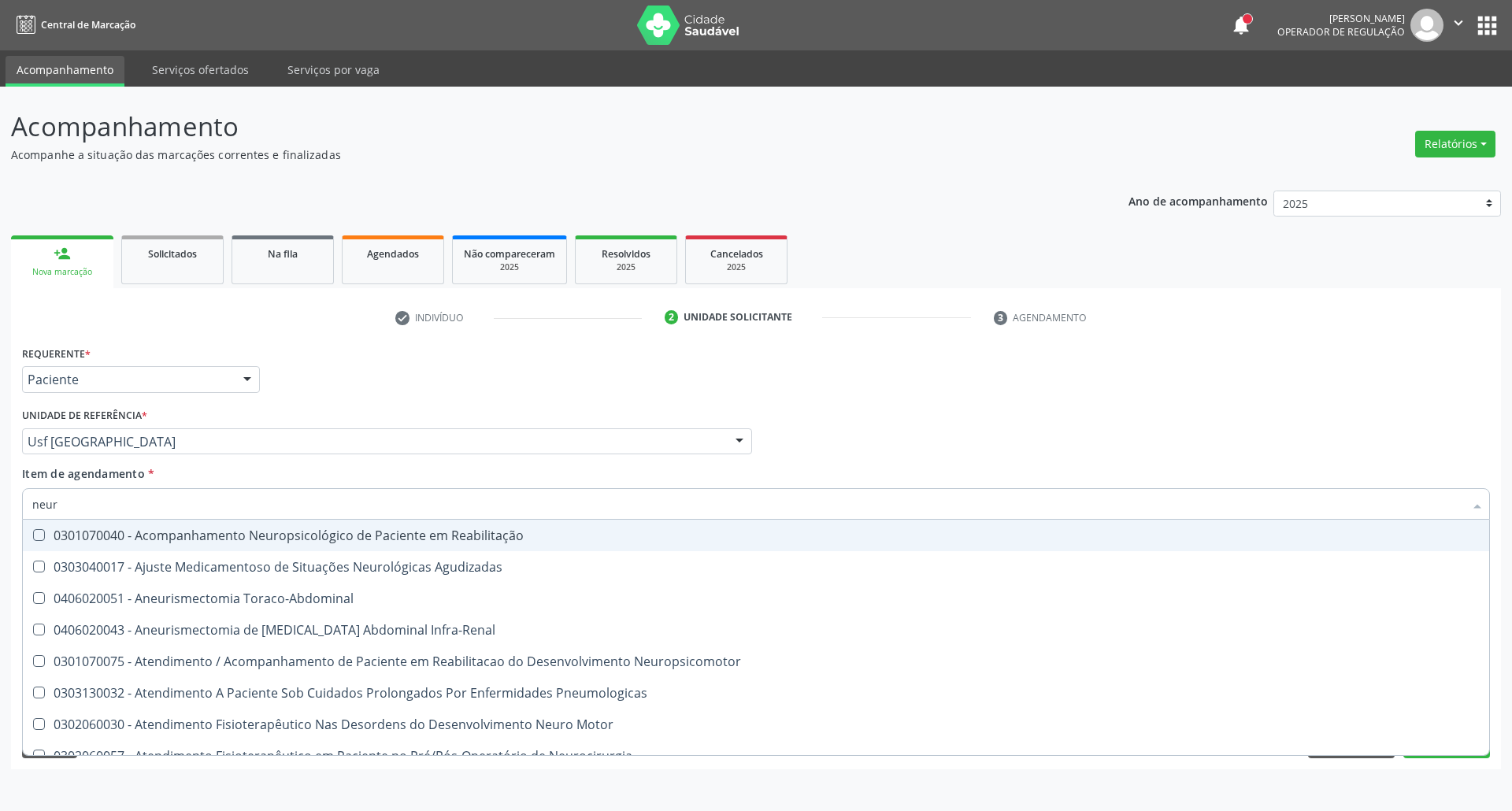
type input "neuro"
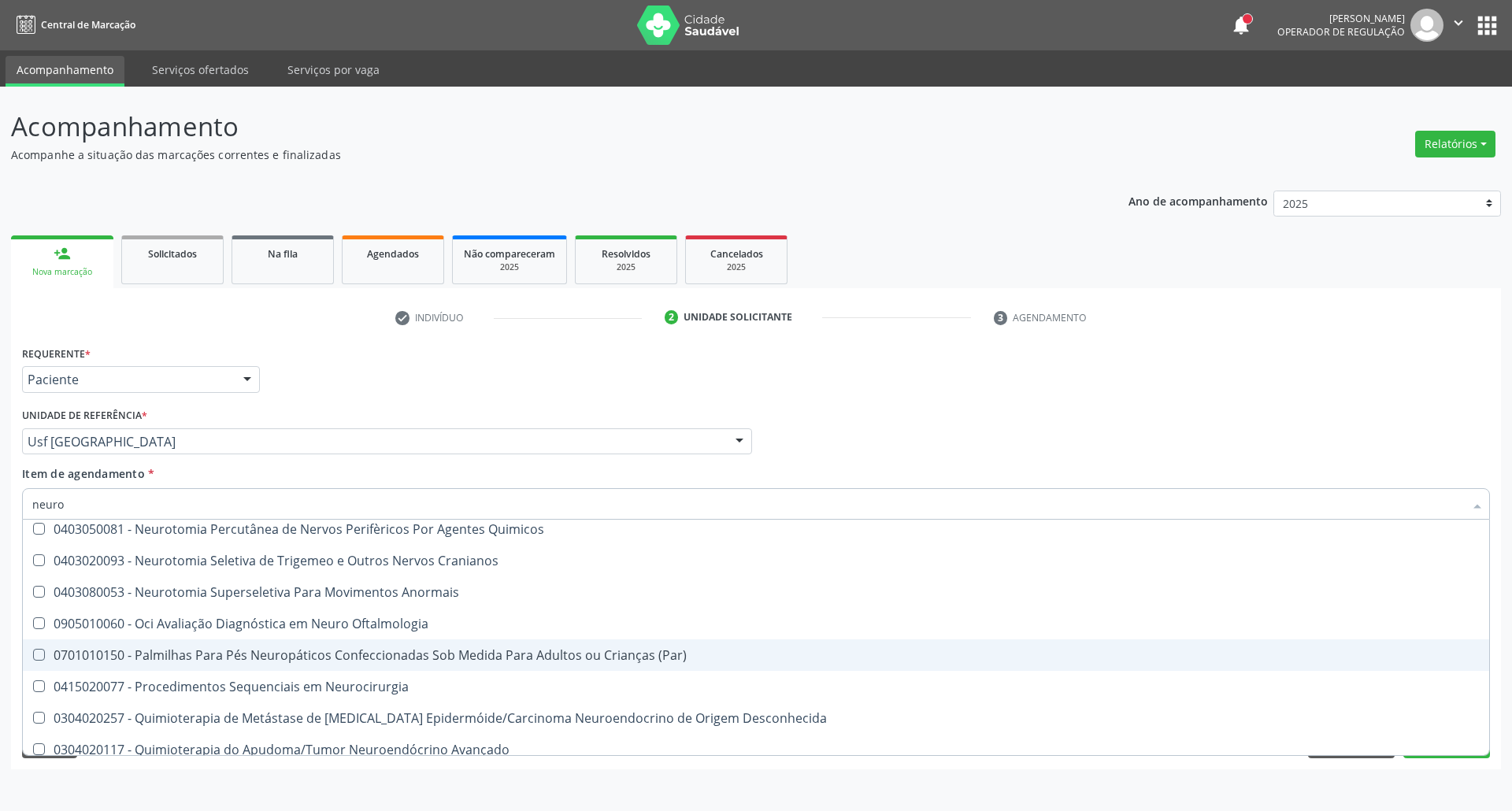
scroll to position [552, 0]
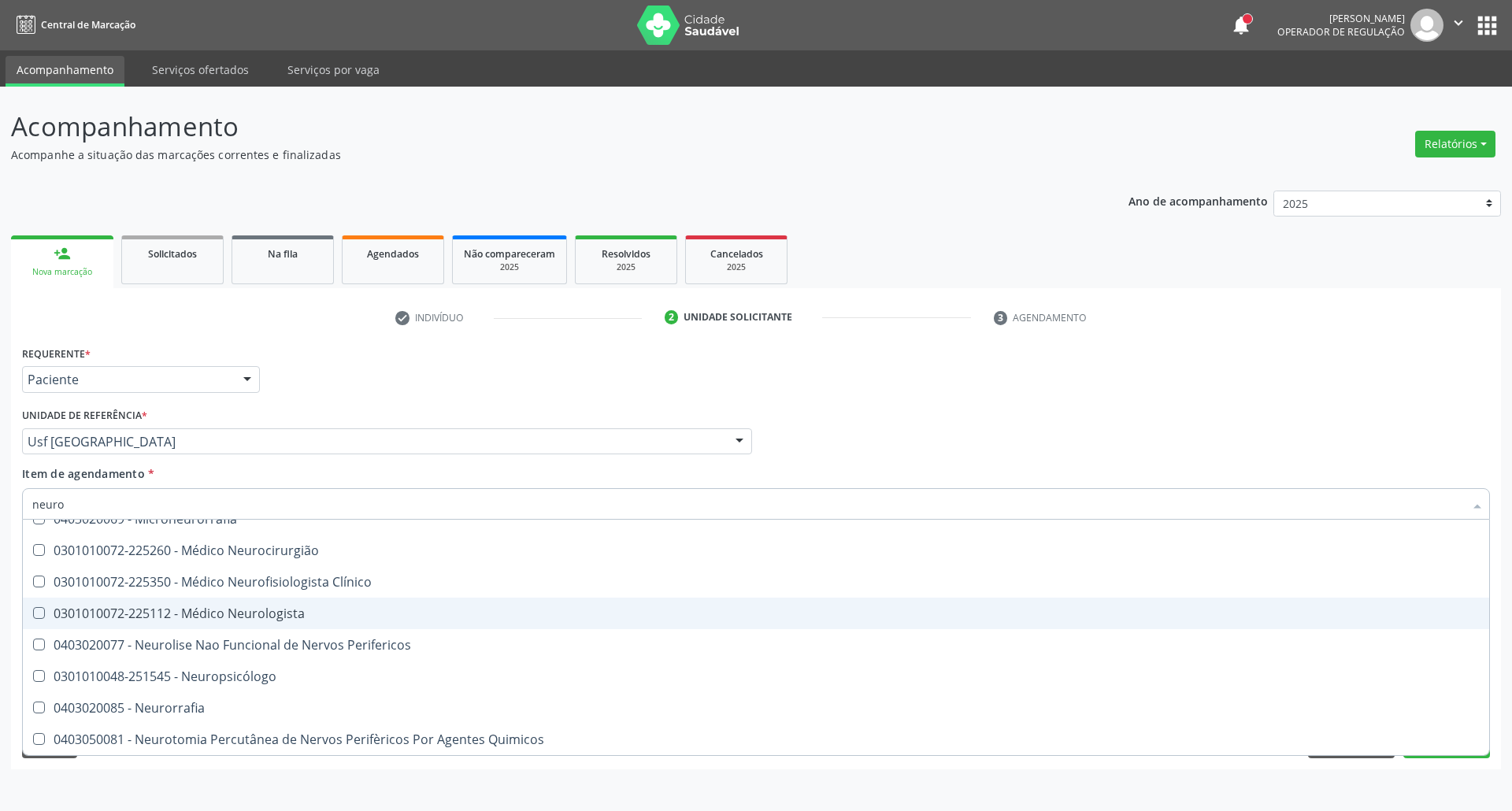
click at [282, 619] on div "0301010072-225112 - Médico Neurologista" at bounding box center [755, 613] width 1447 height 13
checkbox Neurologista "true"
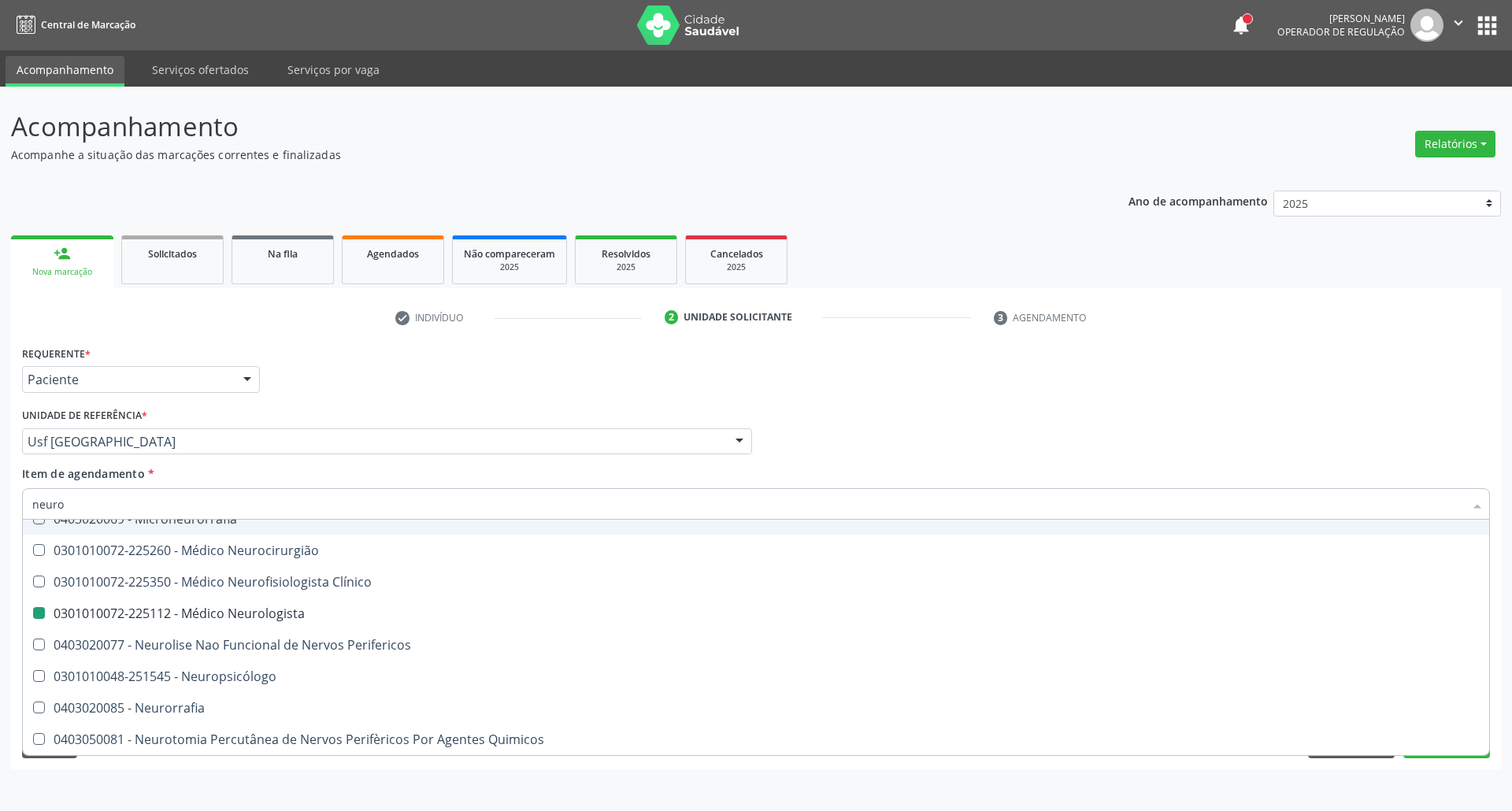
click at [930, 427] on div "Profissional Solicitante Por favor, selecione a Unidade de Atendimento primeiro…" at bounding box center [755, 435] width 1476 height 62
checkbox Agudizadas "true"
checkbox Neurologista "false"
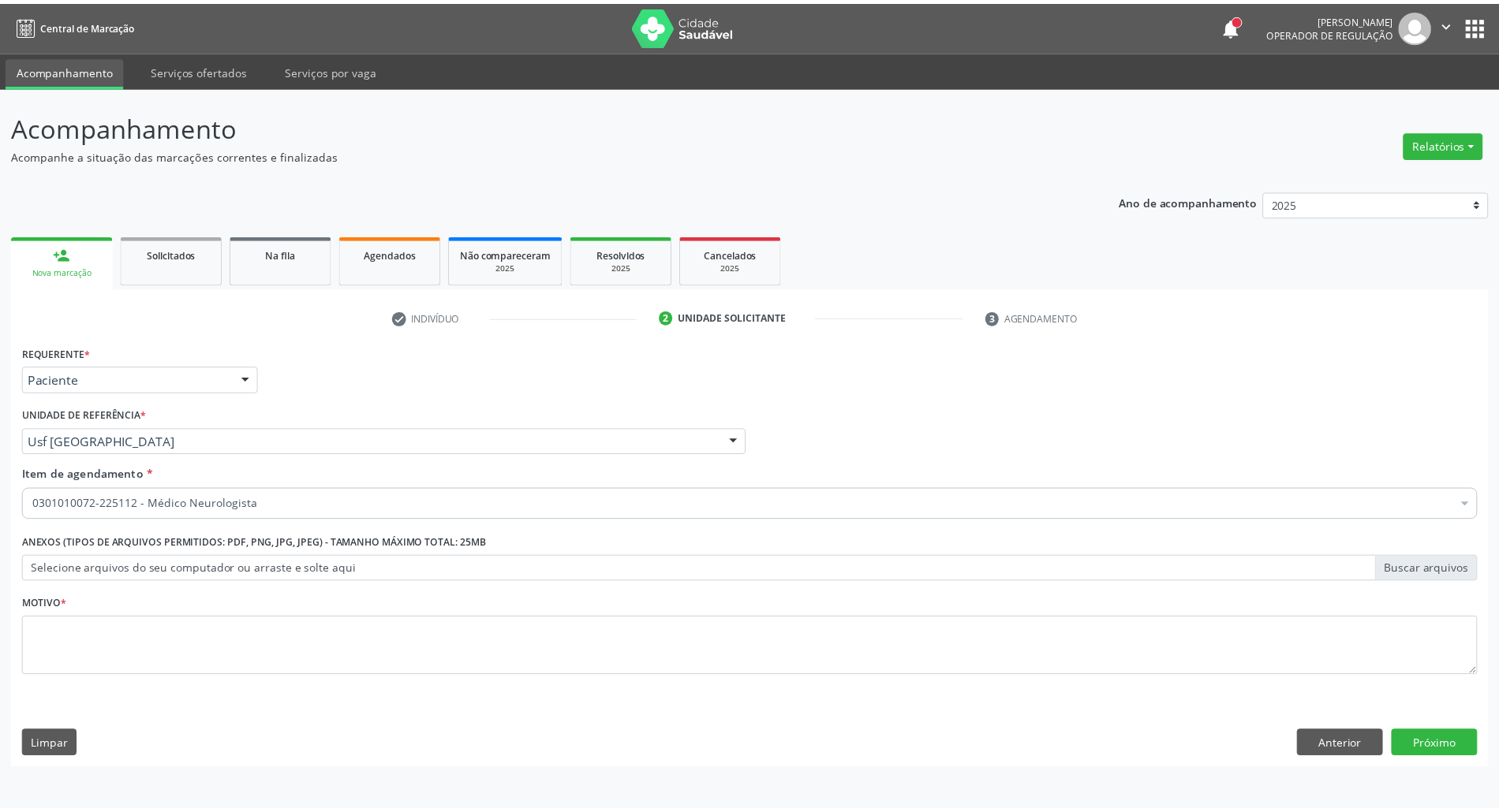
scroll to position [0, 0]
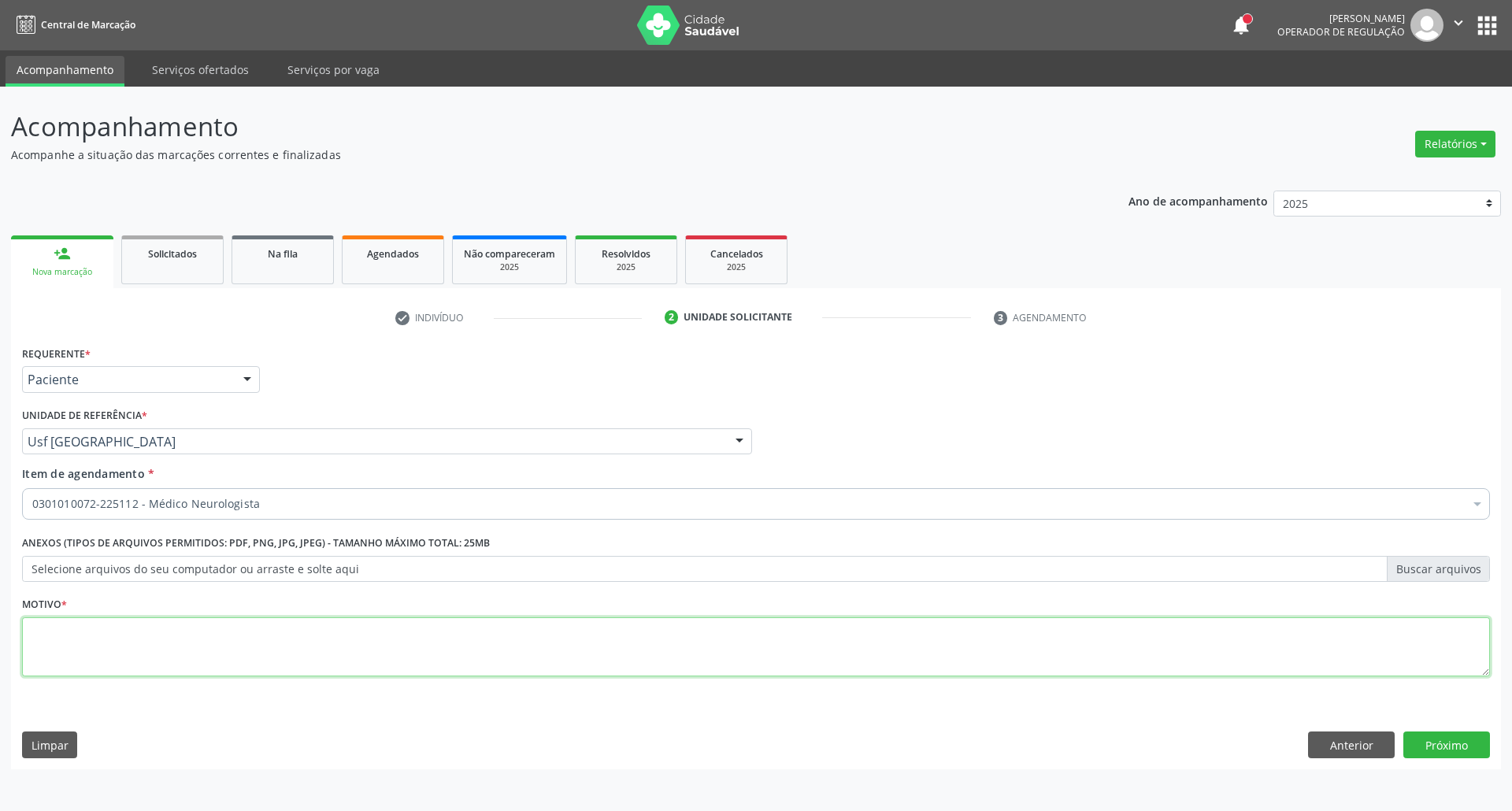
drag, startPoint x: 785, startPoint y: 657, endPoint x: 773, endPoint y: 652, distance: 13.0
click at [785, 656] on textarea at bounding box center [755, 647] width 1467 height 60
type textarea "."
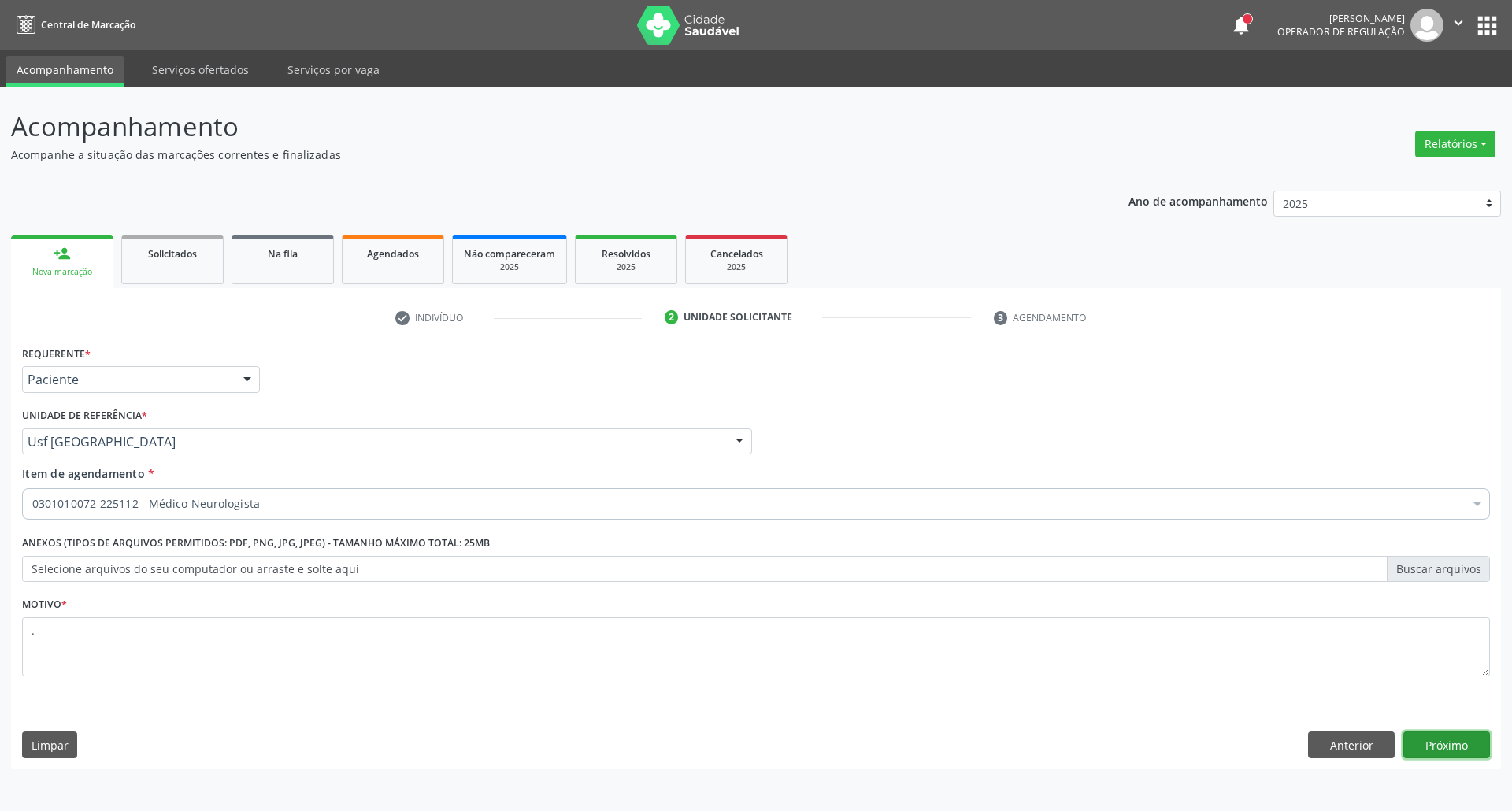
click at [1422, 754] on button "Próximo" at bounding box center [1446, 745] width 87 height 27
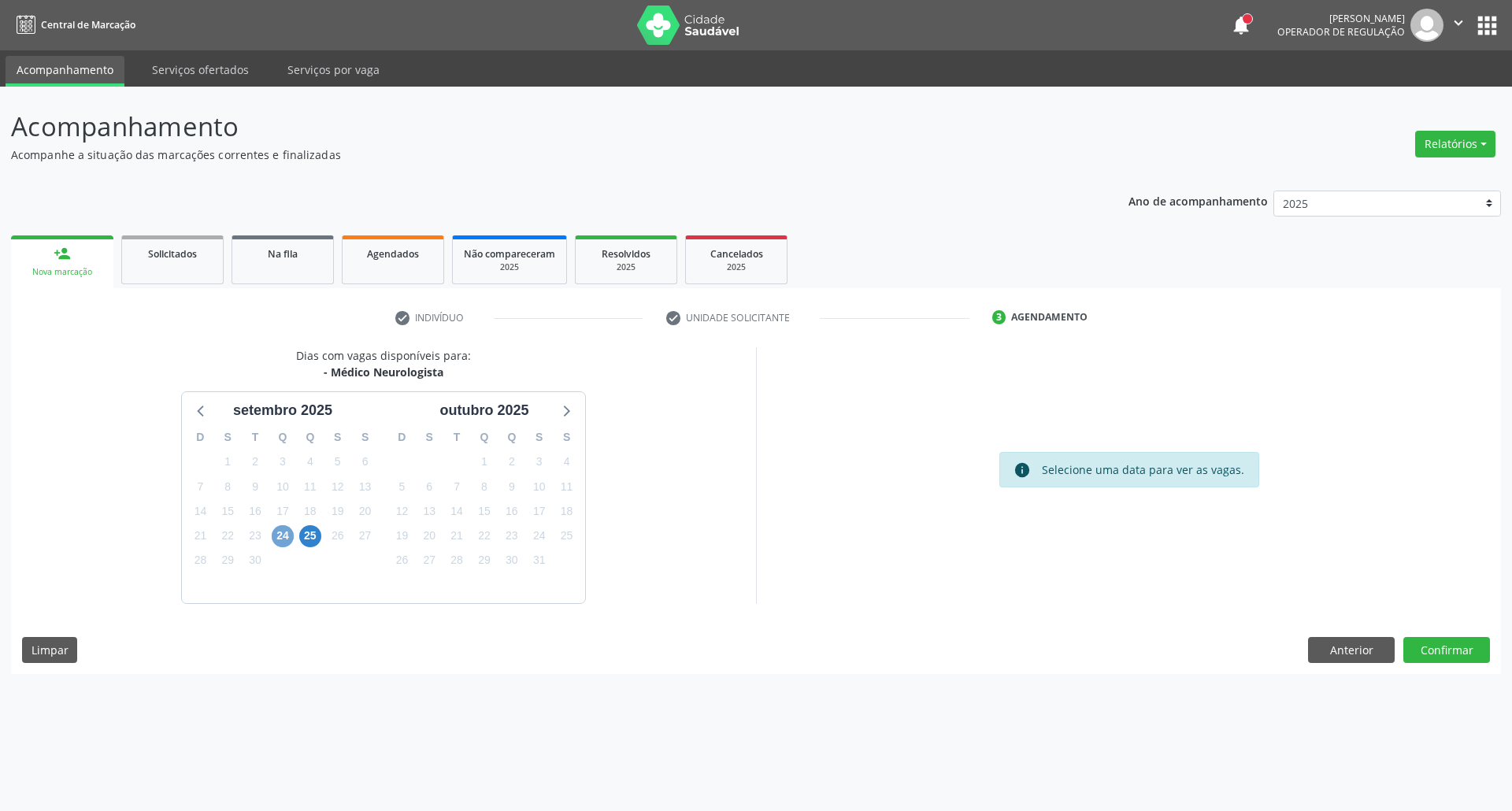
click at [290, 533] on span "24" at bounding box center [283, 536] width 22 height 22
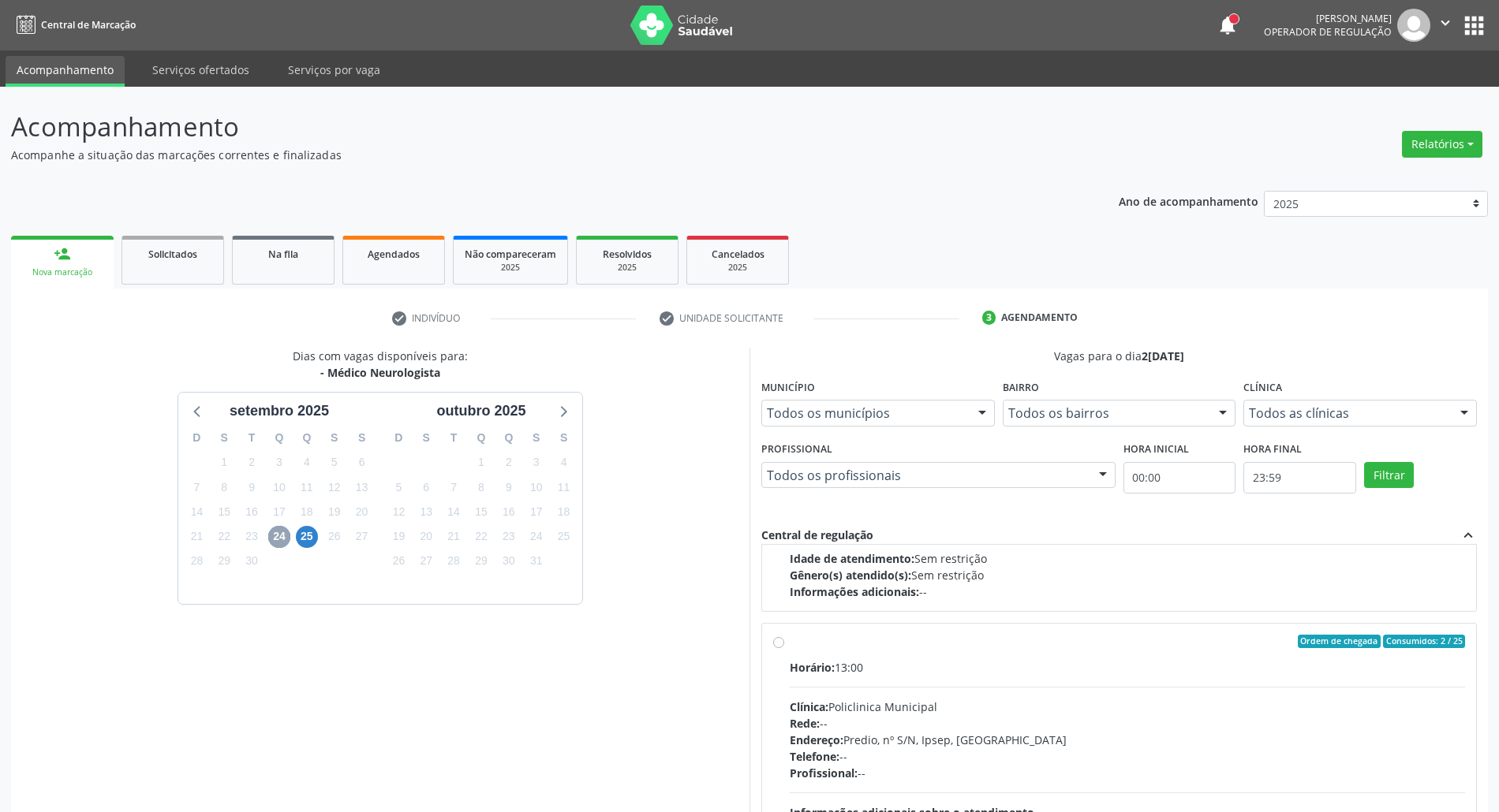
scroll to position [250, 0]
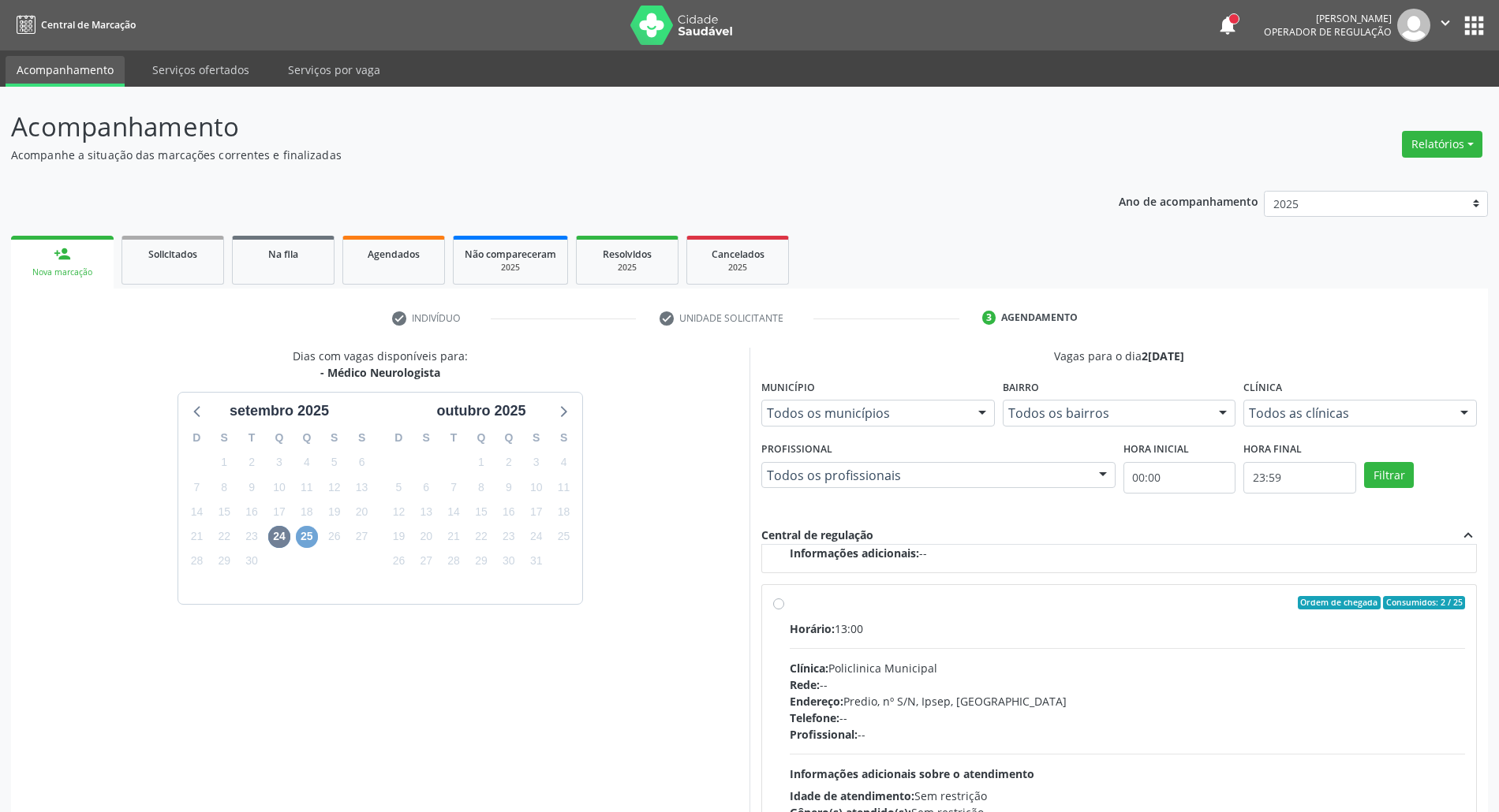
click at [313, 535] on span "25" at bounding box center [307, 537] width 22 height 22
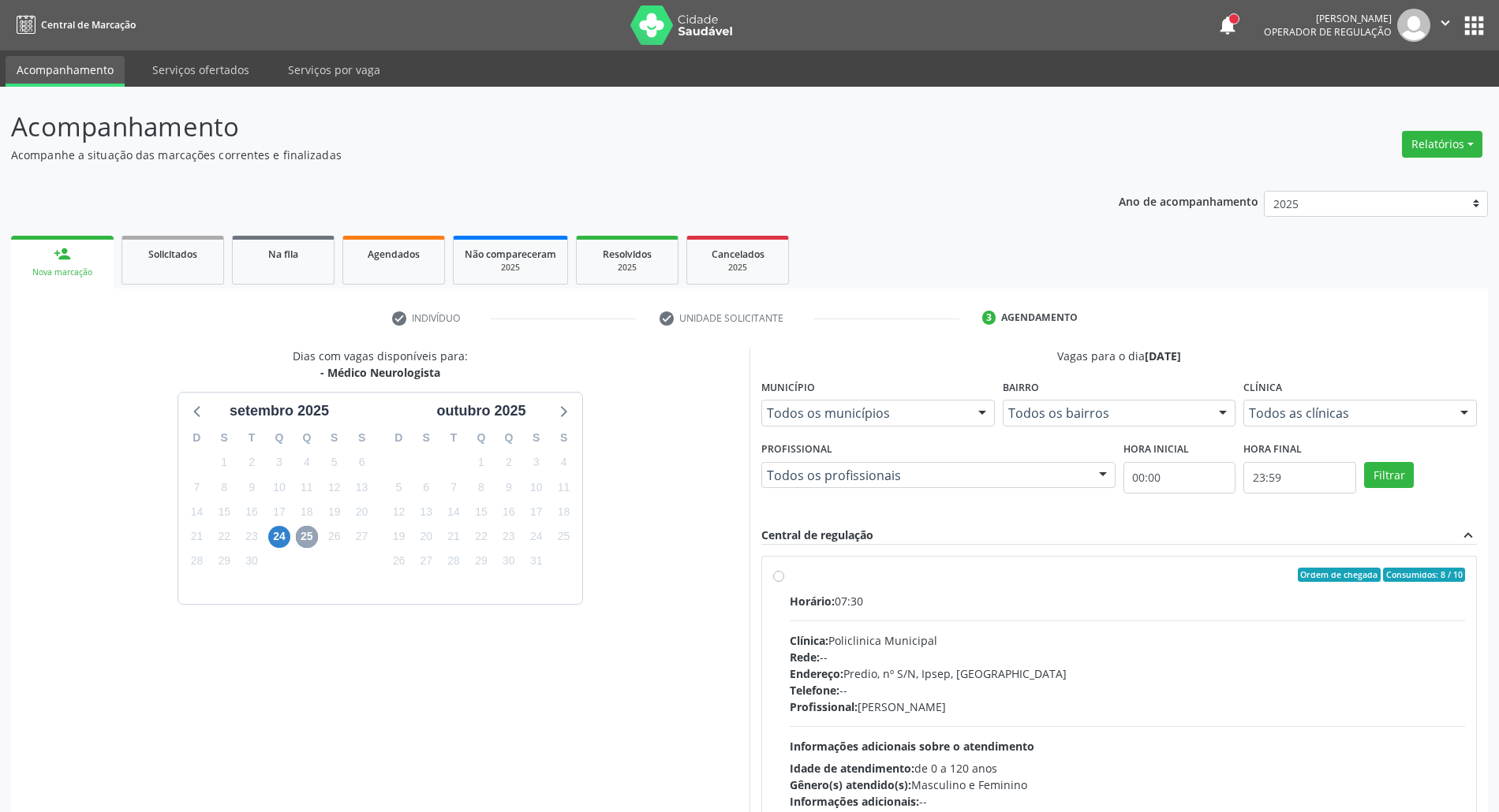
scroll to position [104, 0]
